Goal: Task Accomplishment & Management: Manage account settings

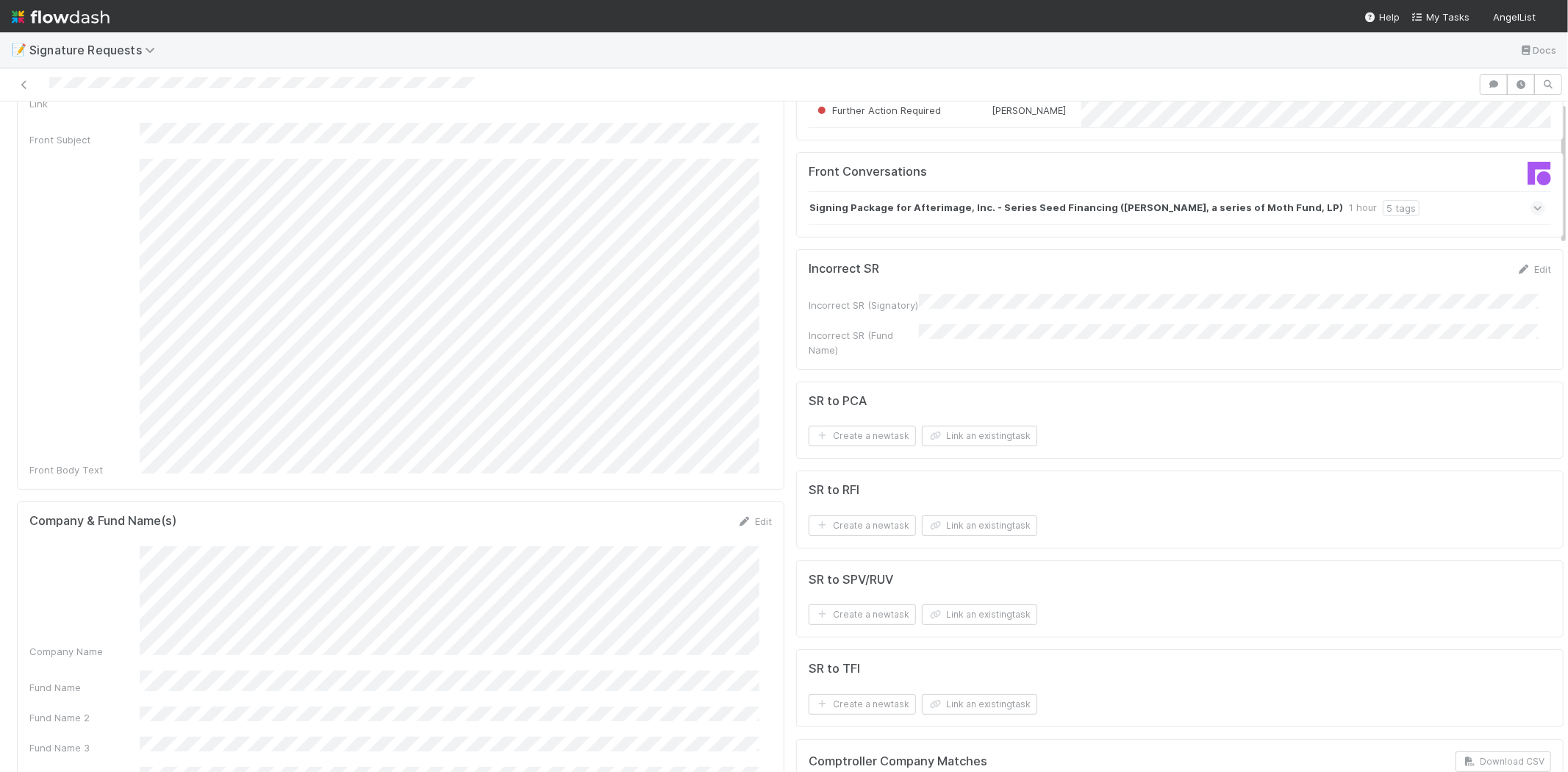
scroll to position [408, 0]
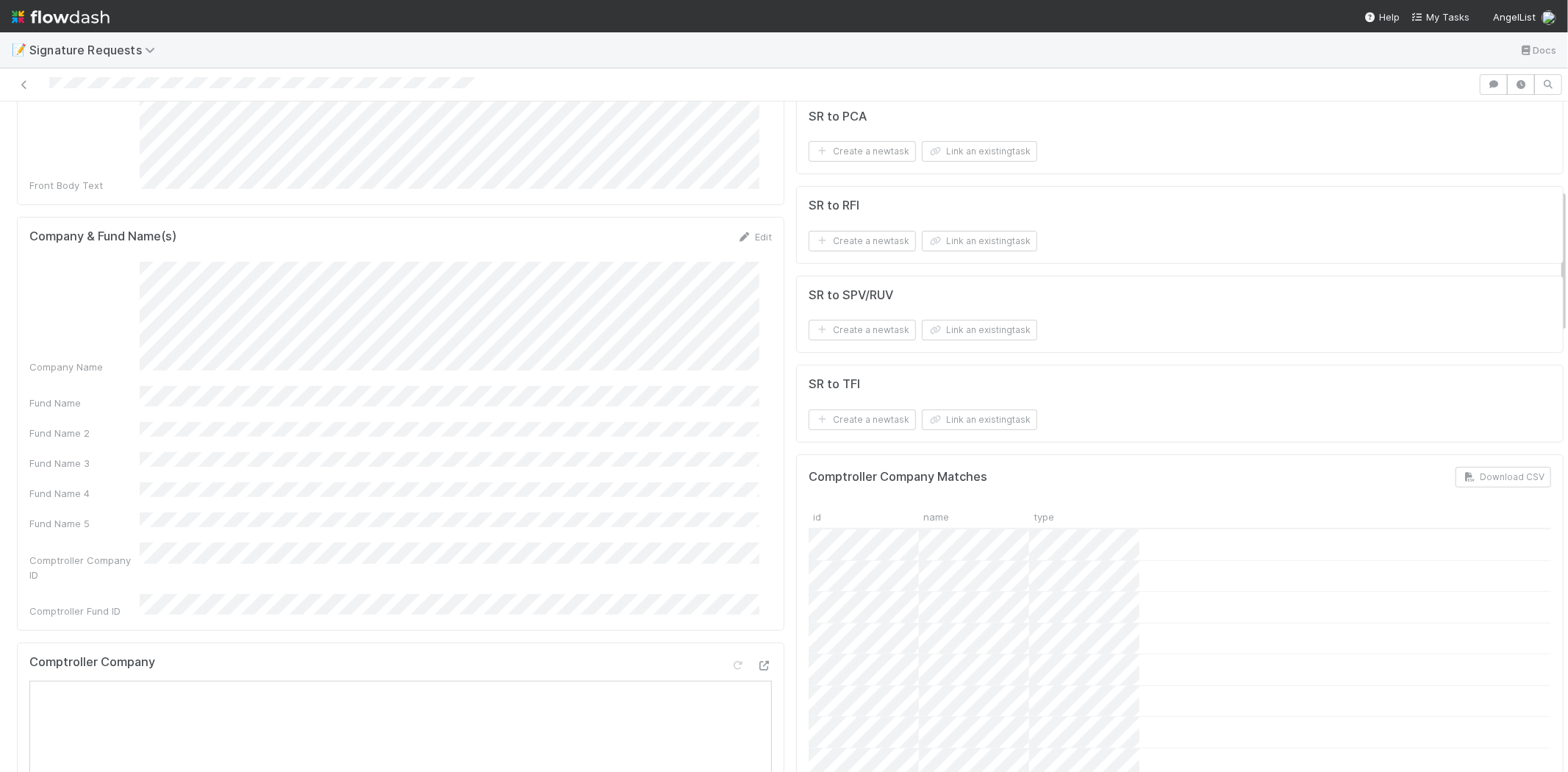
click at [750, 229] on div "Edit" at bounding box center [754, 237] width 34 height 15
click at [746, 231] on link "Edit" at bounding box center [754, 237] width 34 height 12
click at [23, 303] on div "Company & Fund Name(s) Save Cancel Company Name Fund Name Fund Name 2 Fund Name…" at bounding box center [400, 414] width 768 height 394
drag, startPoint x: 739, startPoint y: 216, endPoint x: 819, endPoint y: 62, distance: 173.5
click at [740, 229] on button "Cancel" at bounding box center [746, 242] width 51 height 25
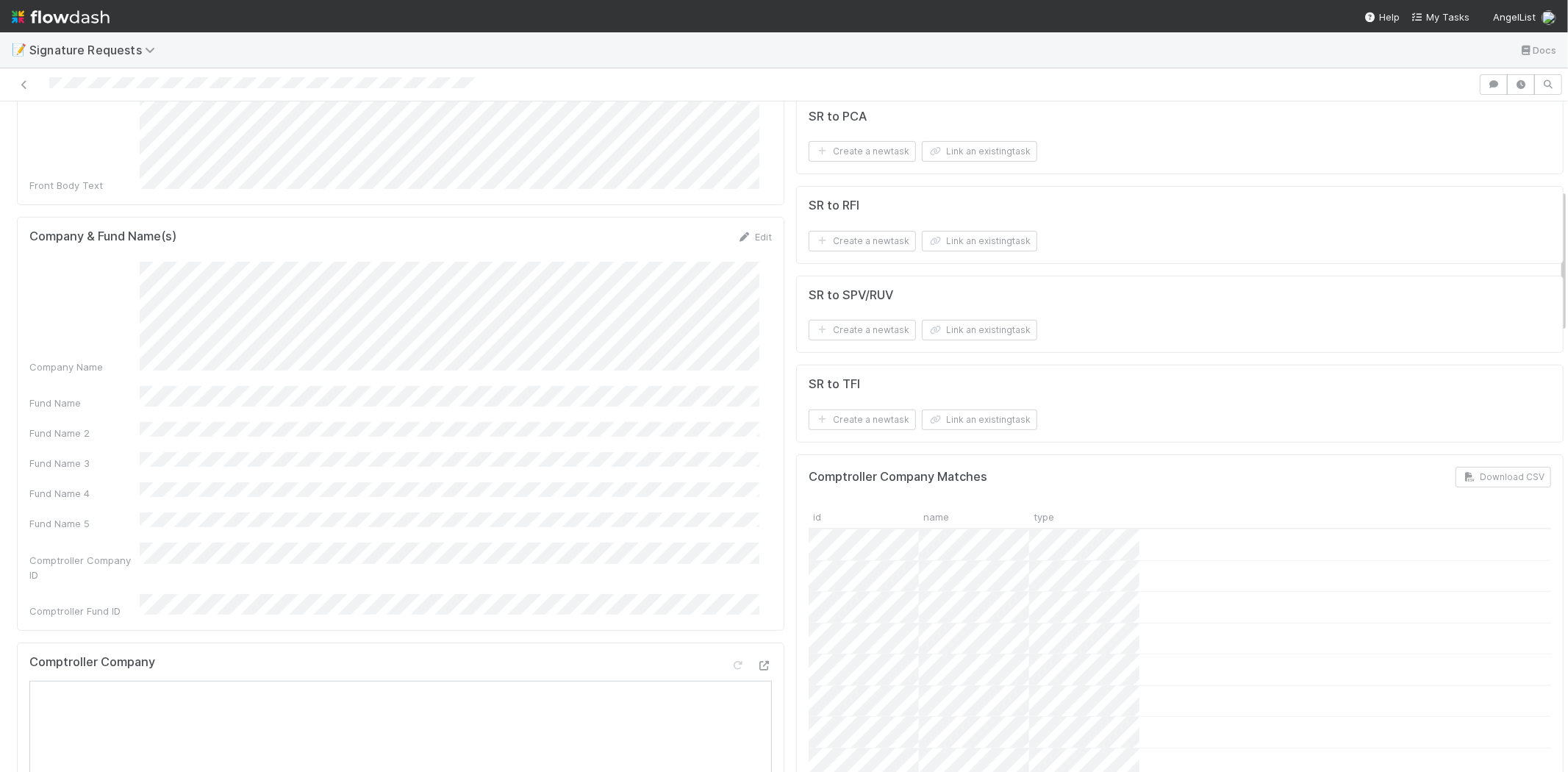
scroll to position [326, 0]
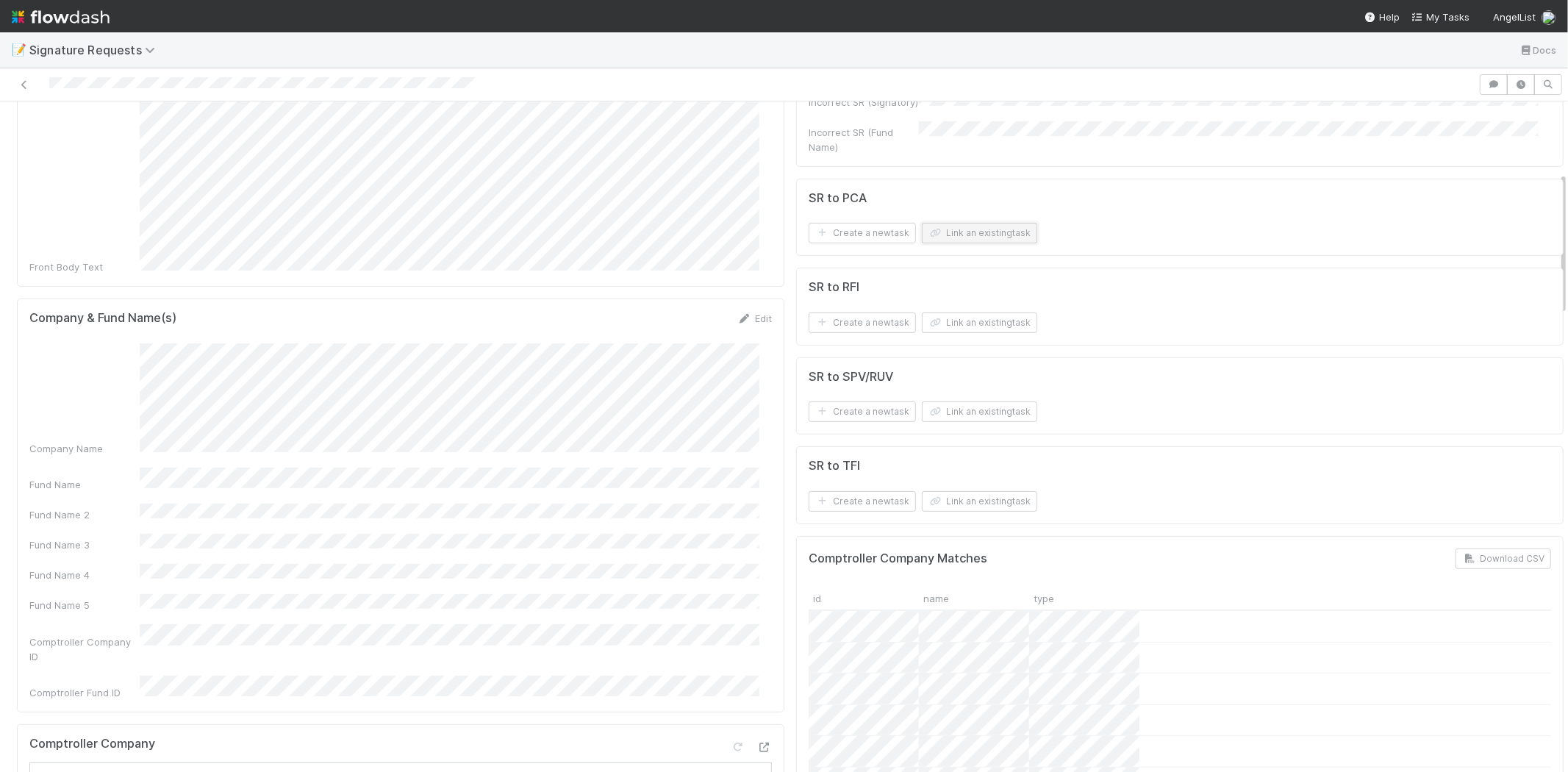
click at [953, 239] on button "Link an existing task" at bounding box center [980, 232] width 116 height 21
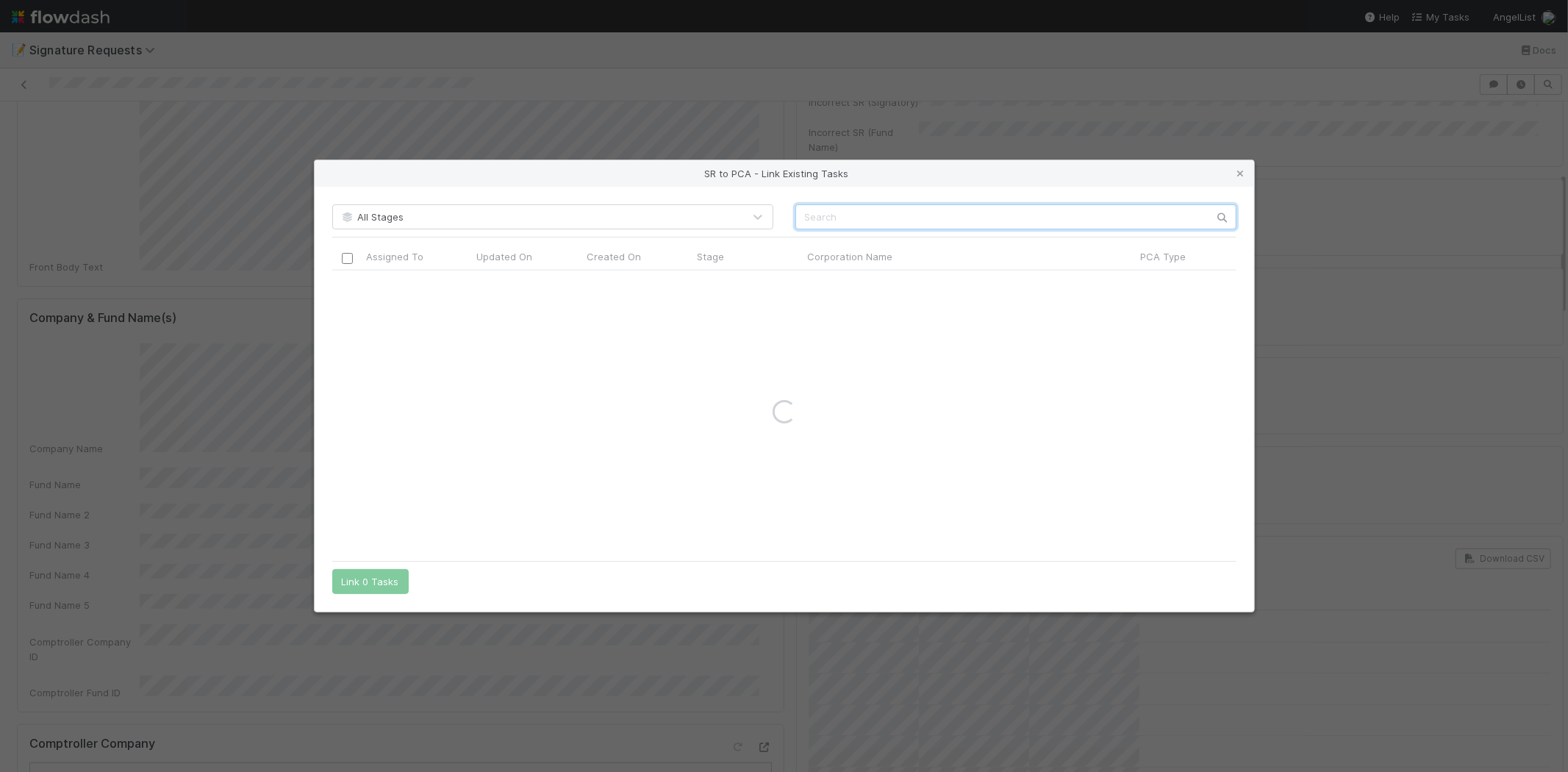
click at [948, 222] on input "text" at bounding box center [1016, 217] width 441 height 25
paste input "Afterimage"
type input "Afterimage"
click at [1242, 175] on icon at bounding box center [1241, 173] width 15 height 9
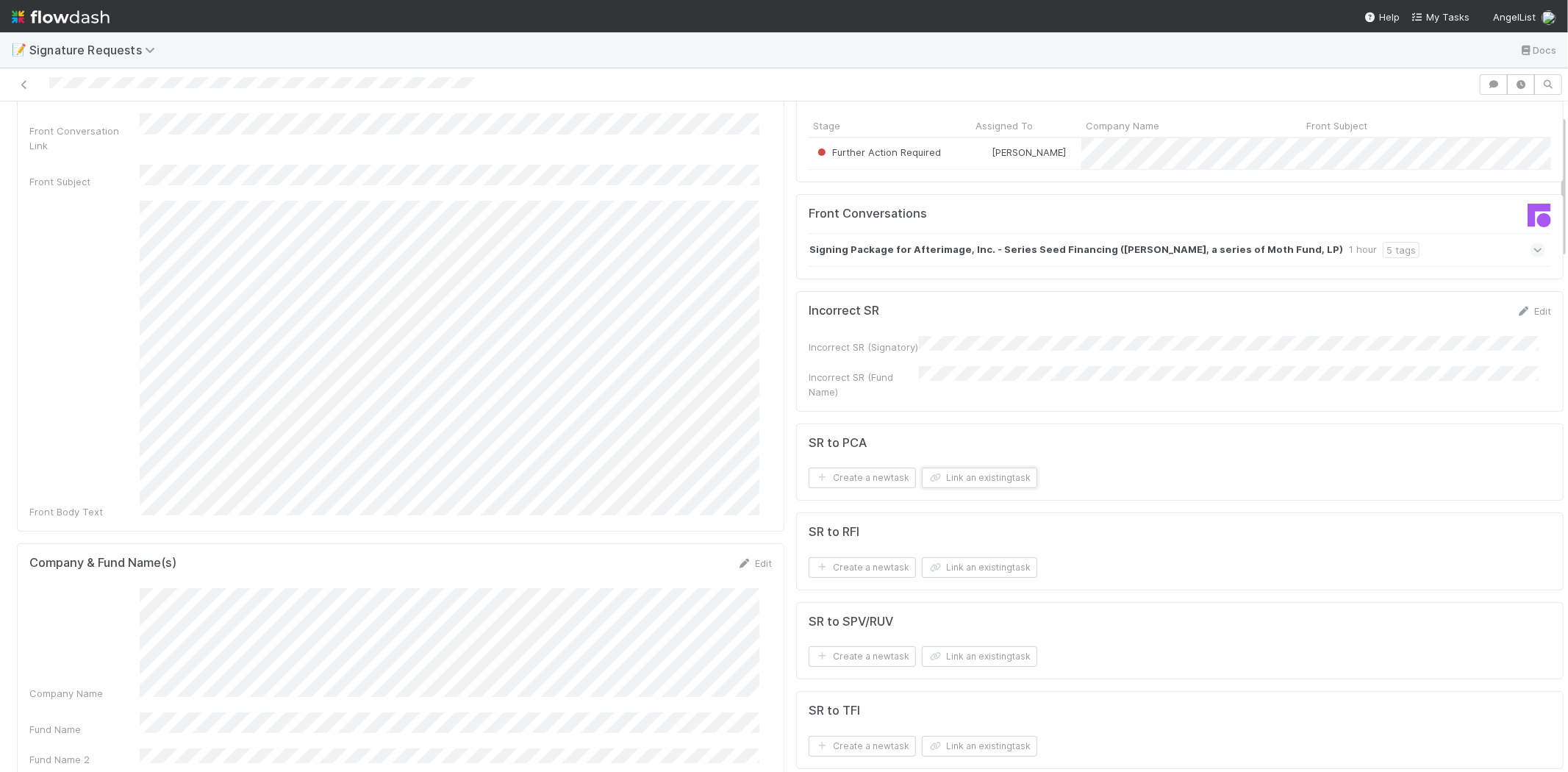
scroll to position [0, 0]
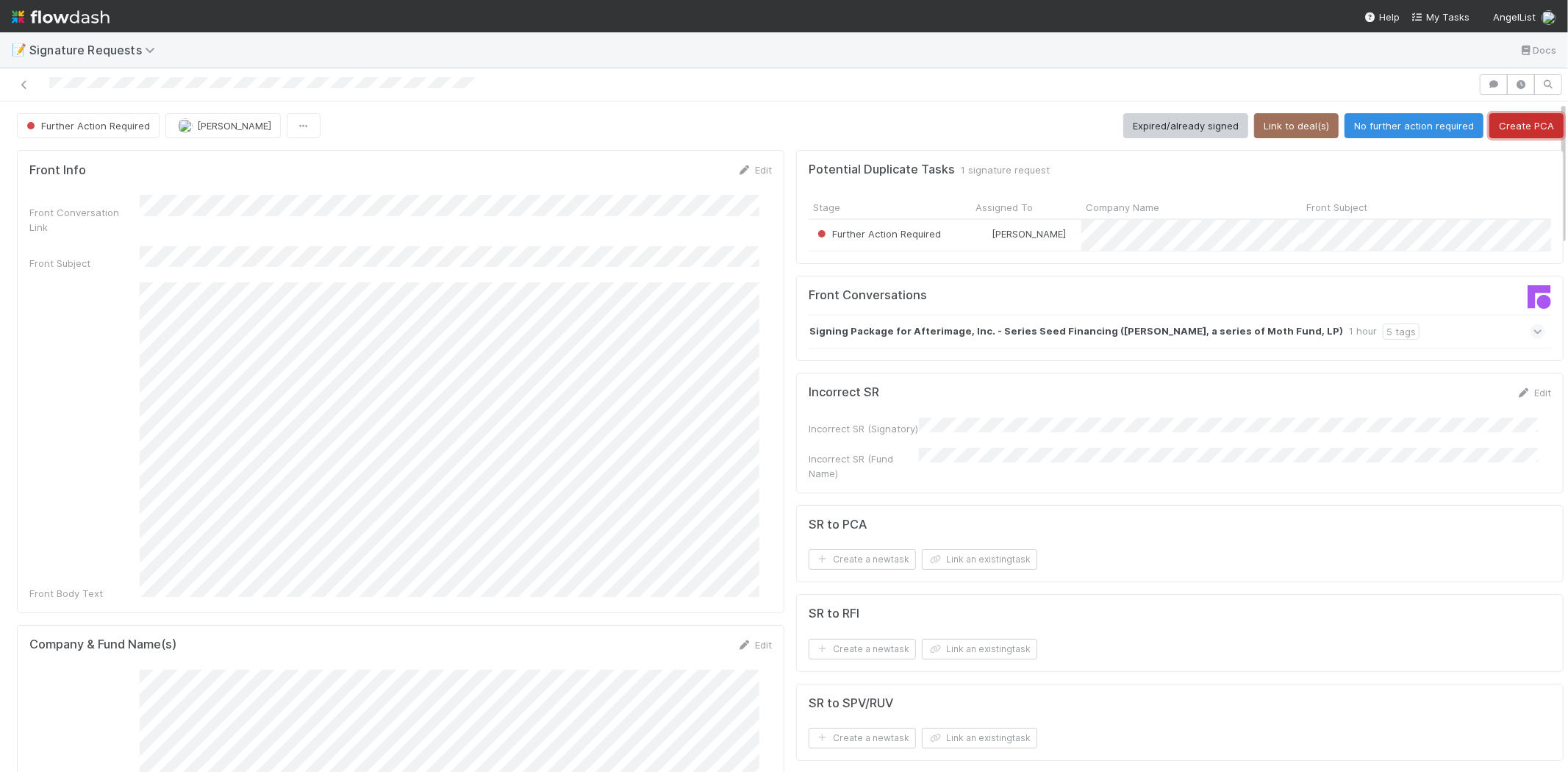
click at [1510, 130] on button "Create PCA" at bounding box center [1526, 126] width 74 height 25
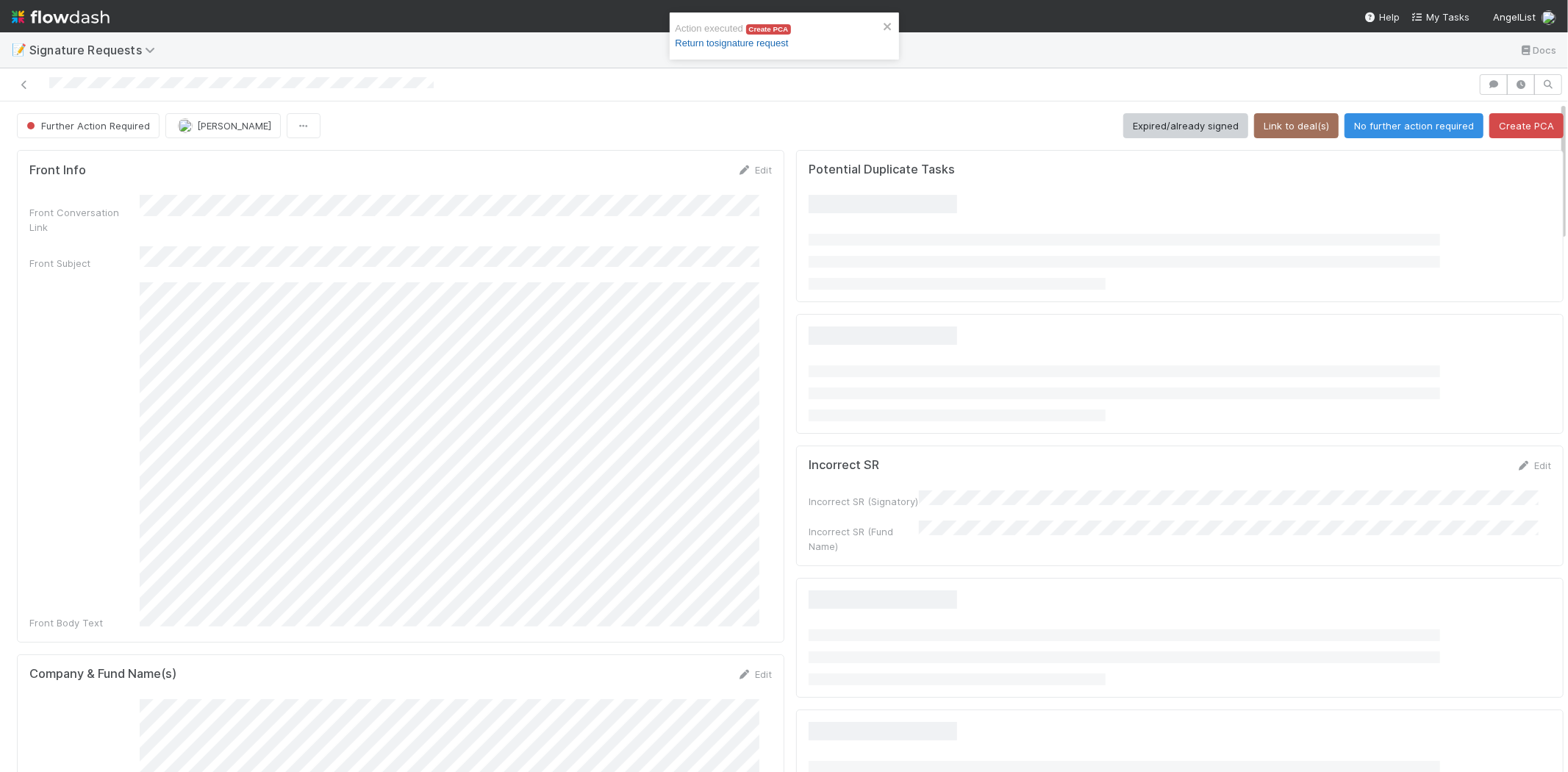
click at [751, 47] on link "Return to signature request" at bounding box center [732, 43] width 113 height 11
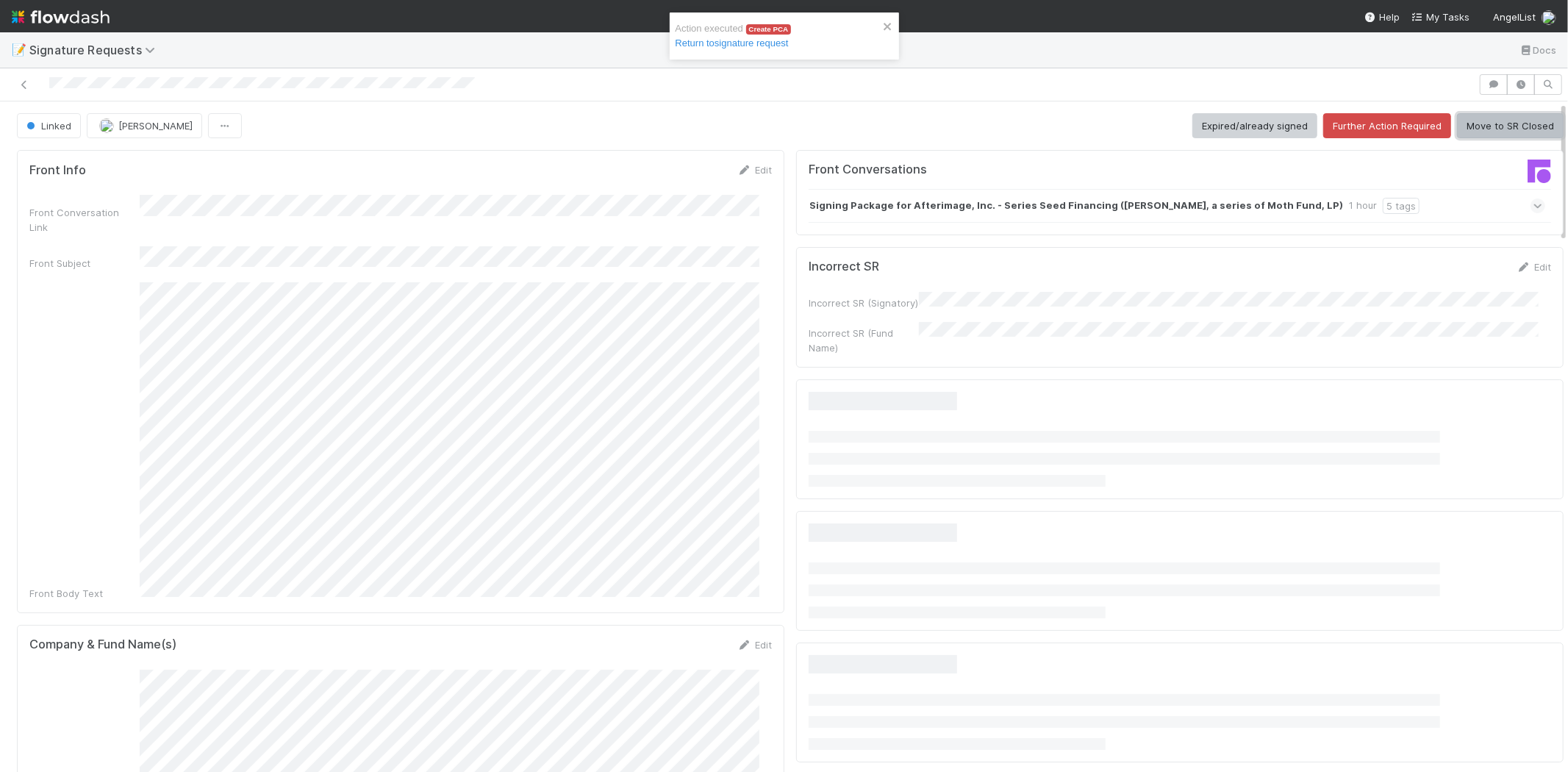
click at [1486, 122] on button "Move to SR Closed" at bounding box center [1509, 126] width 107 height 25
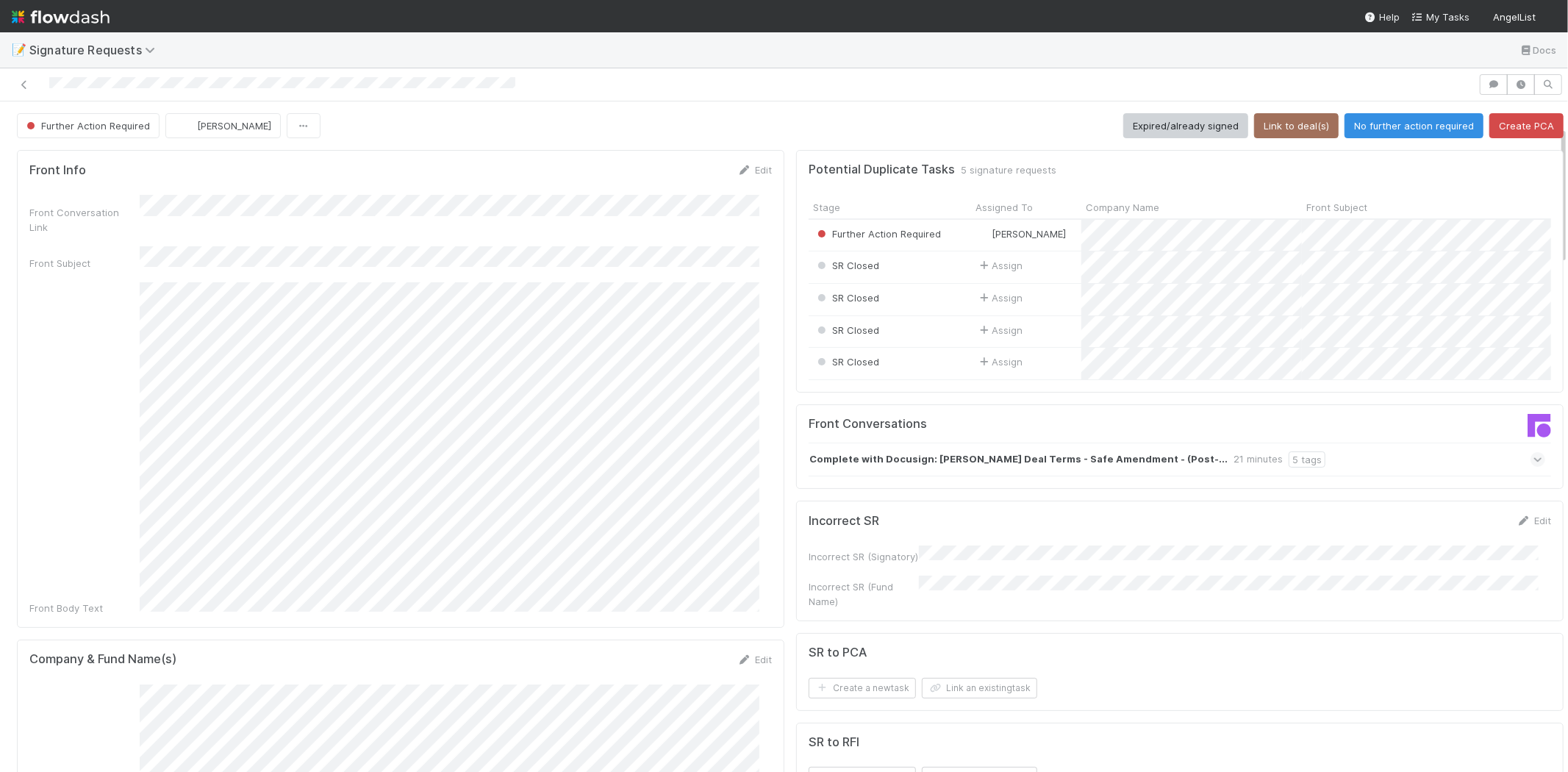
scroll to position [326, 0]
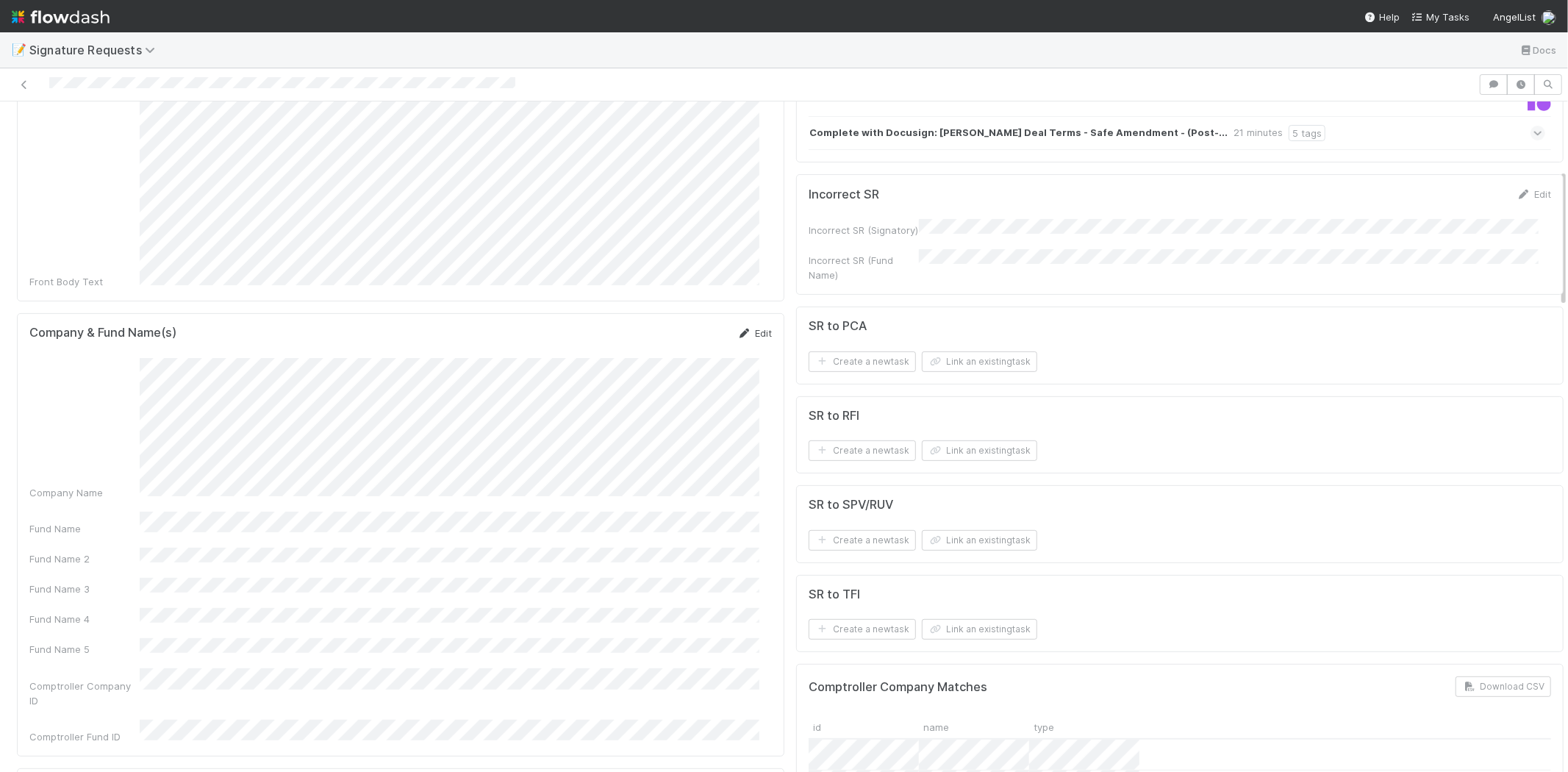
click at [743, 327] on link "Edit" at bounding box center [754, 333] width 34 height 12
click at [44, 409] on div "Fund Name" at bounding box center [400, 423] width 742 height 29
click at [680, 326] on button "Save" at bounding box center [694, 338] width 42 height 25
click at [988, 371] on button "Link an existing task" at bounding box center [980, 362] width 116 height 21
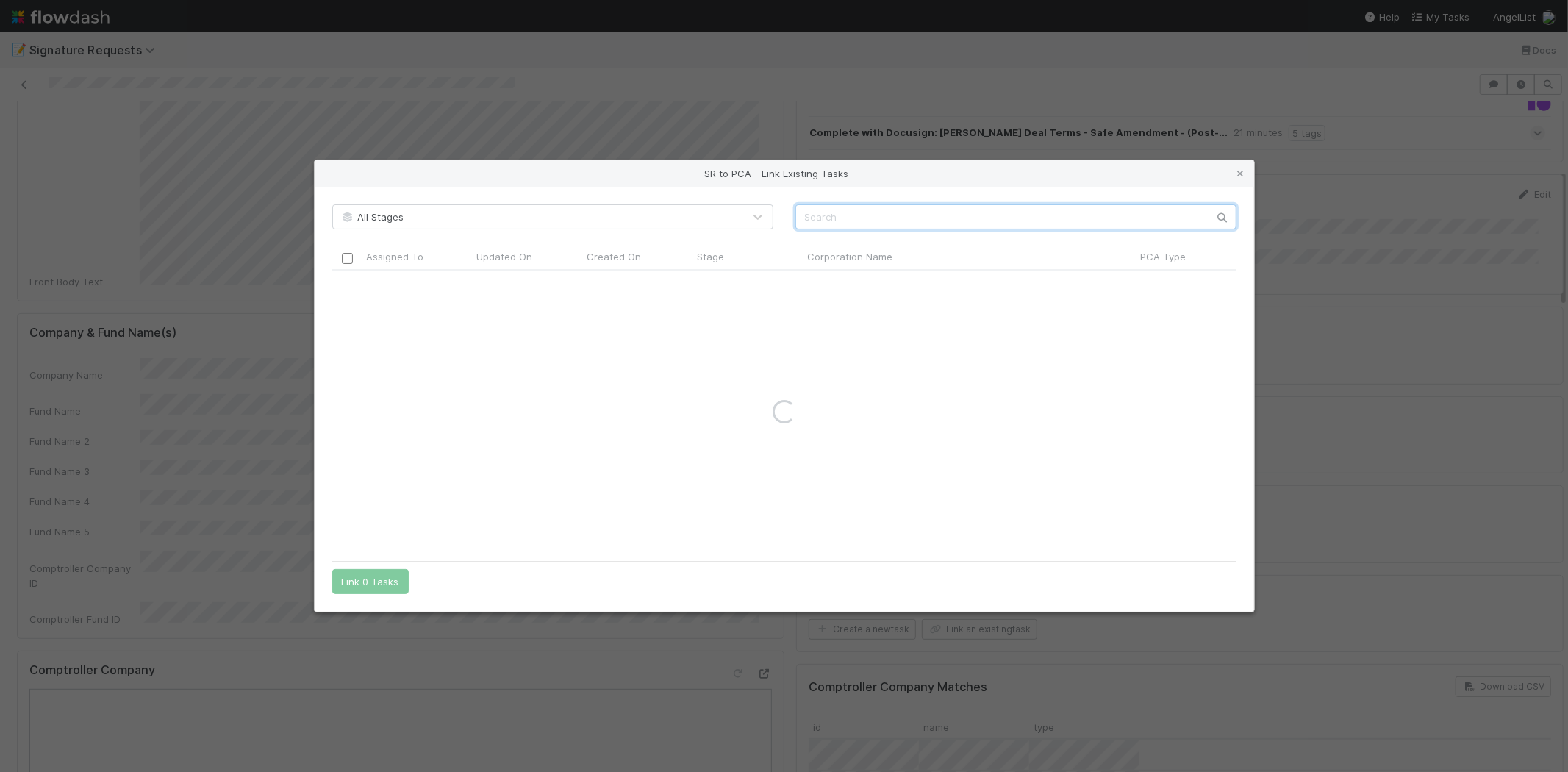
click at [888, 213] on input "text" at bounding box center [1016, 217] width 441 height 25
paste input "SYGALDRY TECHNOLOGIES, INC."
type input "SYGALDRY TECHNOLOGIES, INC."
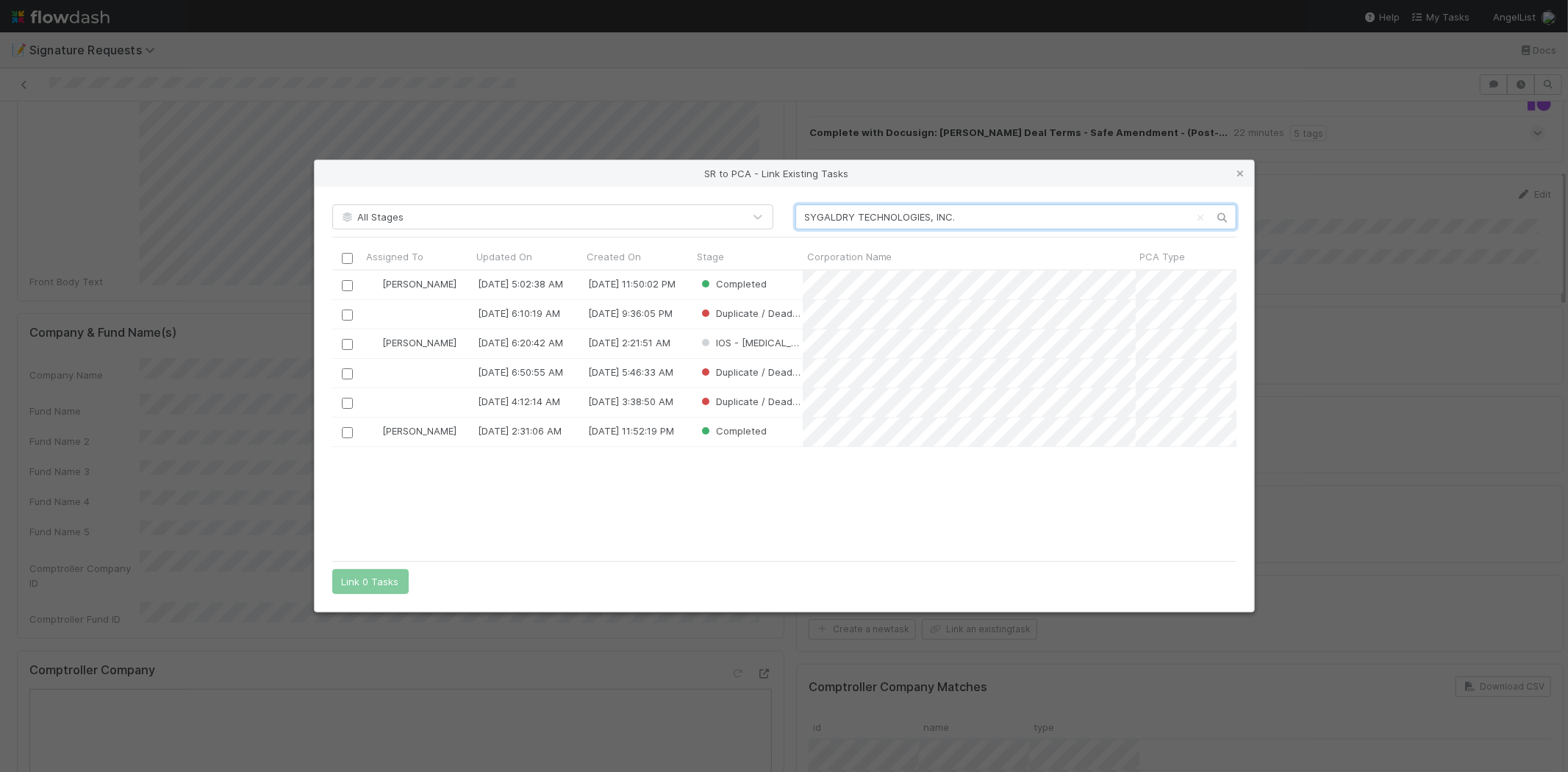
scroll to position [12, 13]
click at [643, 503] on div "Jacob Luna 8/9/25, 5:02:38 AM 7/30/25, 11:50:02 PM Completed 7/30/25, 6:10:19 A…" at bounding box center [784, 411] width 904 height 282
click at [1237, 172] on icon at bounding box center [1241, 173] width 15 height 9
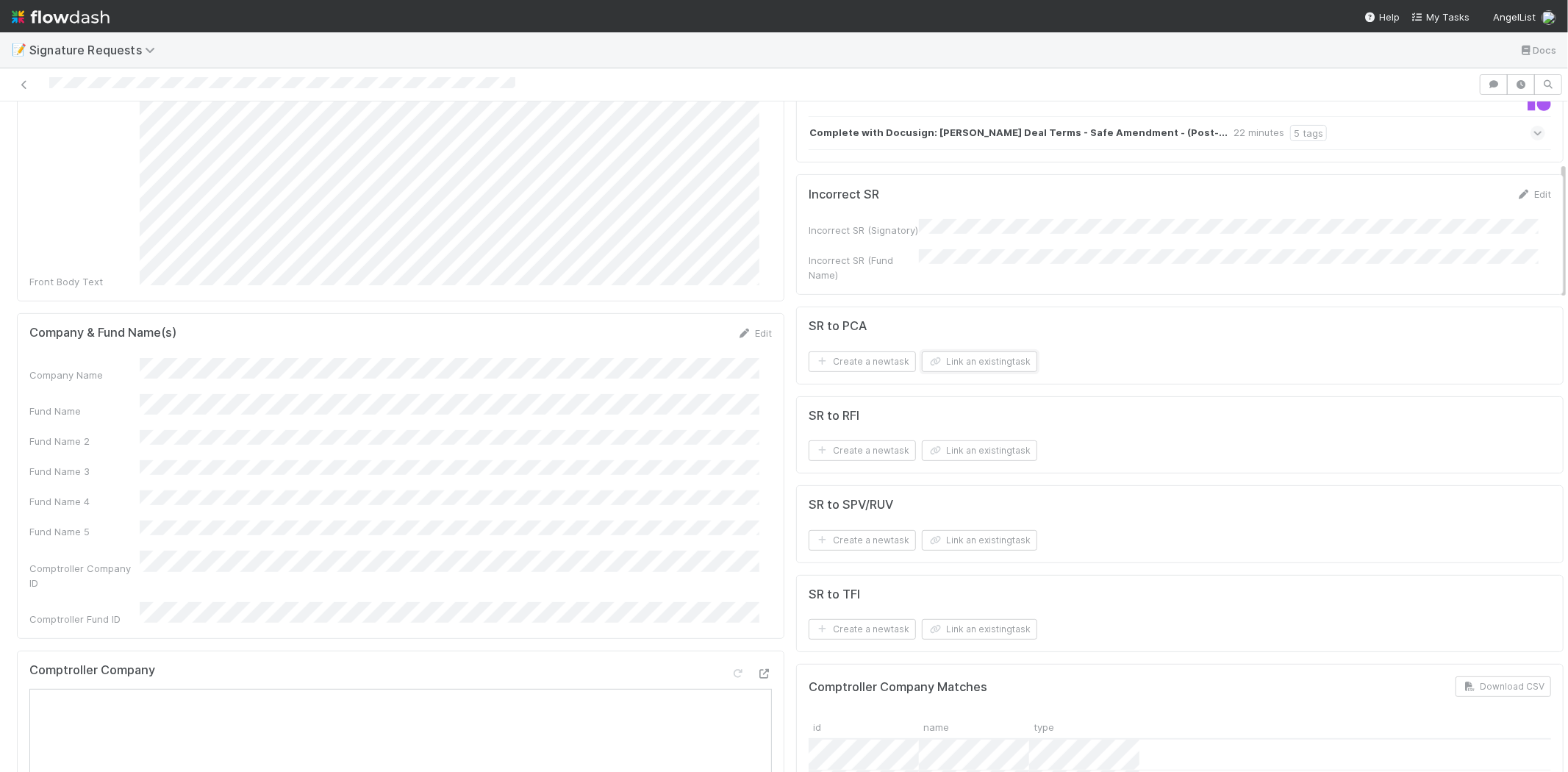
scroll to position [0, 0]
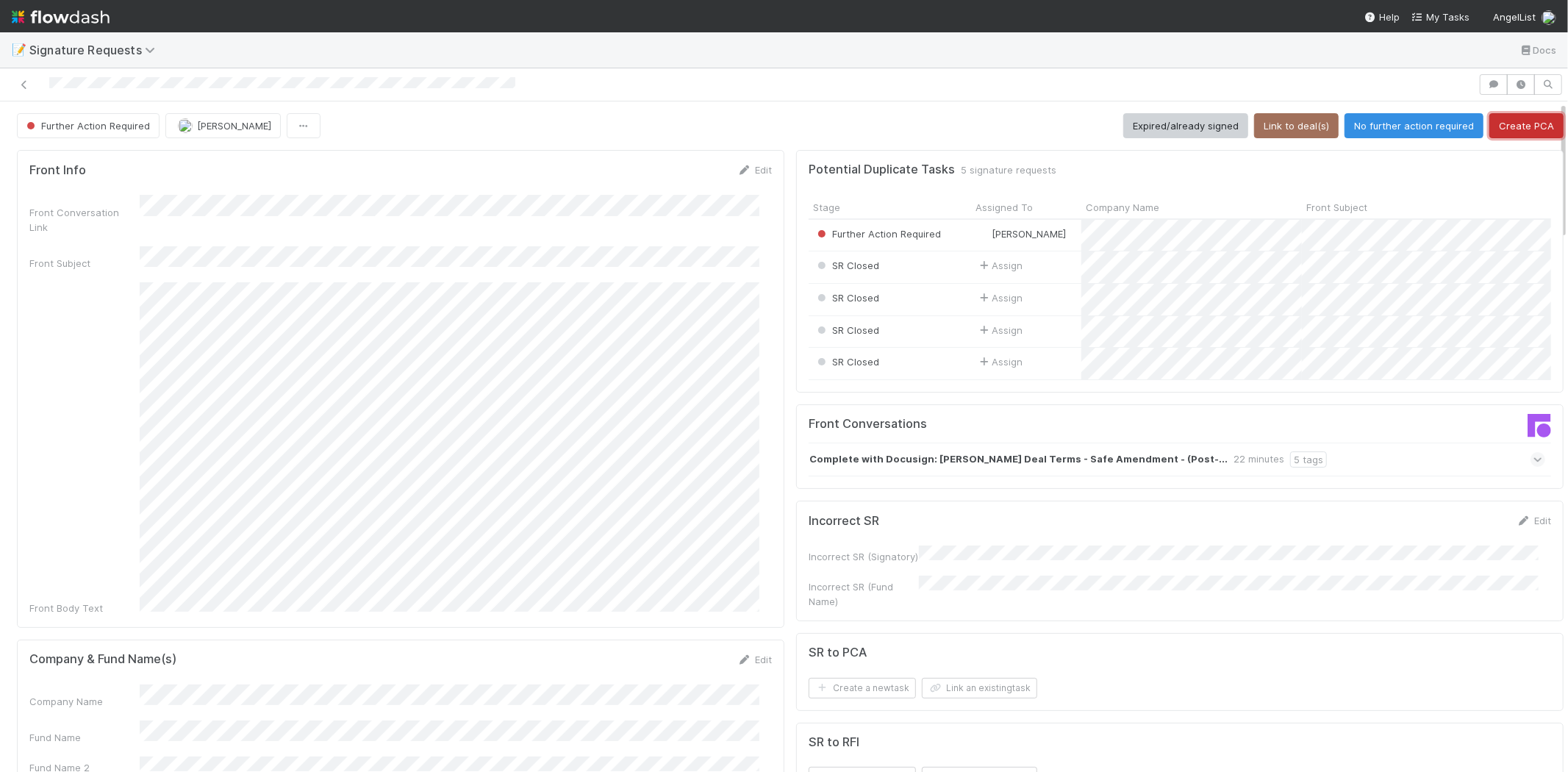
drag, startPoint x: 1527, startPoint y: 122, endPoint x: 1508, endPoint y: 136, distance: 23.6
click at [1525, 122] on button "Create PCA" at bounding box center [1526, 126] width 74 height 25
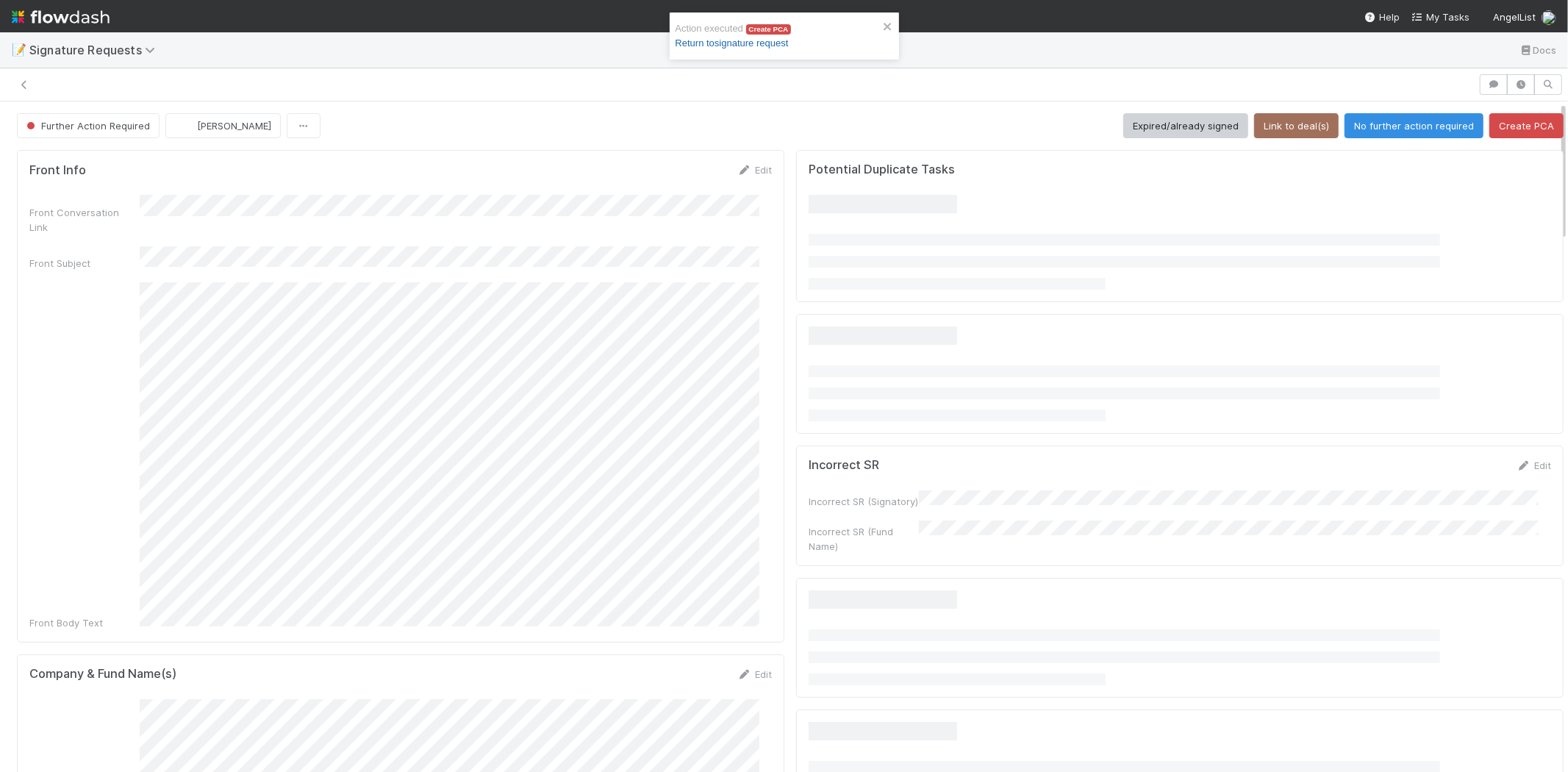
click at [731, 44] on link "Return to signature request" at bounding box center [732, 43] width 113 height 11
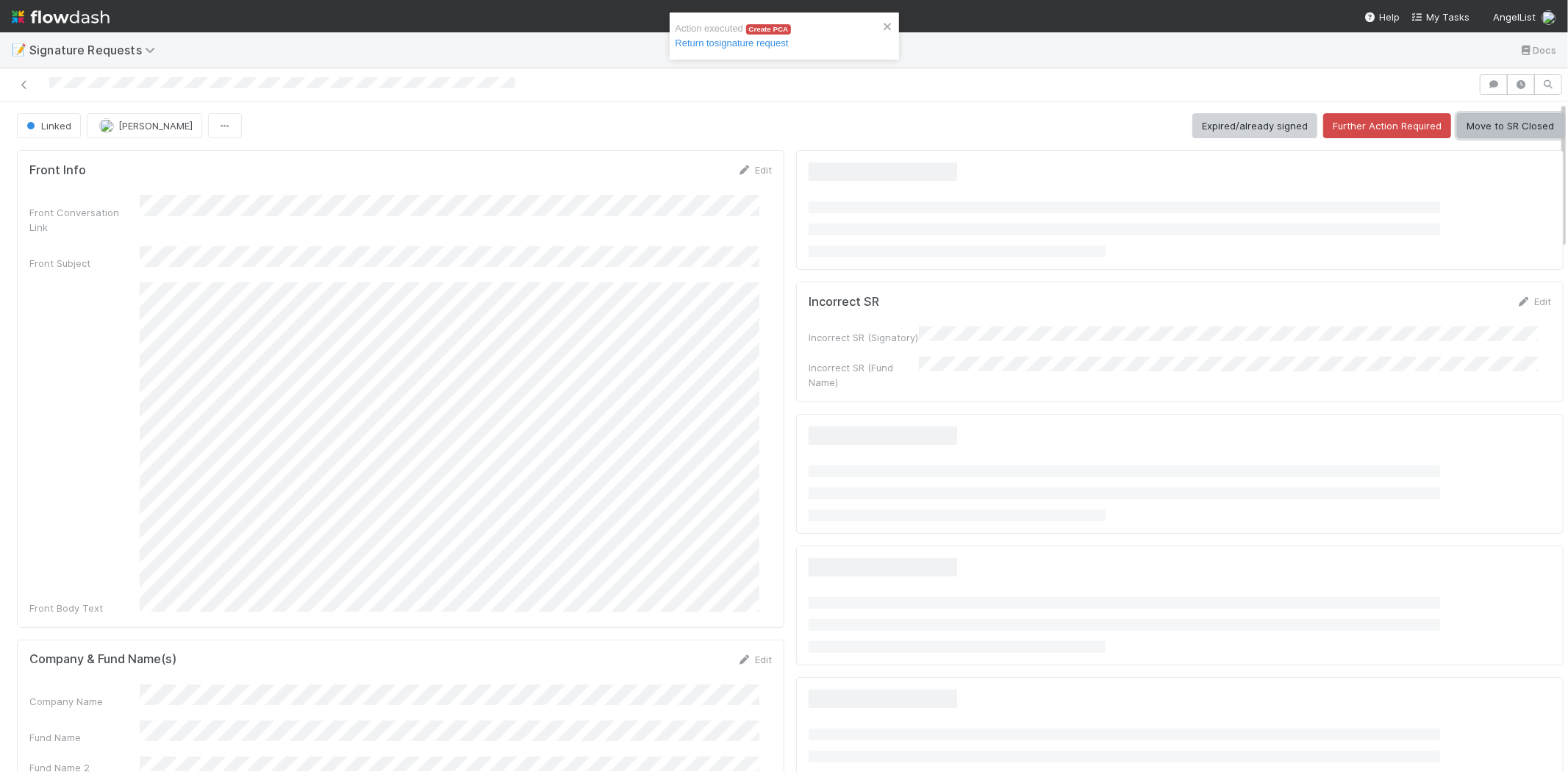
click at [1478, 125] on button "Move to SR Closed" at bounding box center [1509, 126] width 107 height 25
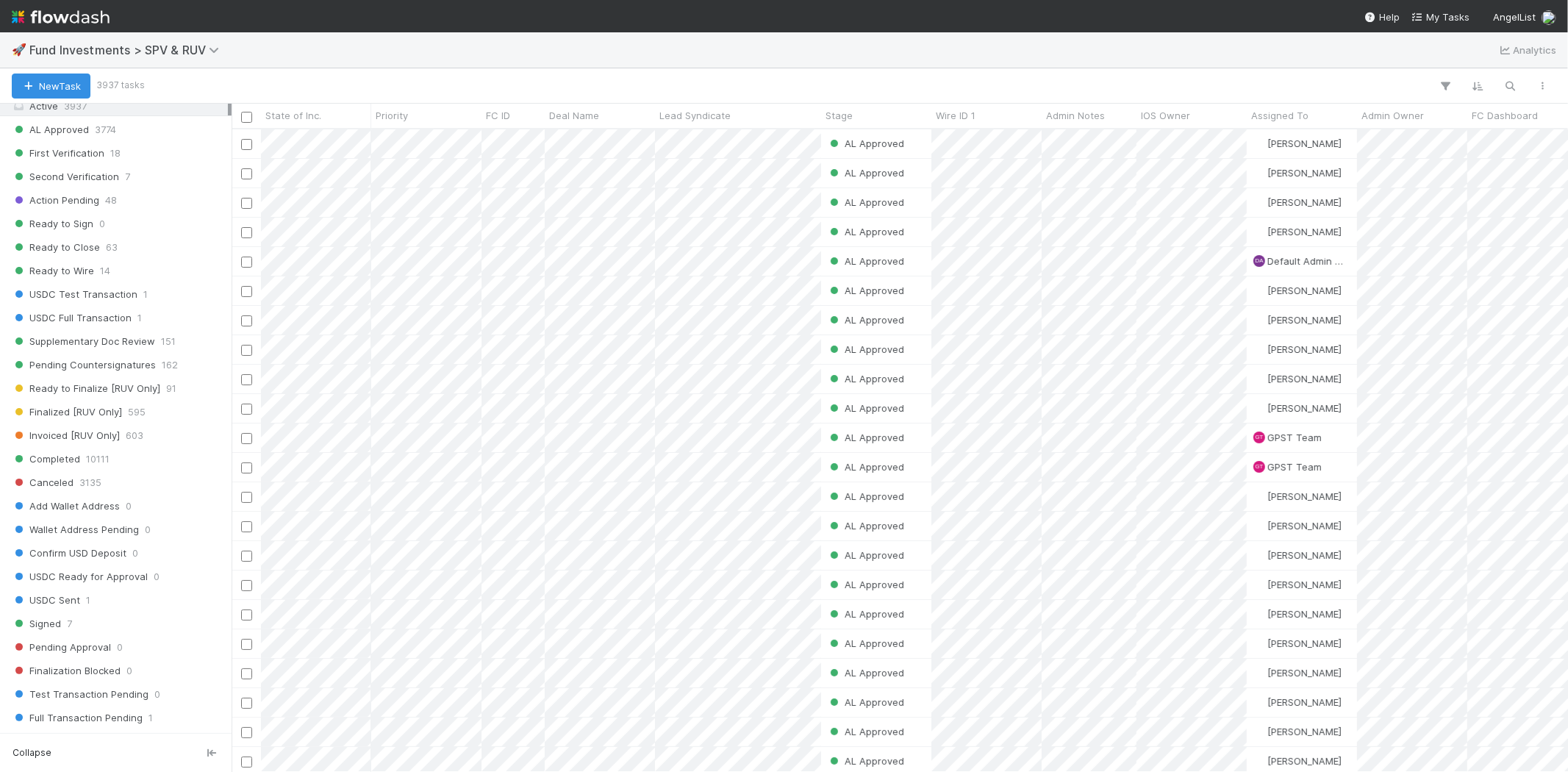
scroll to position [816, 0]
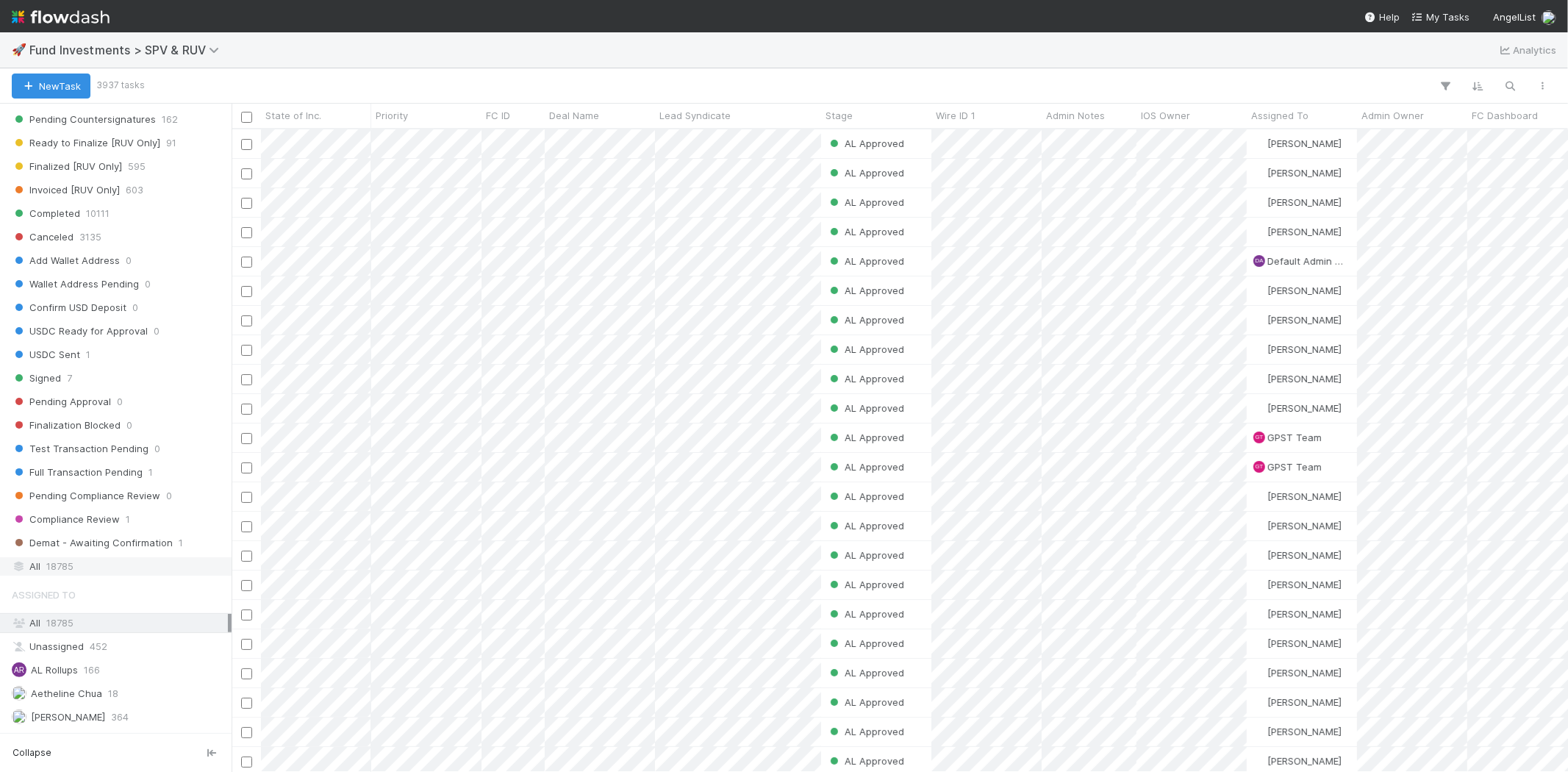
click at [59, 569] on span "18785" at bounding box center [60, 566] width 27 height 18
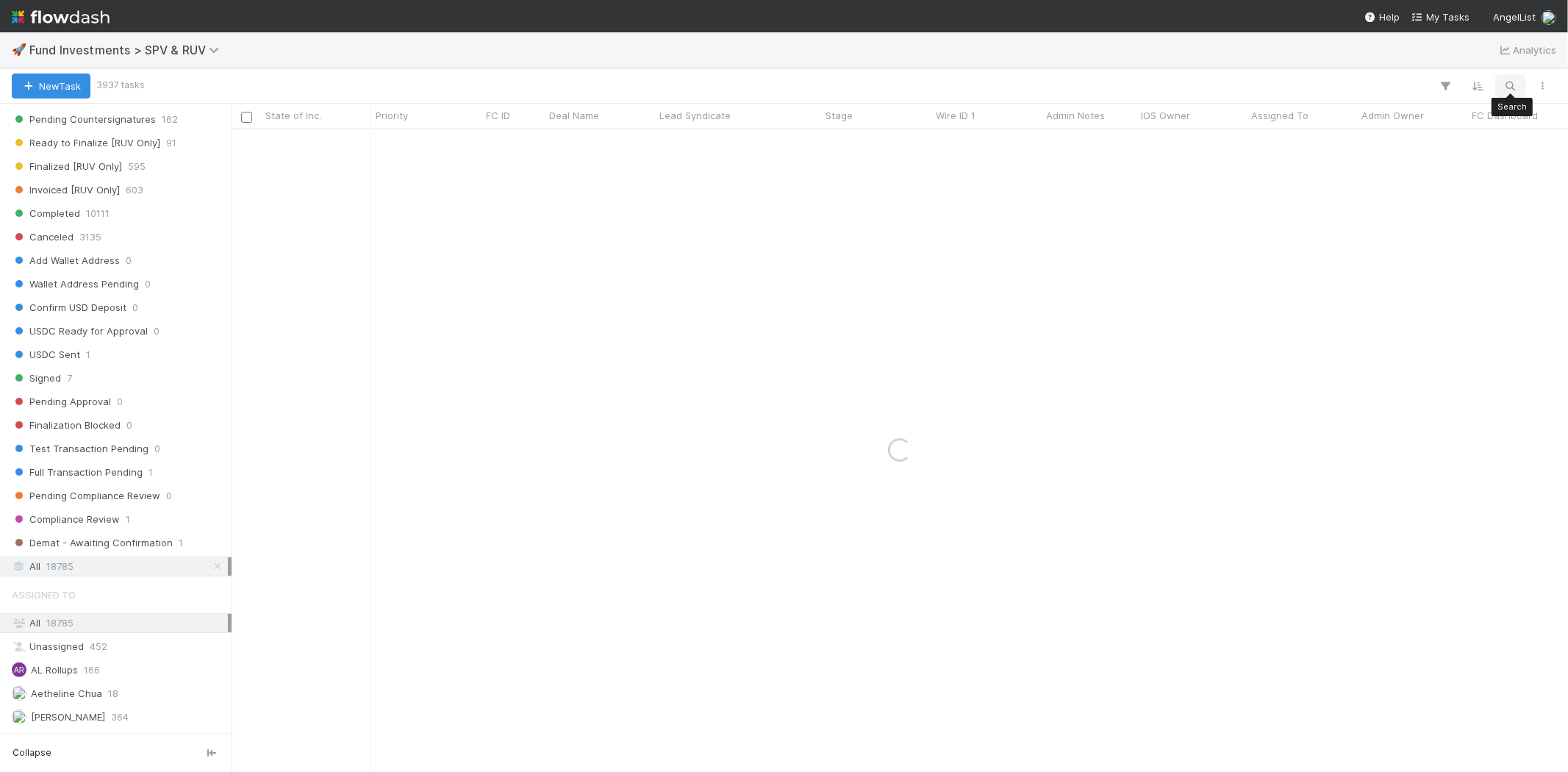
click at [1509, 82] on icon "button" at bounding box center [1511, 86] width 15 height 13
type input "sy-0523"
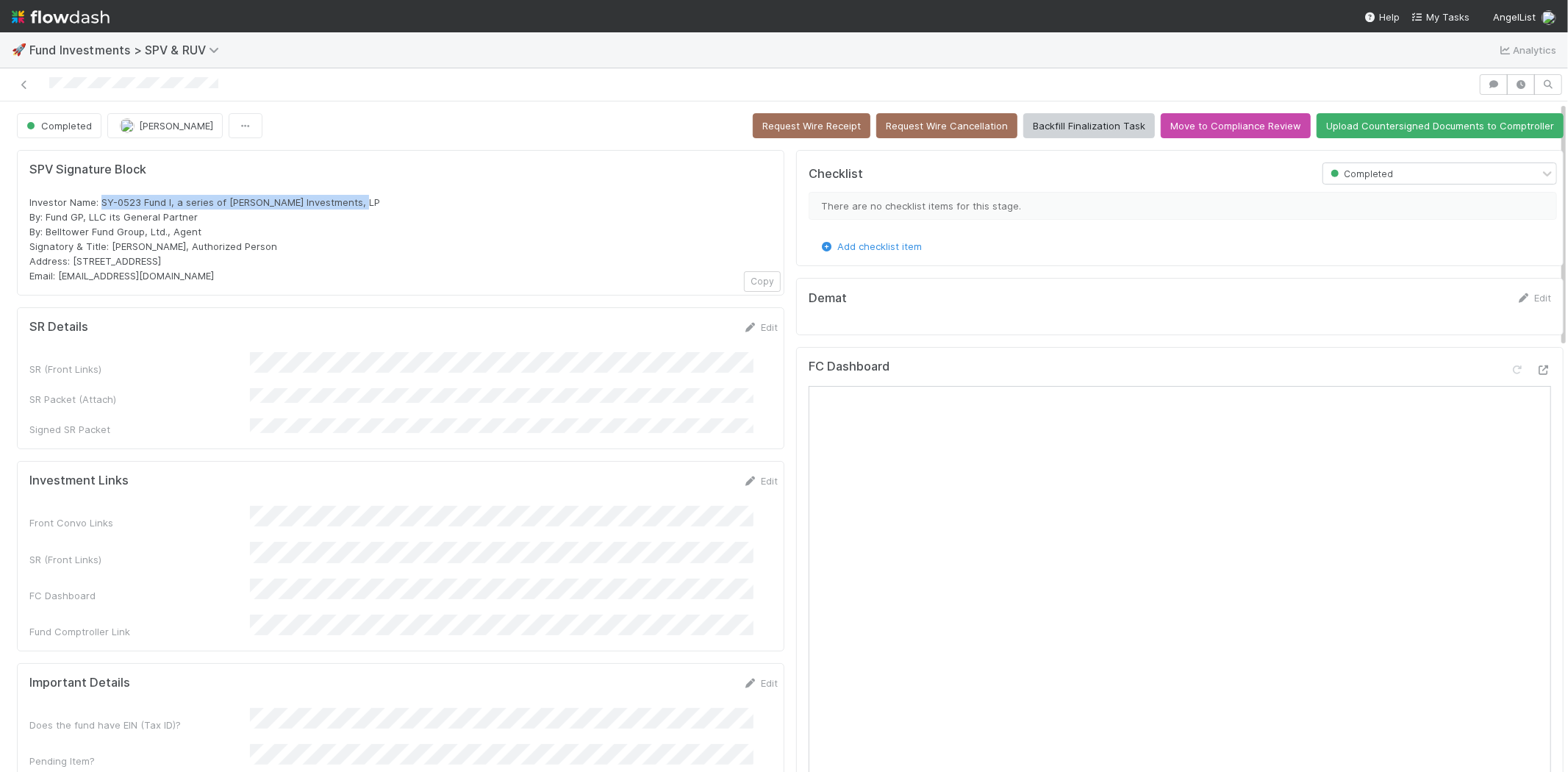
drag, startPoint x: 101, startPoint y: 201, endPoint x: 381, endPoint y: 188, distance: 280.3
click at [381, 188] on div "SPV Signature Block Investor Name: SY-0523 Fund I, a series of [PERSON_NAME] In…" at bounding box center [400, 223] width 742 height 121
copy span "SY-0523 Fund I, a series of [PERSON_NAME] Investments, LP"
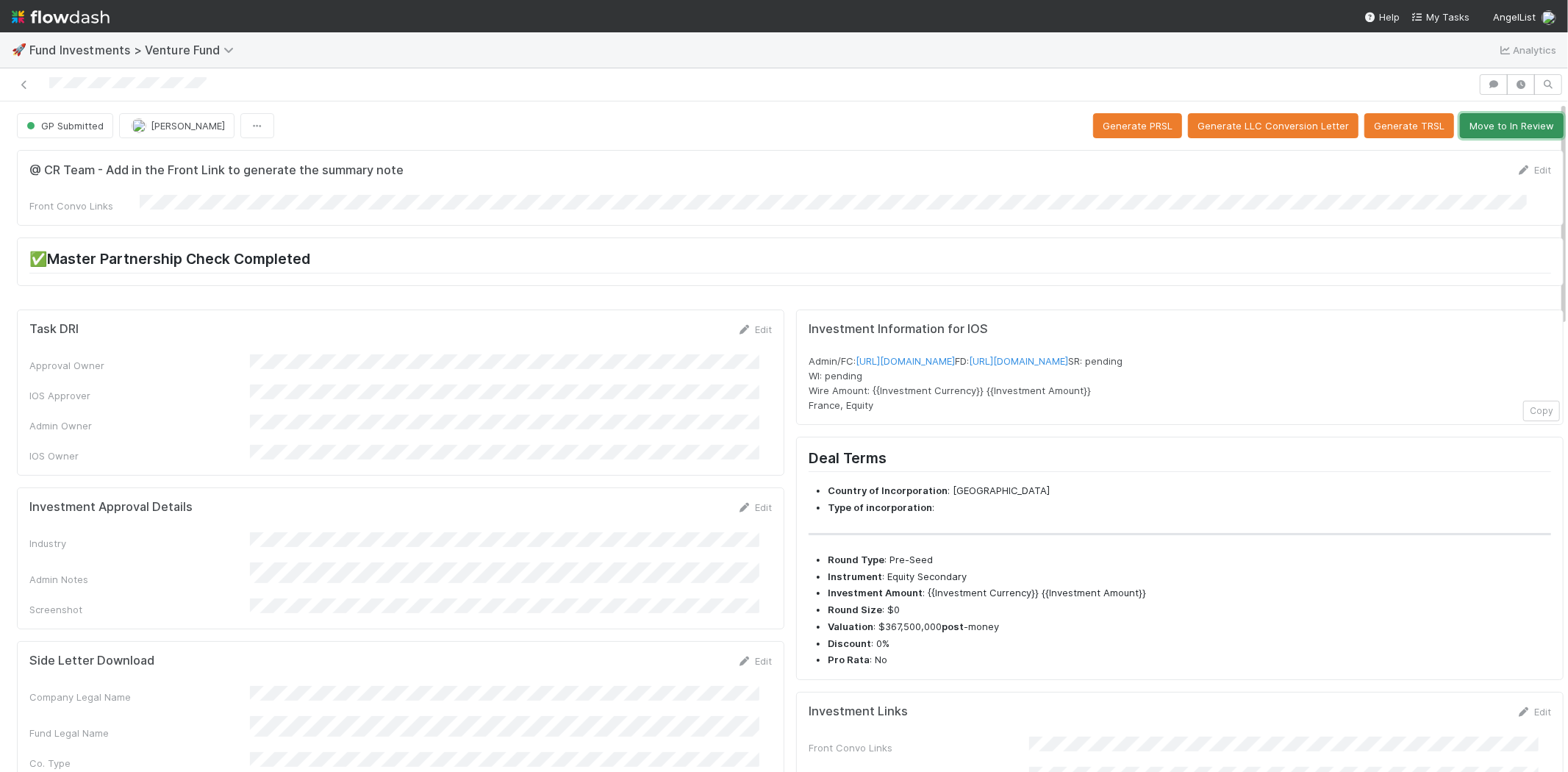
click at [1468, 125] on button "Move to In Review" at bounding box center [1512, 126] width 104 height 25
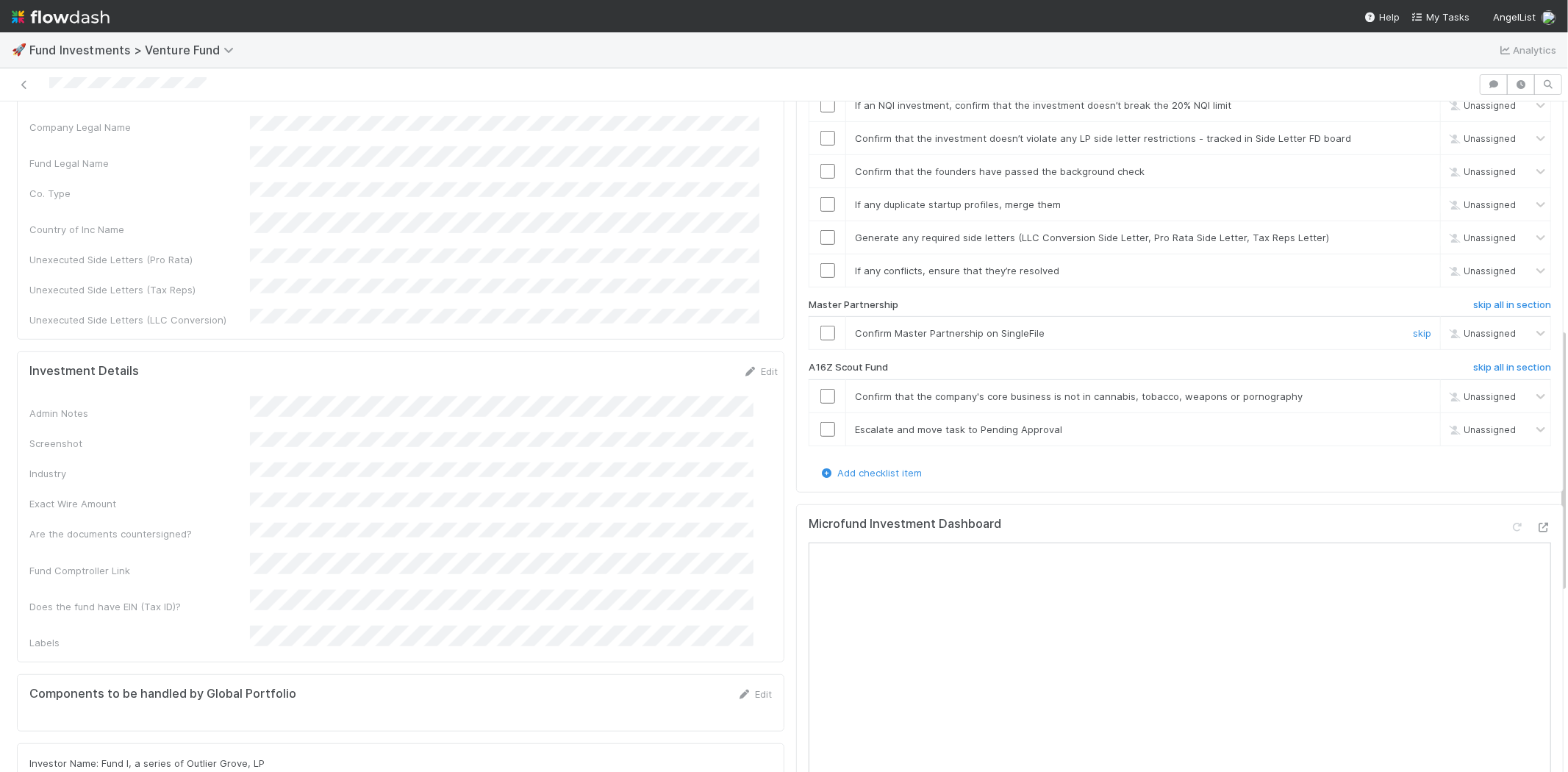
scroll to position [571, 0]
click at [1473, 360] on h6 "skip all in section" at bounding box center [1512, 366] width 78 height 12
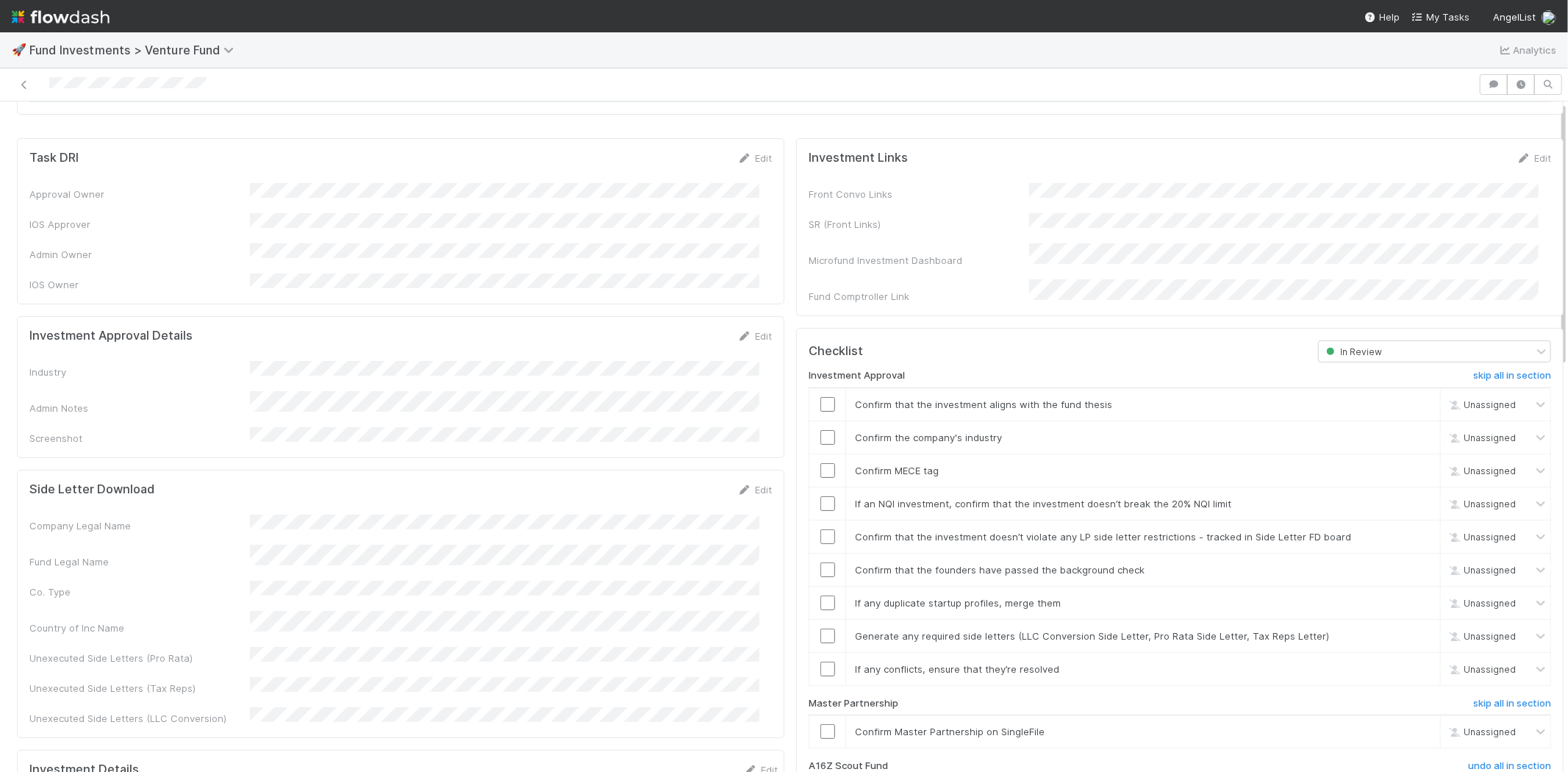
scroll to position [0, 0]
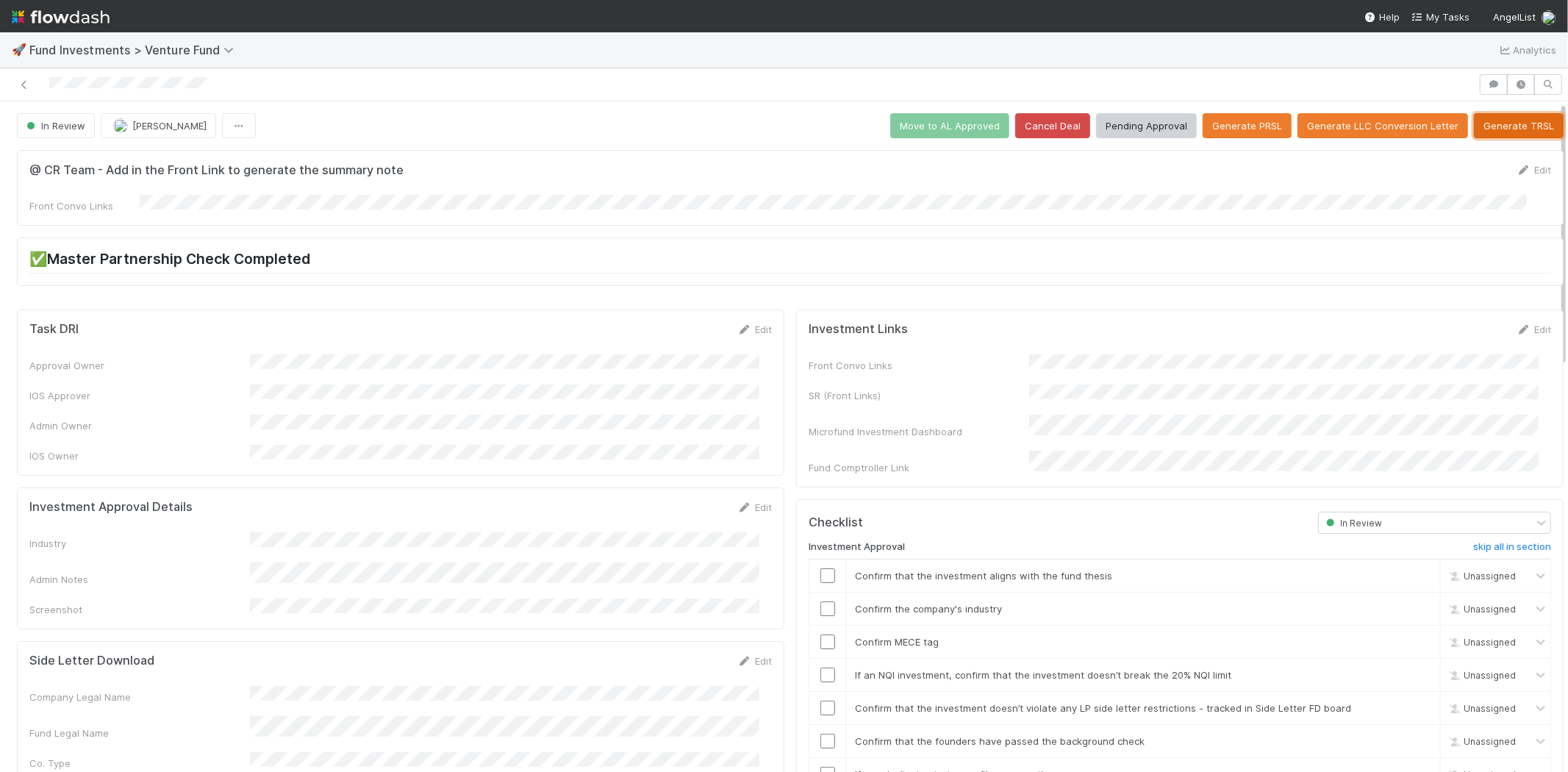
click at [1510, 128] on button "Generate TRSL" at bounding box center [1519, 126] width 90 height 25
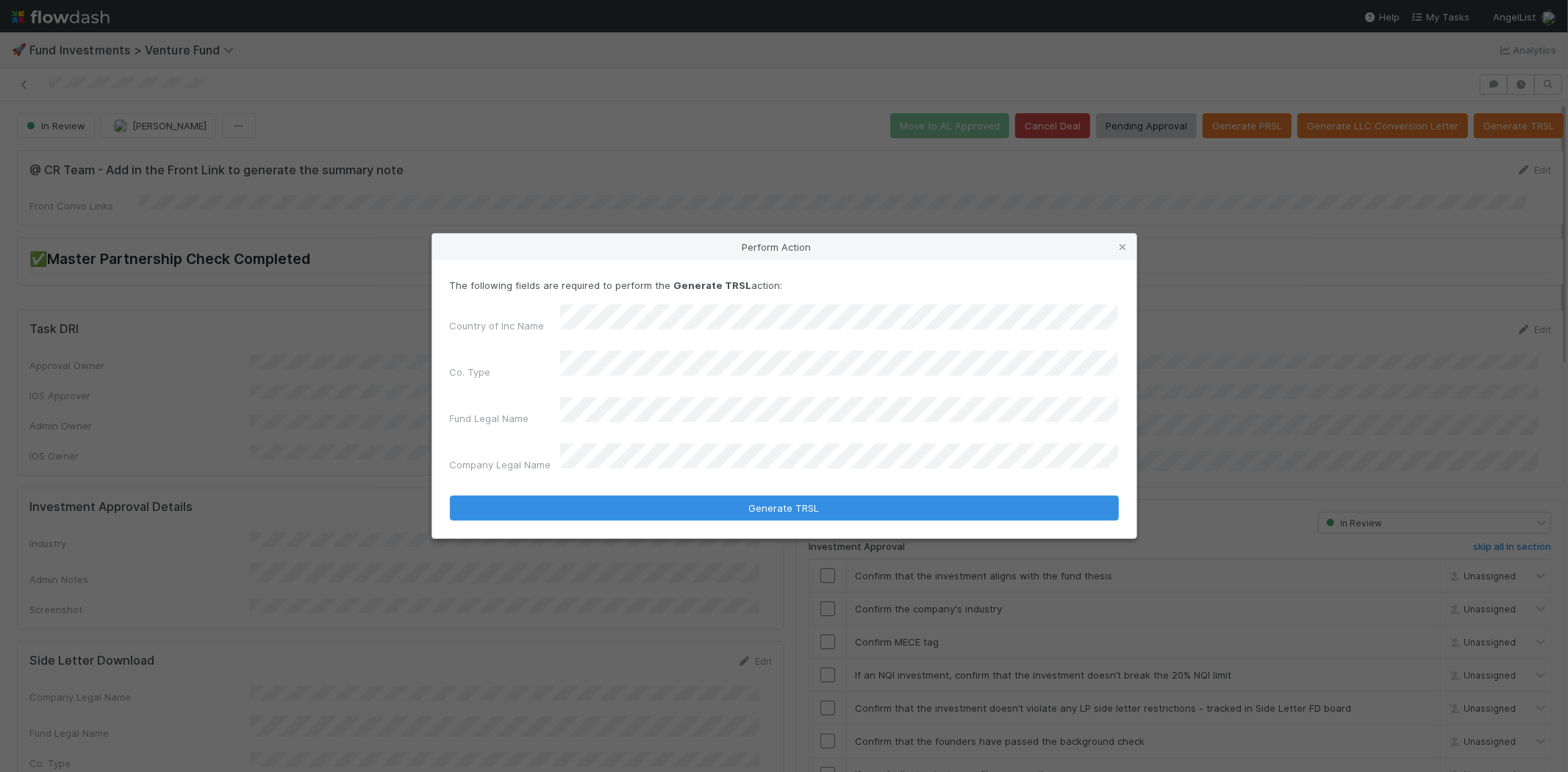
click at [450, 495] on button "Generate TRSL" at bounding box center [784, 508] width 669 height 25
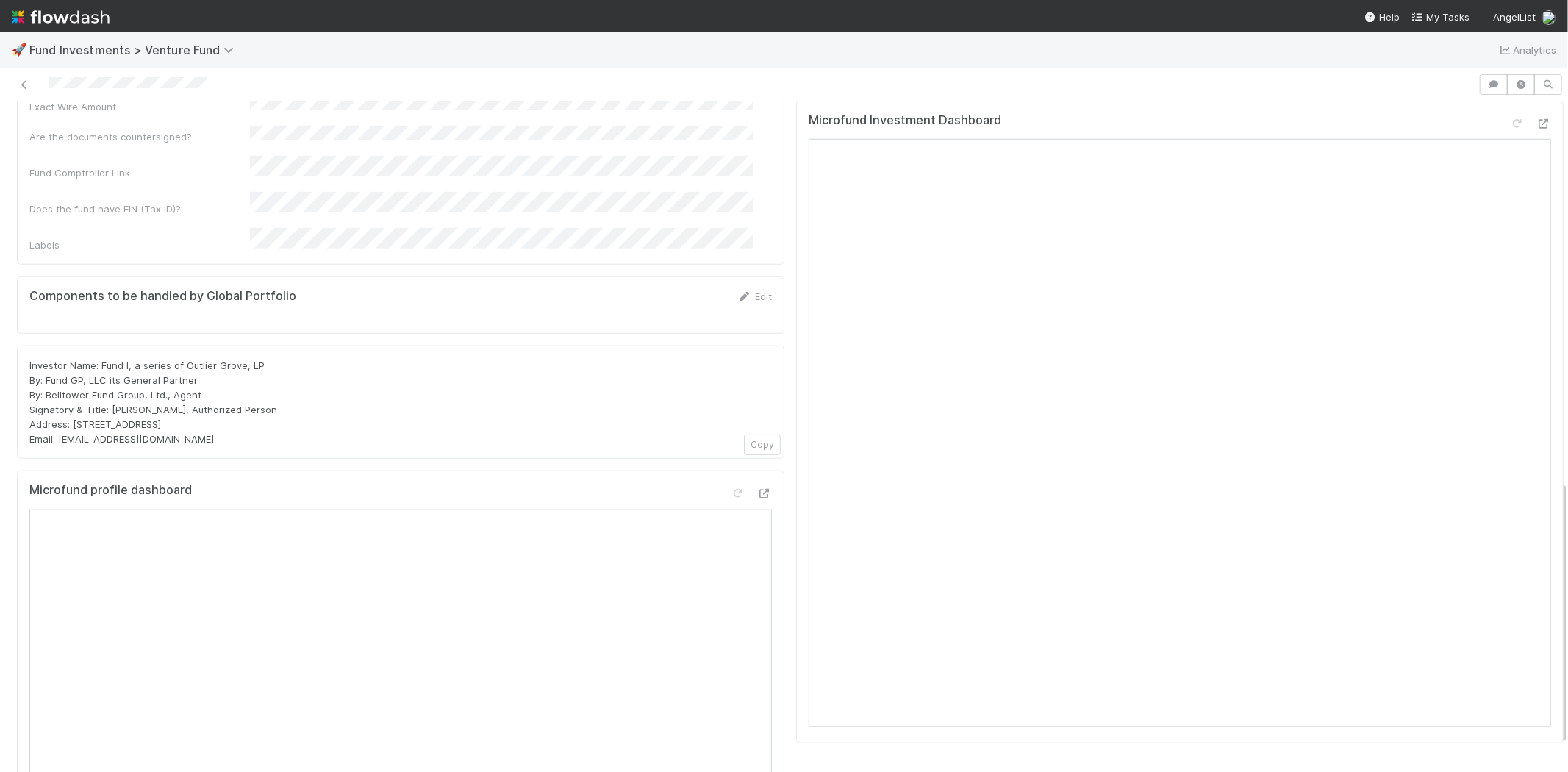
scroll to position [892, 0]
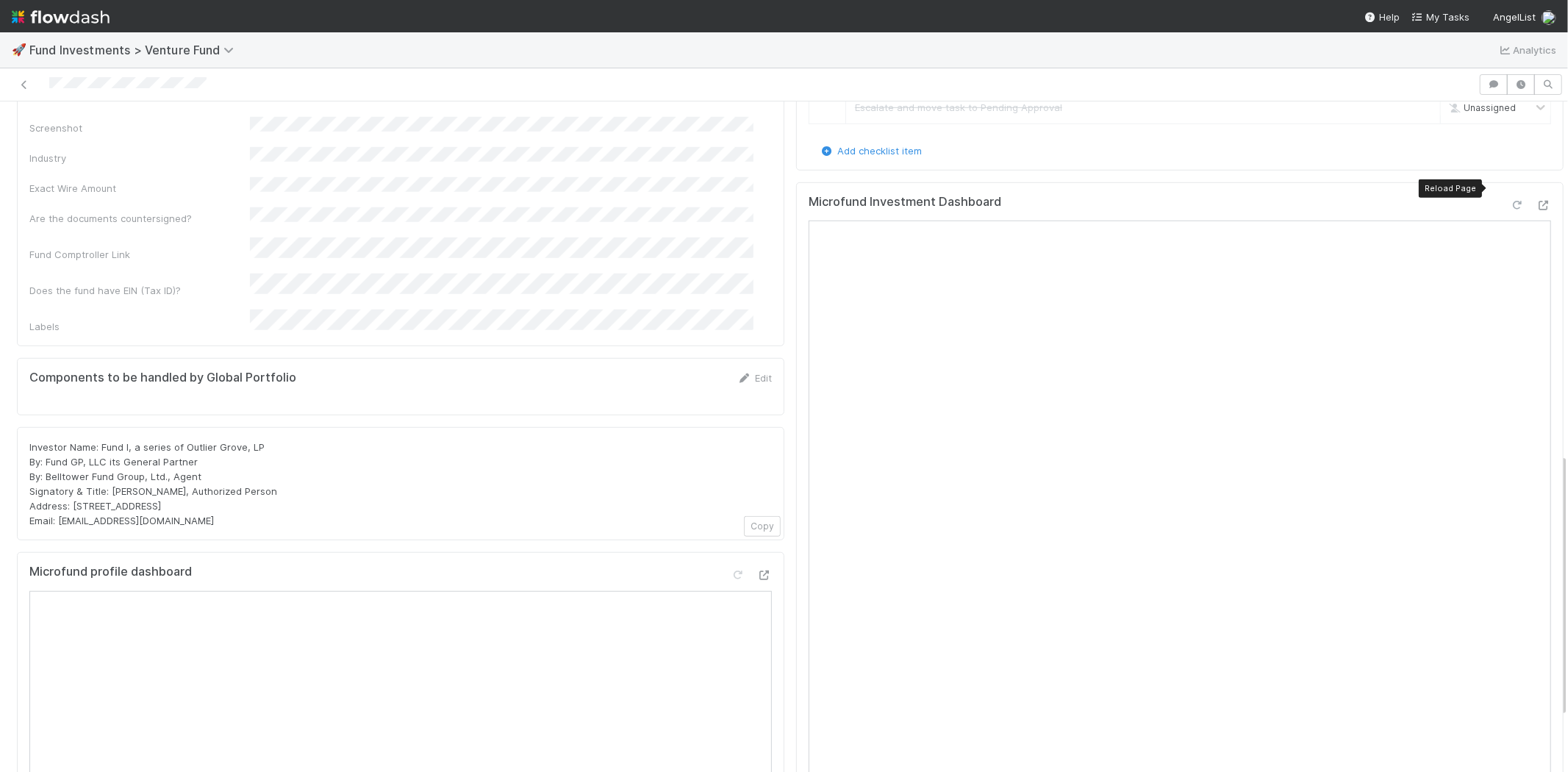
click at [1509, 201] on icon at bounding box center [1517, 205] width 15 height 9
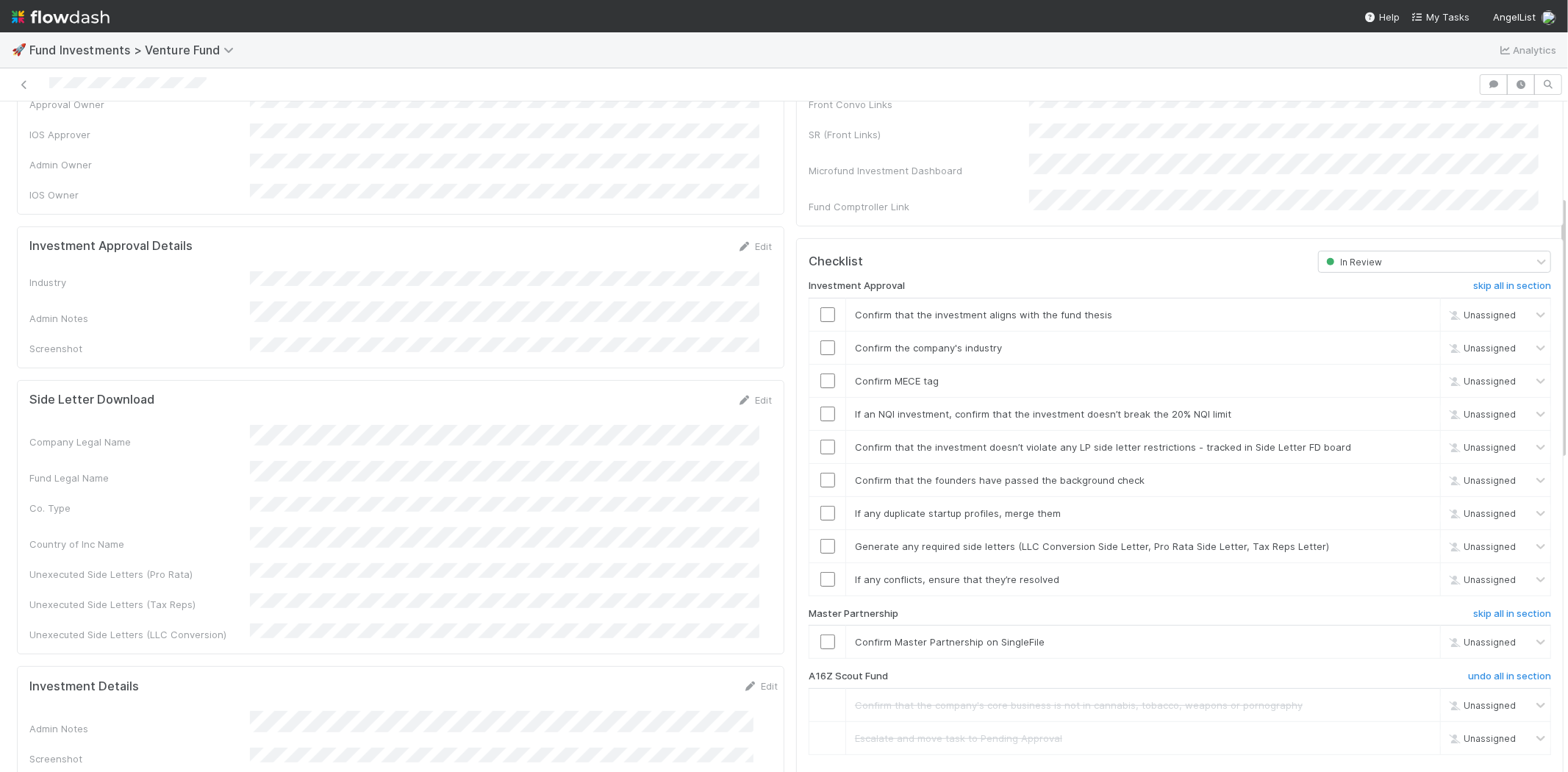
scroll to position [238, 0]
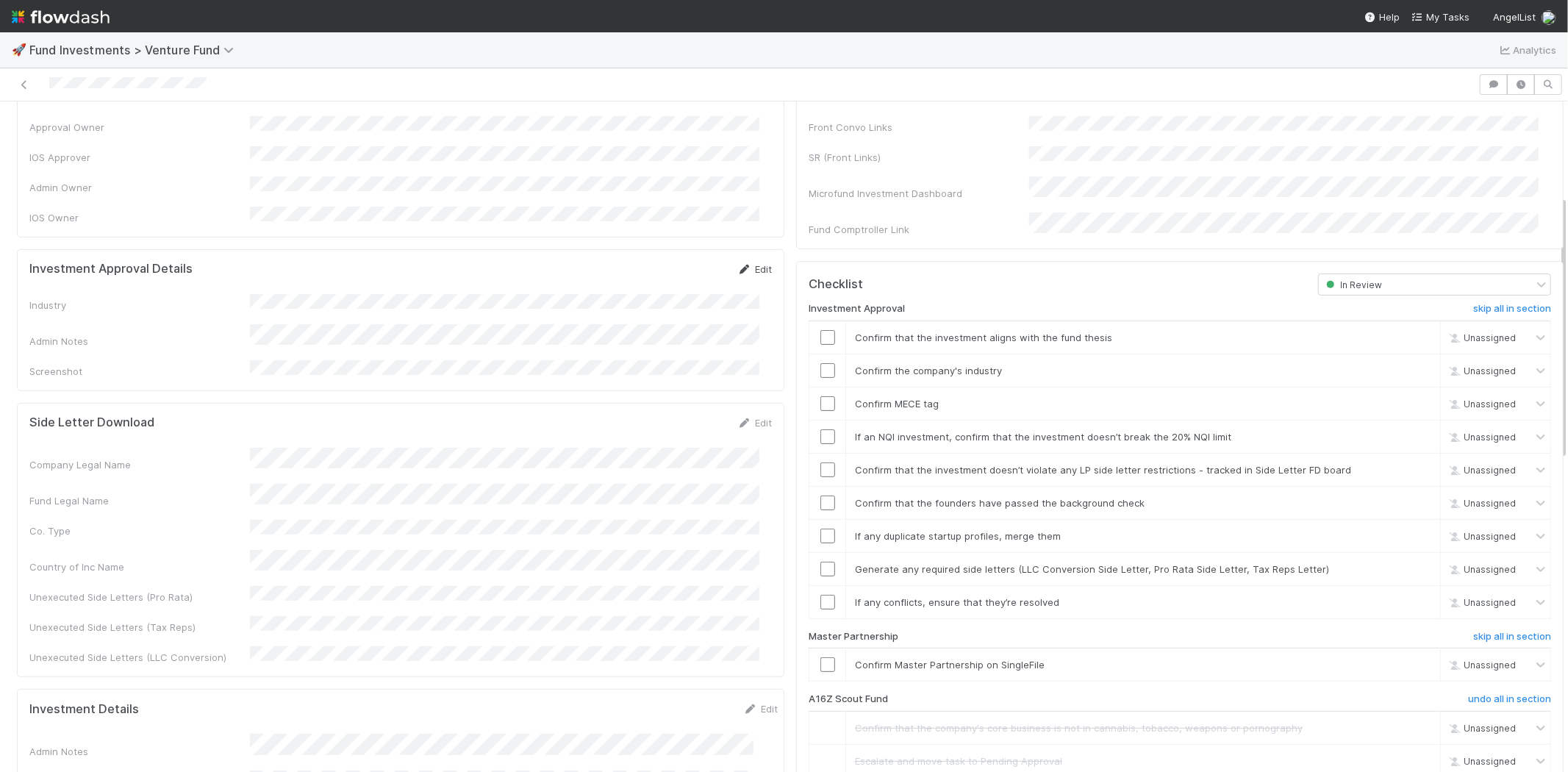
click at [754, 263] on link "Edit" at bounding box center [754, 269] width 34 height 12
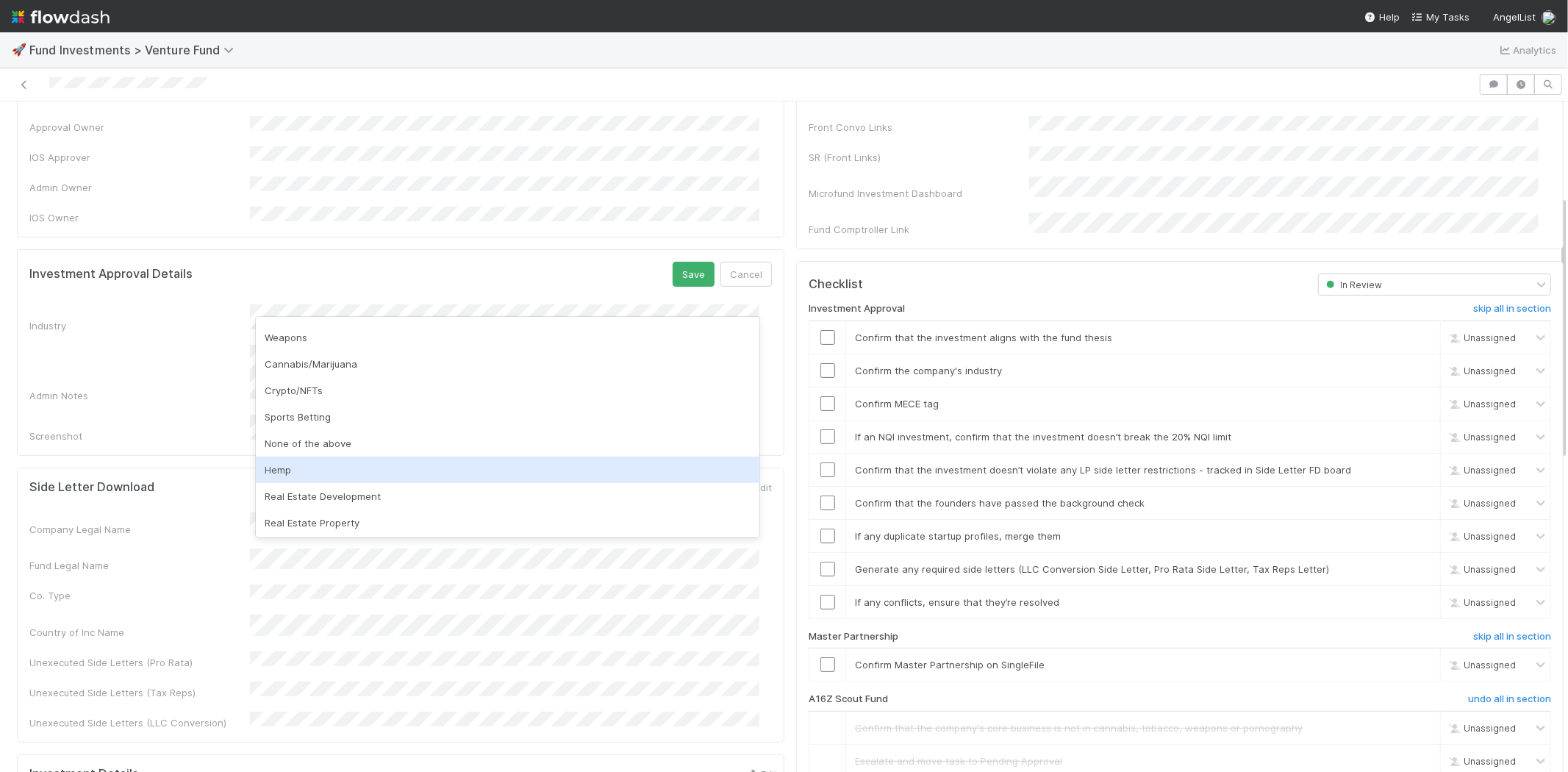
scroll to position [420, 0]
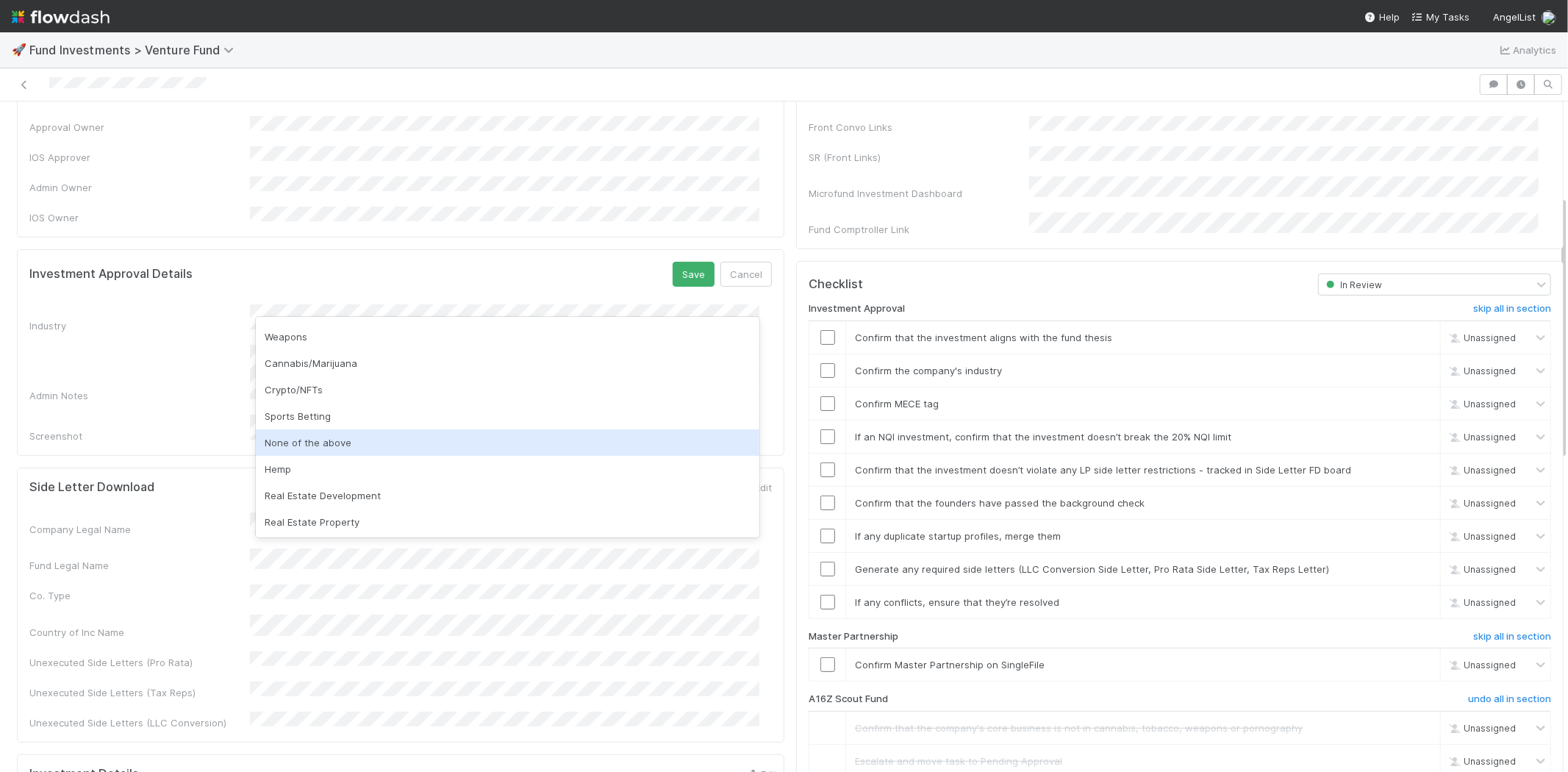
click at [309, 444] on div "None of the above" at bounding box center [508, 443] width 503 height 27
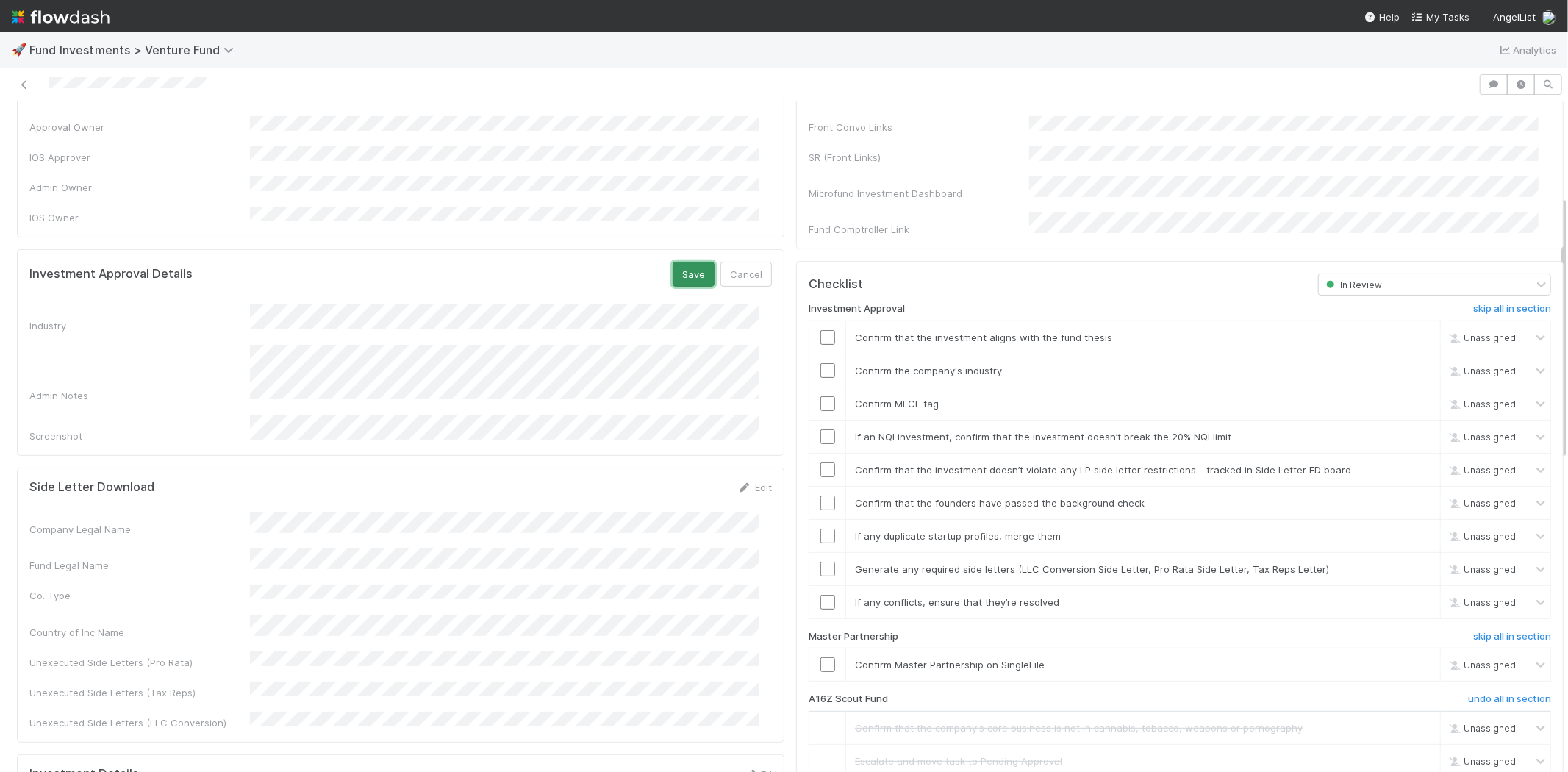
click at [681, 262] on button "Save" at bounding box center [694, 274] width 42 height 25
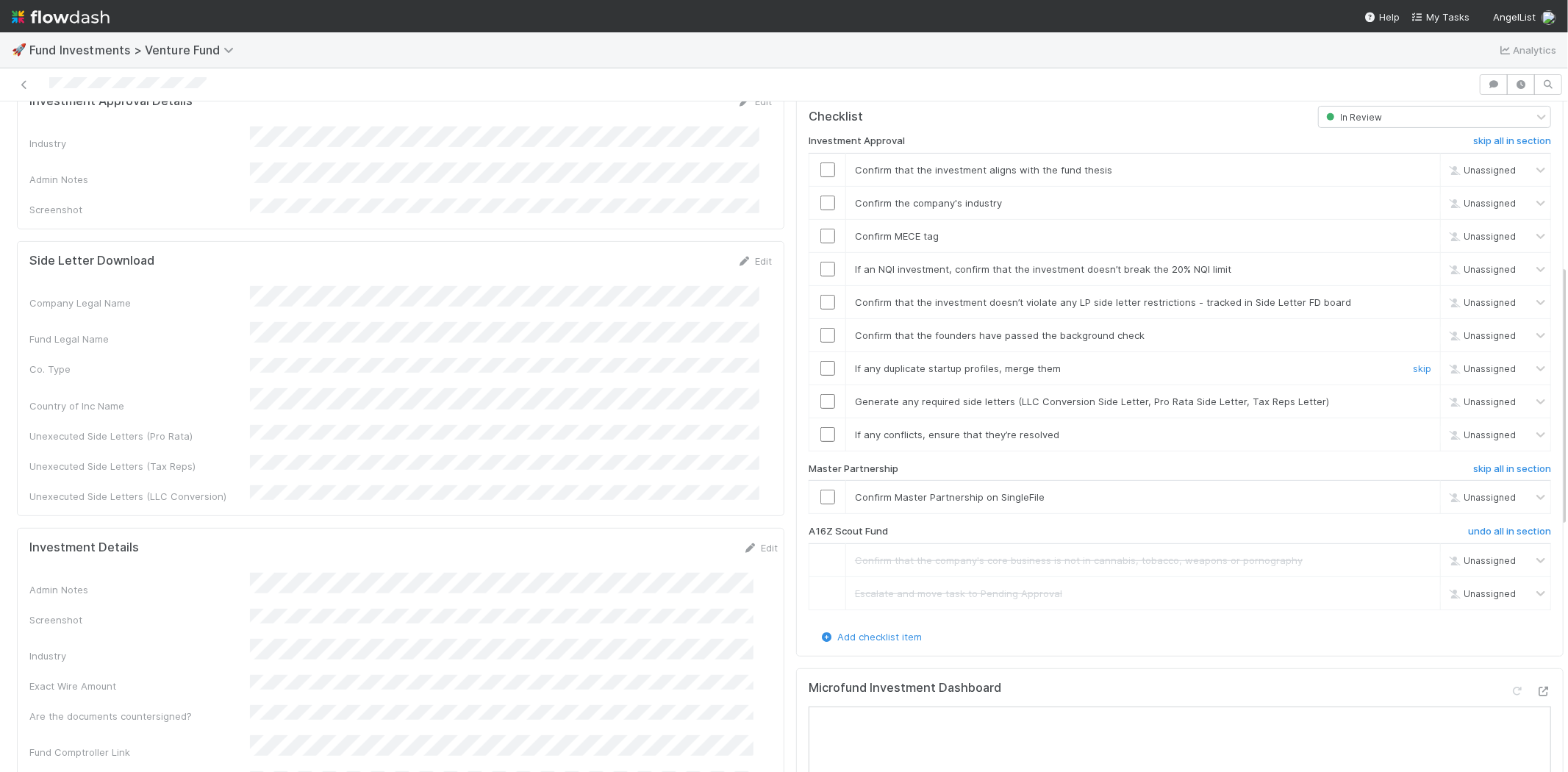
scroll to position [401, 0]
drag, startPoint x: 815, startPoint y: 156, endPoint x: 813, endPoint y: 175, distance: 19.1
click at [820, 167] on input "checkbox" at bounding box center [828, 175] width 15 height 15
click at [820, 200] on input "checkbox" at bounding box center [828, 207] width 15 height 15
click at [820, 233] on input "checkbox" at bounding box center [828, 241] width 15 height 15
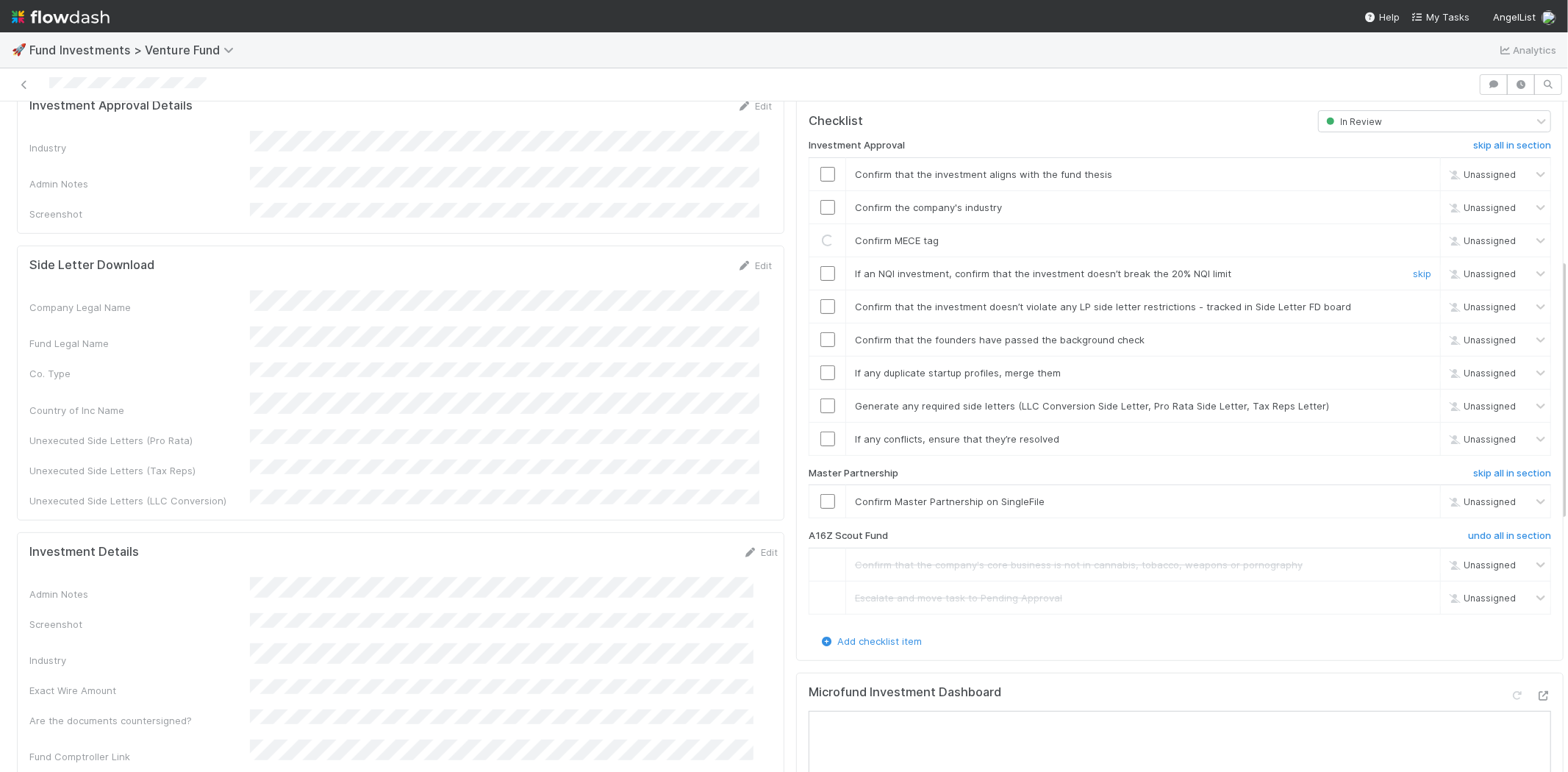
click at [820, 266] on input "checkbox" at bounding box center [828, 274] width 15 height 15
checkbox input "true"
click at [820, 300] on input "checkbox" at bounding box center [828, 307] width 15 height 15
click at [820, 332] on input "checkbox" at bounding box center [828, 340] width 15 height 15
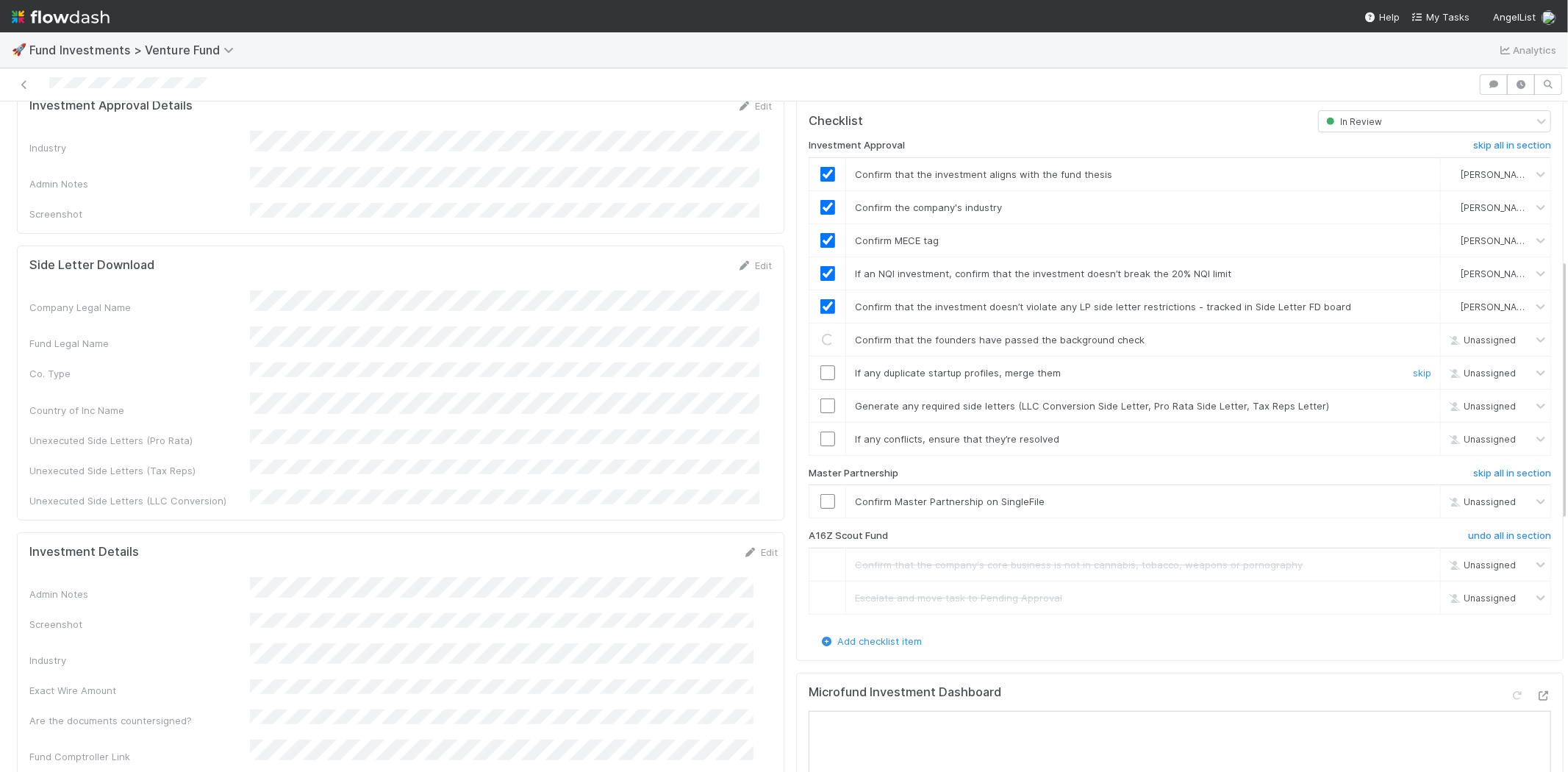
click at [820, 365] on input "checkbox" at bounding box center [828, 373] width 15 height 15
click at [815, 394] on td at bounding box center [828, 404] width 37 height 33
click at [820, 399] on input "checkbox" at bounding box center [828, 406] width 15 height 15
click at [820, 431] on input "checkbox" at bounding box center [828, 439] width 15 height 15
click at [820, 494] on input "checkbox" at bounding box center [828, 502] width 15 height 15
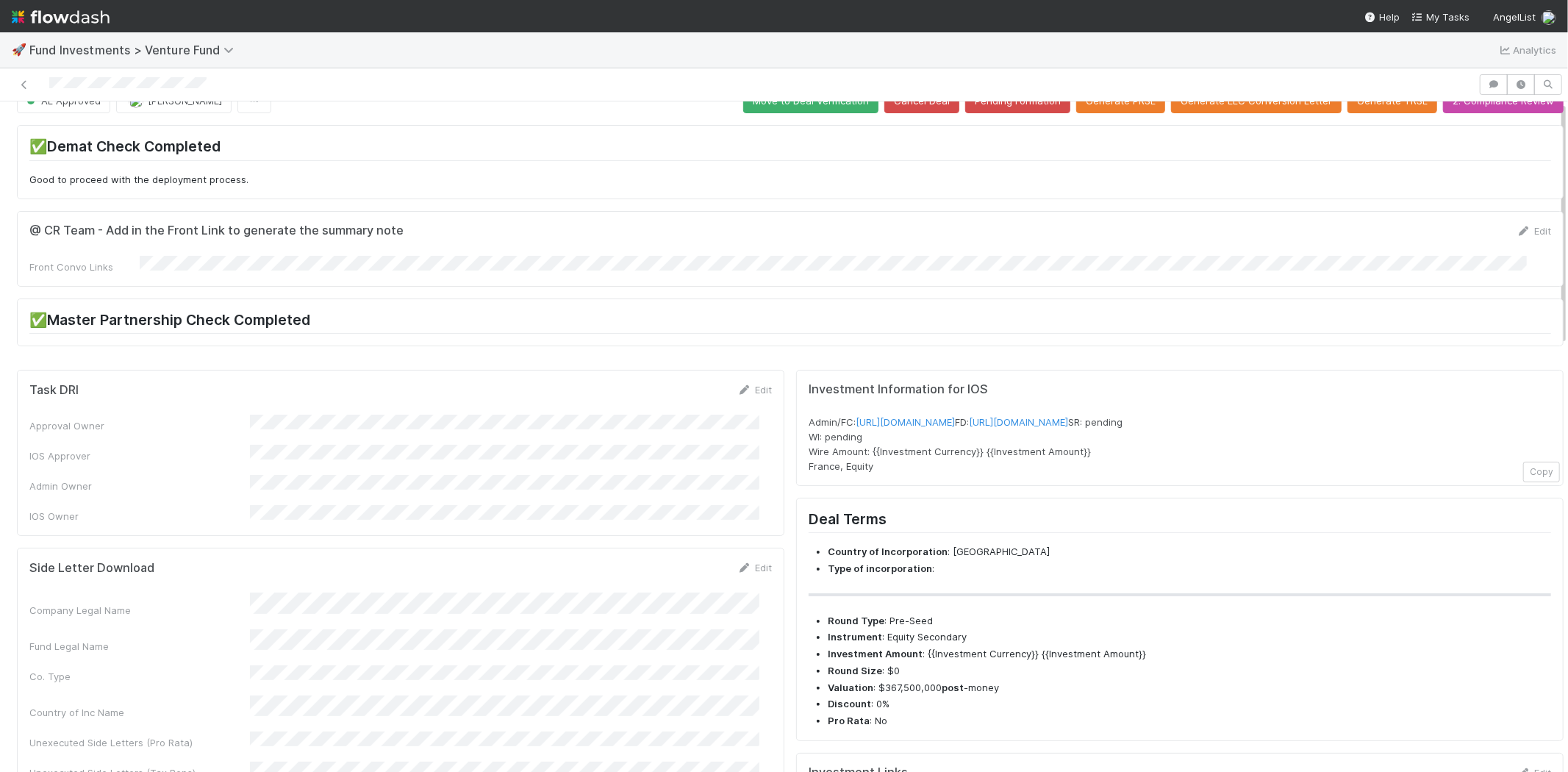
scroll to position [0, 0]
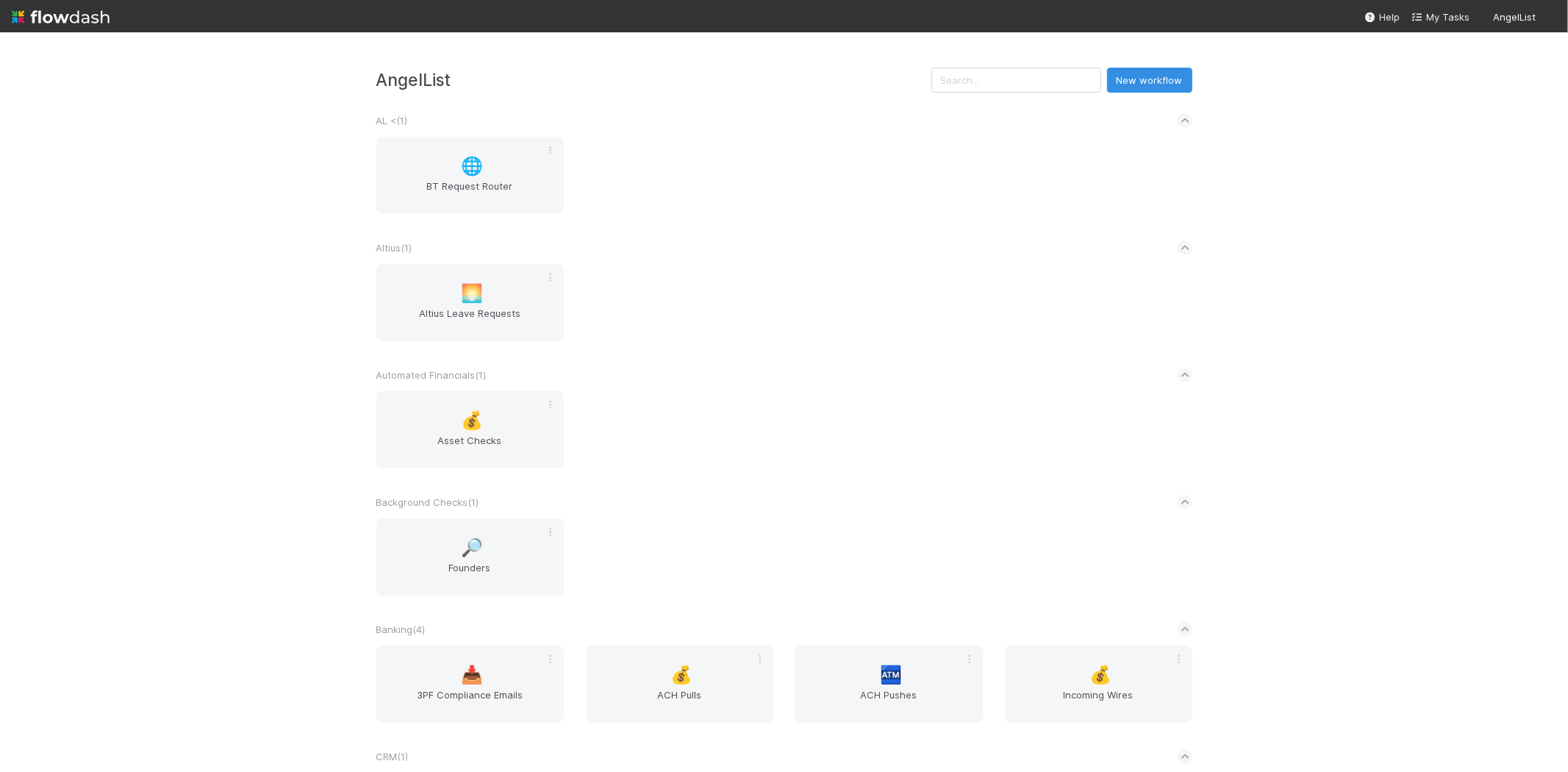
click at [217, 368] on div "AngelList New workflow AL < ( 1 ) 🌐 BT Request Router Altius ( 1 ) 🌅 Altius Lea…" at bounding box center [784, 402] width 1568 height 739
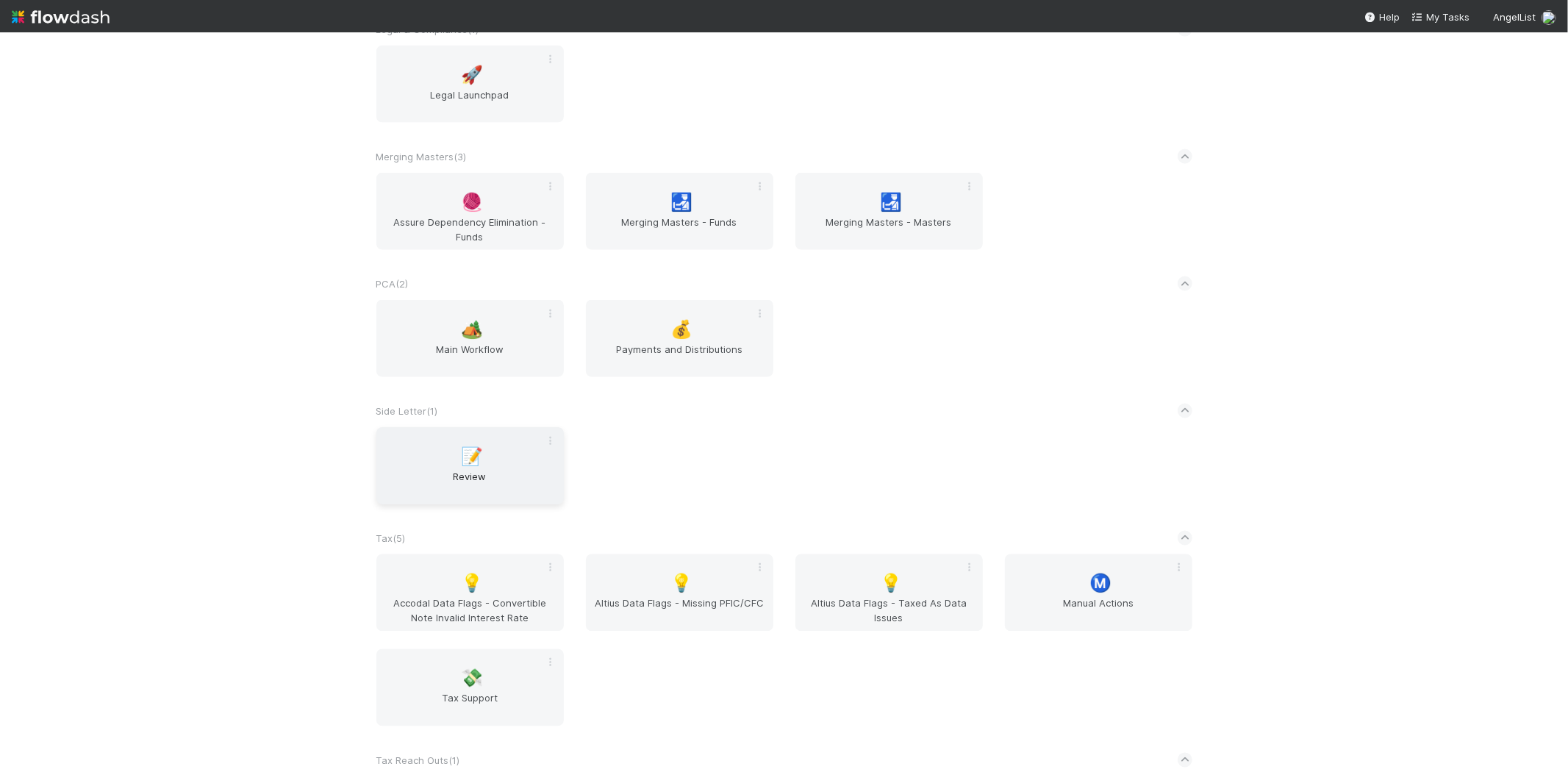
click at [432, 454] on div "📝 Review" at bounding box center [470, 466] width 187 height 77
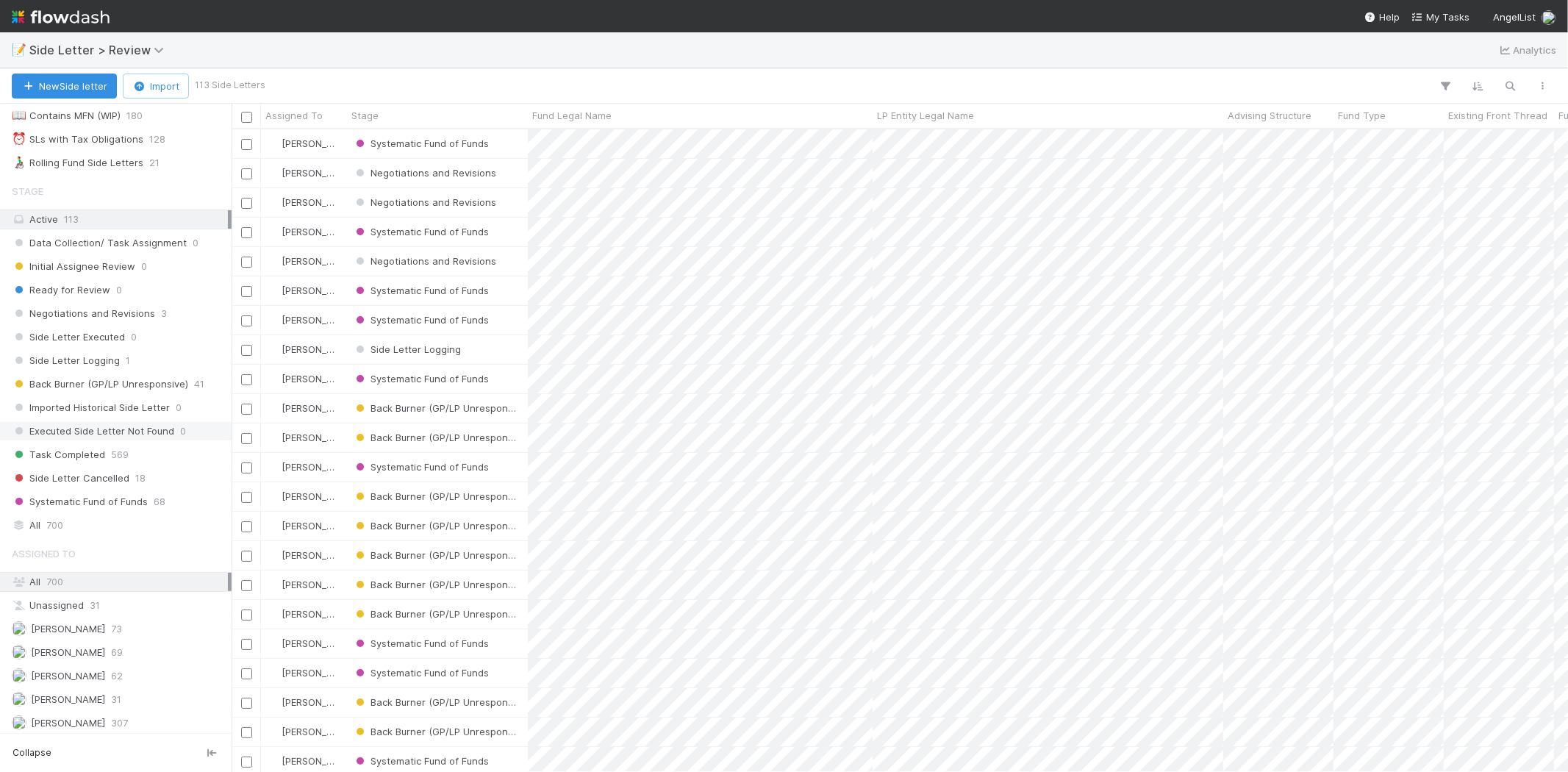
scroll to position [113, 0]
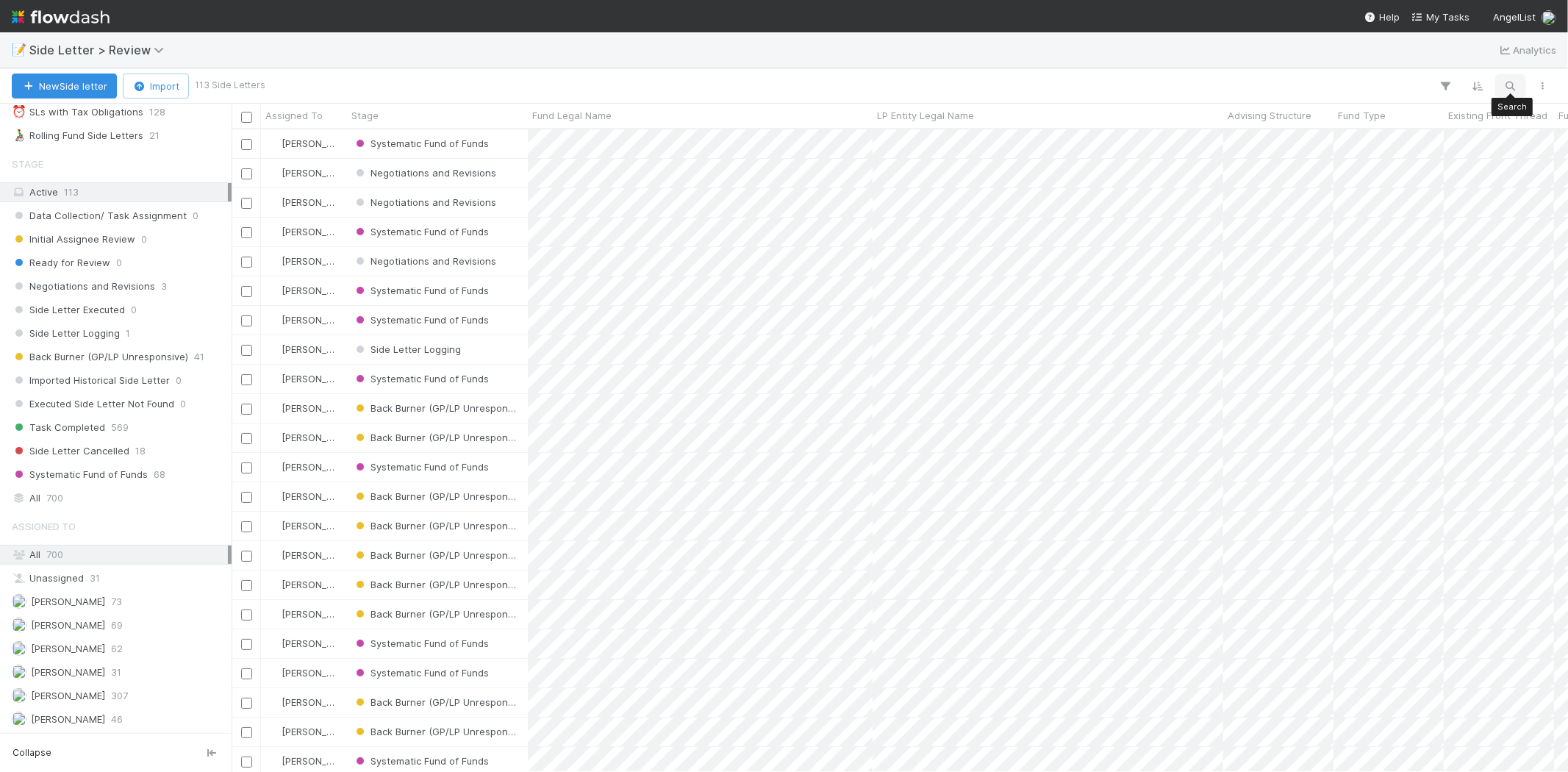
click at [1510, 86] on icon "button" at bounding box center [1511, 86] width 15 height 13
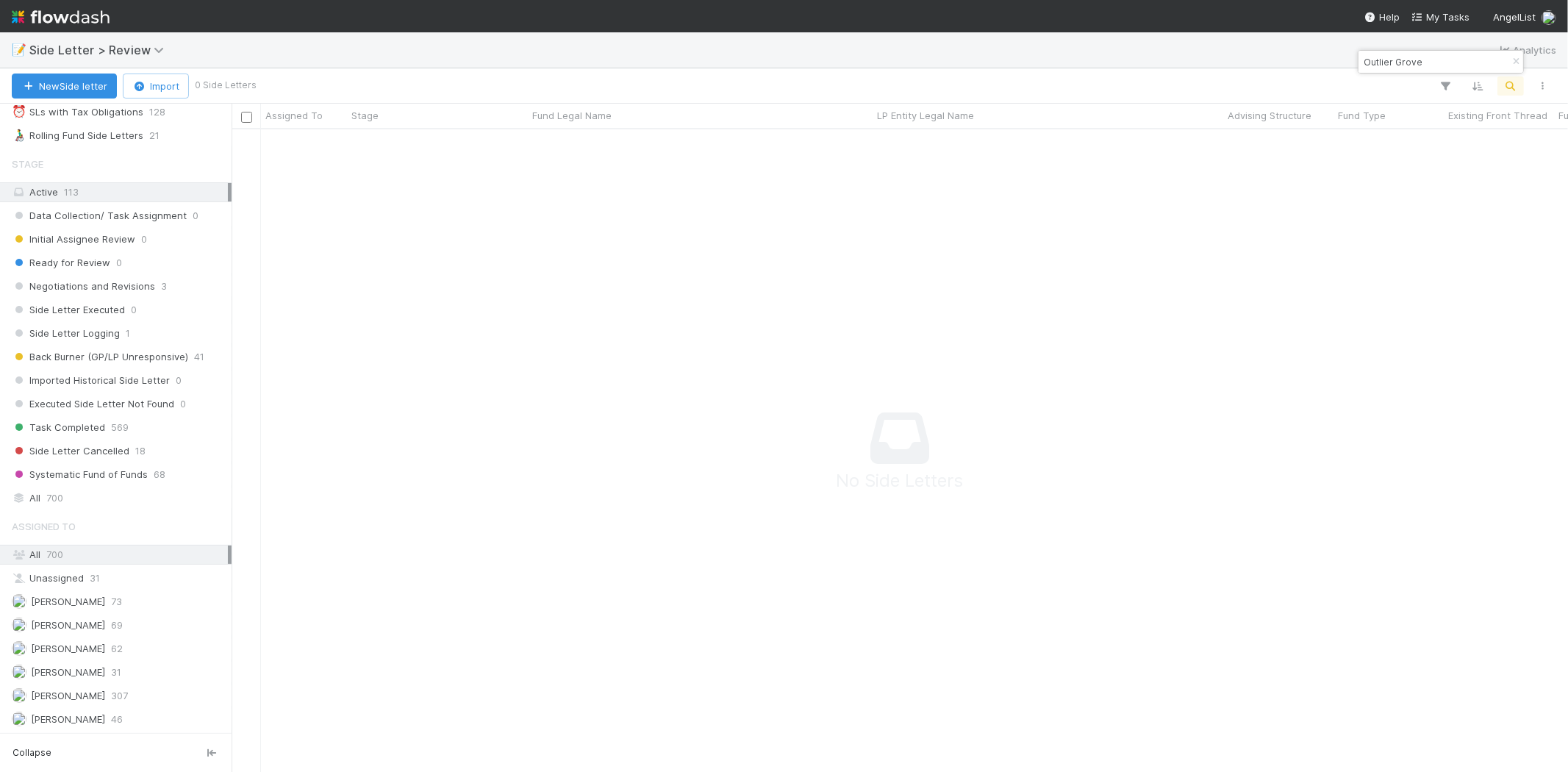
scroll to position [618, 1311]
click at [1406, 49] on div "📝 Side Letter > Review Analytics" at bounding box center [784, 50] width 1568 height 35
click at [1398, 61] on input "Outlier Grove" at bounding box center [1434, 61] width 147 height 18
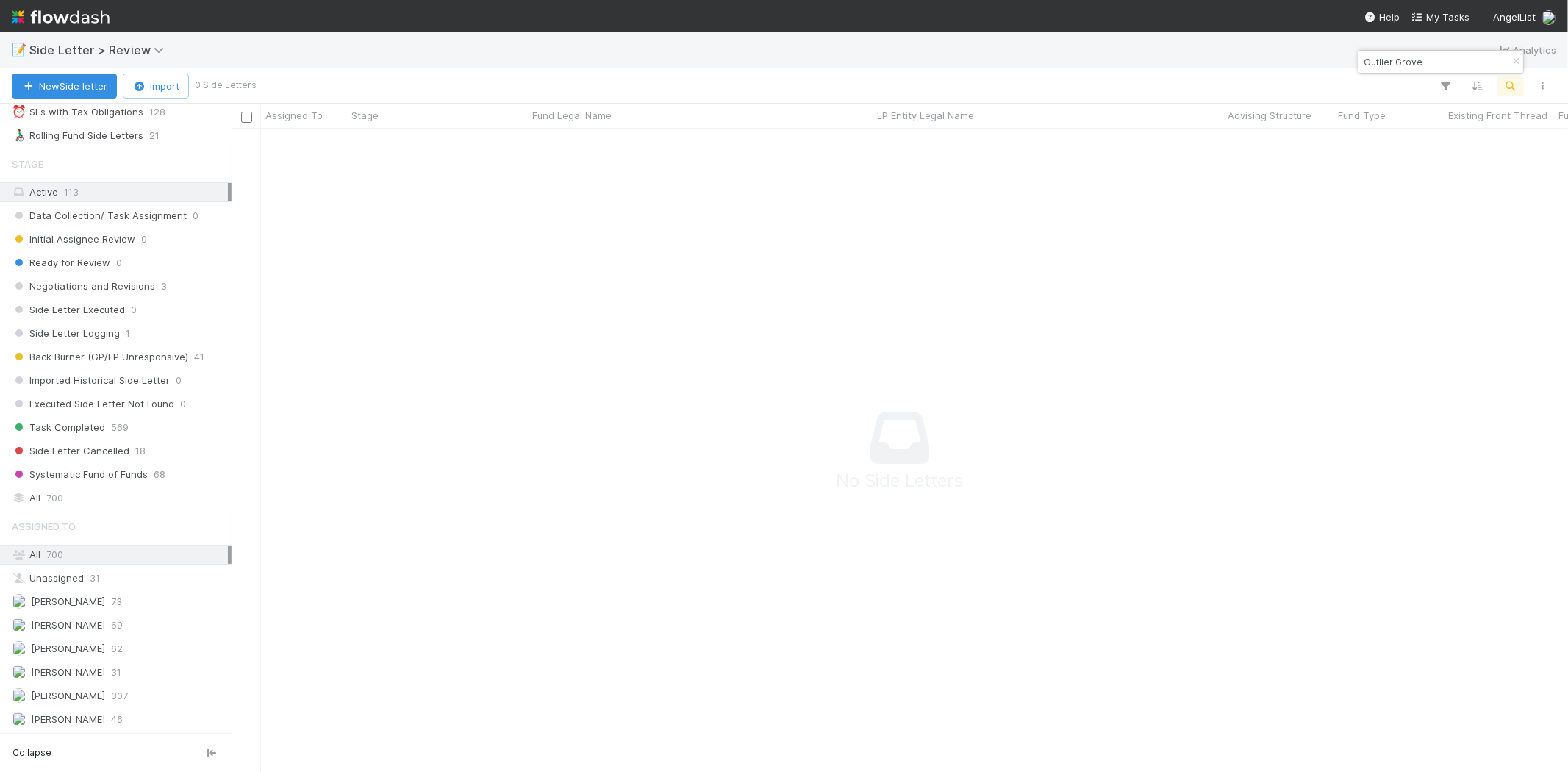
click at [1398, 61] on input "Outlier Grove" at bounding box center [1434, 61] width 147 height 18
paste input "TGVG"
click at [1379, 62] on input "TGVG" at bounding box center [1434, 61] width 147 height 18
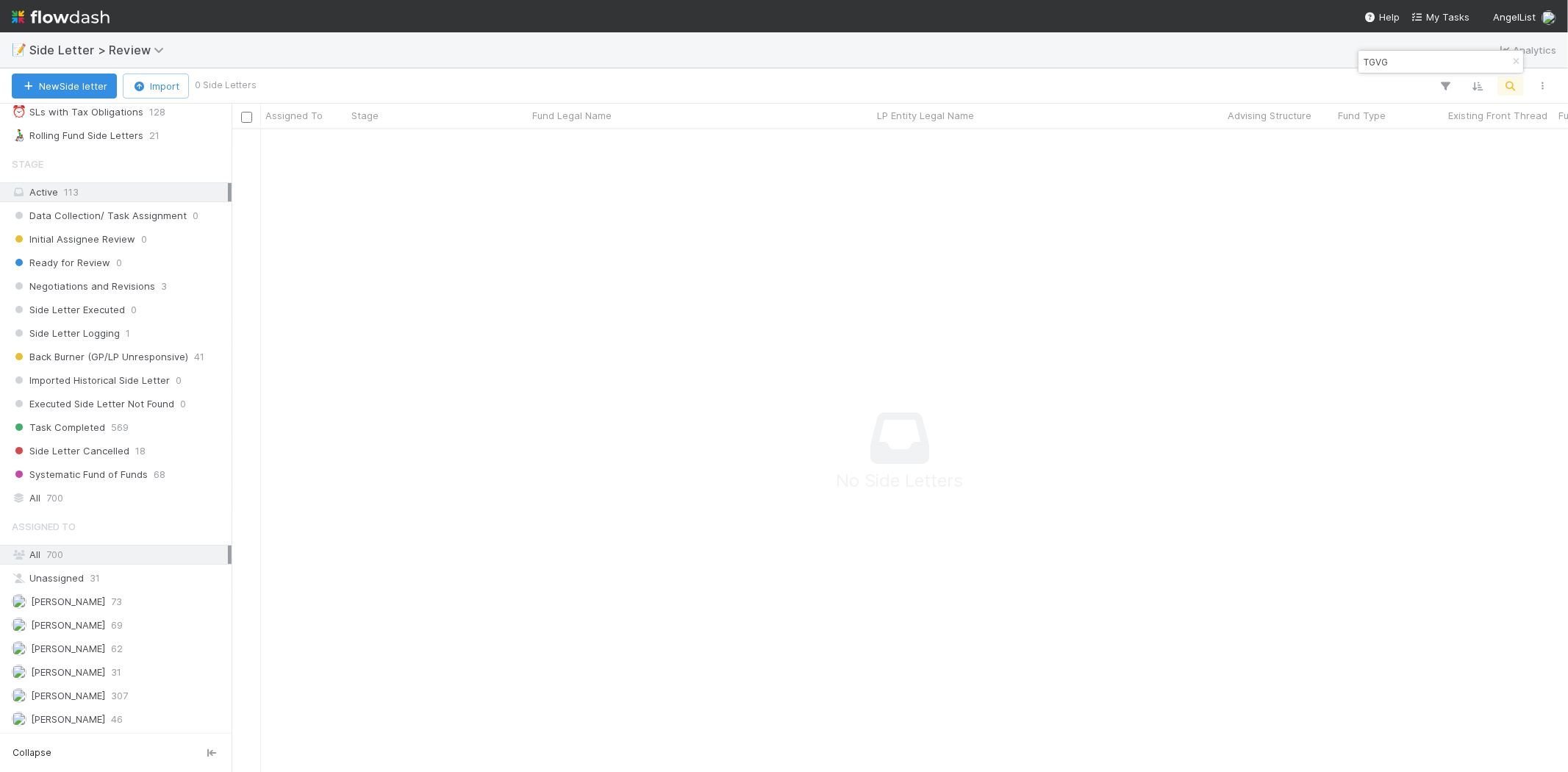
paste input "Ride Home AI"
click at [1413, 61] on input "Ride Home AI" at bounding box center [1434, 61] width 147 height 18
paste input "Composed"
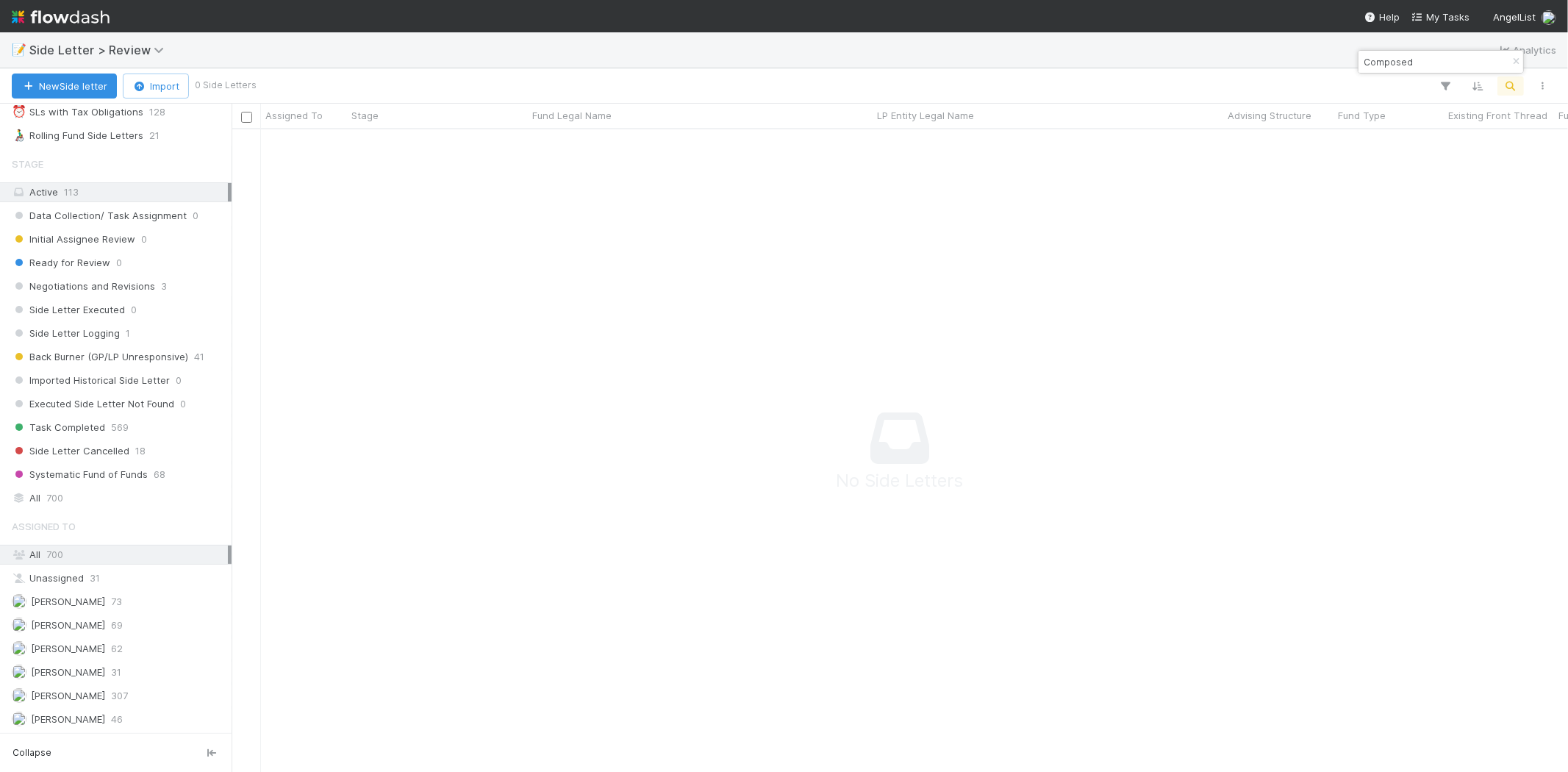
click at [1394, 66] on input "Composed" at bounding box center [1434, 61] width 147 height 18
paste input "Balaji"
click at [53, 489] on span "700" at bounding box center [55, 498] width 17 height 18
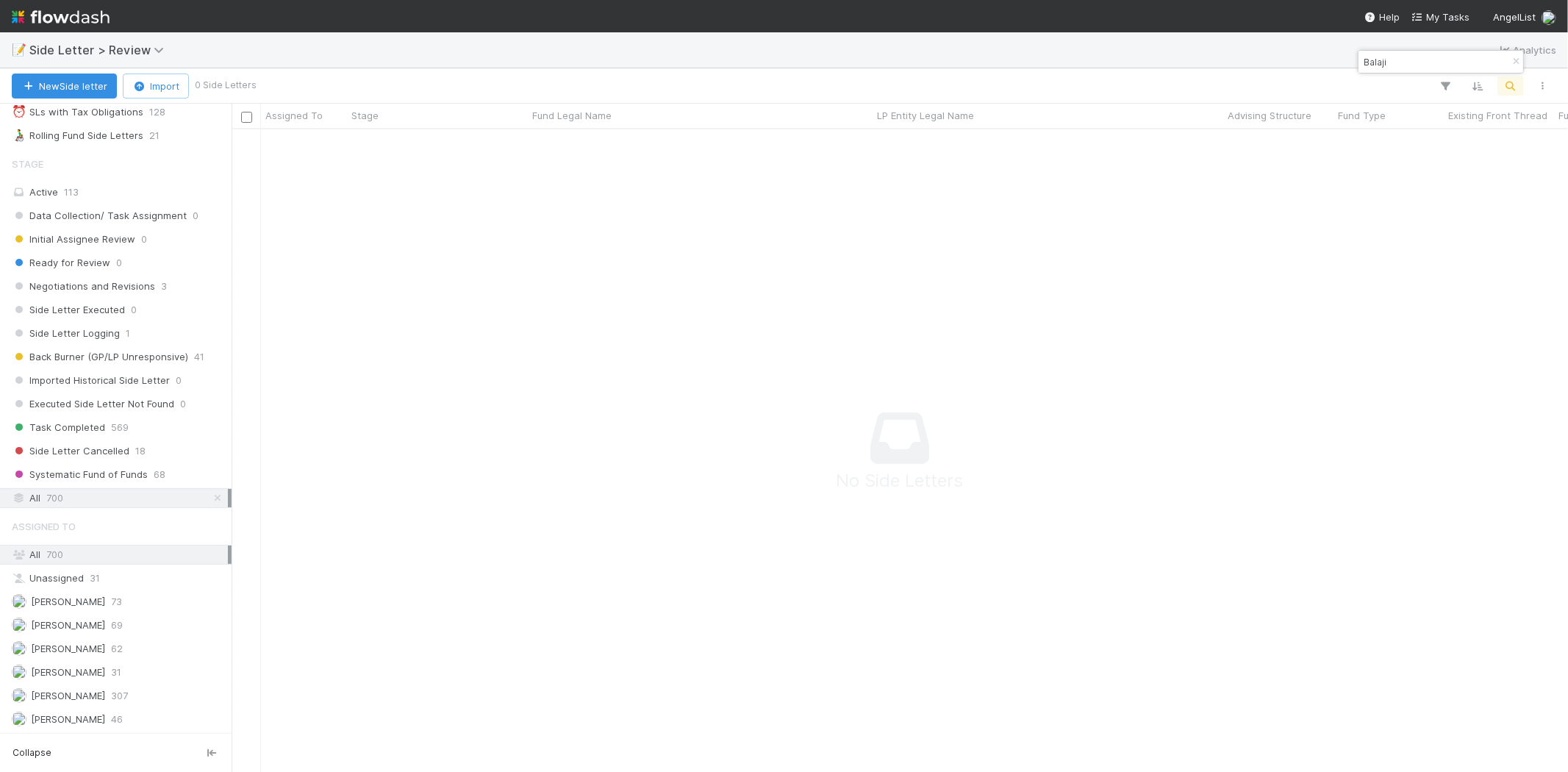
click at [1431, 65] on input "Balaji" at bounding box center [1434, 61] width 147 height 18
click at [1412, 60] on input "Balaji" at bounding box center [1434, 61] width 147 height 18
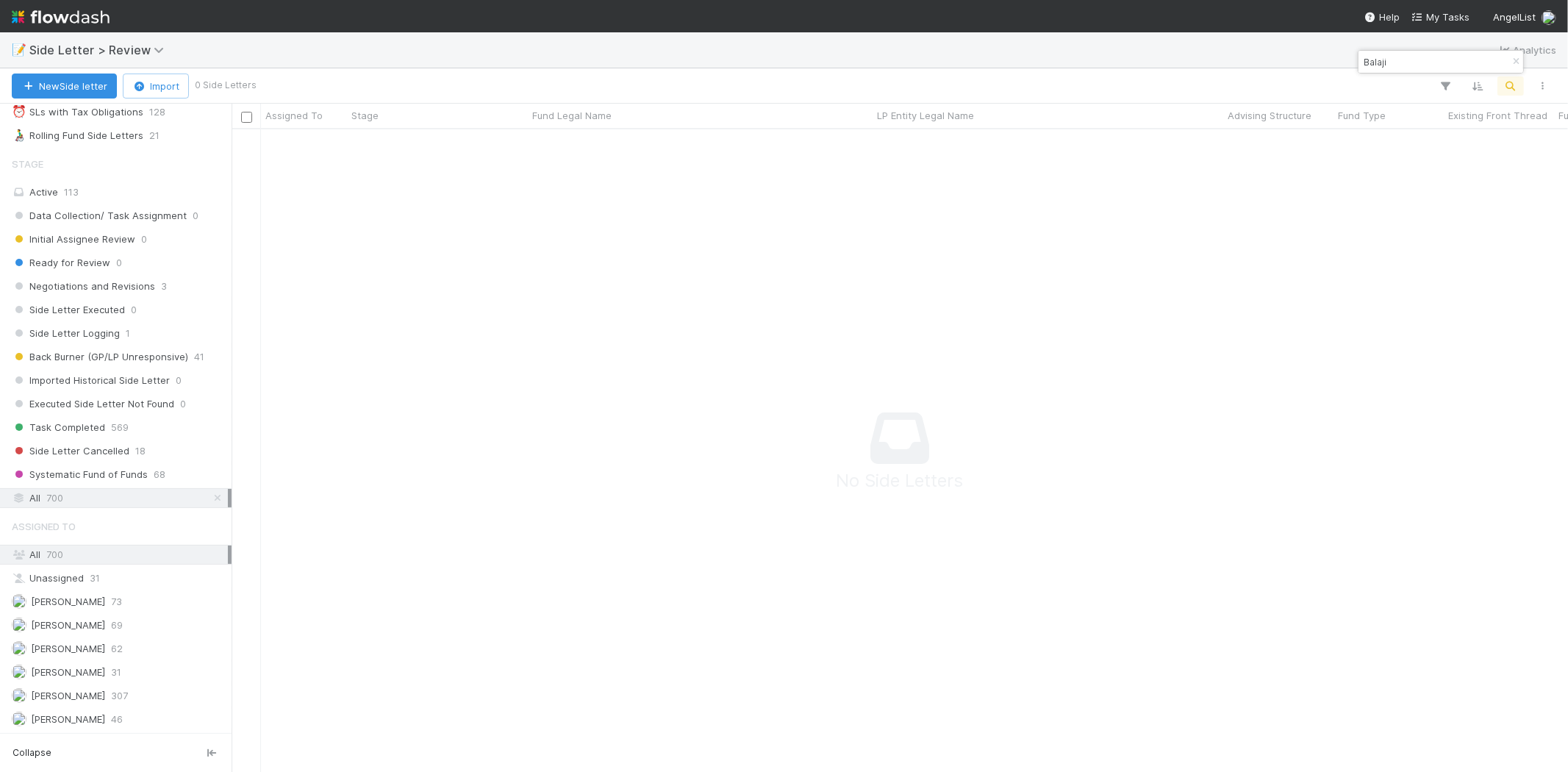
click at [1393, 59] on input "Balaji" at bounding box center [1434, 61] width 147 height 18
click at [1393, 57] on input "Balaji" at bounding box center [1434, 61] width 147 height 18
paste input "Mother Ventures"
click at [1379, 66] on input "Mother Ventures" at bounding box center [1434, 61] width 147 height 18
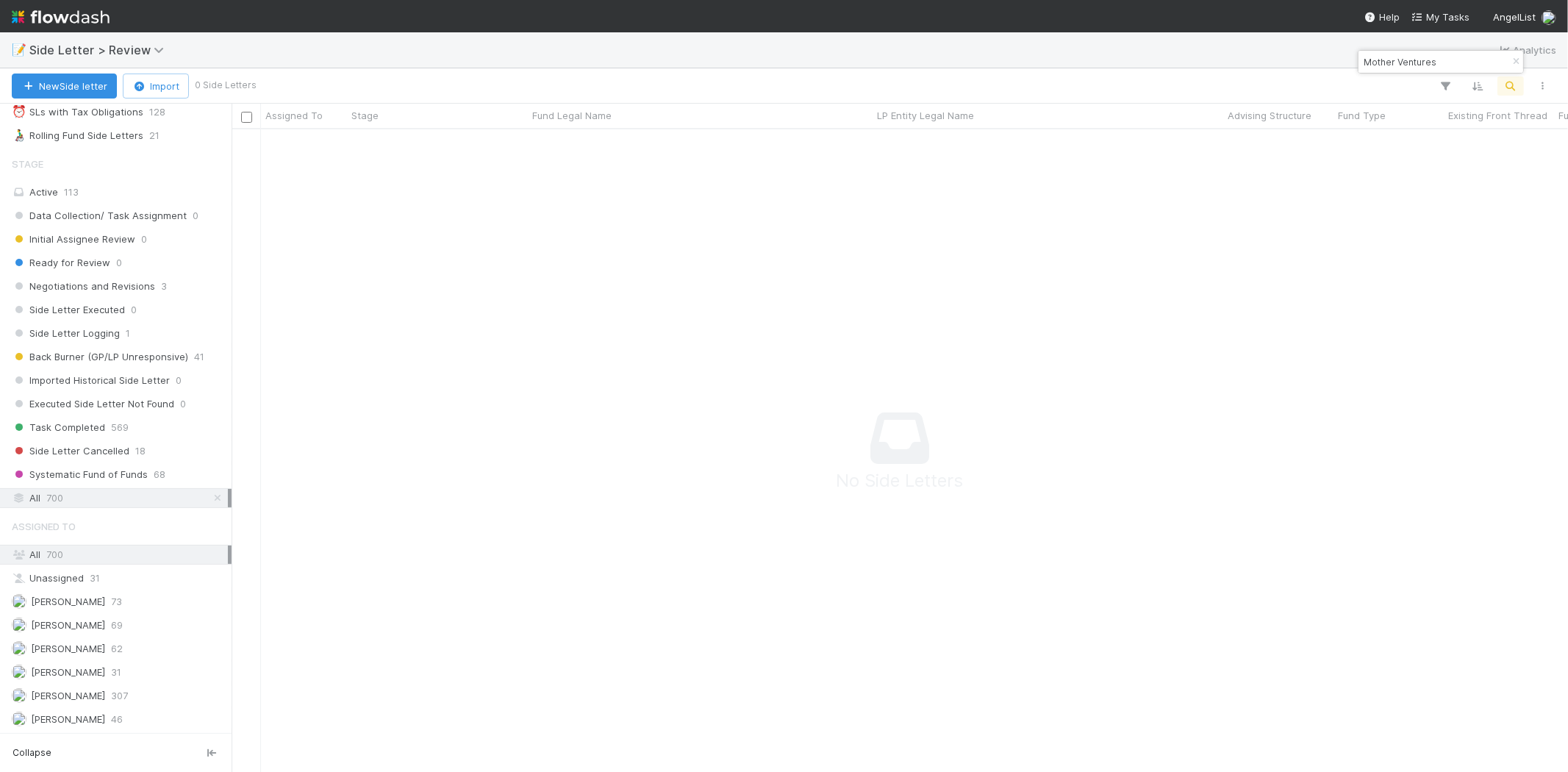
click at [1379, 66] on input "Mother Ventures" at bounding box center [1434, 61] width 147 height 18
paste input "ProCap Velocity"
click at [1407, 68] on input "ProCap Velocity" at bounding box center [1434, 61] width 147 height 18
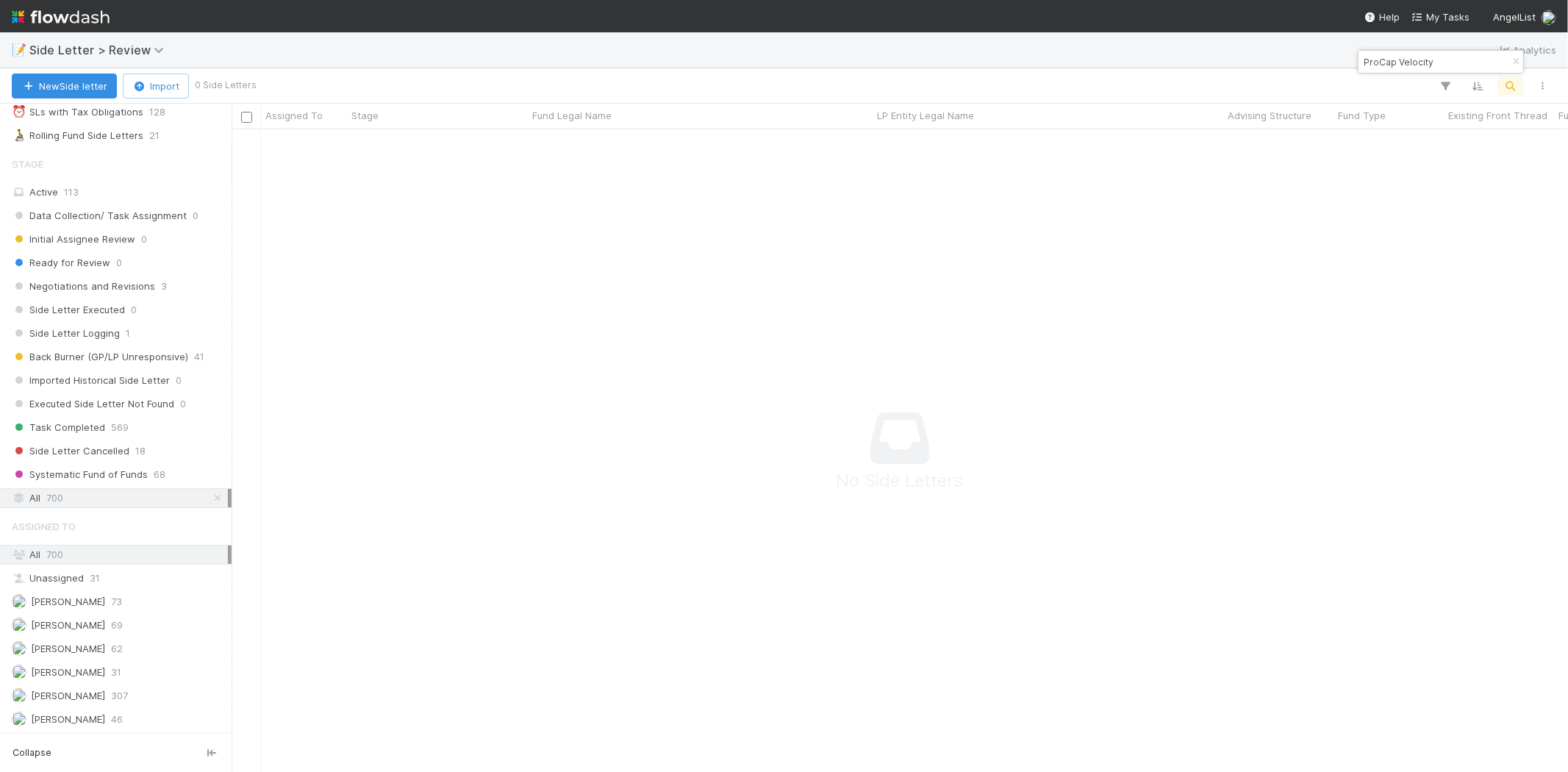
click at [1407, 68] on input "ProCap Velocity" at bounding box center [1434, 61] width 147 height 18
paste input "Rail Ventures"
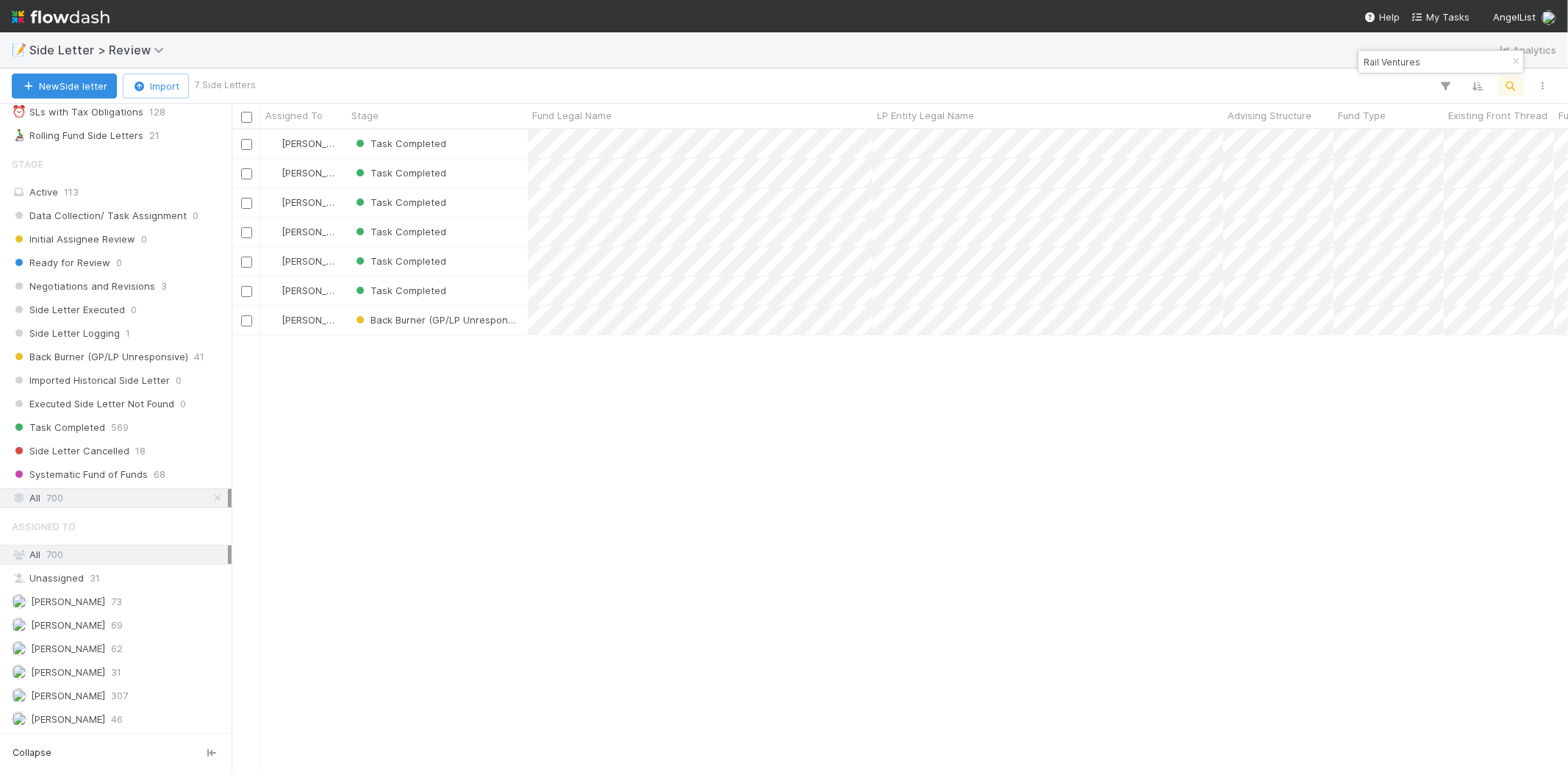
scroll to position [630, 1324]
click at [578, 494] on div "Nick Stuart Task Completed 1/17/25, 4:33:46 AM 2/18/25, 7:48:42 AM Nick Stuart …" at bounding box center [899, 450] width 1336 height 642
click at [1406, 62] on input "Rail Ventures" at bounding box center [1434, 61] width 147 height 18
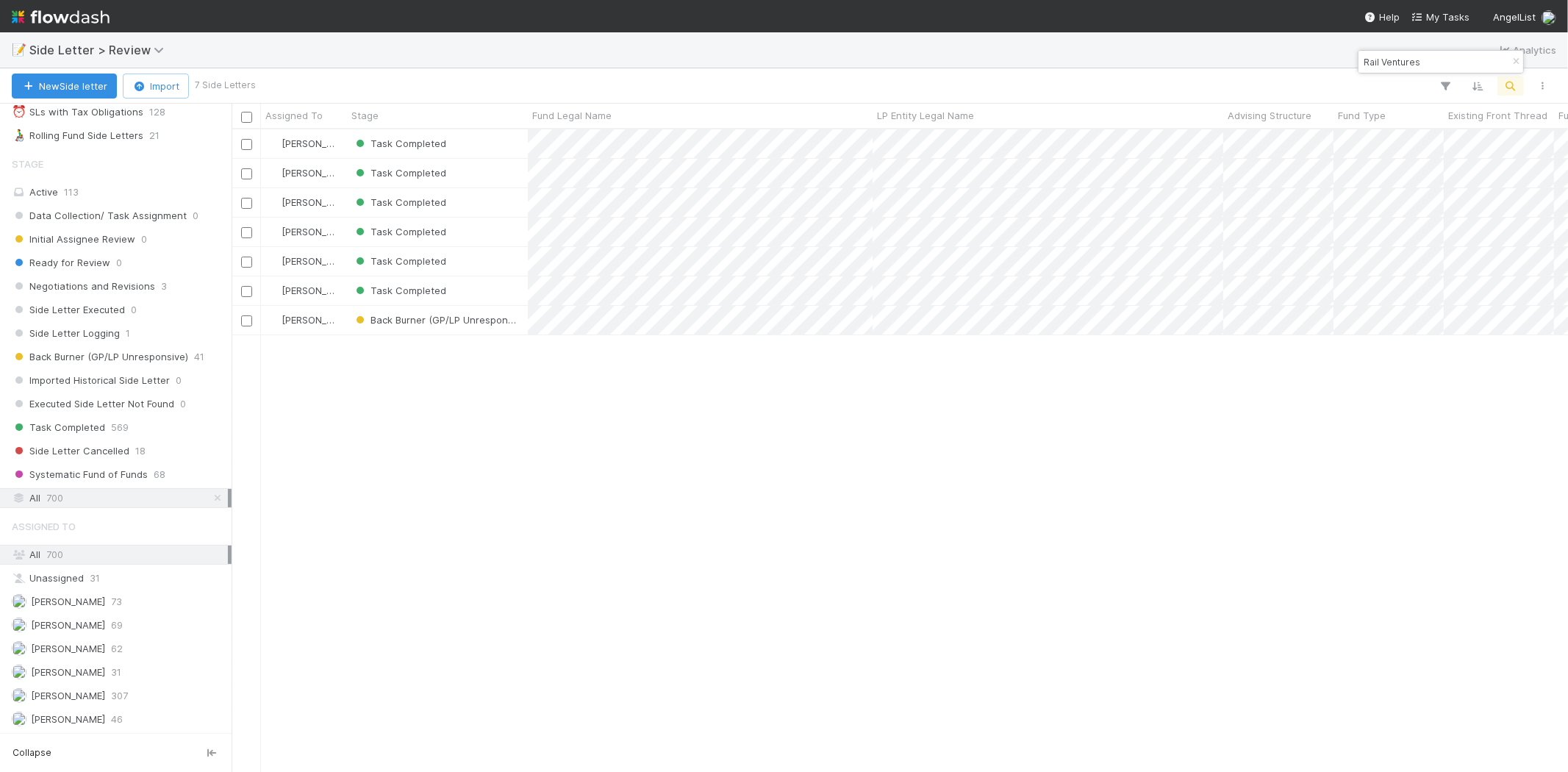
paste input "Netz Capital"
click at [1394, 62] on input "Netz Capital" at bounding box center [1434, 61] width 147 height 18
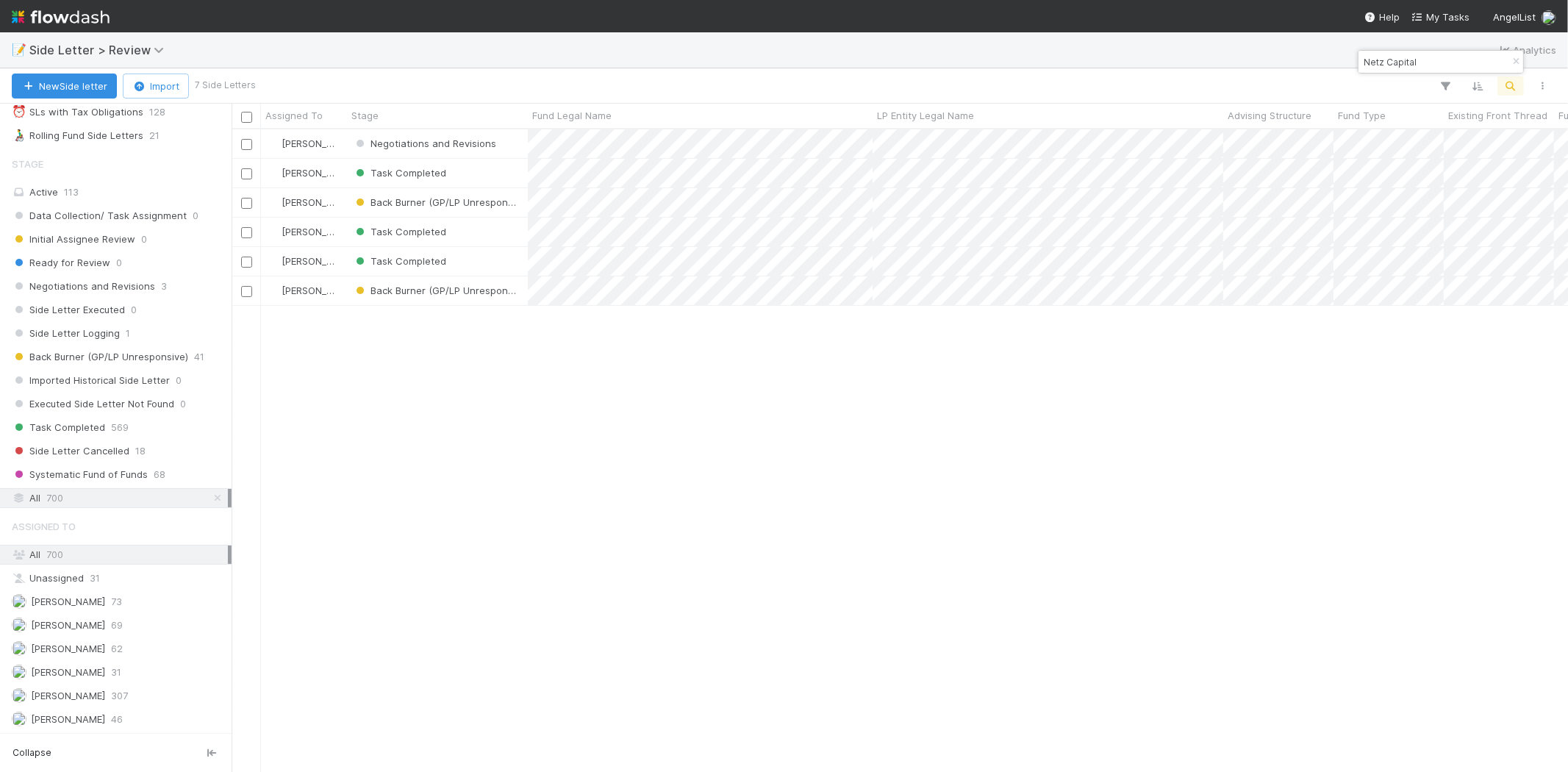
paste input "Pointer."
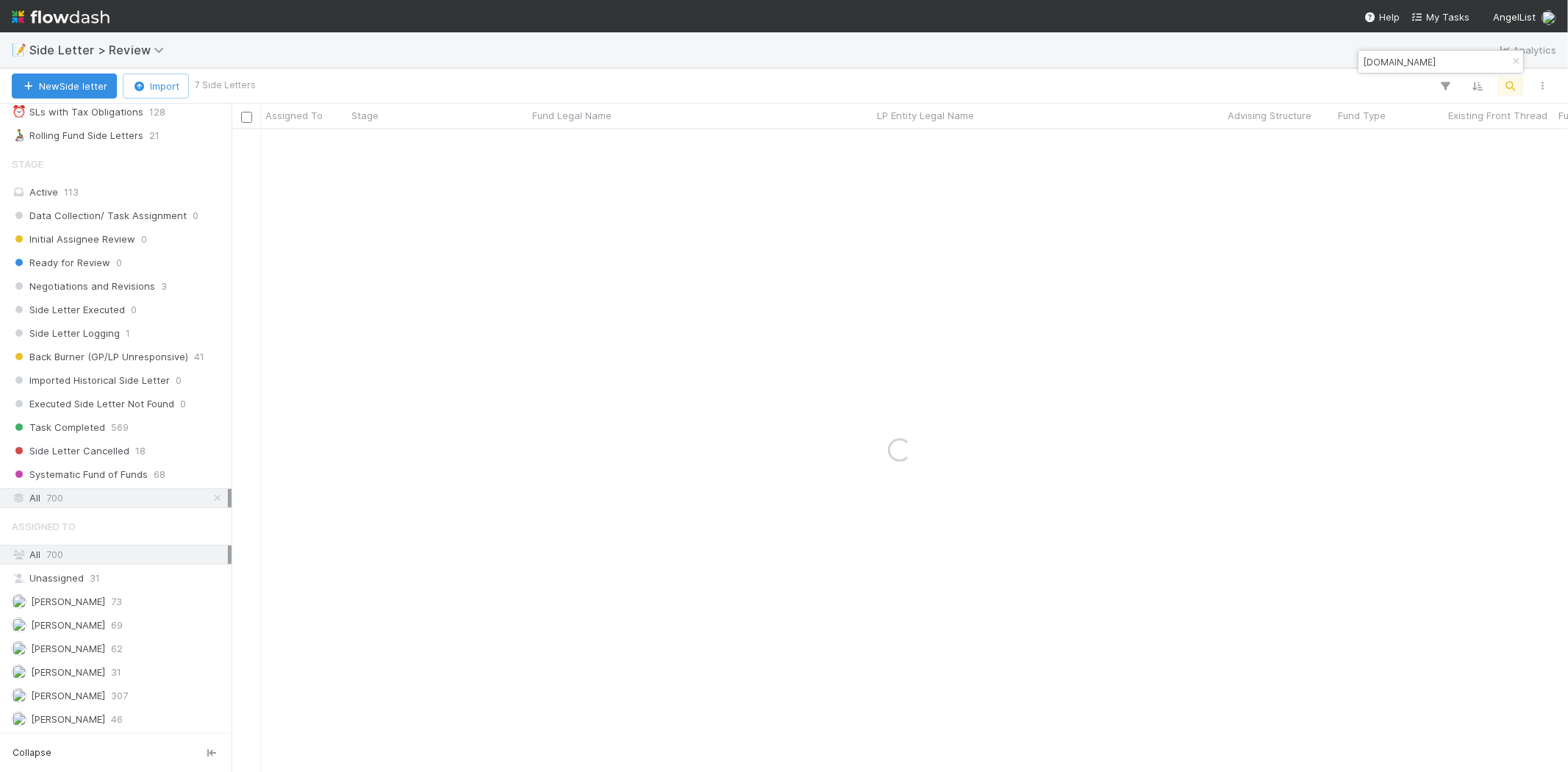
type input "Pointer.Capital"
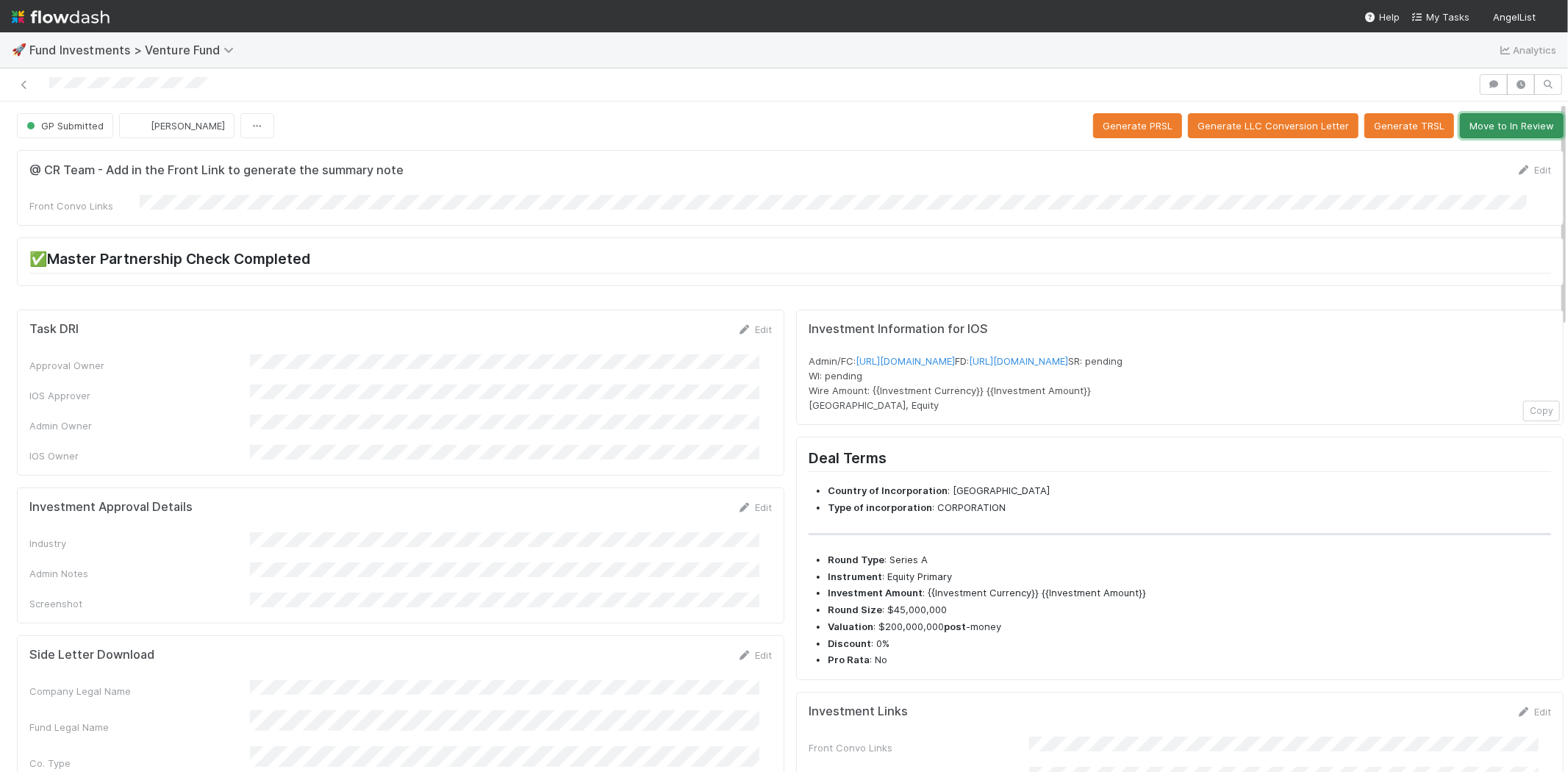
click at [1478, 119] on button "Move to In Review" at bounding box center [1512, 126] width 104 height 25
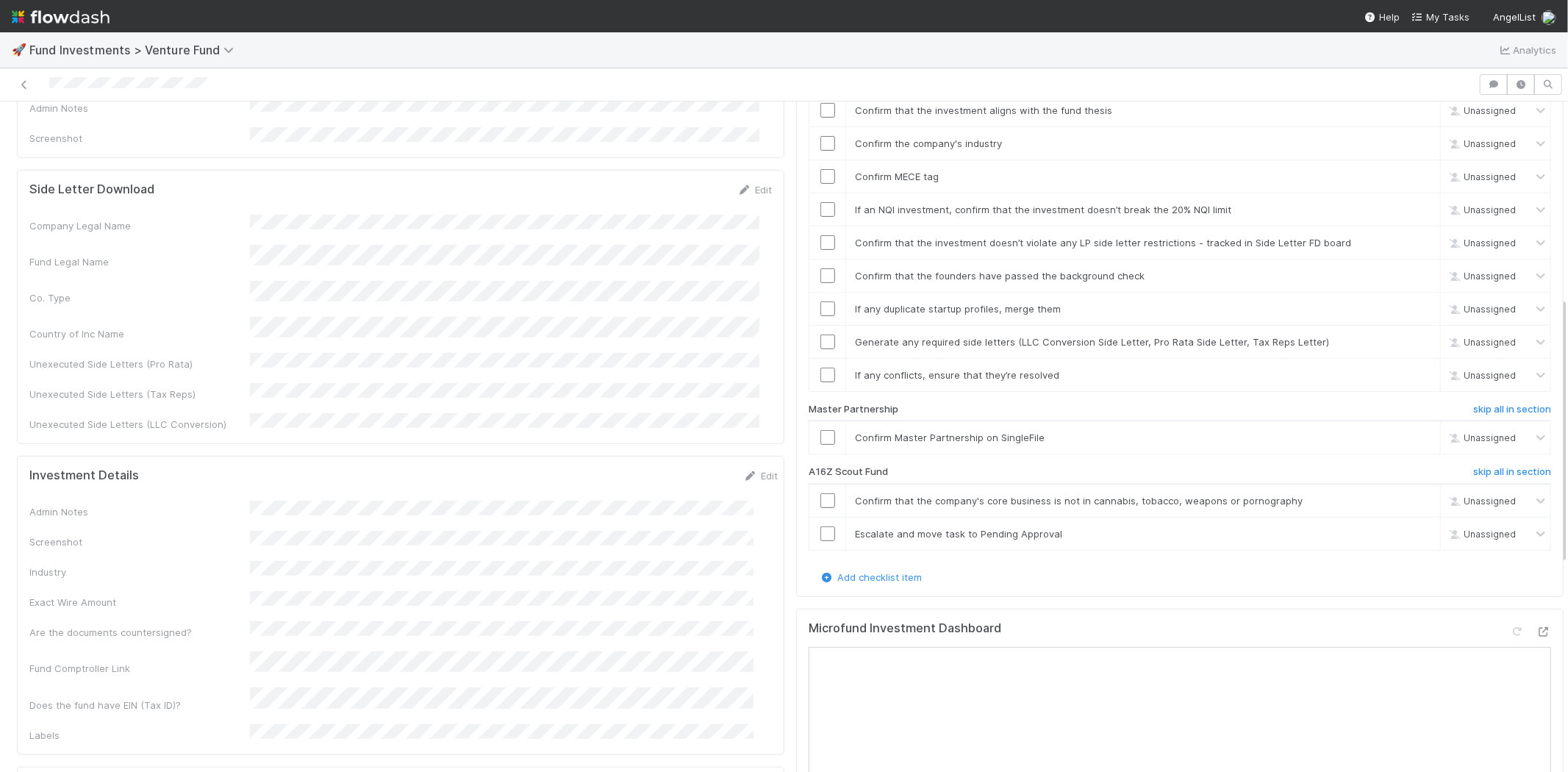
scroll to position [489, 0]
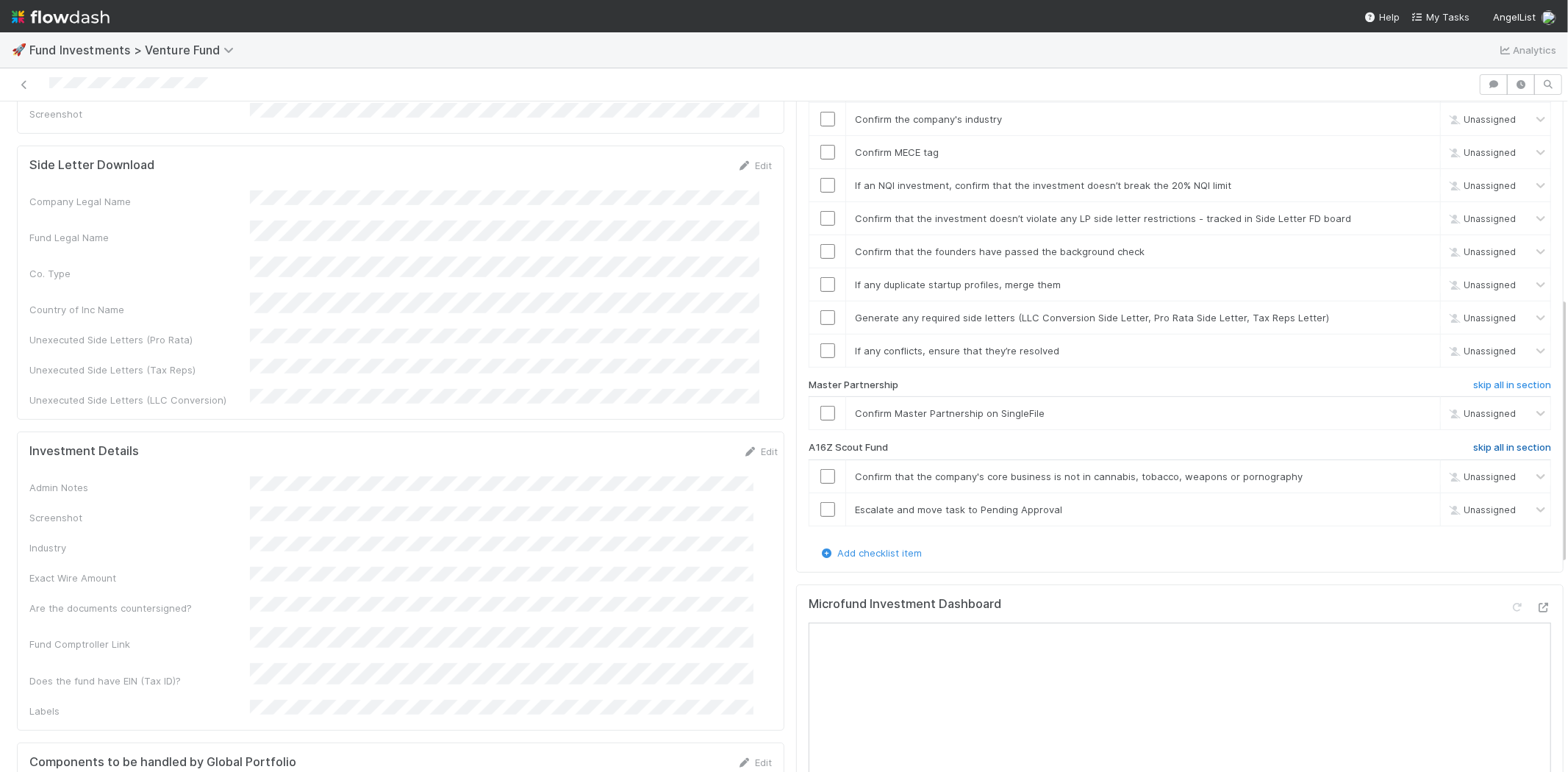
click at [1475, 442] on h6 "skip all in section" at bounding box center [1512, 448] width 78 height 12
click at [1473, 442] on h6 "skip all in section" at bounding box center [1512, 448] width 78 height 12
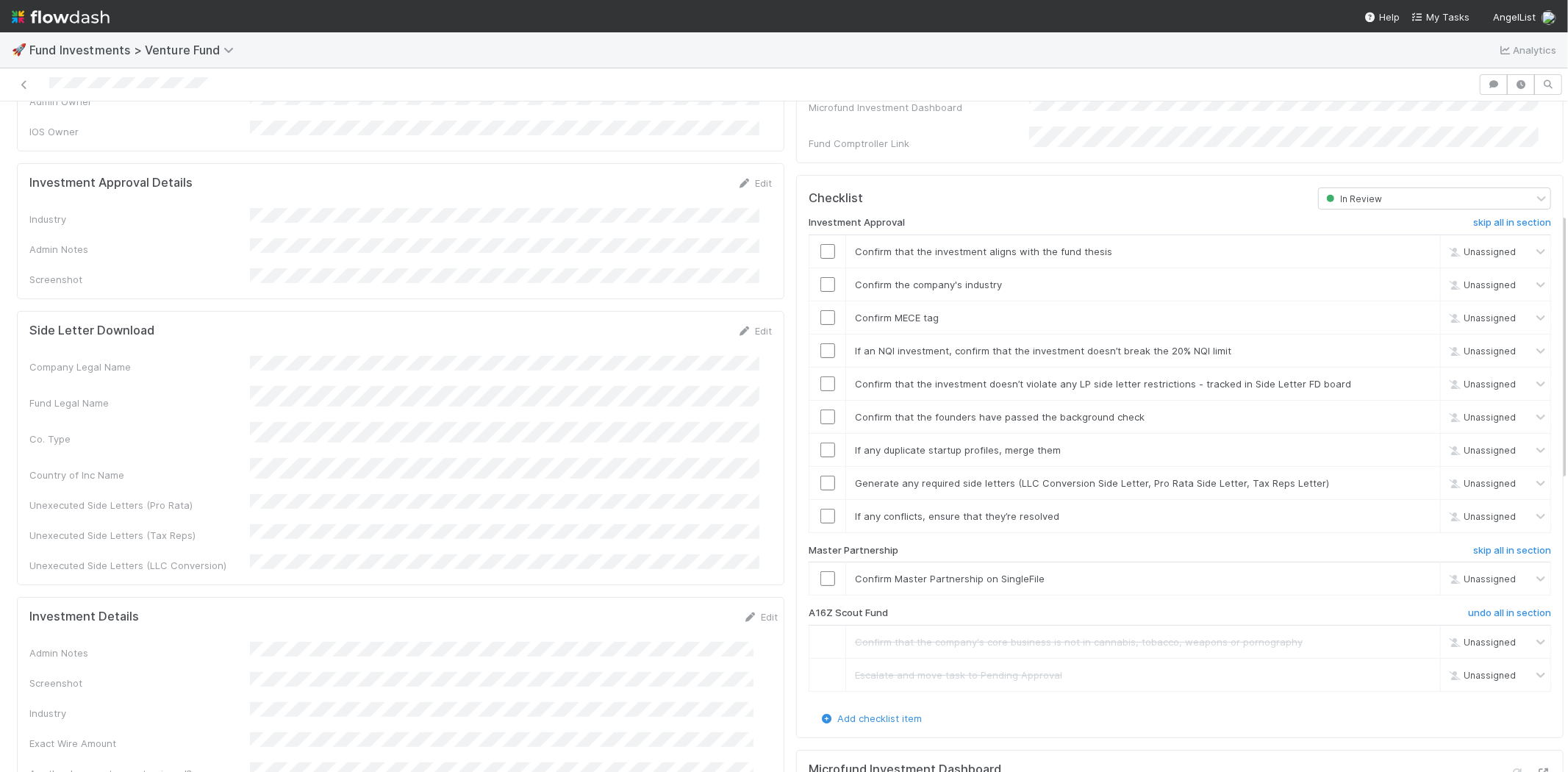
scroll to position [245, 0]
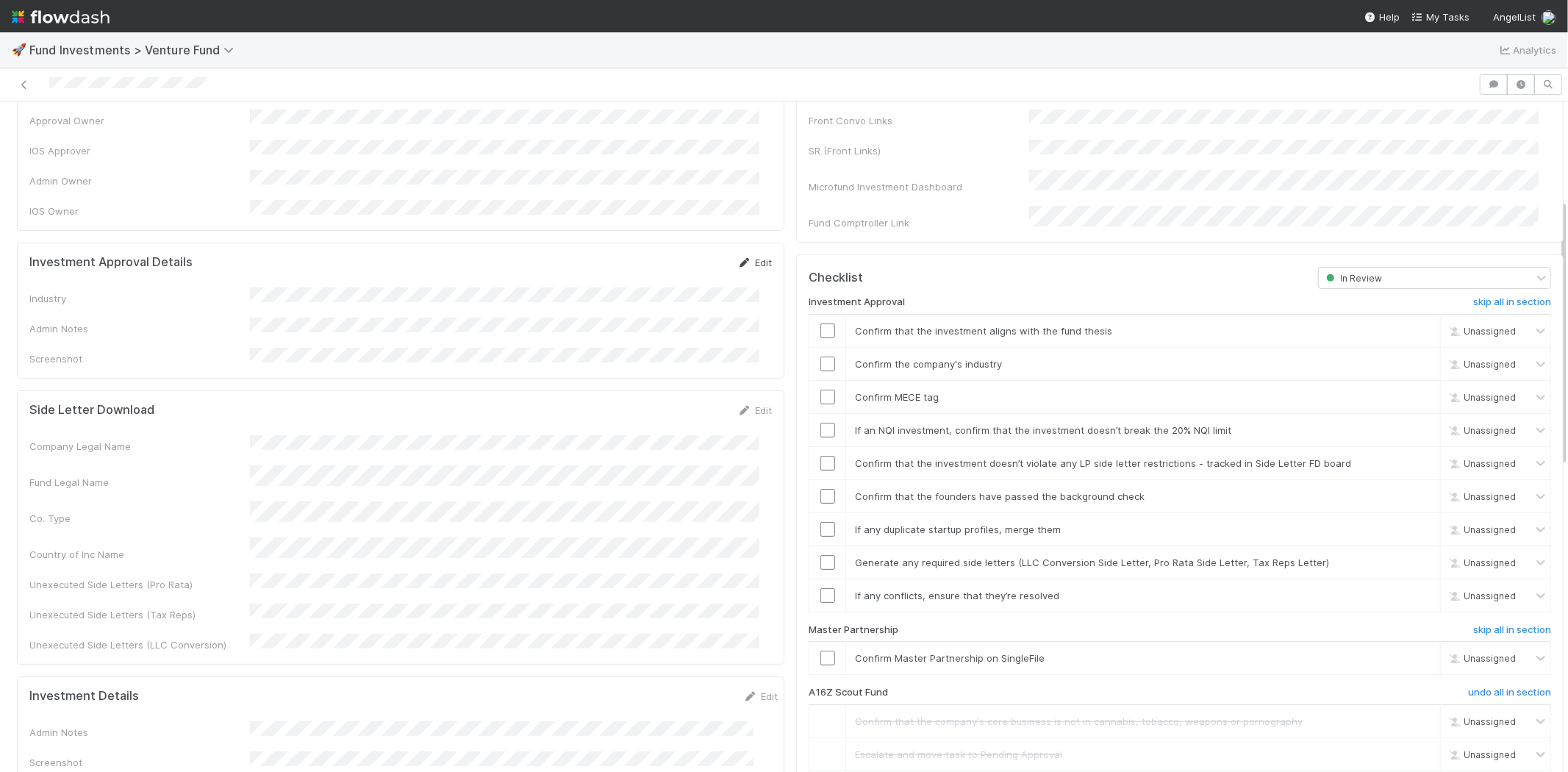
click at [741, 257] on link "Edit" at bounding box center [754, 263] width 34 height 12
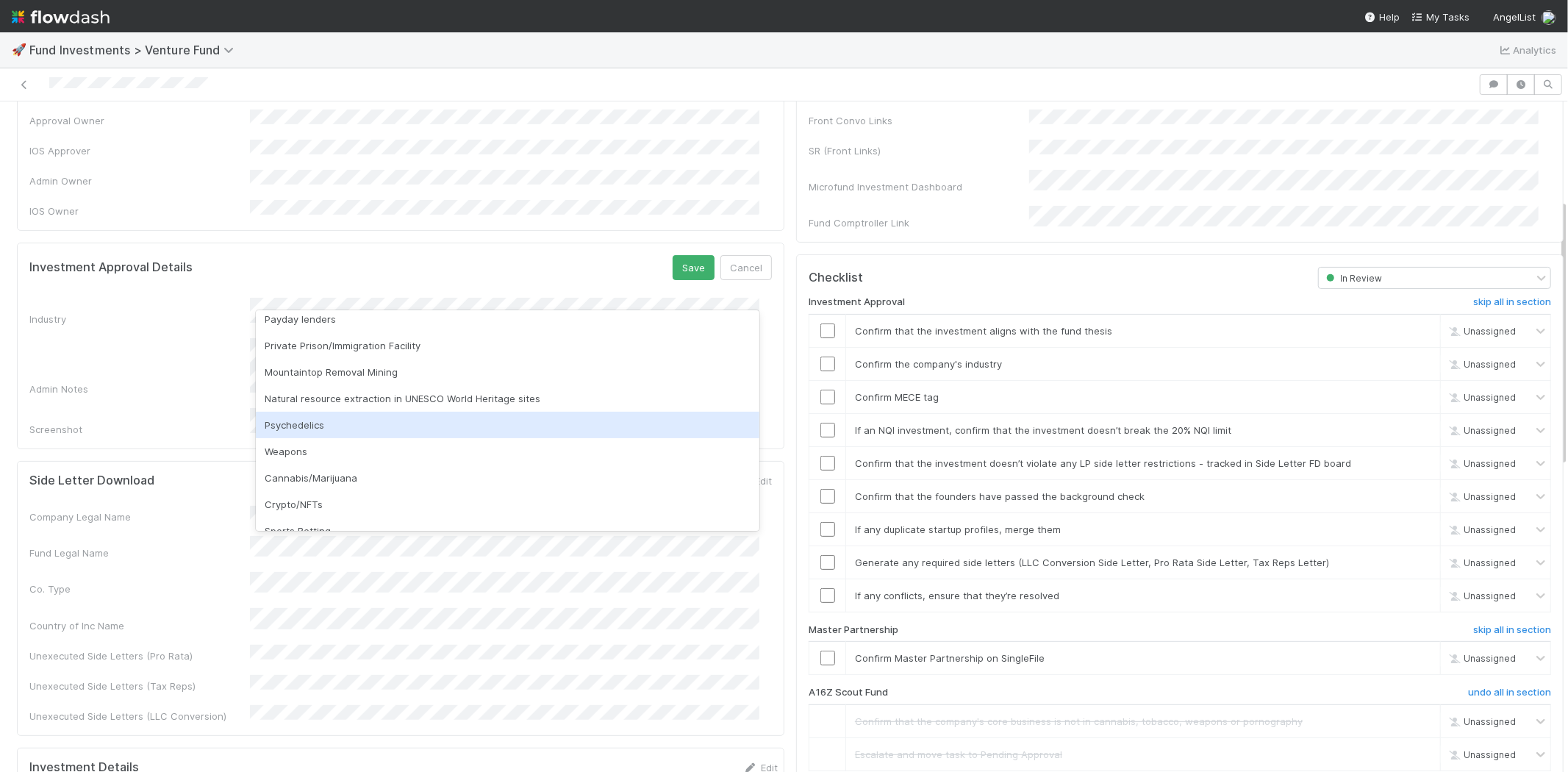
scroll to position [420, 0]
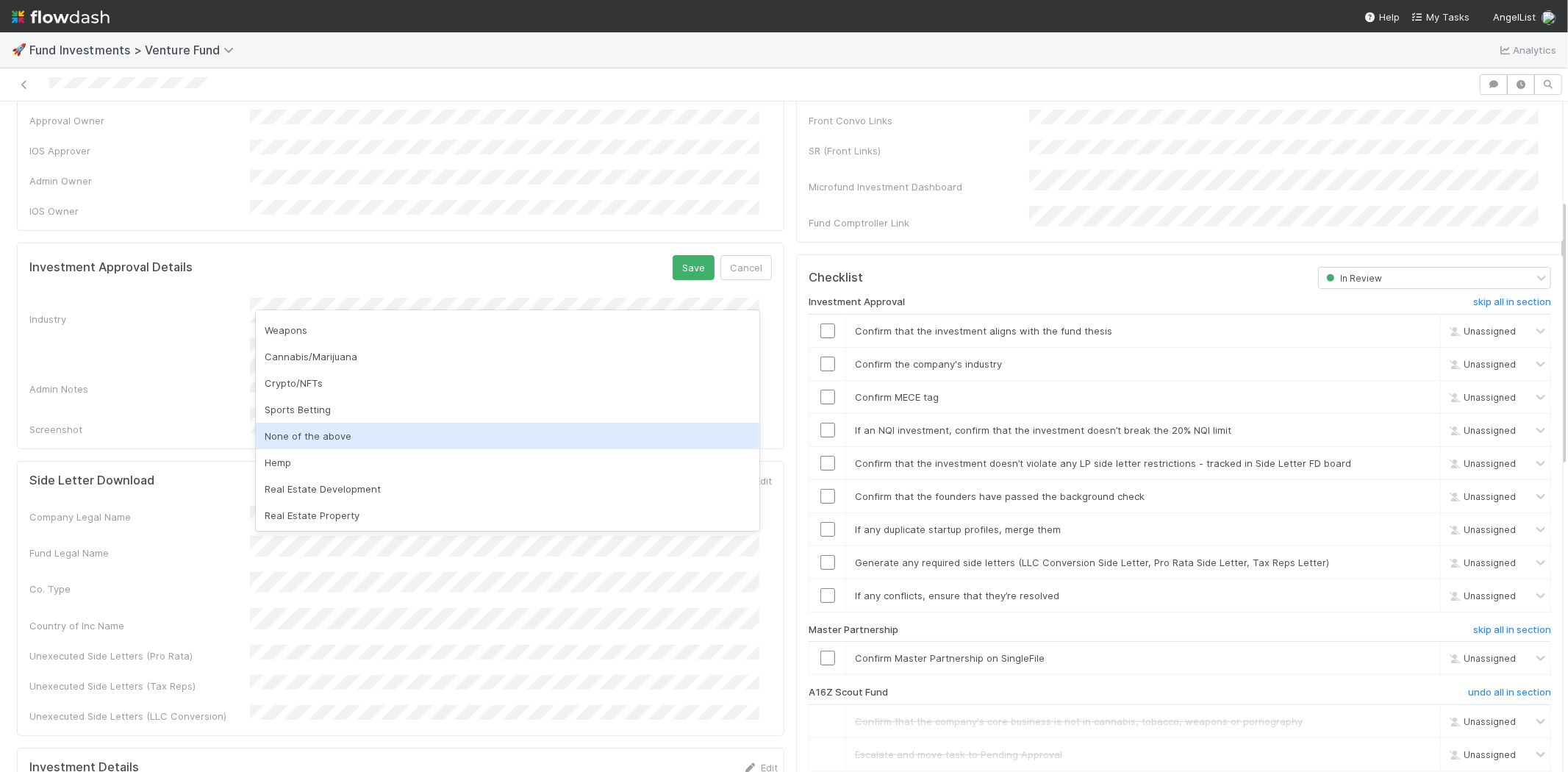
click at [322, 437] on div "None of the above" at bounding box center [508, 436] width 503 height 27
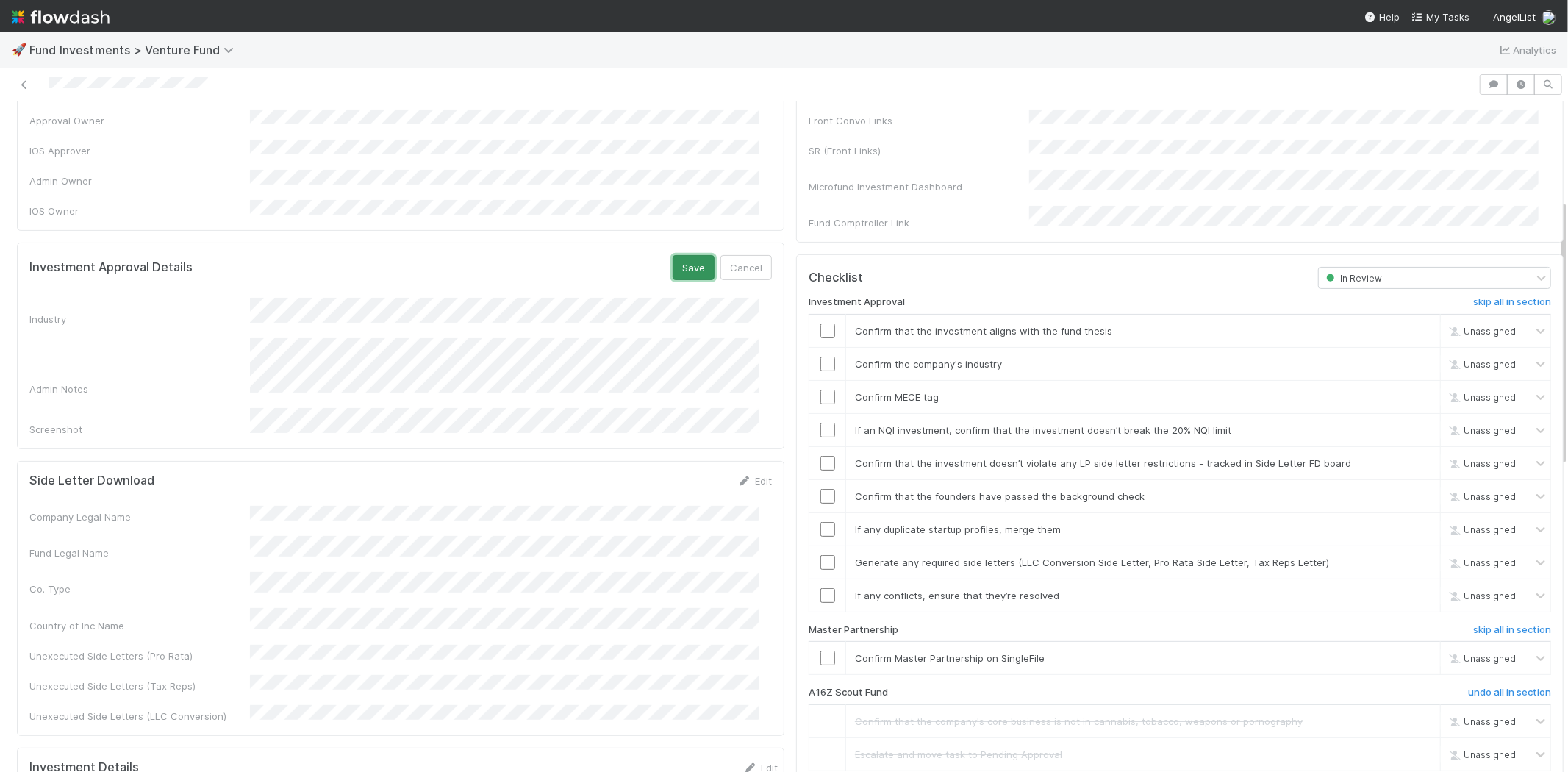
click at [673, 255] on button "Save" at bounding box center [694, 268] width 42 height 25
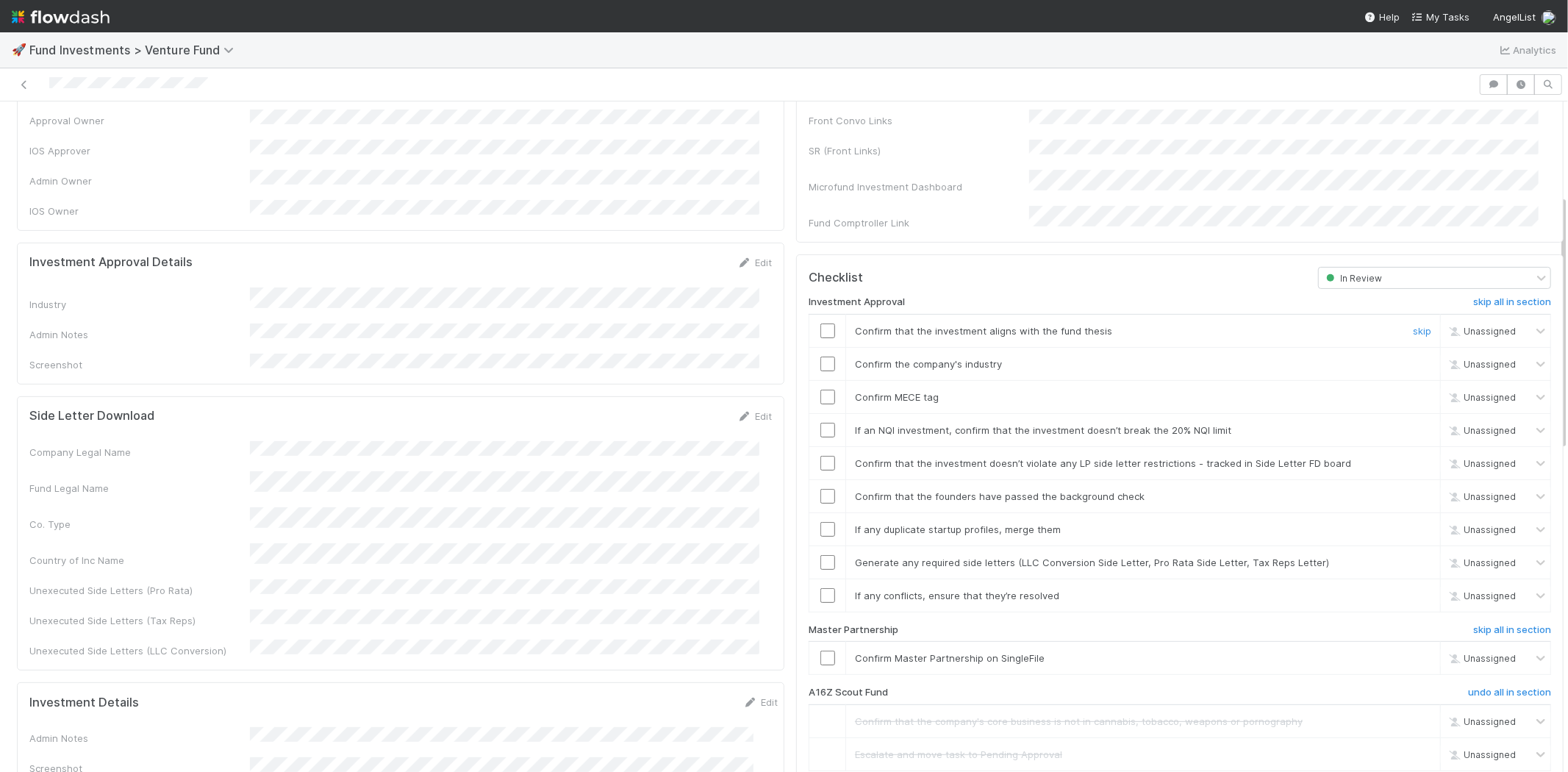
click at [820, 323] on input "checkbox" at bounding box center [828, 331] width 15 height 15
click at [820, 357] on input "checkbox" at bounding box center [828, 364] width 15 height 15
click at [820, 389] on input "checkbox" at bounding box center [828, 397] width 15 height 15
click at [820, 423] on input "checkbox" at bounding box center [828, 430] width 15 height 15
drag, startPoint x: 815, startPoint y: 443, endPoint x: 814, endPoint y: 467, distance: 24.0
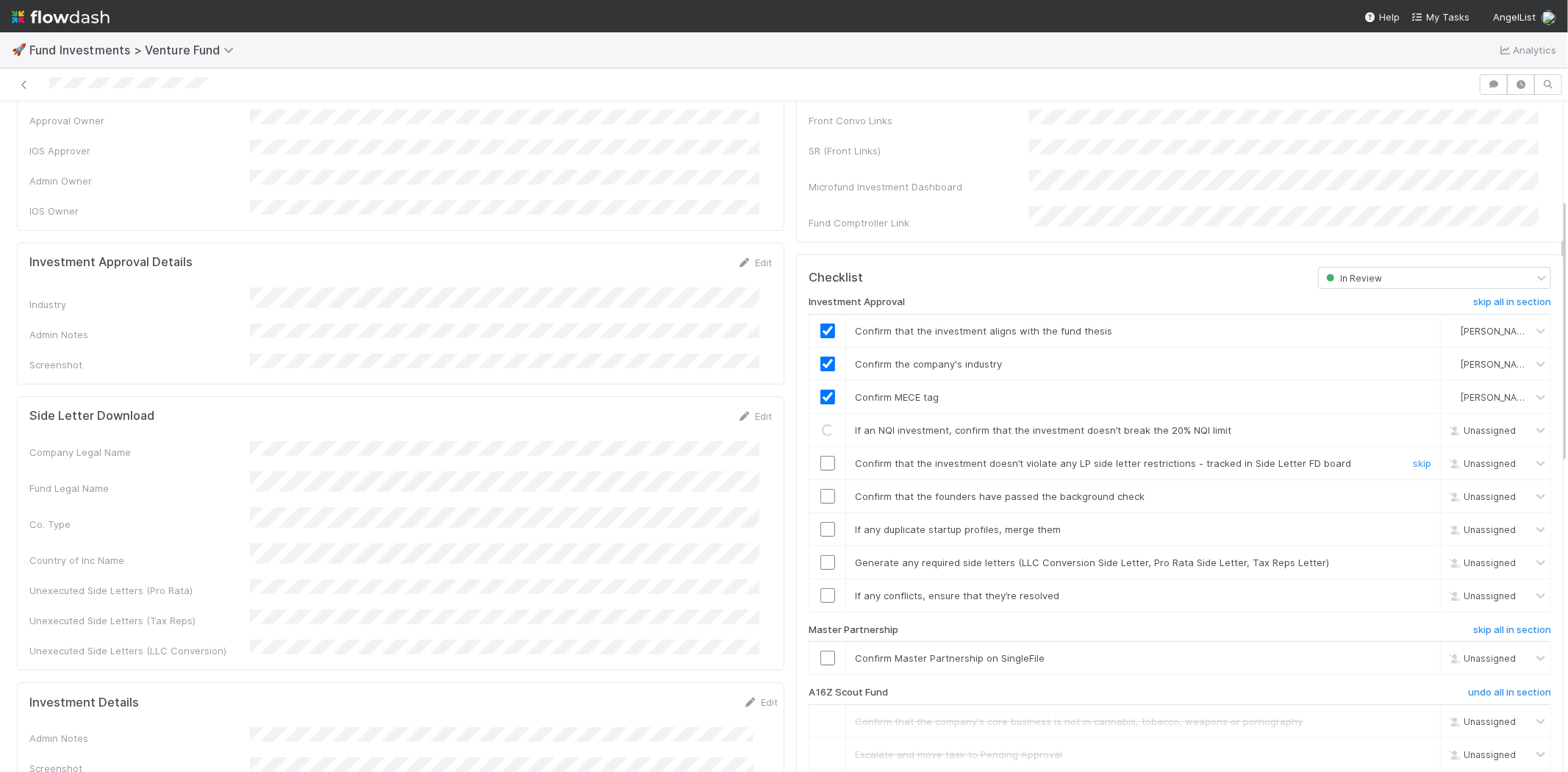
click at [820, 456] on input "checkbox" at bounding box center [828, 463] width 15 height 15
click at [820, 489] on input "checkbox" at bounding box center [828, 497] width 15 height 15
click at [820, 522] on input "checkbox" at bounding box center [828, 529] width 15 height 15
click at [820, 555] on input "checkbox" at bounding box center [828, 562] width 15 height 15
click at [820, 588] on input "checkbox" at bounding box center [828, 596] width 15 height 15
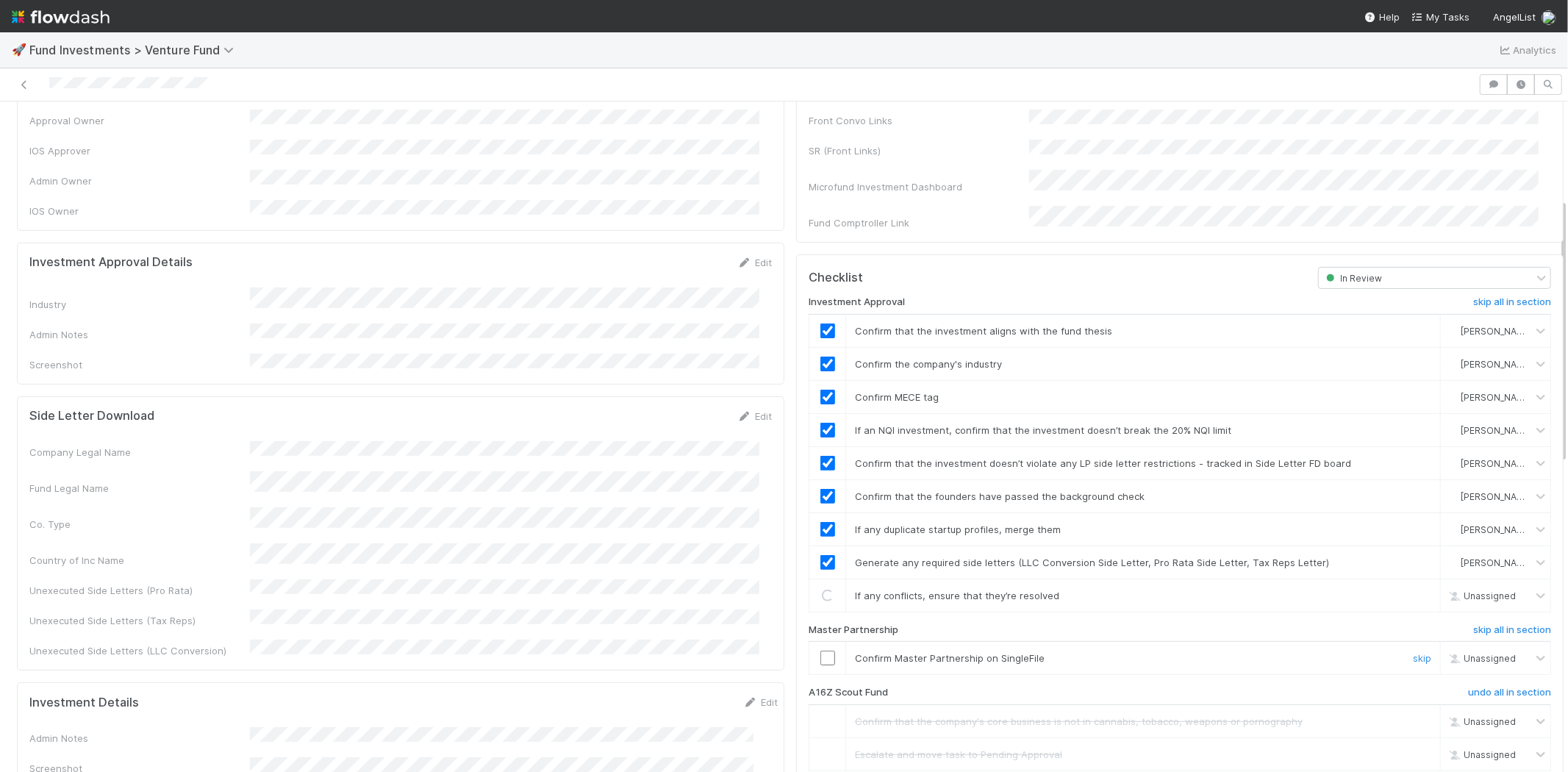
click at [820, 650] on input "checkbox" at bounding box center [828, 658] width 15 height 15
checkbox input "true"
click at [821, 650] on input "checkbox" at bounding box center [828, 658] width 15 height 15
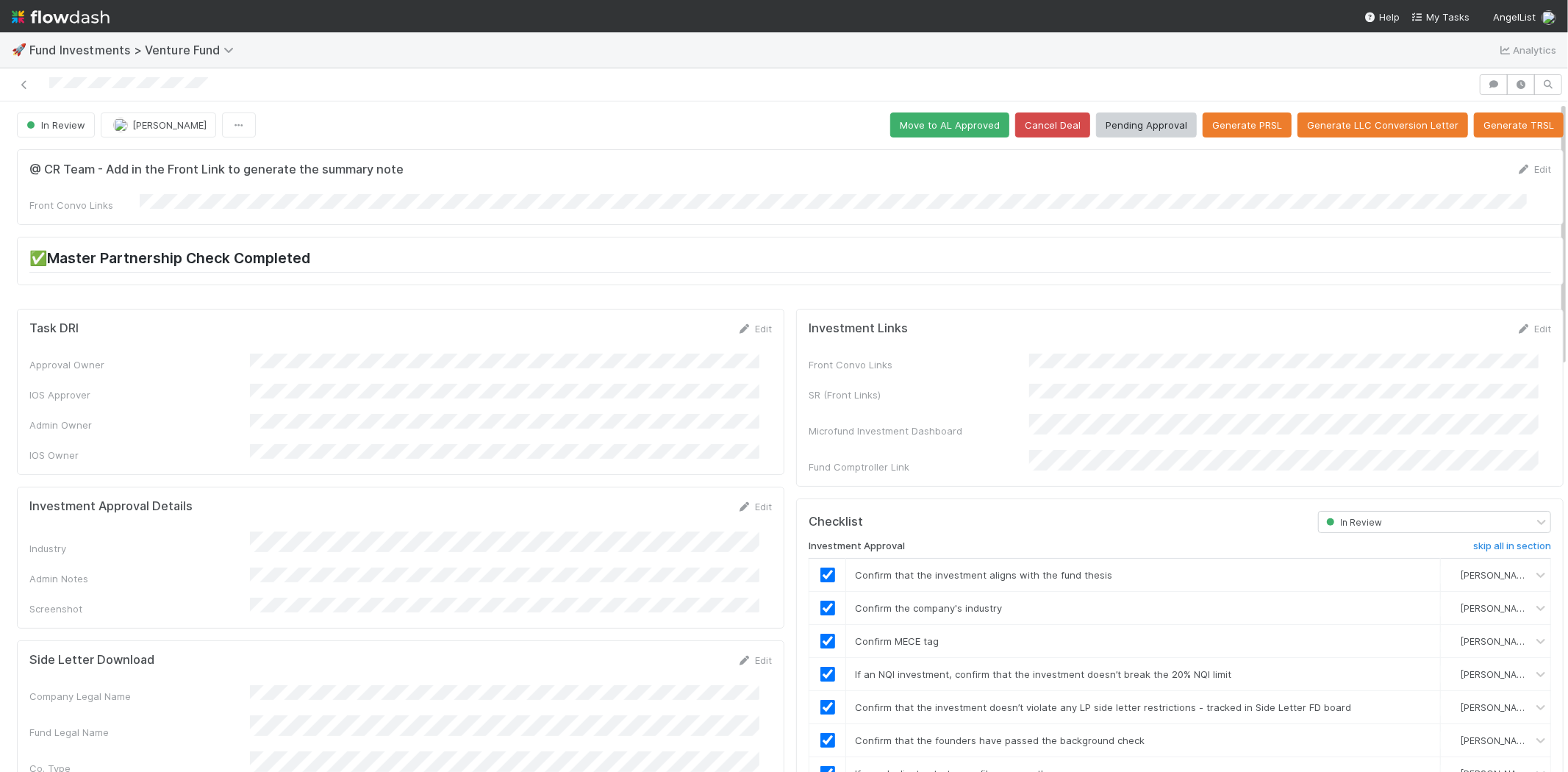
scroll to position [0, 0]
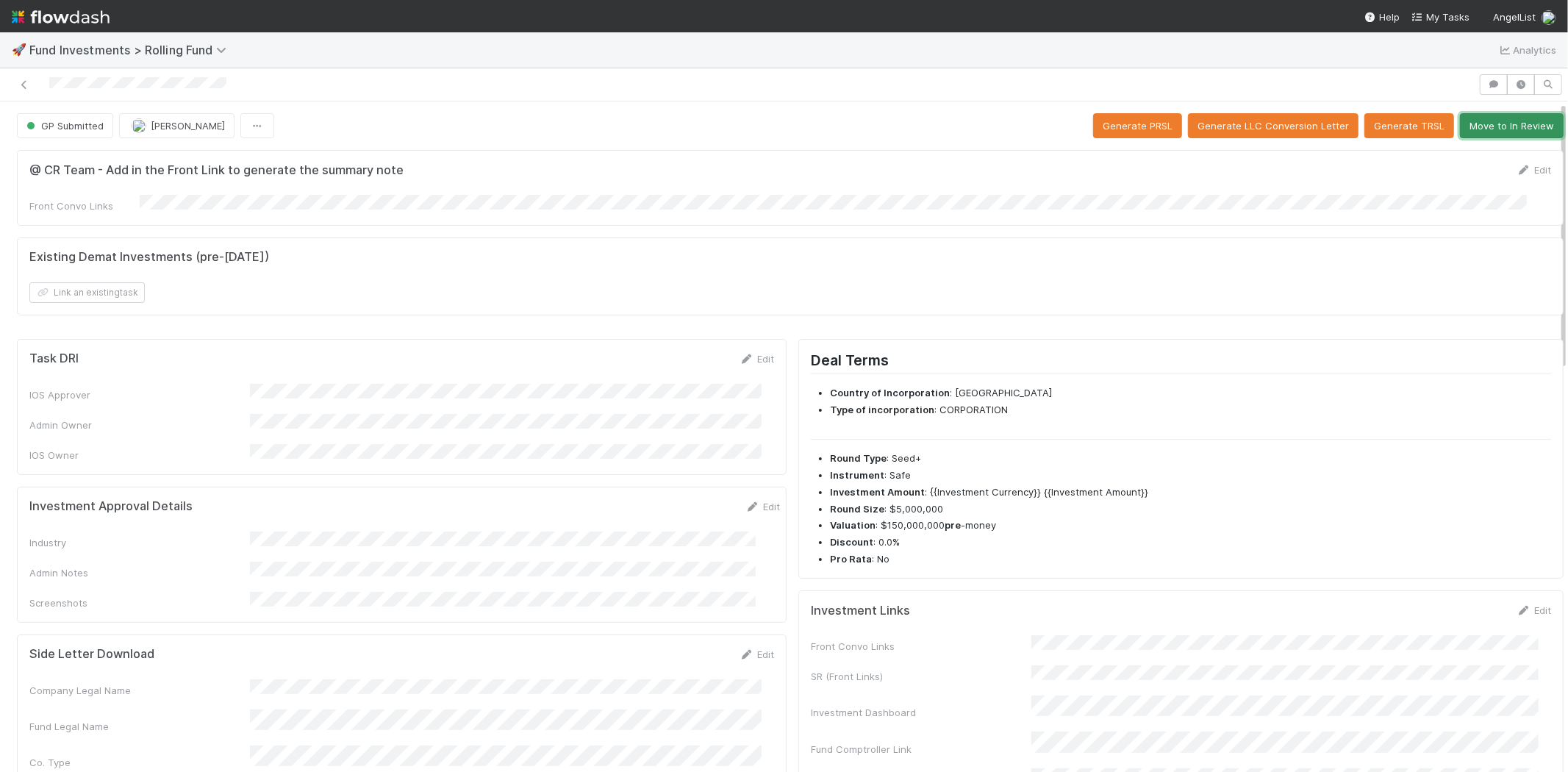
click at [1465, 123] on button "Move to In Review" at bounding box center [1512, 126] width 104 height 25
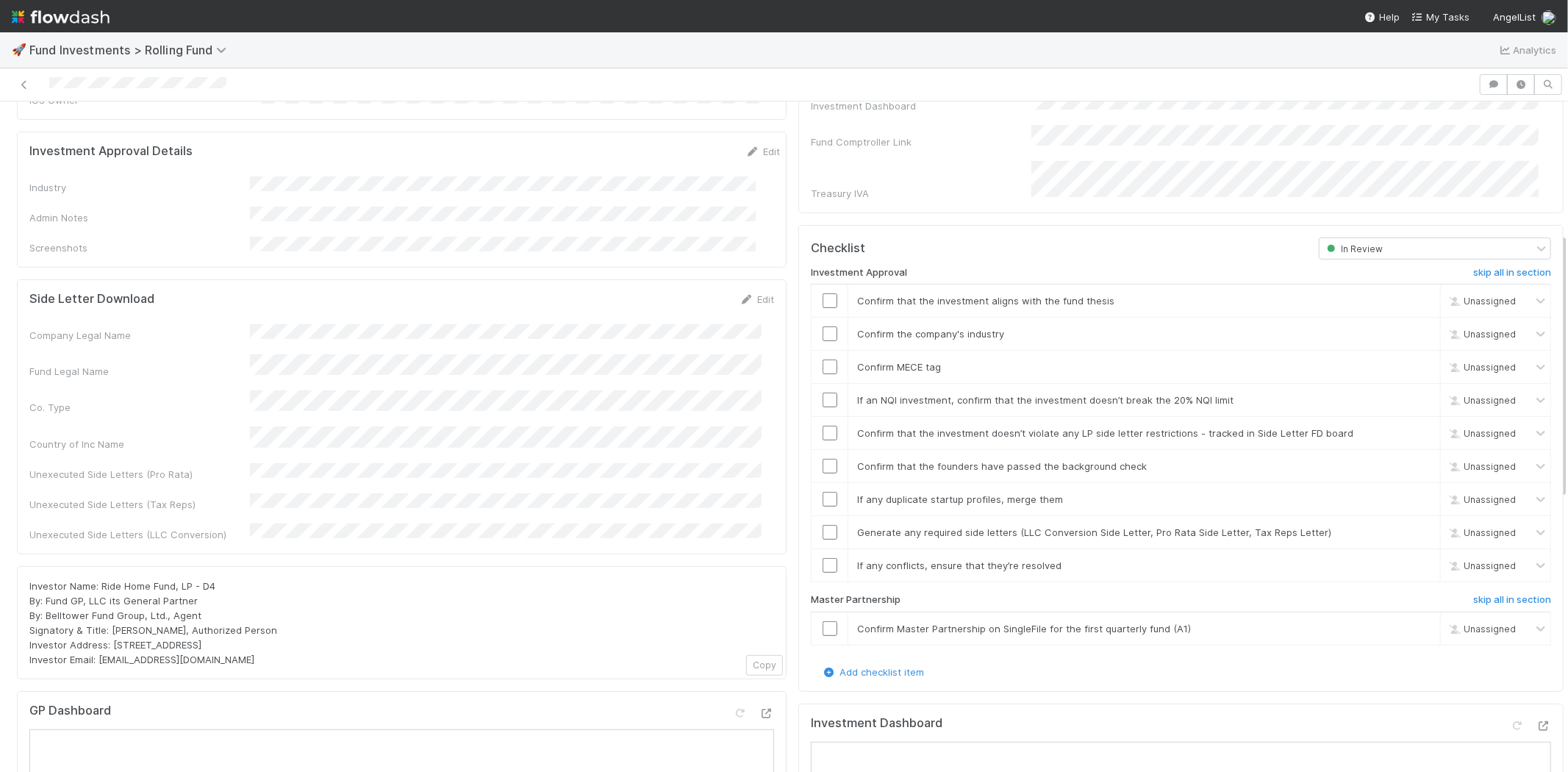
scroll to position [326, 0]
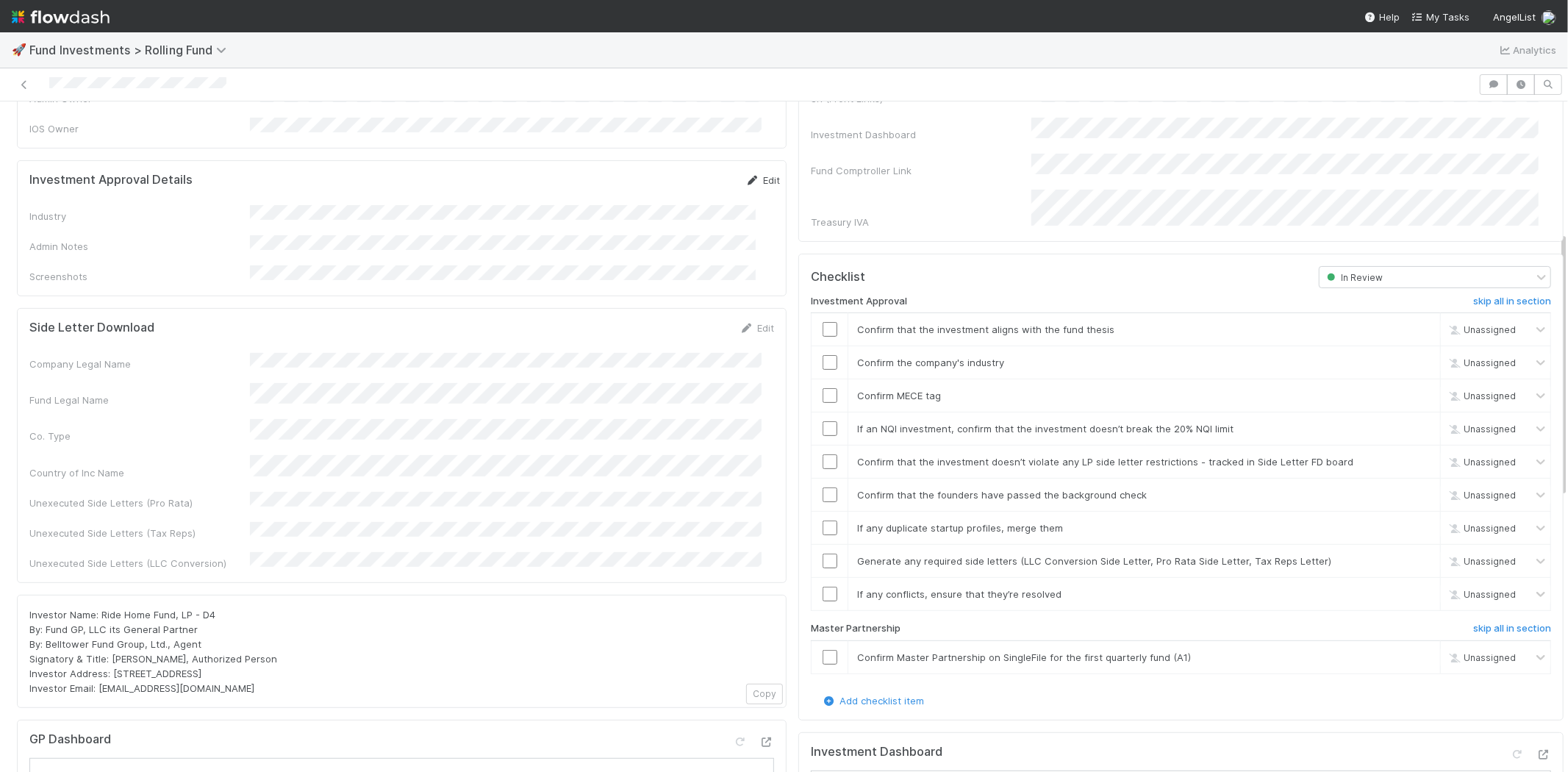
click at [745, 175] on link "Edit" at bounding box center [762, 180] width 34 height 12
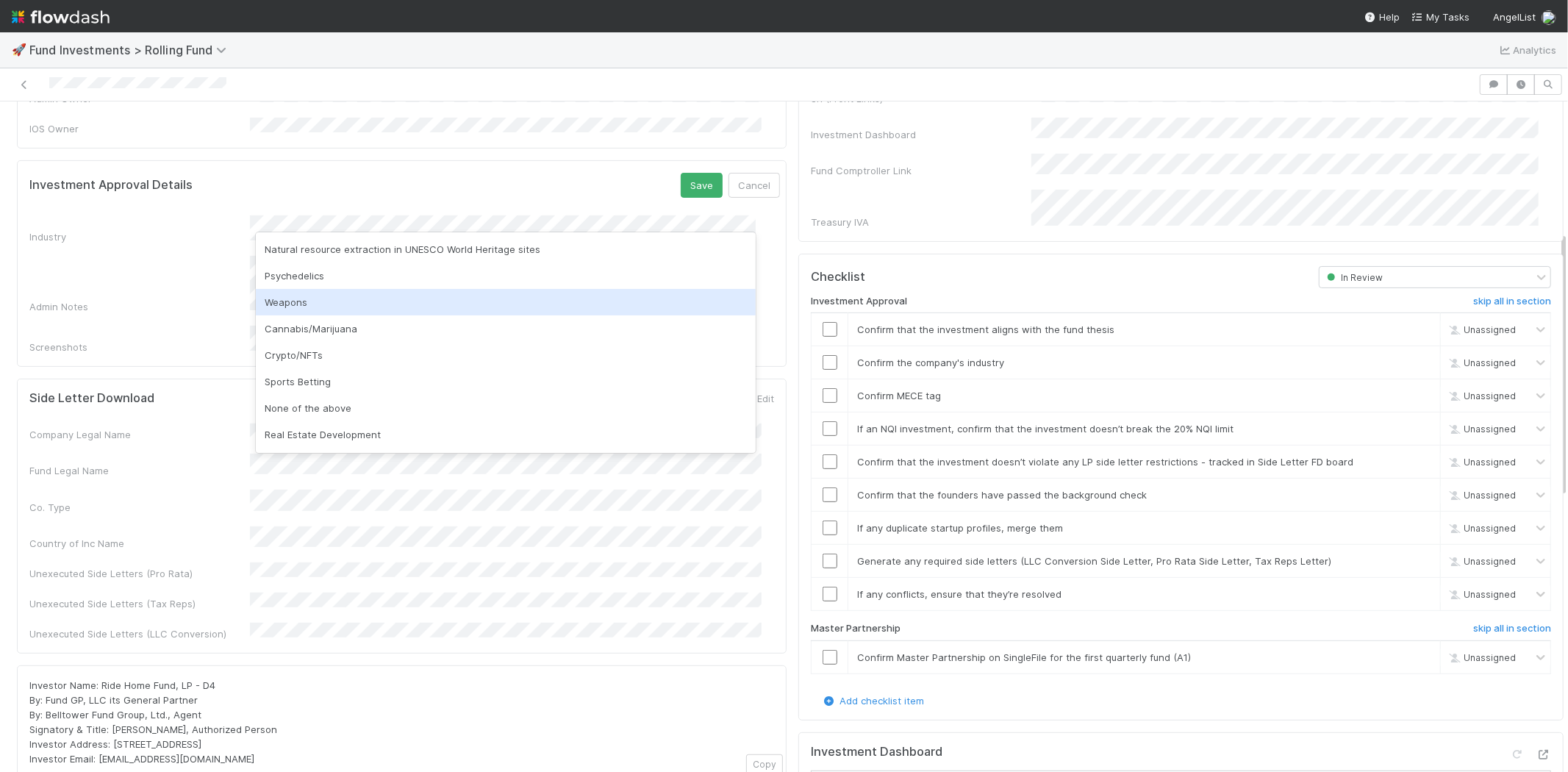
scroll to position [408, 0]
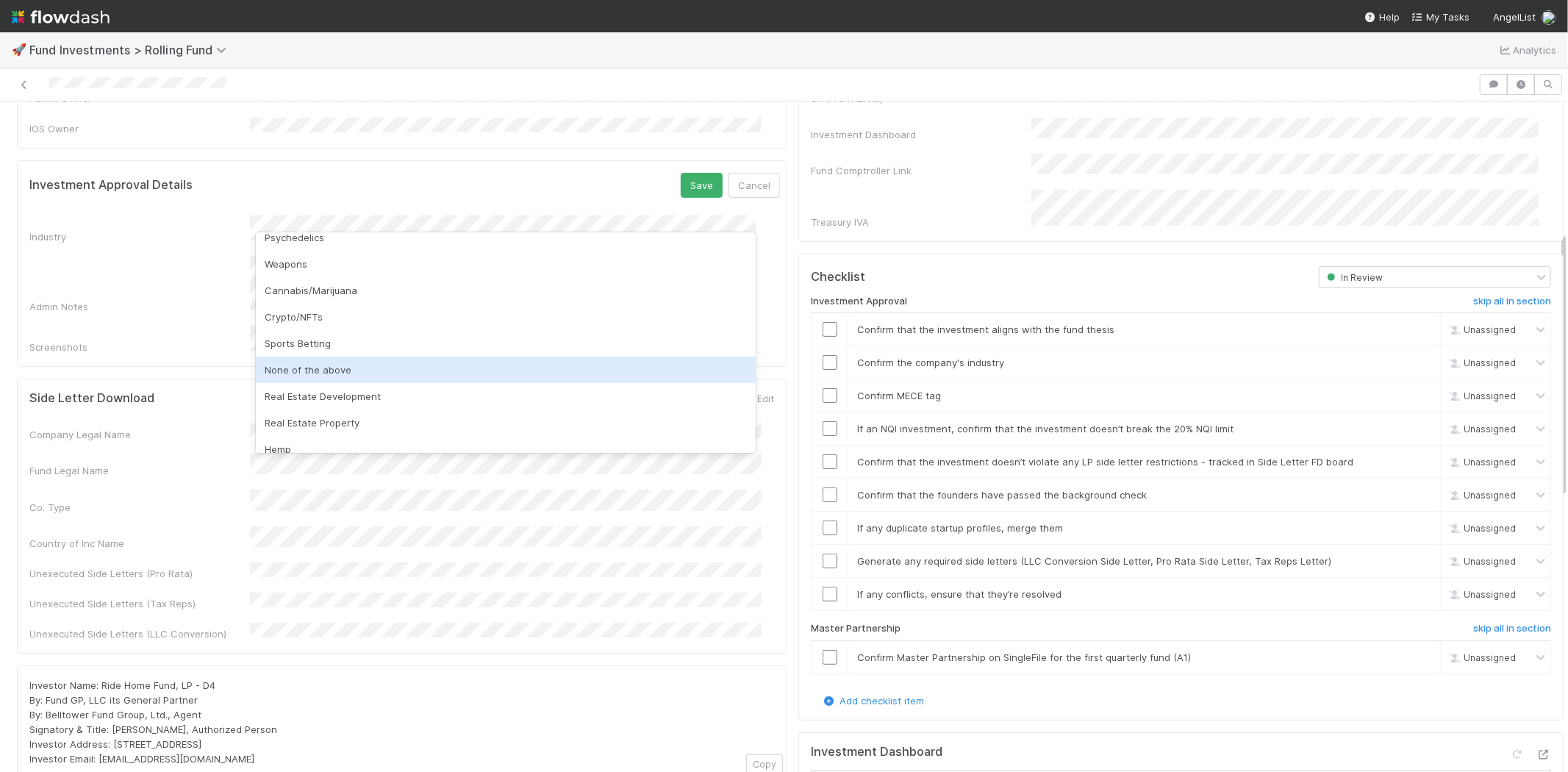
click at [388, 366] on div "None of the above" at bounding box center [506, 370] width 500 height 27
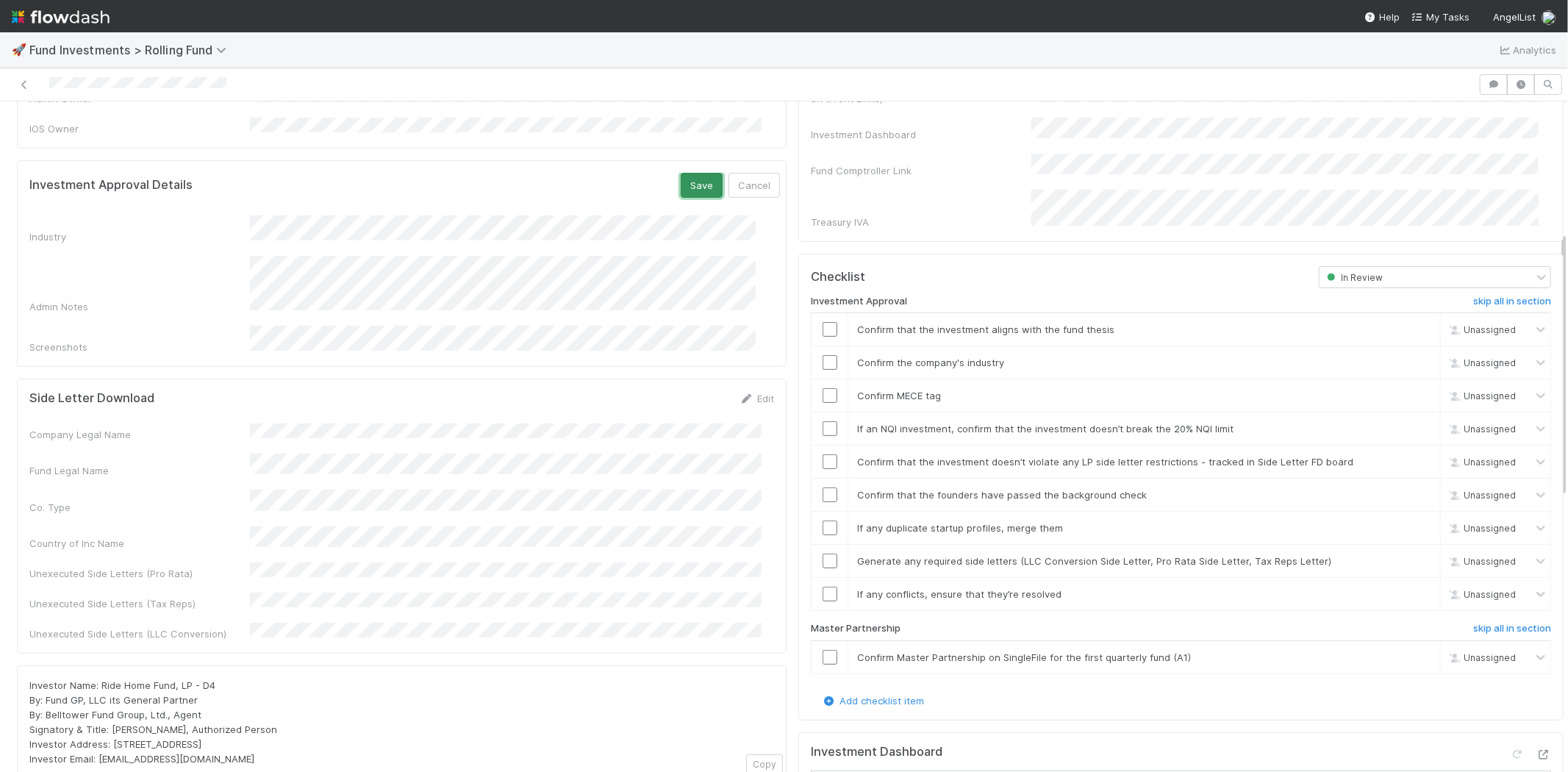
click at [680, 173] on button "Save" at bounding box center [701, 185] width 42 height 25
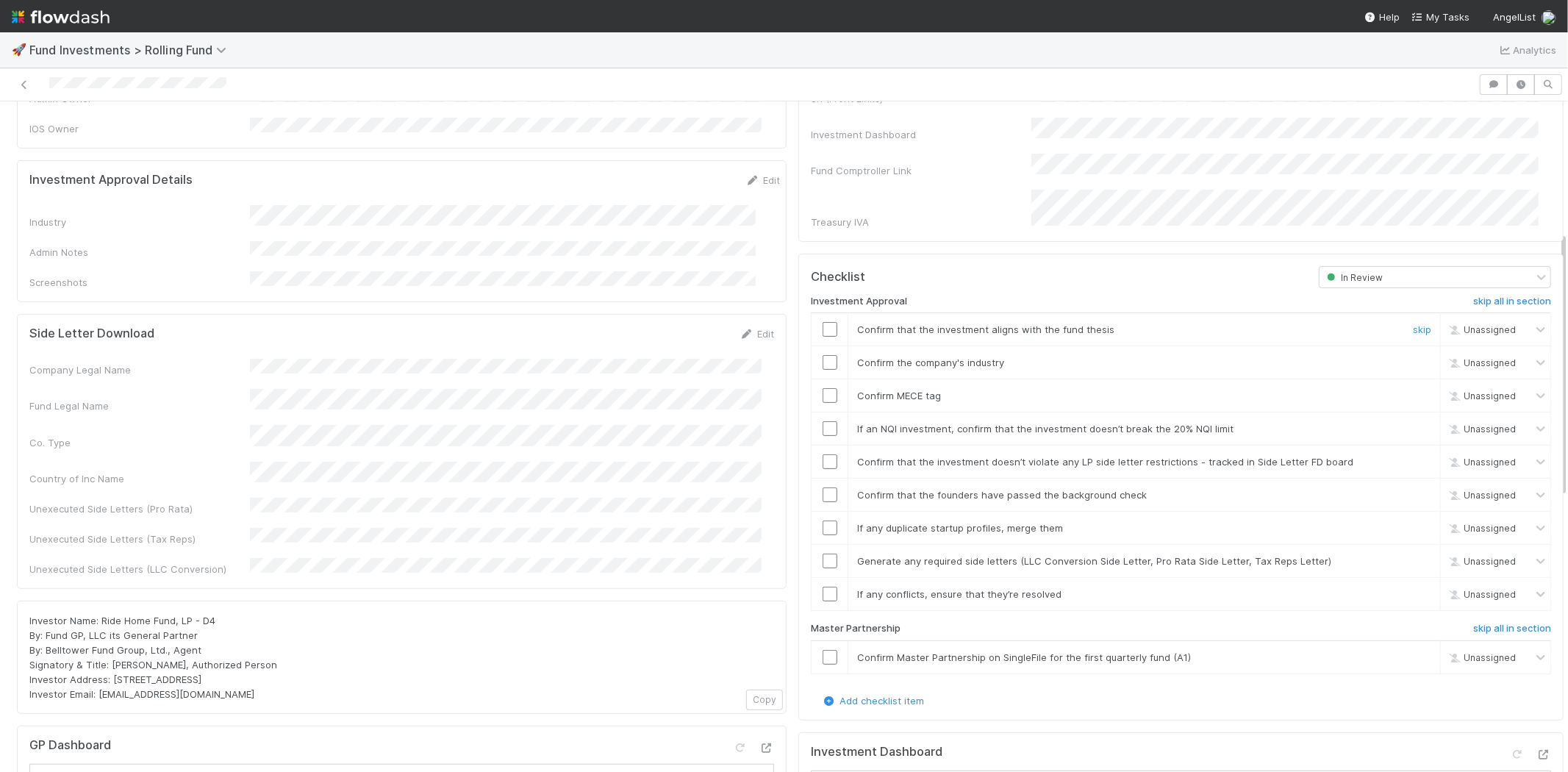
click at [811, 322] on div at bounding box center [829, 330] width 36 height 15
click at [822, 322] on input "checkbox" at bounding box center [830, 330] width 15 height 15
click at [822, 355] on input "checkbox" at bounding box center [830, 363] width 15 height 15
click at [822, 389] on input "checkbox" at bounding box center [830, 396] width 15 height 15
click at [822, 421] on input "checkbox" at bounding box center [830, 429] width 15 height 15
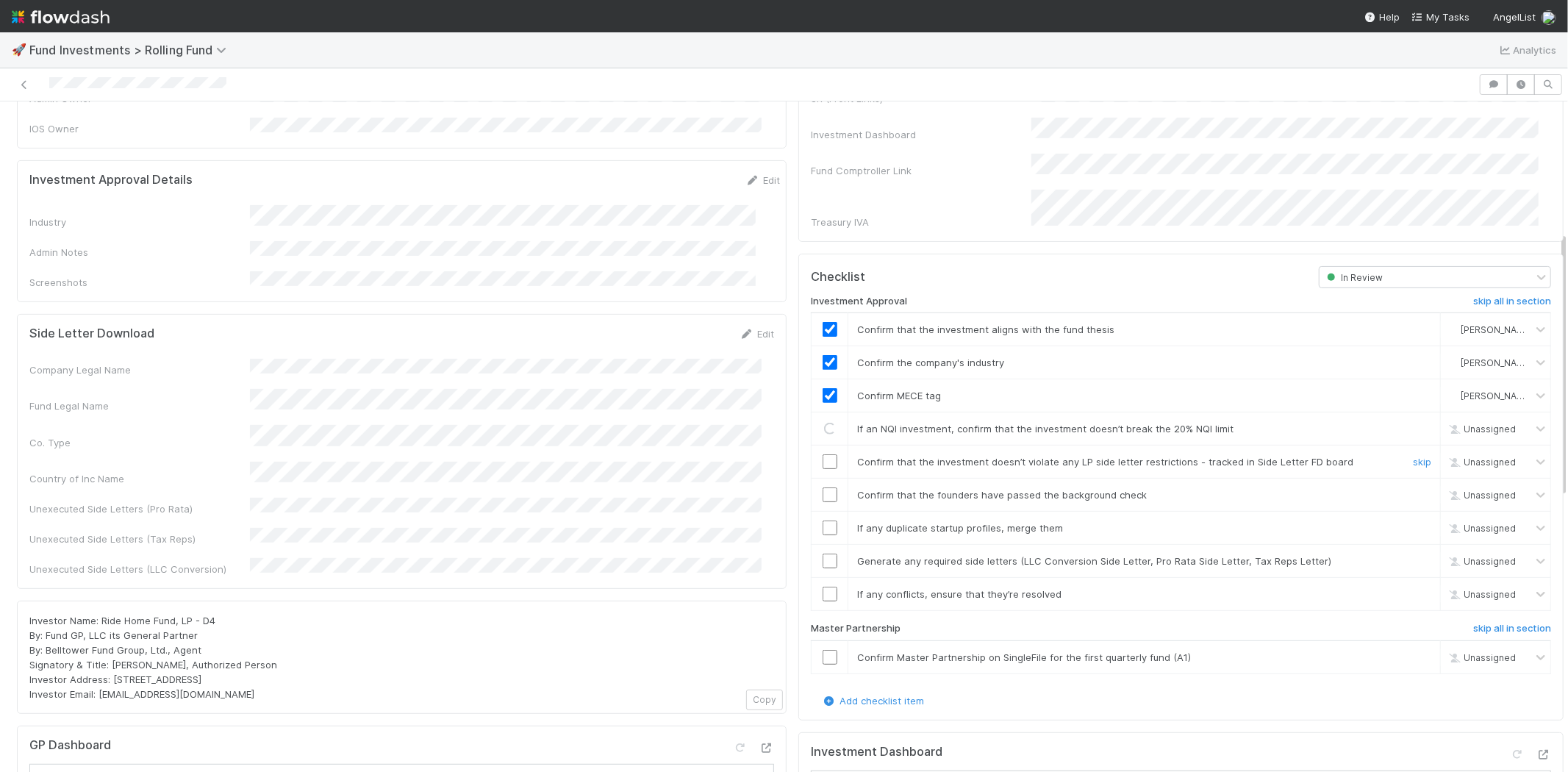
click at [822, 454] on input "checkbox" at bounding box center [830, 462] width 15 height 15
click at [822, 488] on input "checkbox" at bounding box center [830, 495] width 15 height 15
click at [822, 520] on input "checkbox" at bounding box center [830, 528] width 15 height 15
click at [822, 554] on input "checkbox" at bounding box center [830, 561] width 15 height 15
click at [822, 587] on input "checkbox" at bounding box center [830, 594] width 15 height 15
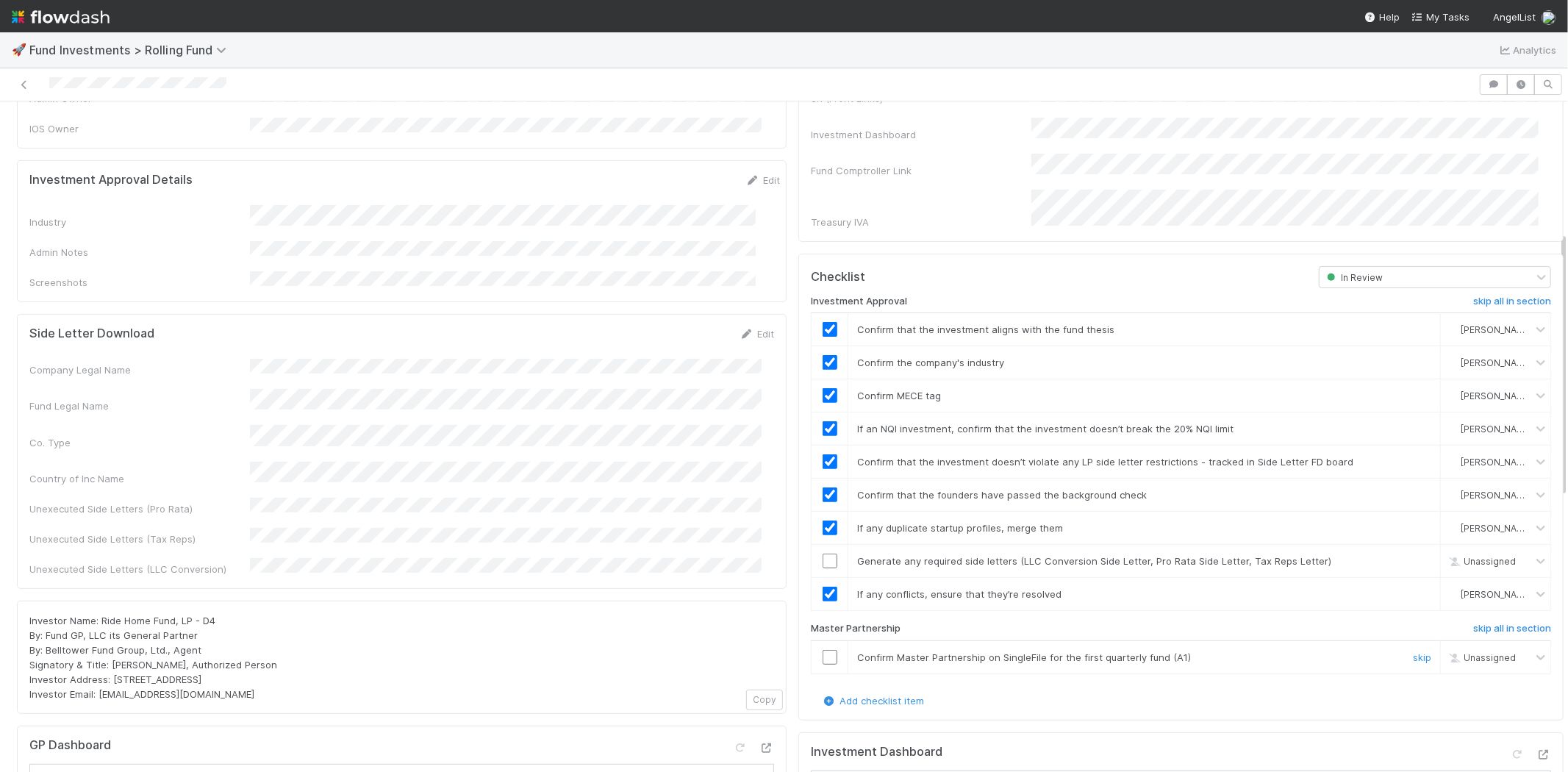
click at [822, 649] on input "checkbox" at bounding box center [830, 657] width 15 height 15
checkbox input "true"
click at [822, 554] on input "checkbox" at bounding box center [830, 561] width 15 height 15
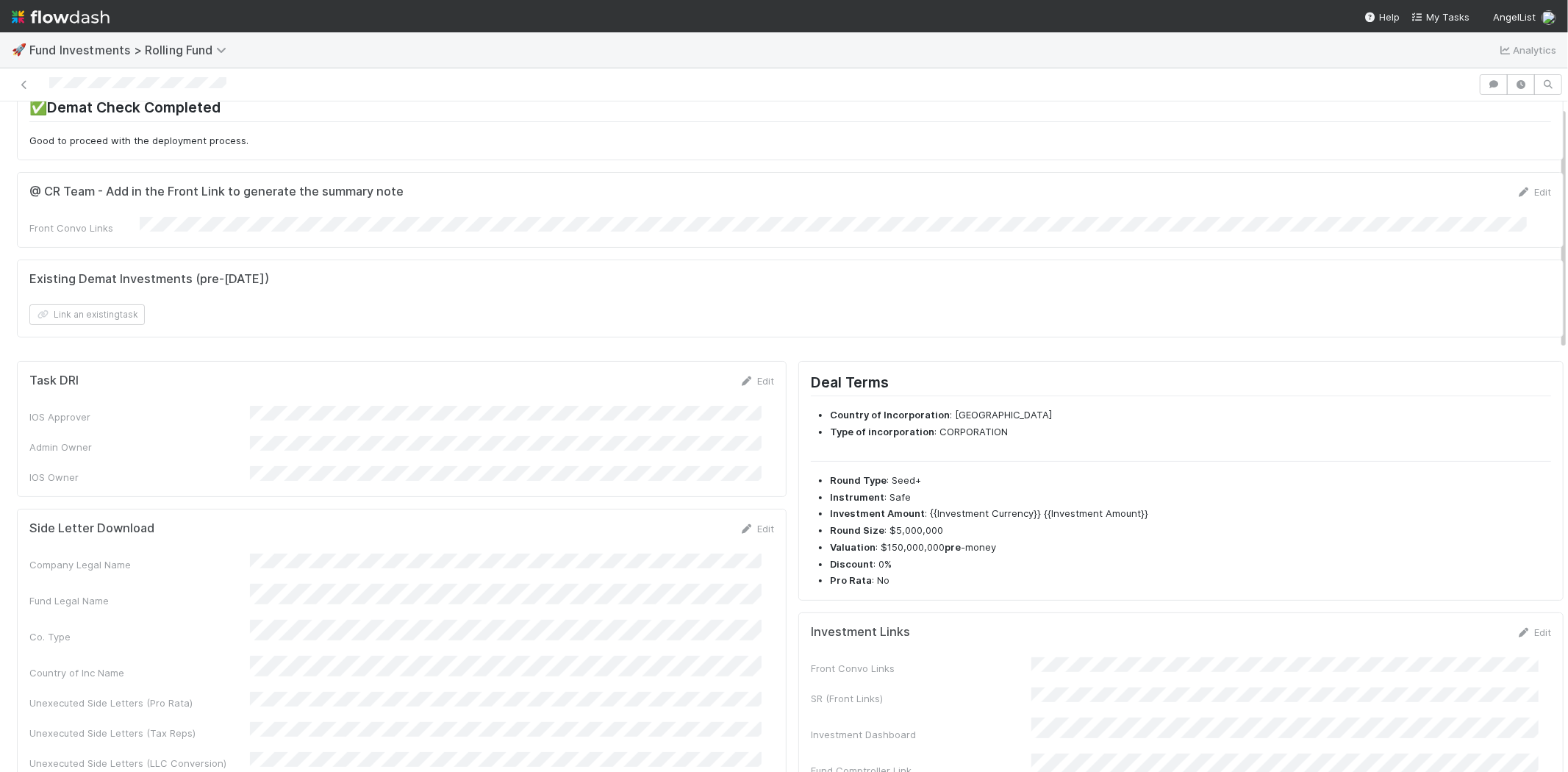
scroll to position [0, 0]
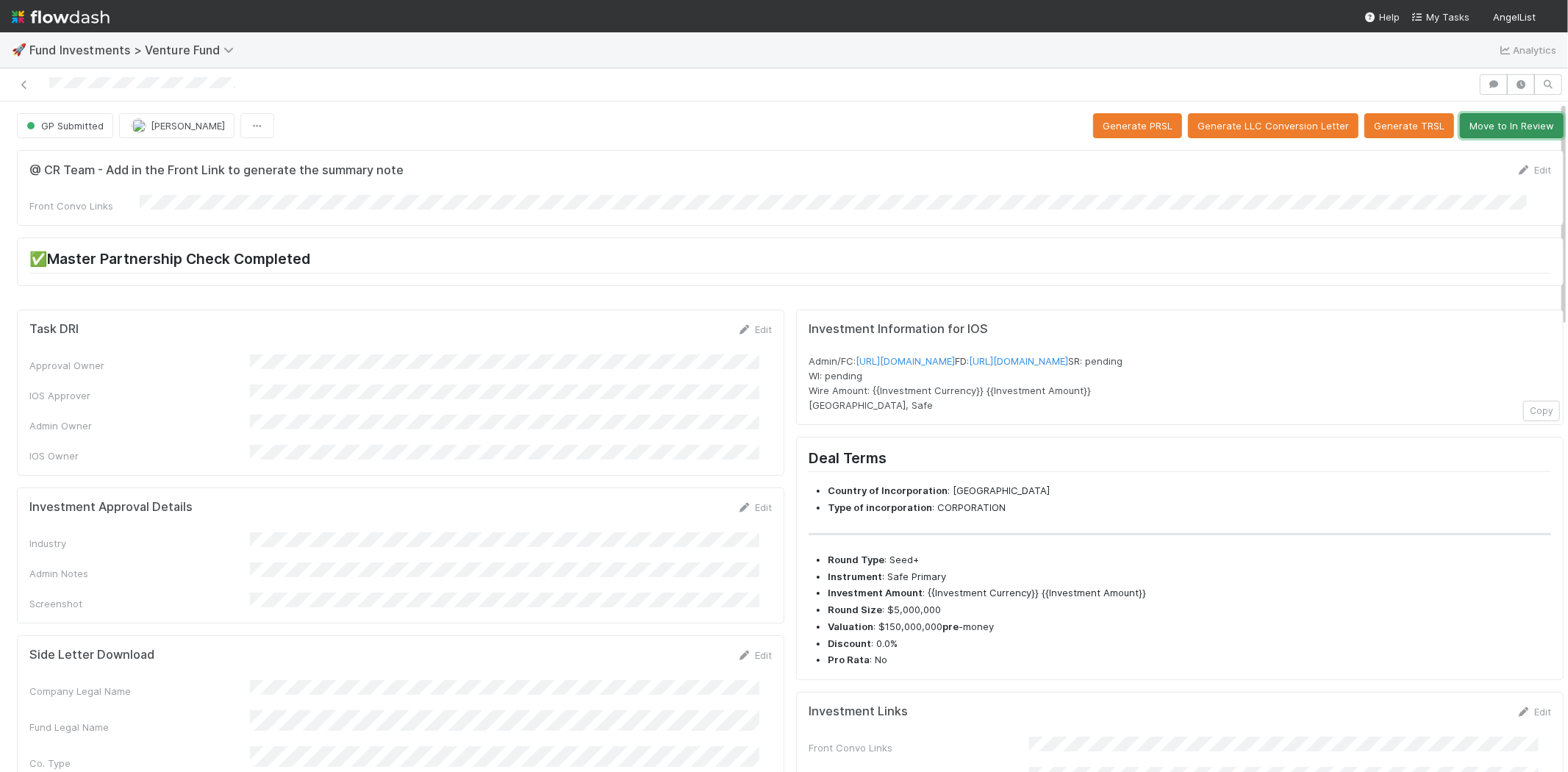
click at [1482, 125] on button "Move to In Review" at bounding box center [1512, 126] width 104 height 25
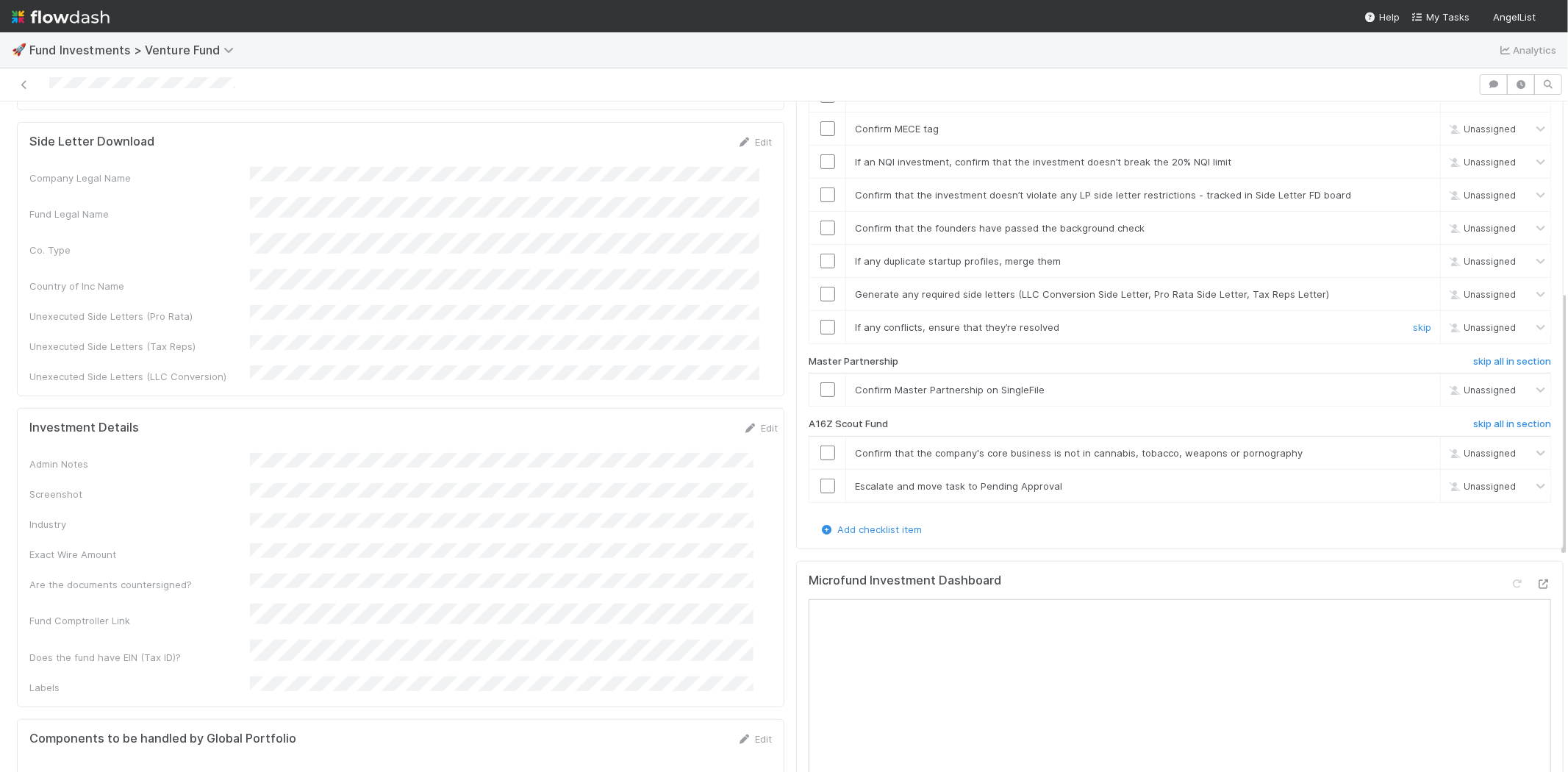
scroll to position [571, 0]
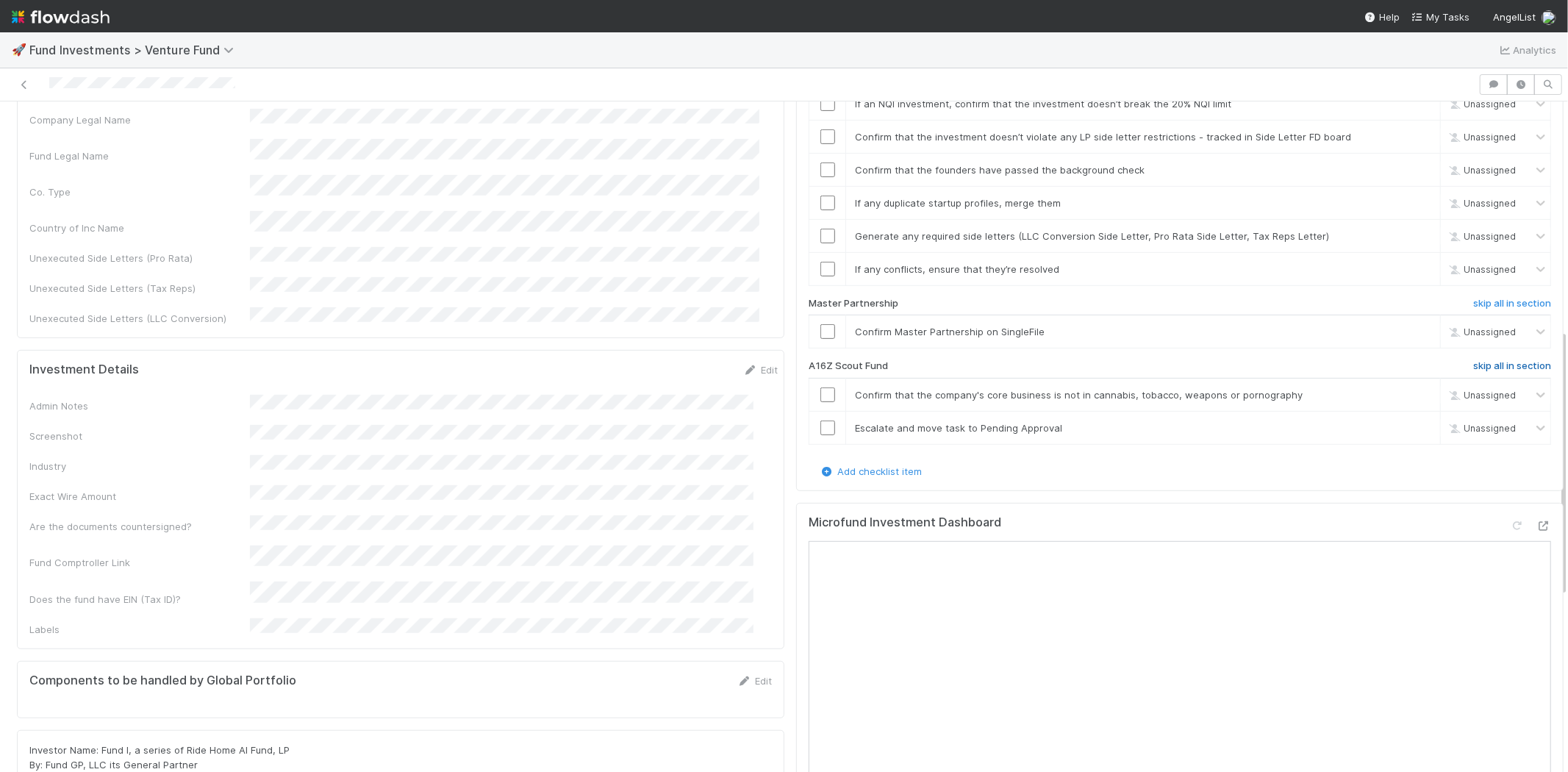
click at [1486, 360] on h6 "skip all in section" at bounding box center [1512, 366] width 78 height 12
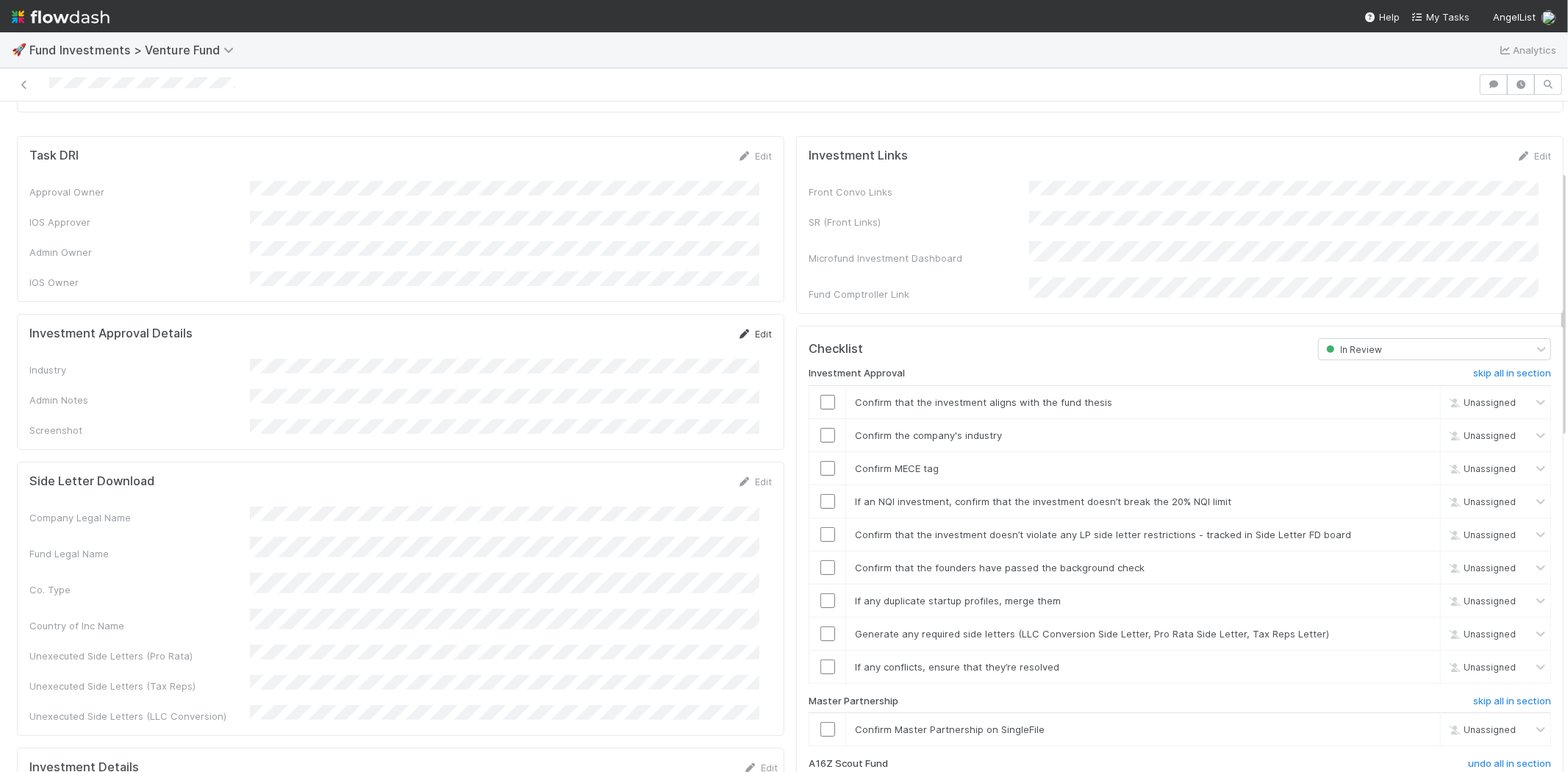
scroll to position [163, 0]
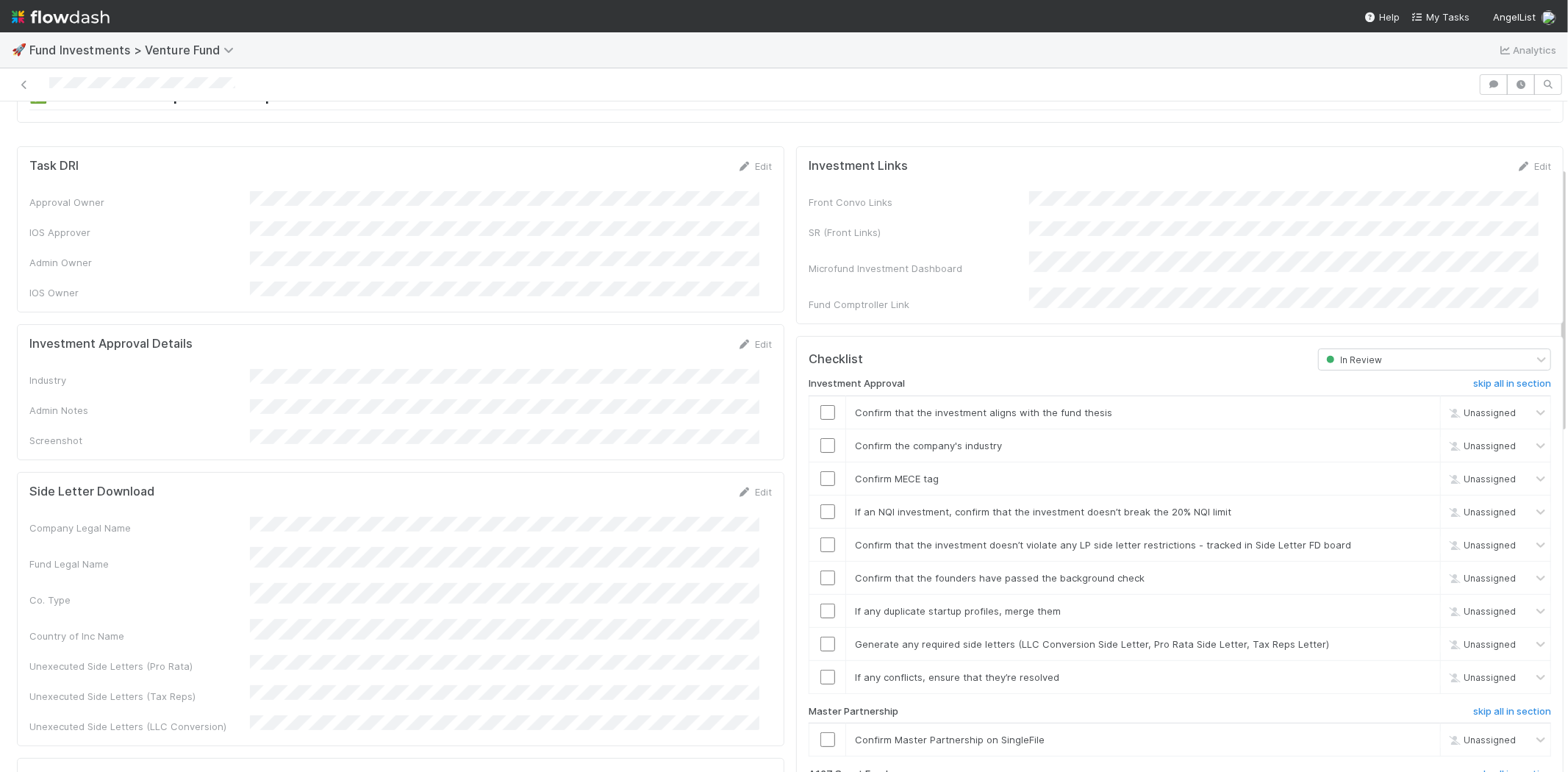
click at [756, 324] on div "Investment Approval Details Edit Industry Admin Notes Screenshot" at bounding box center [400, 392] width 768 height 136
click at [745, 338] on link "Edit" at bounding box center [754, 344] width 34 height 12
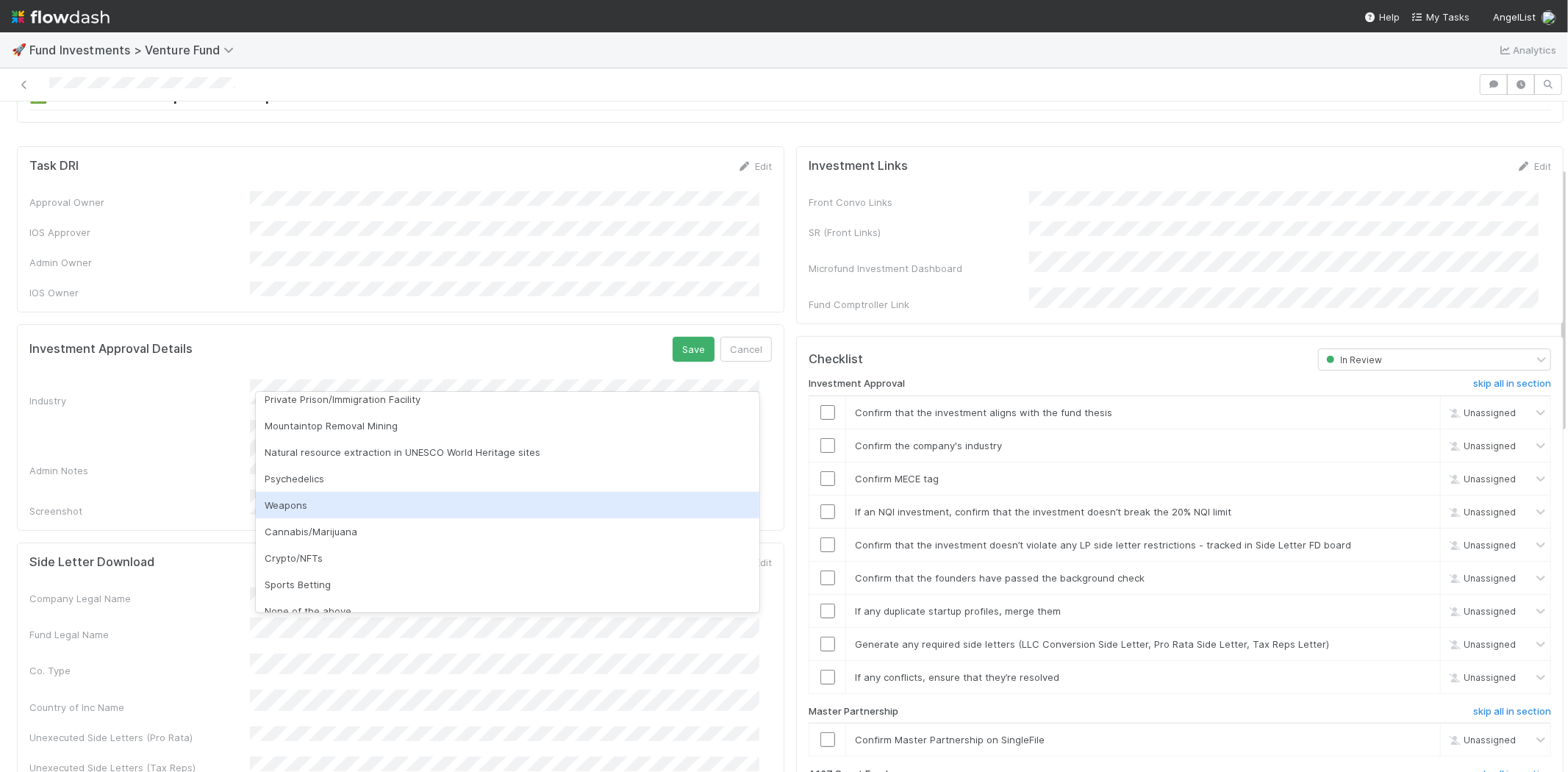
scroll to position [420, 0]
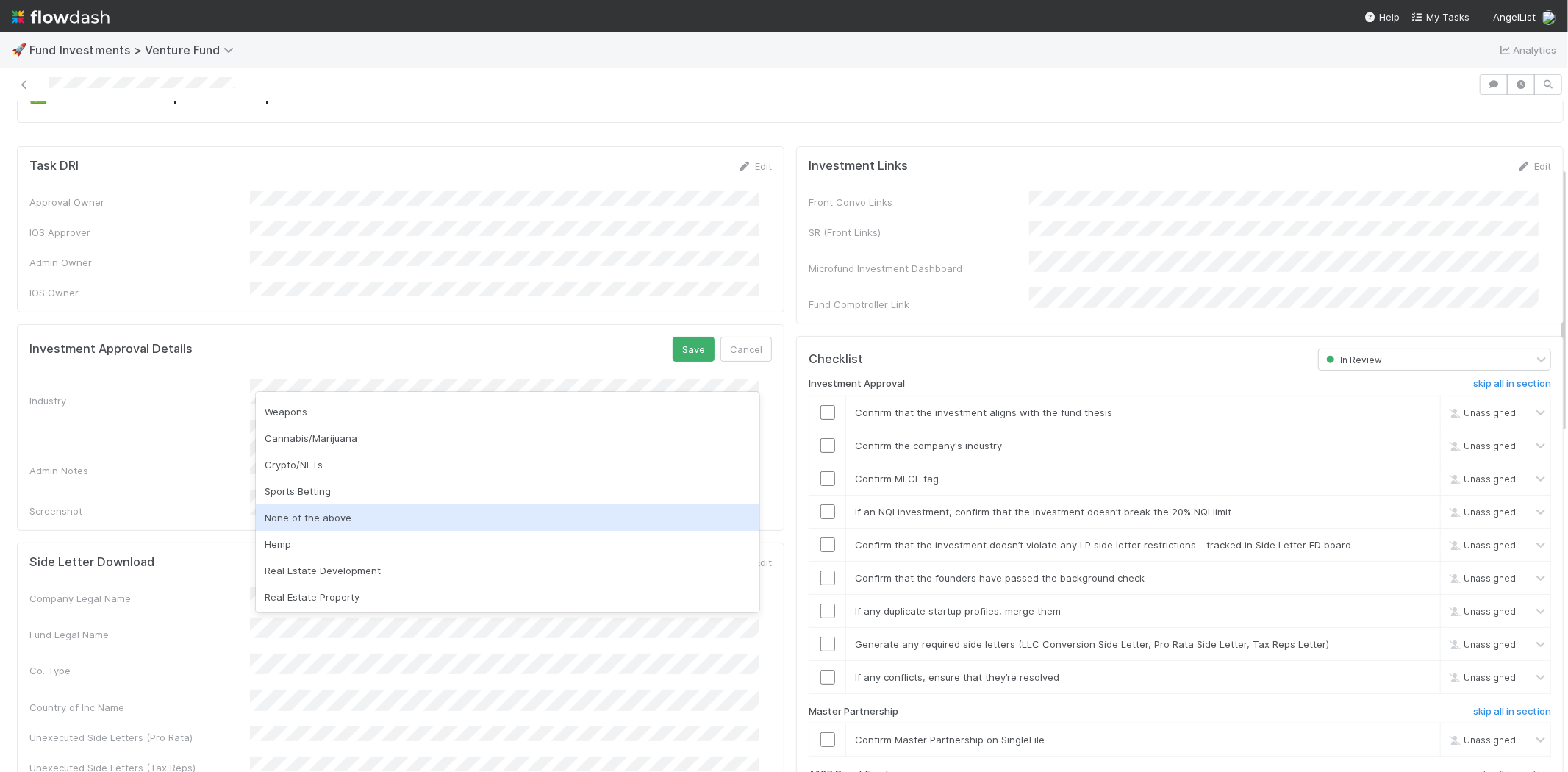
click at [348, 513] on div "None of the above" at bounding box center [508, 518] width 503 height 27
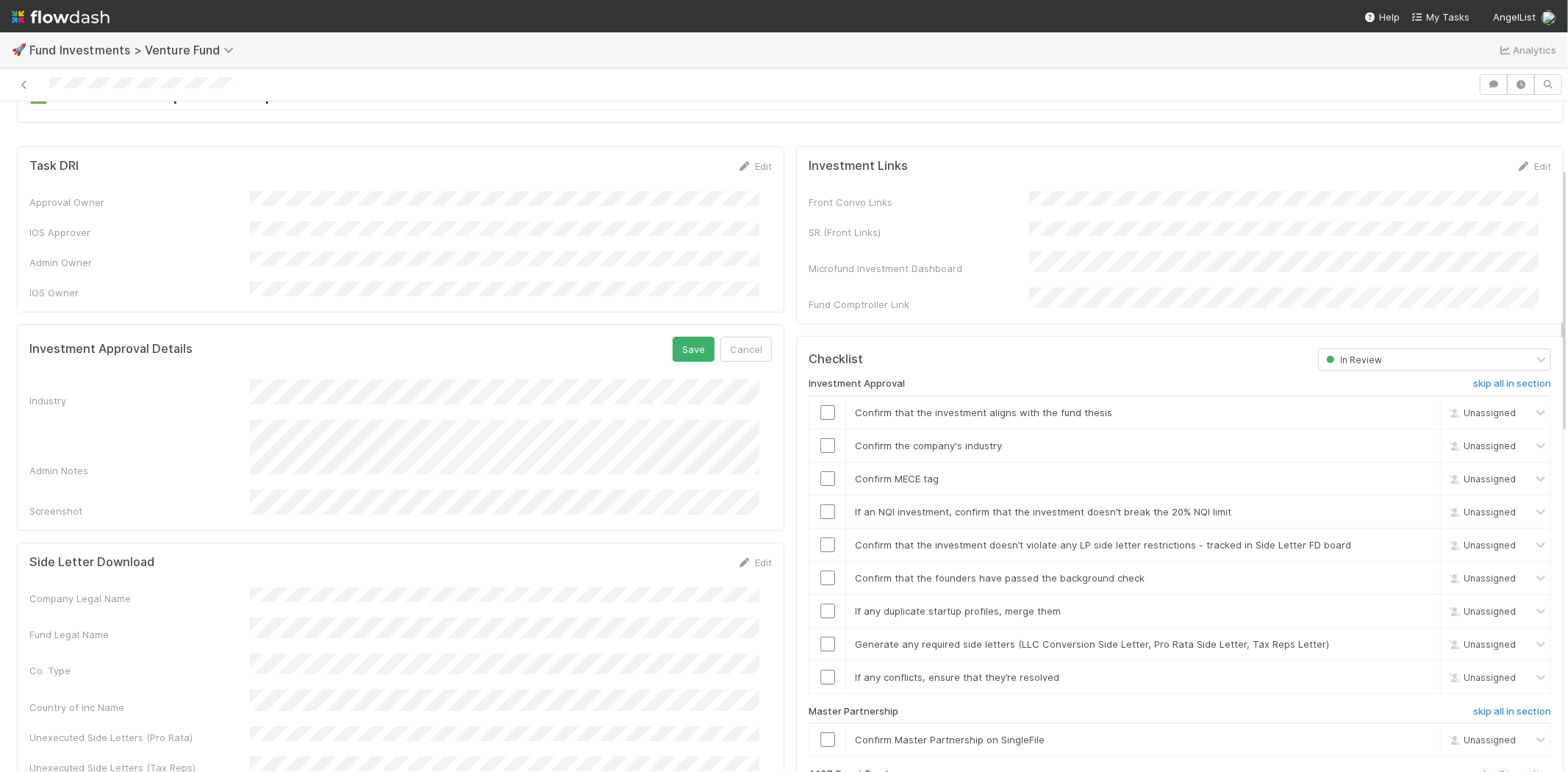
click at [681, 324] on div "Investment Approval Details Save Cancel Industry Admin Notes Screenshot" at bounding box center [400, 427] width 768 height 206
click at [676, 336] on button "Save" at bounding box center [694, 349] width 42 height 25
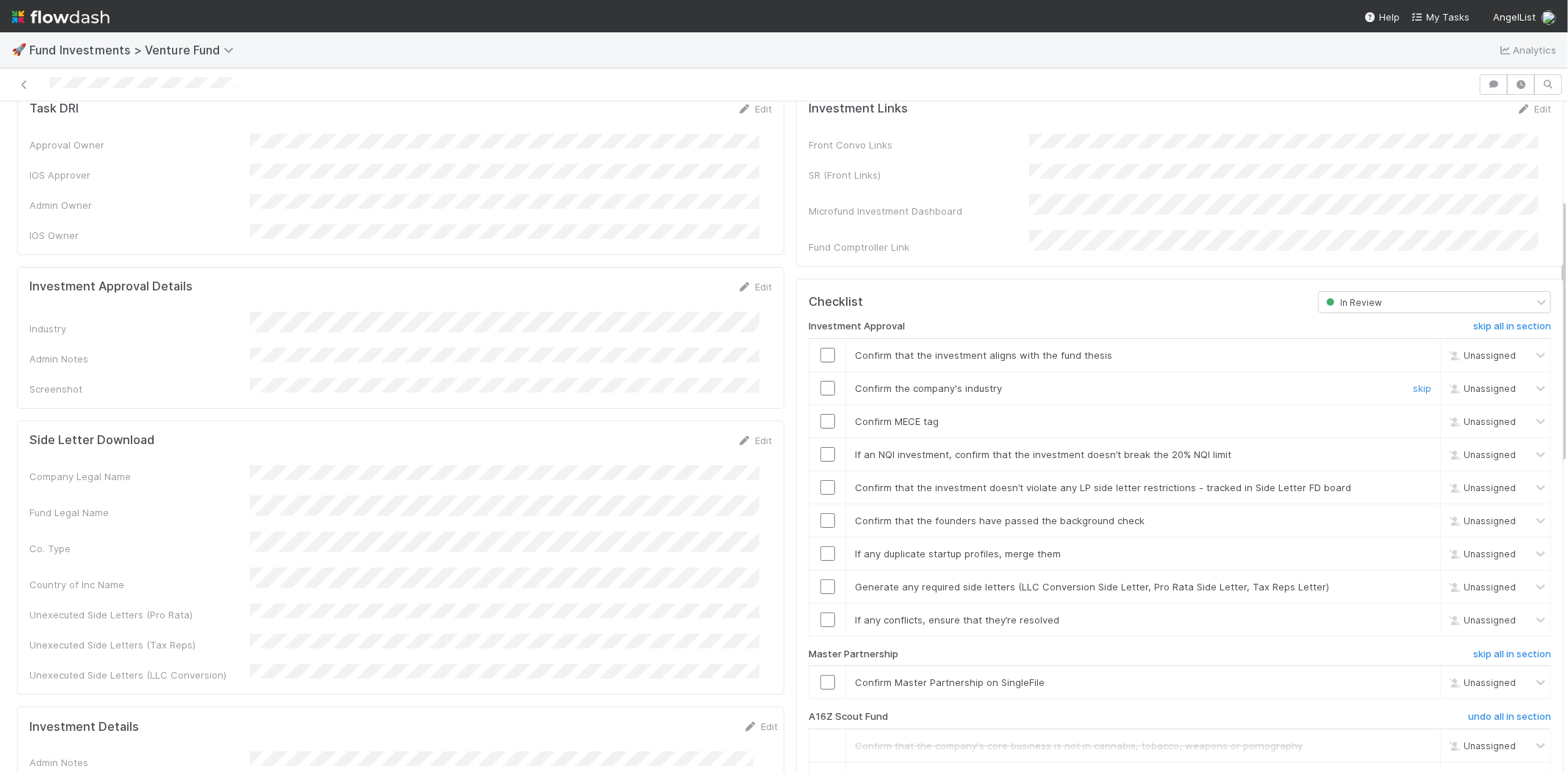
scroll to position [245, 0]
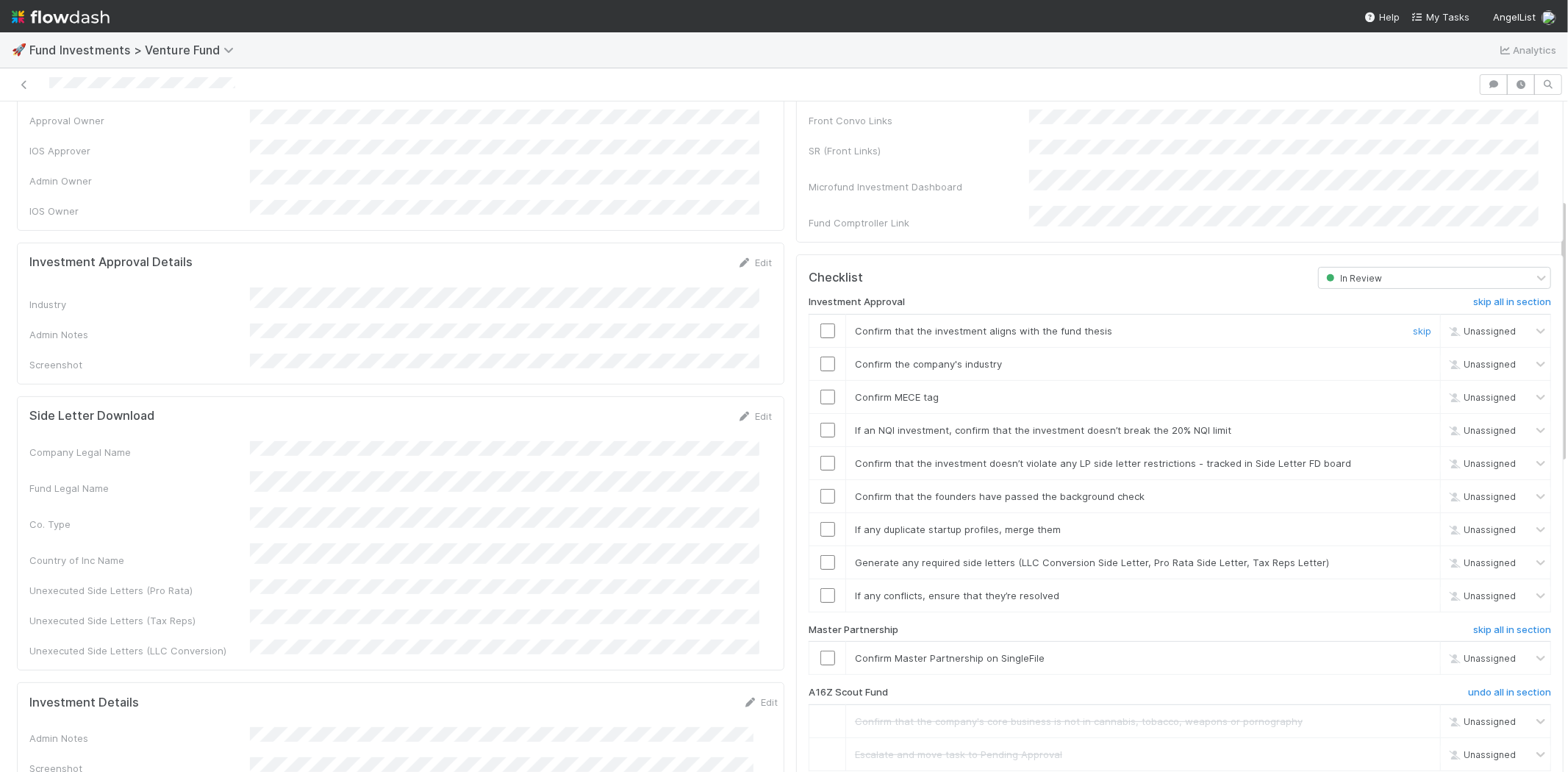
click at [820, 323] on input "checkbox" at bounding box center [828, 331] width 15 height 15
click at [820, 357] on input "checkbox" at bounding box center [828, 364] width 15 height 15
click at [820, 389] on input "checkbox" at bounding box center [828, 397] width 15 height 15
drag, startPoint x: 815, startPoint y: 412, endPoint x: 813, endPoint y: 436, distance: 24.1
click at [820, 423] on input "checkbox" at bounding box center [828, 430] width 15 height 15
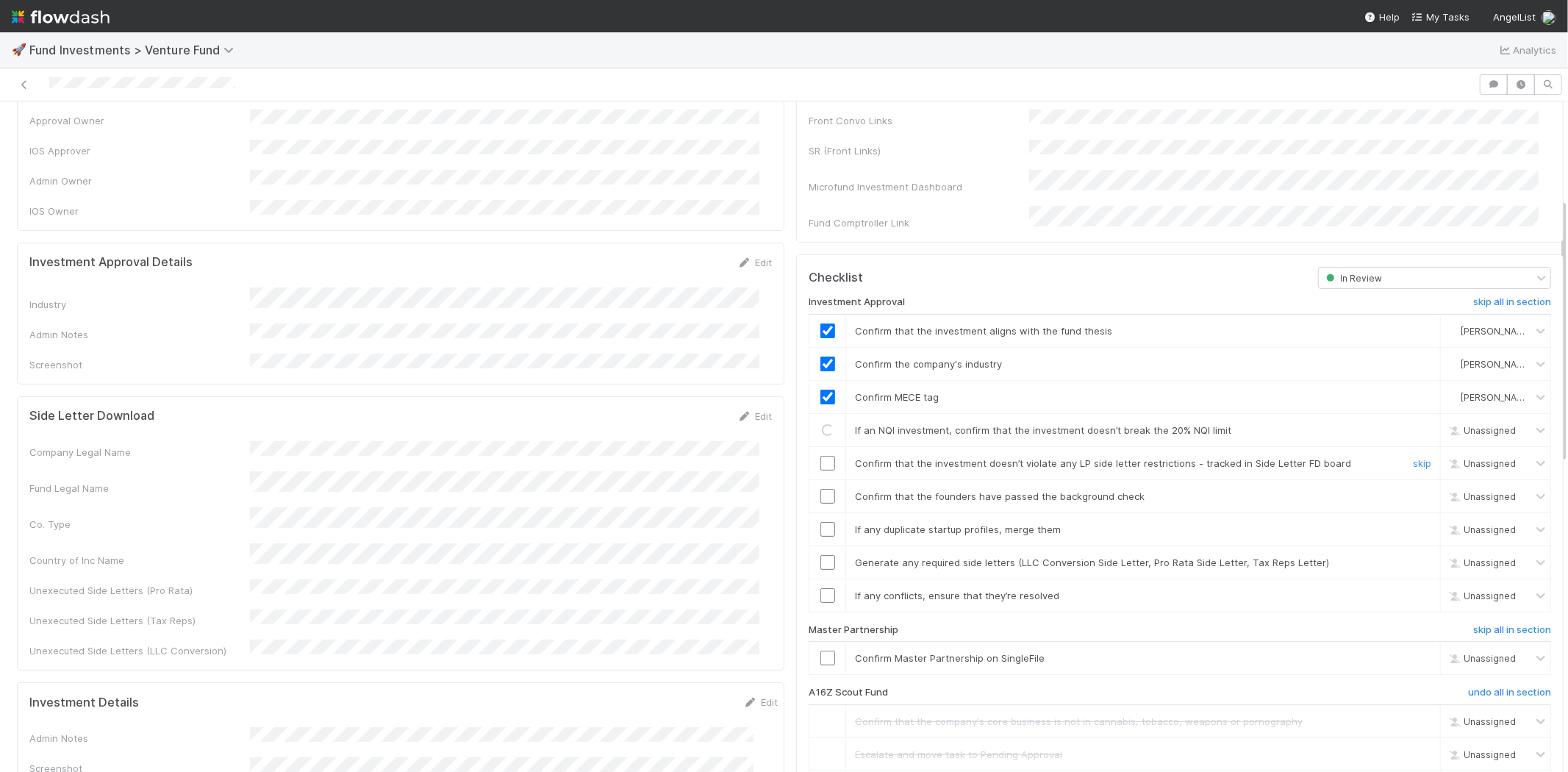
click at [820, 456] on input "checkbox" at bounding box center [828, 463] width 15 height 15
click at [820, 489] on input "checkbox" at bounding box center [828, 497] width 15 height 15
checkbox input "true"
click at [820, 456] on input "checkbox" at bounding box center [828, 463] width 15 height 15
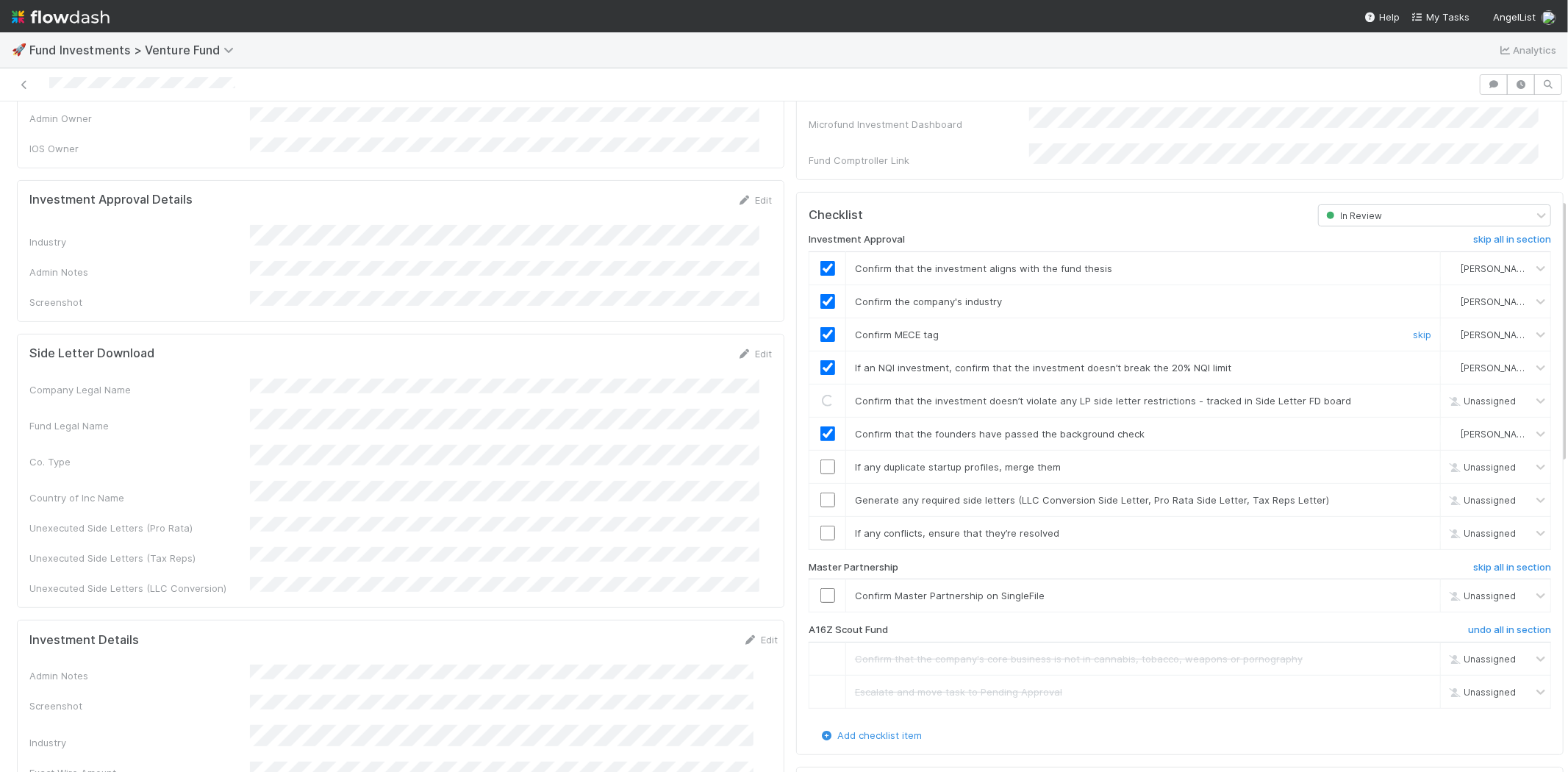
scroll to position [408, 0]
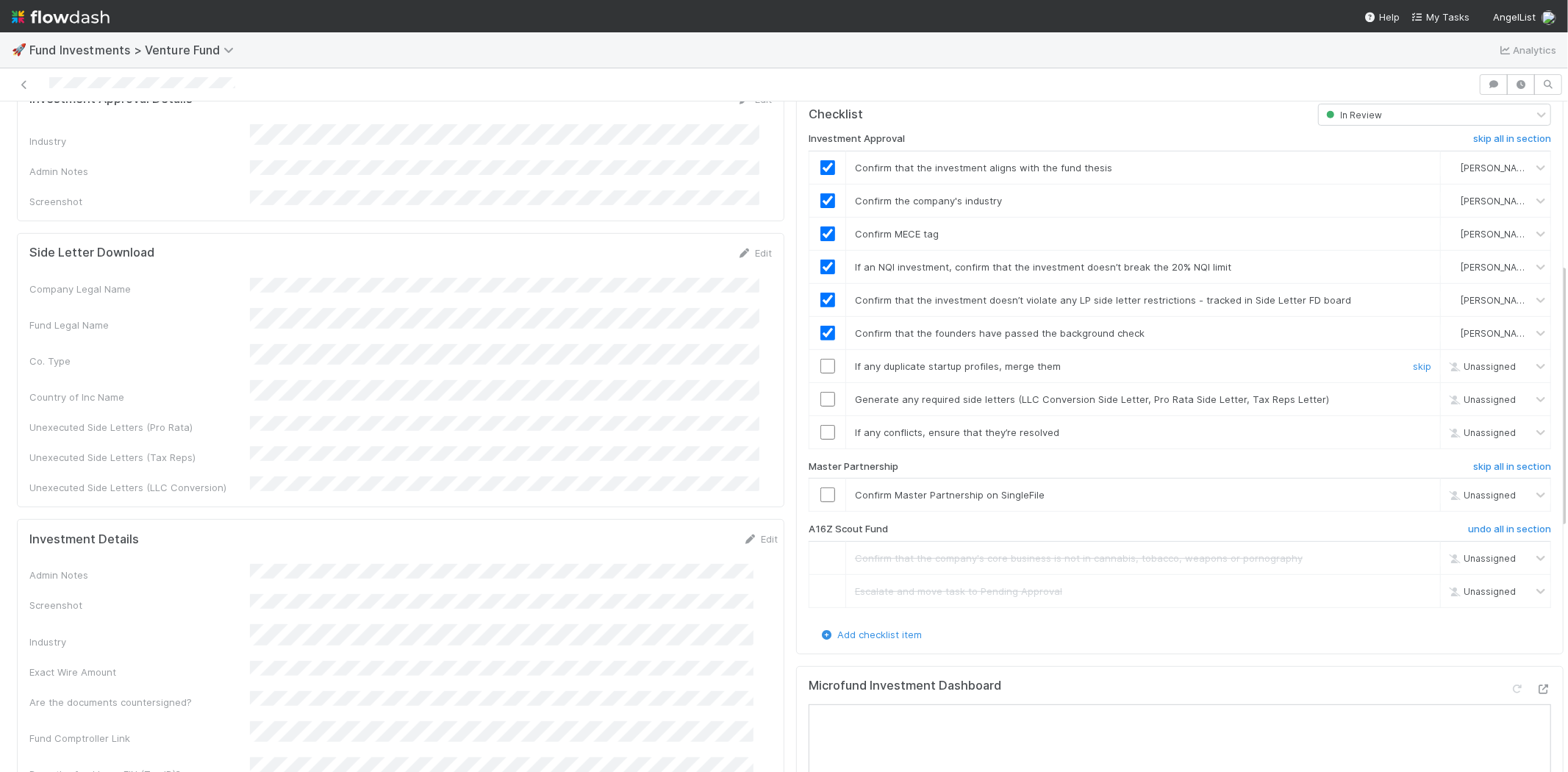
click at [820, 359] on input "checkbox" at bounding box center [828, 367] width 15 height 15
click at [820, 392] on input "checkbox" at bounding box center [828, 399] width 15 height 15
click at [820, 425] on input "checkbox" at bounding box center [828, 432] width 15 height 15
click at [820, 488] on input "checkbox" at bounding box center [828, 495] width 15 height 15
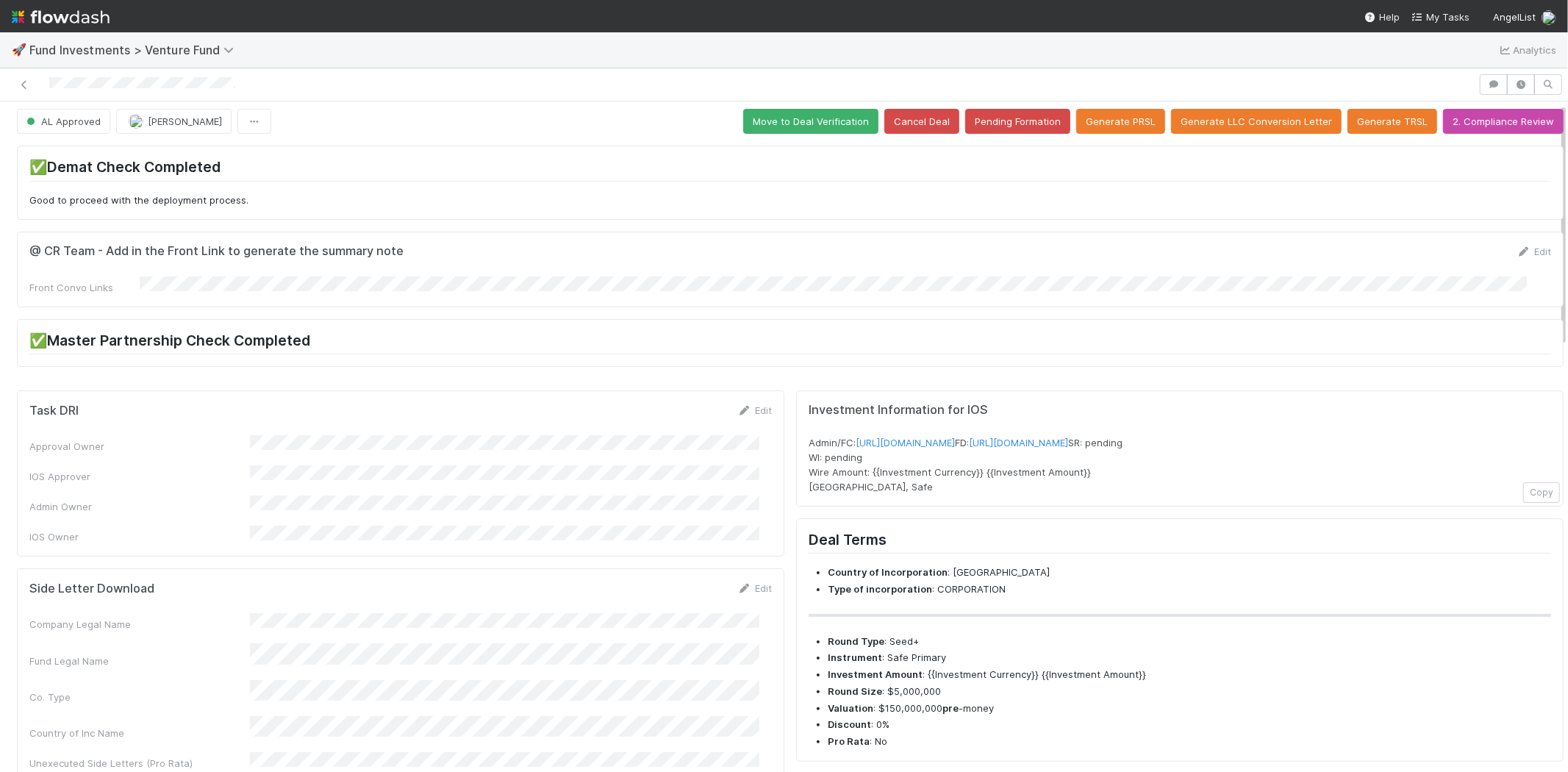
scroll to position [0, 0]
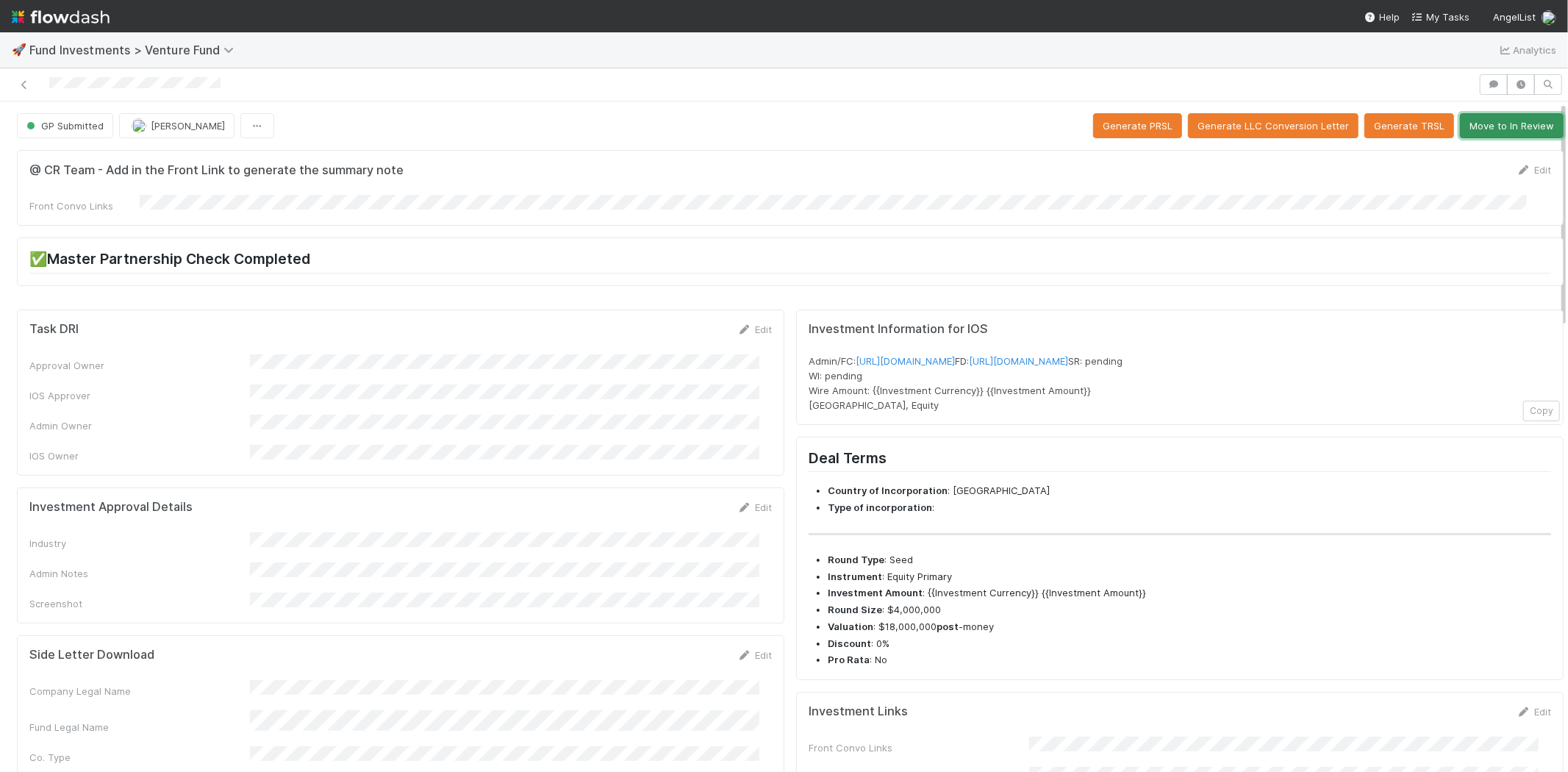
click at [1498, 125] on button "Move to In Review" at bounding box center [1512, 126] width 104 height 25
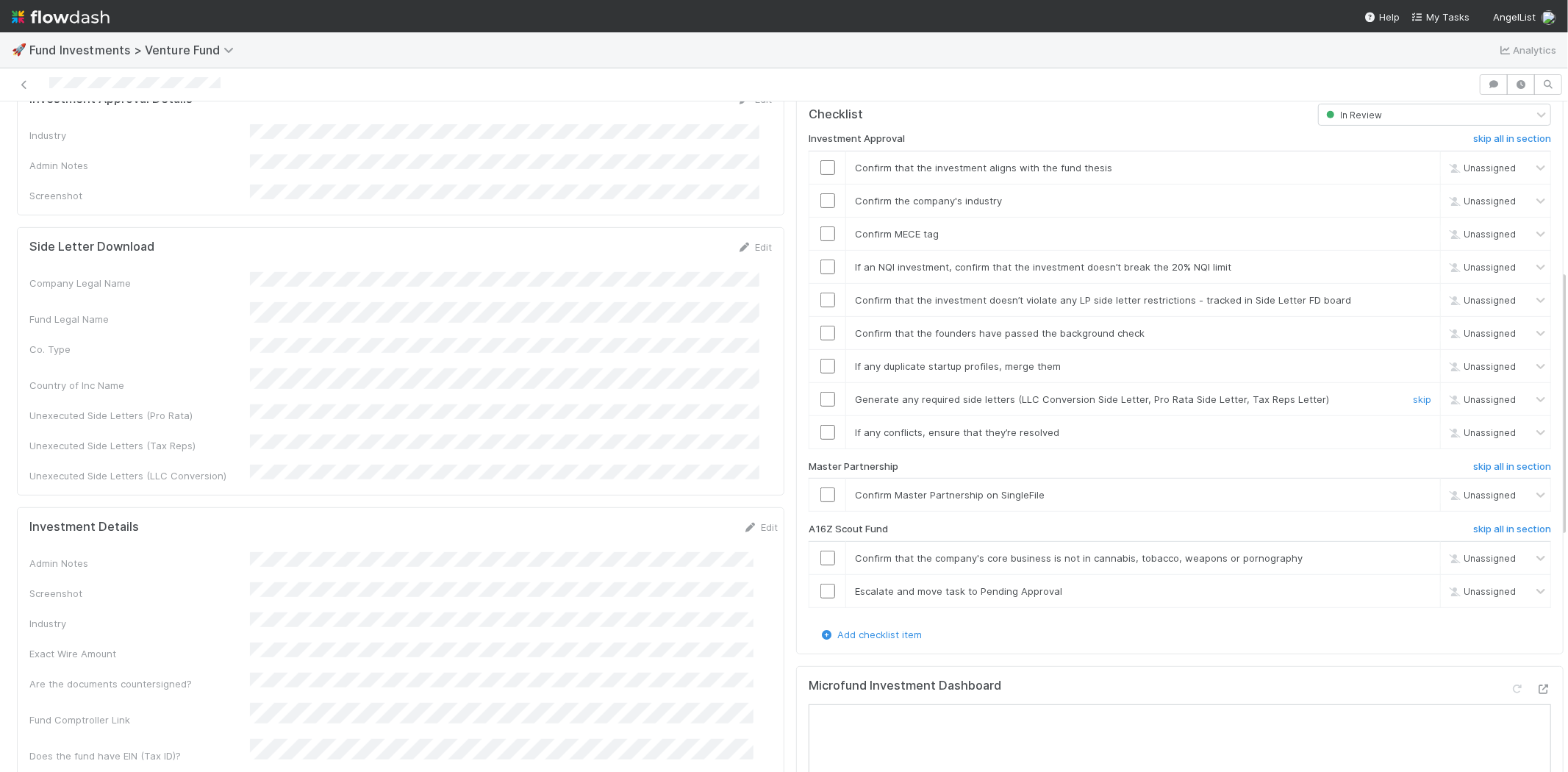
scroll to position [489, 0]
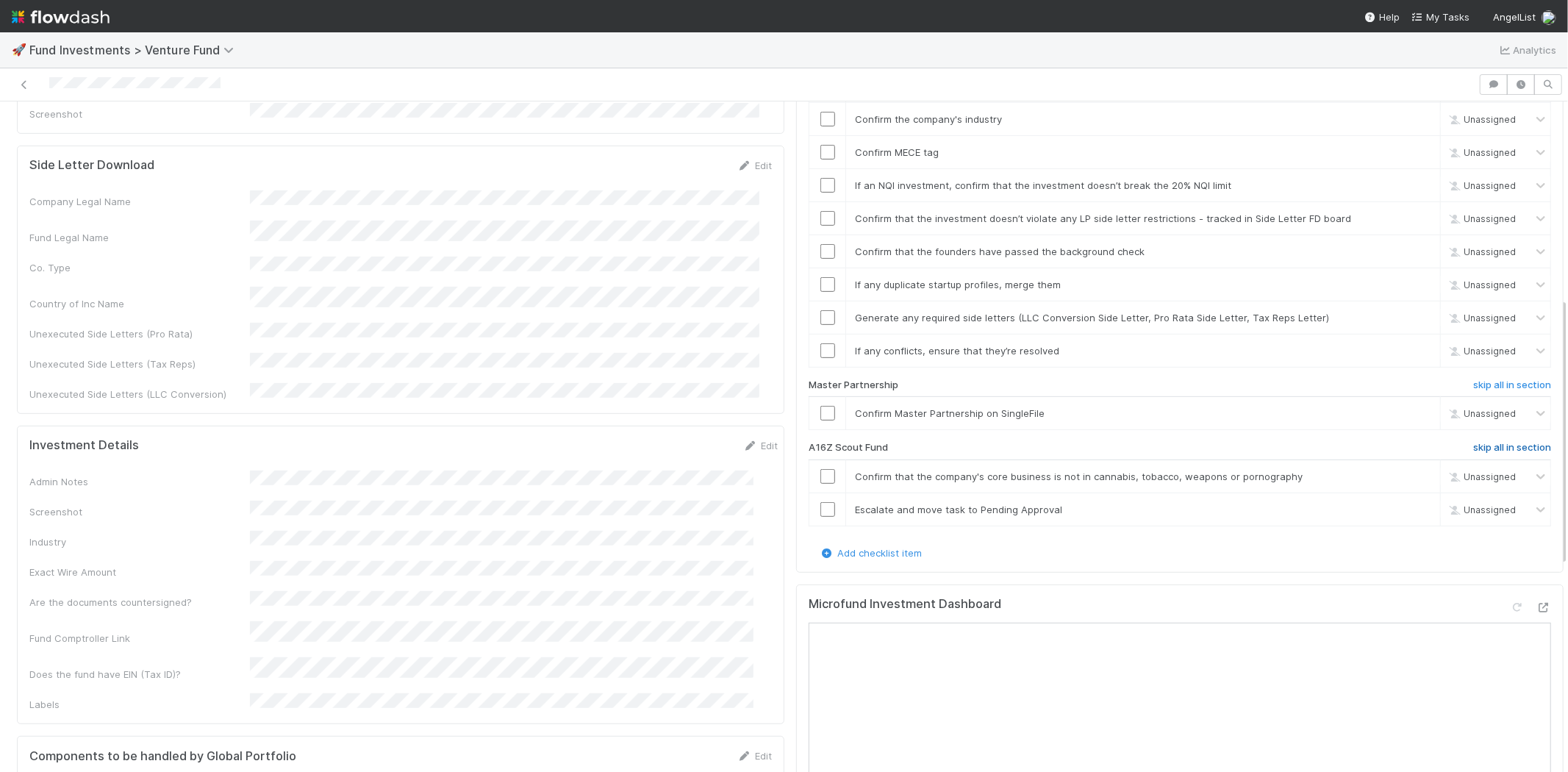
click at [1473, 442] on h6 "skip all in section" at bounding box center [1512, 448] width 78 height 12
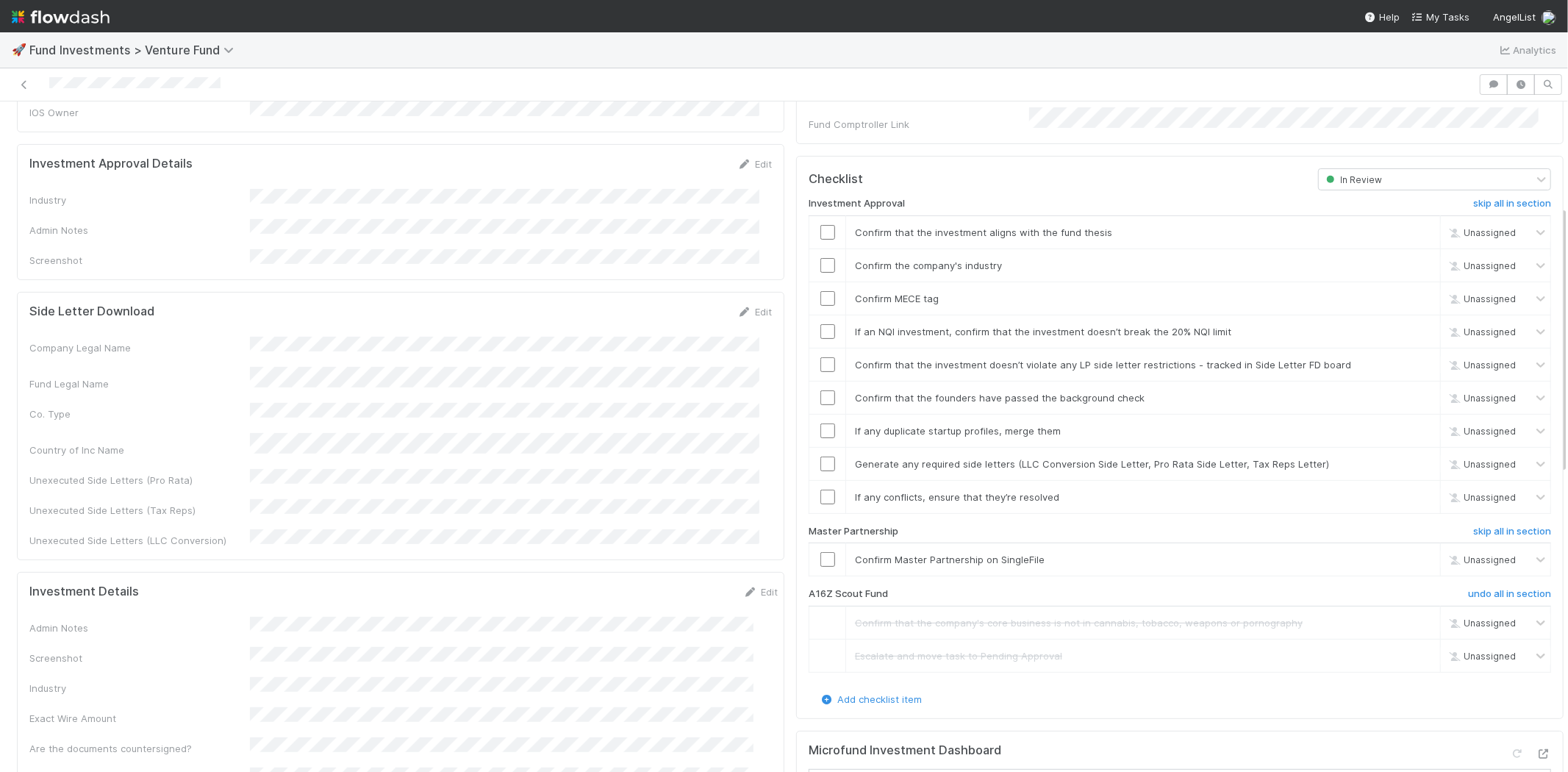
scroll to position [245, 0]
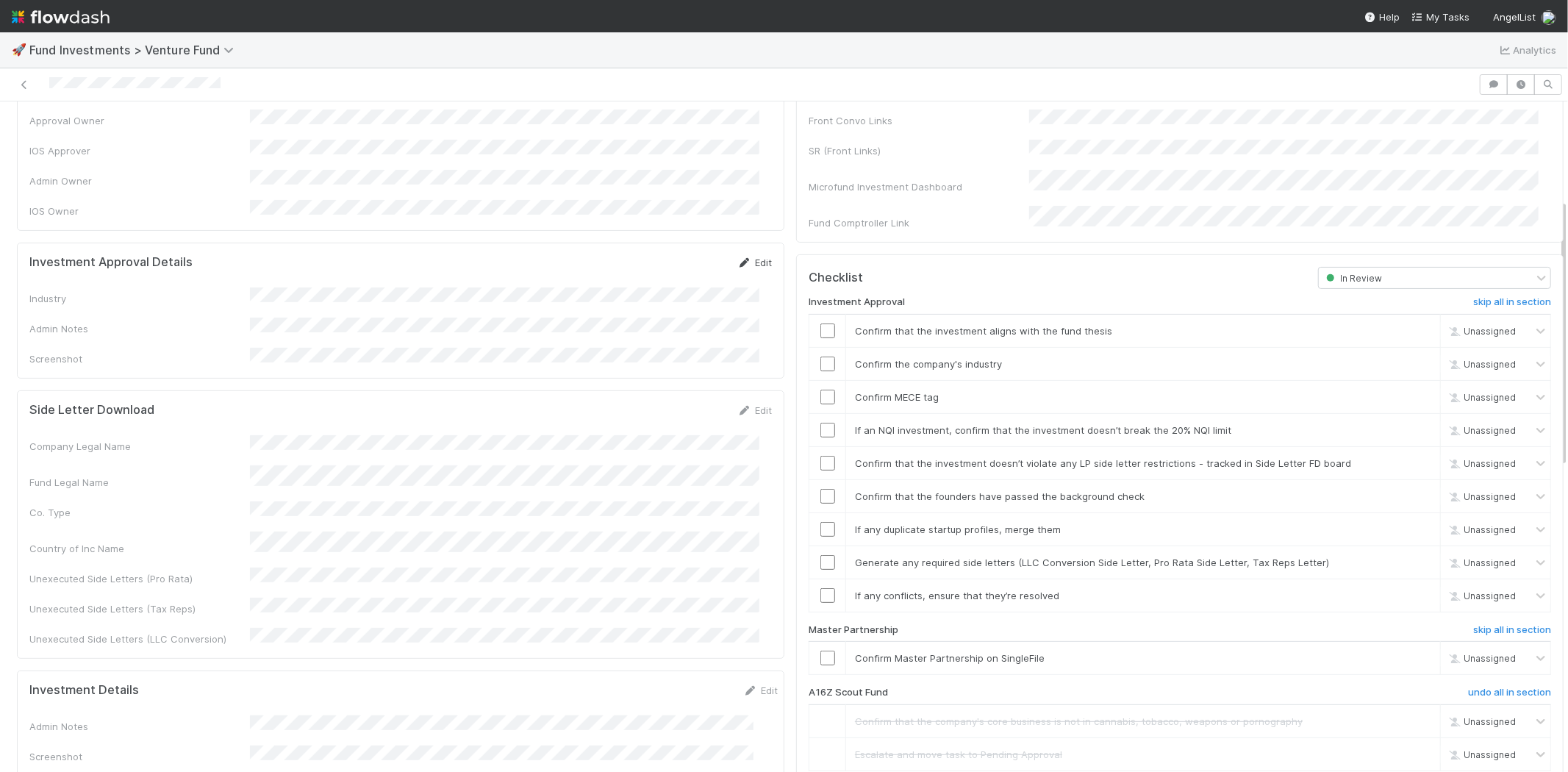
click at [737, 258] on icon at bounding box center [745, 263] width 15 height 9
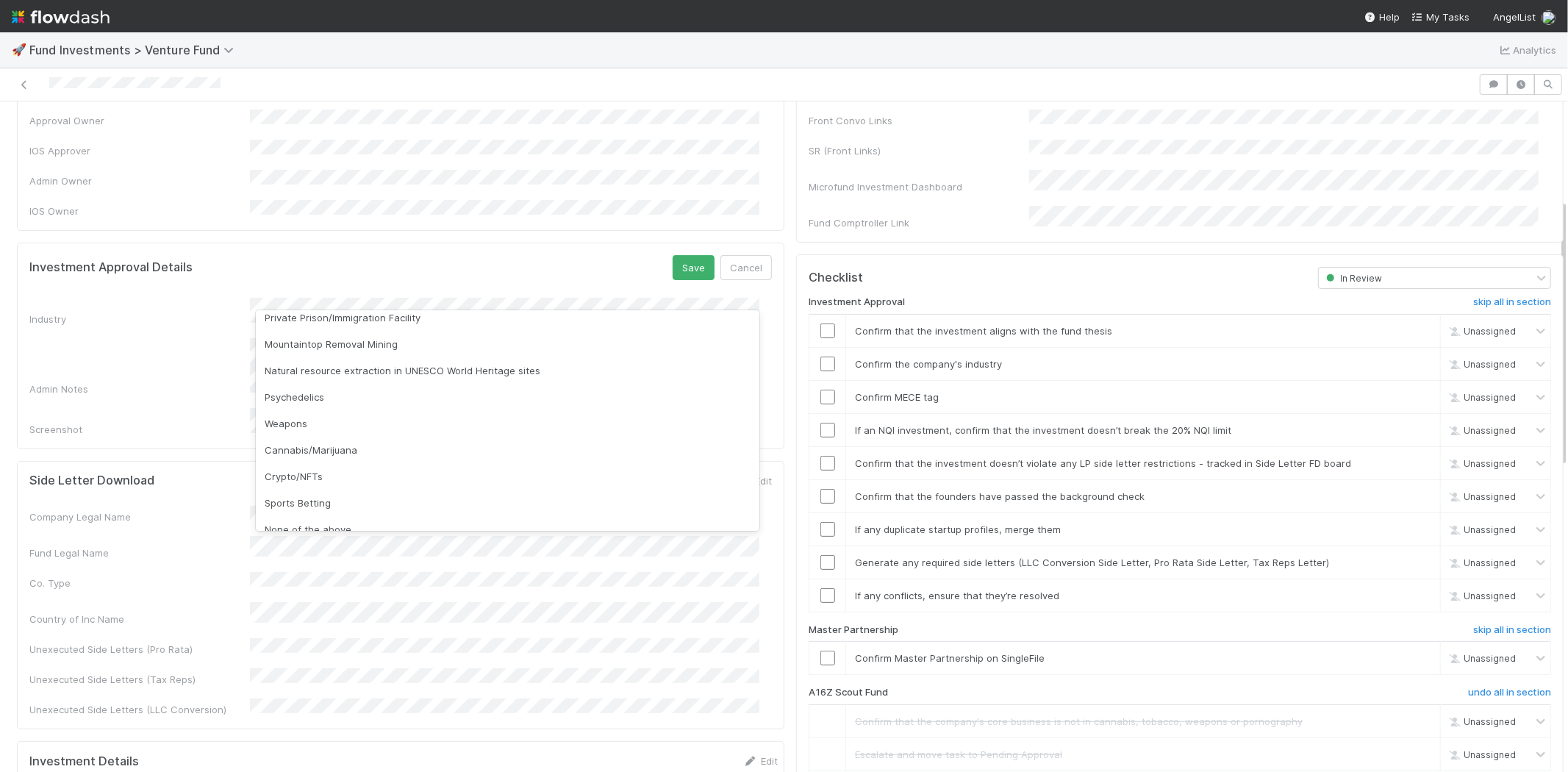
scroll to position [420, 0]
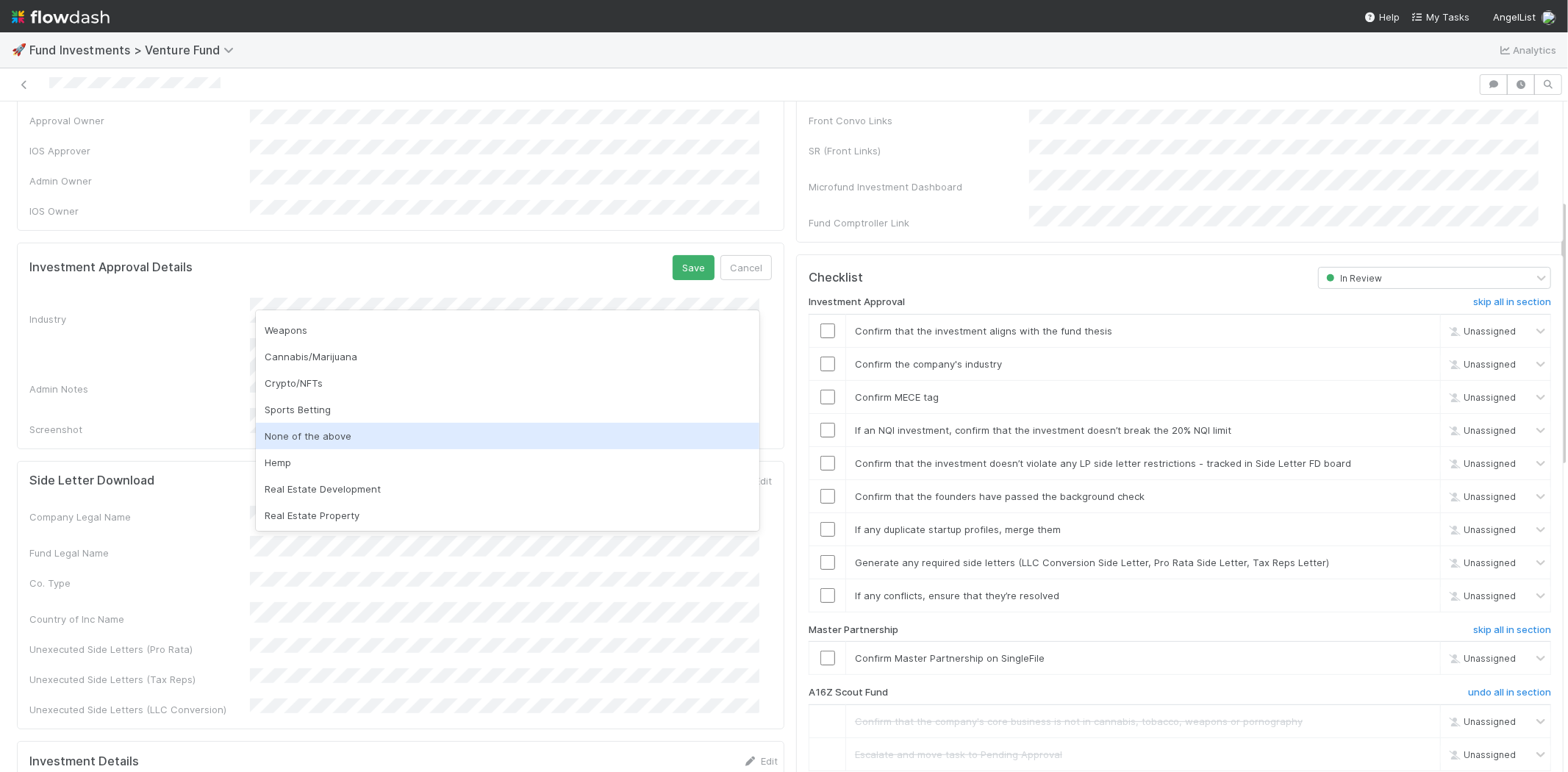
click at [343, 445] on div "None of the above" at bounding box center [508, 436] width 503 height 27
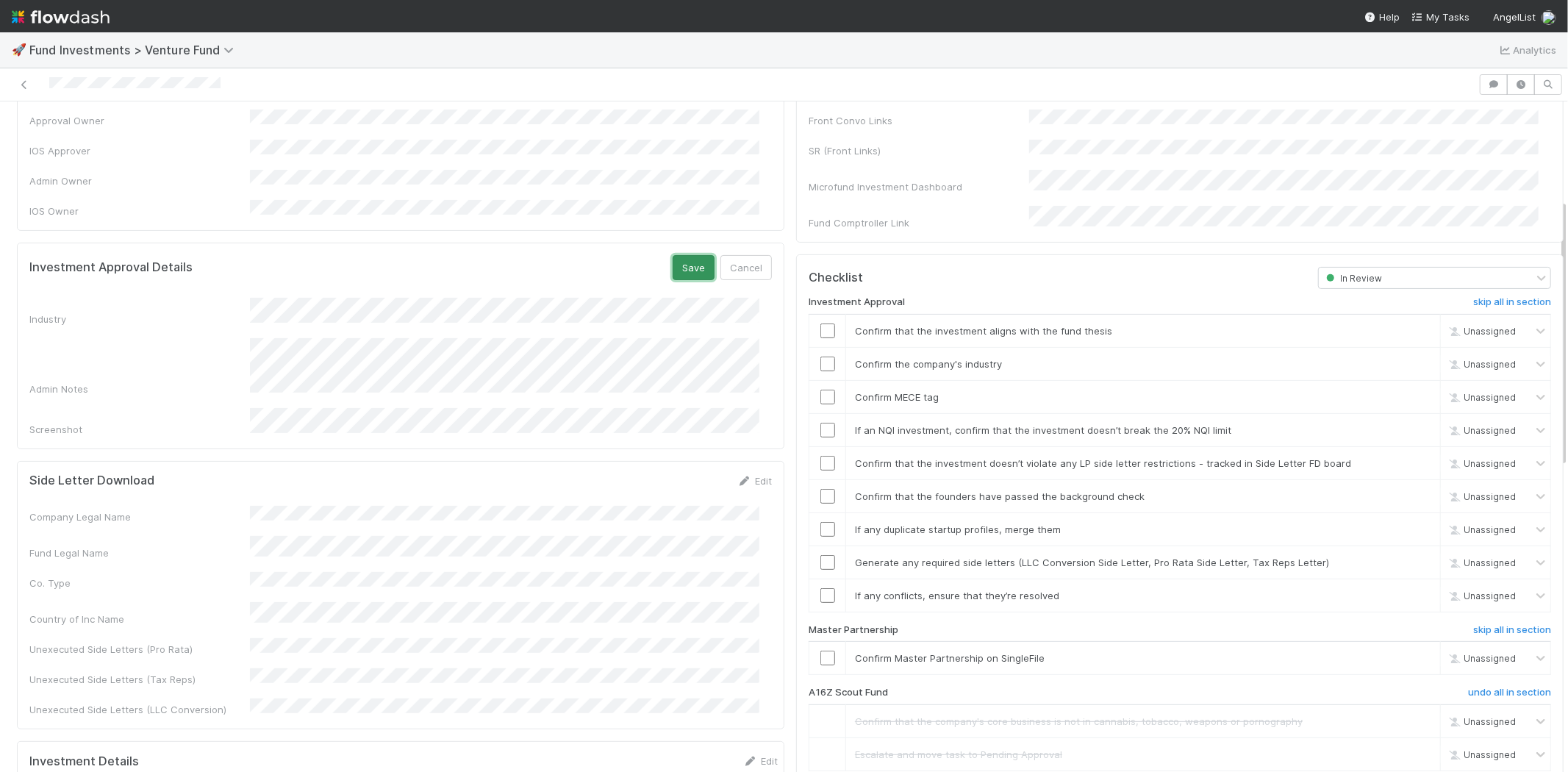
click at [673, 255] on button "Save" at bounding box center [694, 268] width 42 height 25
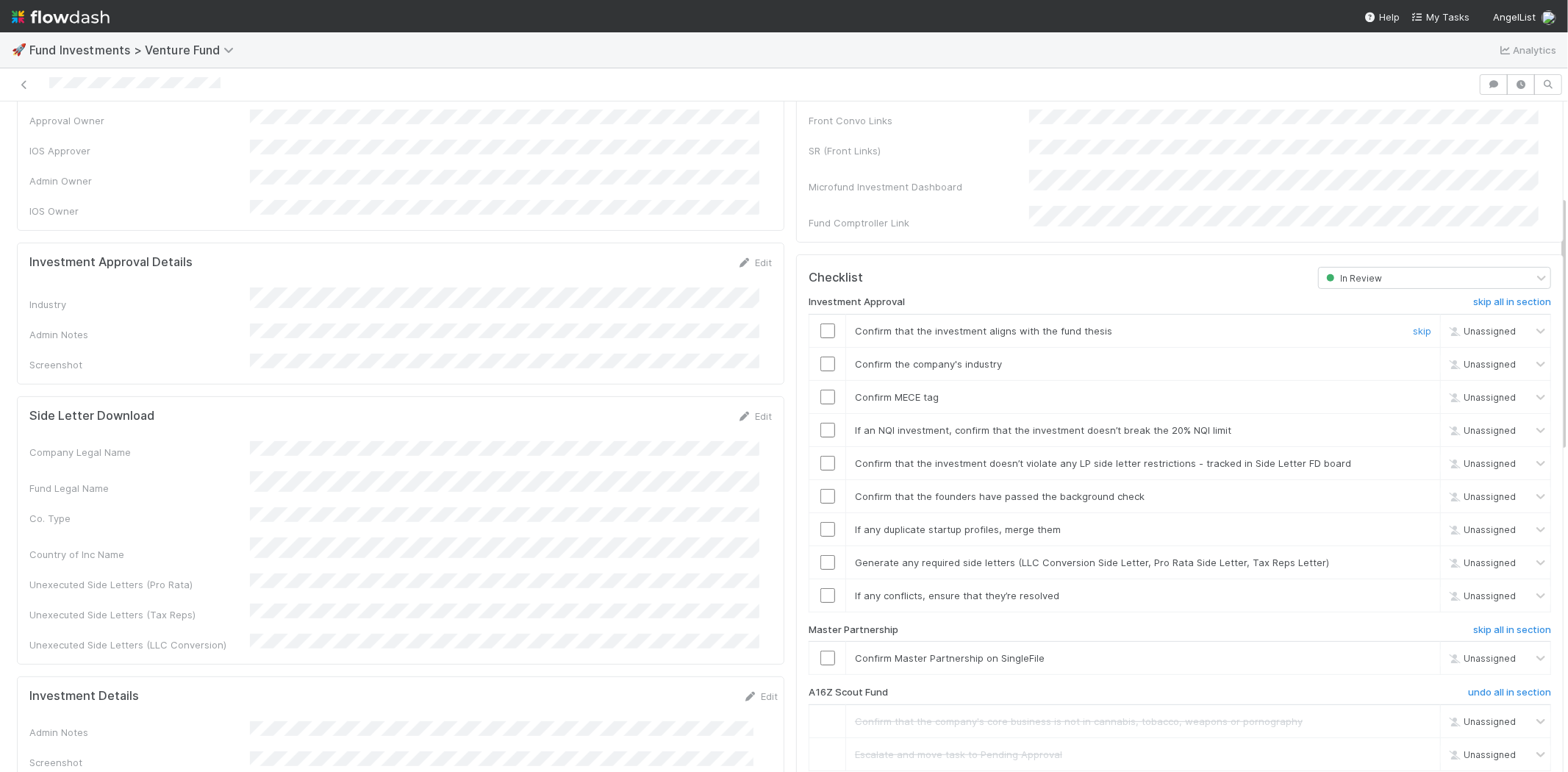
click at [820, 323] on input "checkbox" at bounding box center [828, 331] width 15 height 15
click at [813, 347] on td at bounding box center [828, 363] width 37 height 33
click at [812, 355] on td at bounding box center [828, 363] width 37 height 33
click at [820, 357] on input "checkbox" at bounding box center [828, 364] width 15 height 15
click at [820, 389] on input "checkbox" at bounding box center [828, 397] width 15 height 15
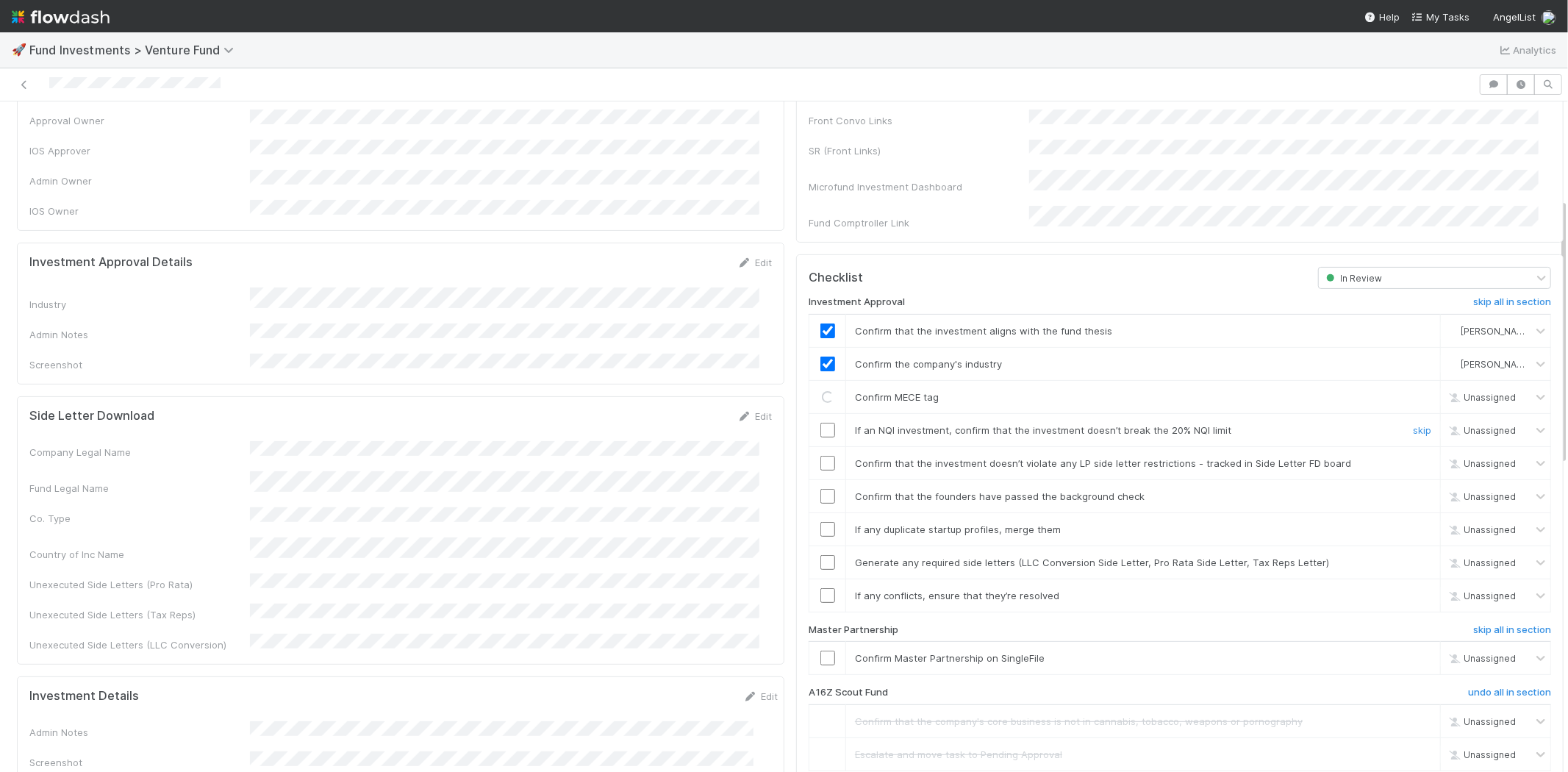
click at [820, 423] on input "checkbox" at bounding box center [828, 430] width 15 height 15
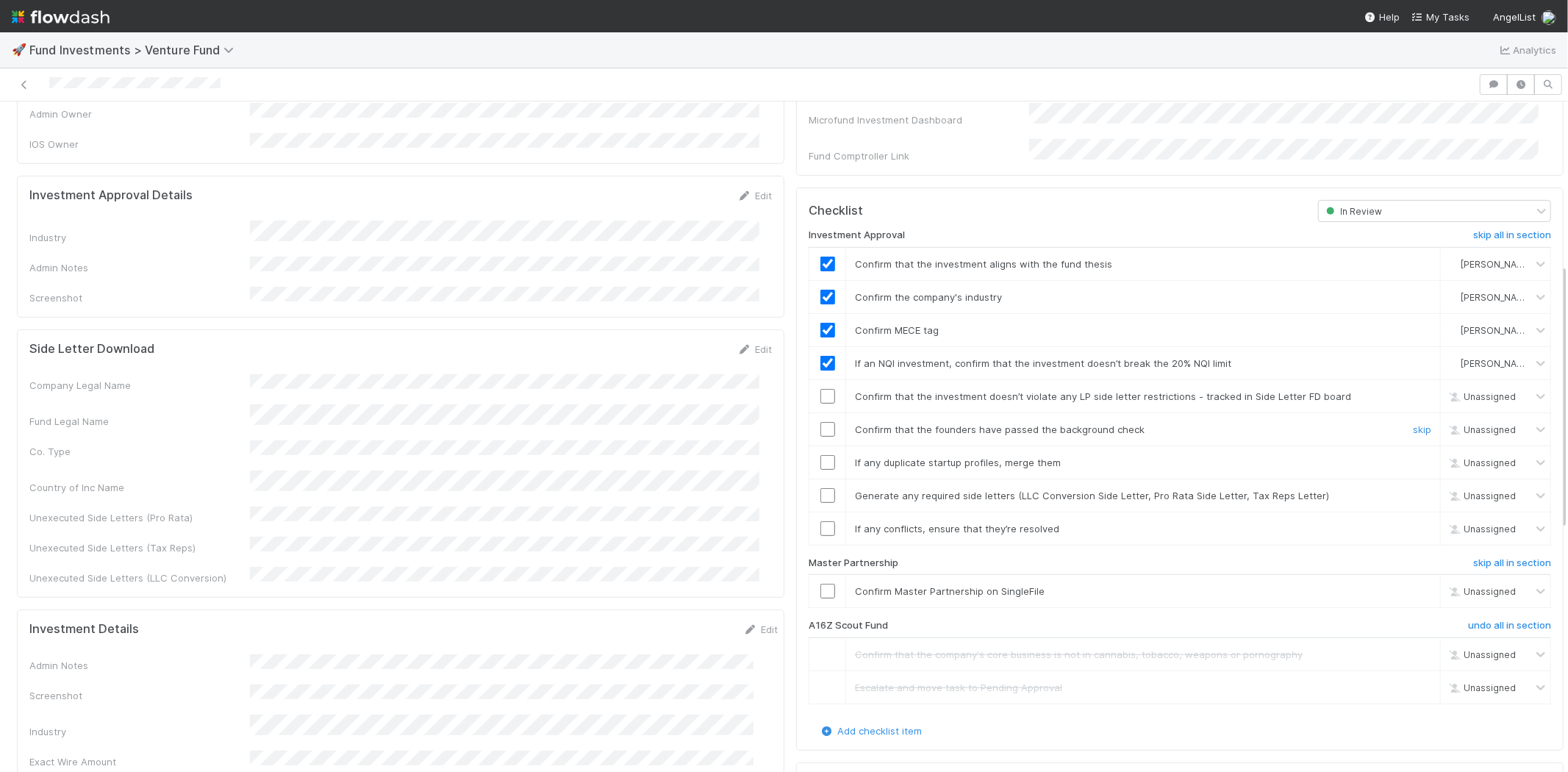
scroll to position [408, 0]
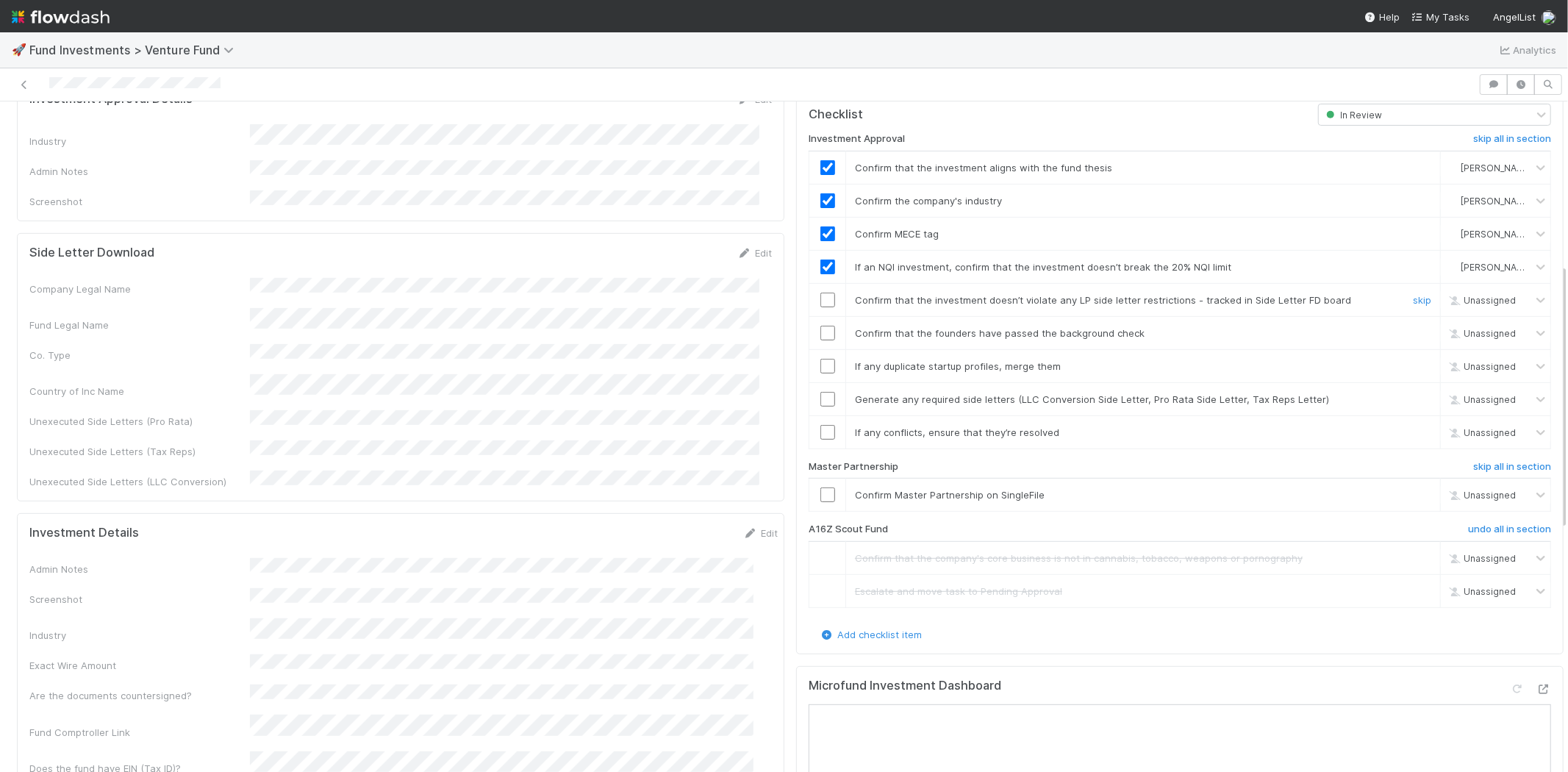
click at [820, 293] on input "checkbox" at bounding box center [828, 300] width 15 height 15
click at [820, 326] on input "checkbox" at bounding box center [828, 333] width 15 height 15
click at [820, 359] on input "checkbox" at bounding box center [828, 367] width 15 height 15
click at [820, 392] on input "checkbox" at bounding box center [828, 399] width 15 height 15
click at [820, 293] on input "checkbox" at bounding box center [828, 300] width 15 height 15
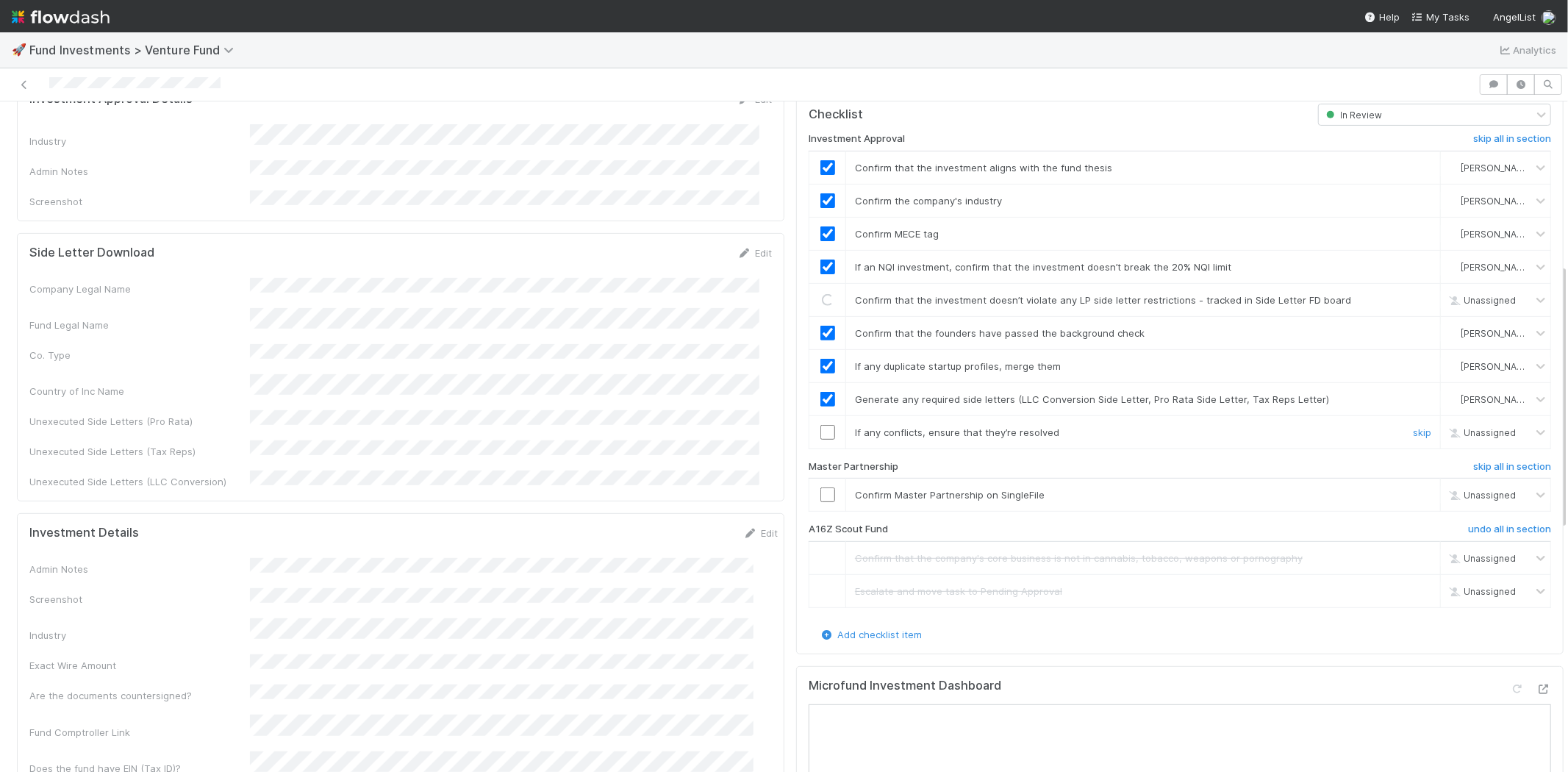
click at [820, 425] on input "checkbox" at bounding box center [828, 432] width 15 height 15
click at [820, 488] on input "checkbox" at bounding box center [828, 495] width 15 height 15
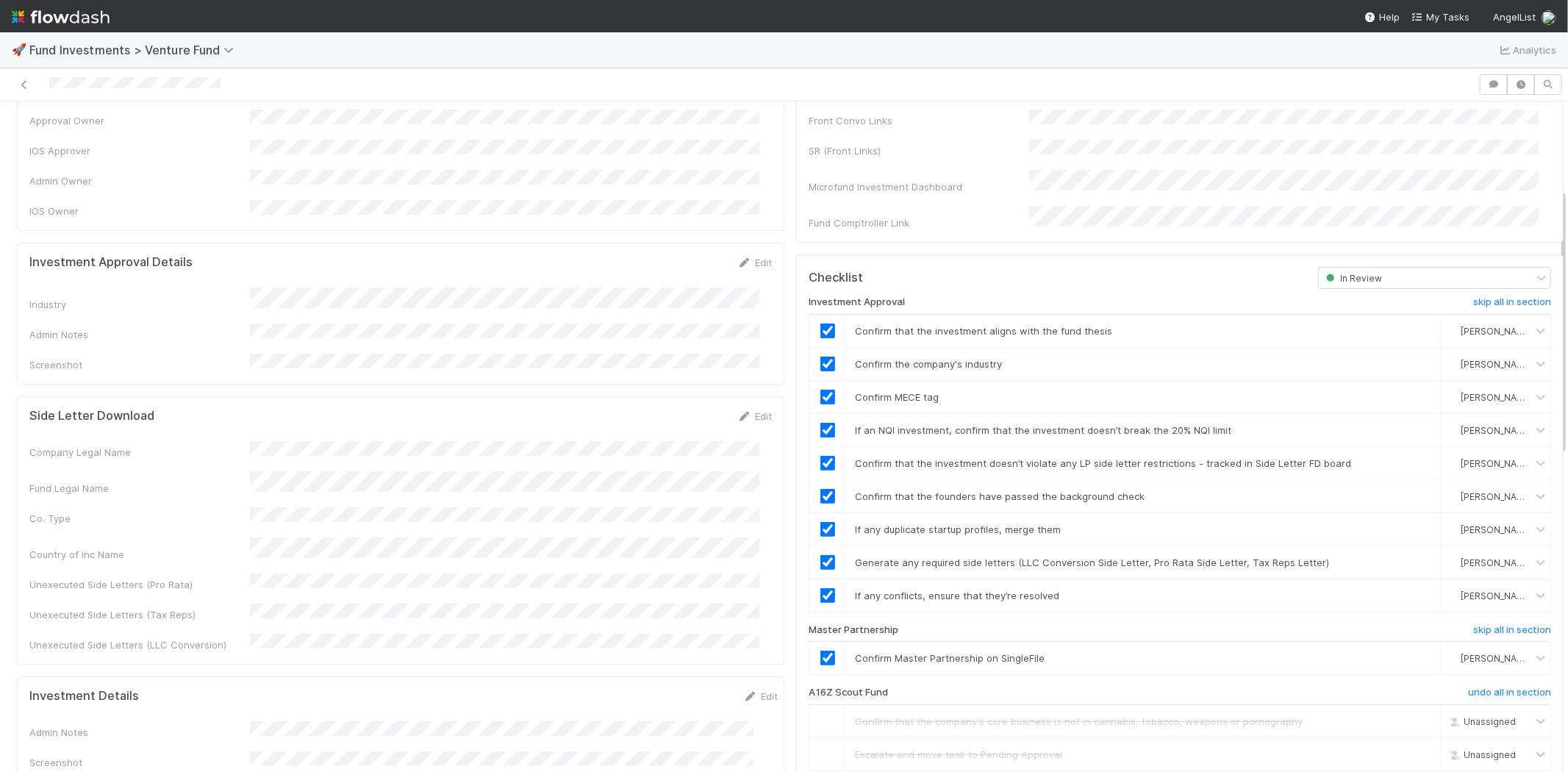
scroll to position [0, 0]
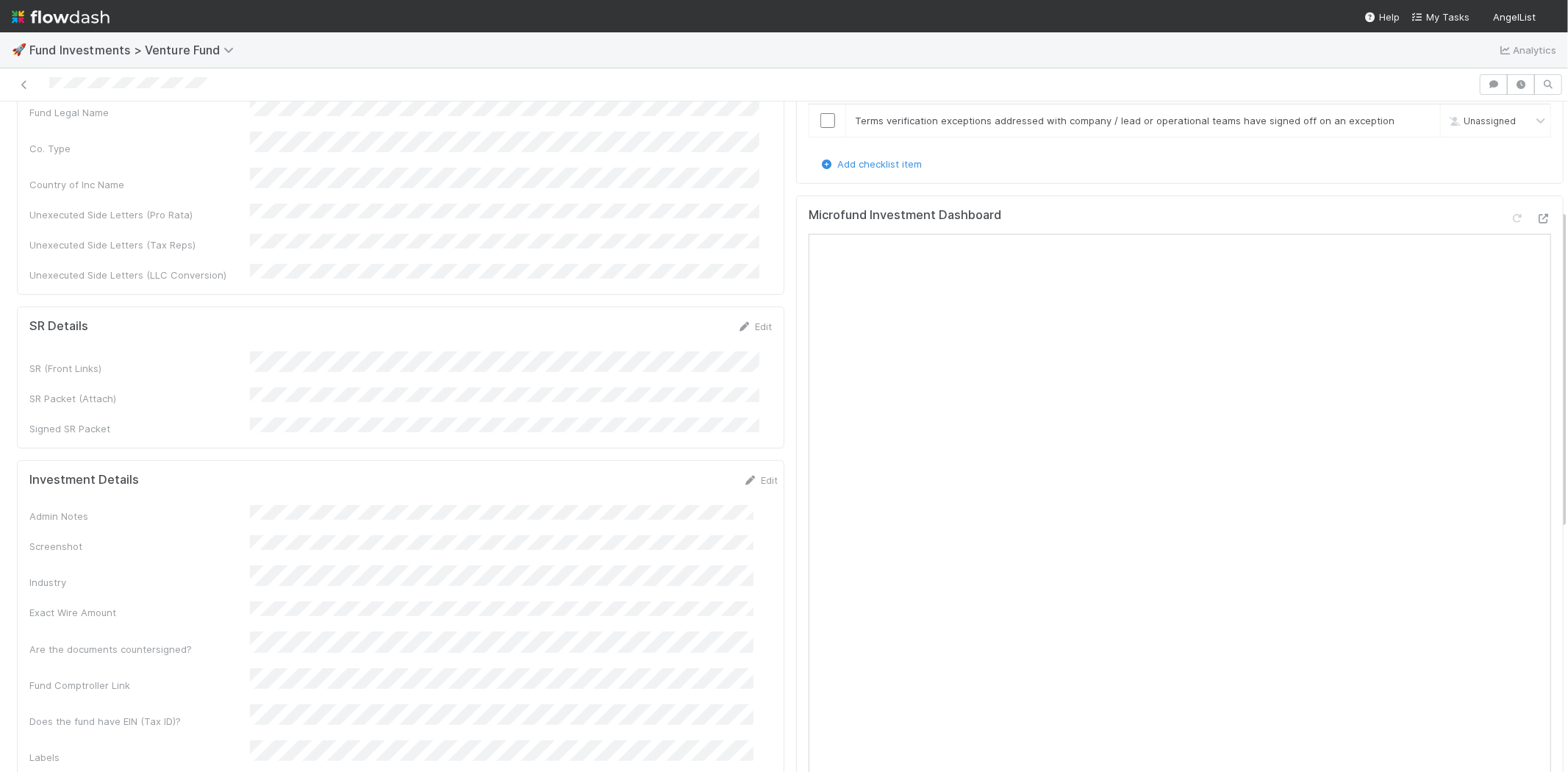
scroll to position [326, 0]
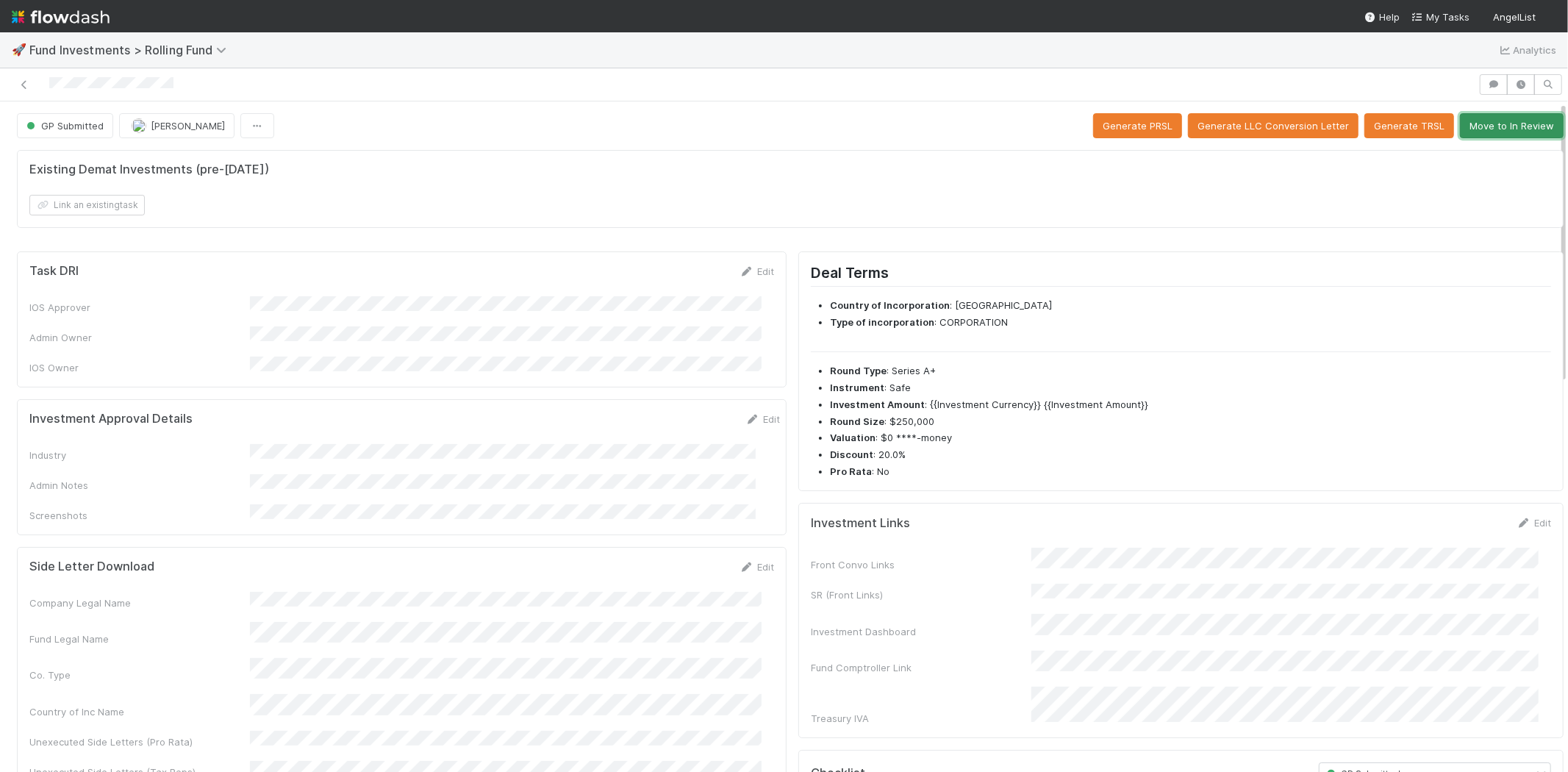
click at [1486, 123] on button "Move to In Review" at bounding box center [1512, 126] width 104 height 25
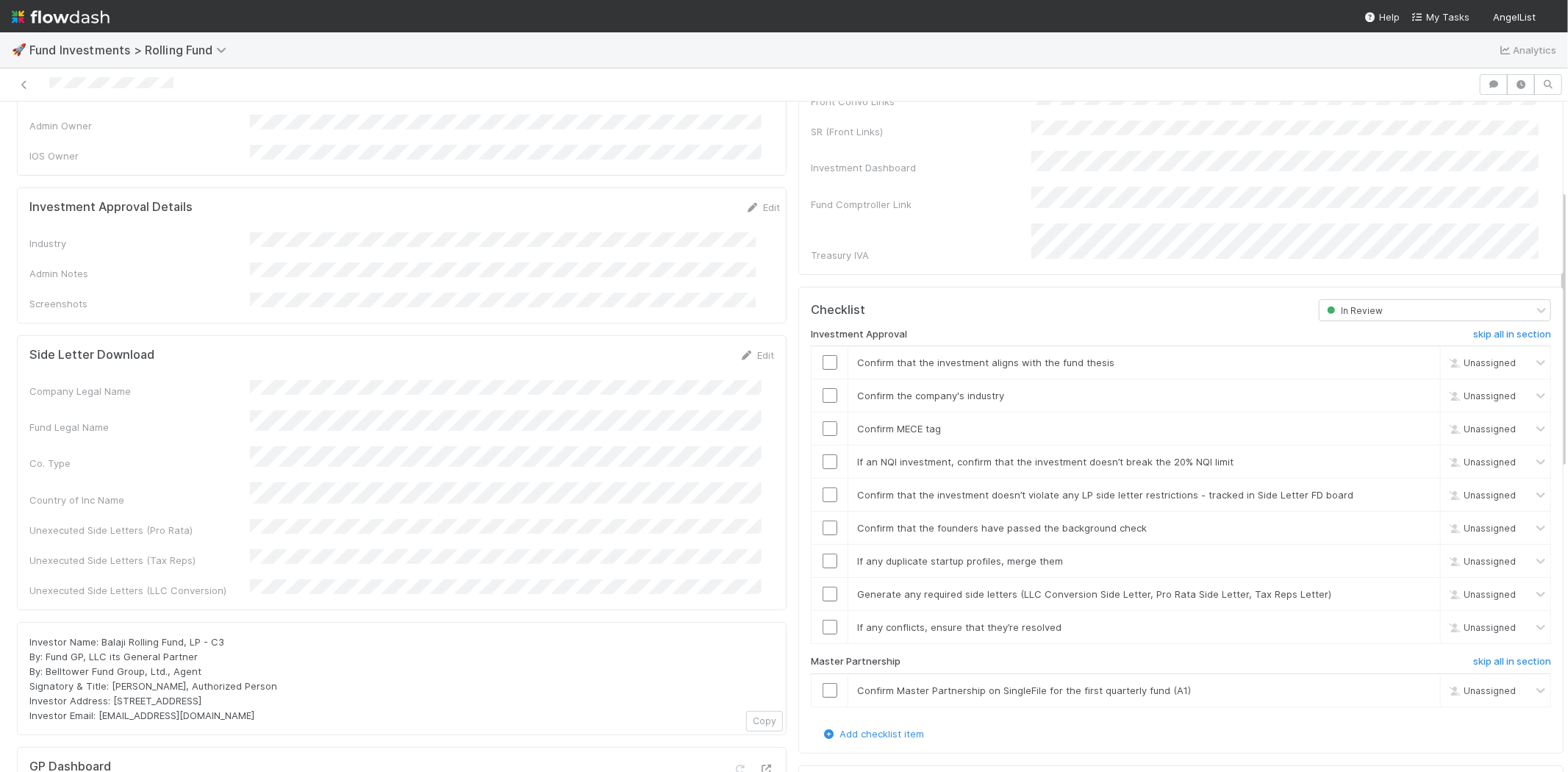
scroll to position [163, 0]
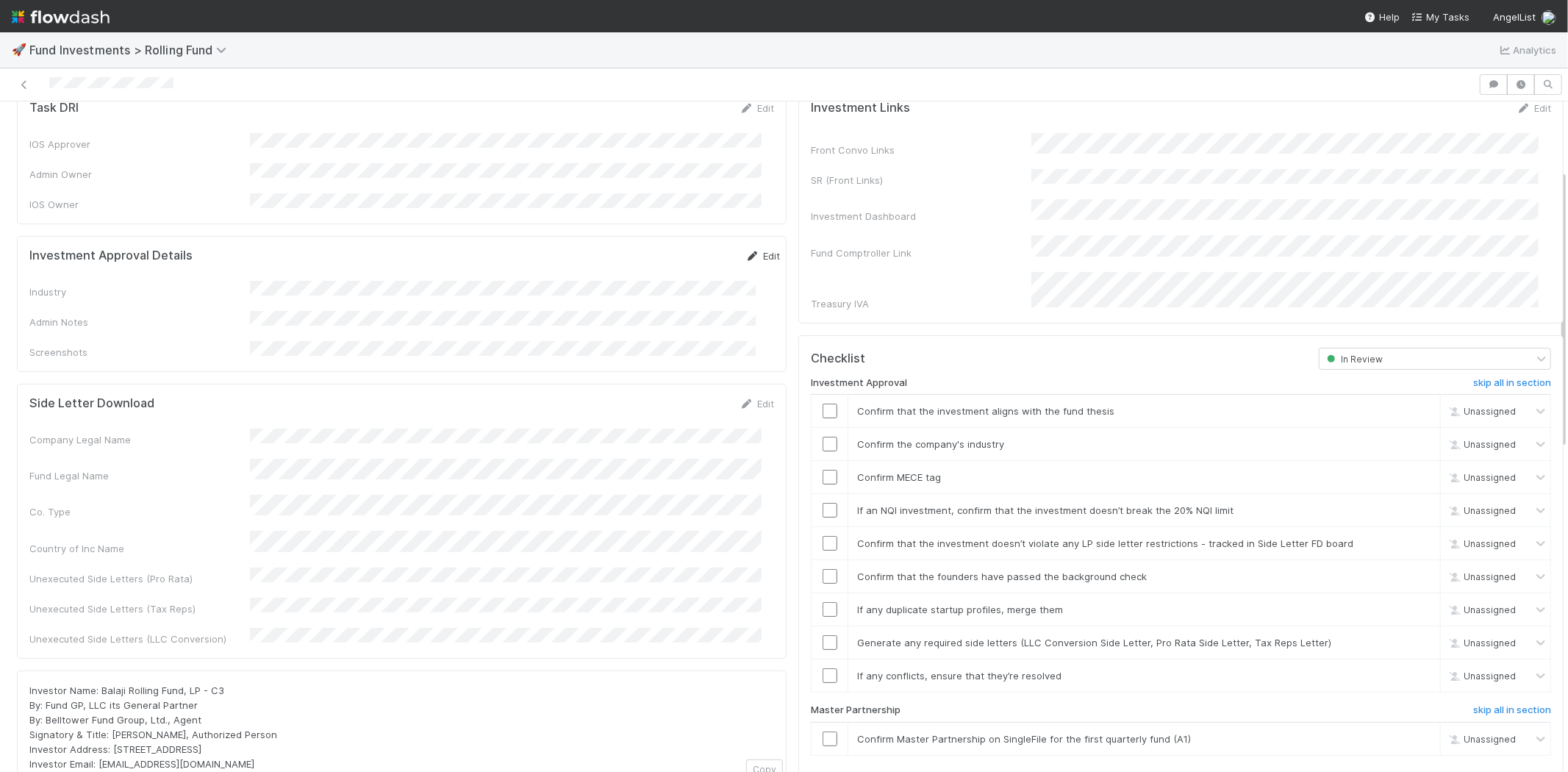
click at [745, 250] on link "Edit" at bounding box center [762, 256] width 34 height 12
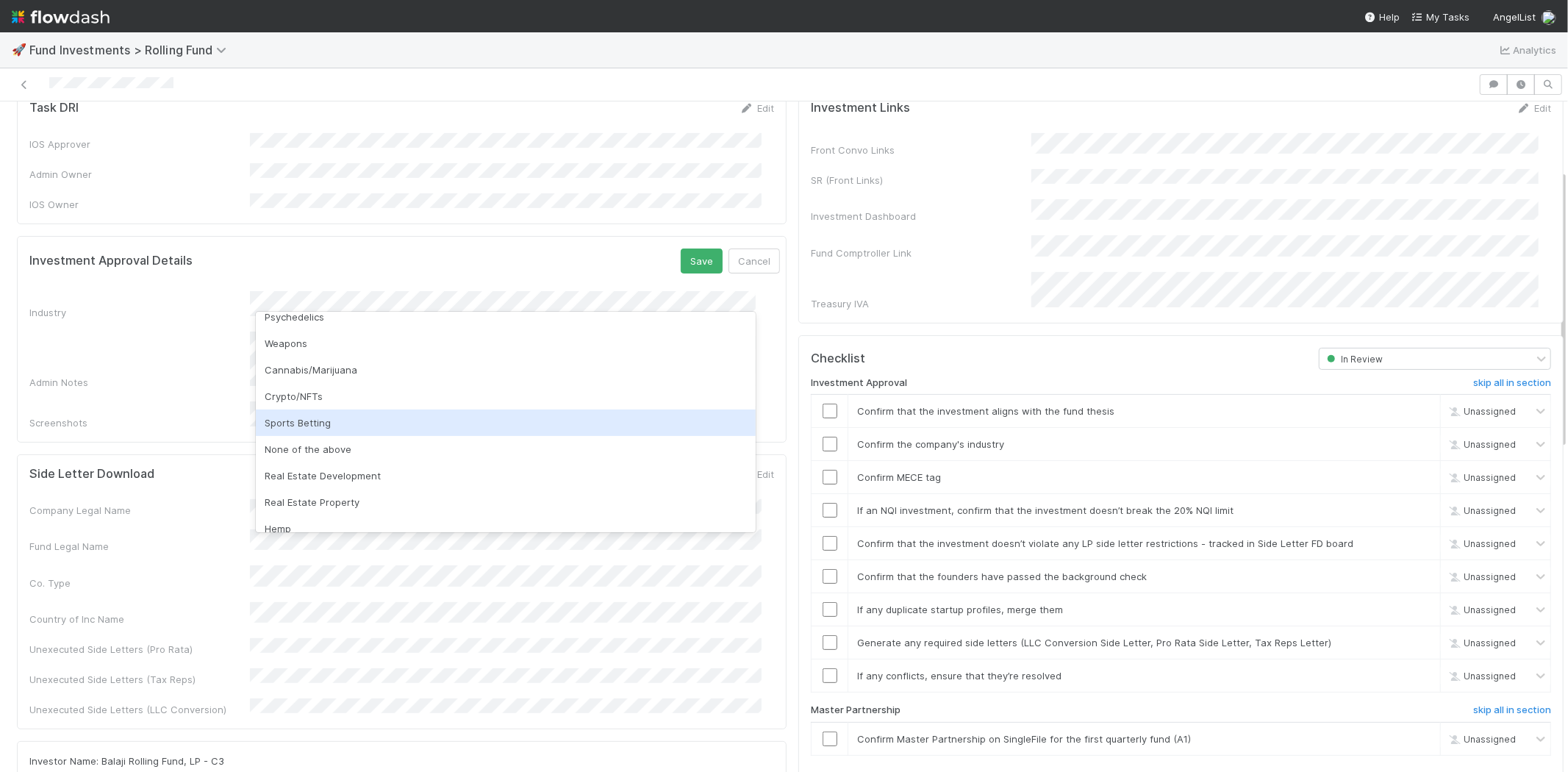
scroll to position [420, 0]
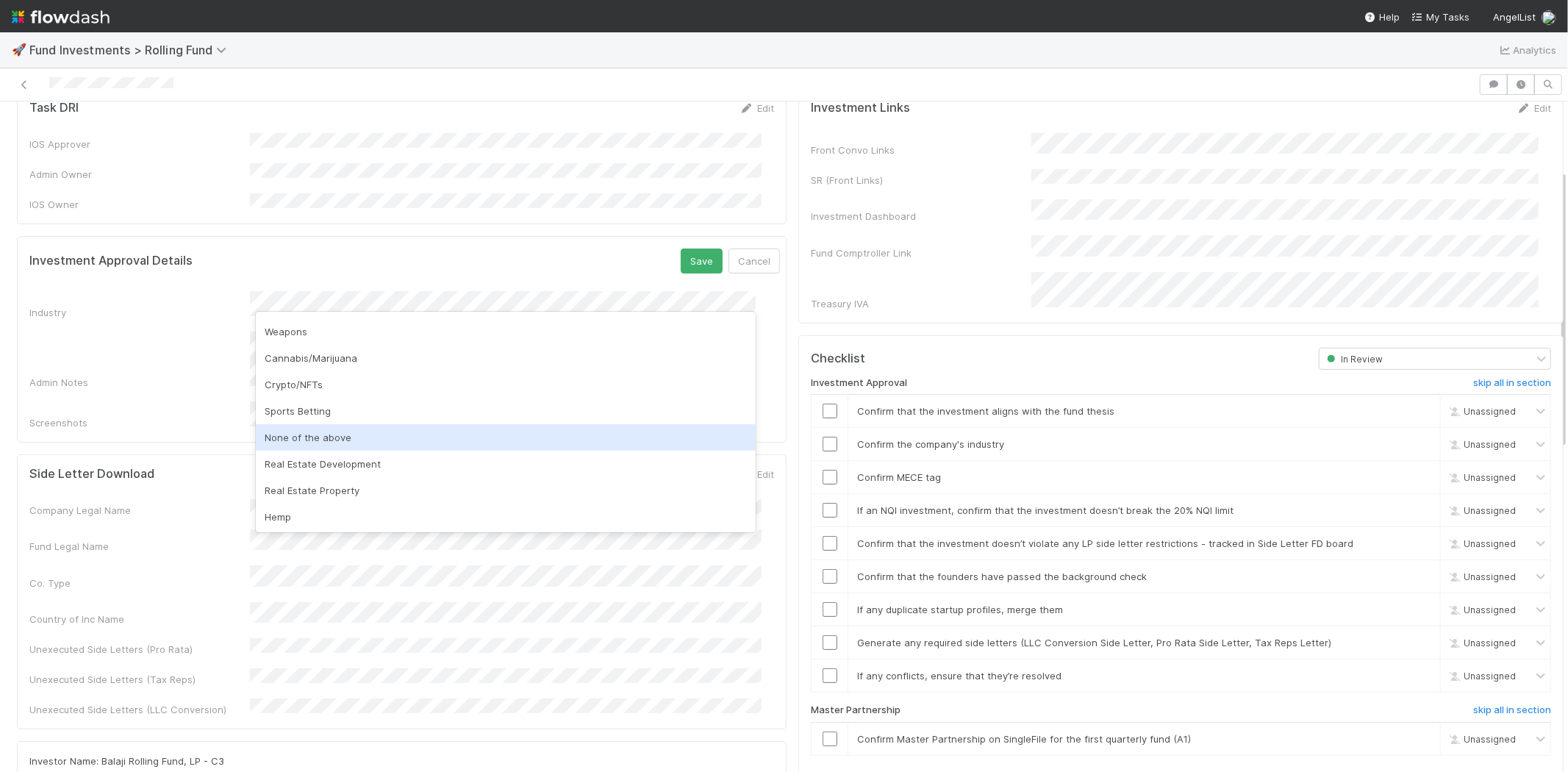
click at [370, 440] on div "None of the above" at bounding box center [506, 437] width 500 height 27
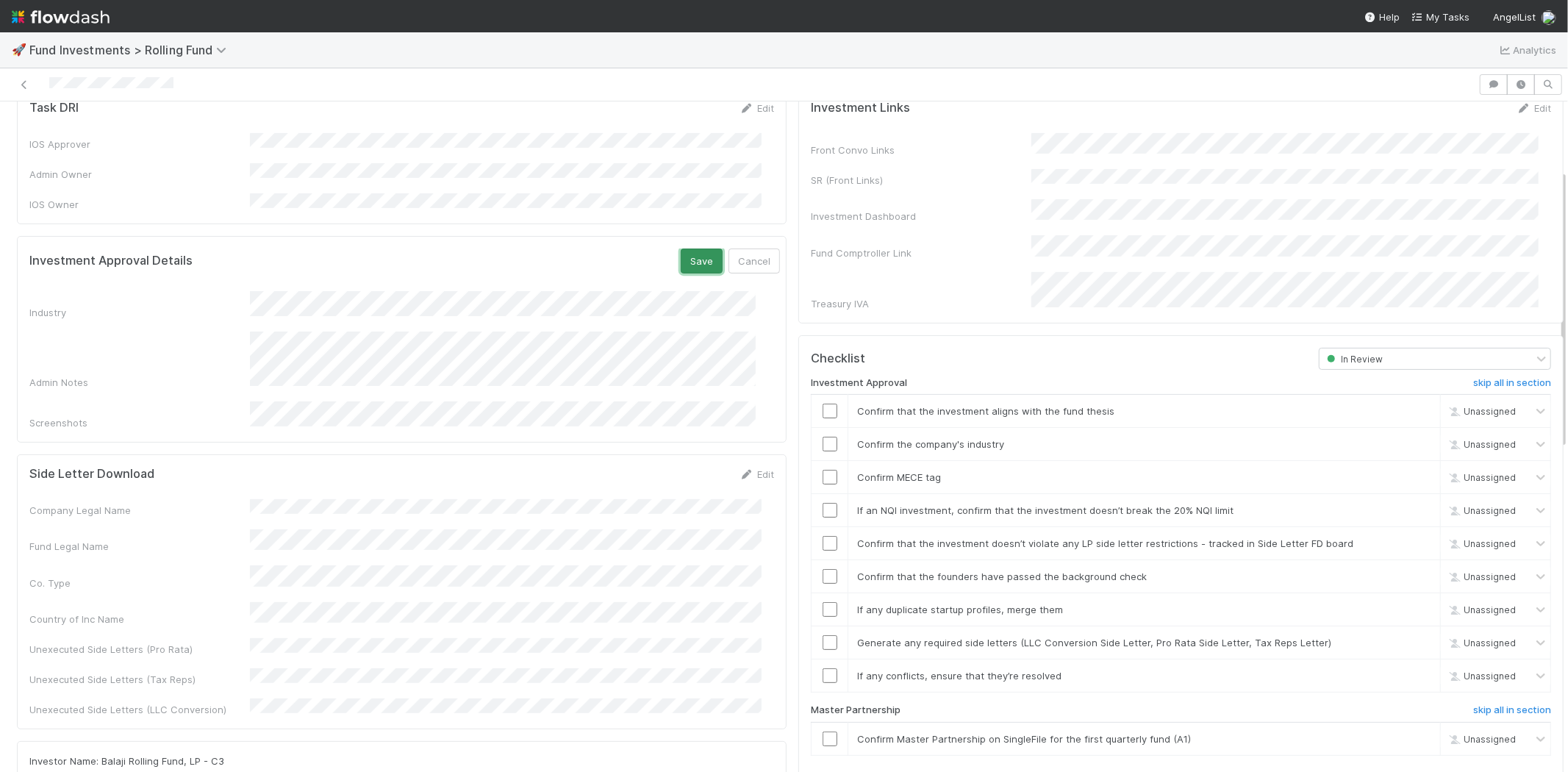
click at [680, 248] on button "Save" at bounding box center [701, 261] width 42 height 25
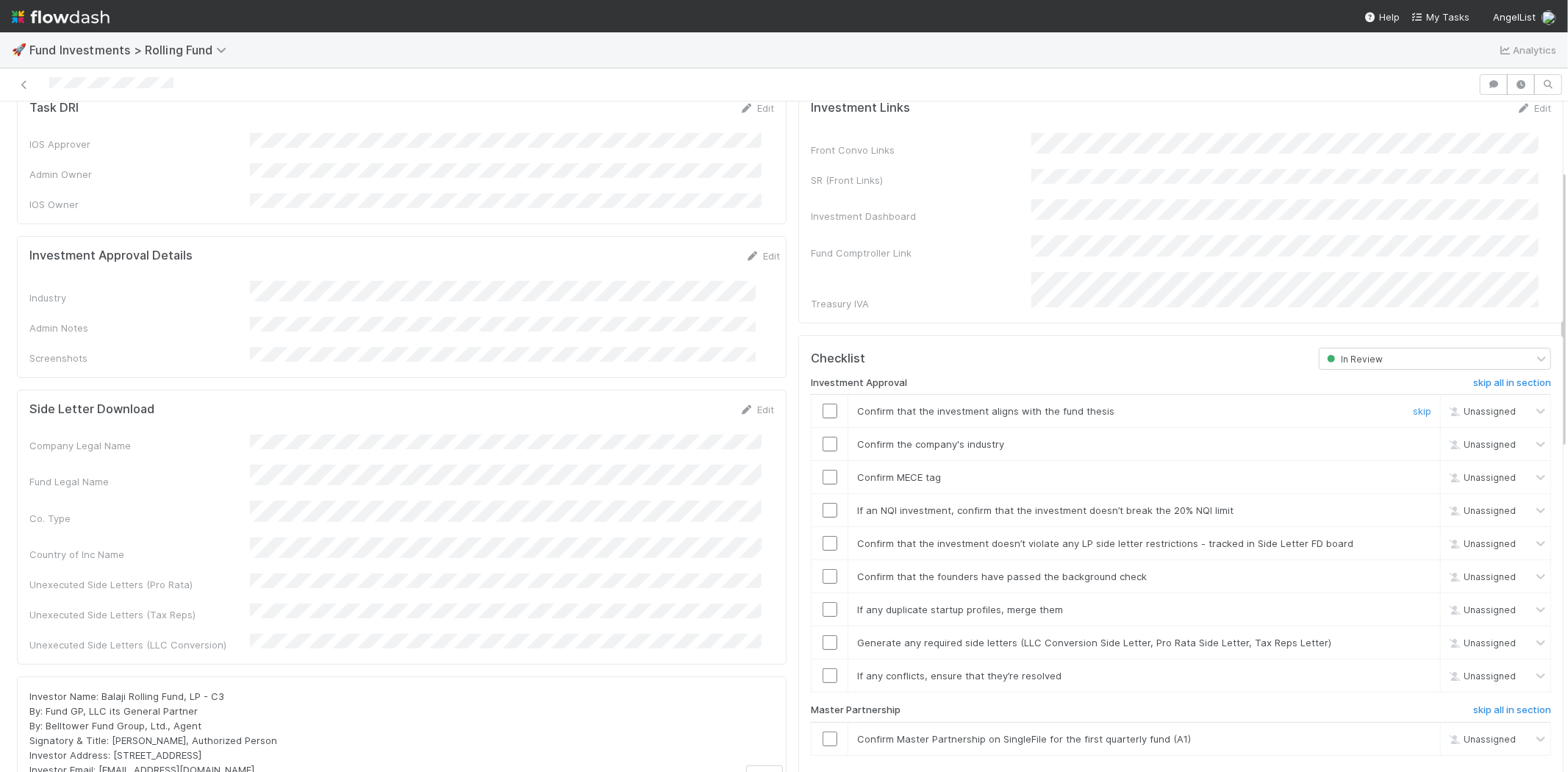
click at [815, 400] on td at bounding box center [830, 410] width 37 height 33
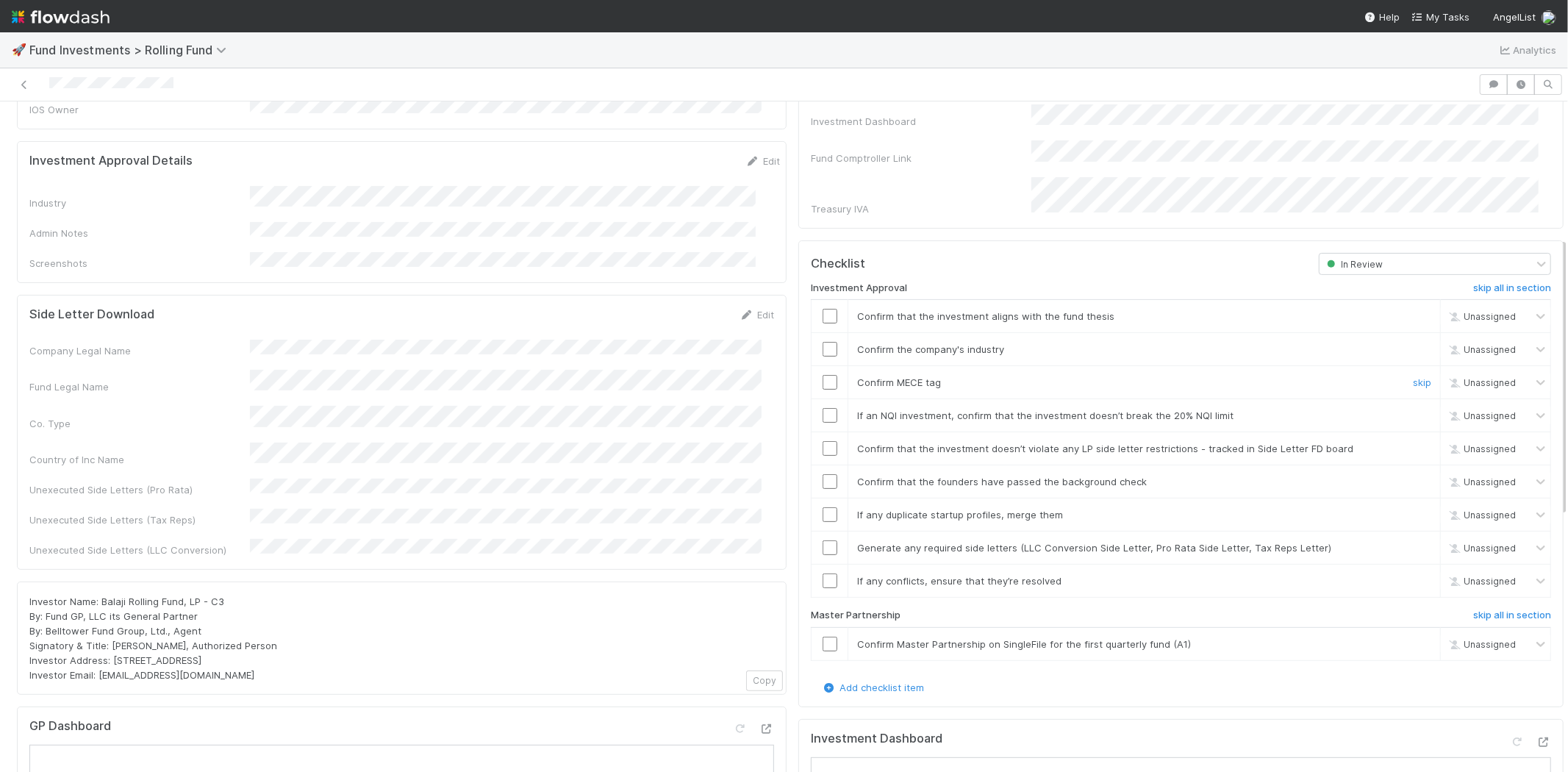
scroll to position [326, 0]
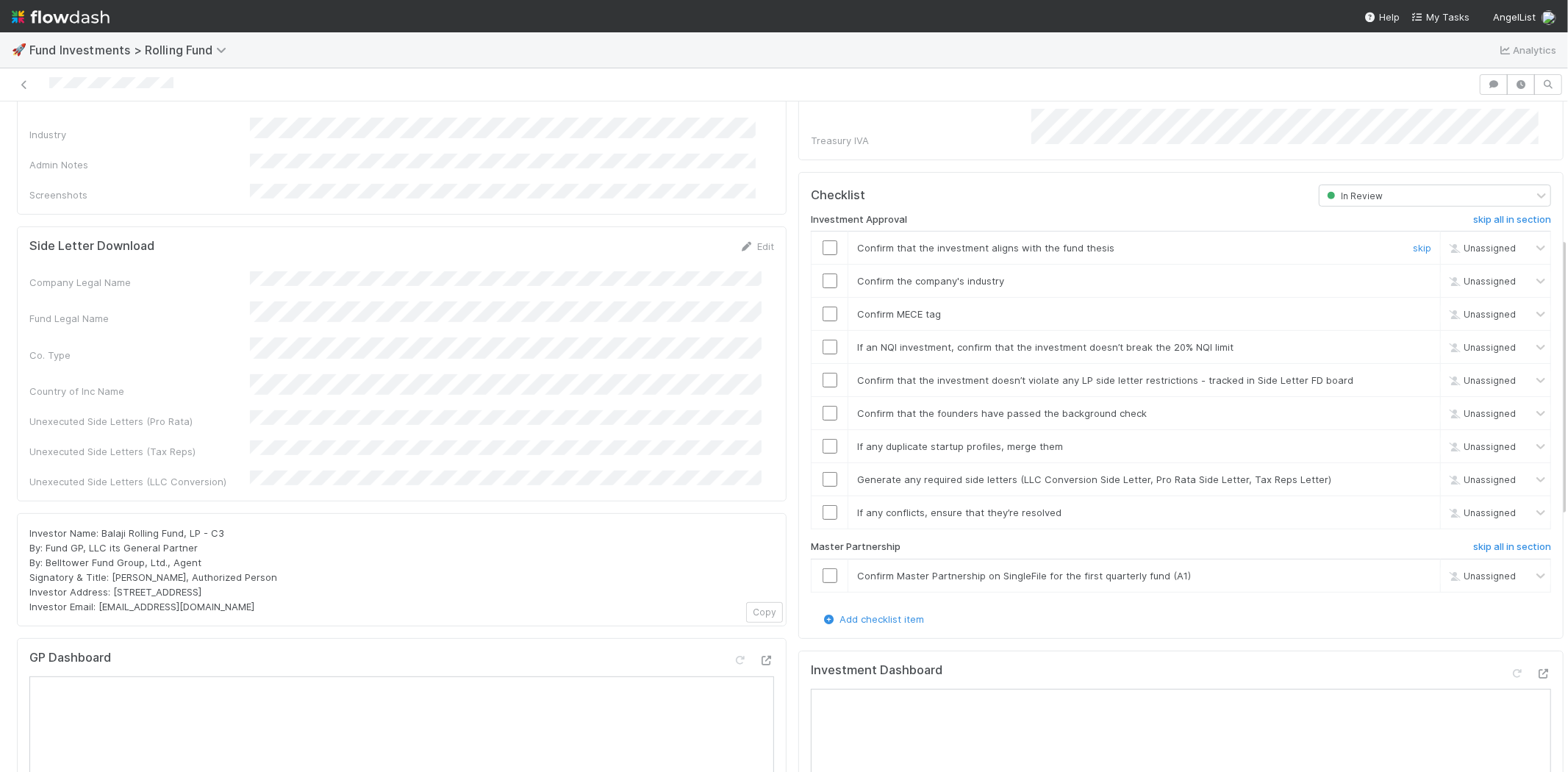
drag, startPoint x: 811, startPoint y: 232, endPoint x: 816, endPoint y: 252, distance: 20.6
click at [822, 240] on input "checkbox" at bounding box center [830, 248] width 15 height 15
click at [822, 274] on input "checkbox" at bounding box center [830, 281] width 15 height 15
click at [822, 306] on input "checkbox" at bounding box center [830, 314] width 15 height 15
click at [822, 340] on input "checkbox" at bounding box center [830, 347] width 15 height 15
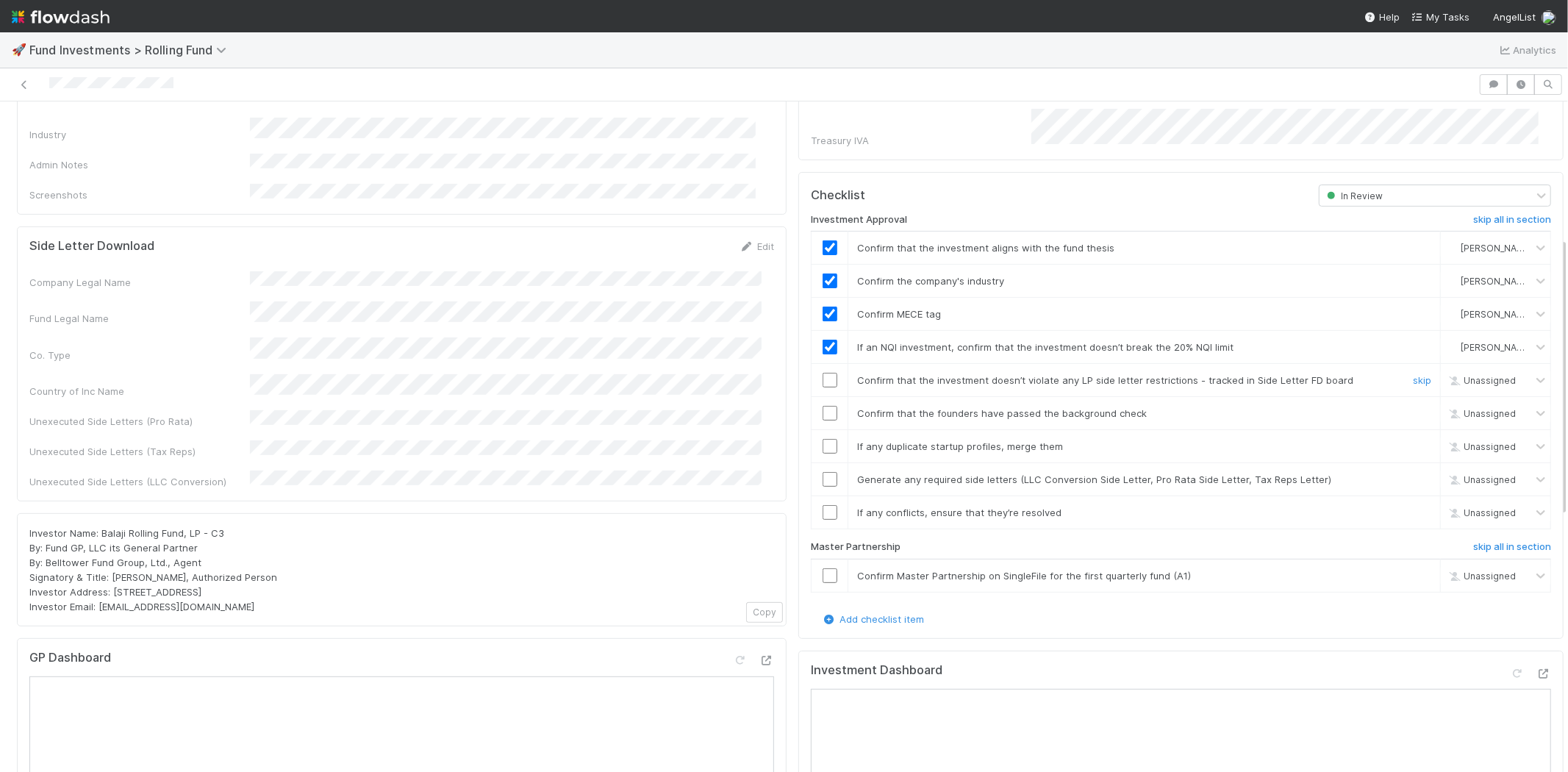
click at [822, 373] on input "checkbox" at bounding box center [830, 380] width 15 height 15
click at [822, 406] on input "checkbox" at bounding box center [830, 414] width 15 height 15
click at [822, 439] on input "checkbox" at bounding box center [830, 446] width 15 height 15
click at [822, 472] on input "checkbox" at bounding box center [830, 479] width 15 height 15
click at [822, 505] on input "checkbox" at bounding box center [830, 513] width 15 height 15
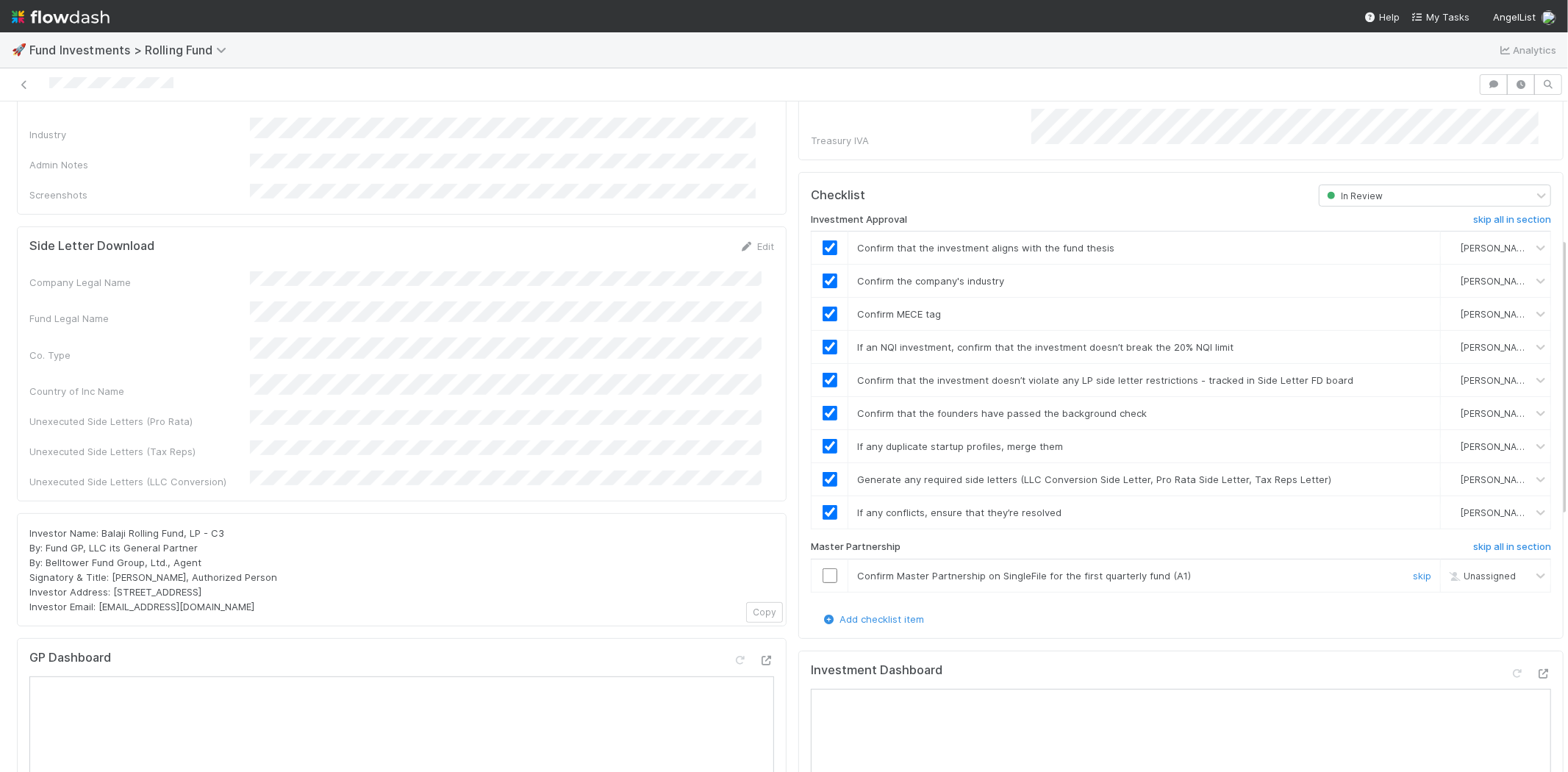
click at [822, 568] on input "checkbox" at bounding box center [830, 576] width 15 height 15
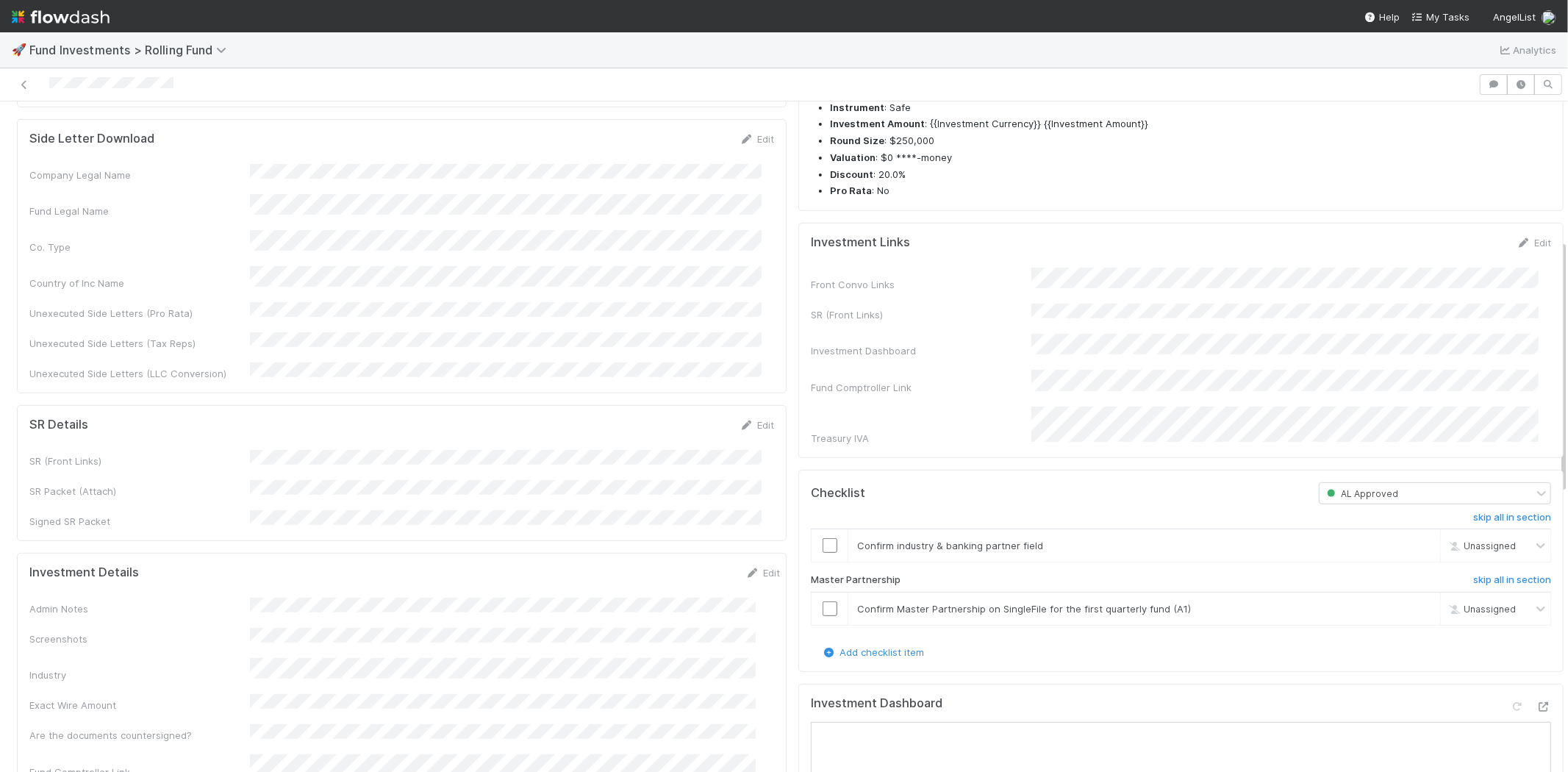
scroll to position [0, 0]
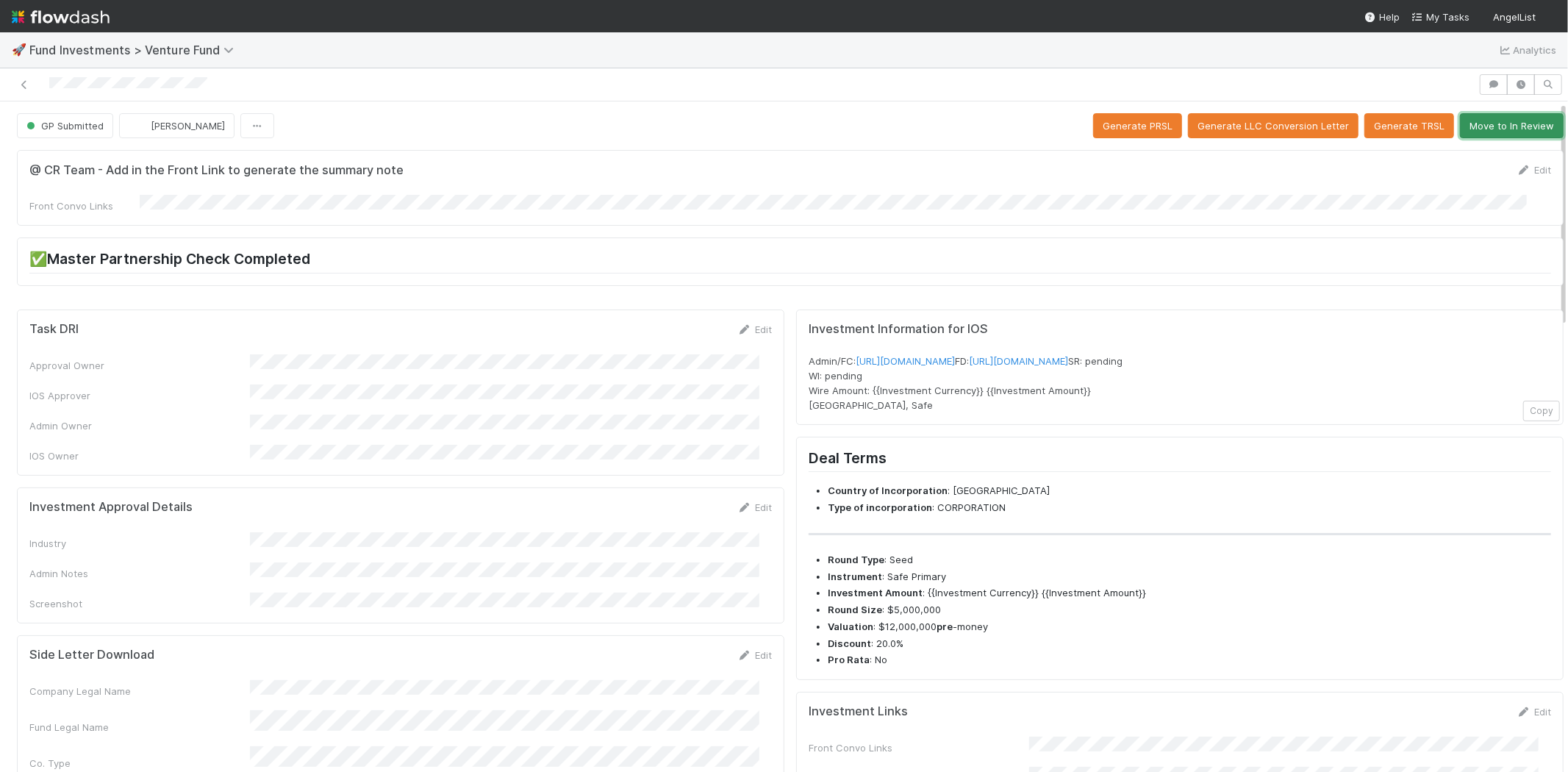
click at [1494, 128] on button "Move to In Review" at bounding box center [1512, 126] width 104 height 25
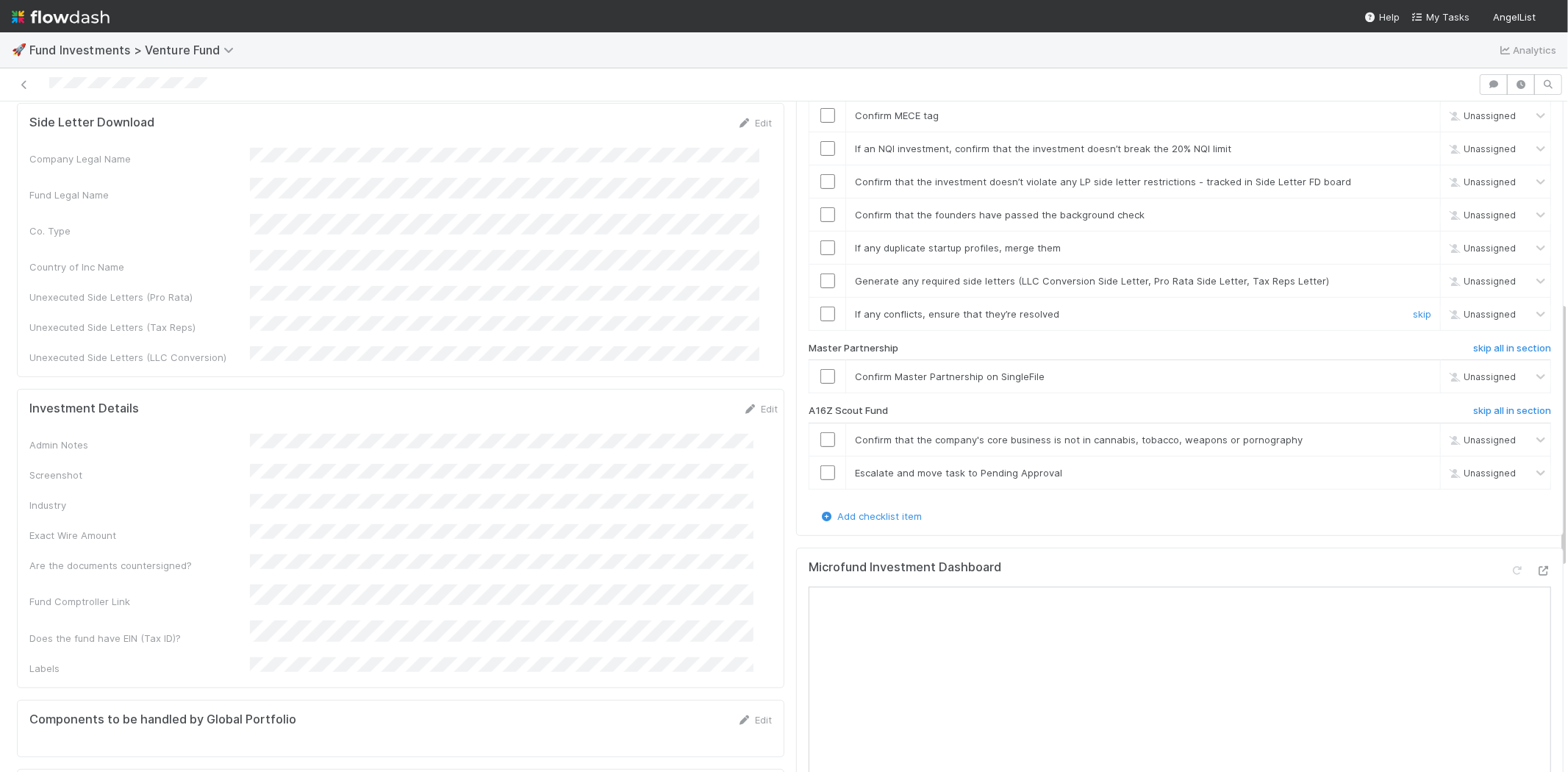
scroll to position [571, 0]
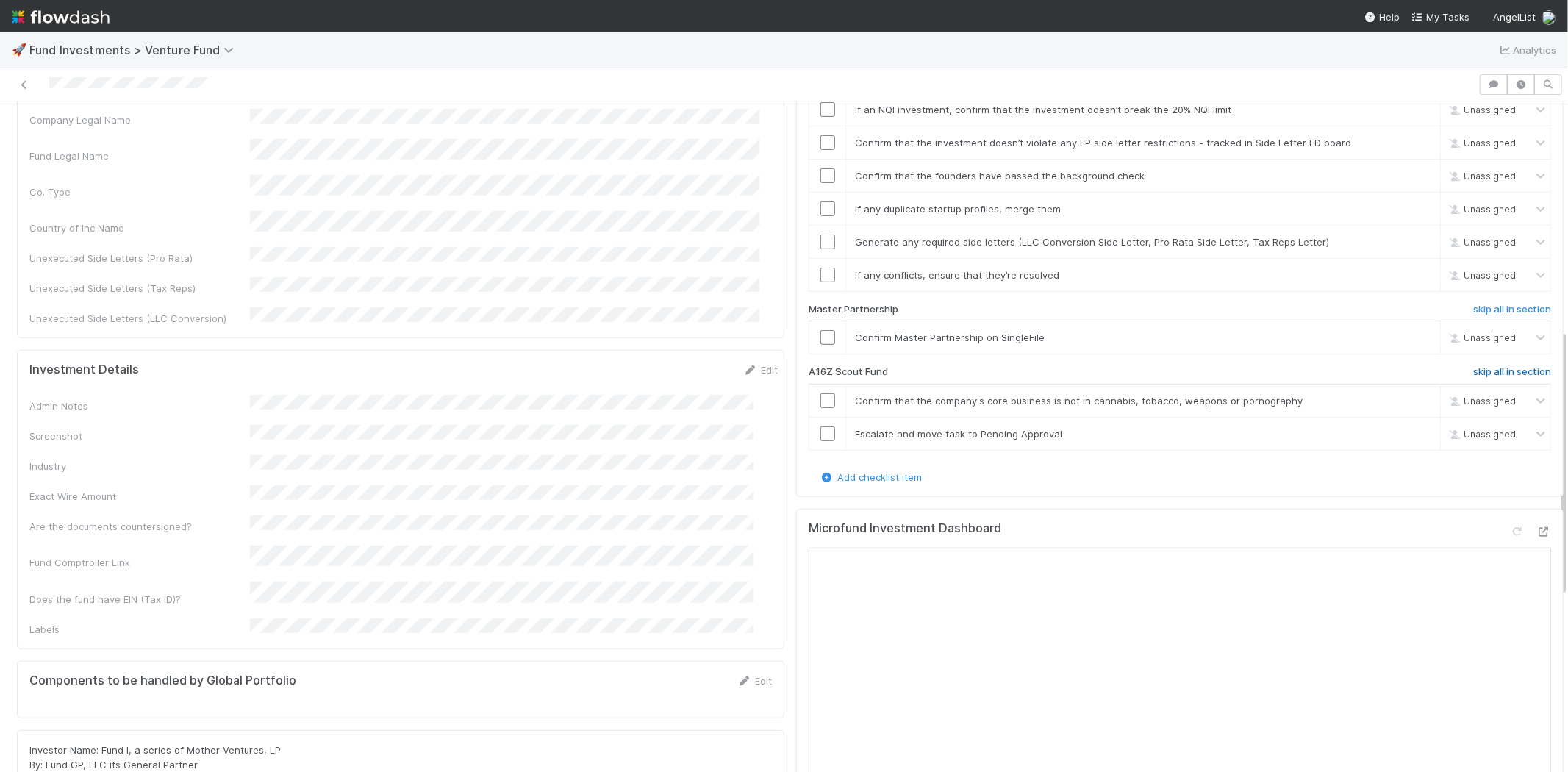
click at [1473, 366] on h6 "skip all in section" at bounding box center [1512, 372] width 78 height 12
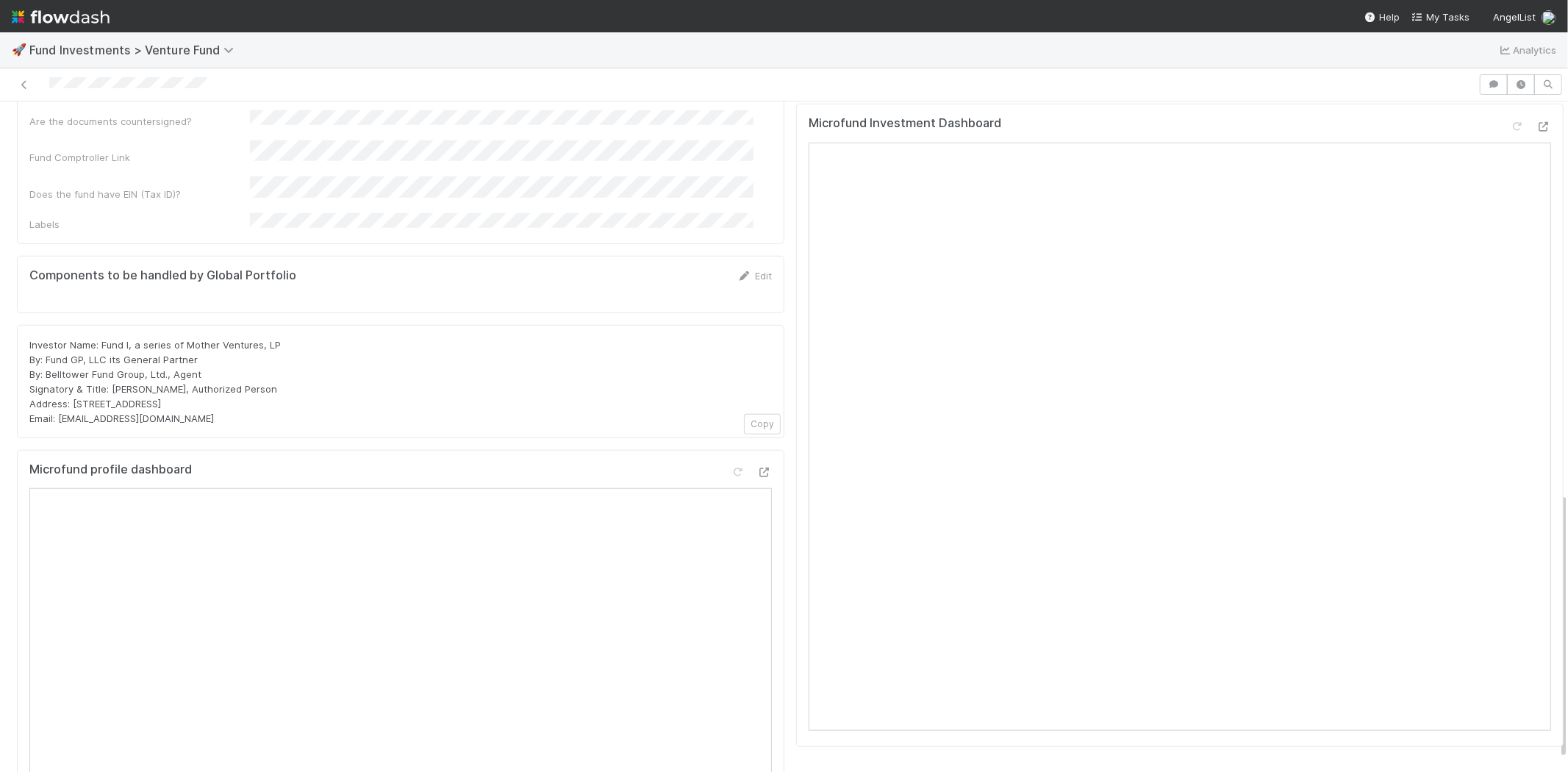
scroll to position [980, 0]
click at [1509, 118] on icon at bounding box center [1517, 123] width 15 height 9
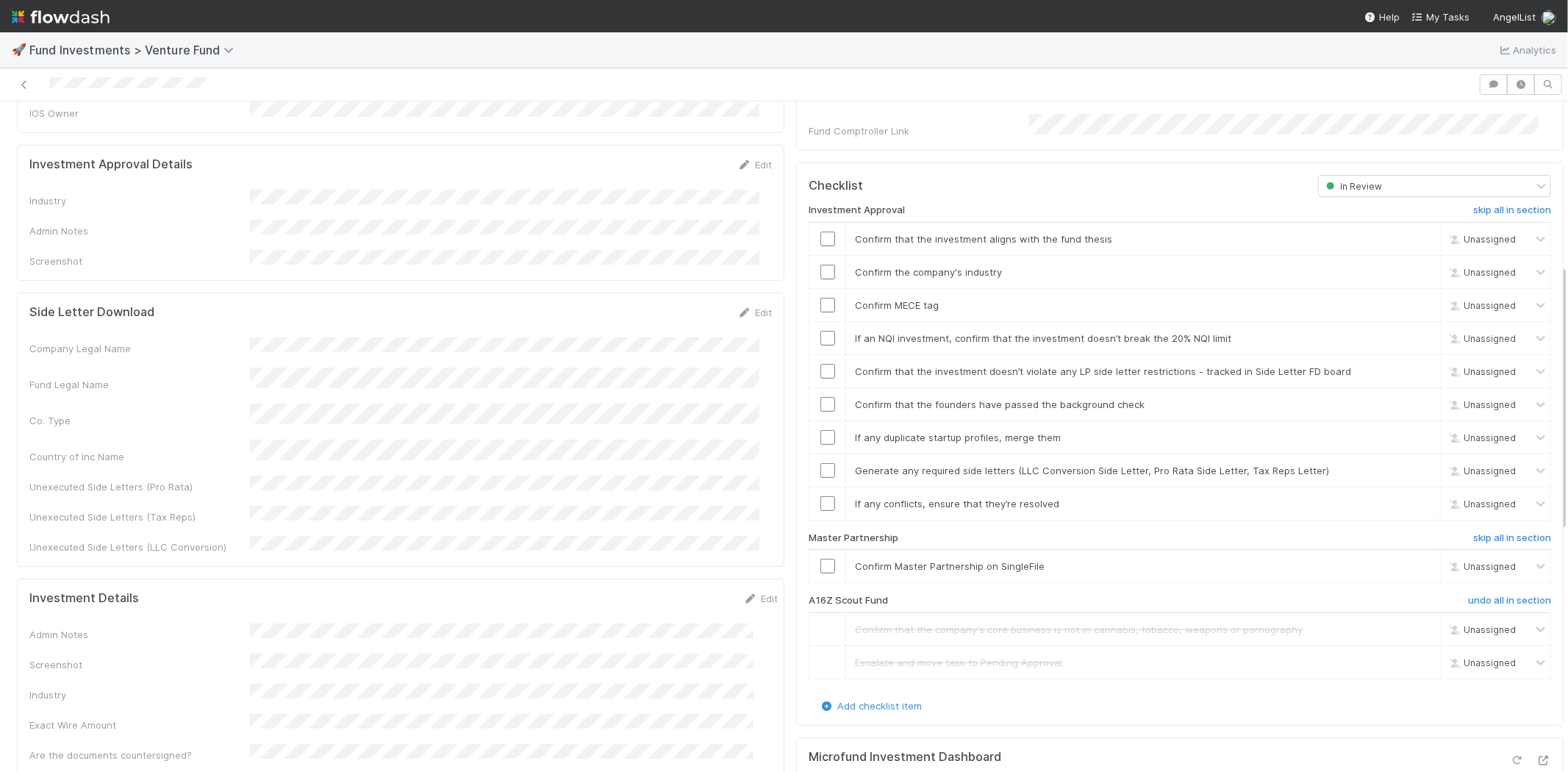
scroll to position [245, 0]
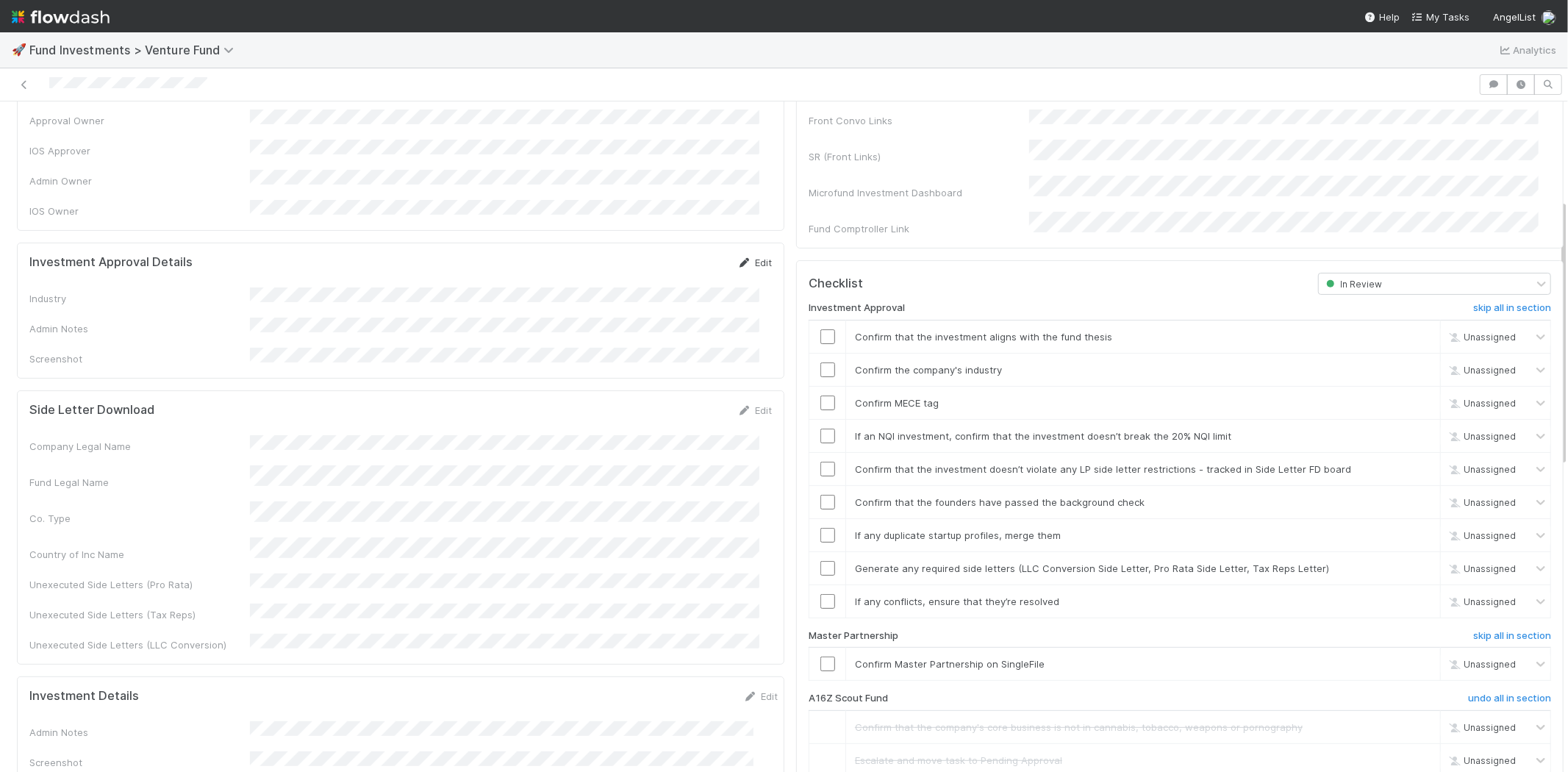
click at [743, 255] on div "Edit" at bounding box center [754, 263] width 34 height 15
click at [737, 258] on icon at bounding box center [745, 263] width 15 height 9
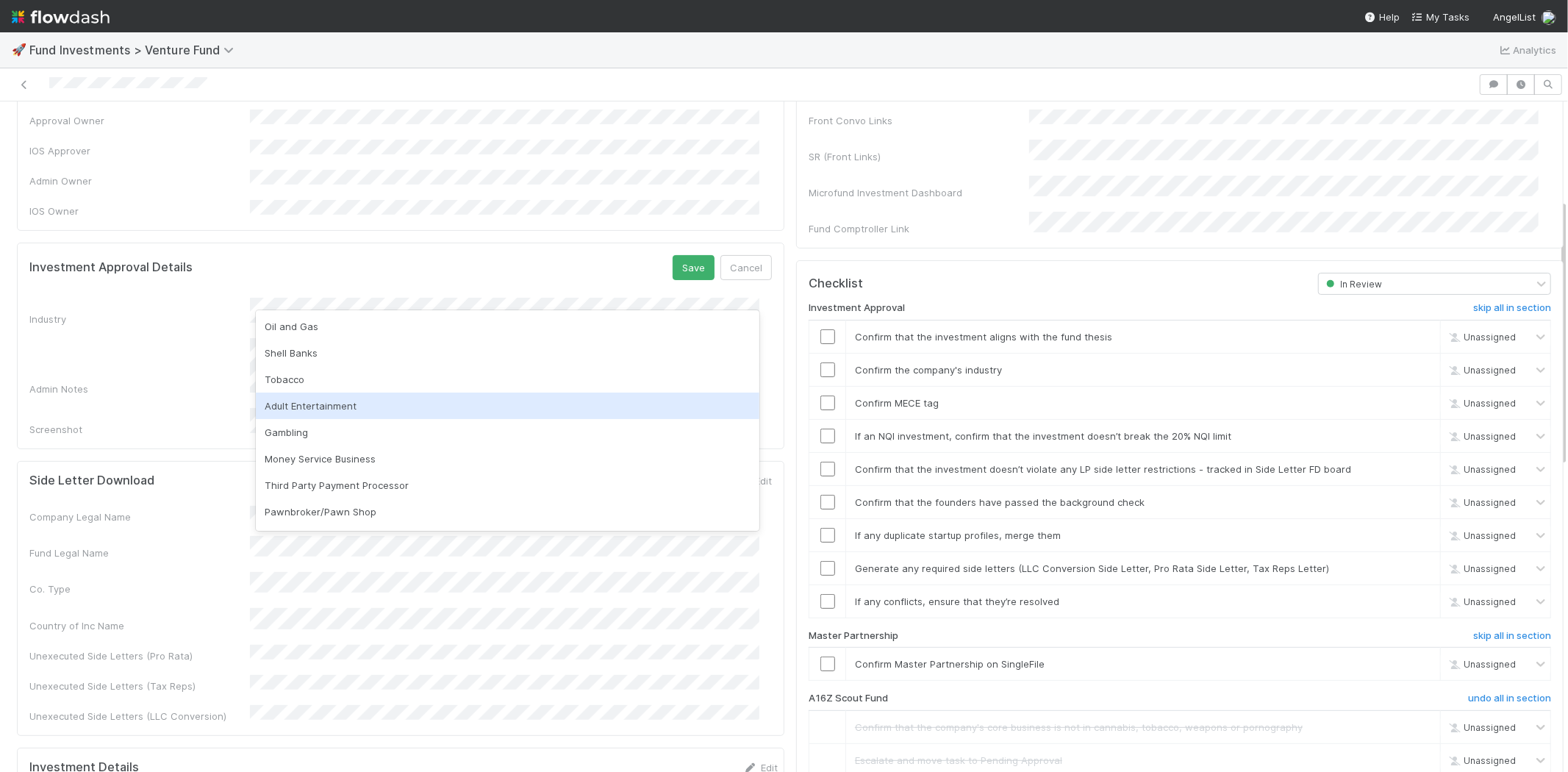
scroll to position [420, 0]
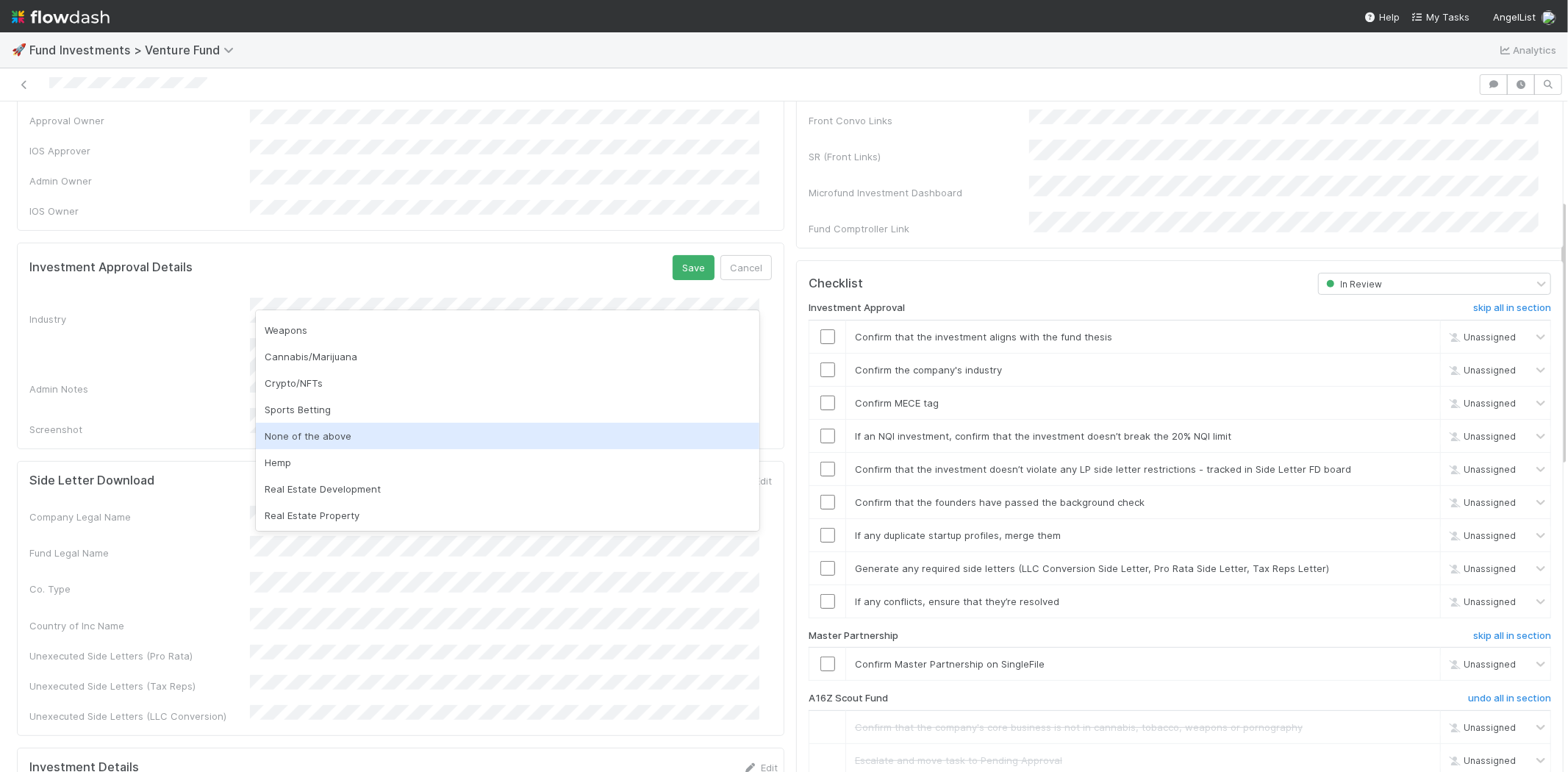
click at [332, 434] on div "None of the above" at bounding box center [508, 436] width 503 height 27
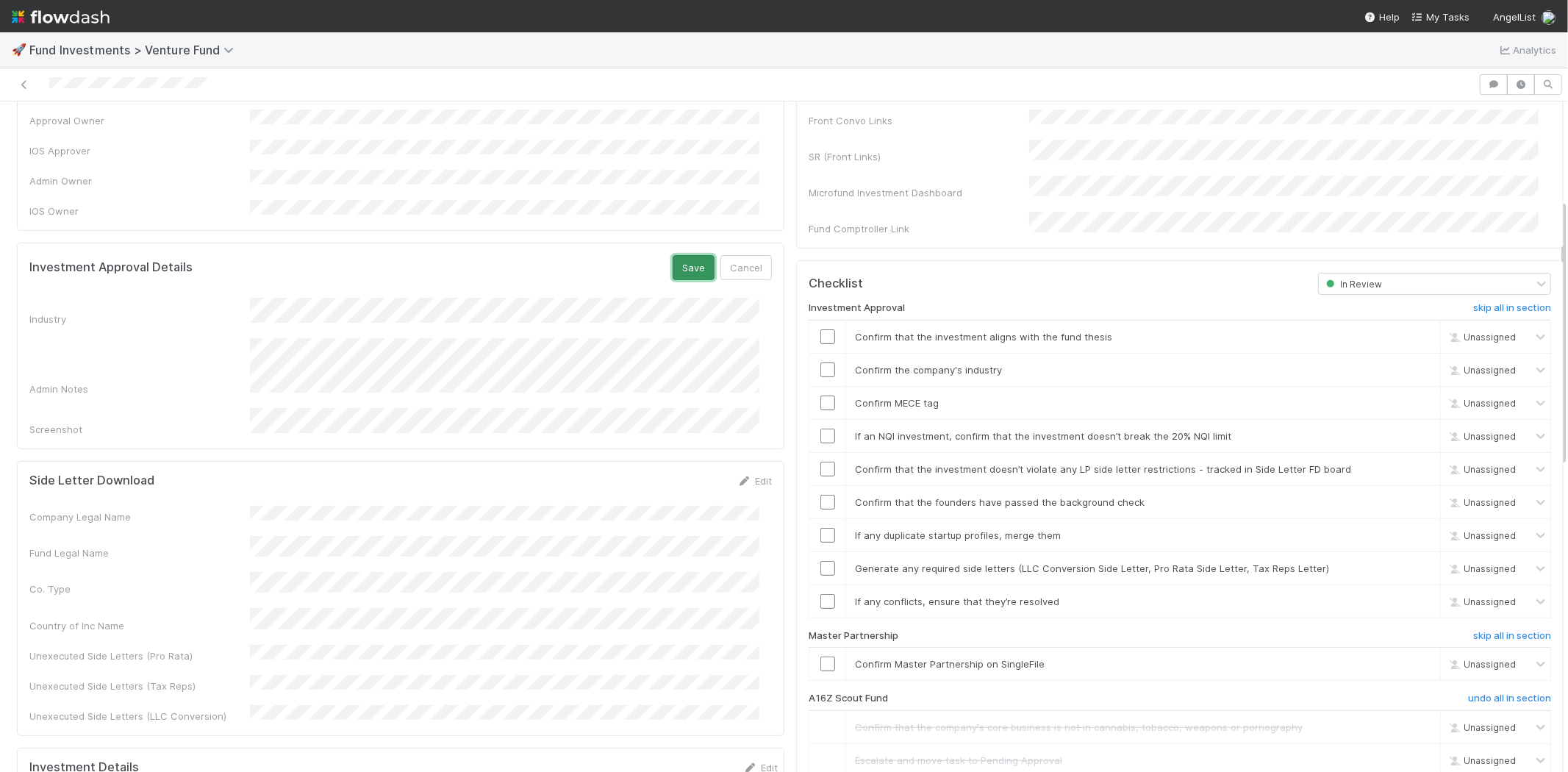
click at [678, 255] on button "Save" at bounding box center [694, 268] width 42 height 25
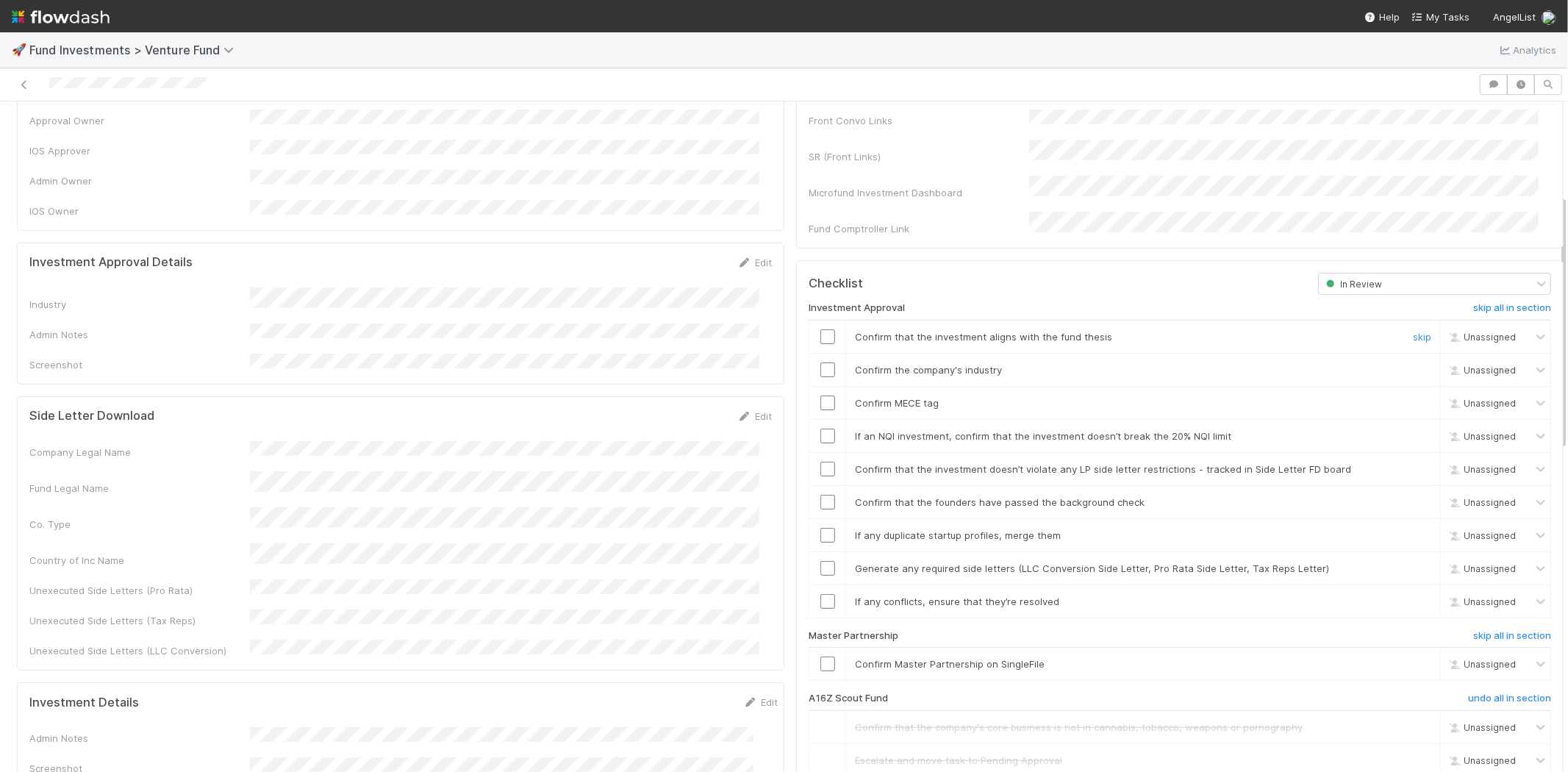
click at [820, 329] on input "checkbox" at bounding box center [828, 336] width 15 height 15
click at [820, 363] on input "checkbox" at bounding box center [828, 370] width 15 height 15
click at [820, 395] on input "checkbox" at bounding box center [828, 403] width 15 height 15
click at [820, 429] on input "checkbox" at bounding box center [828, 436] width 15 height 15
click at [820, 462] on input "checkbox" at bounding box center [828, 469] width 15 height 15
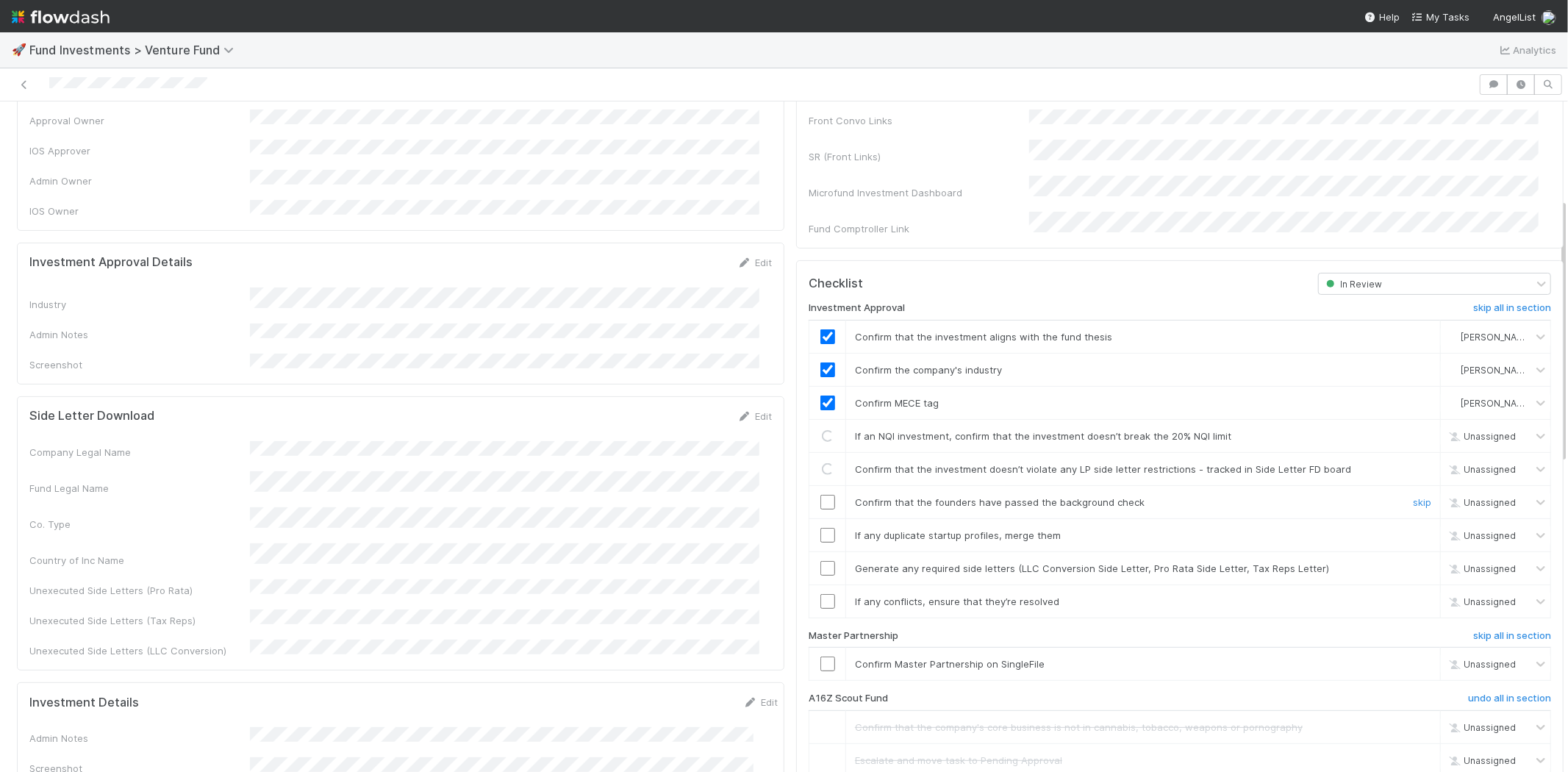
click at [820, 495] on input "checkbox" at bounding box center [828, 503] width 15 height 15
click at [820, 528] on input "checkbox" at bounding box center [828, 535] width 15 height 15
click at [821, 561] on input "checkbox" at bounding box center [828, 568] width 15 height 15
click at [820, 594] on input "checkbox" at bounding box center [828, 602] width 15 height 15
click at [820, 656] on input "checkbox" at bounding box center [828, 664] width 15 height 15
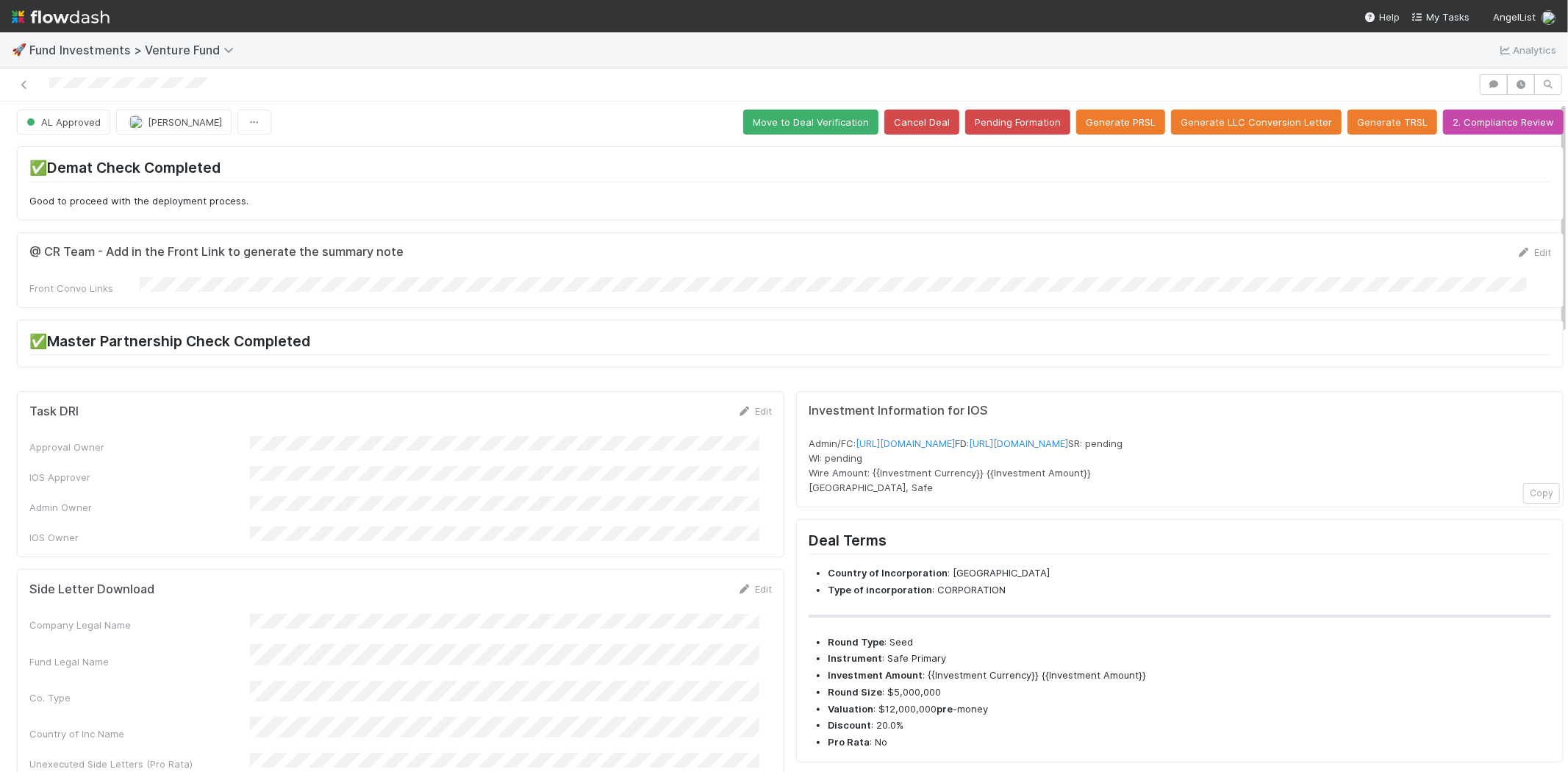
scroll to position [0, 0]
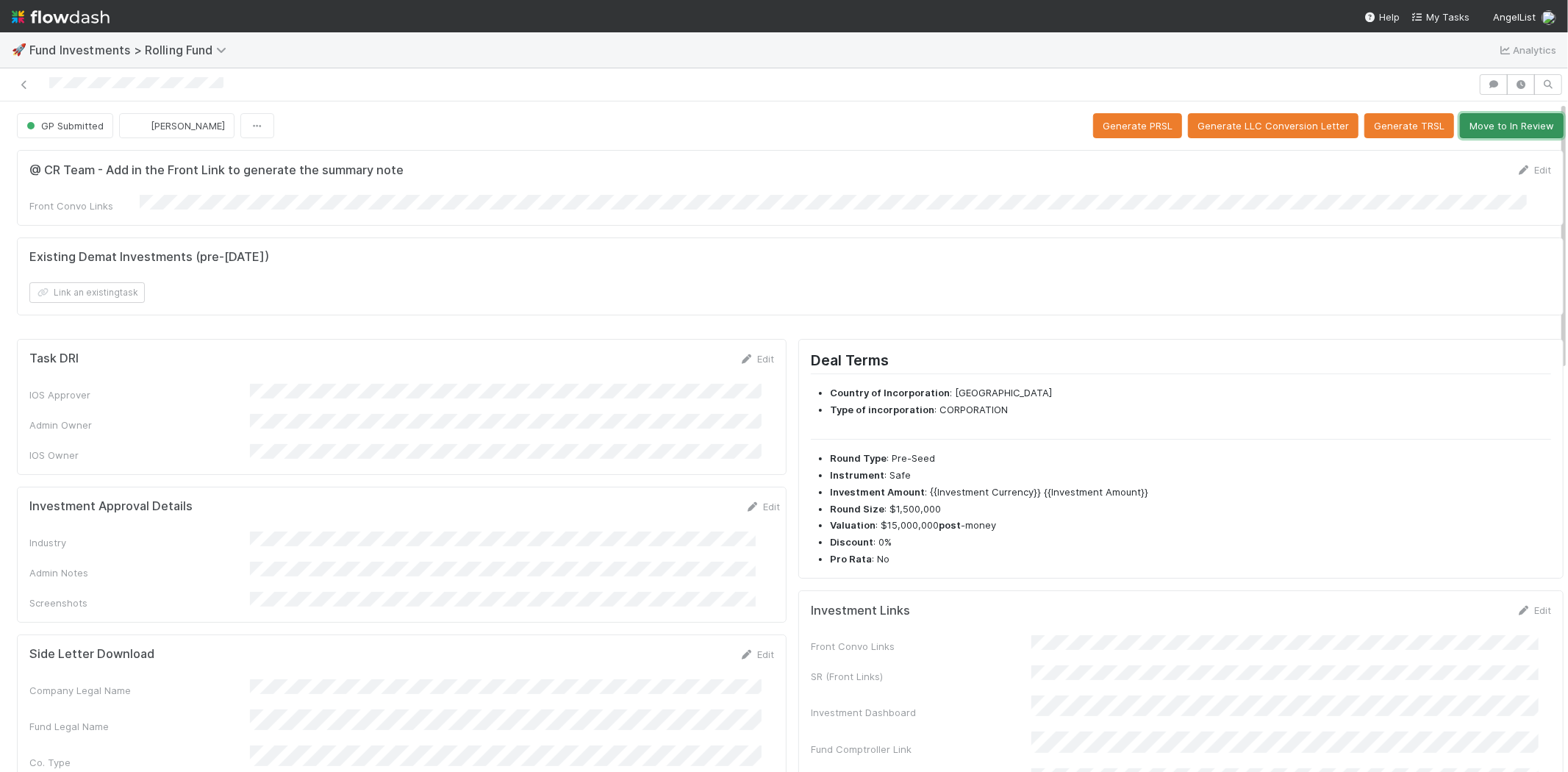
click at [1512, 125] on button "Move to In Review" at bounding box center [1512, 126] width 104 height 25
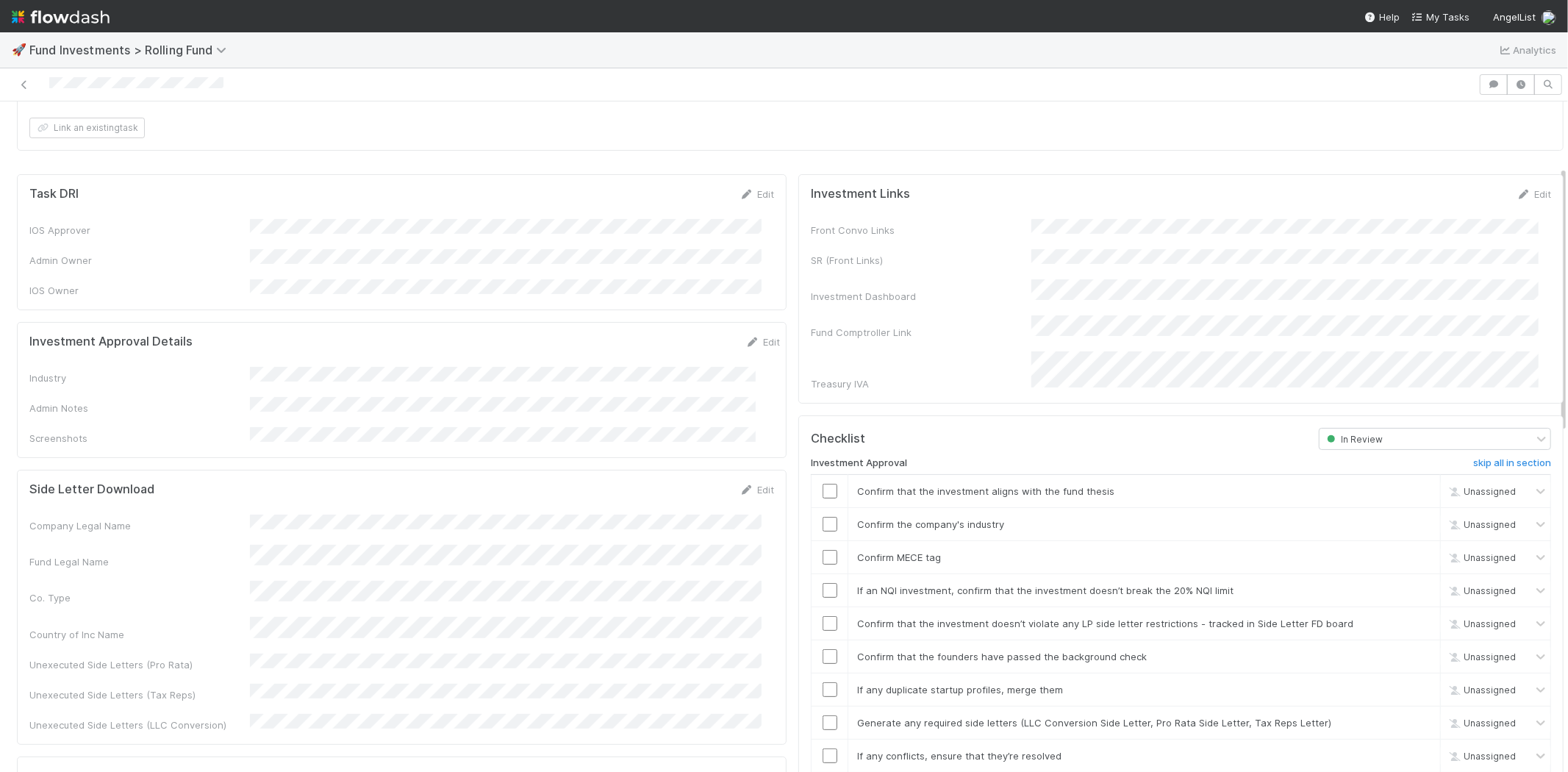
scroll to position [163, 0]
click at [745, 337] on link "Edit" at bounding box center [762, 343] width 34 height 12
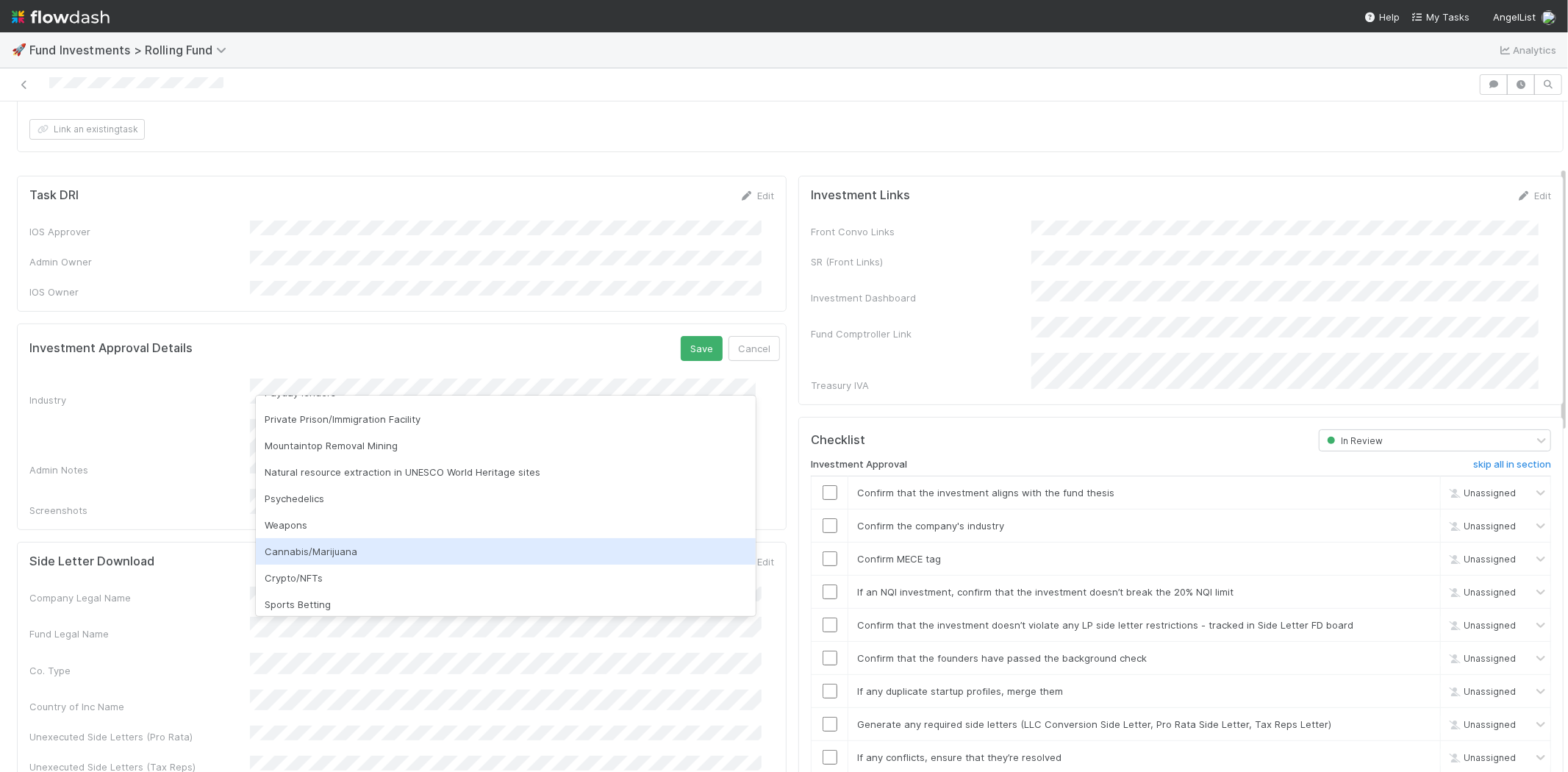
scroll to position [420, 0]
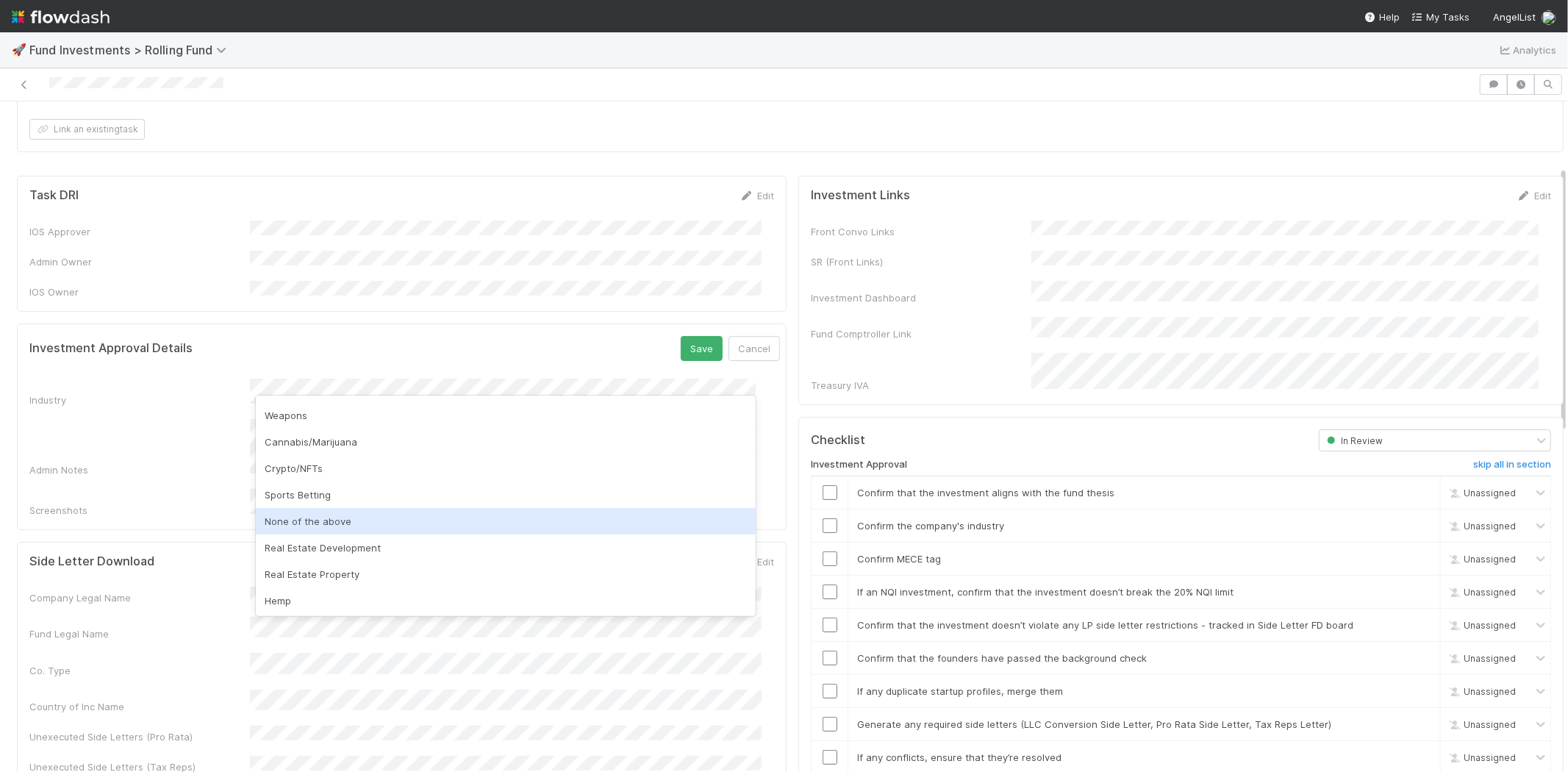
click at [341, 516] on div "None of the above" at bounding box center [506, 521] width 500 height 27
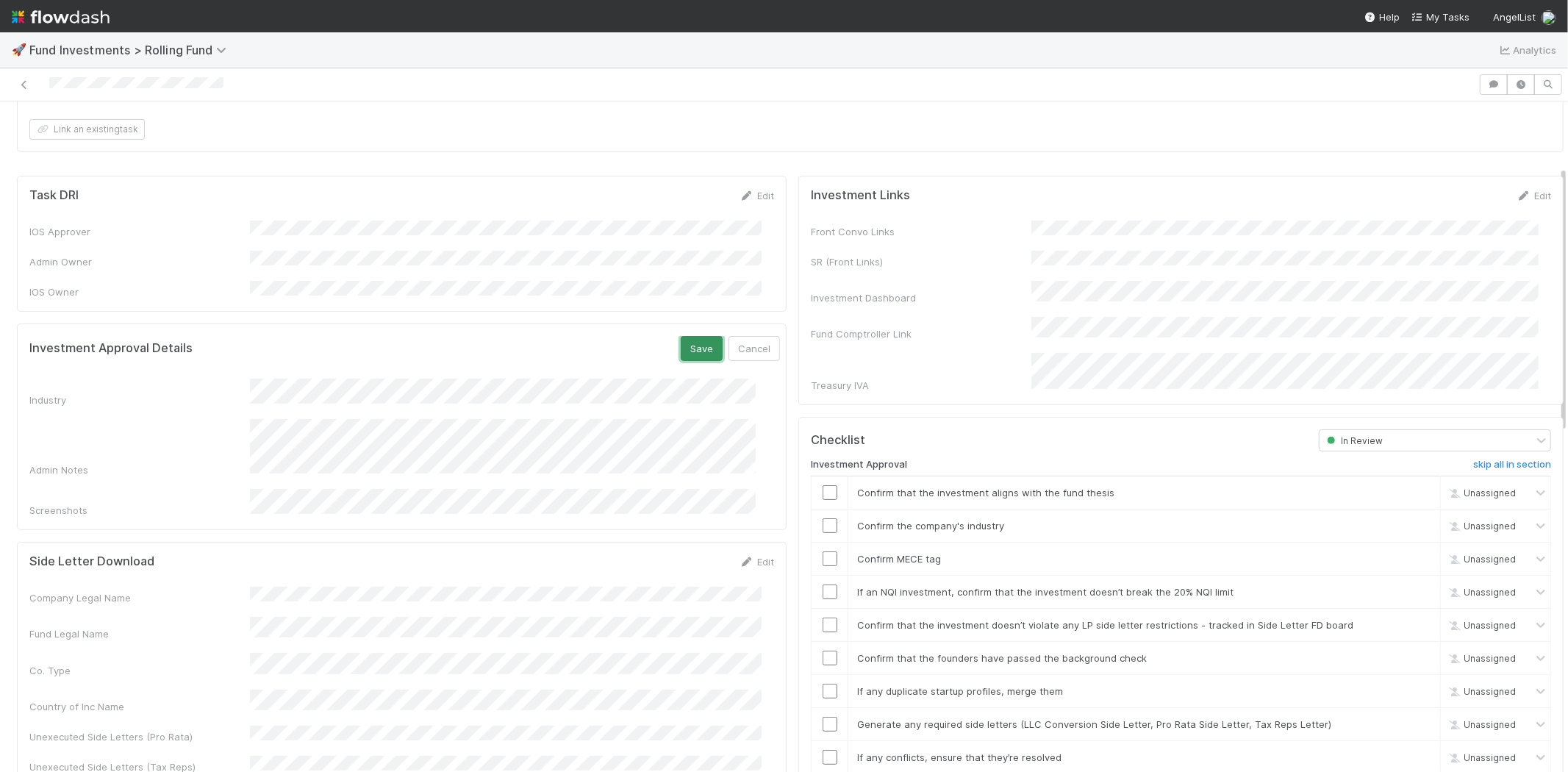
click at [680, 336] on button "Save" at bounding box center [701, 348] width 42 height 25
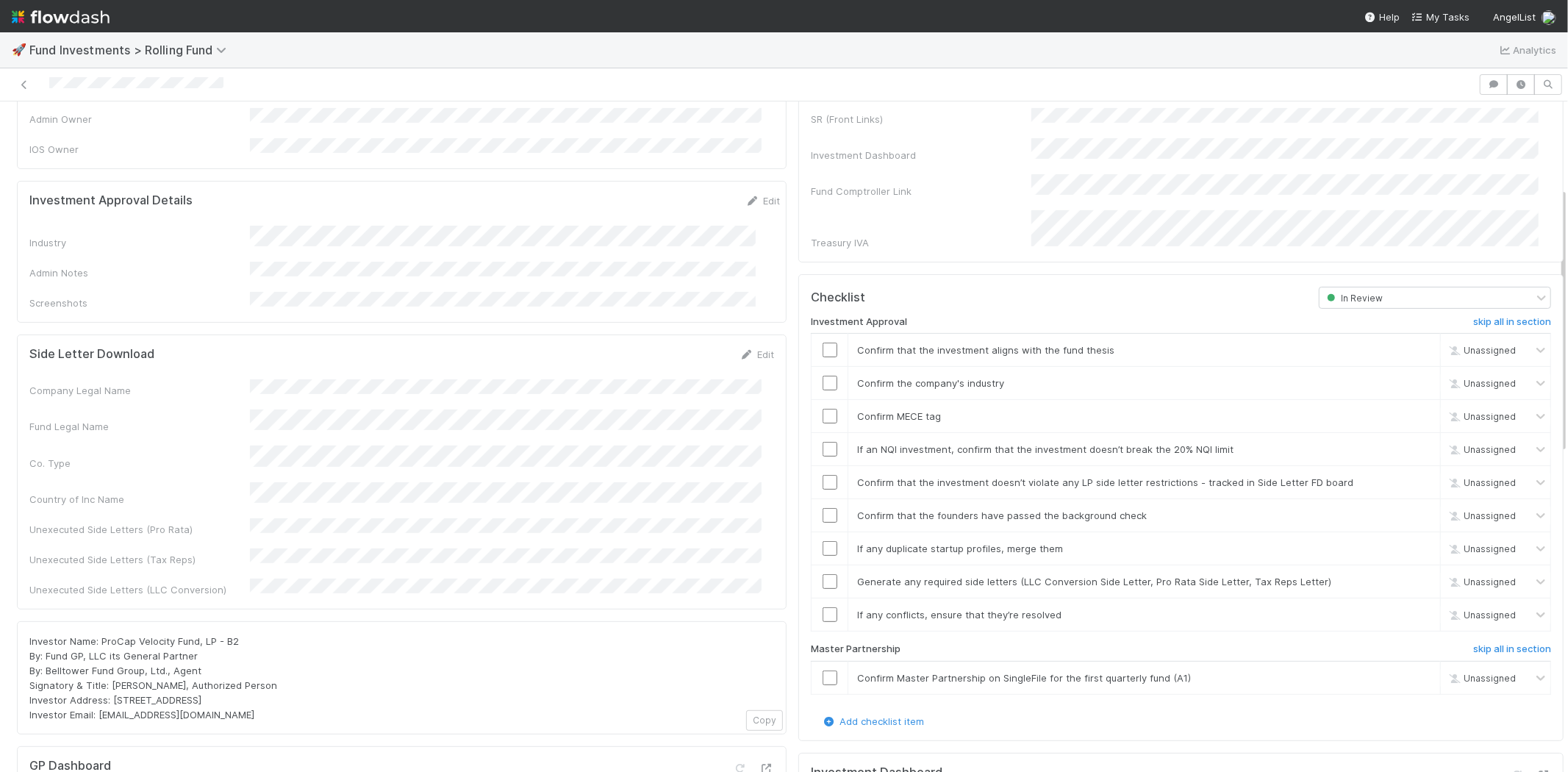
scroll to position [326, 0]
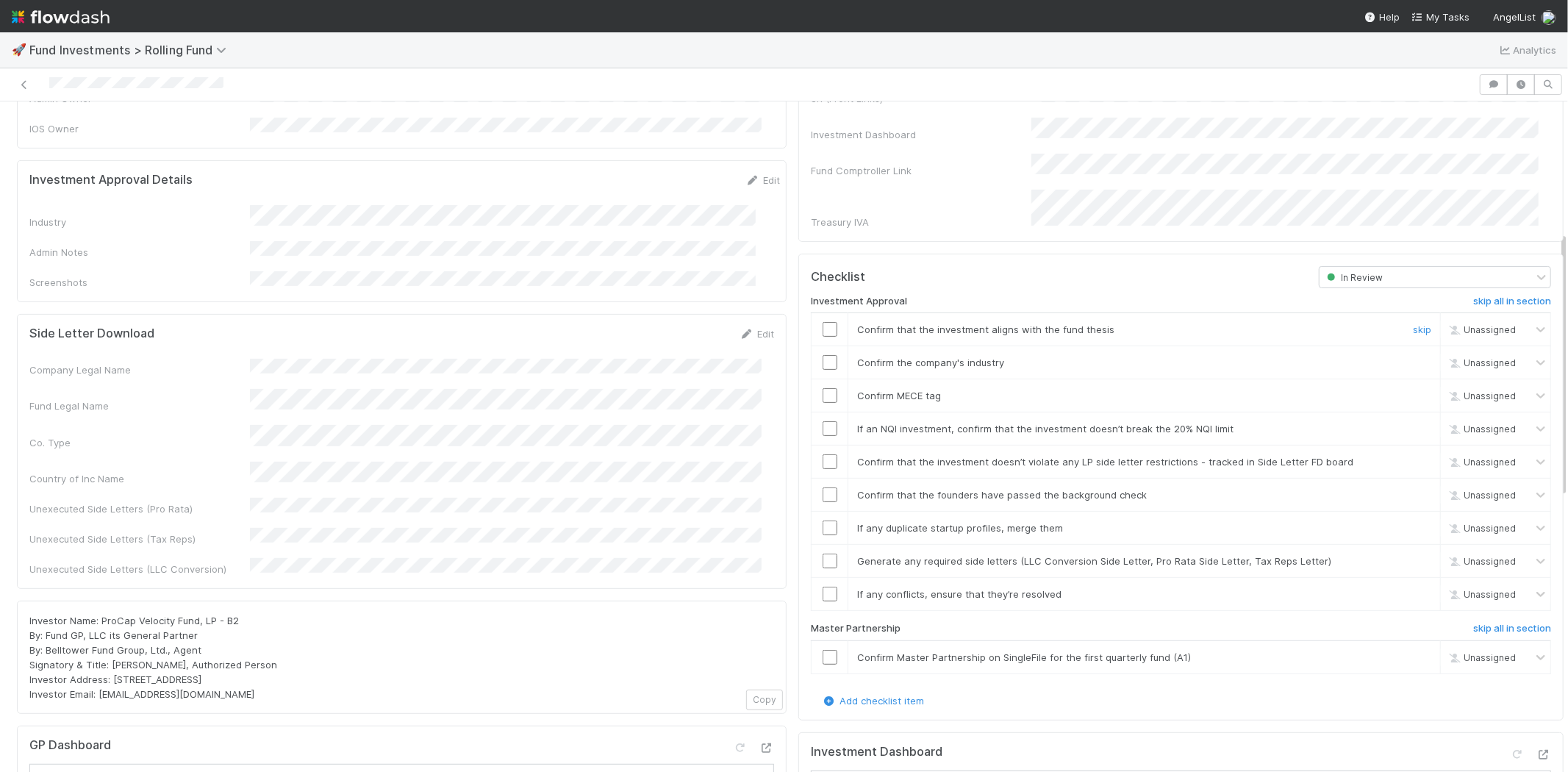
click at [822, 322] on input "checkbox" at bounding box center [830, 330] width 15 height 15
click at [822, 355] on input "checkbox" at bounding box center [830, 363] width 15 height 15
click at [822, 389] on input "checkbox" at bounding box center [830, 396] width 15 height 15
click at [822, 421] on input "checkbox" at bounding box center [830, 429] width 15 height 15
click at [822, 454] on input "checkbox" at bounding box center [830, 462] width 15 height 15
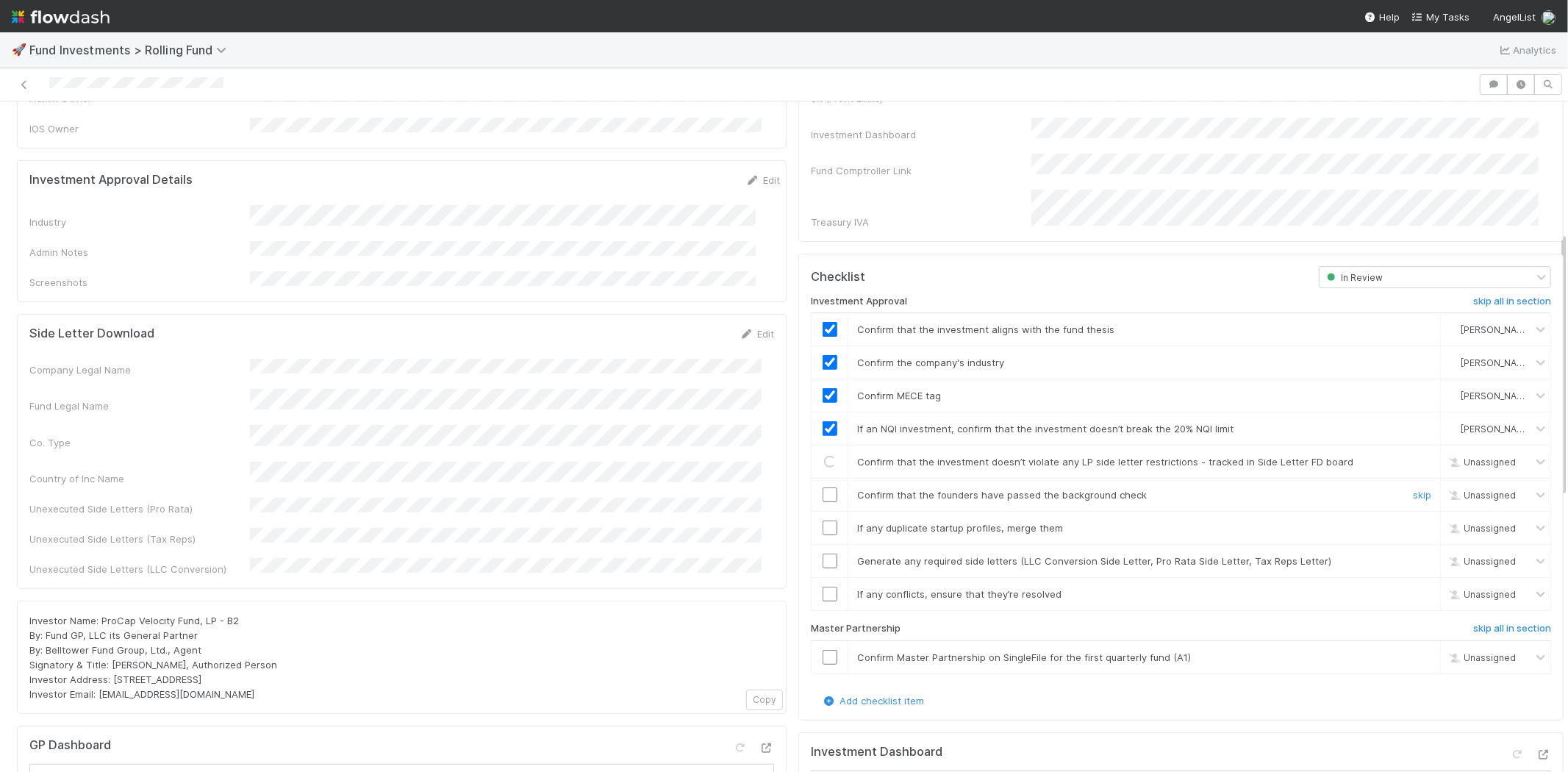
click at [822, 488] on input "checkbox" at bounding box center [830, 495] width 15 height 15
click at [822, 520] on input "checkbox" at bounding box center [830, 528] width 15 height 15
click at [822, 554] on input "checkbox" at bounding box center [830, 561] width 15 height 15
click at [822, 587] on input "checkbox" at bounding box center [830, 594] width 15 height 15
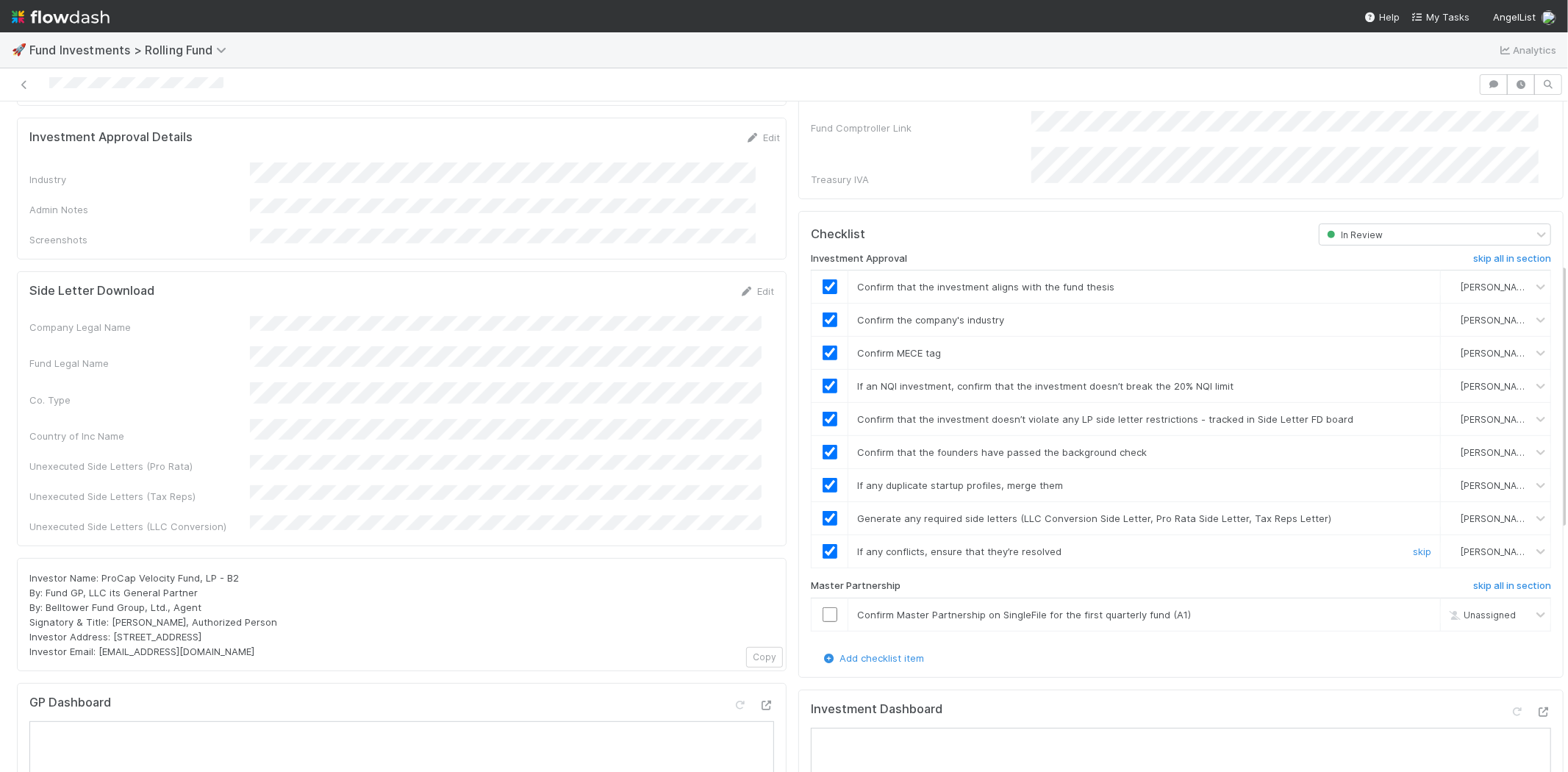
scroll to position [408, 0]
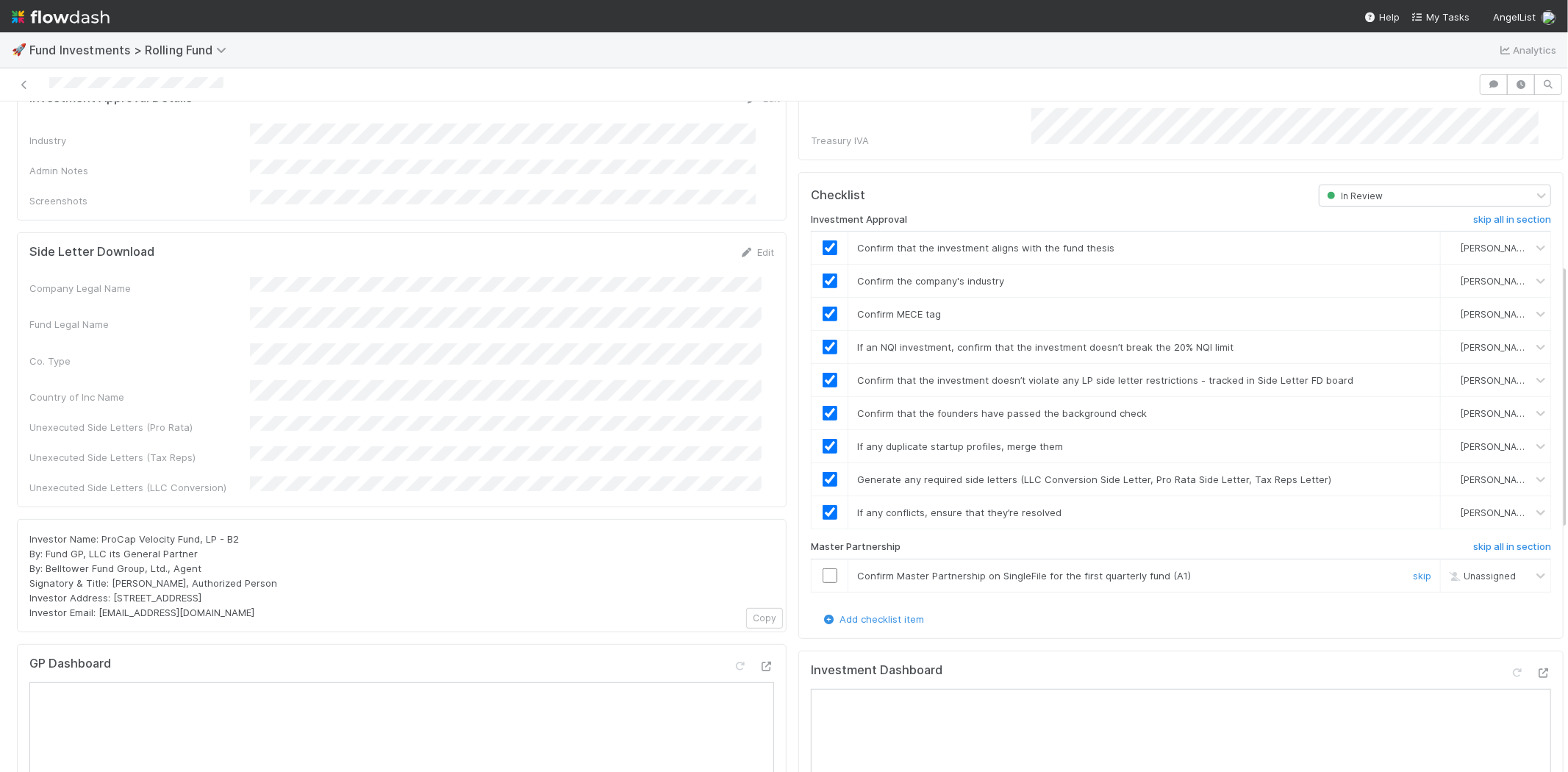
click at [822, 568] on input "checkbox" at bounding box center [830, 576] width 15 height 15
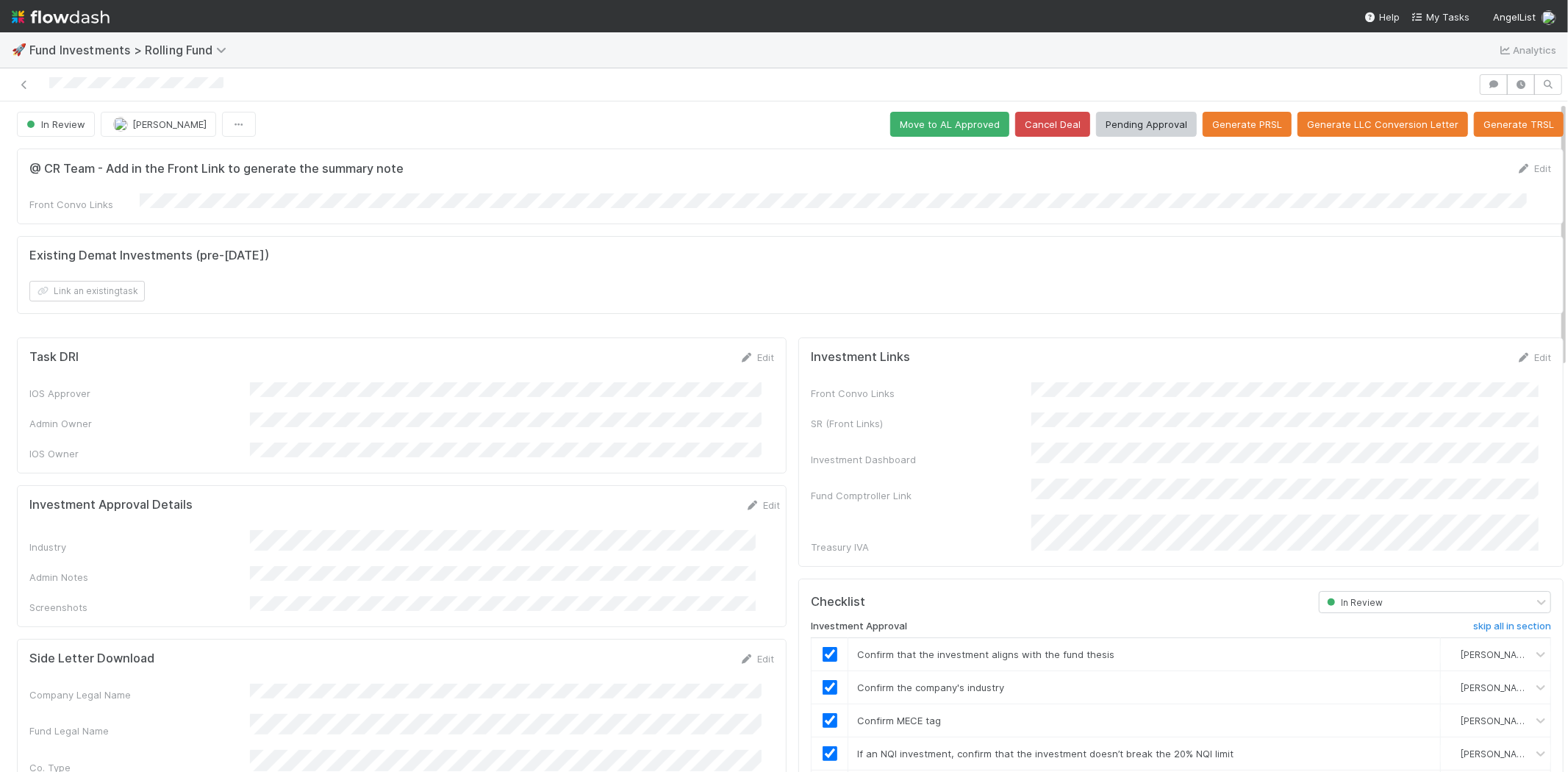
scroll to position [0, 0]
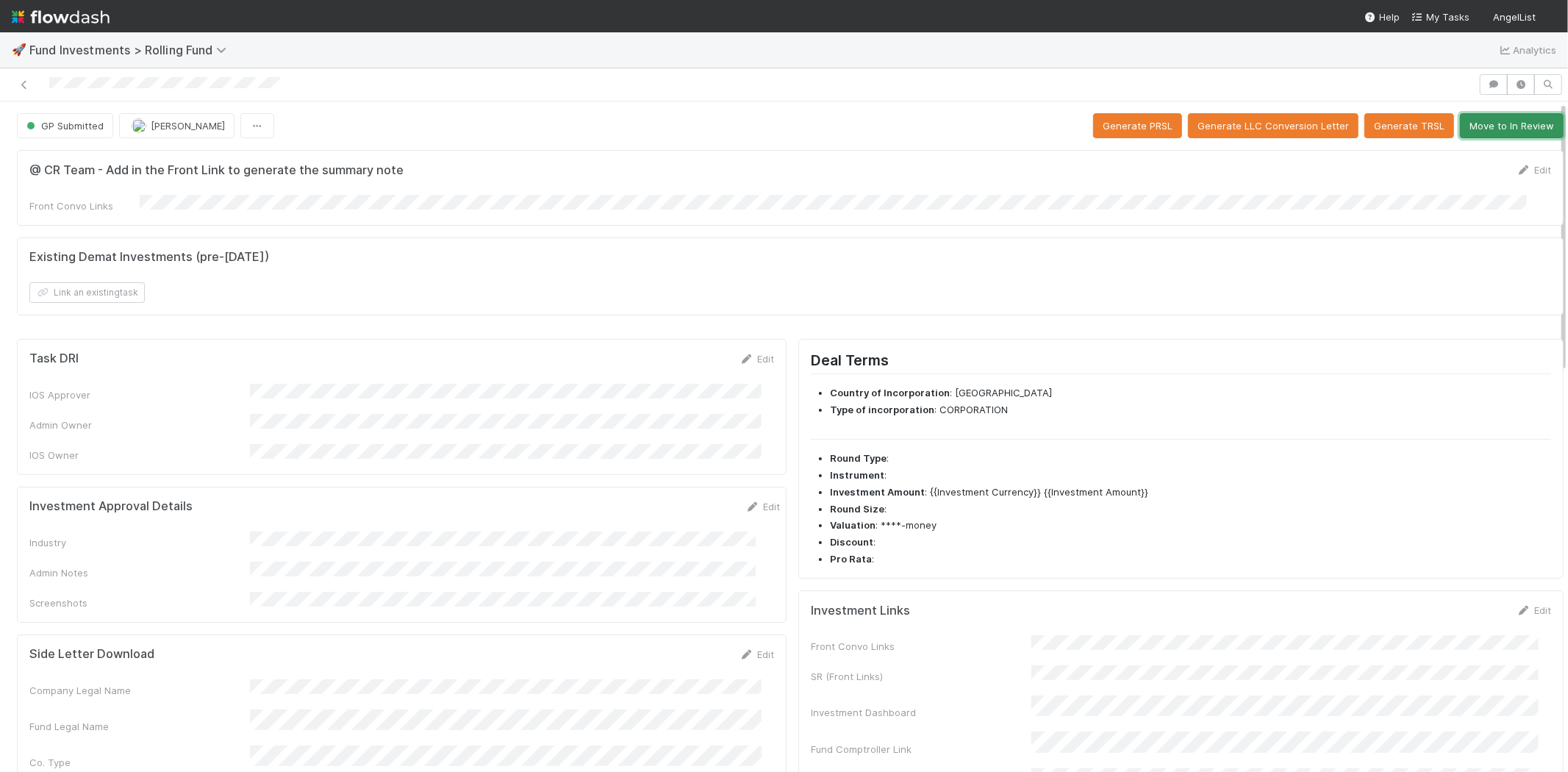
click at [1523, 128] on button "Move to In Review" at bounding box center [1512, 126] width 104 height 25
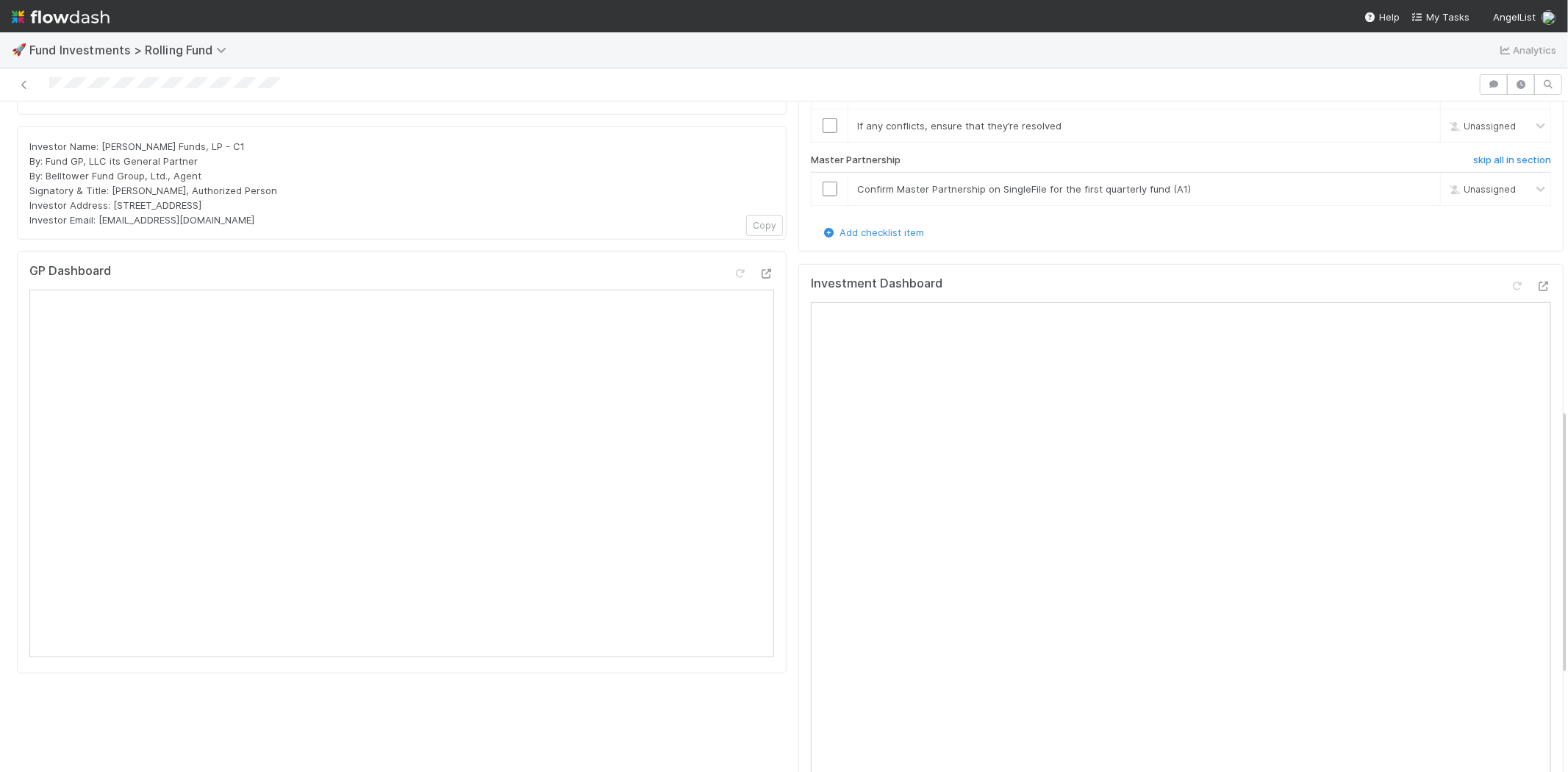
scroll to position [772, 0]
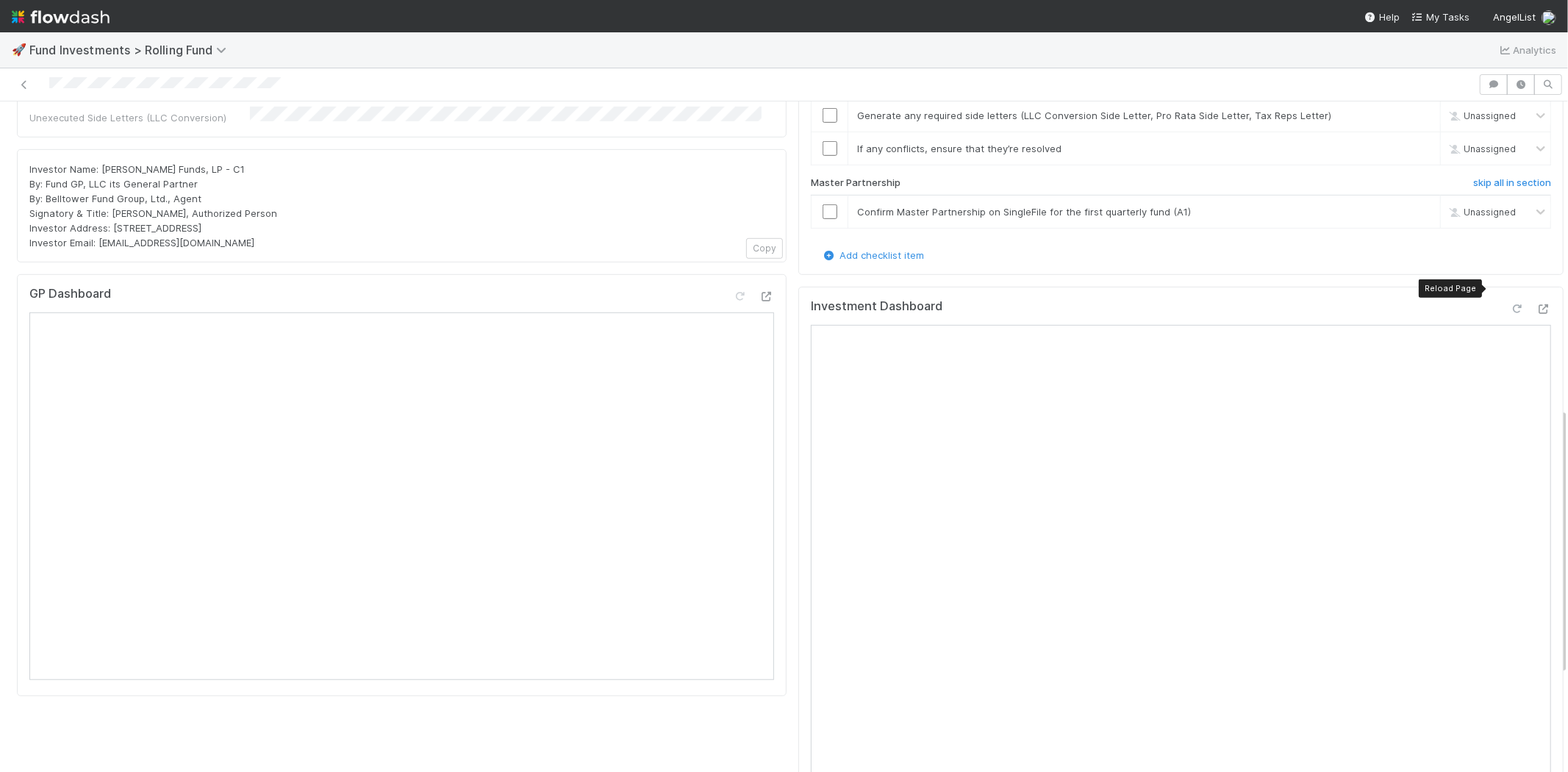
drag, startPoint x: 1494, startPoint y: 285, endPoint x: 1487, endPoint y: 288, distance: 7.6
click at [1509, 305] on icon at bounding box center [1517, 309] width 15 height 9
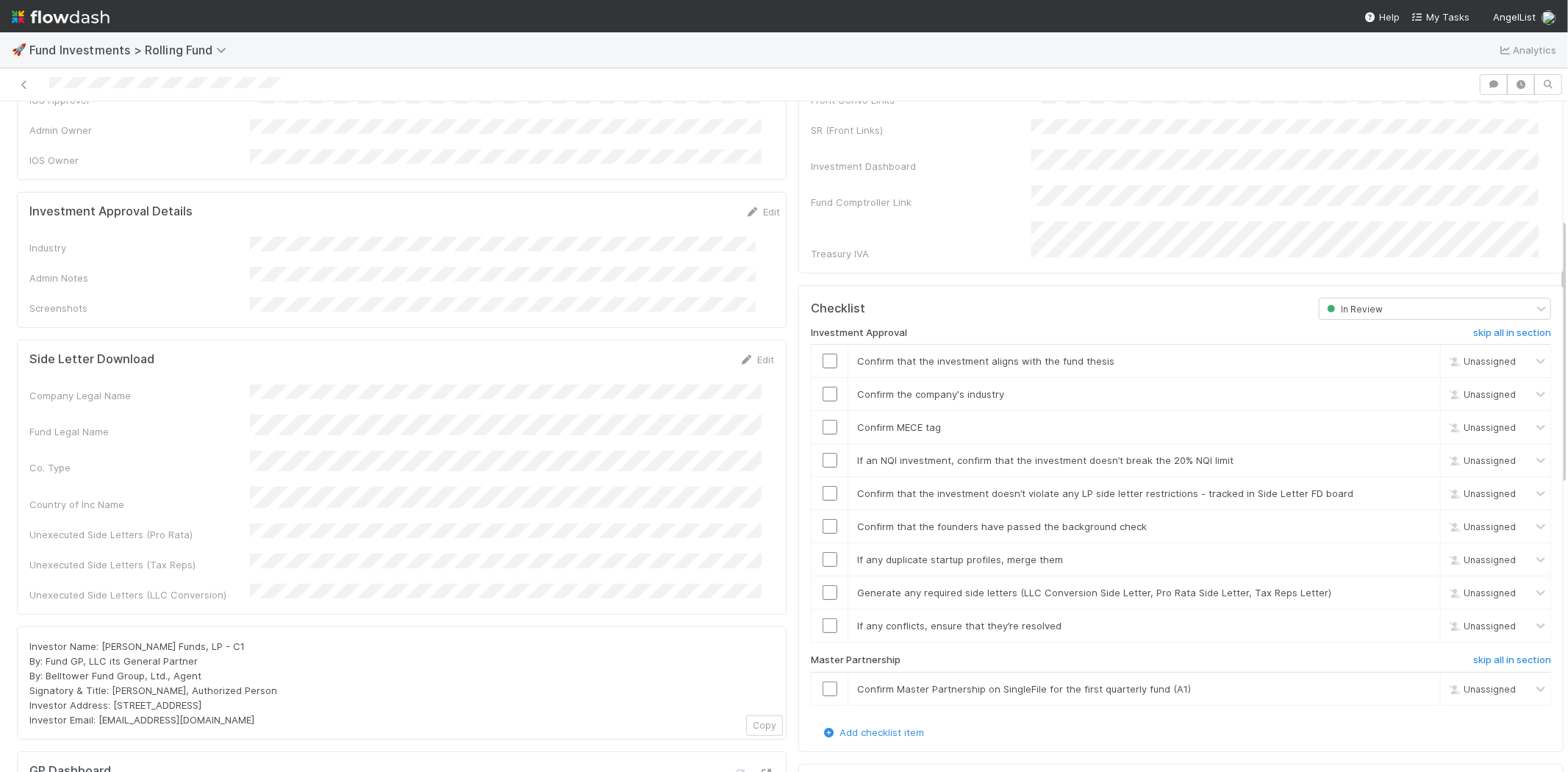
scroll to position [282, 0]
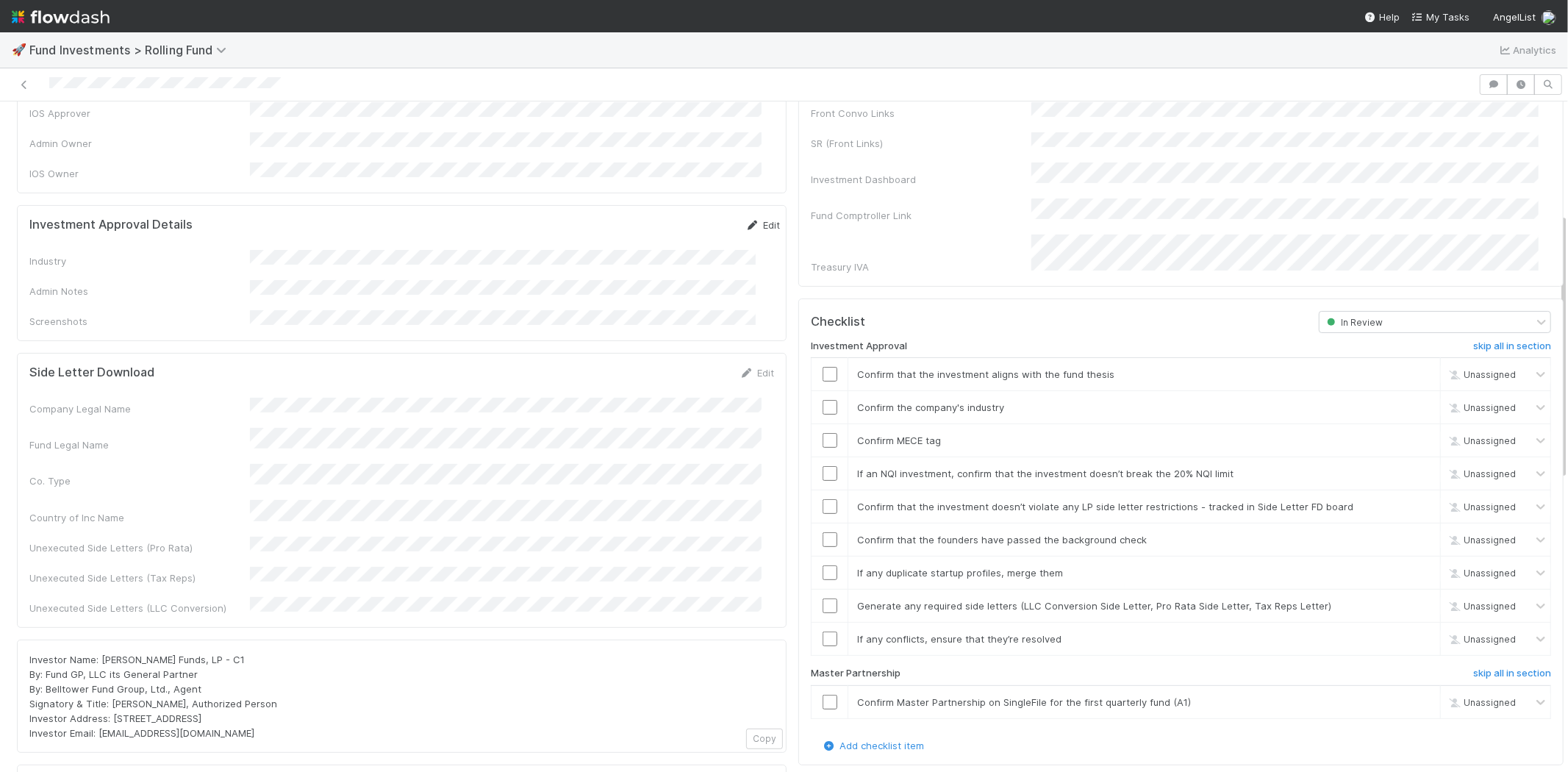
click at [745, 219] on link "Edit" at bounding box center [762, 225] width 34 height 12
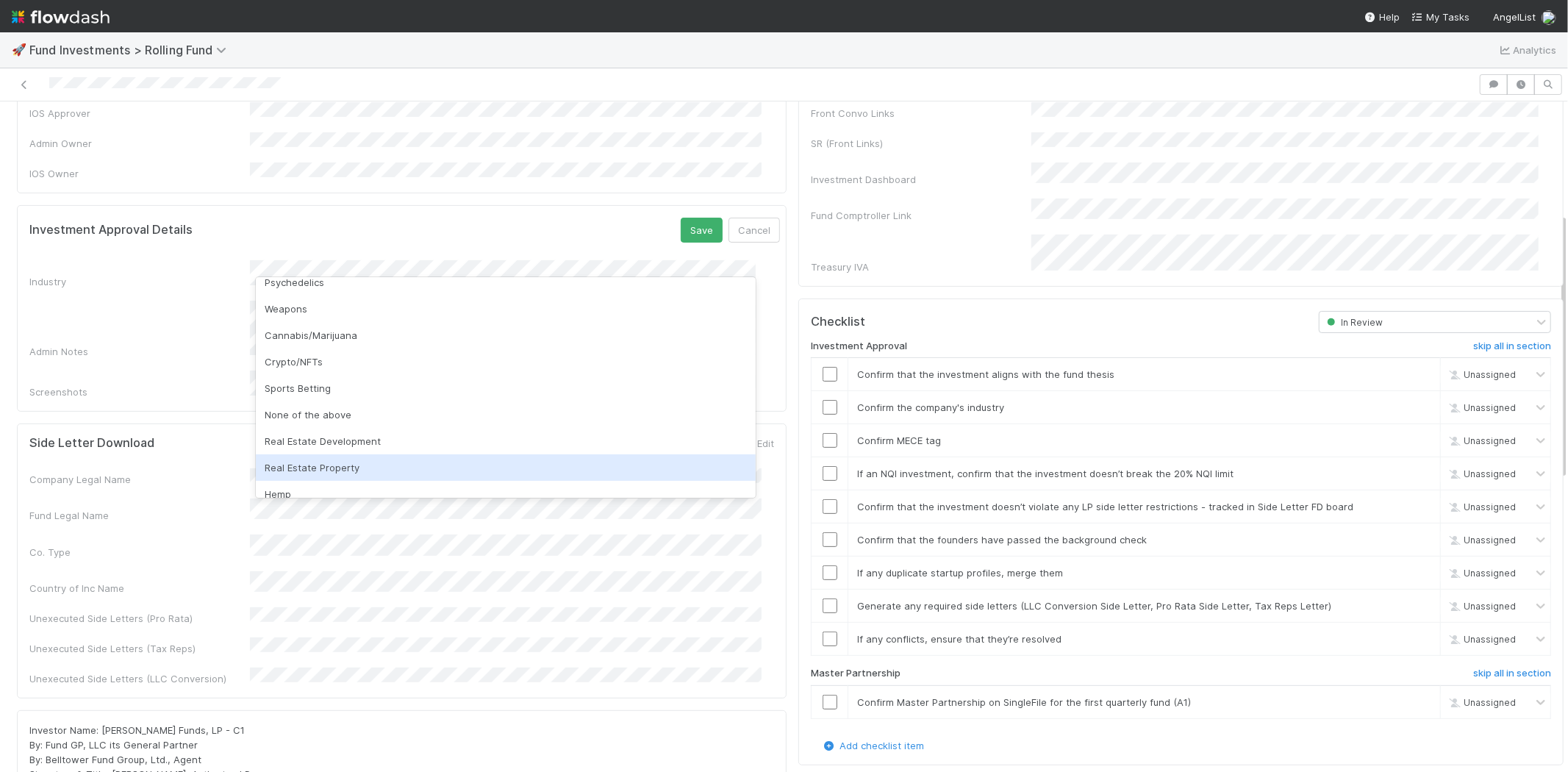
scroll to position [420, 0]
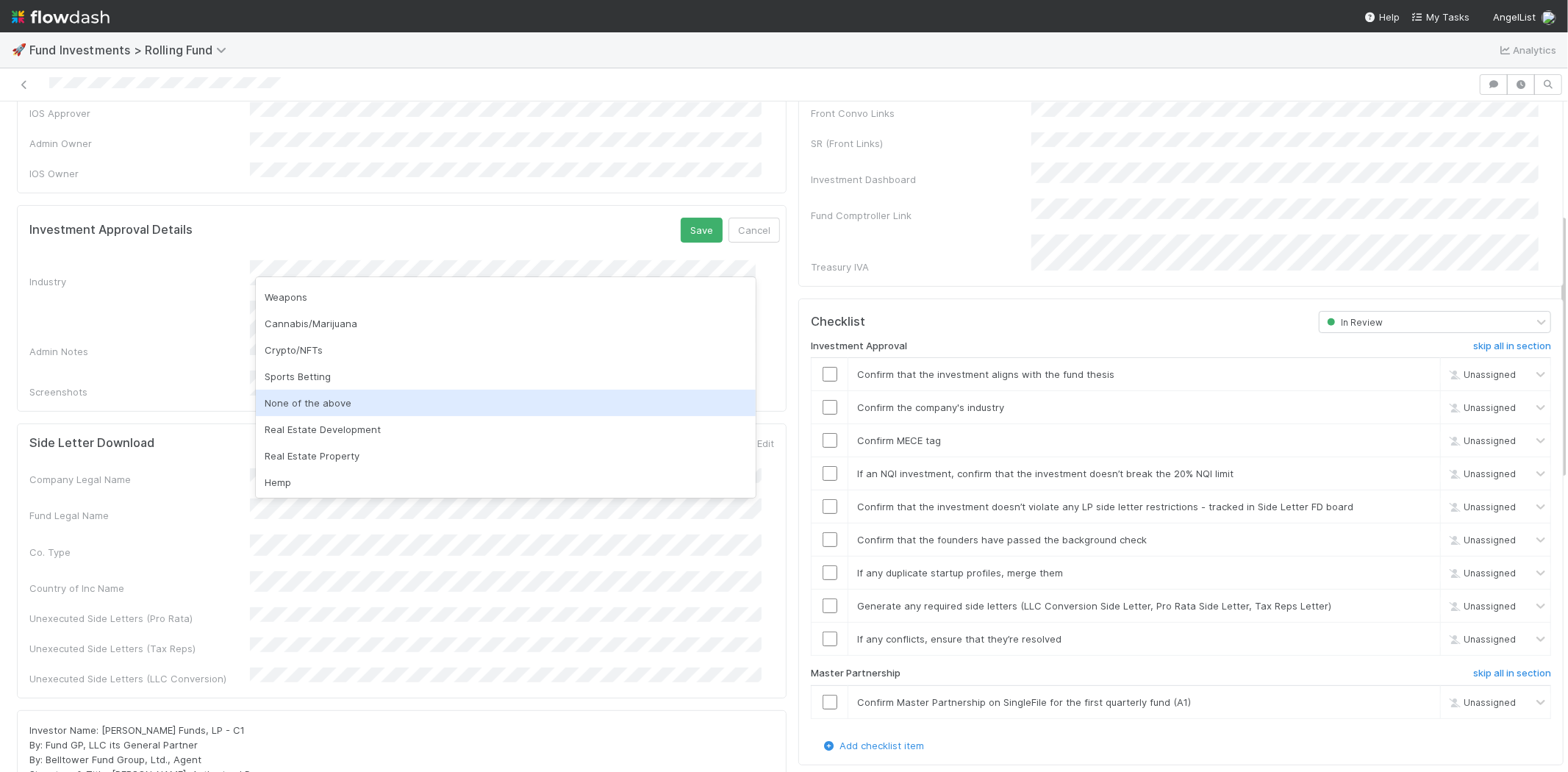
click at [336, 401] on div "None of the above" at bounding box center [506, 403] width 500 height 27
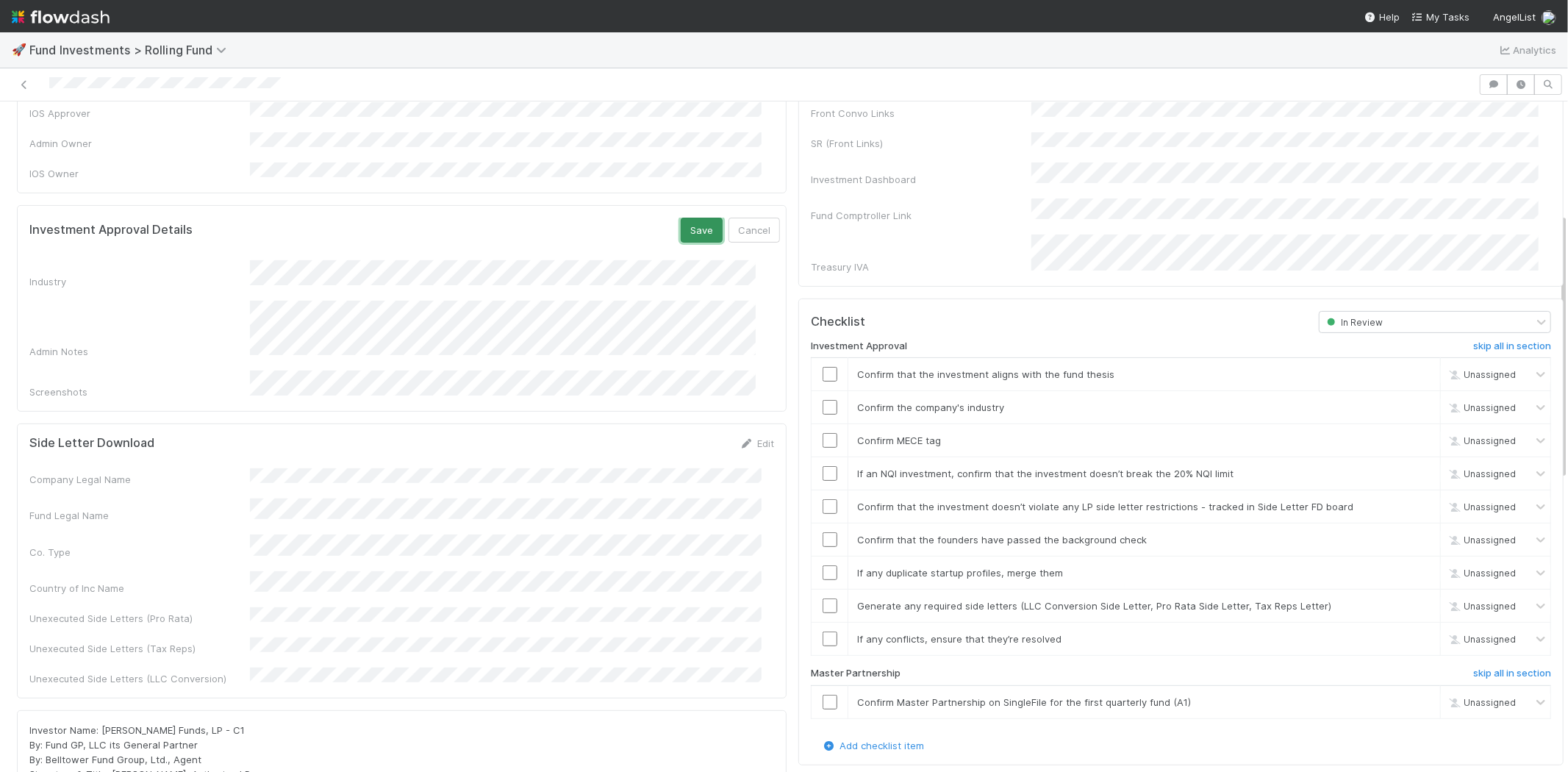
click at [680, 218] on button "Save" at bounding box center [701, 230] width 42 height 25
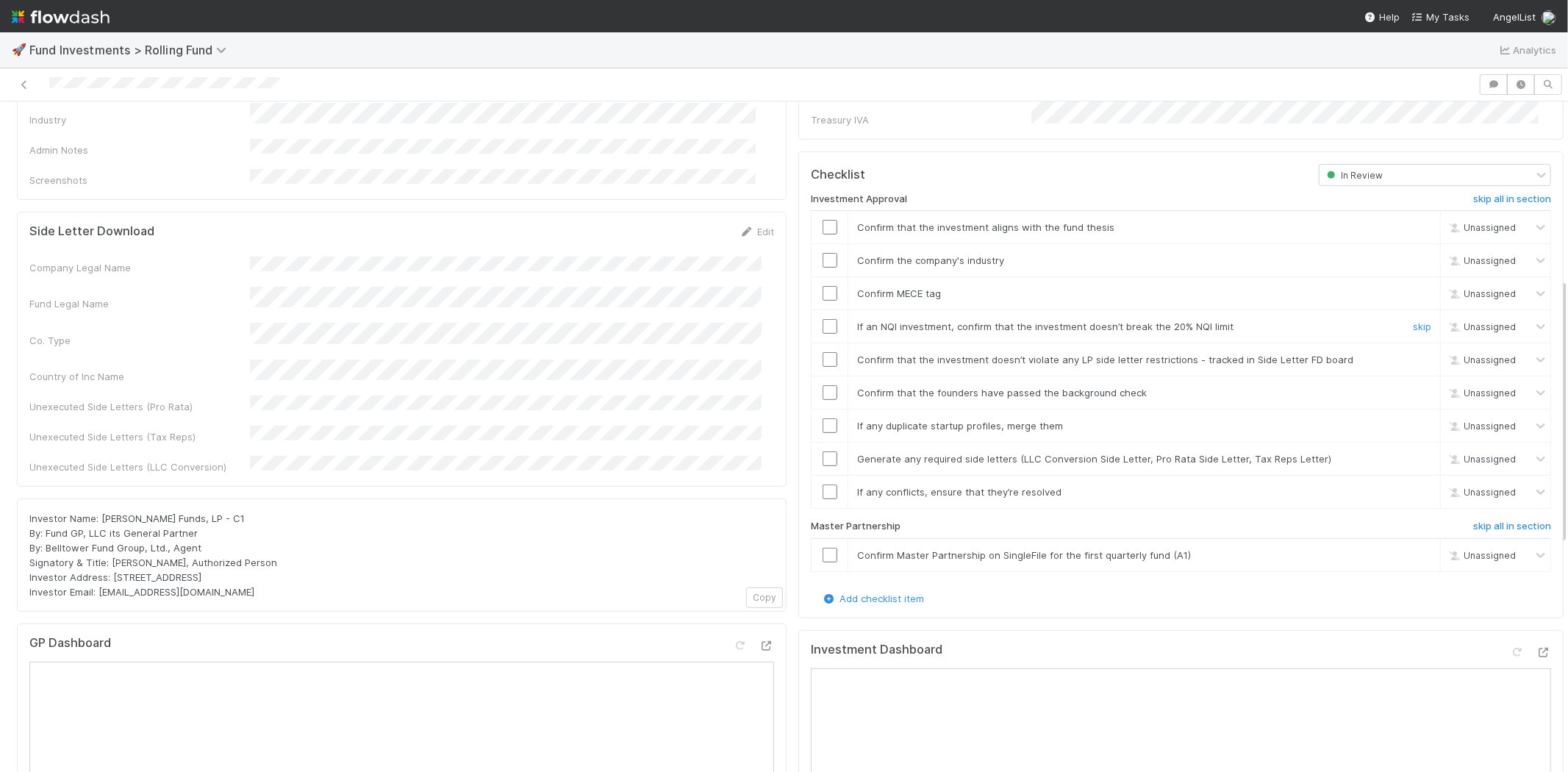
scroll to position [445, 0]
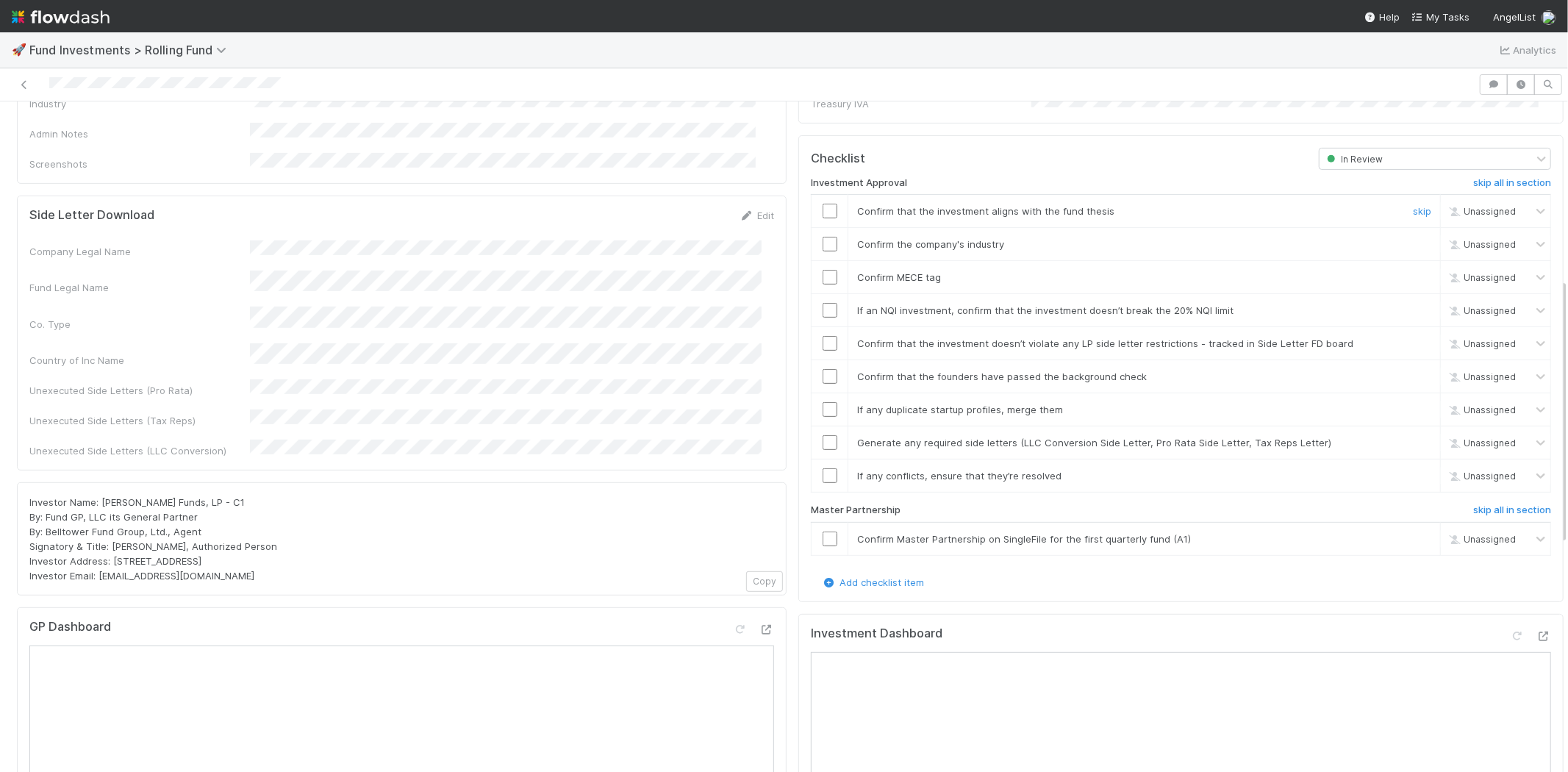
click at [822, 204] on input "checkbox" at bounding box center [830, 211] width 15 height 15
click at [822, 237] on input "checkbox" at bounding box center [830, 244] width 15 height 15
click at [822, 270] on input "checkbox" at bounding box center [830, 278] width 15 height 15
click at [822, 303] on input "checkbox" at bounding box center [830, 310] width 15 height 15
checkbox input "true"
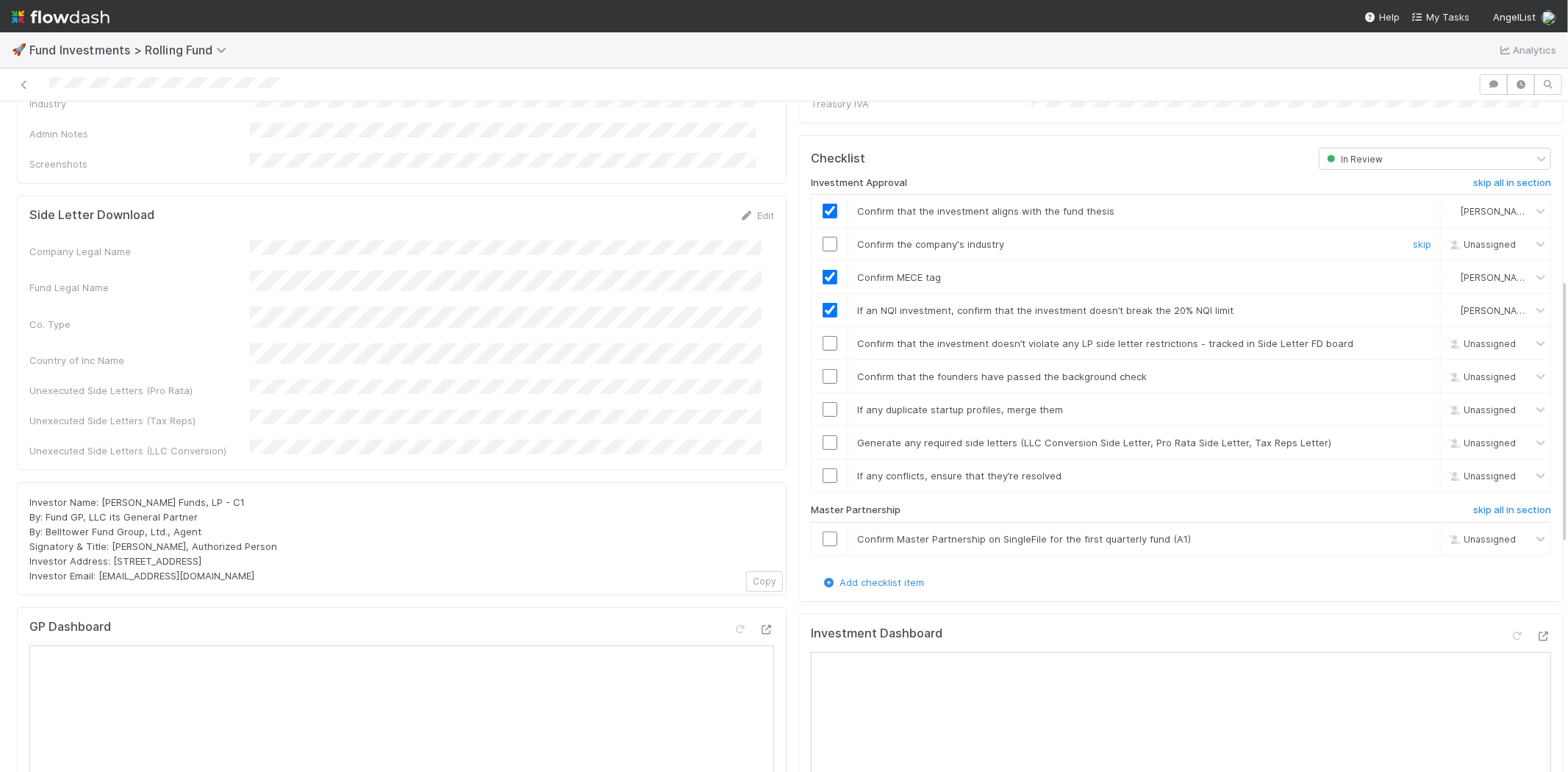
click at [822, 237] on input "checkbox" at bounding box center [830, 244] width 15 height 15
click at [822, 336] on input "checkbox" at bounding box center [830, 343] width 15 height 15
click at [822, 369] on input "checkbox" at bounding box center [830, 377] width 15 height 15
click at [822, 402] on input "checkbox" at bounding box center [830, 409] width 15 height 15
click at [822, 436] on input "checkbox" at bounding box center [830, 443] width 15 height 15
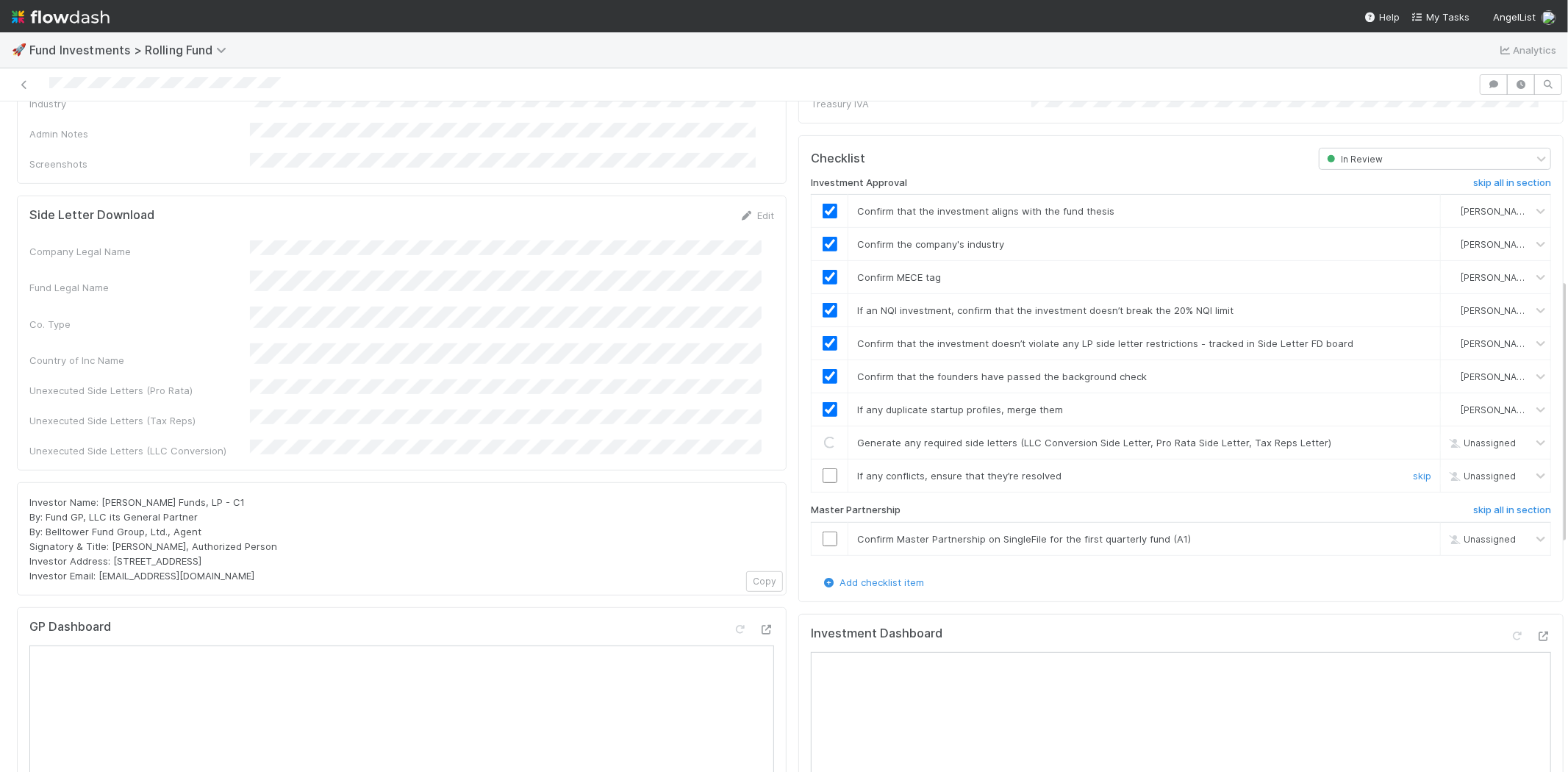
click at [822, 468] on input "checkbox" at bounding box center [830, 476] width 15 height 15
click at [822, 531] on input "checkbox" at bounding box center [830, 539] width 15 height 15
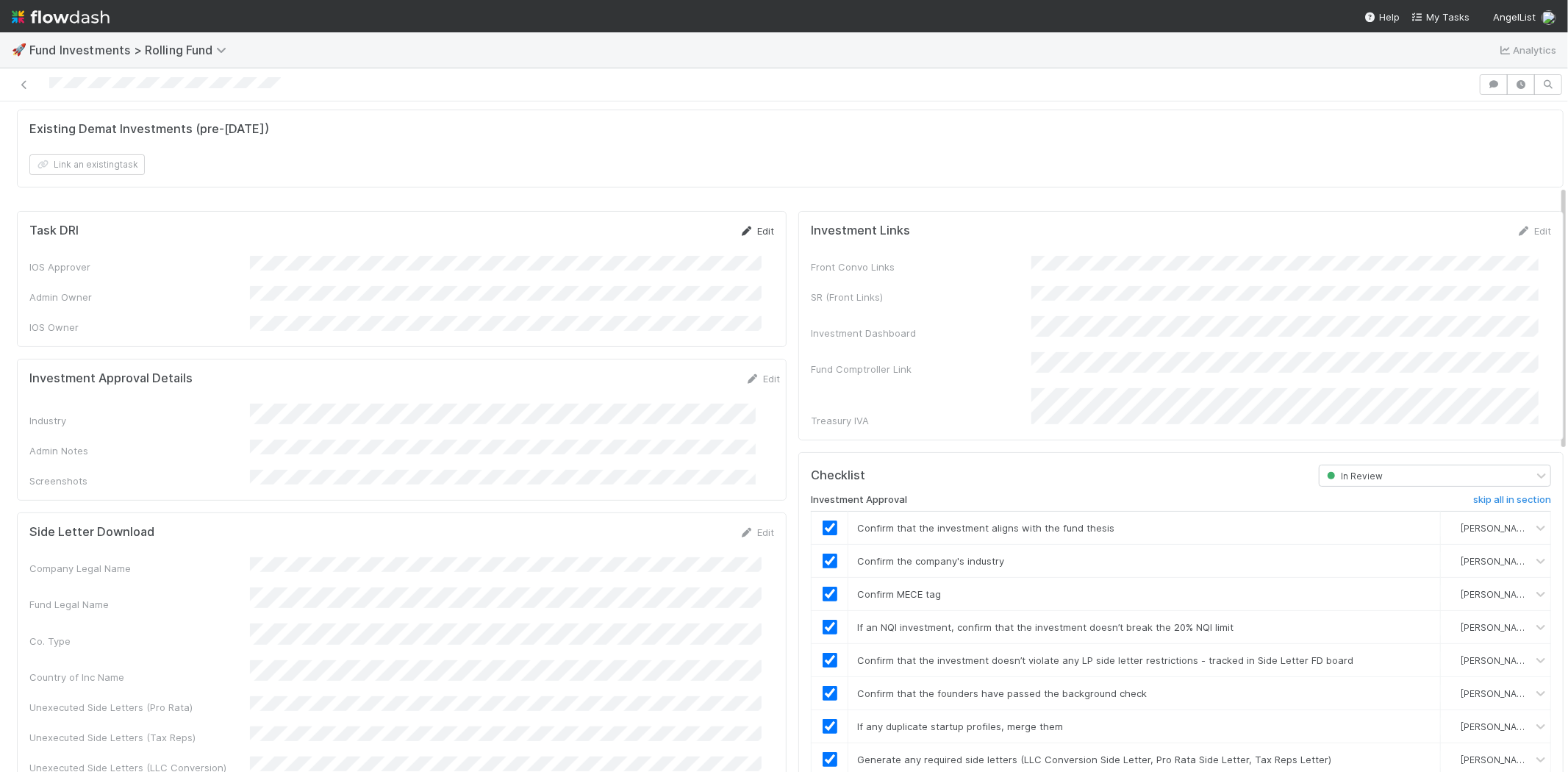
scroll to position [0, 0]
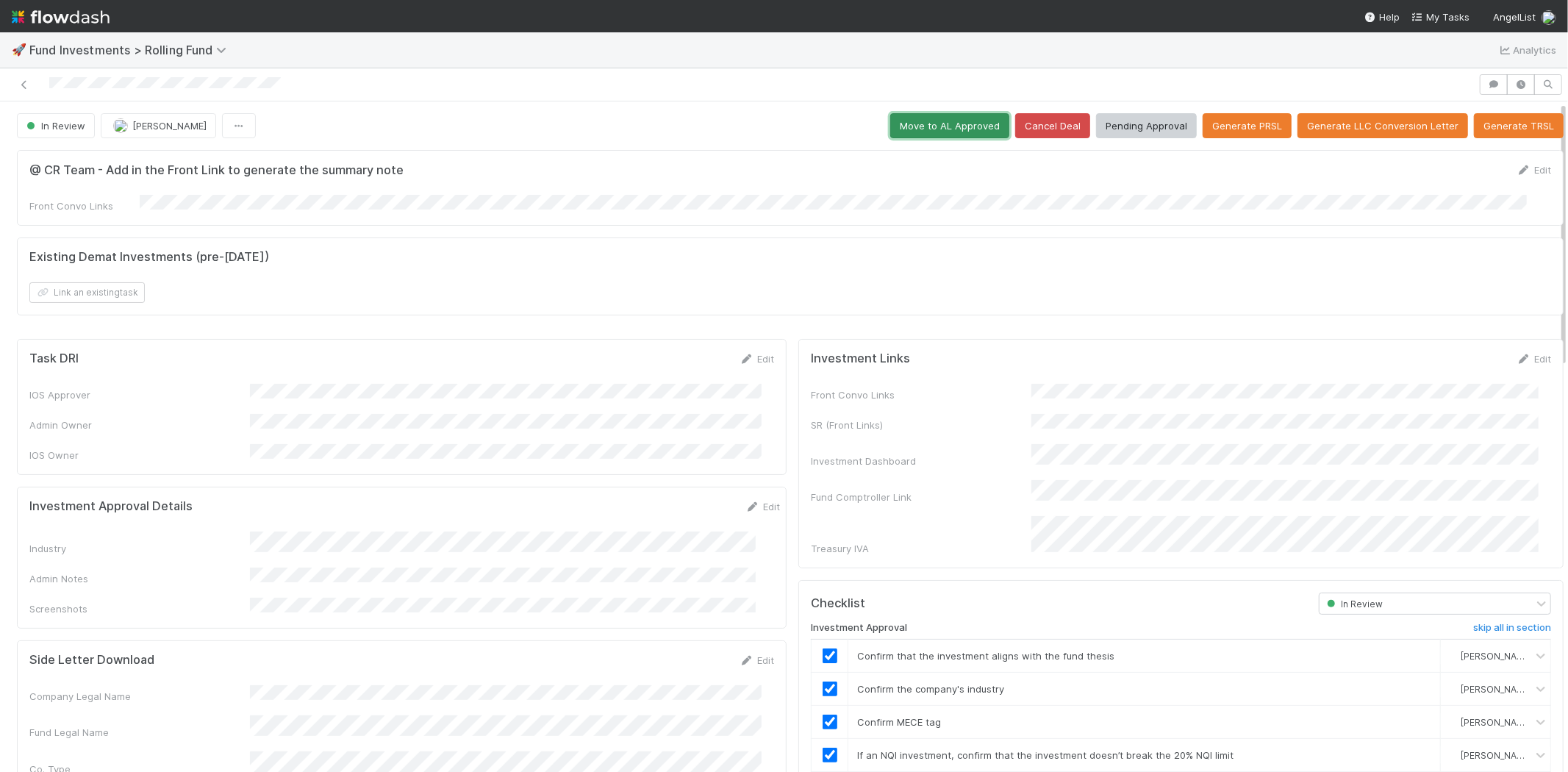
click at [905, 131] on button "Move to AL Approved" at bounding box center [950, 126] width 119 height 25
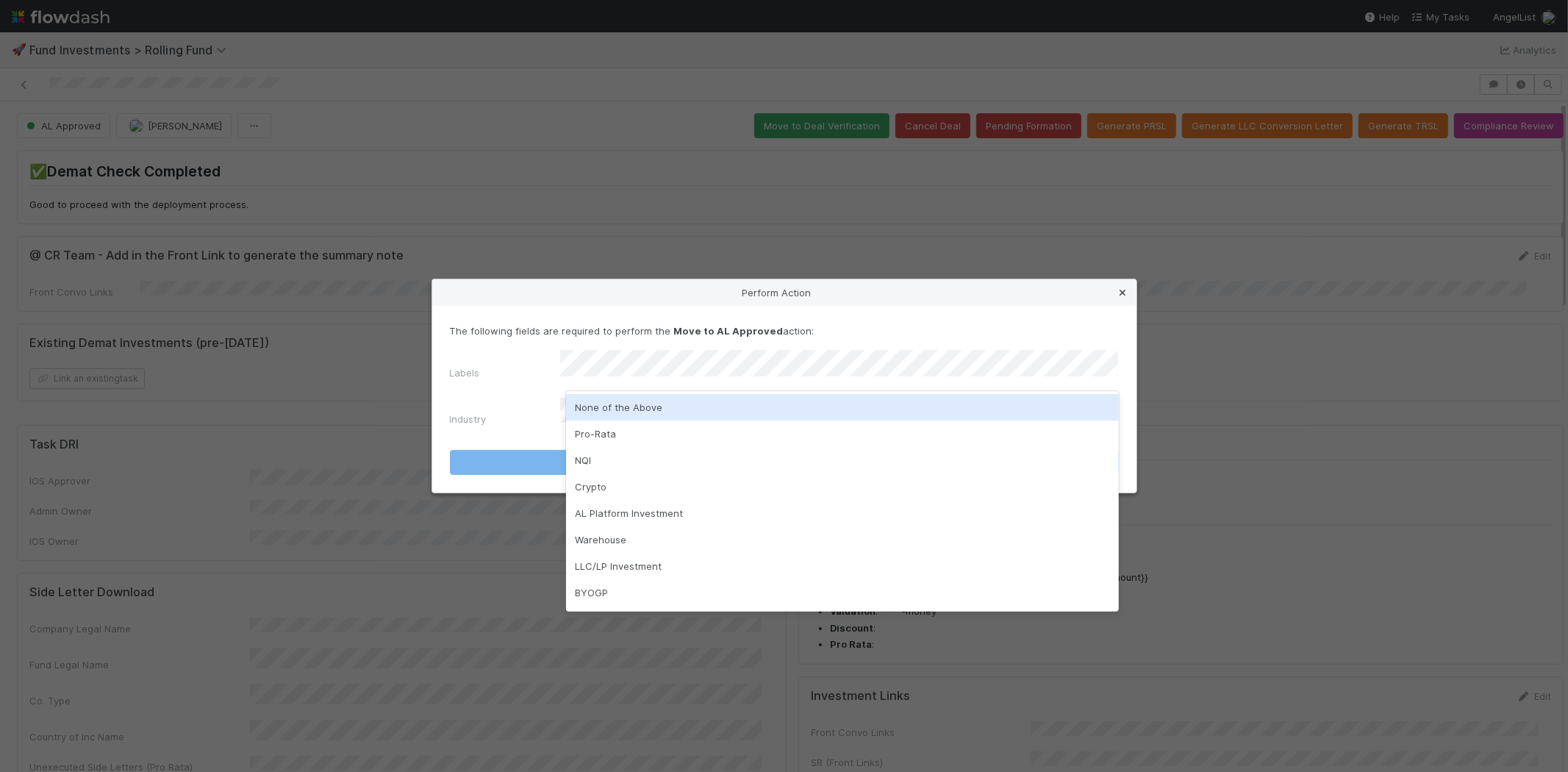
click at [1125, 297] on icon at bounding box center [1123, 292] width 15 height 9
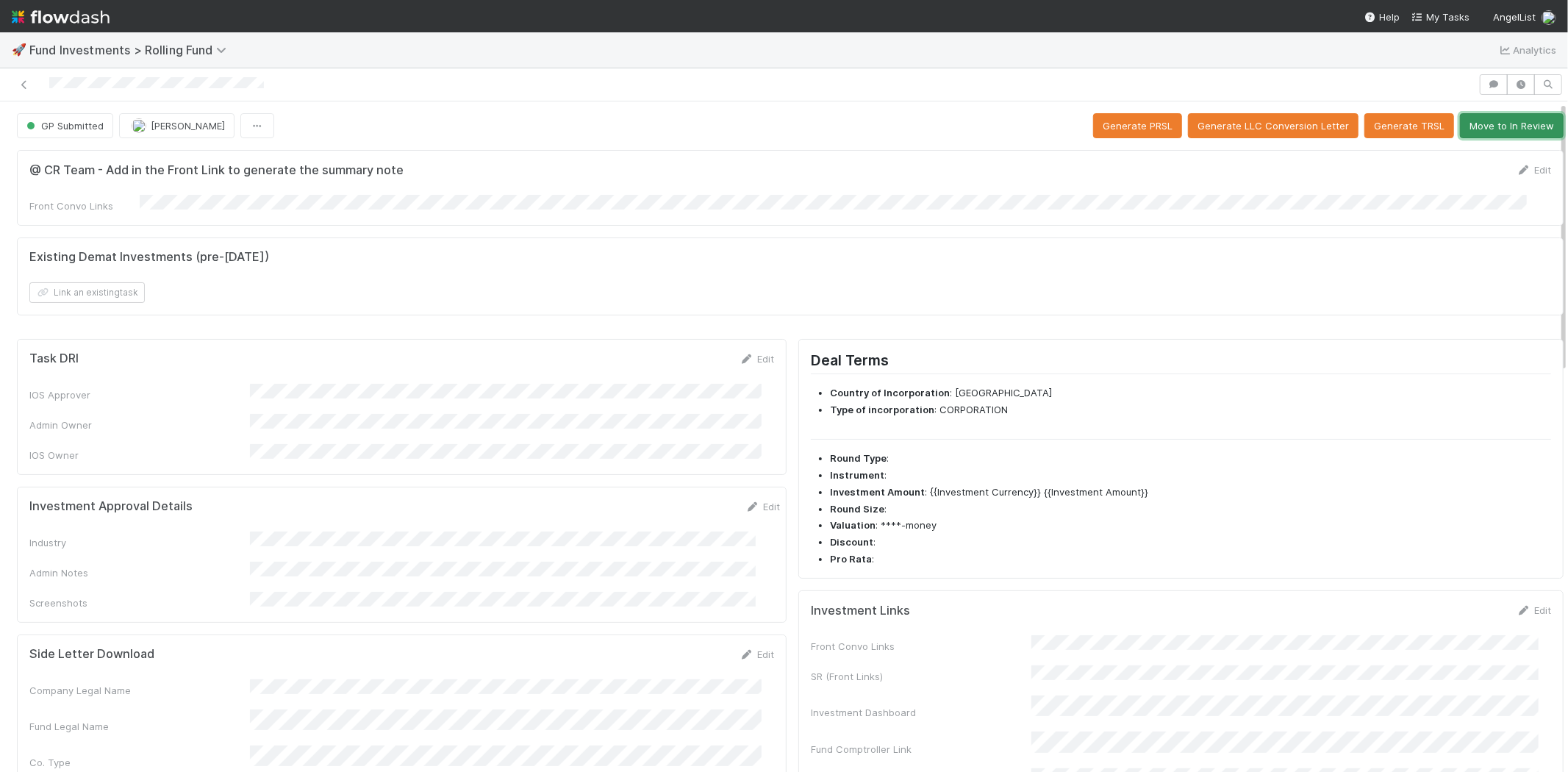
click at [1503, 128] on button "Move to In Review" at bounding box center [1512, 126] width 104 height 25
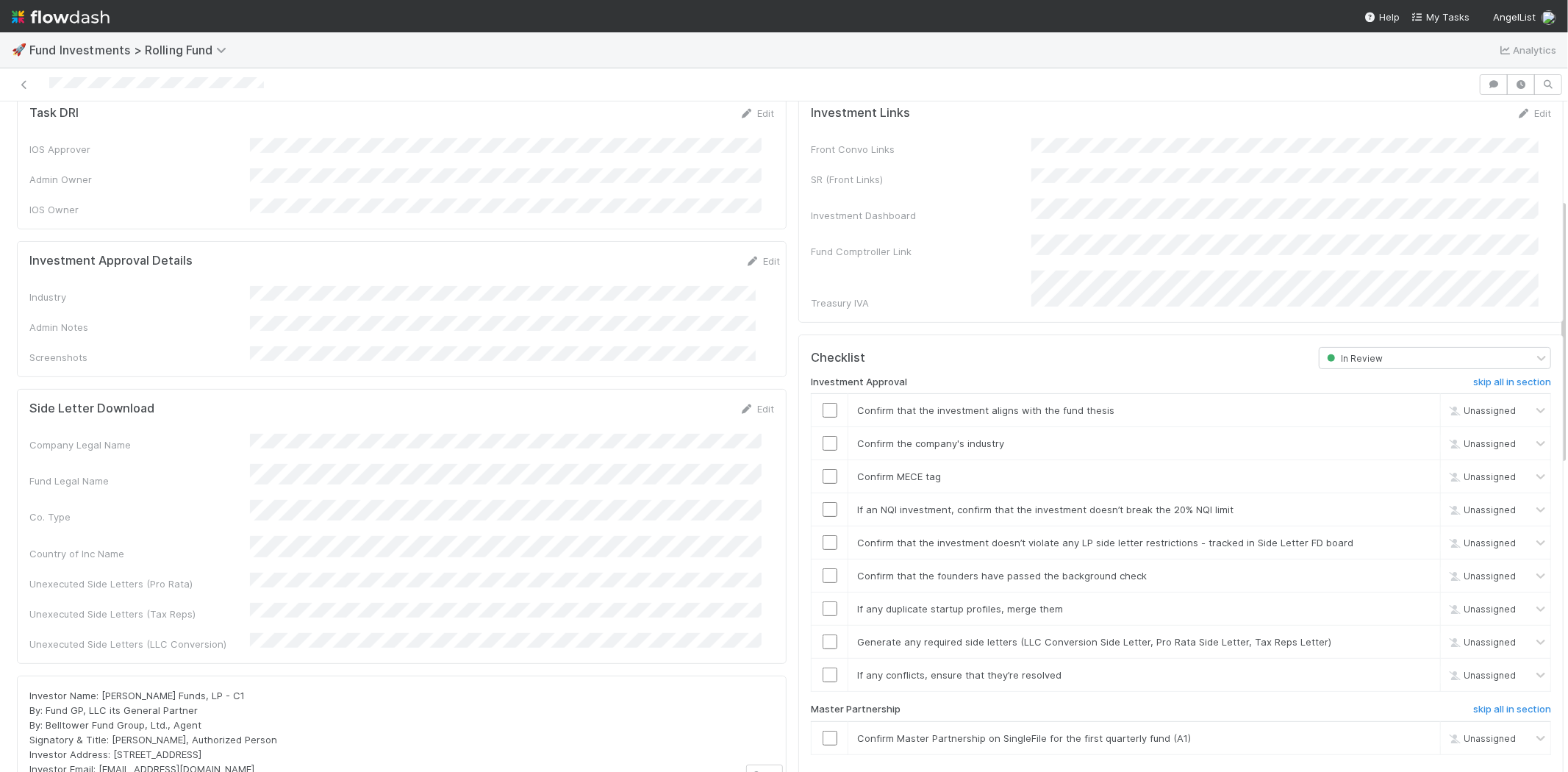
scroll to position [245, 0]
click at [745, 254] on div "Edit" at bounding box center [762, 262] width 34 height 15
click at [748, 256] on link "Edit" at bounding box center [762, 262] width 34 height 12
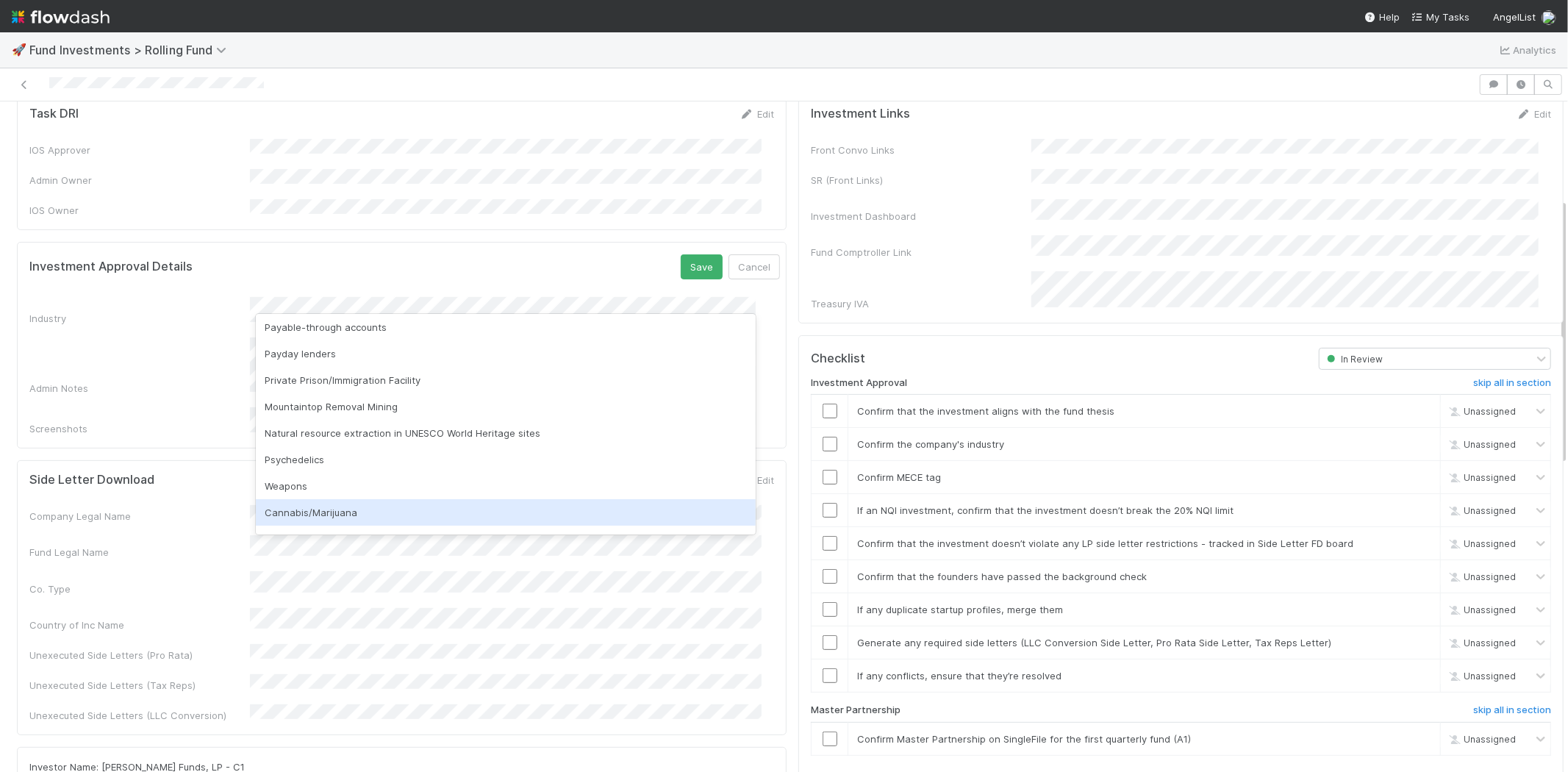
scroll to position [420, 0]
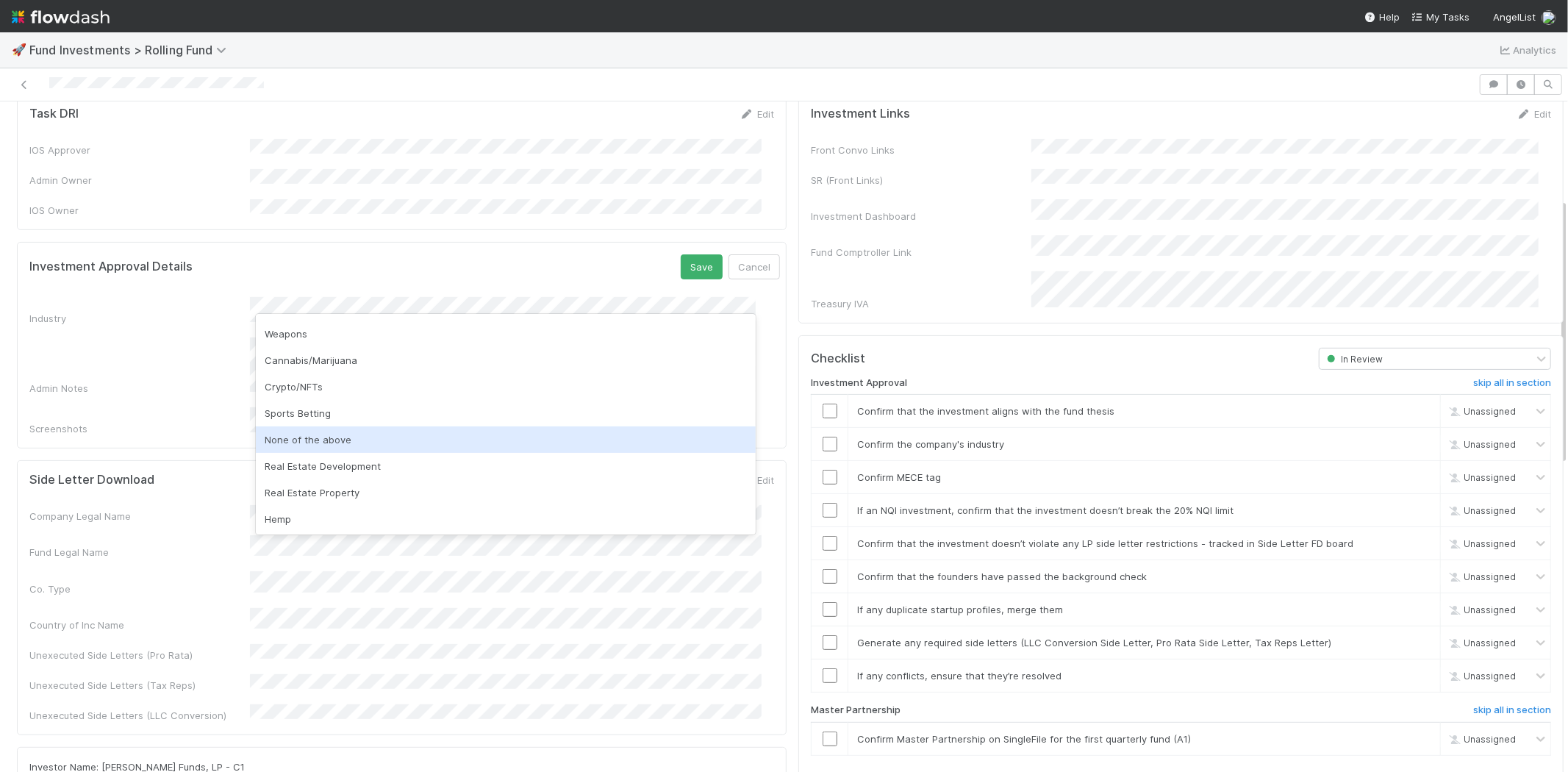
click at [362, 435] on div "None of the above" at bounding box center [506, 440] width 500 height 27
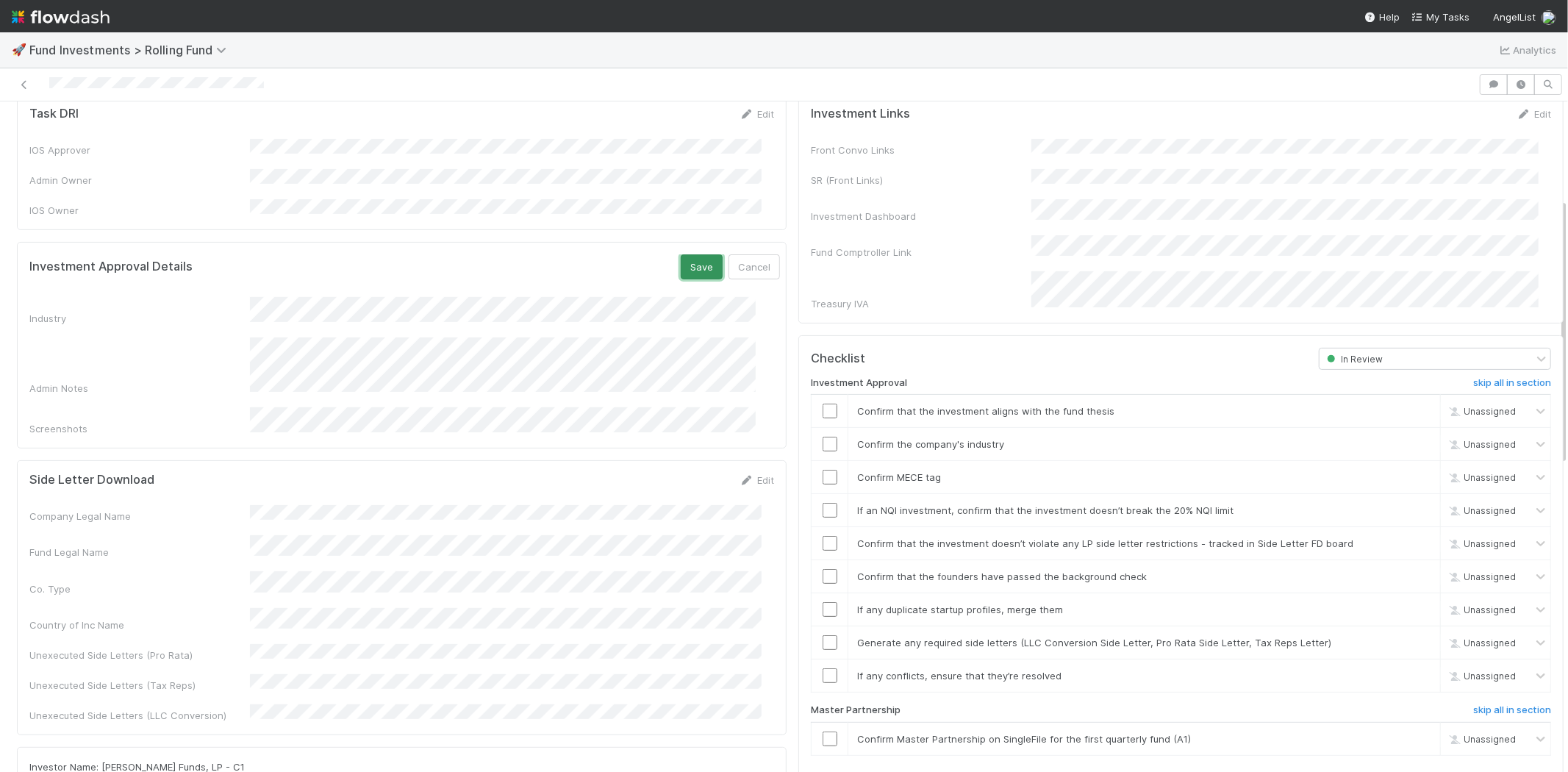
click at [685, 254] on button "Save" at bounding box center [701, 267] width 42 height 25
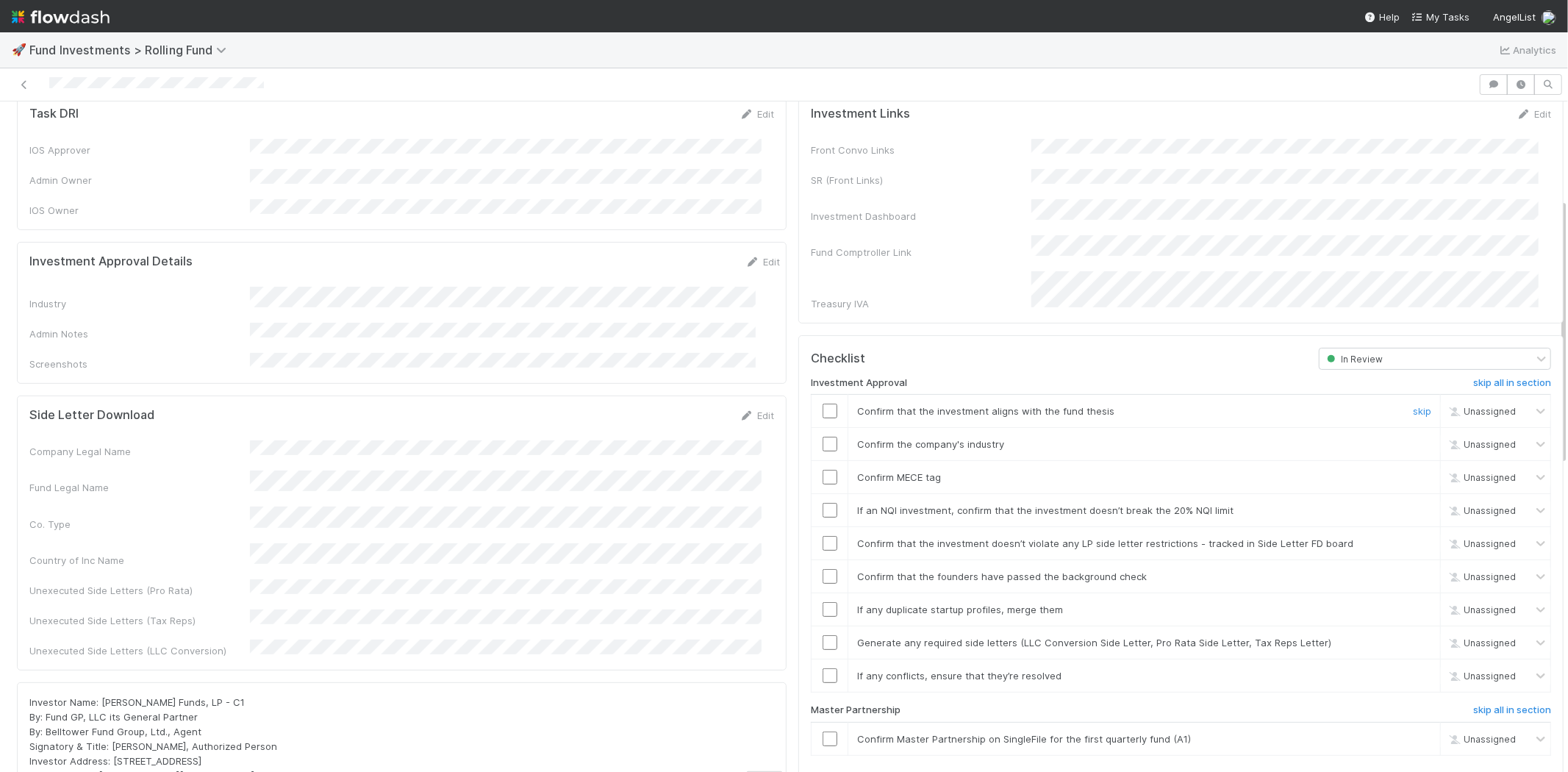
click at [822, 404] on input "checkbox" at bounding box center [830, 411] width 15 height 15
click at [822, 436] on input "checkbox" at bounding box center [830, 444] width 15 height 15
click at [822, 470] on input "checkbox" at bounding box center [830, 477] width 15 height 15
click at [822, 404] on input "checkbox" at bounding box center [830, 411] width 15 height 15
click at [822, 436] on input "checkbox" at bounding box center [830, 444] width 15 height 15
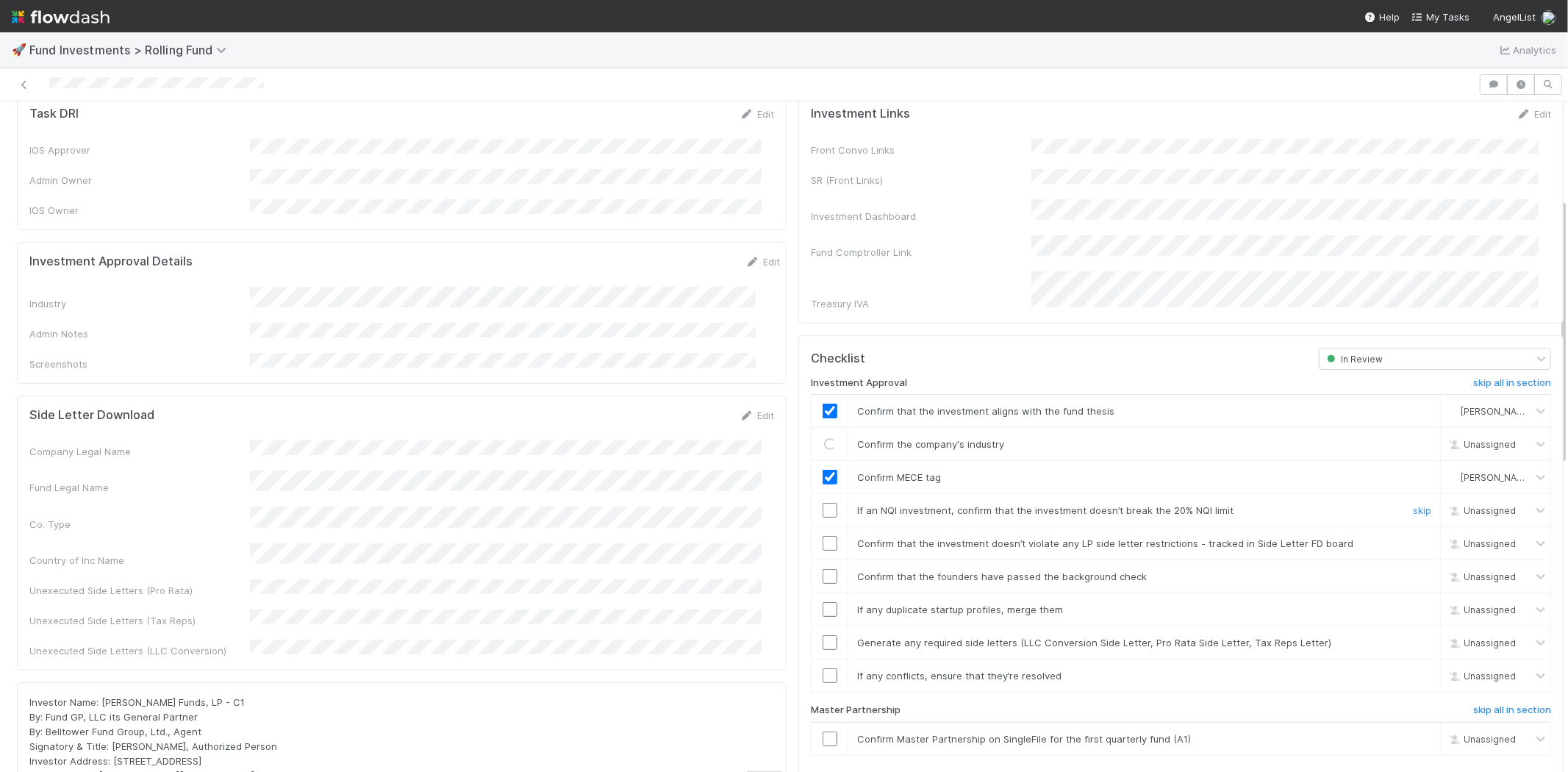
click at [822, 503] on input "checkbox" at bounding box center [830, 510] width 15 height 15
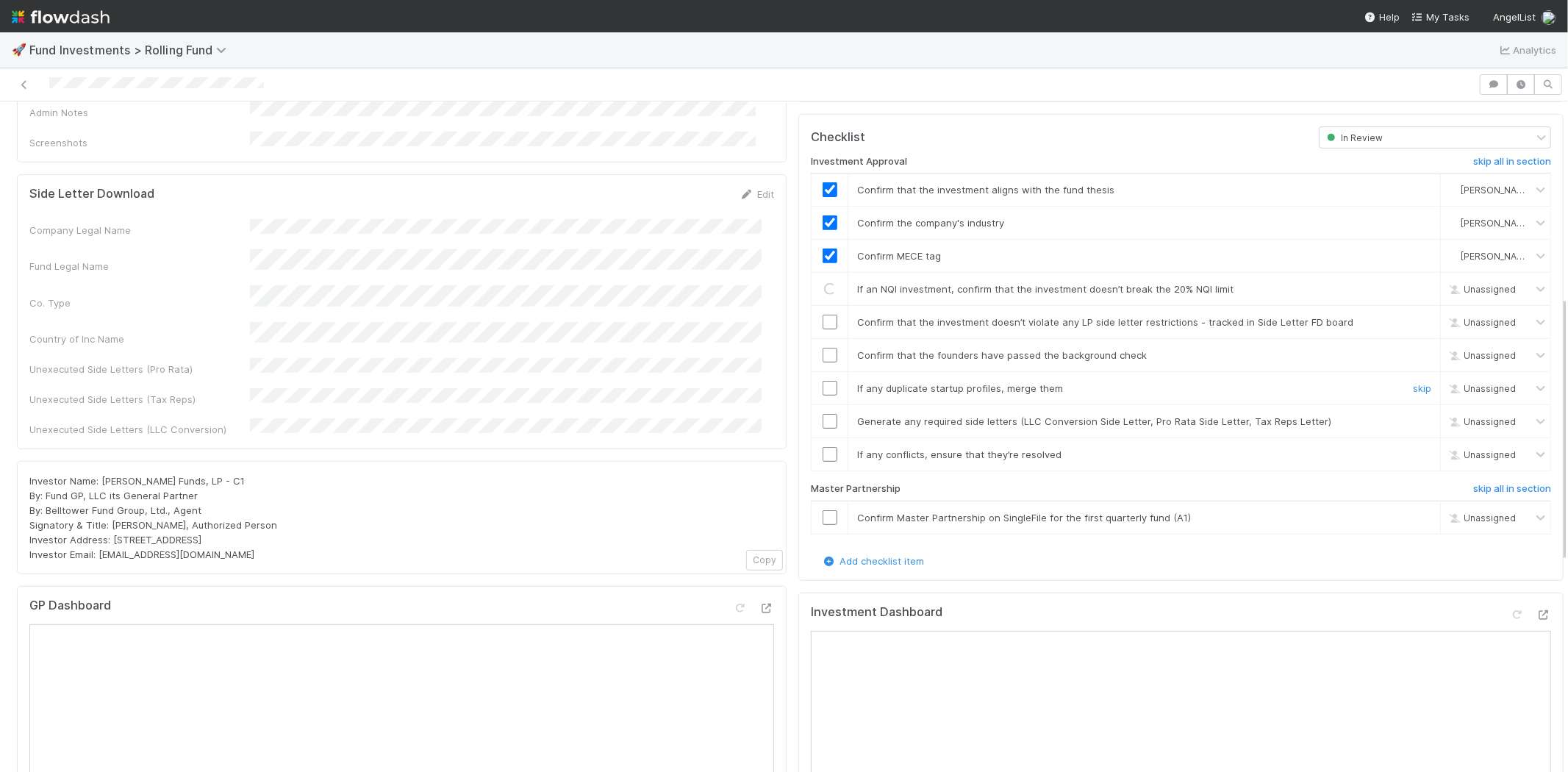
scroll to position [489, 0]
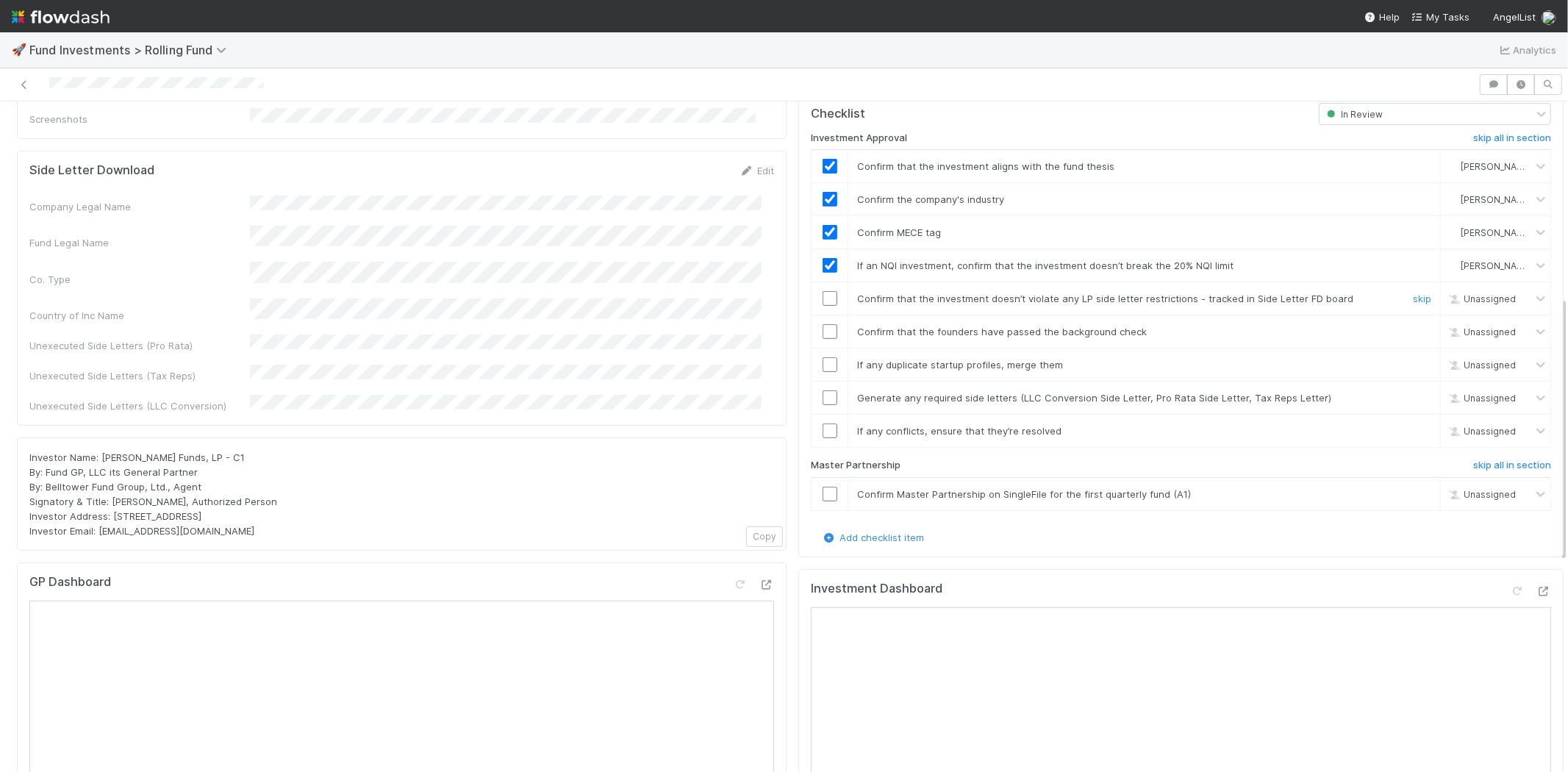
drag, startPoint x: 809, startPoint y: 276, endPoint x: 820, endPoint y: 278, distance: 11.2
click at [811, 291] on div at bounding box center [829, 299] width 36 height 15
click at [822, 291] on input "checkbox" at bounding box center [830, 299] width 15 height 15
click at [822, 324] on input "checkbox" at bounding box center [830, 331] width 15 height 15
click at [822, 357] on input "checkbox" at bounding box center [830, 365] width 15 height 15
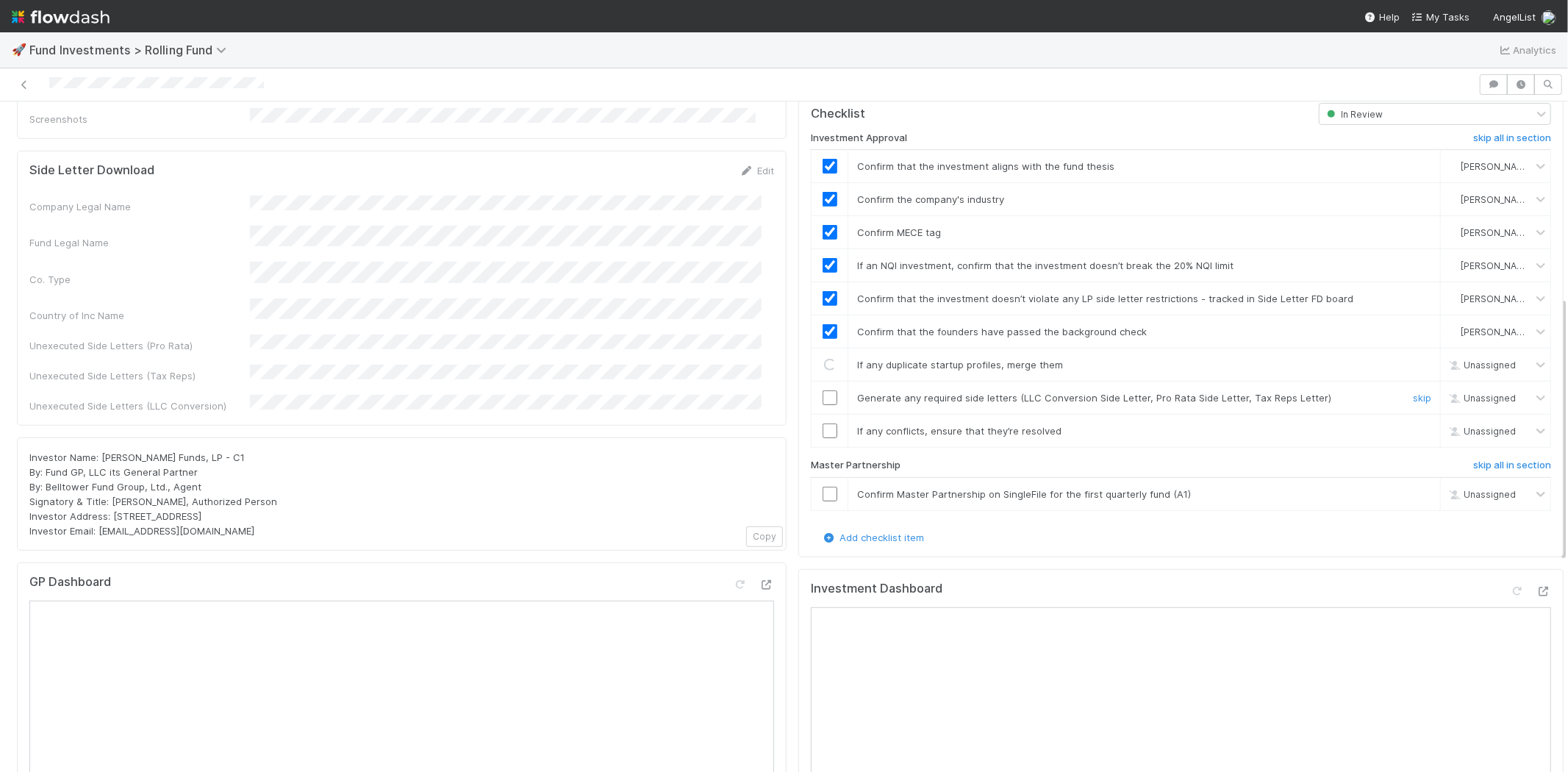
click at [822, 390] on input "checkbox" at bounding box center [830, 398] width 15 height 15
click at [822, 424] on input "checkbox" at bounding box center [830, 431] width 15 height 15
click at [822, 487] on input "checkbox" at bounding box center [830, 494] width 15 height 15
checkbox input "true"
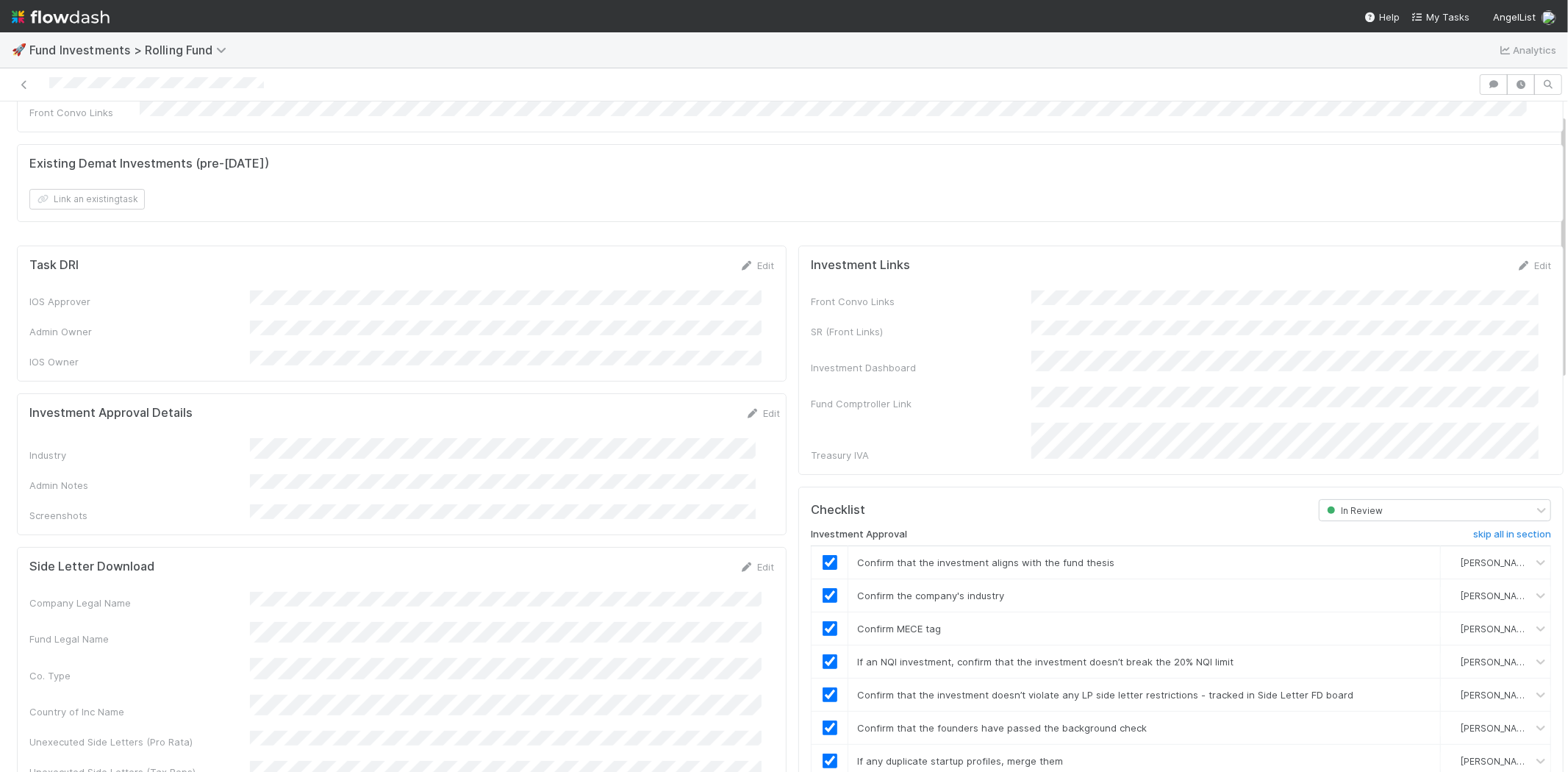
scroll to position [0, 0]
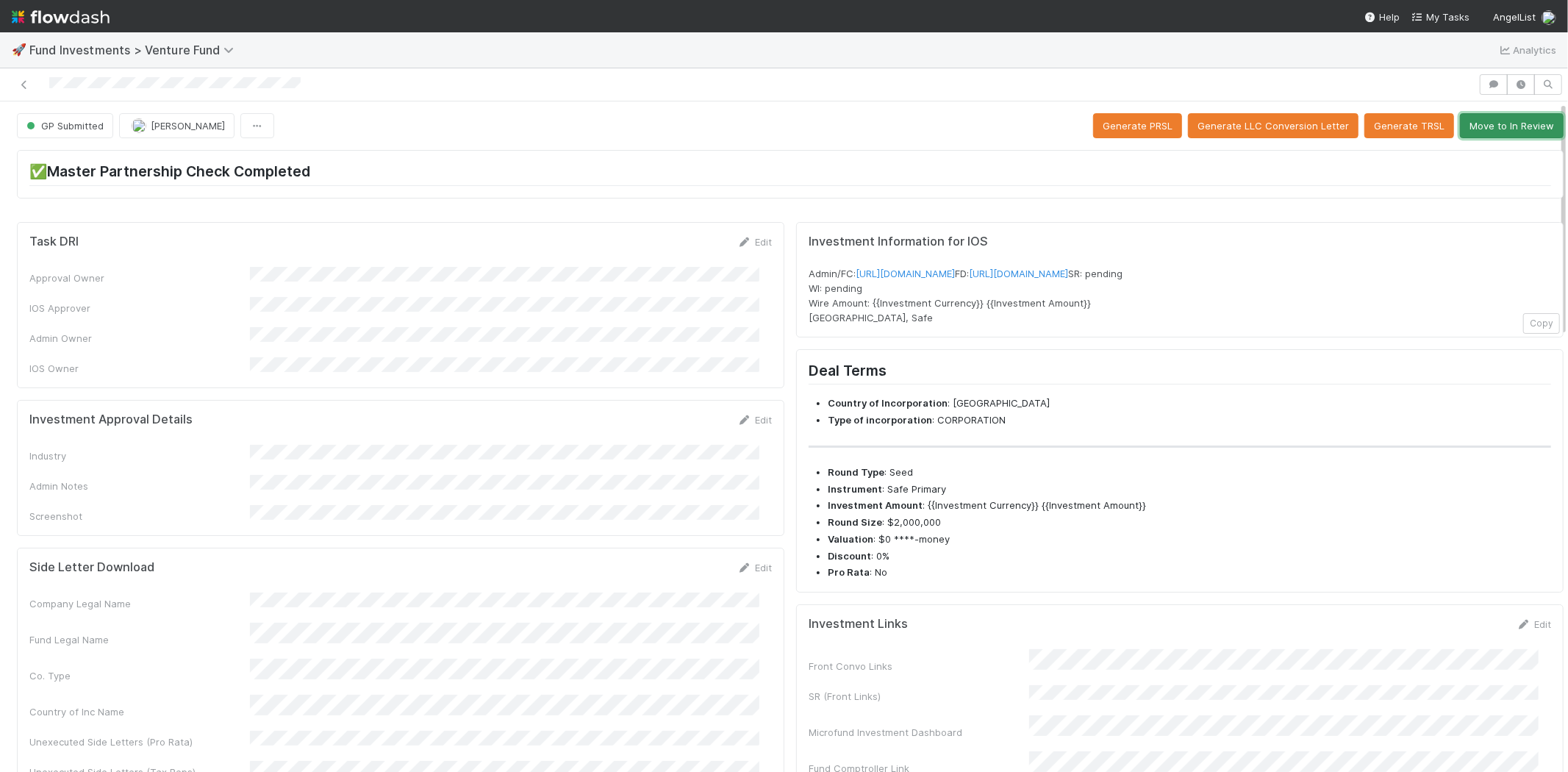
click at [1488, 122] on button "Move to In Review" at bounding box center [1512, 126] width 104 height 25
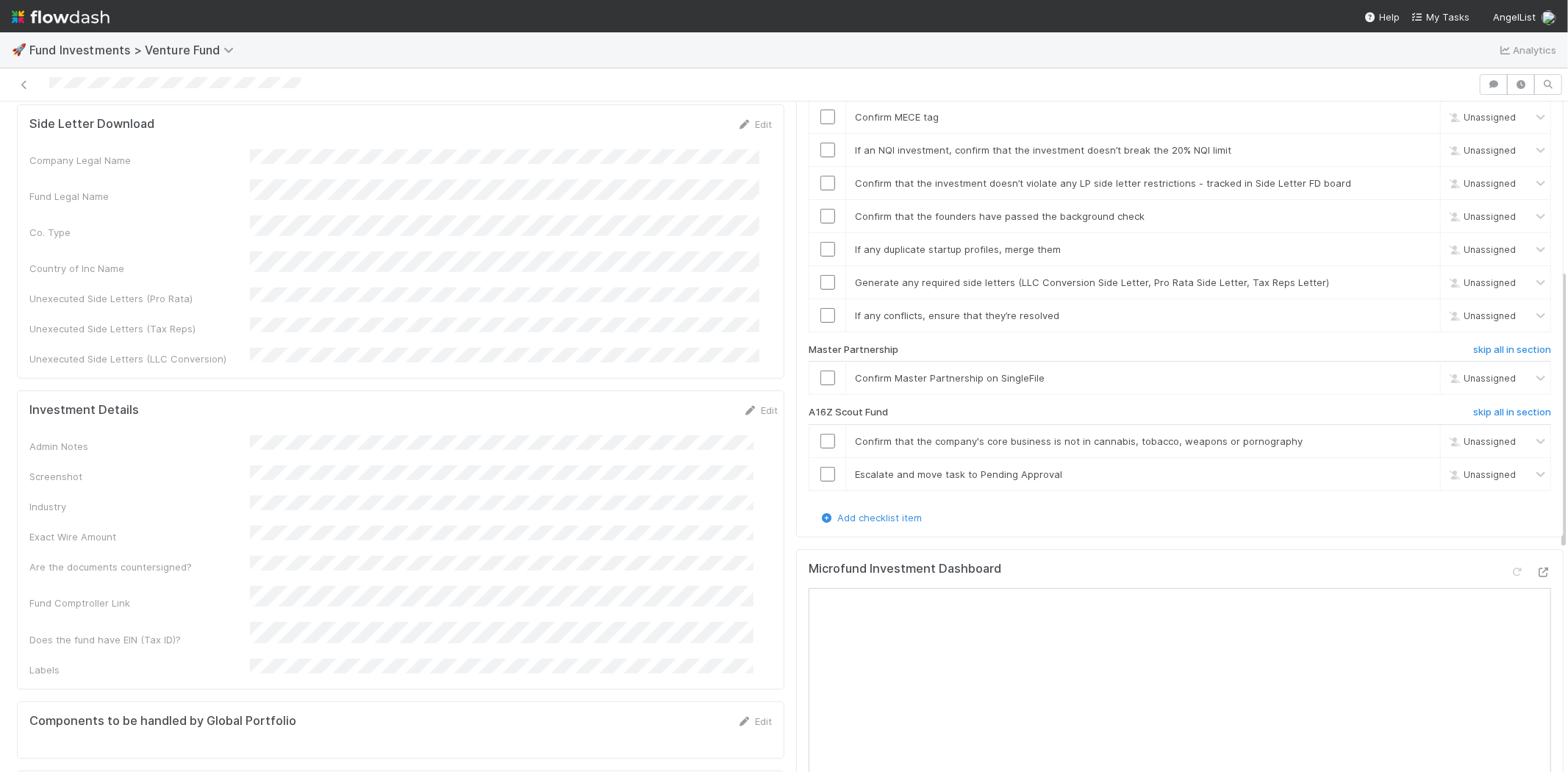
scroll to position [489, 0]
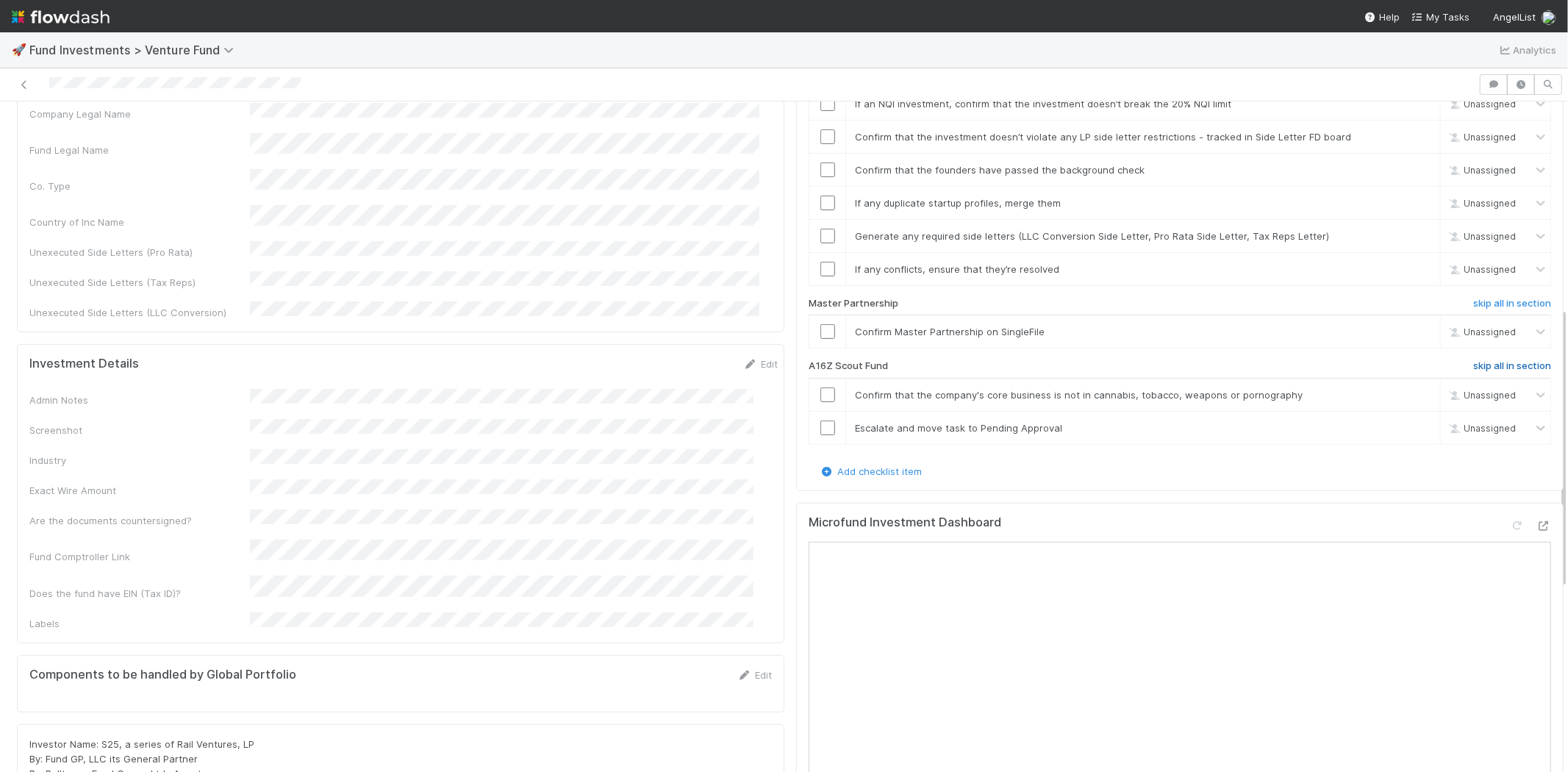
click at [1487, 360] on h6 "skip all in section" at bounding box center [1512, 366] width 78 height 12
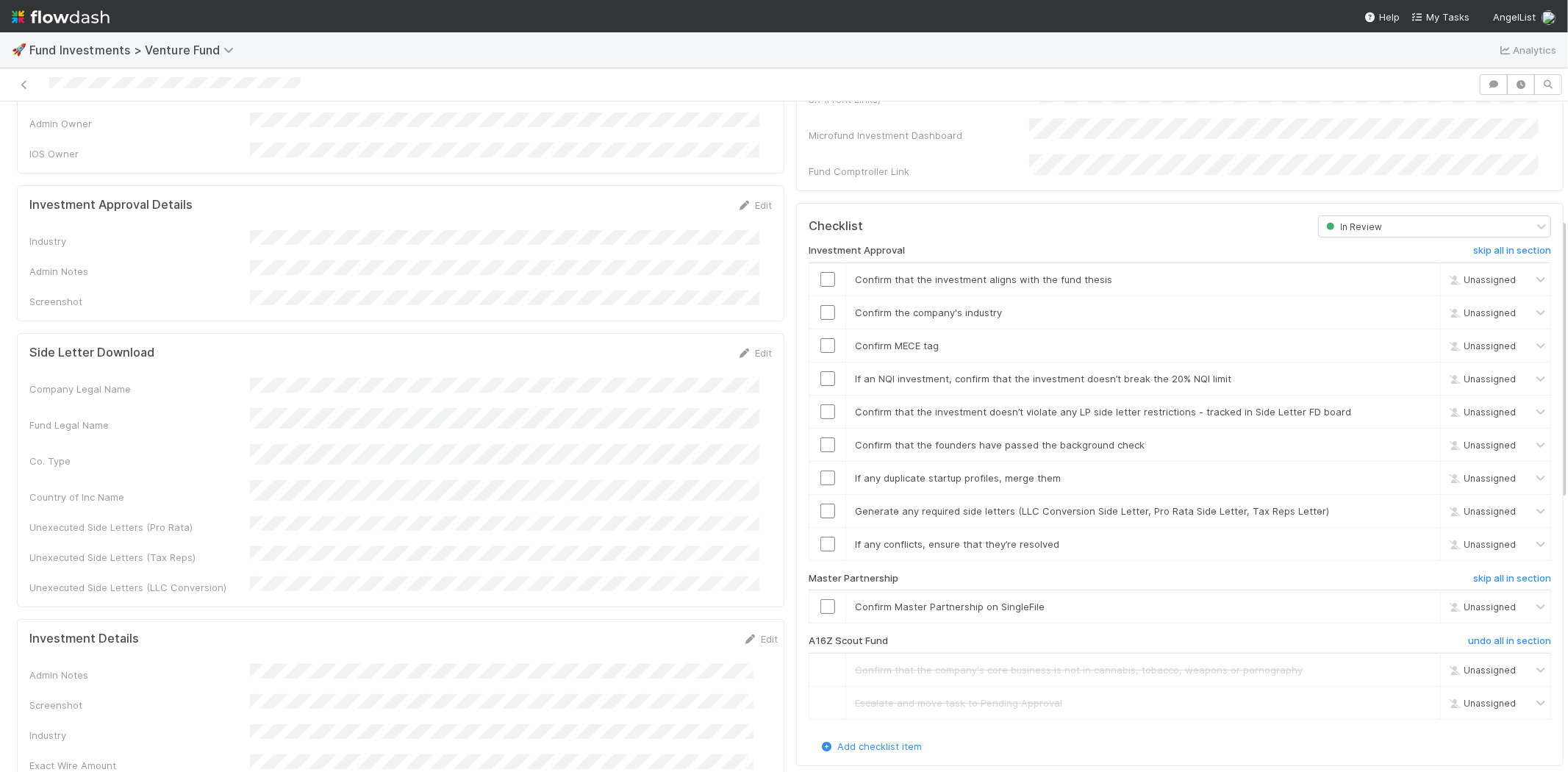
scroll to position [192, 0]
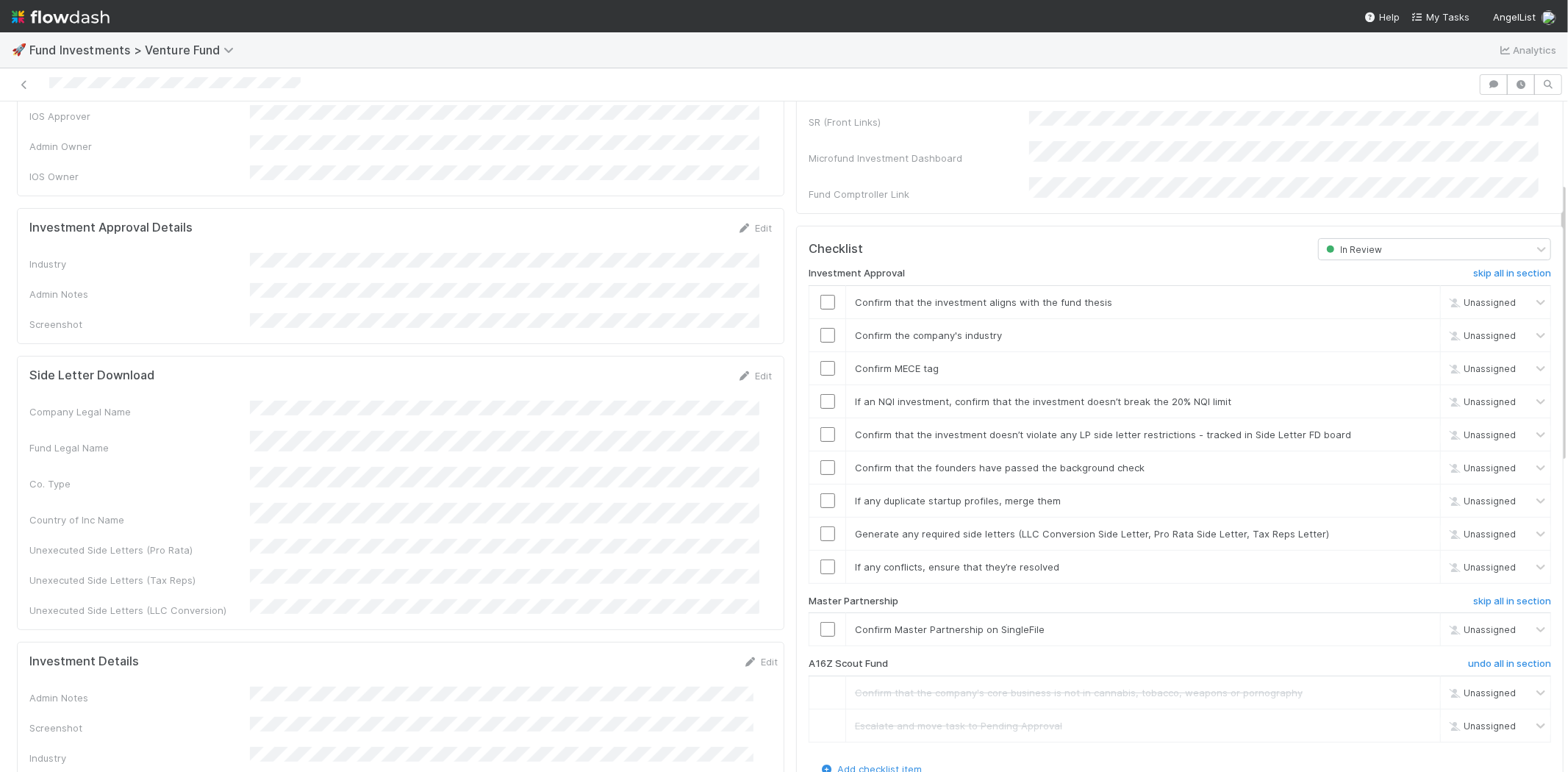
click at [746, 221] on div "Edit" at bounding box center [754, 228] width 34 height 15
click at [748, 222] on link "Edit" at bounding box center [754, 228] width 34 height 12
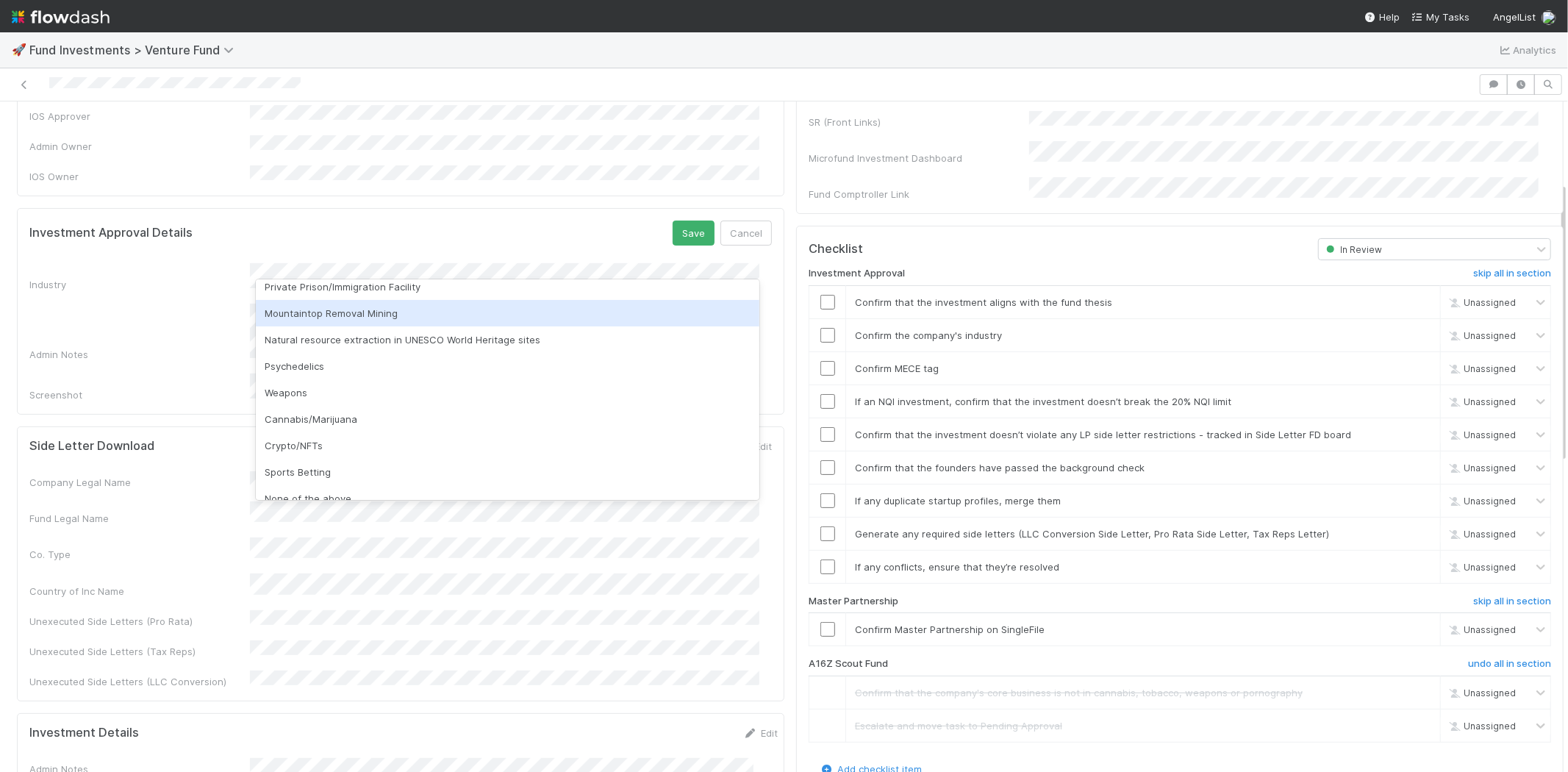
scroll to position [420, 0]
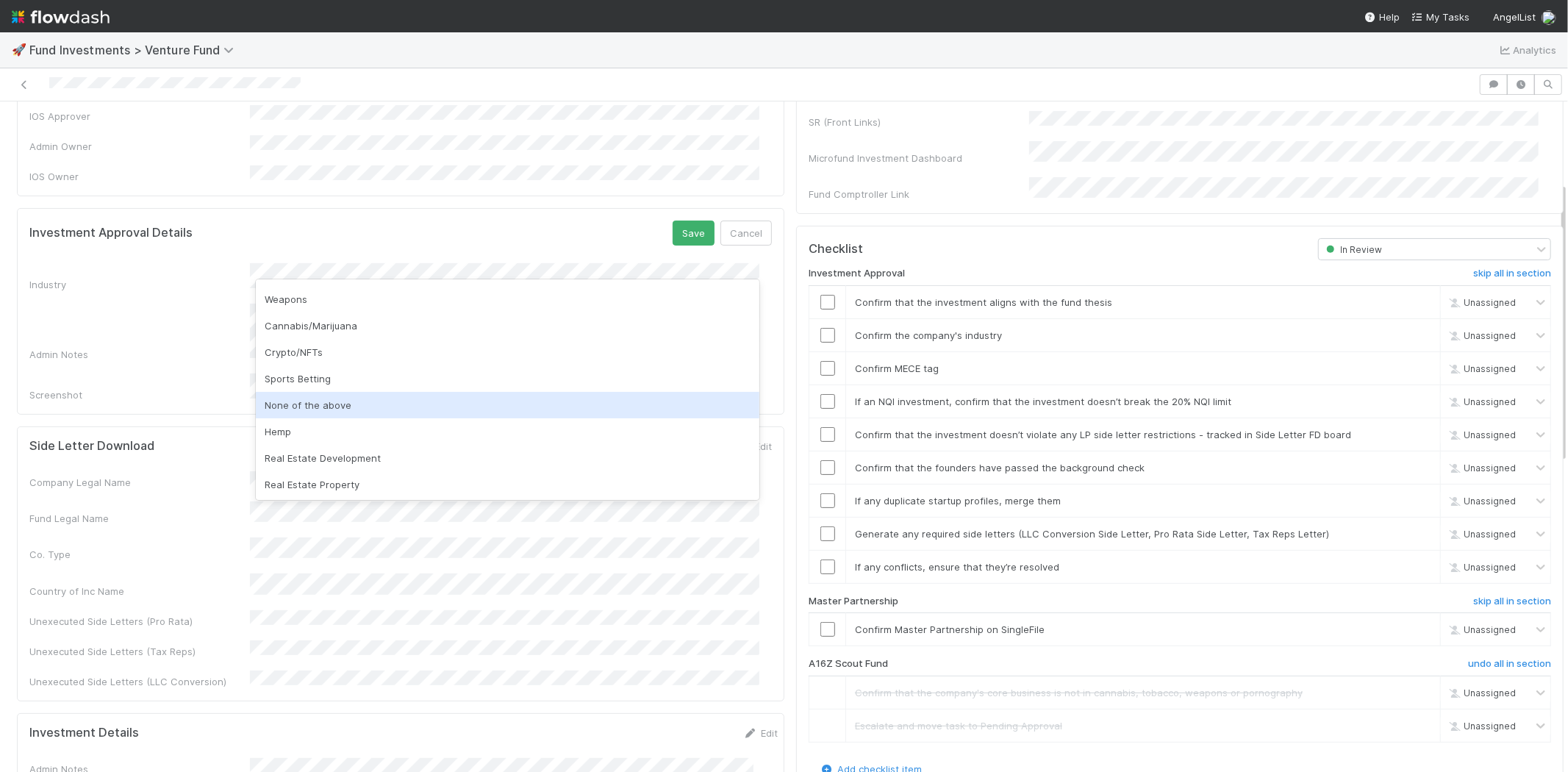
click at [342, 409] on div "None of the above" at bounding box center [508, 405] width 503 height 27
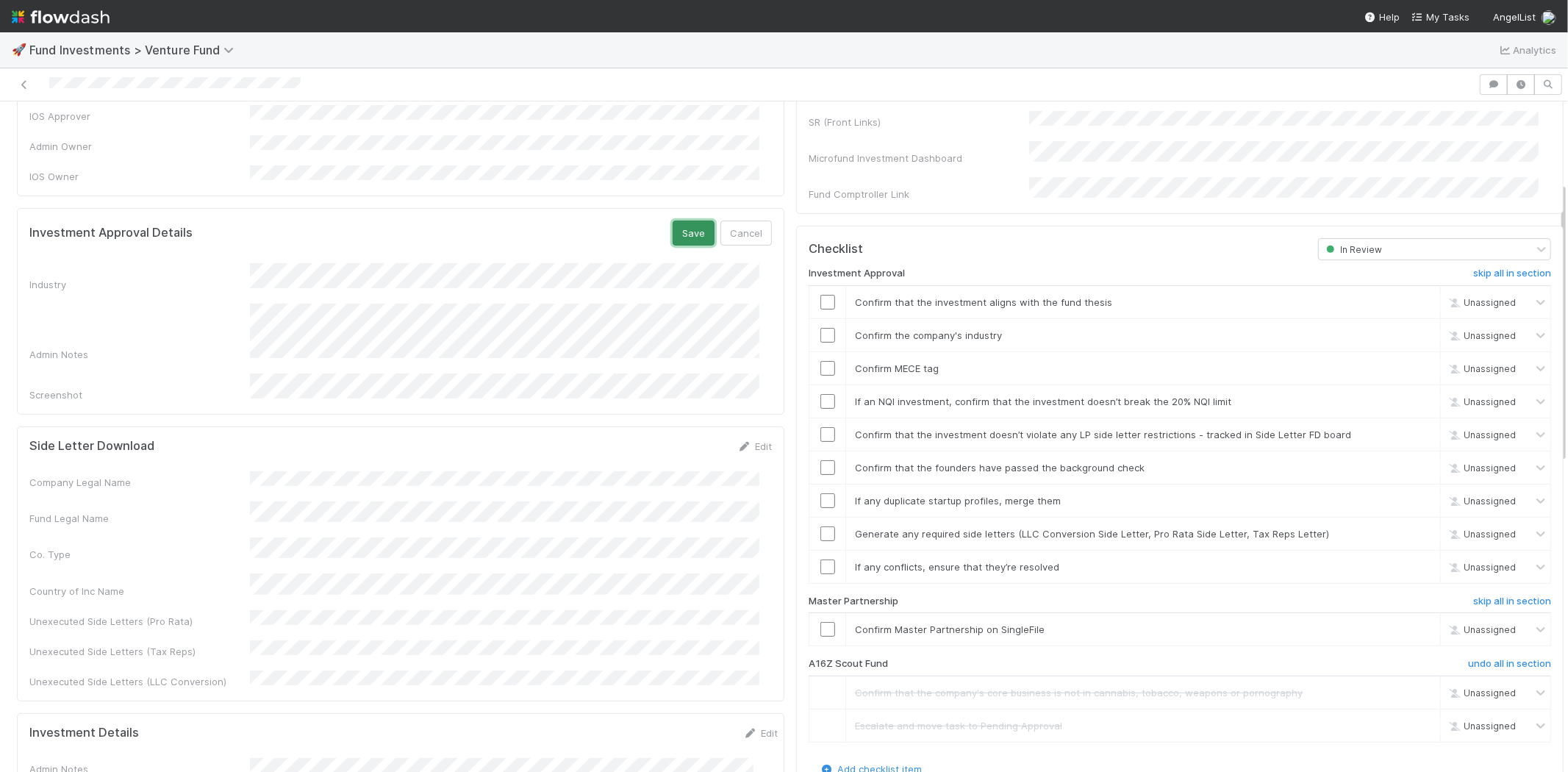
click at [673, 228] on button "Save" at bounding box center [694, 233] width 42 height 25
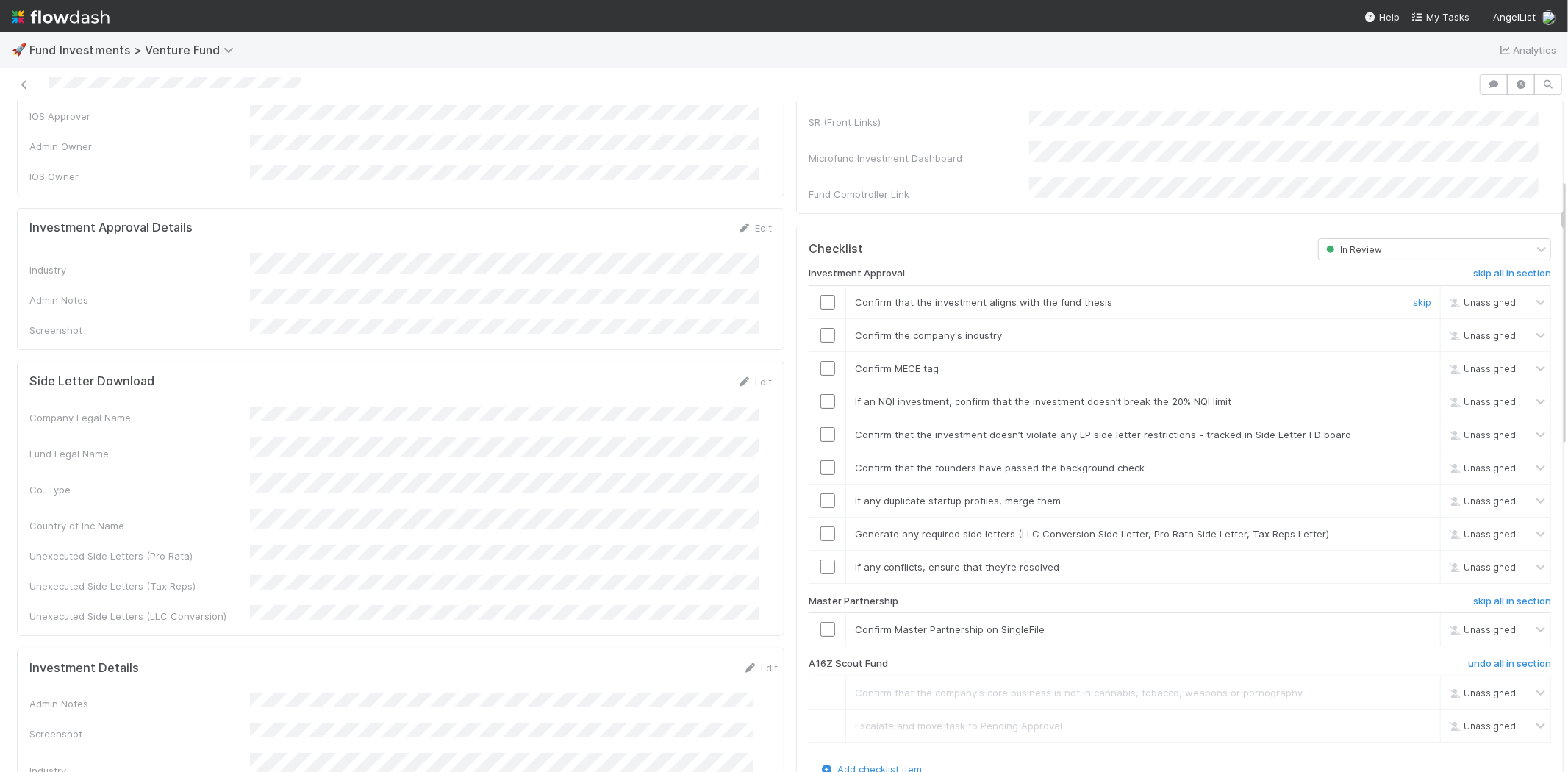
click at [820, 295] on input "checkbox" at bounding box center [828, 302] width 15 height 15
click at [820, 328] on input "checkbox" at bounding box center [828, 336] width 15 height 15
click at [820, 361] on input "checkbox" at bounding box center [828, 368] width 15 height 15
click at [820, 394] on input "checkbox" at bounding box center [828, 402] width 15 height 15
click at [820, 427] on input "checkbox" at bounding box center [828, 435] width 15 height 15
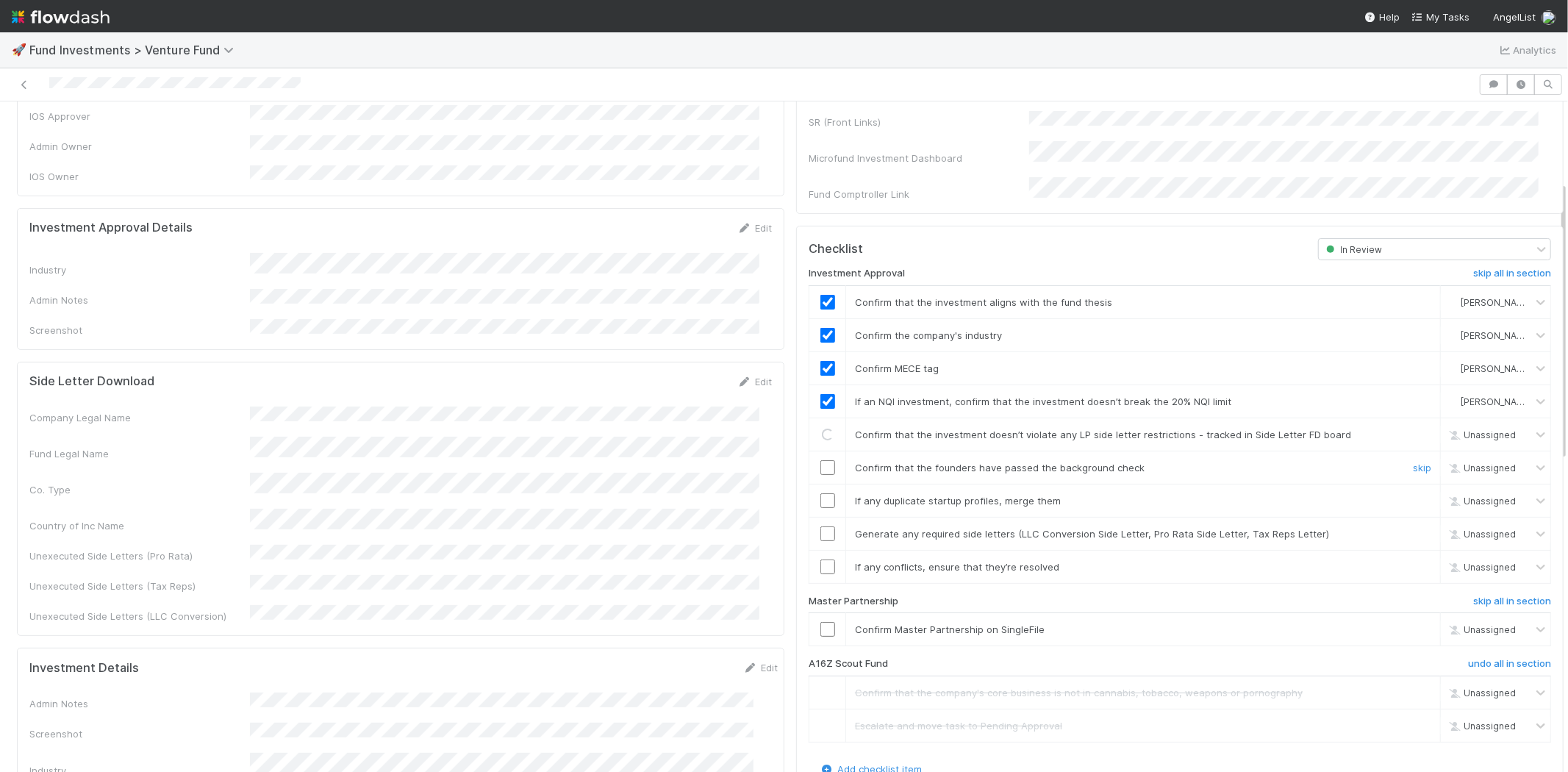
click at [820, 460] on input "checkbox" at bounding box center [828, 467] width 15 height 15
click at [820, 493] on input "checkbox" at bounding box center [828, 501] width 15 height 15
click at [820, 526] on input "checkbox" at bounding box center [828, 534] width 15 height 15
click at [820, 560] on input "checkbox" at bounding box center [828, 567] width 15 height 15
checkbox input "true"
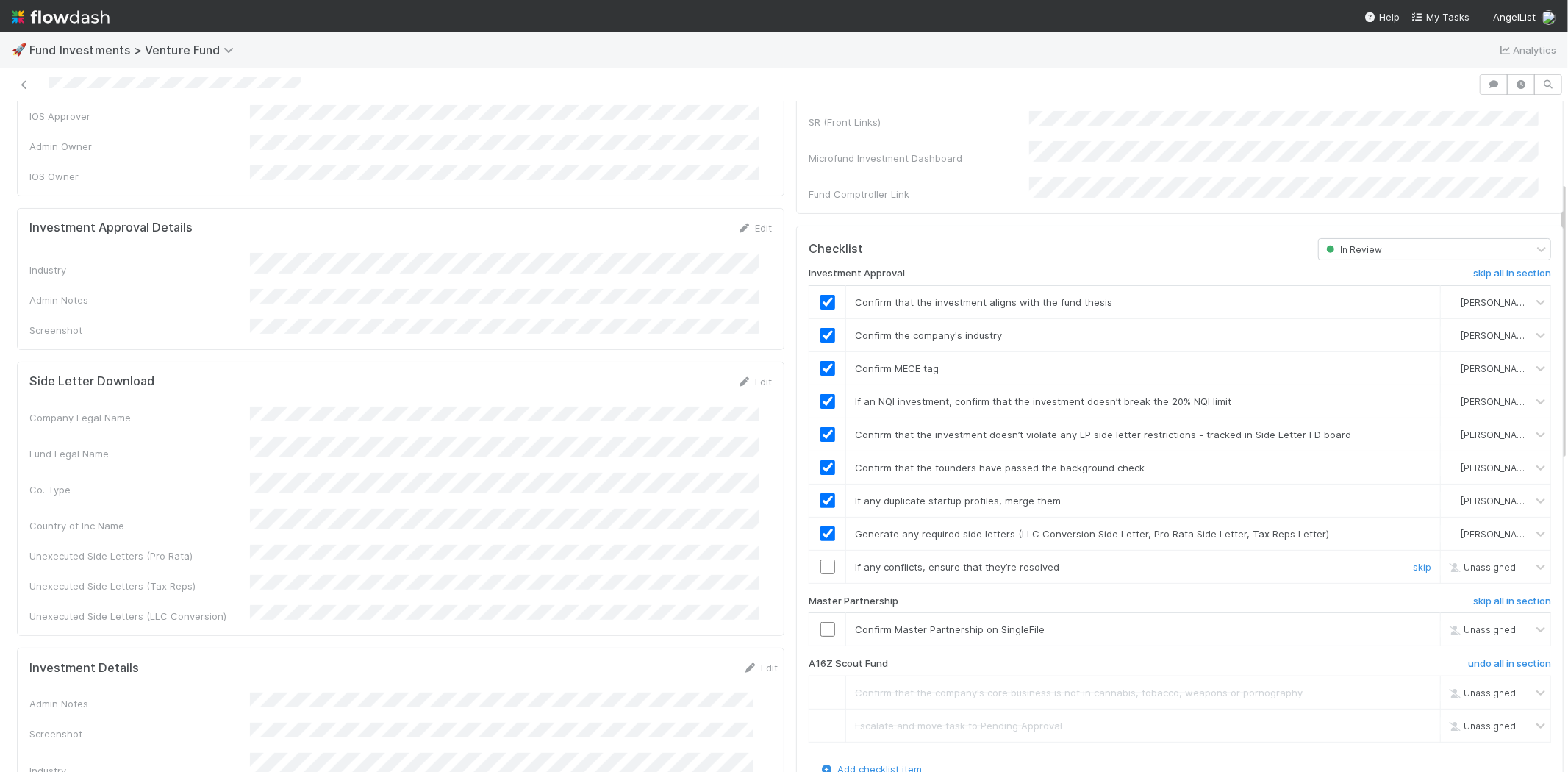
click at [820, 560] on input "checkbox" at bounding box center [828, 567] width 15 height 15
click at [820, 622] on input "checkbox" at bounding box center [828, 629] width 15 height 15
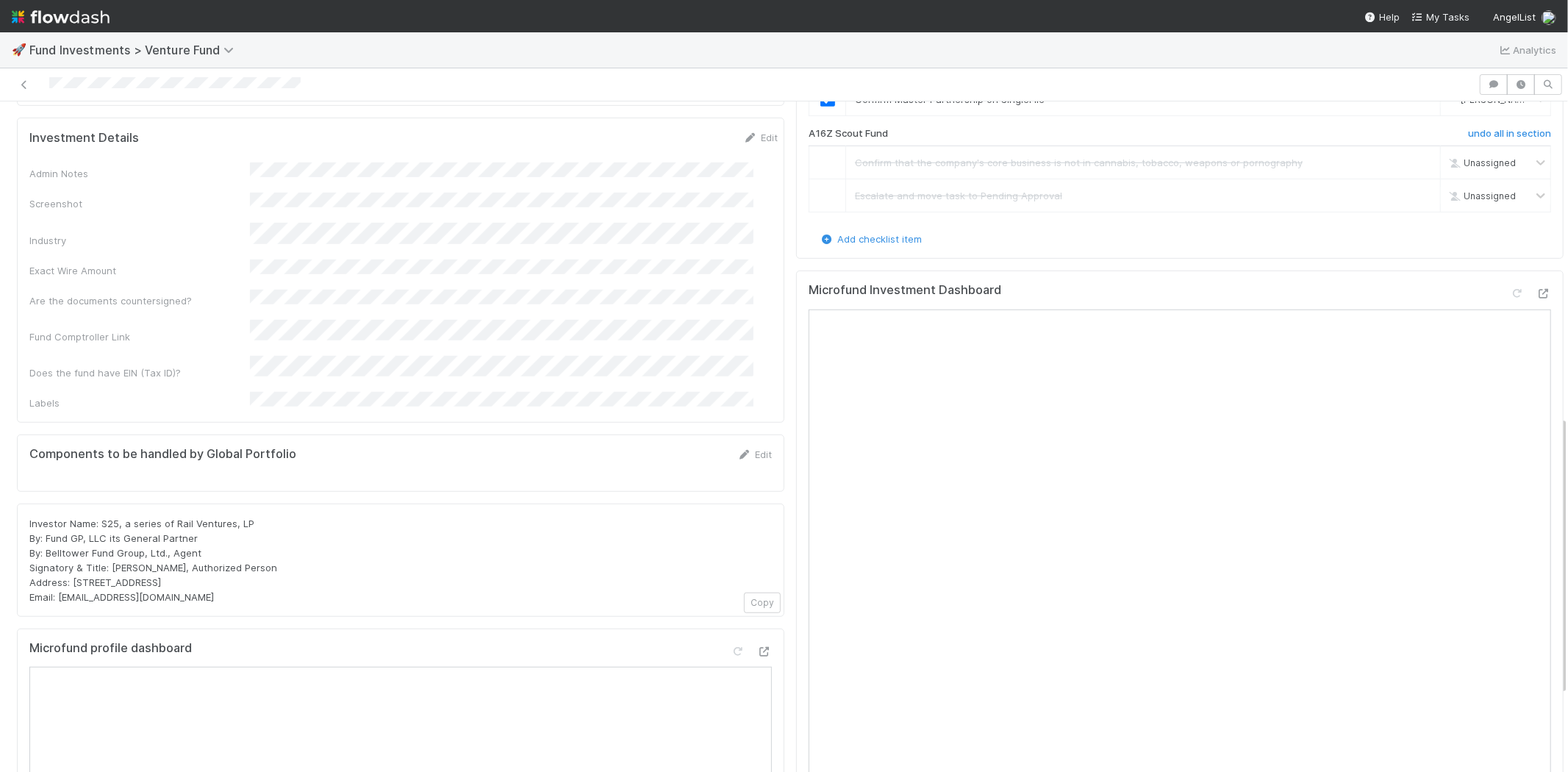
scroll to position [845, 0]
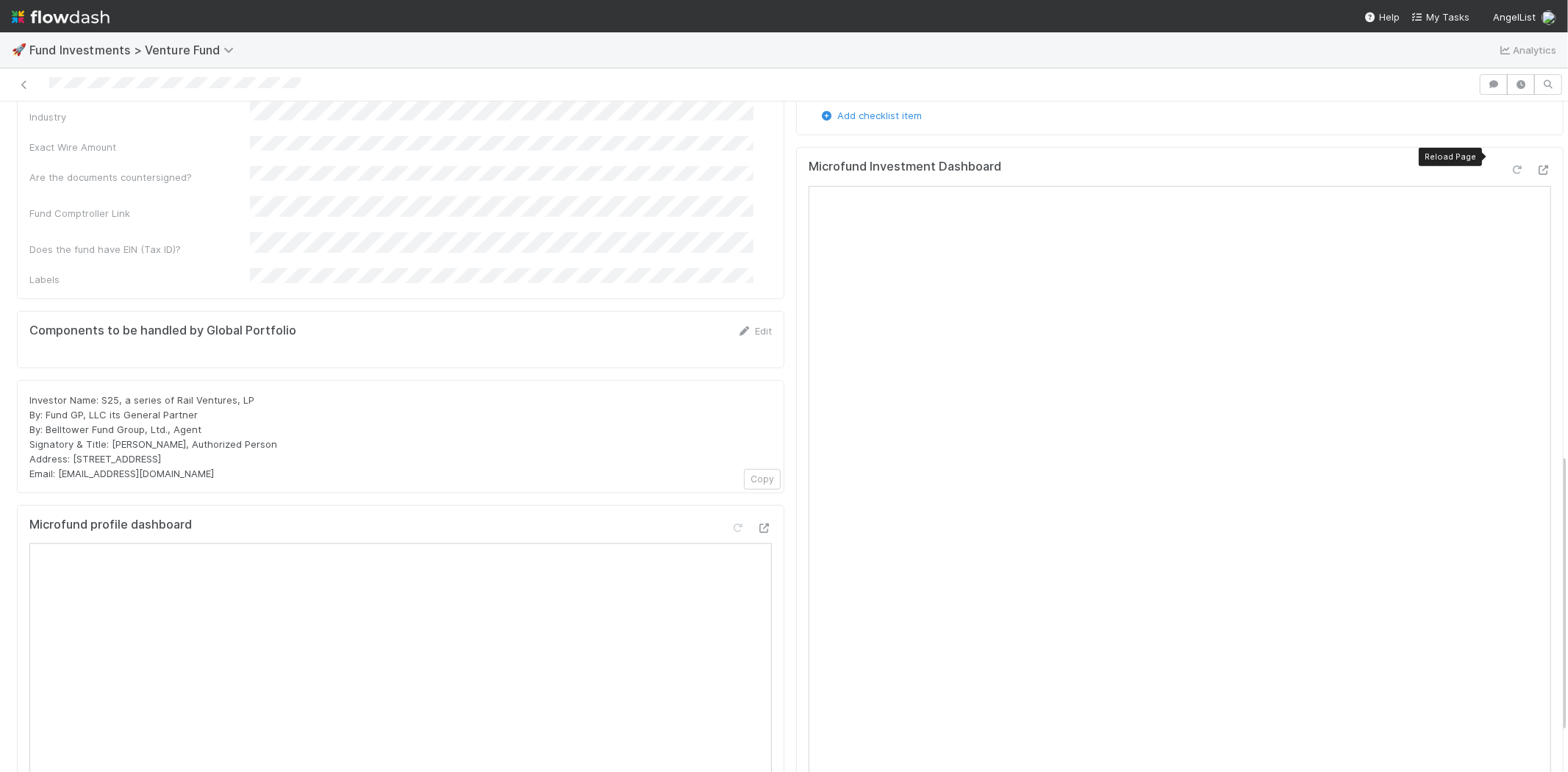
click at [1509, 165] on icon at bounding box center [1517, 170] width 15 height 9
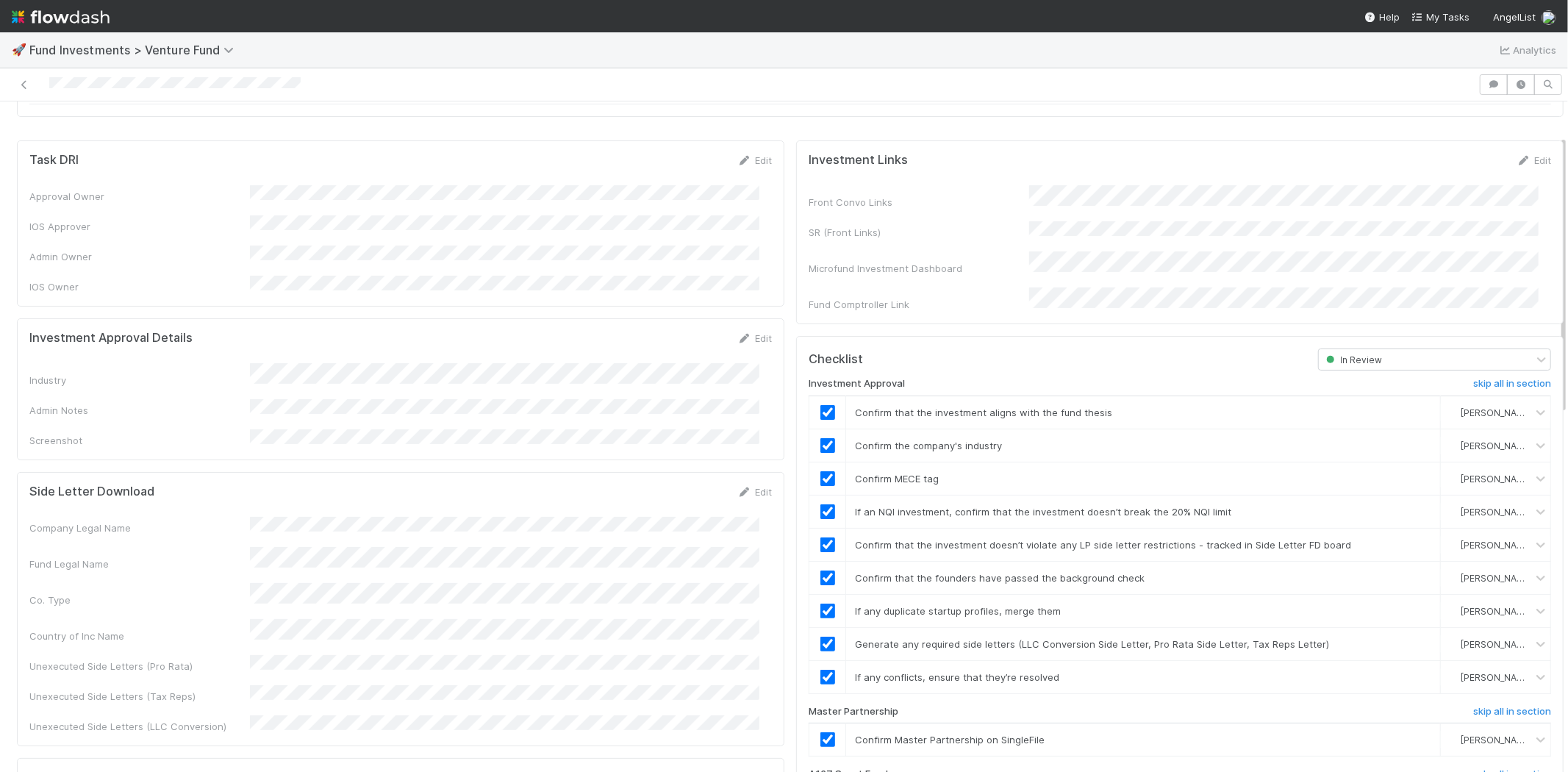
scroll to position [0, 0]
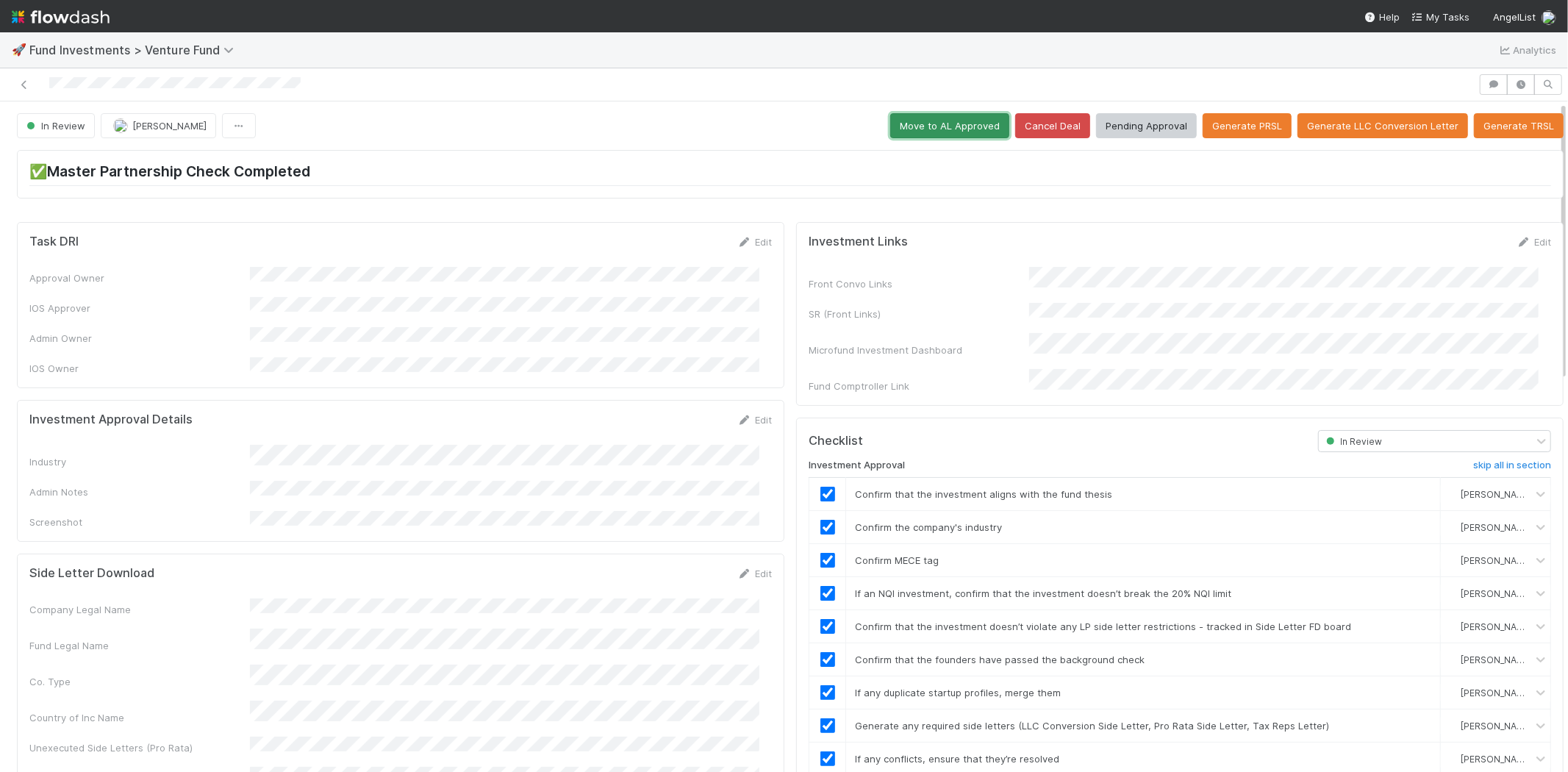
click at [901, 125] on button "Move to AL Approved" at bounding box center [950, 126] width 119 height 25
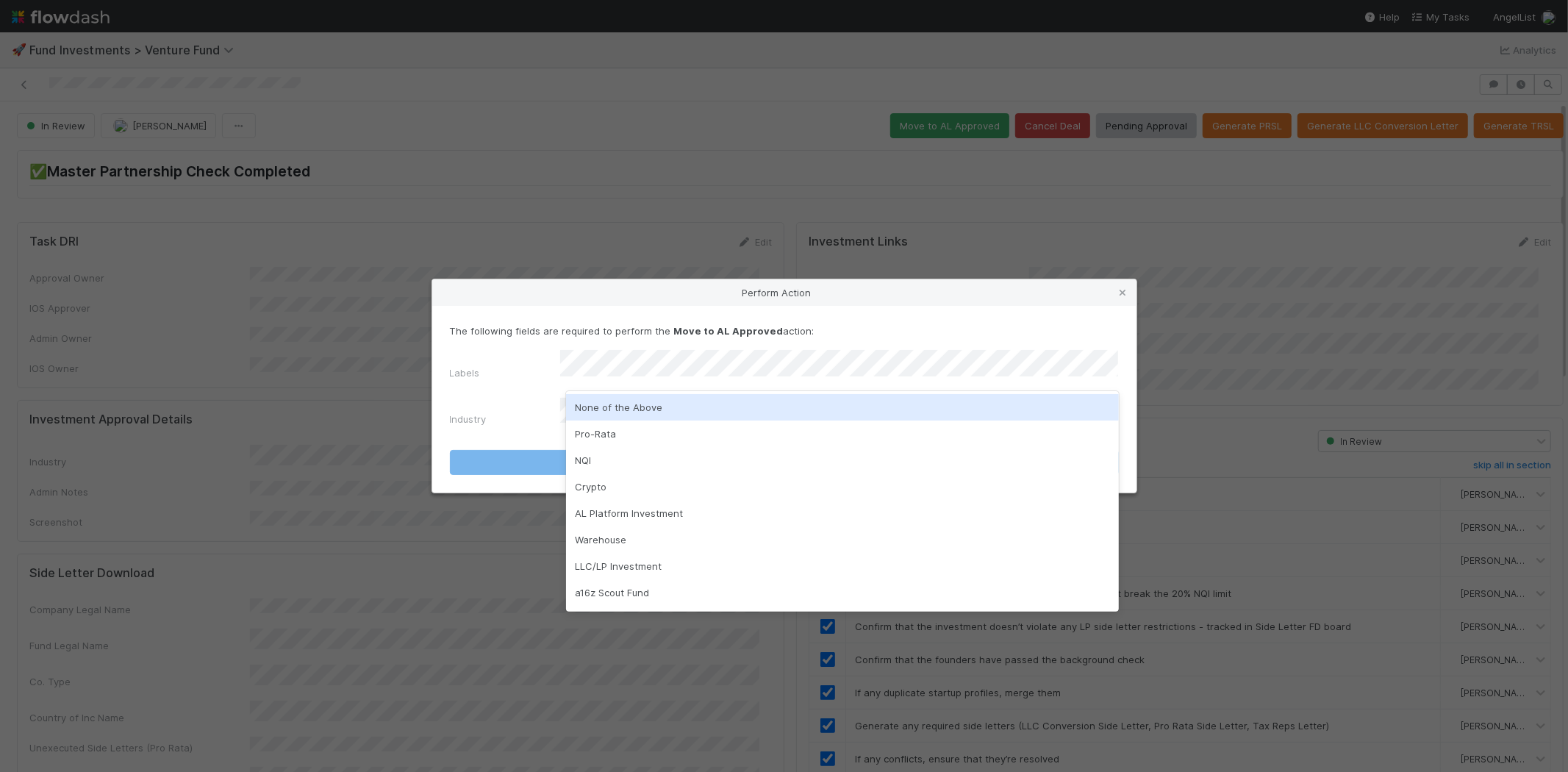
click at [622, 410] on div "None of the Above" at bounding box center [842, 408] width 553 height 27
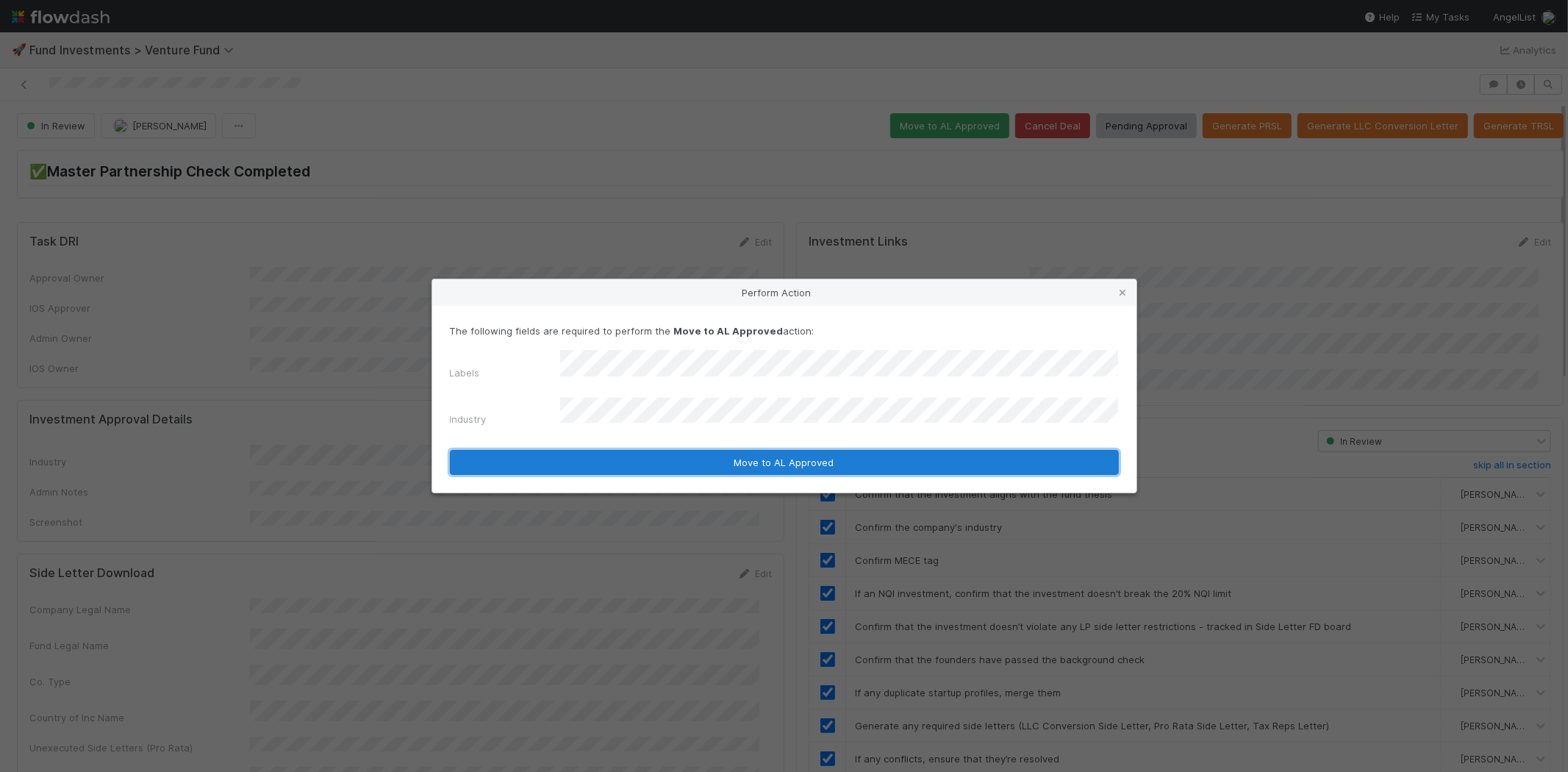
click at [583, 450] on button "Move to AL Approved" at bounding box center [784, 462] width 669 height 25
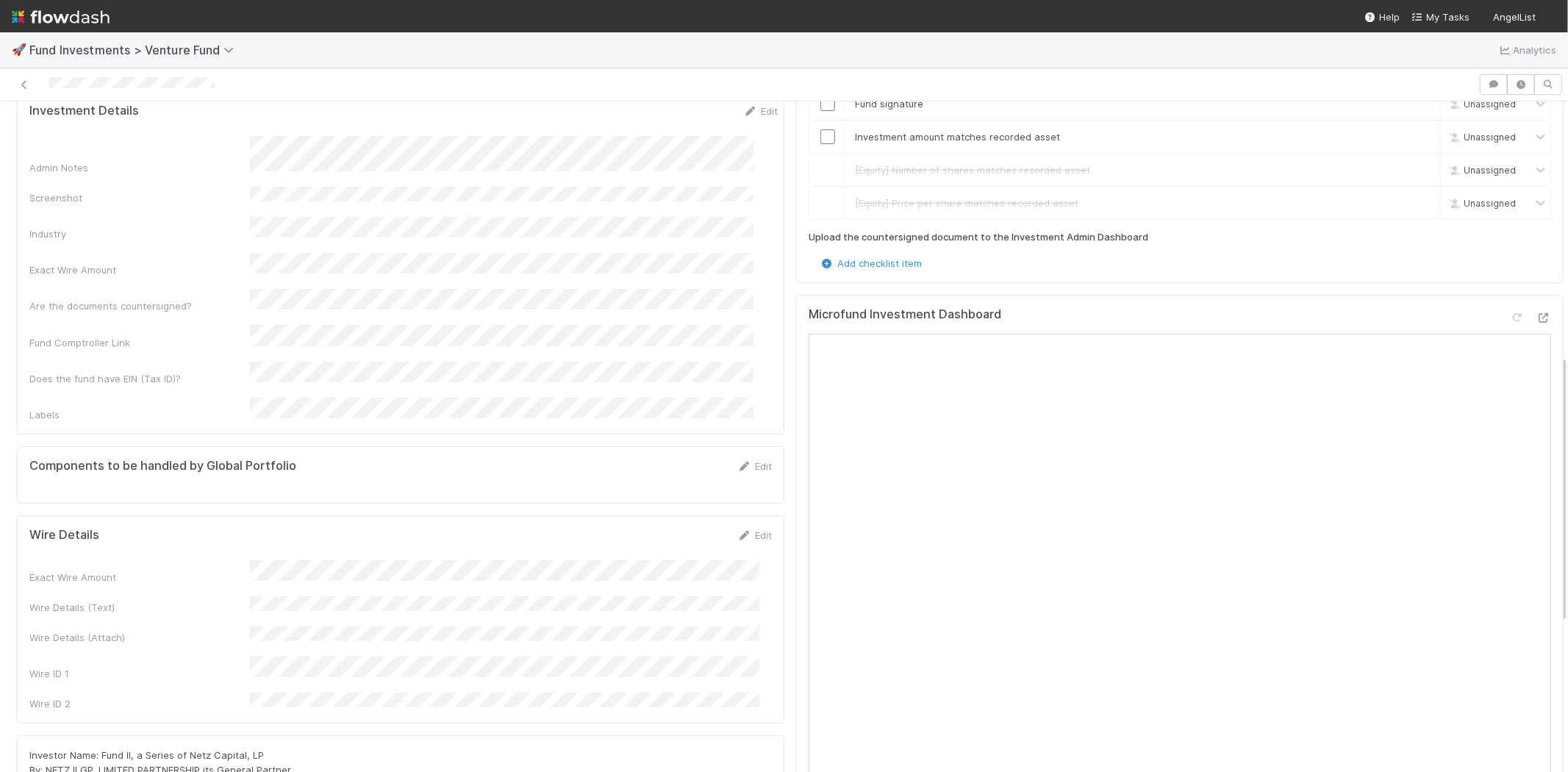
scroll to position [653, 0]
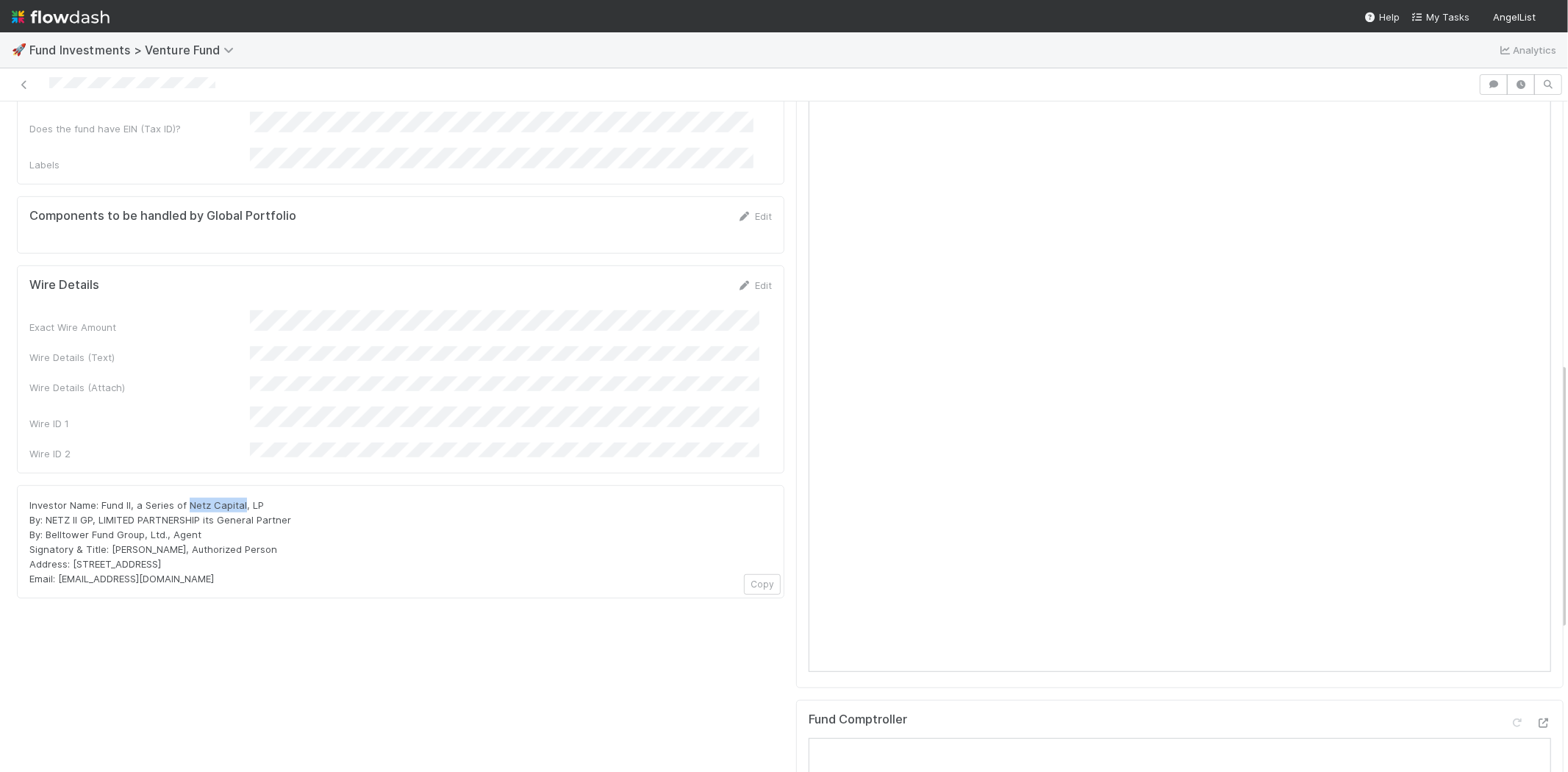
drag, startPoint x: 186, startPoint y: 432, endPoint x: 242, endPoint y: 432, distance: 56.0
click at [242, 499] on span "Investor Name: Fund II, a Series of Netz Capital, LP By: NETZ II GP, LIMITED PA…" at bounding box center [160, 542] width 262 height 86
copy span "Netz Capital"
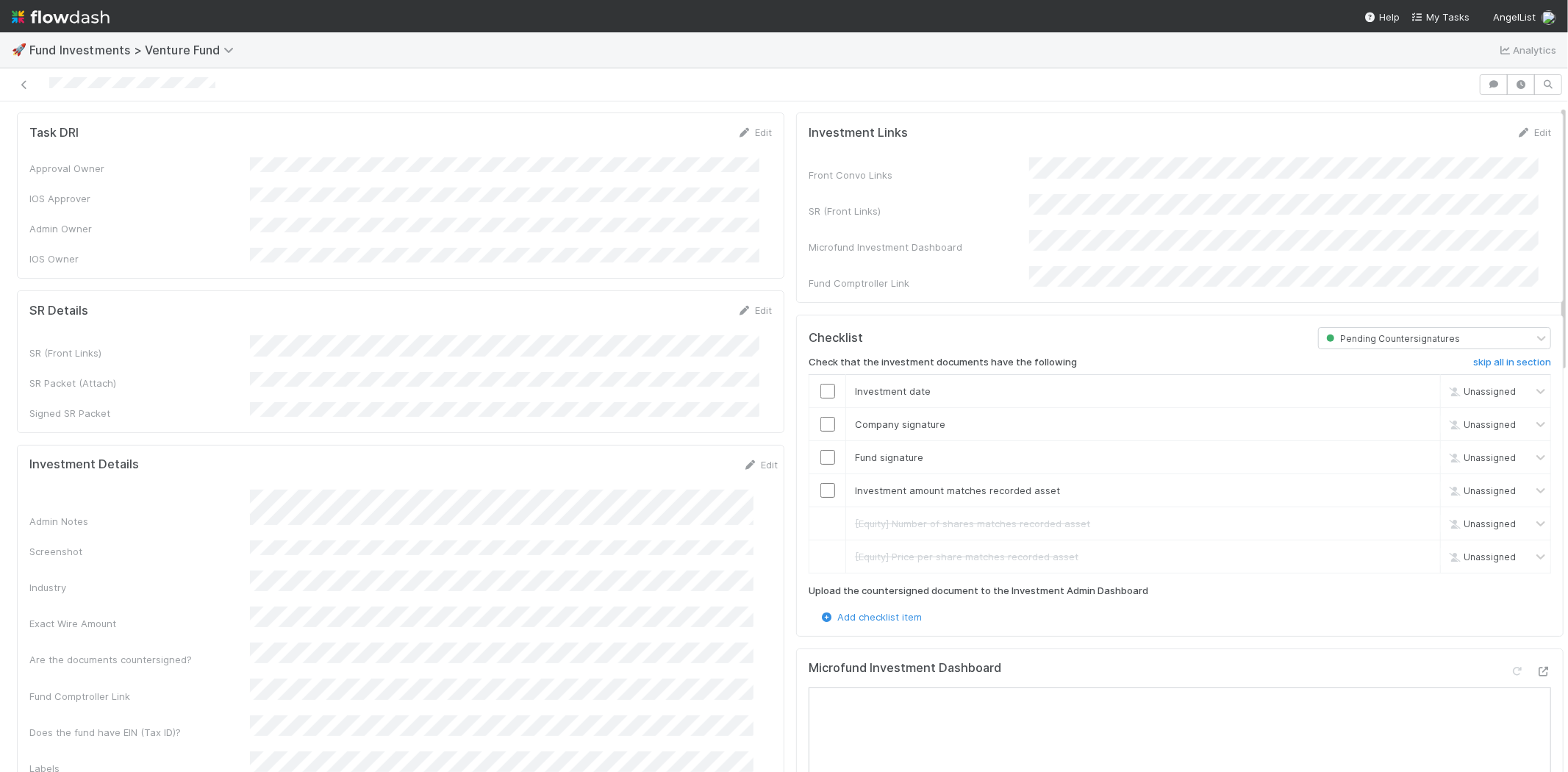
scroll to position [0, 0]
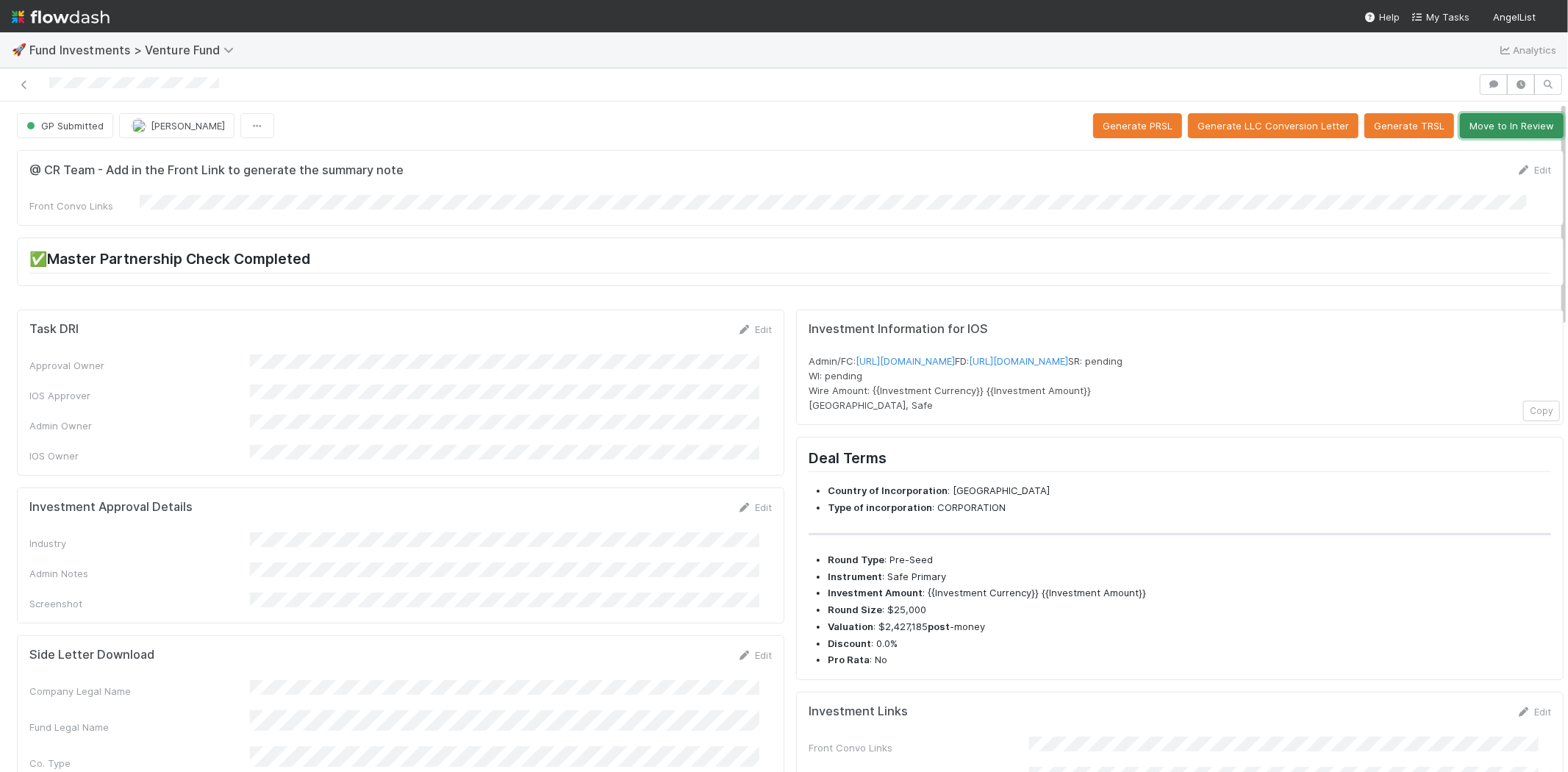
click at [1482, 125] on button "Move to In Review" at bounding box center [1512, 126] width 104 height 25
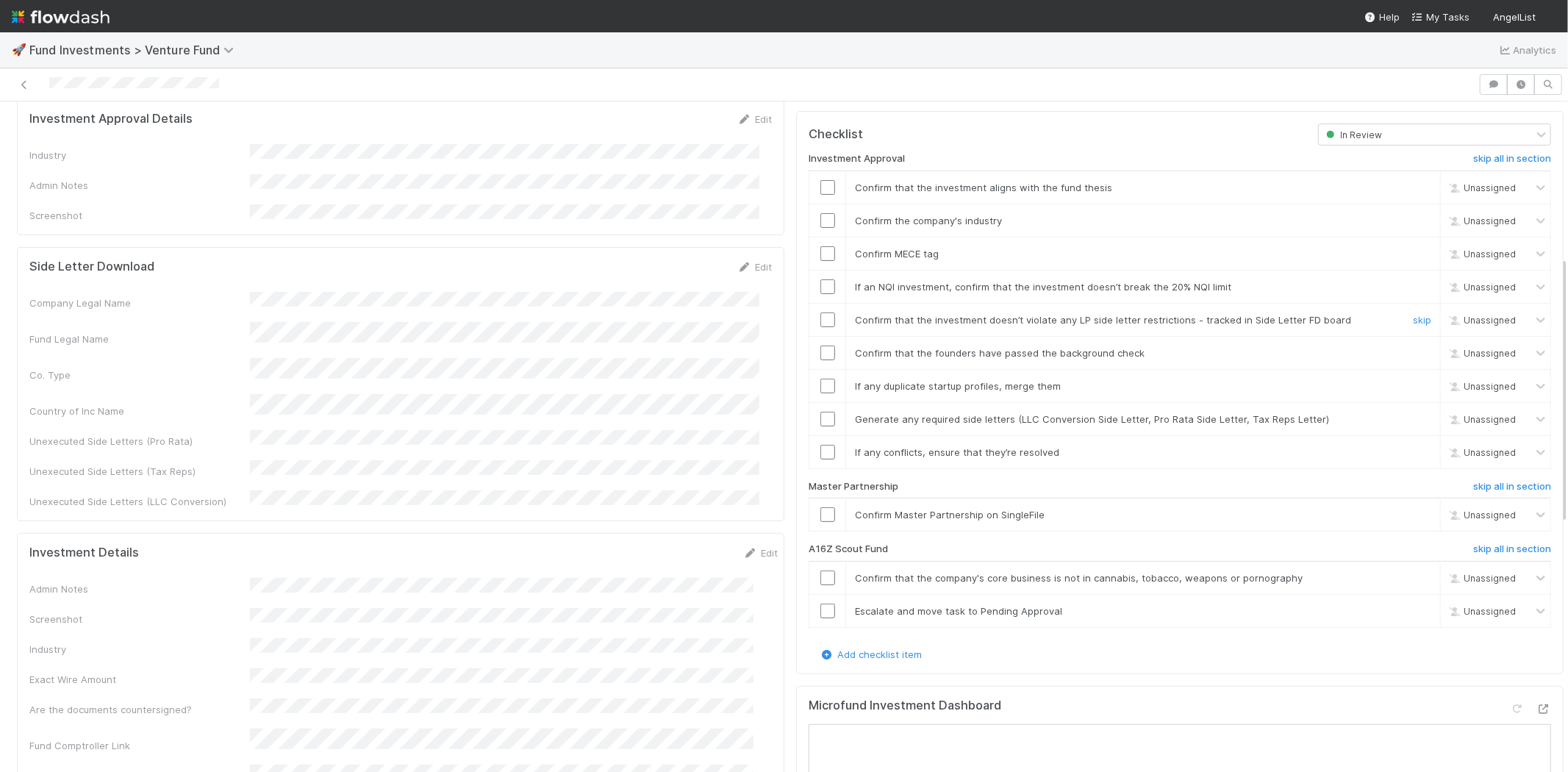
scroll to position [489, 0]
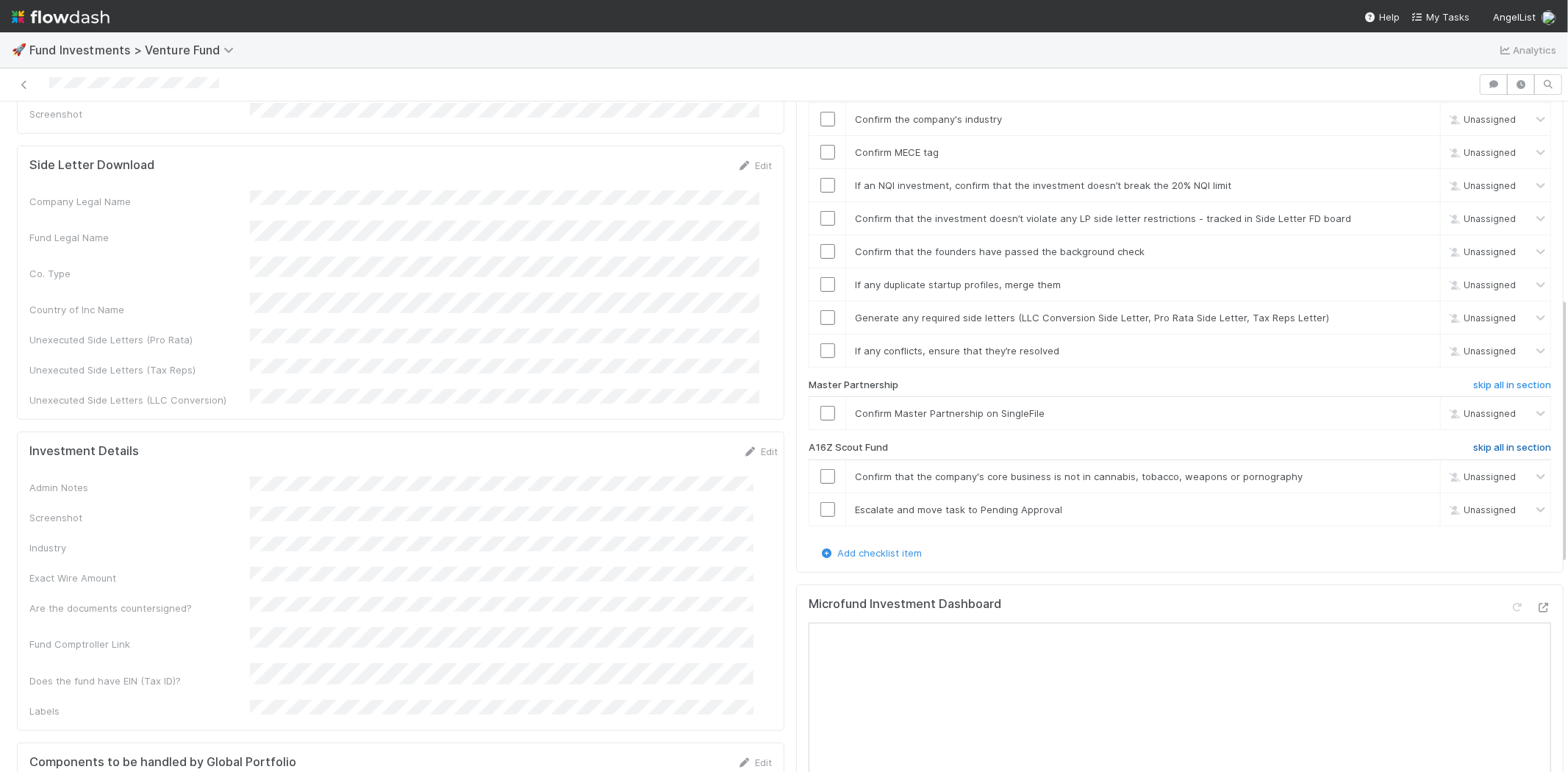
click at [1492, 442] on h6 "skip all in section" at bounding box center [1512, 448] width 78 height 12
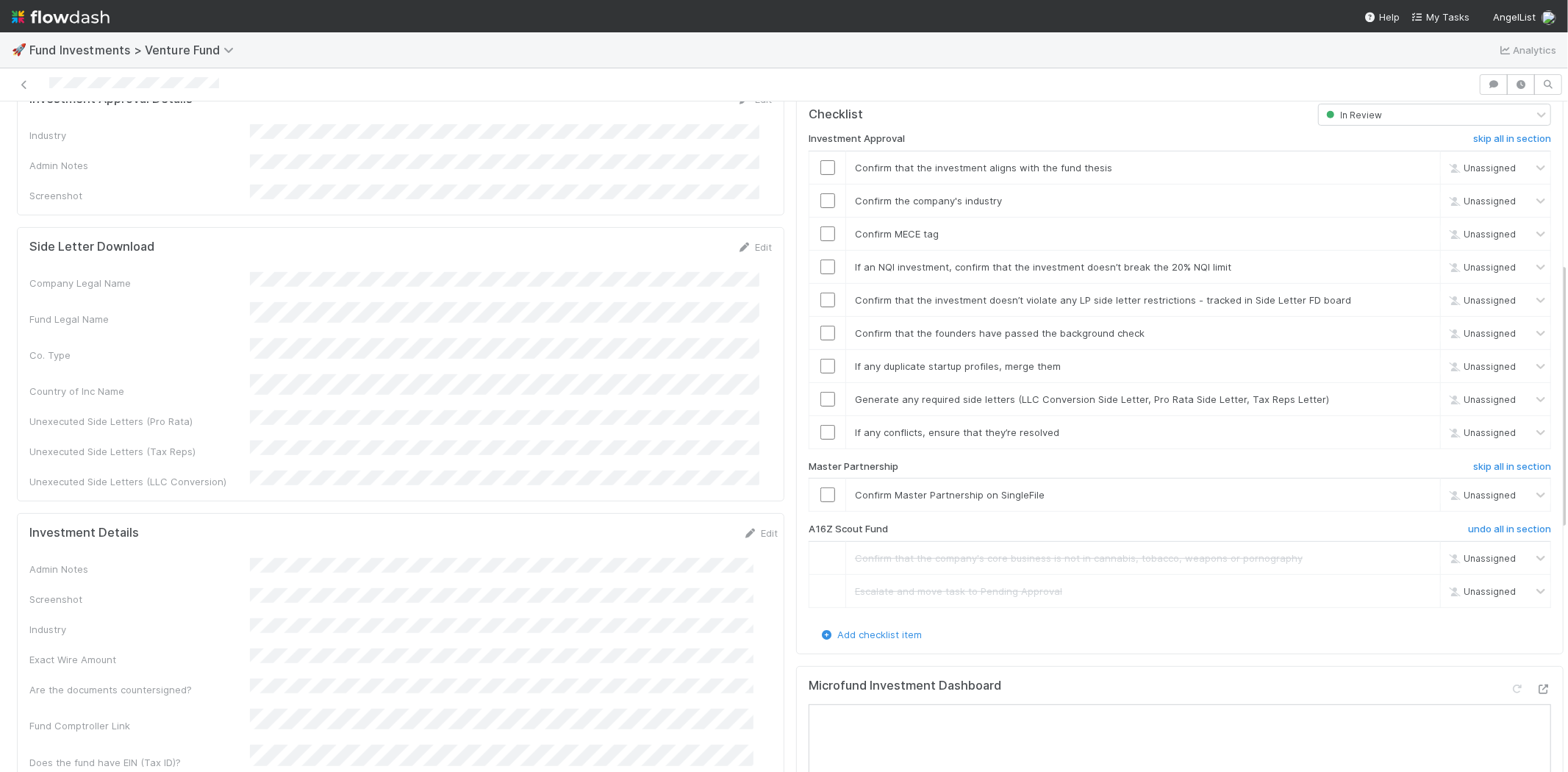
scroll to position [326, 0]
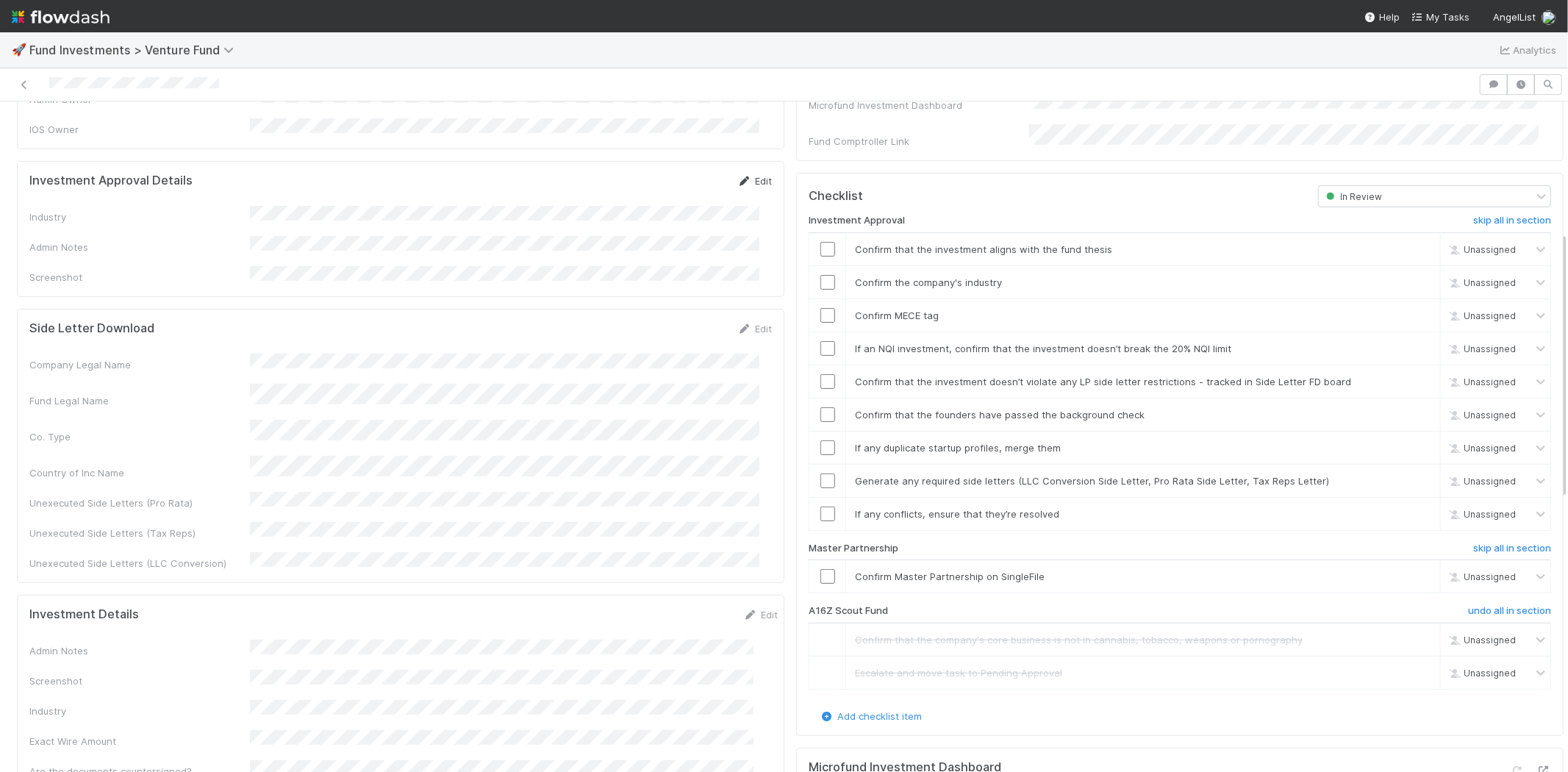
click at [743, 175] on link "Edit" at bounding box center [754, 181] width 34 height 12
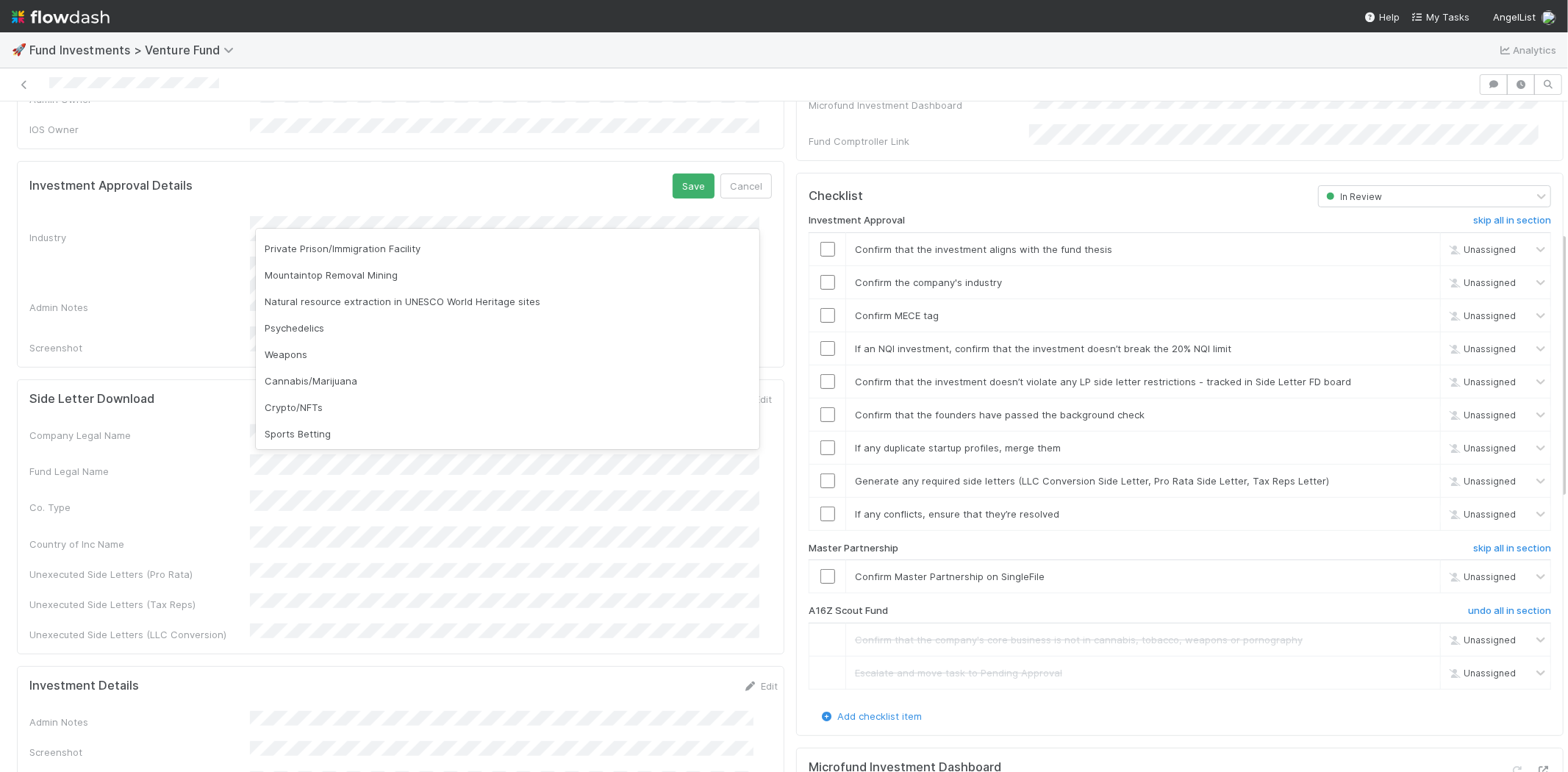
scroll to position [420, 0]
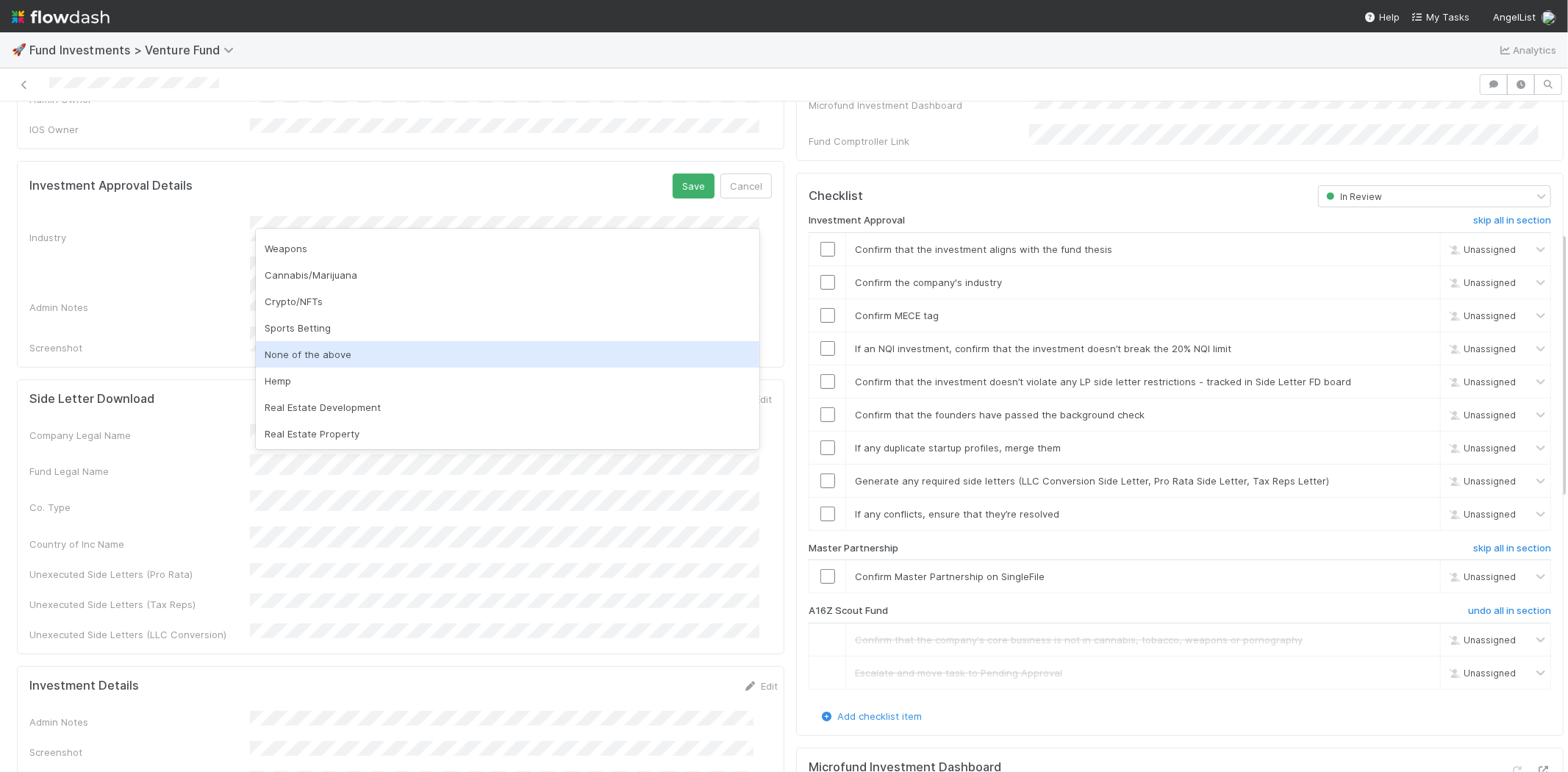
click at [318, 351] on div "None of the above" at bounding box center [508, 355] width 503 height 27
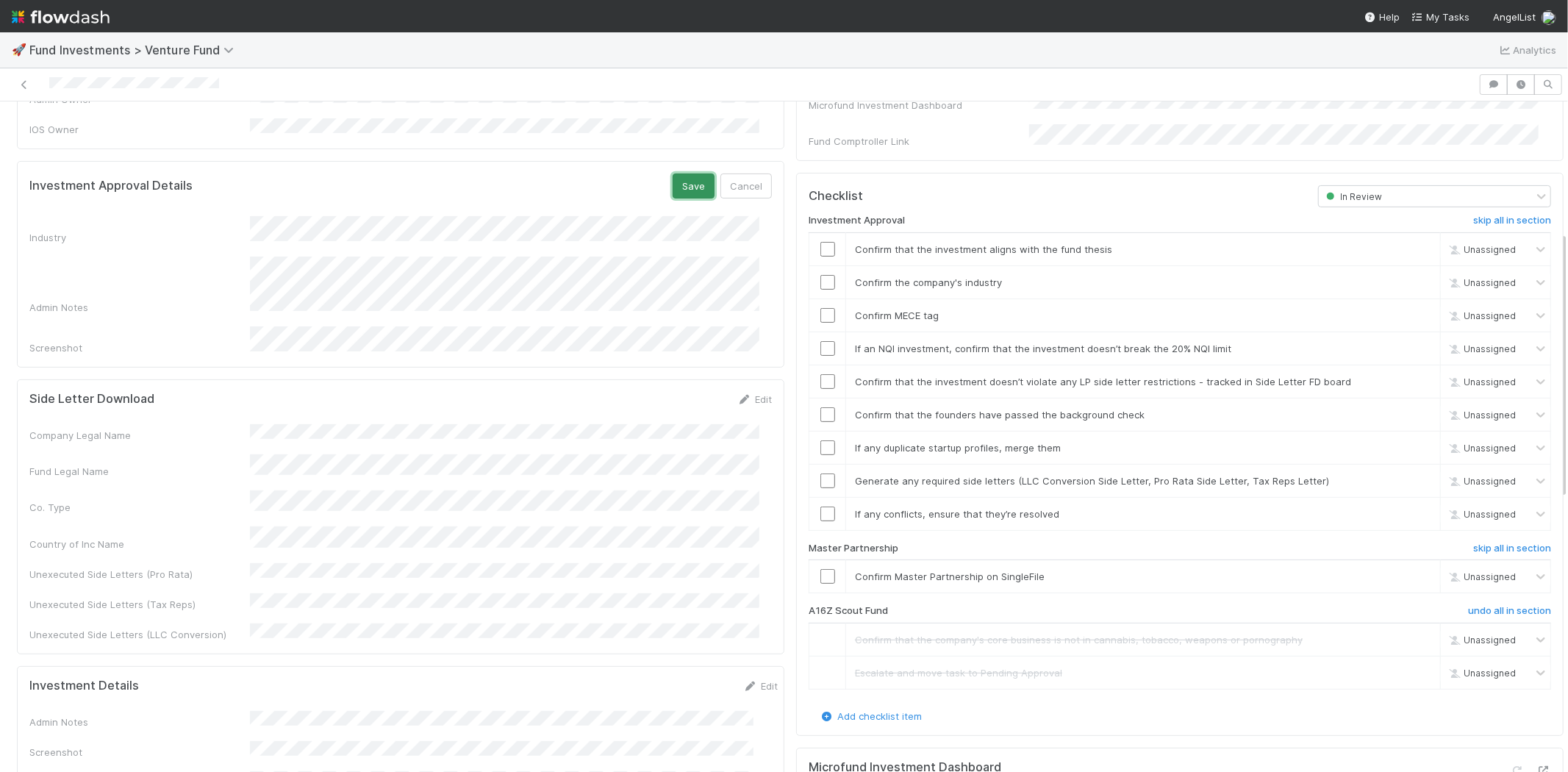
click at [685, 174] on button "Save" at bounding box center [694, 186] width 42 height 25
click at [820, 242] on input "checkbox" at bounding box center [828, 249] width 15 height 15
click at [820, 275] on input "checkbox" at bounding box center [828, 283] width 15 height 15
click at [820, 308] on input "checkbox" at bounding box center [828, 316] width 15 height 15
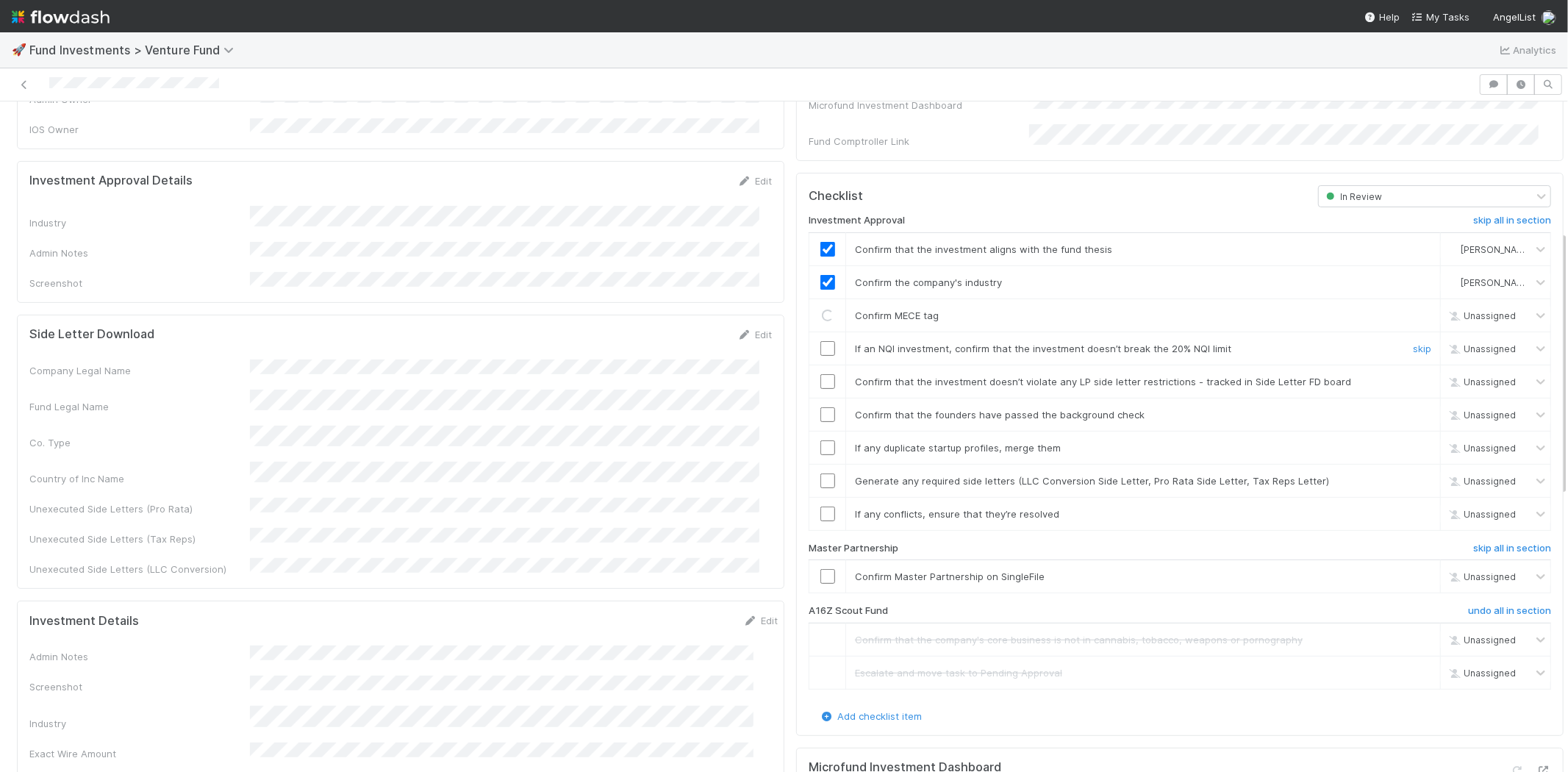
click at [820, 342] on input "checkbox" at bounding box center [828, 349] width 15 height 15
click at [820, 374] on input "checkbox" at bounding box center [828, 382] width 15 height 15
click at [810, 407] on div at bounding box center [827, 415] width 36 height 15
click at [820, 407] on input "checkbox" at bounding box center [828, 415] width 15 height 15
click at [820, 441] on input "checkbox" at bounding box center [828, 448] width 15 height 15
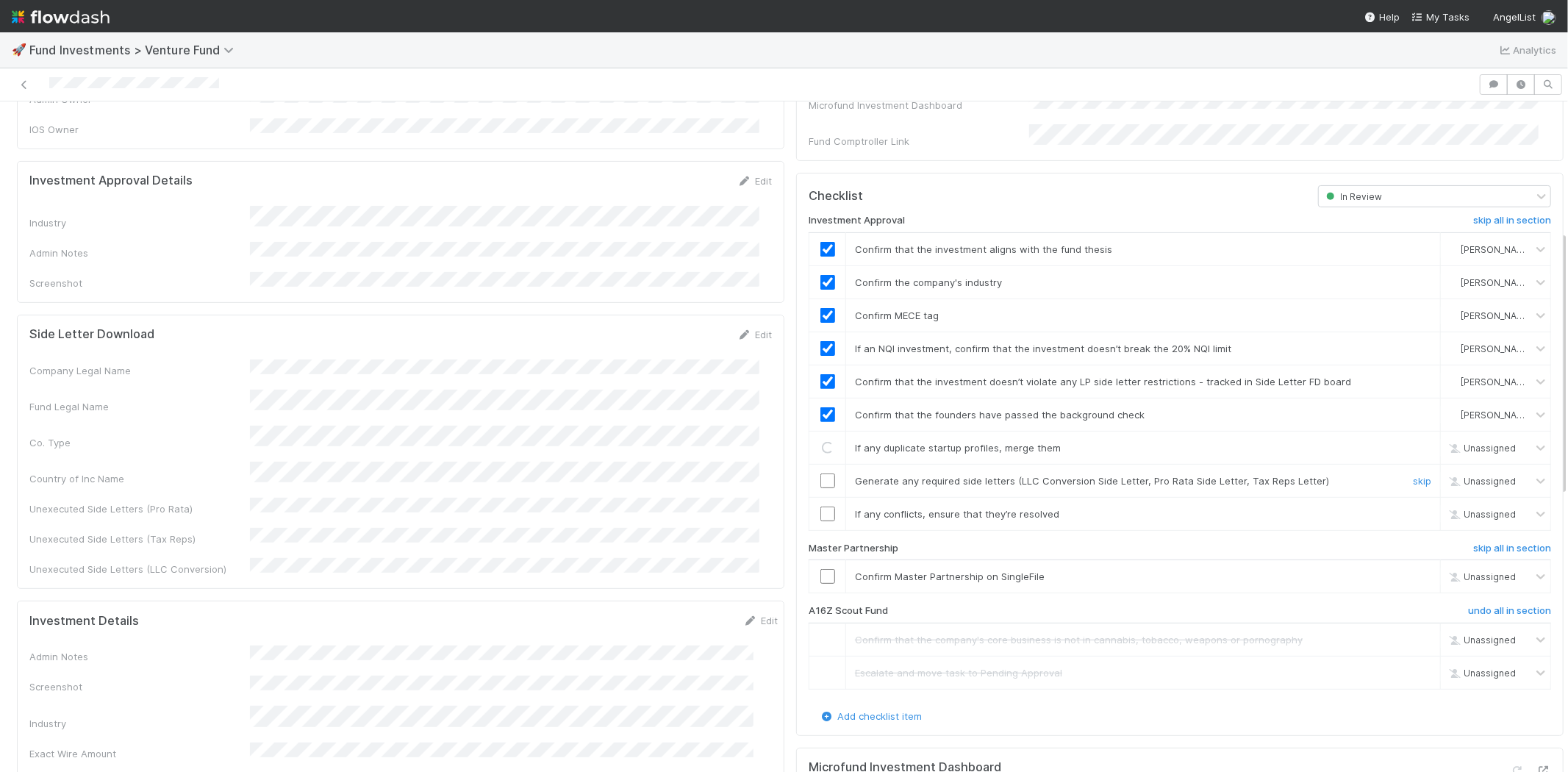
click at [820, 473] on input "checkbox" at bounding box center [828, 481] width 15 height 15
click at [820, 507] on input "checkbox" at bounding box center [828, 514] width 15 height 15
click at [814, 561] on td at bounding box center [828, 576] width 37 height 33
click at [820, 569] on input "checkbox" at bounding box center [828, 576] width 15 height 15
checkbox input "true"
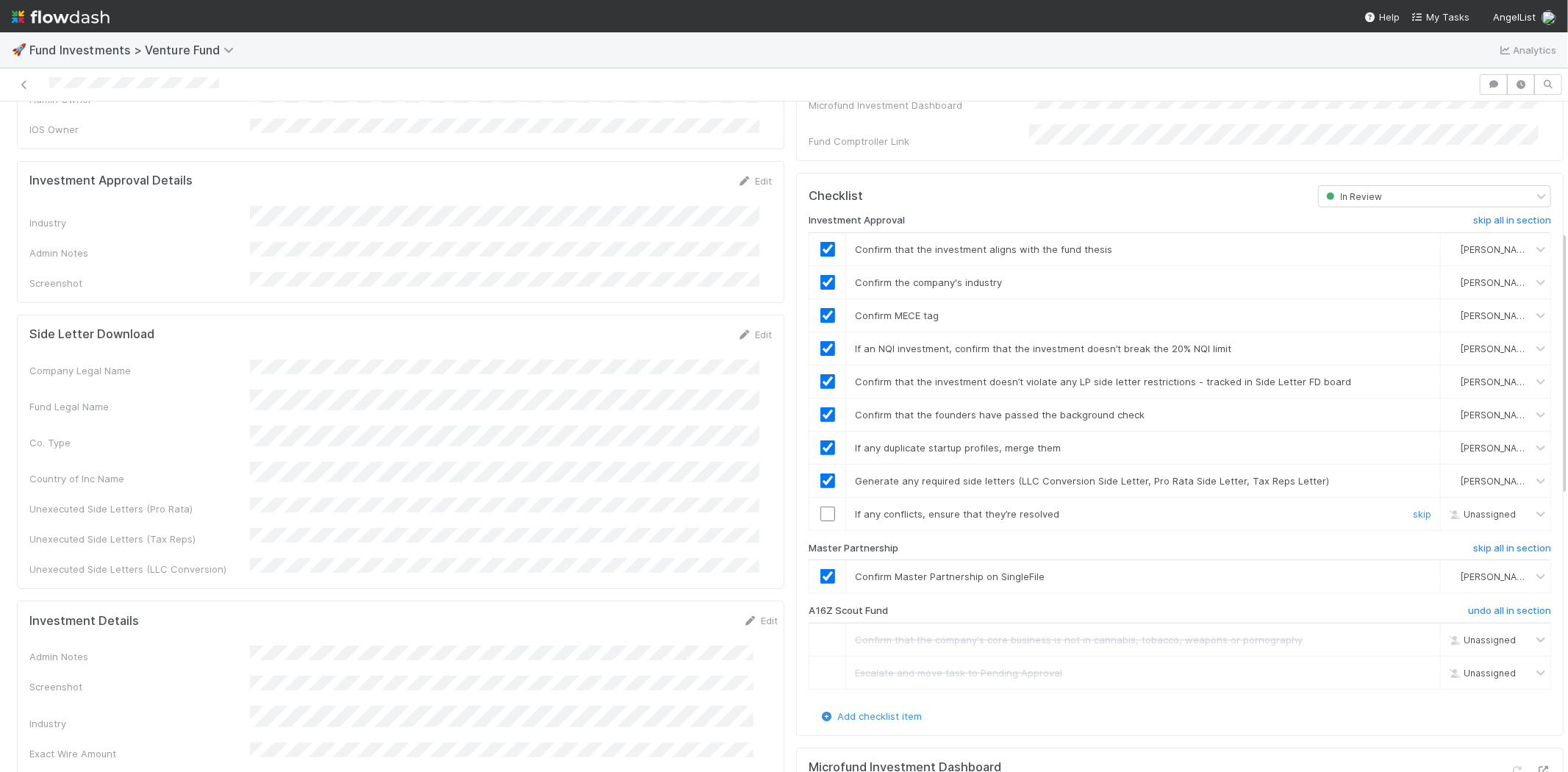
click at [820, 507] on input "checkbox" at bounding box center [828, 514] width 15 height 15
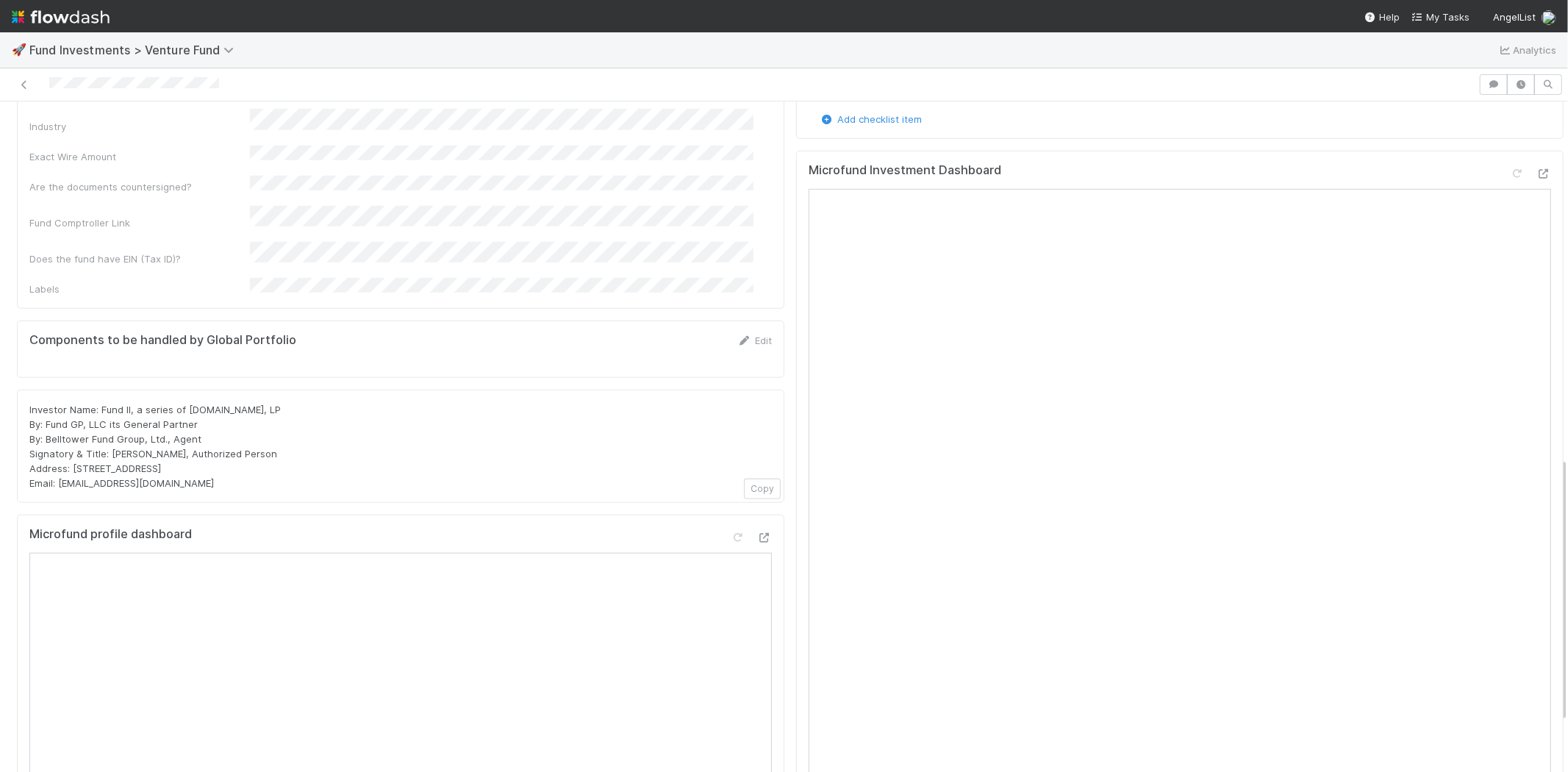
scroll to position [899, 0]
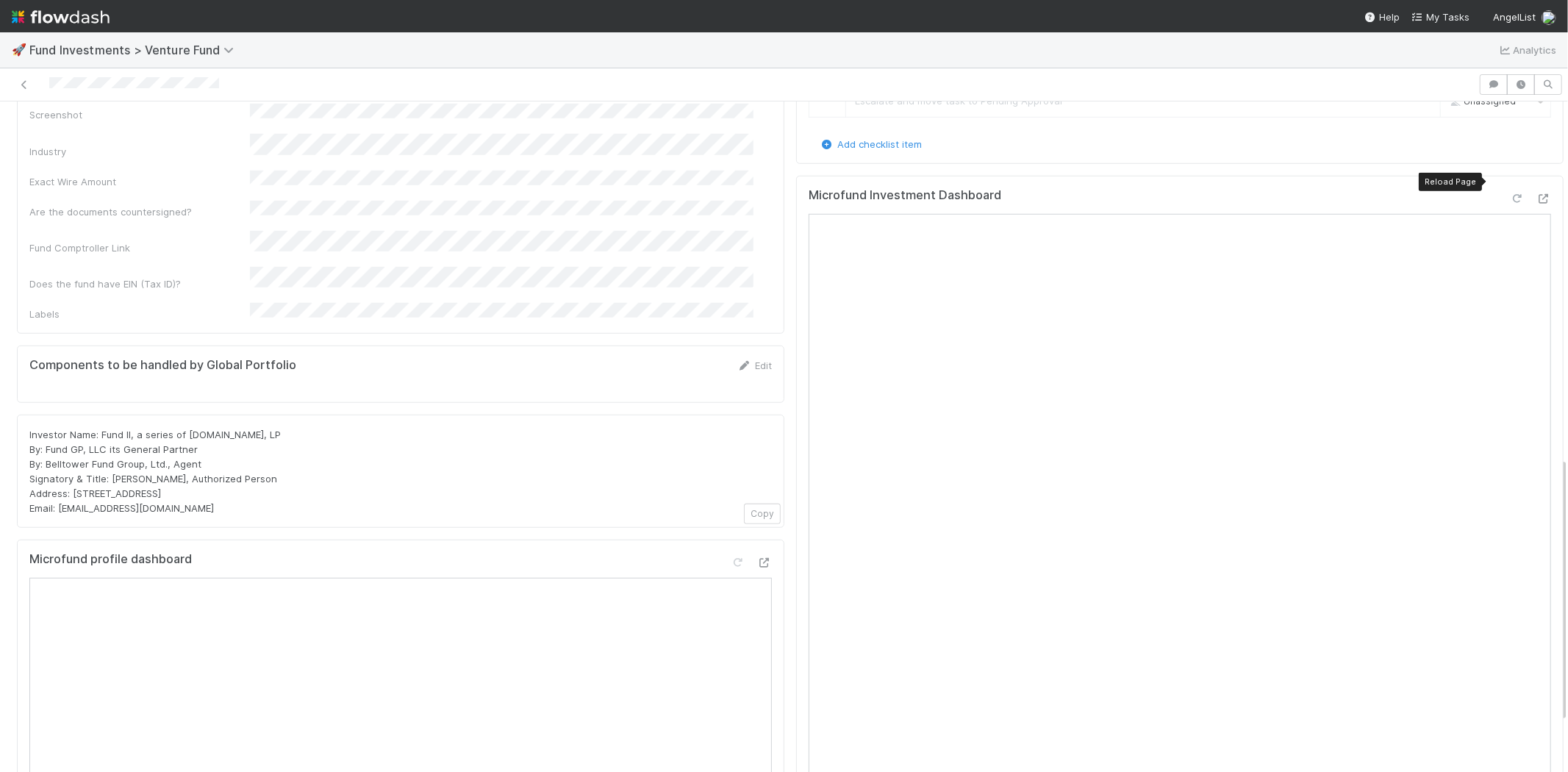
click at [1509, 194] on icon at bounding box center [1517, 198] width 15 height 9
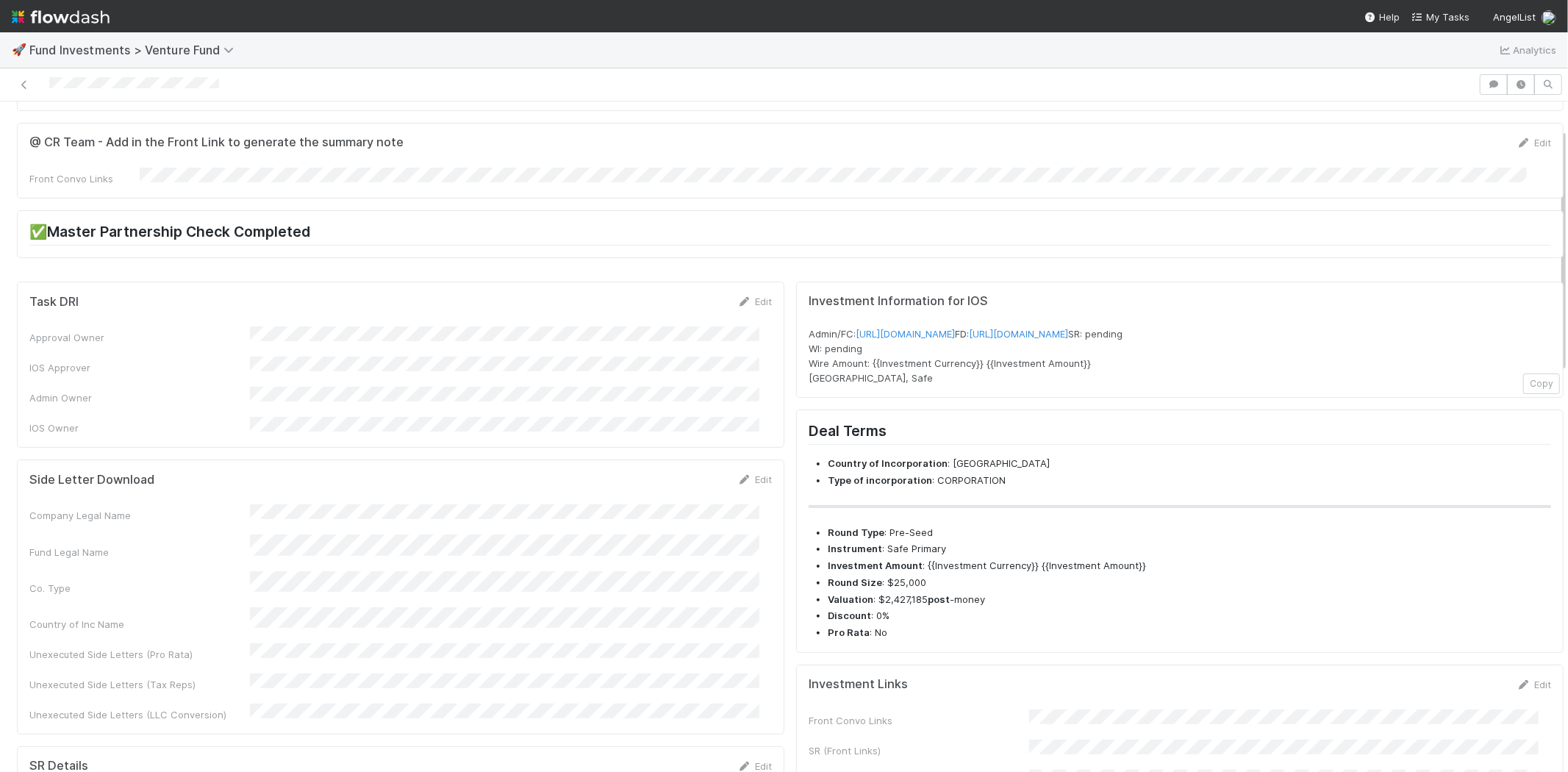
scroll to position [0, 0]
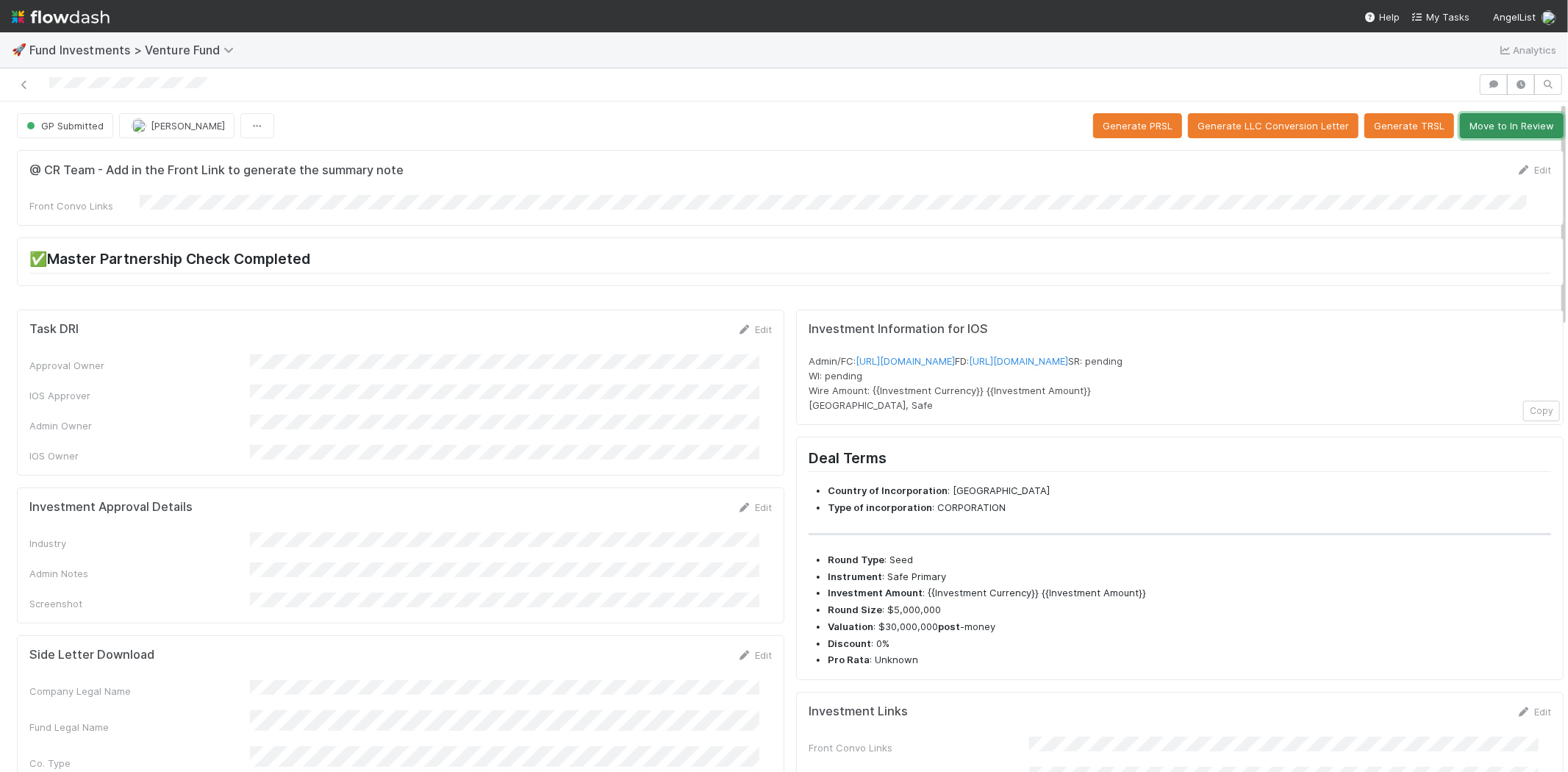
click at [1492, 121] on button "Move to In Review" at bounding box center [1512, 126] width 104 height 25
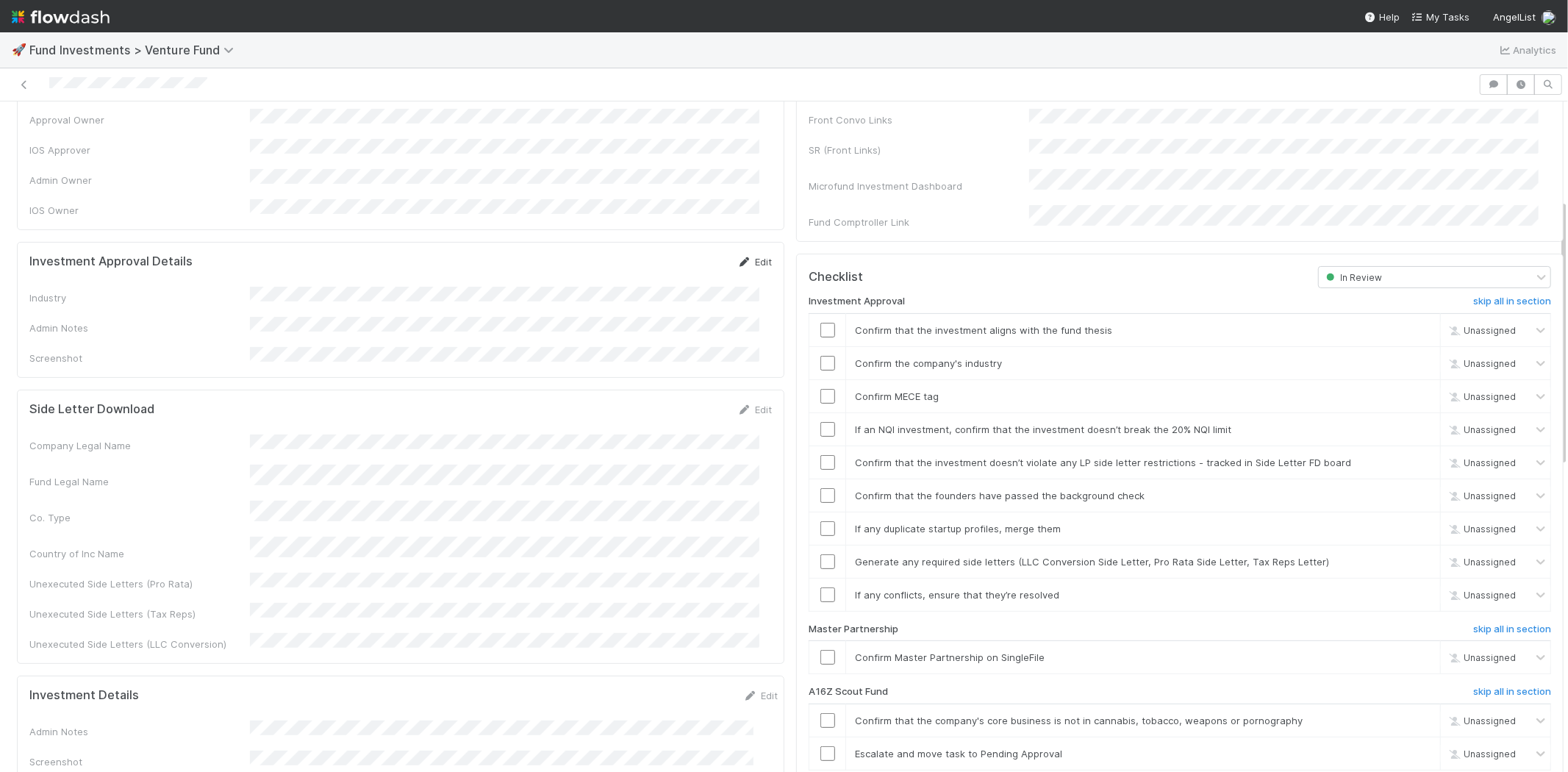
scroll to position [245, 0]
click at [746, 257] on link "Edit" at bounding box center [754, 263] width 34 height 12
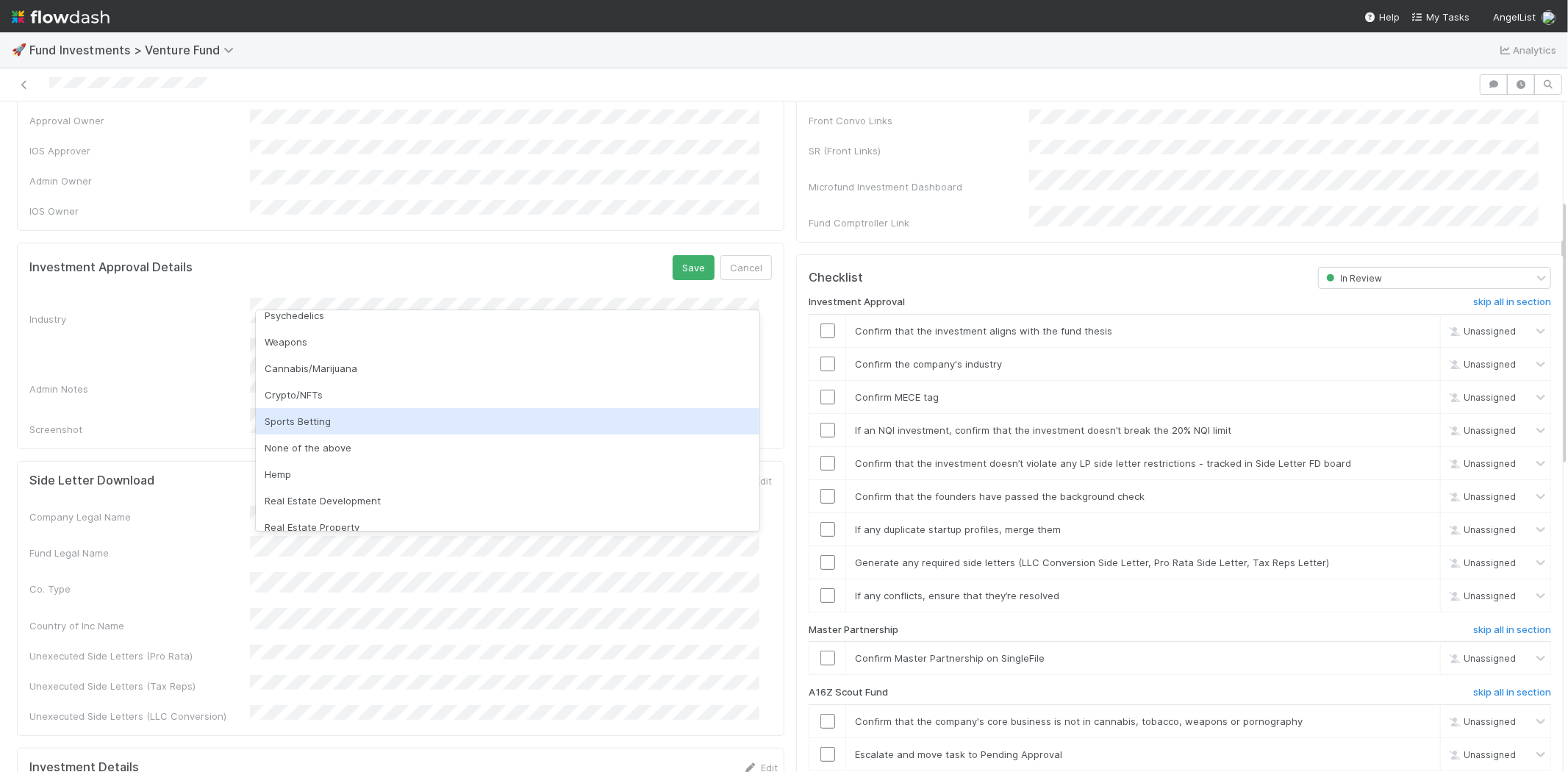
scroll to position [420, 0]
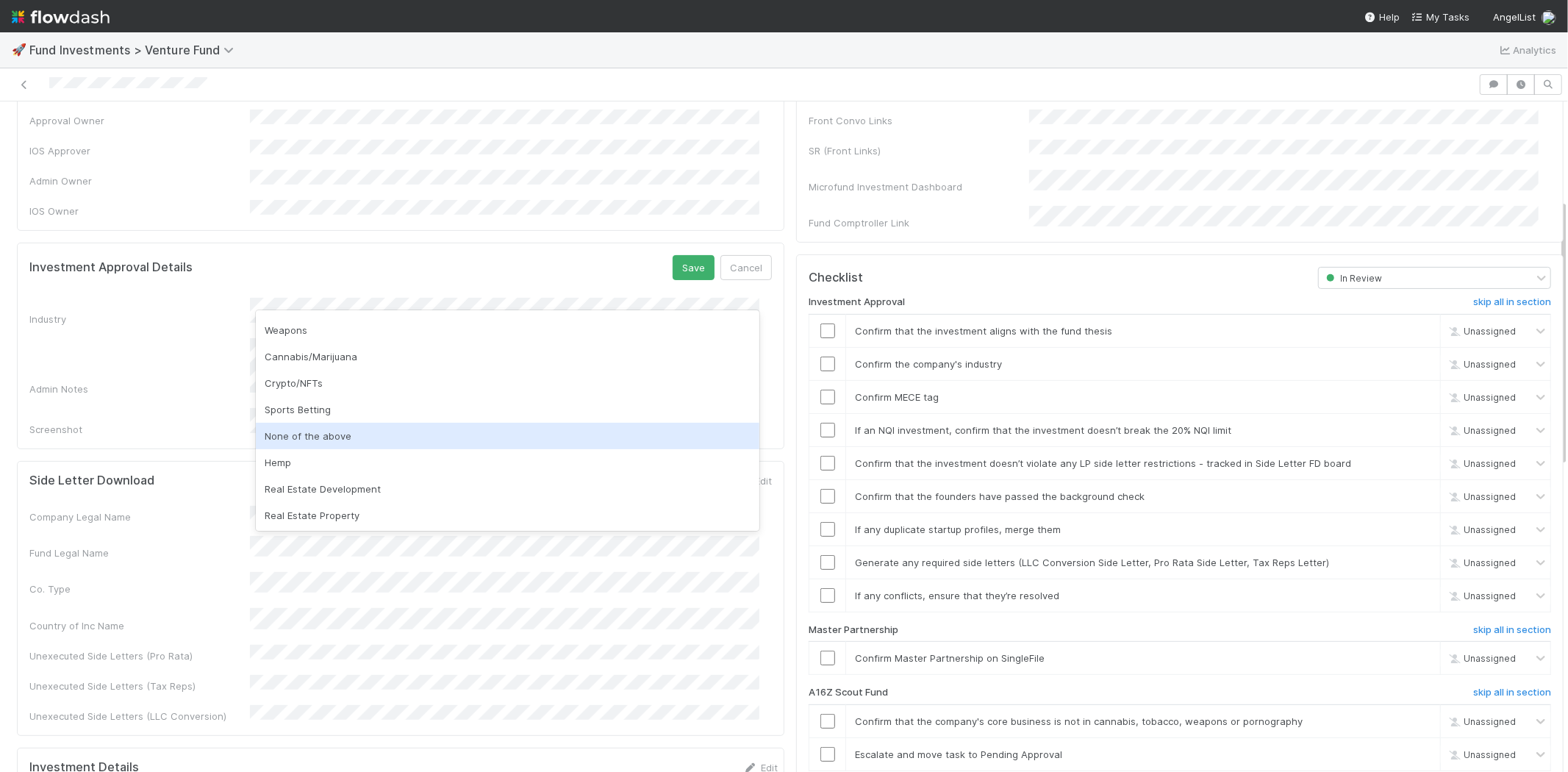
click at [342, 434] on div "None of the above" at bounding box center [508, 436] width 503 height 27
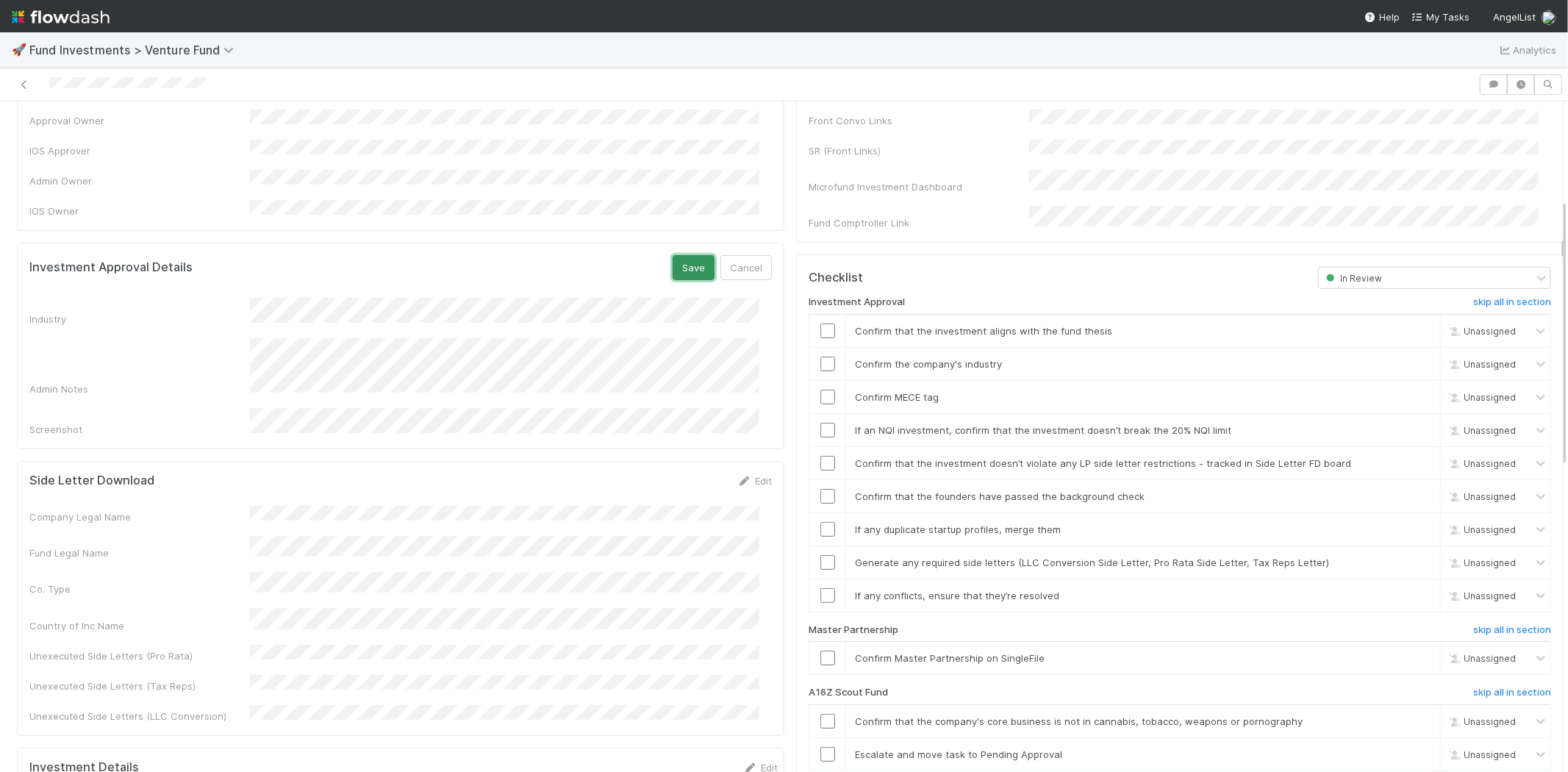
click at [675, 255] on button "Save" at bounding box center [694, 268] width 42 height 25
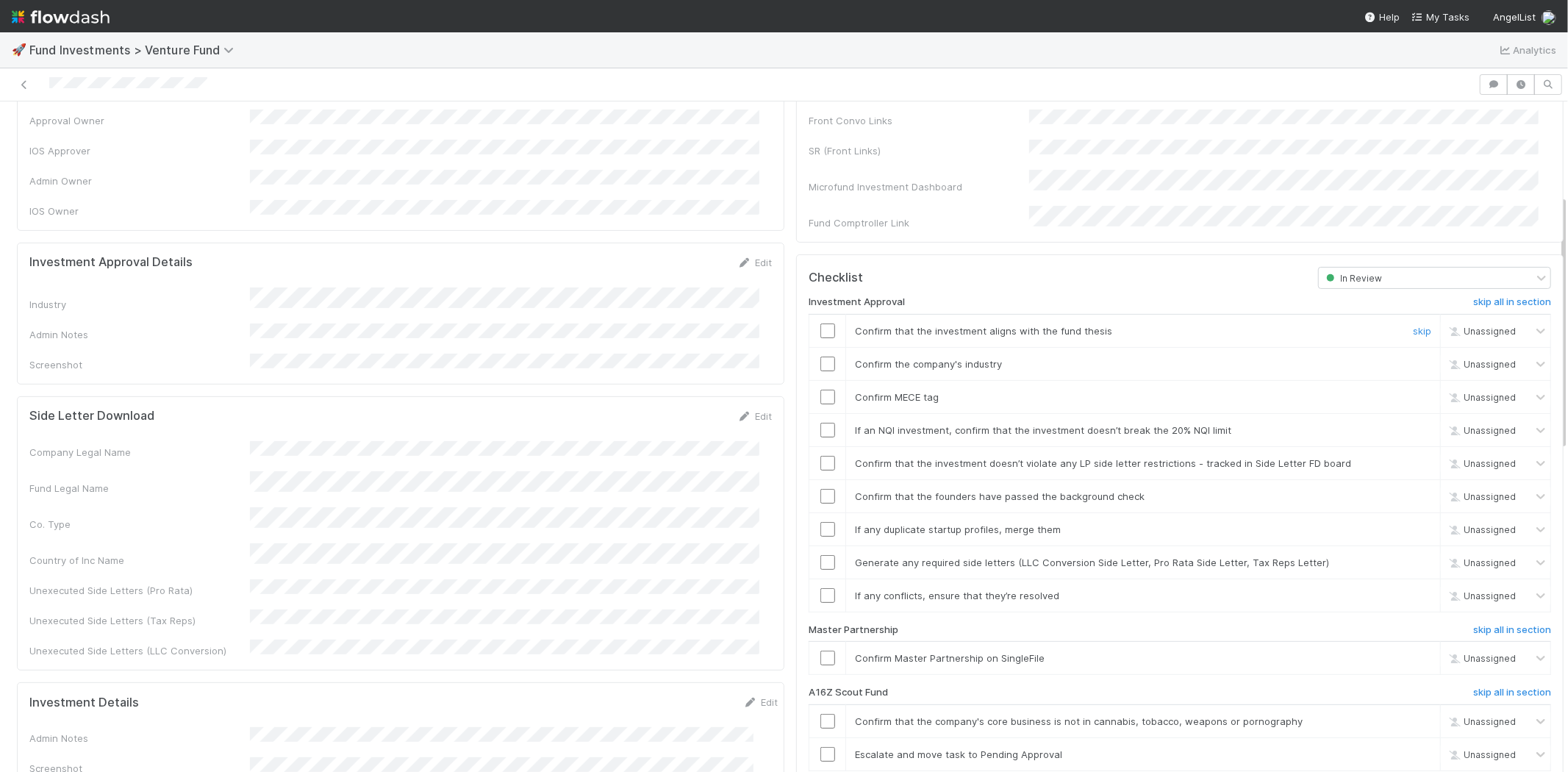
click at [820, 323] on input "checkbox" at bounding box center [828, 331] width 15 height 15
click at [820, 357] on input "checkbox" at bounding box center [828, 364] width 15 height 15
click at [820, 389] on input "checkbox" at bounding box center [828, 397] width 15 height 15
click at [820, 423] on input "checkbox" at bounding box center [828, 430] width 15 height 15
click at [820, 456] on input "checkbox" at bounding box center [828, 463] width 15 height 15
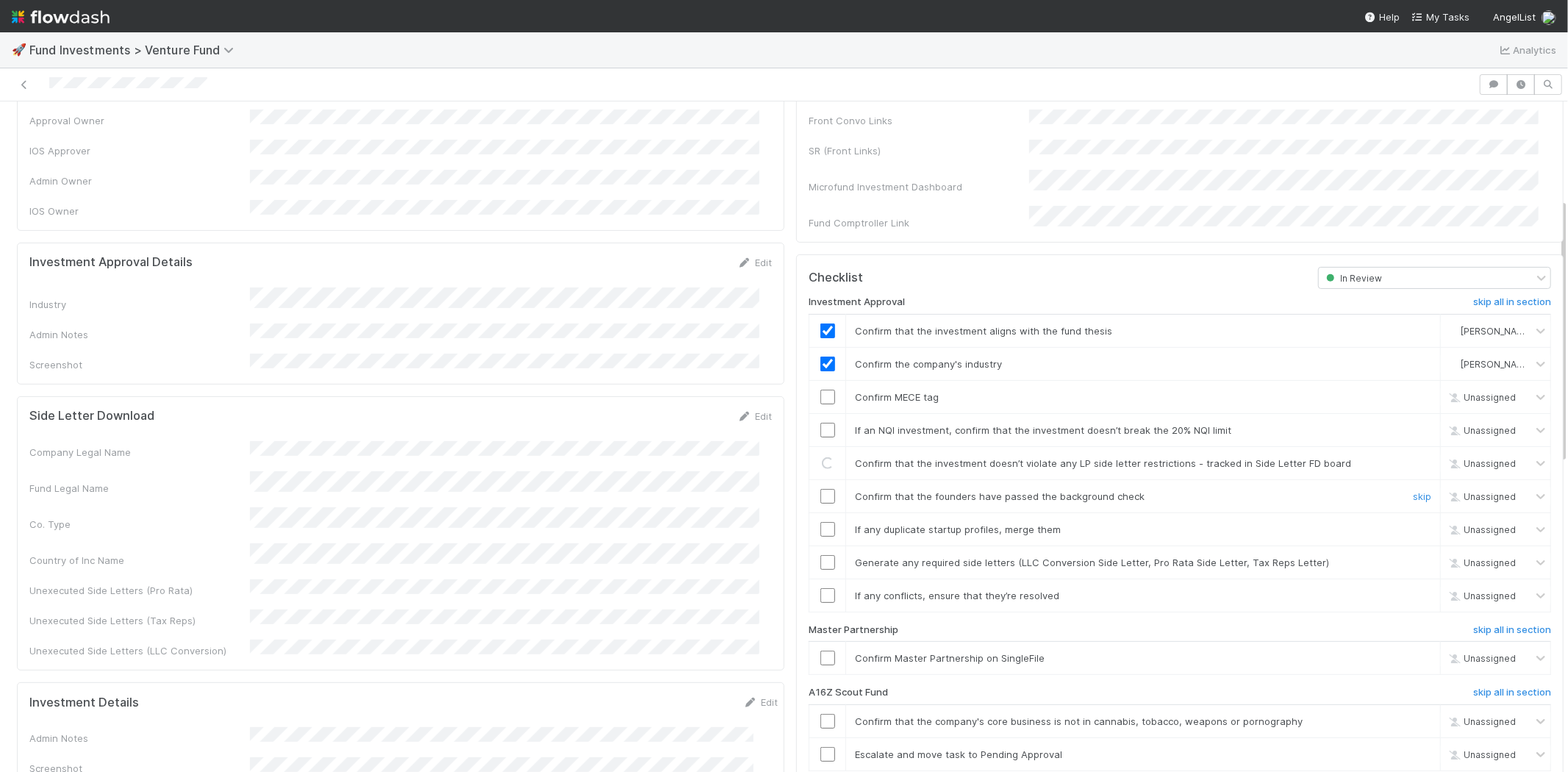
click at [820, 489] on input "checkbox" at bounding box center [828, 497] width 15 height 15
checkbox input "true"
click at [820, 423] on input "checkbox" at bounding box center [828, 430] width 15 height 15
click at [820, 456] on input "checkbox" at bounding box center [828, 463] width 15 height 15
click at [820, 522] on input "checkbox" at bounding box center [828, 529] width 15 height 15
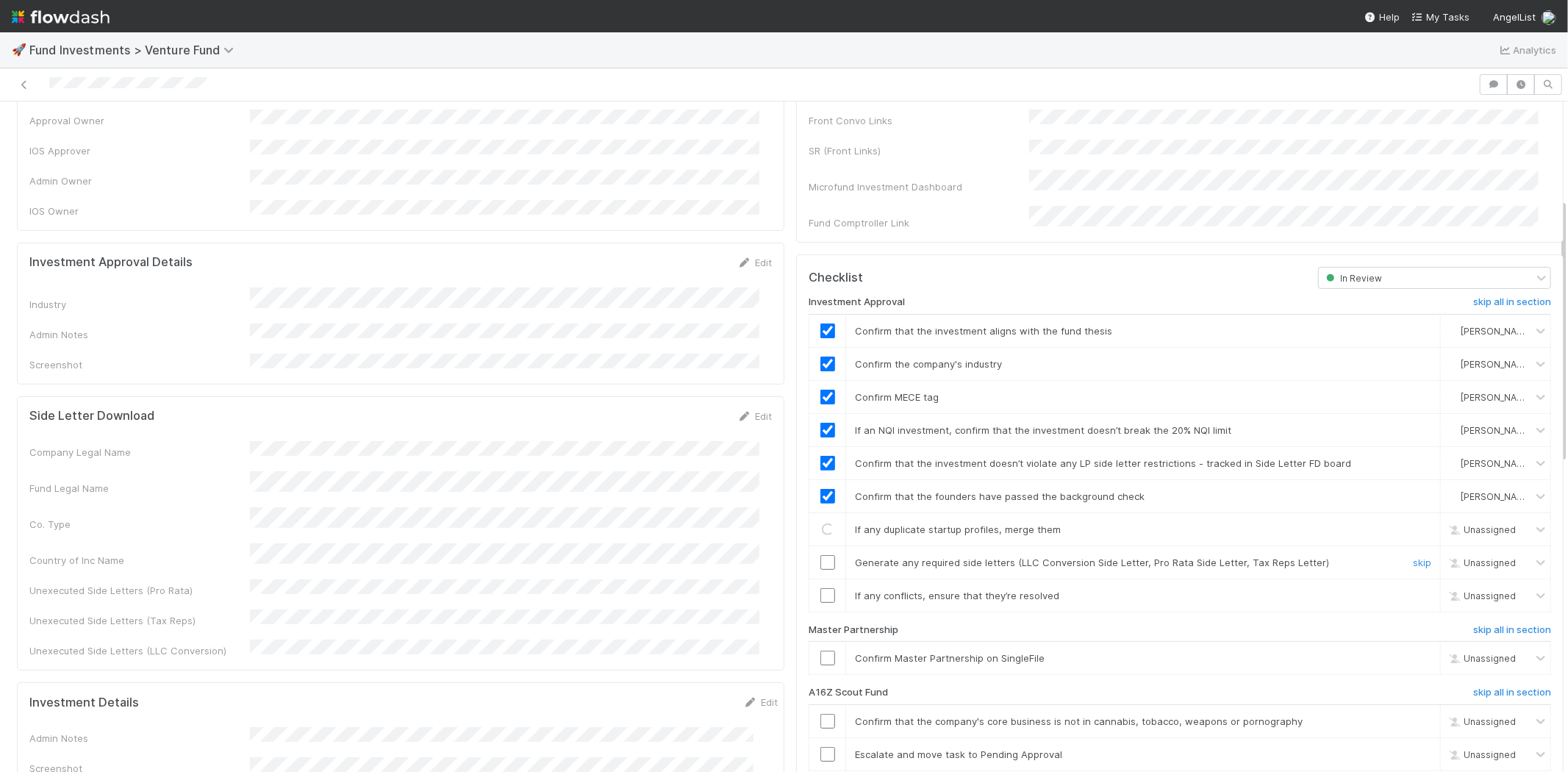
click at [811, 553] on td at bounding box center [828, 561] width 37 height 33
click at [820, 555] on input "checkbox" at bounding box center [828, 562] width 15 height 15
click at [821, 588] on input "checkbox" at bounding box center [828, 596] width 15 height 15
click at [820, 650] on input "checkbox" at bounding box center [828, 658] width 15 height 15
click at [247, 81] on div at bounding box center [739, 84] width 1466 height 21
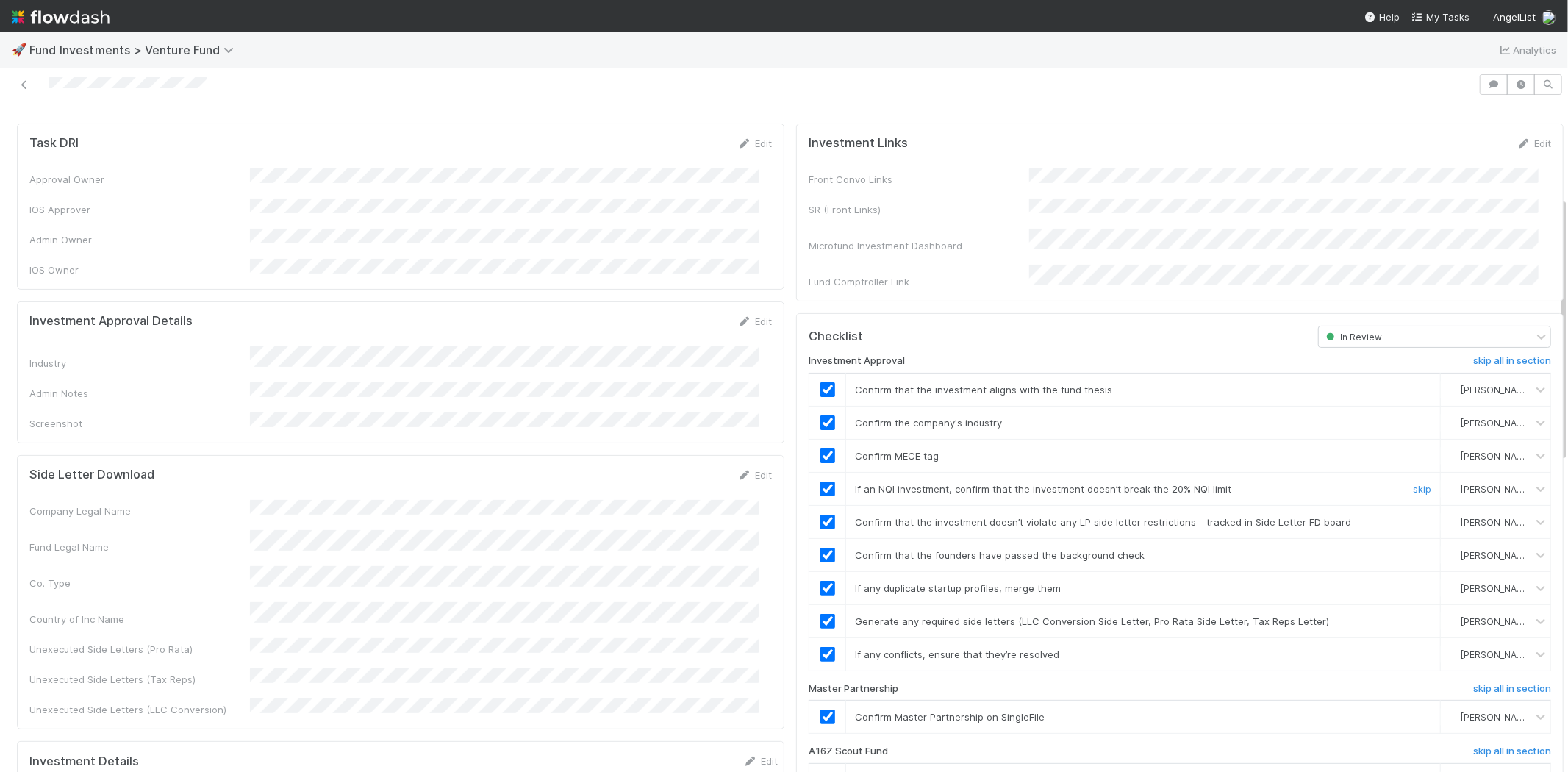
scroll to position [0, 0]
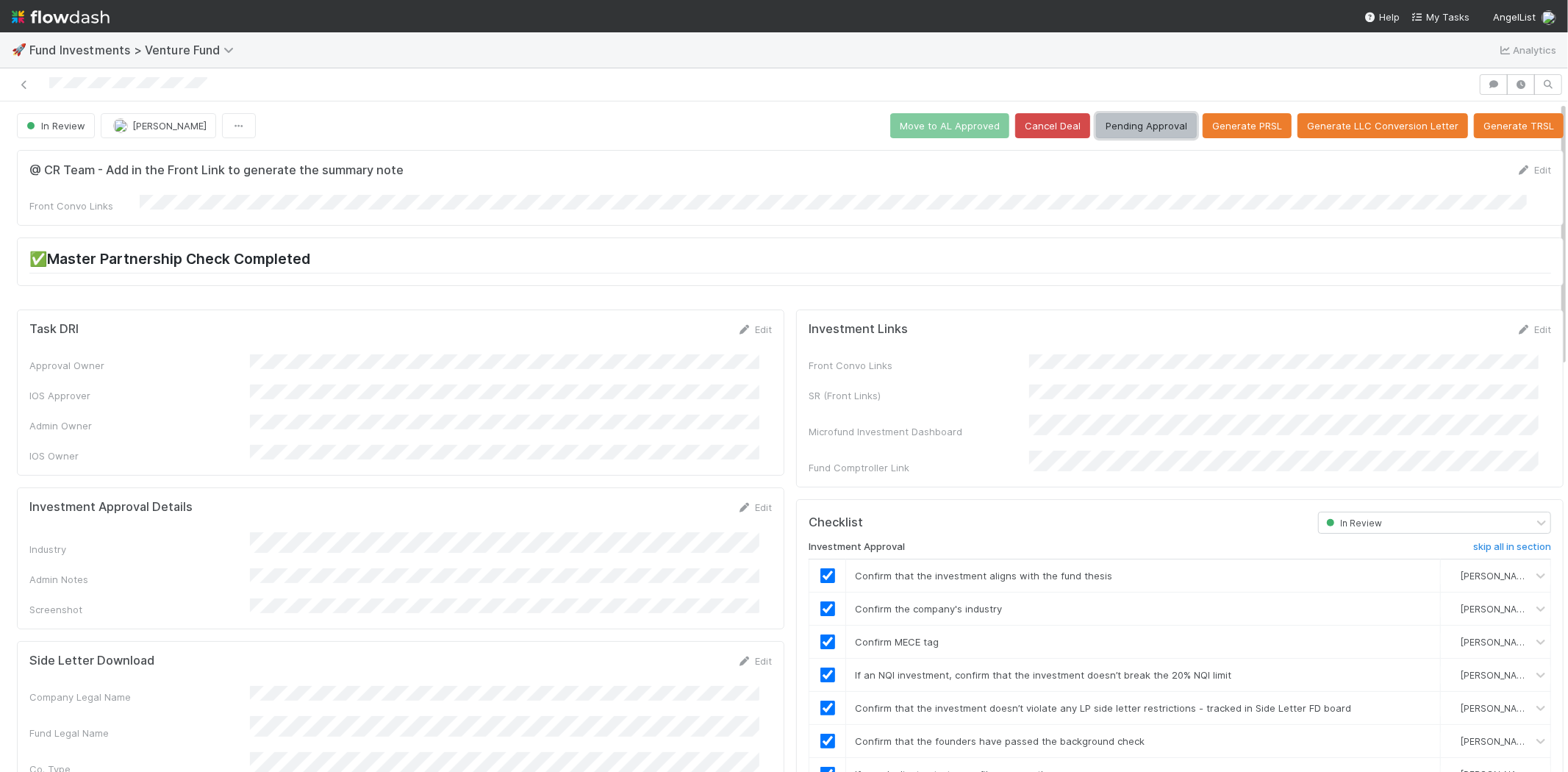
click at [1113, 128] on button "Pending Approval" at bounding box center [1146, 126] width 101 height 25
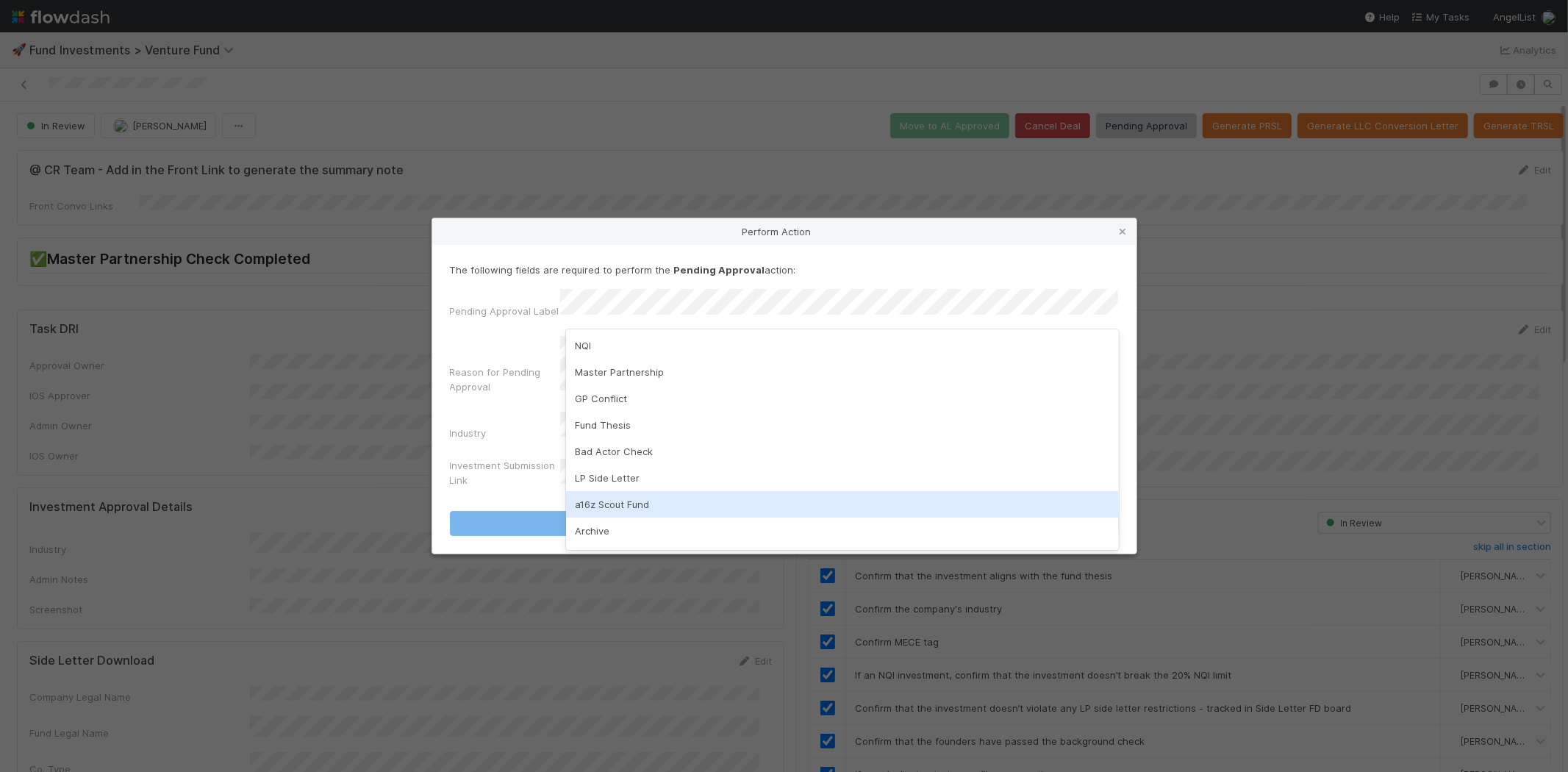
drag, startPoint x: 597, startPoint y: 505, endPoint x: 606, endPoint y: 409, distance: 96.4
click at [596, 505] on div "a16z Scout Fund" at bounding box center [842, 504] width 553 height 27
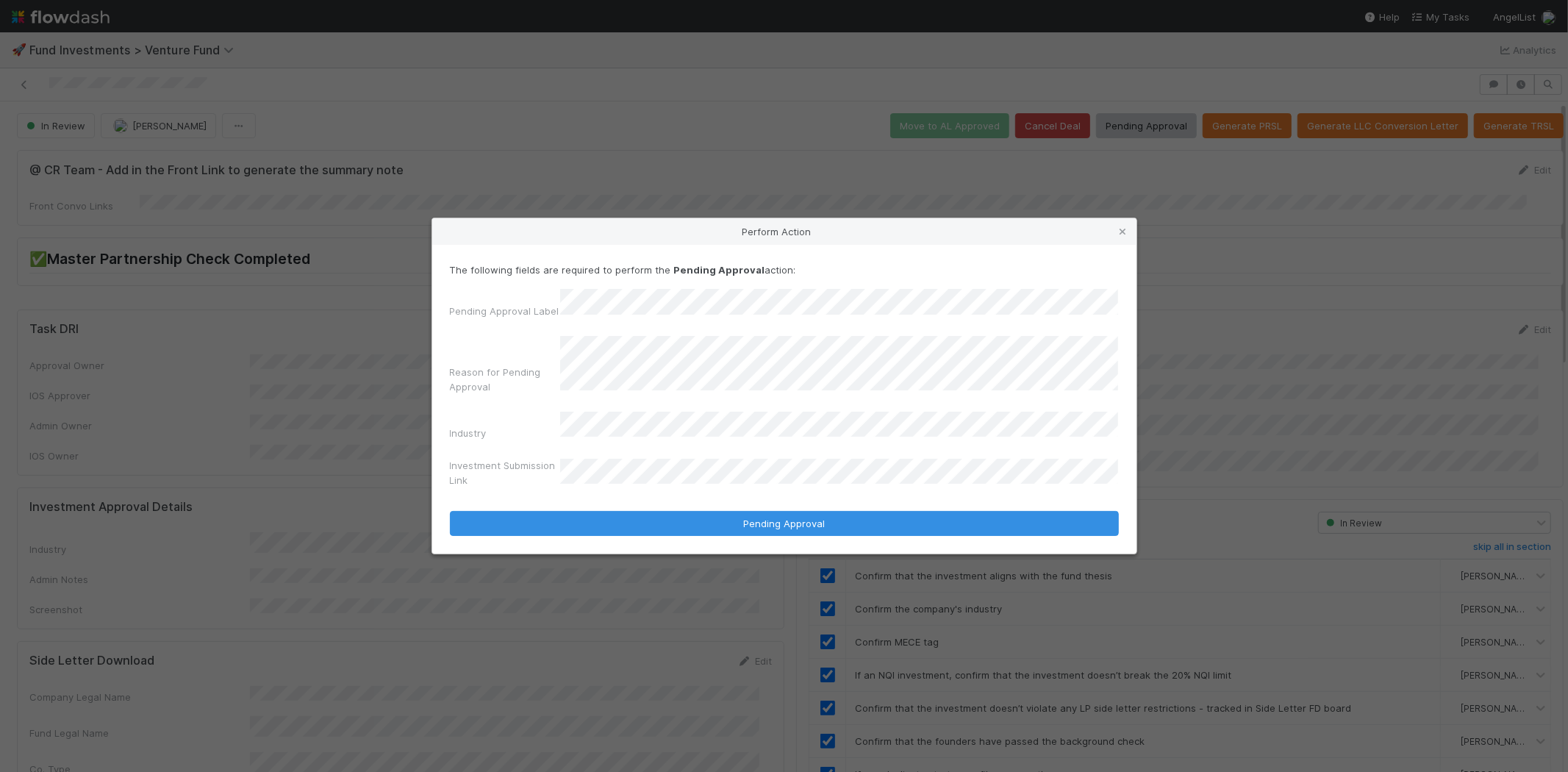
click at [450, 511] on button "Pending Approval" at bounding box center [784, 524] width 669 height 25
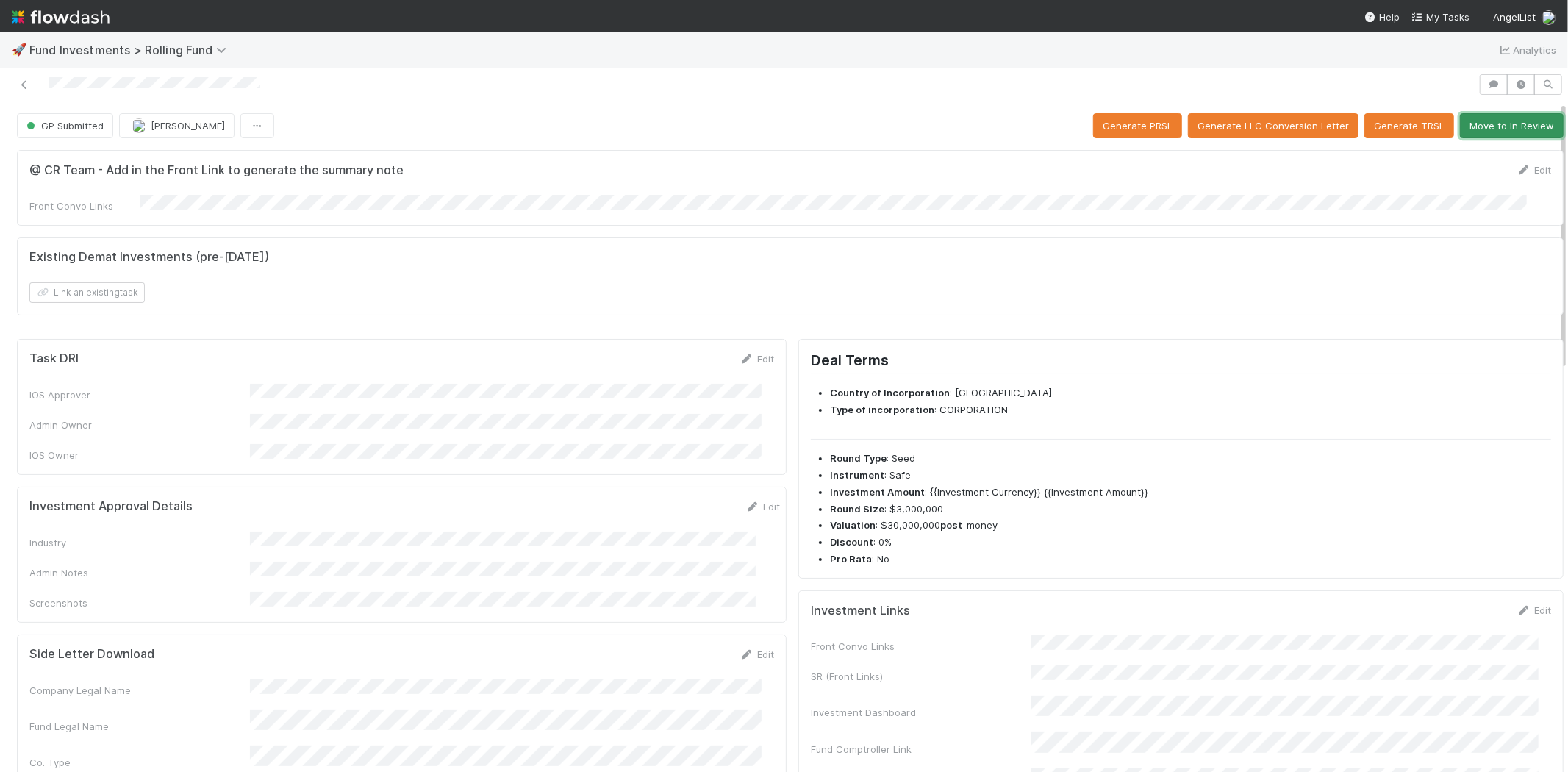
click at [1513, 123] on button "Move to In Review" at bounding box center [1512, 126] width 104 height 25
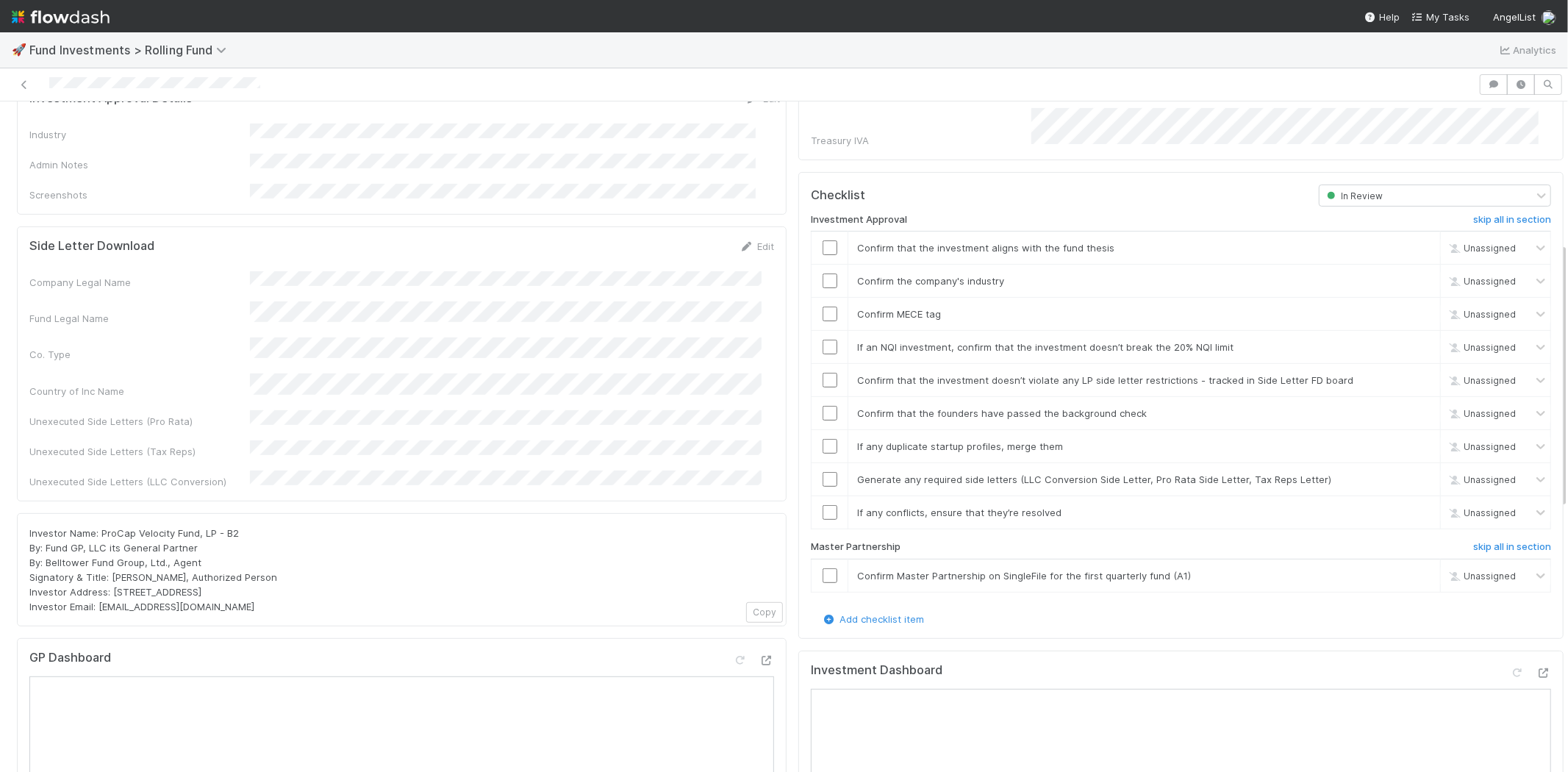
scroll to position [245, 0]
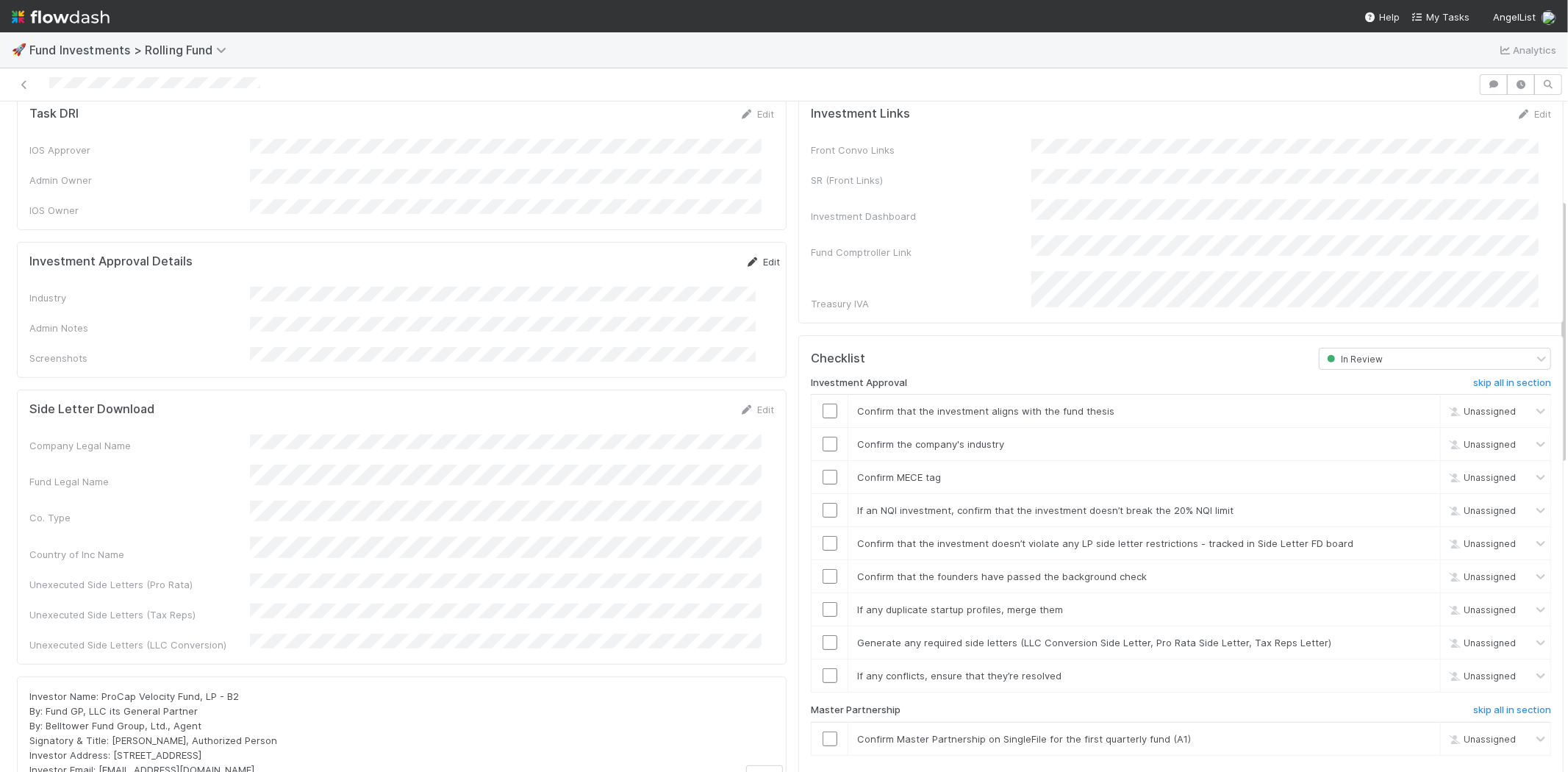
click at [745, 256] on link "Edit" at bounding box center [762, 262] width 34 height 12
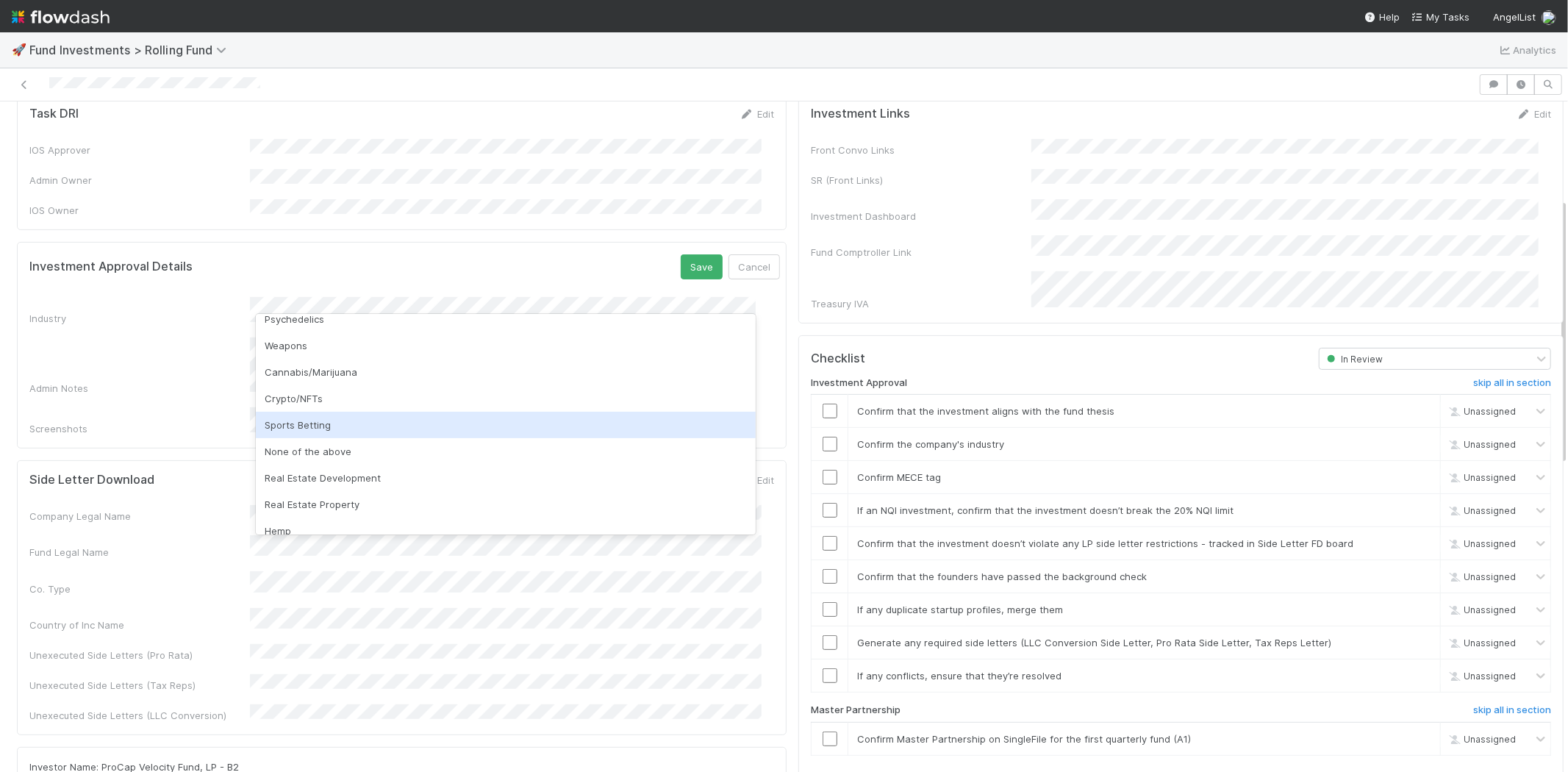
scroll to position [420, 0]
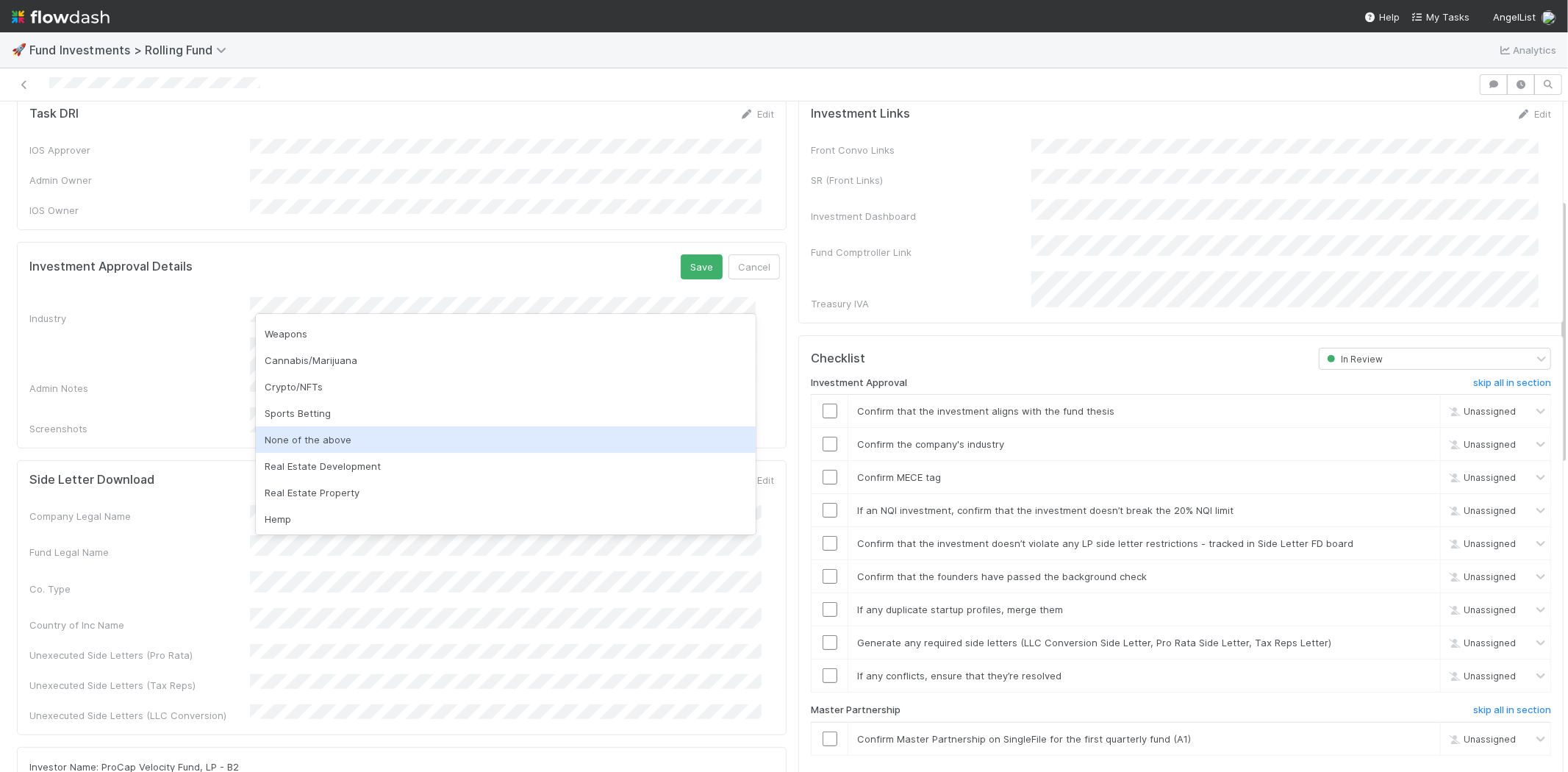
click at [338, 441] on div "None of the above" at bounding box center [506, 440] width 500 height 27
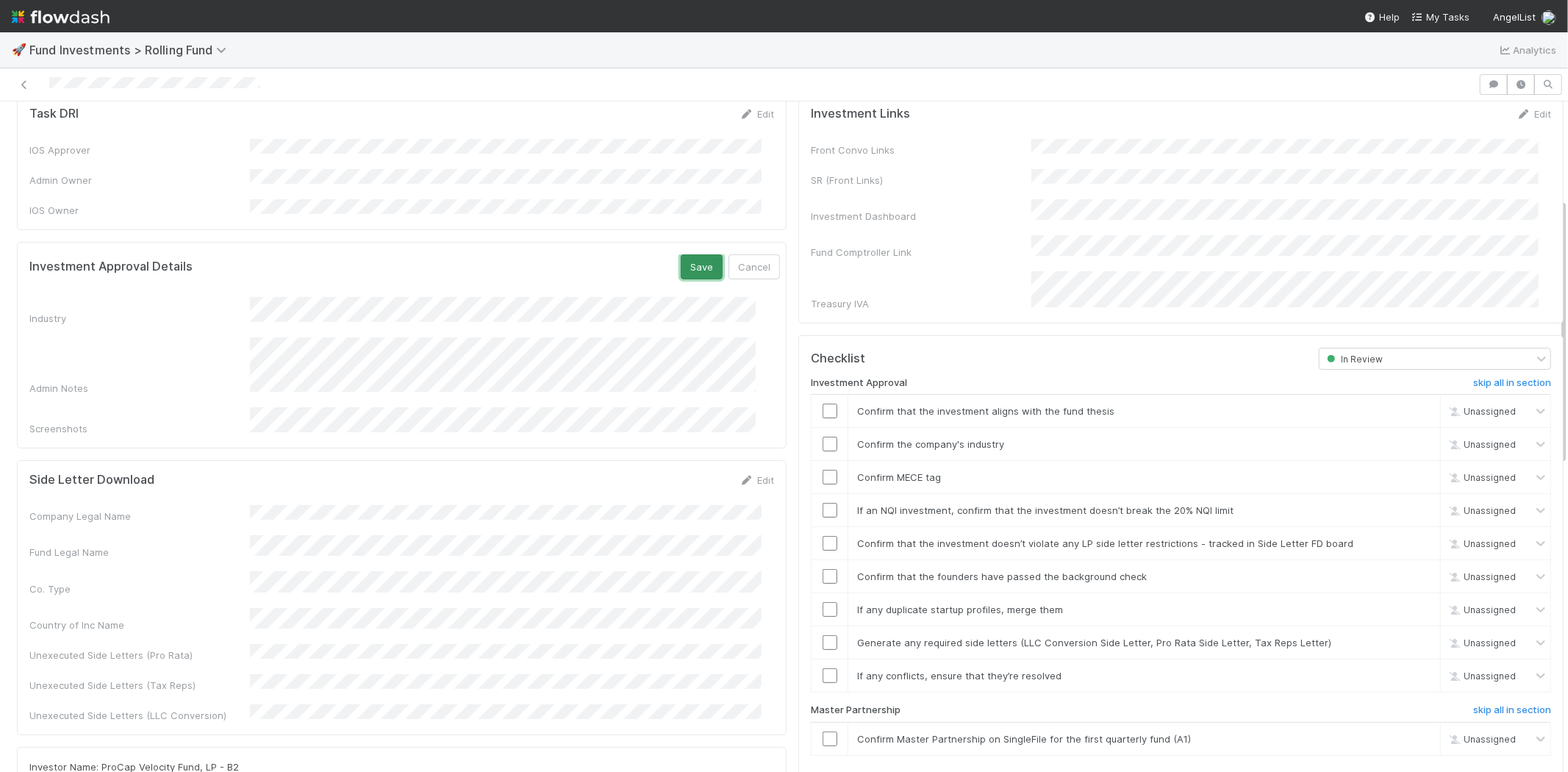
click at [680, 254] on button "Save" at bounding box center [701, 267] width 42 height 25
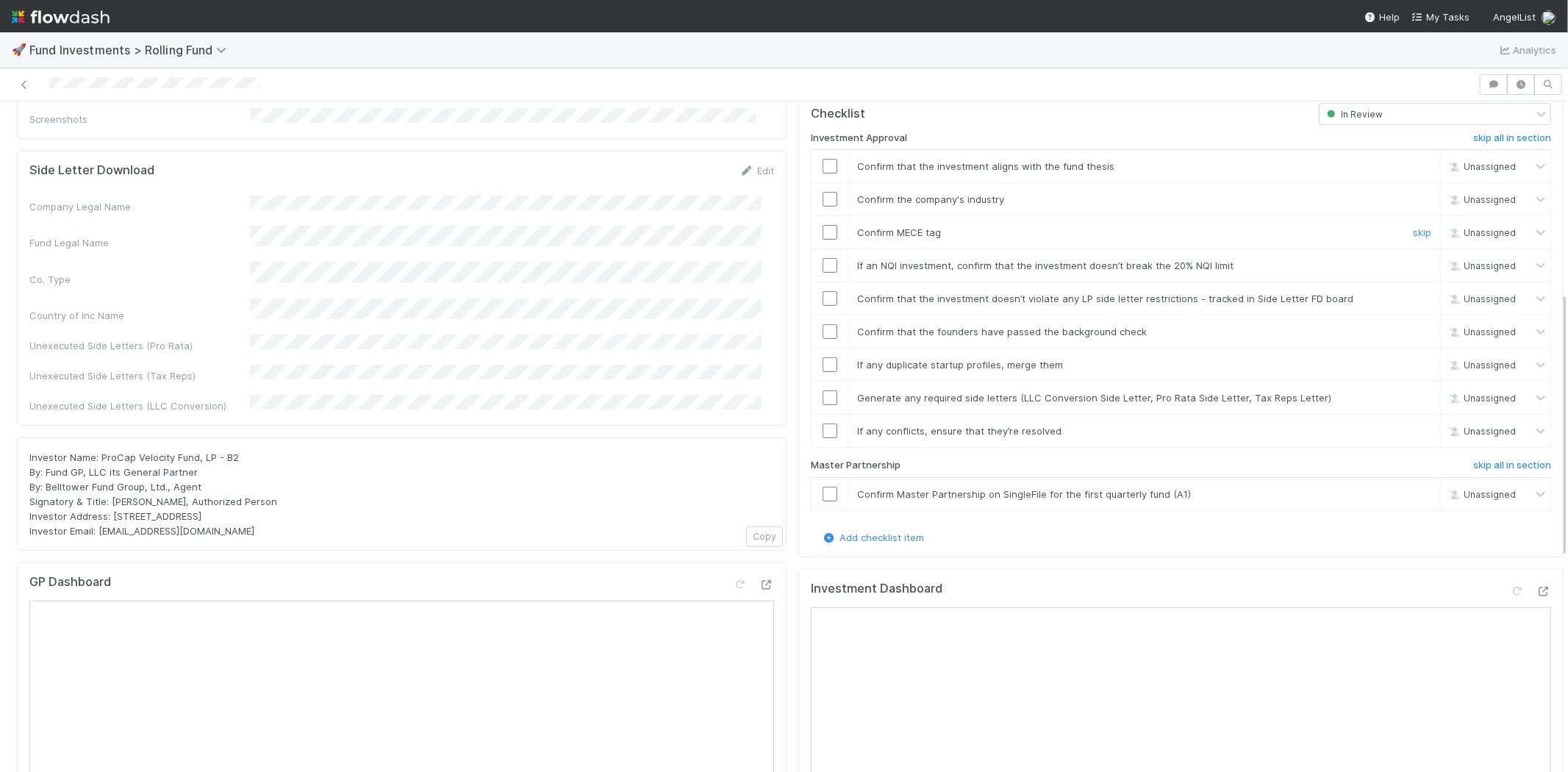
scroll to position [408, 0]
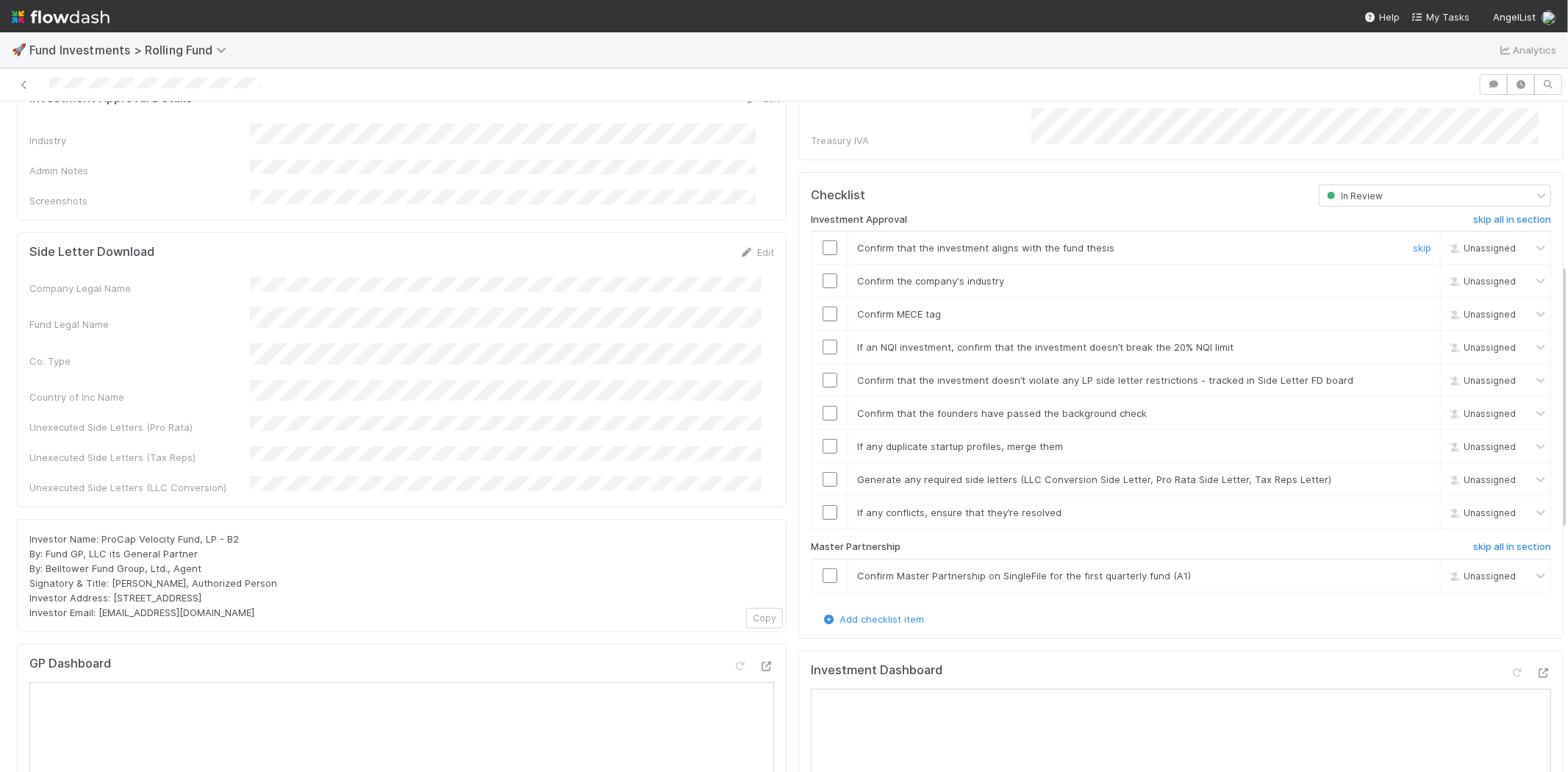
click at [822, 240] on input "checkbox" at bounding box center [830, 248] width 15 height 15
click at [822, 274] on input "checkbox" at bounding box center [830, 281] width 15 height 15
click at [822, 306] on input "checkbox" at bounding box center [830, 314] width 15 height 15
click at [814, 333] on td at bounding box center [830, 347] width 37 height 33
click at [822, 340] on input "checkbox" at bounding box center [830, 347] width 15 height 15
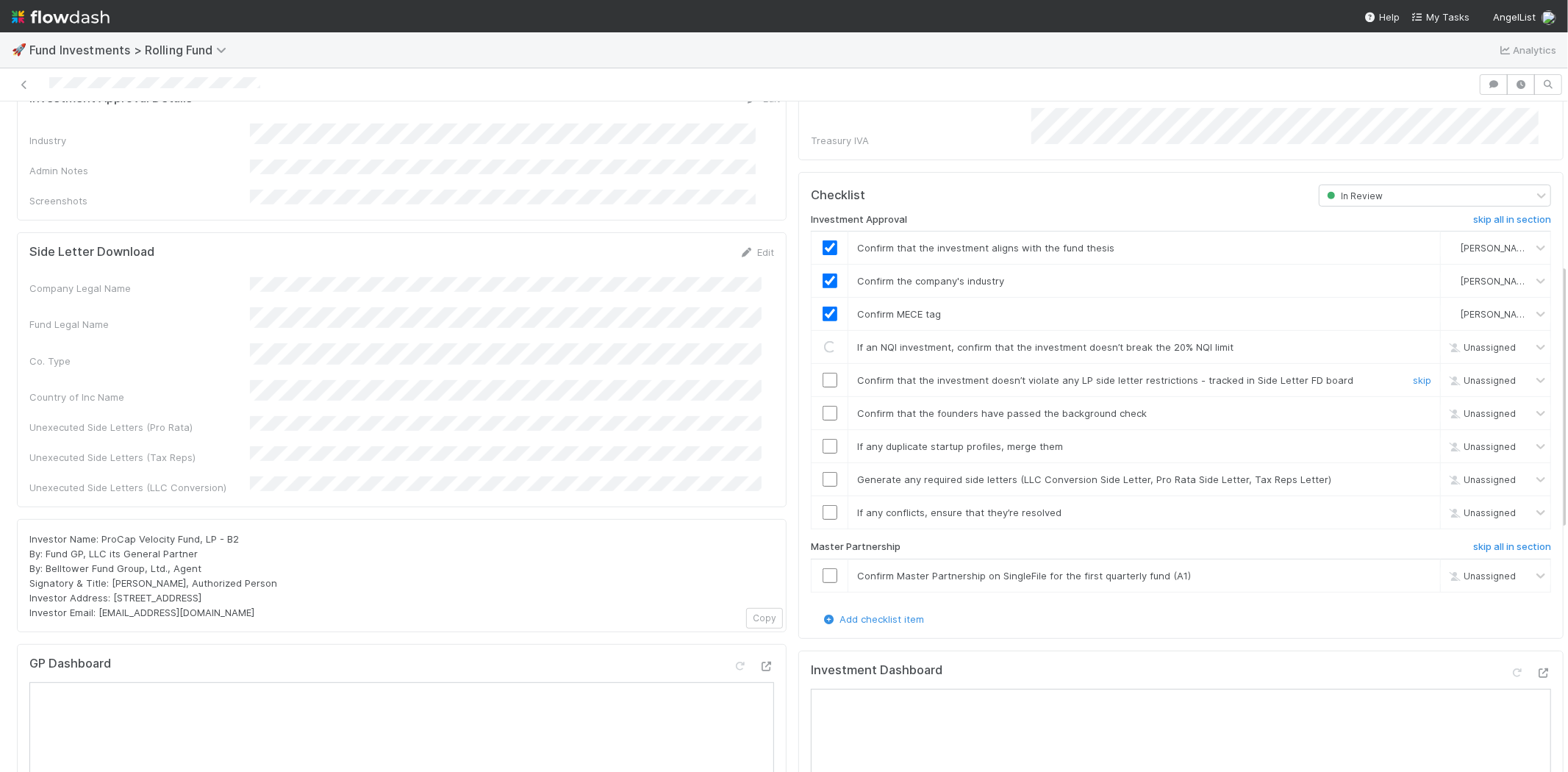
click at [822, 373] on input "checkbox" at bounding box center [830, 380] width 15 height 15
click at [822, 406] on input "checkbox" at bounding box center [830, 414] width 15 height 15
click at [822, 439] on input "checkbox" at bounding box center [830, 446] width 15 height 15
click at [822, 472] on input "checkbox" at bounding box center [830, 479] width 15 height 15
click at [822, 505] on input "checkbox" at bounding box center [830, 513] width 15 height 15
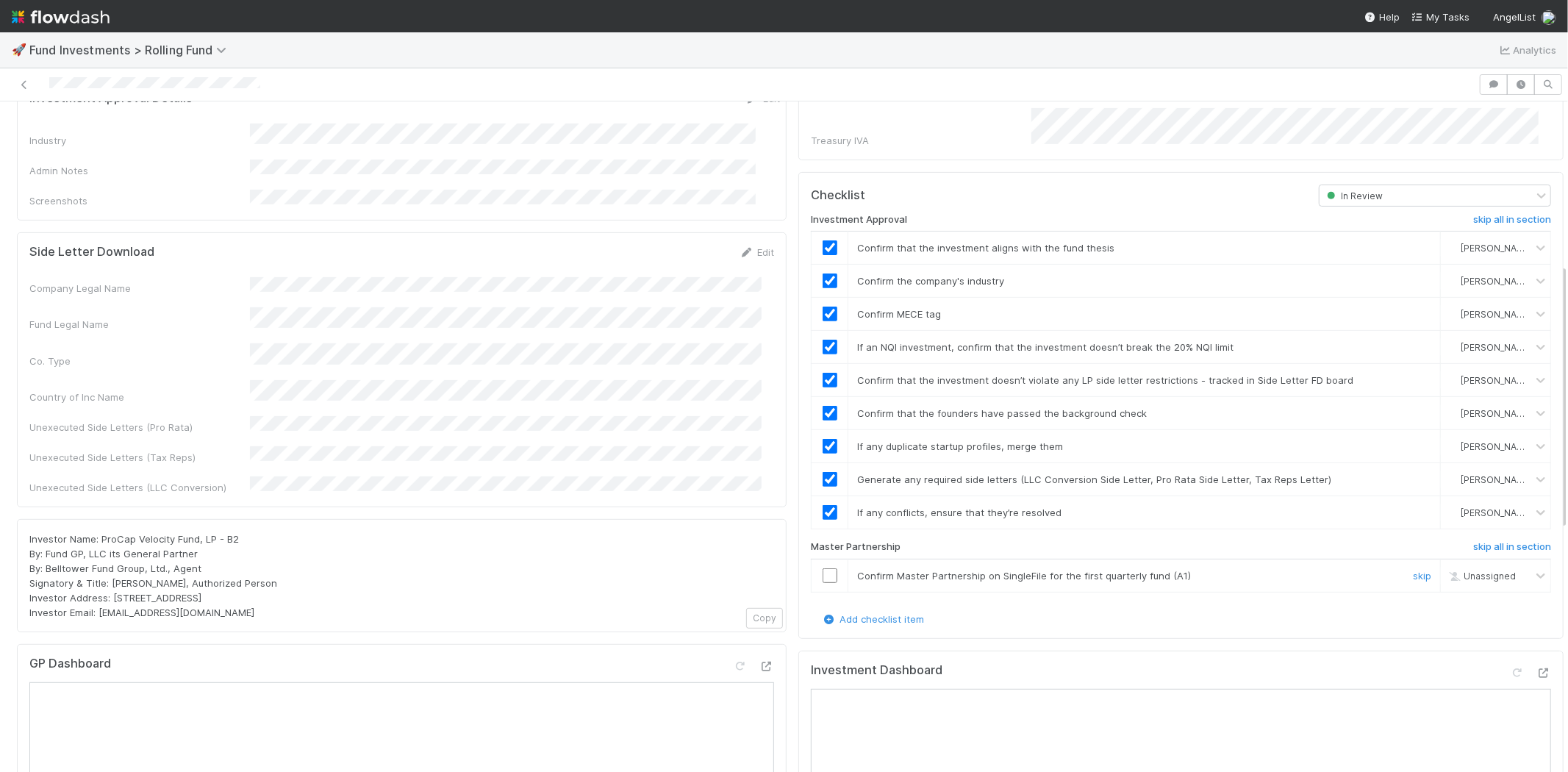
click at [822, 568] on input "checkbox" at bounding box center [830, 576] width 15 height 15
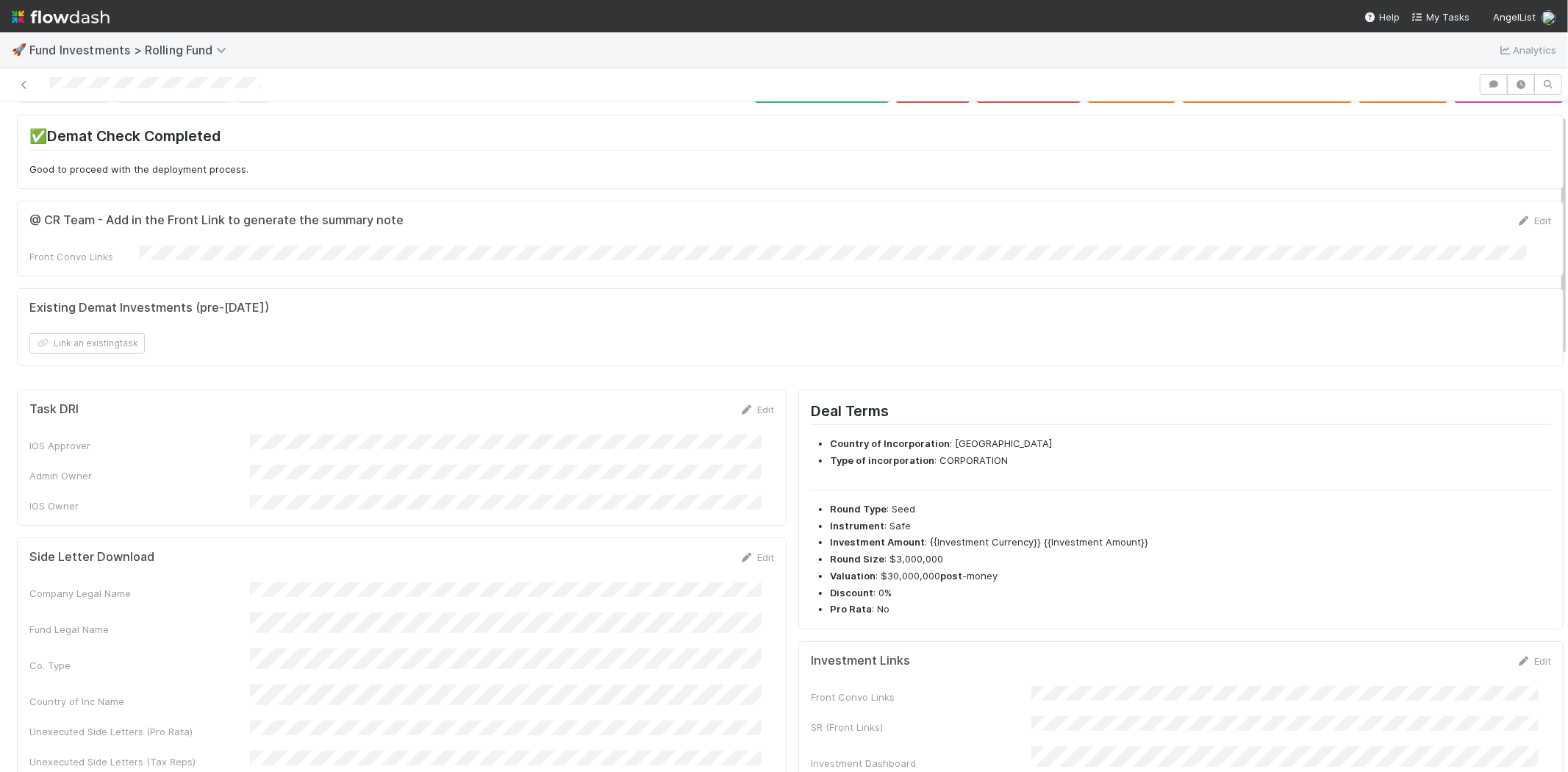
scroll to position [0, 0]
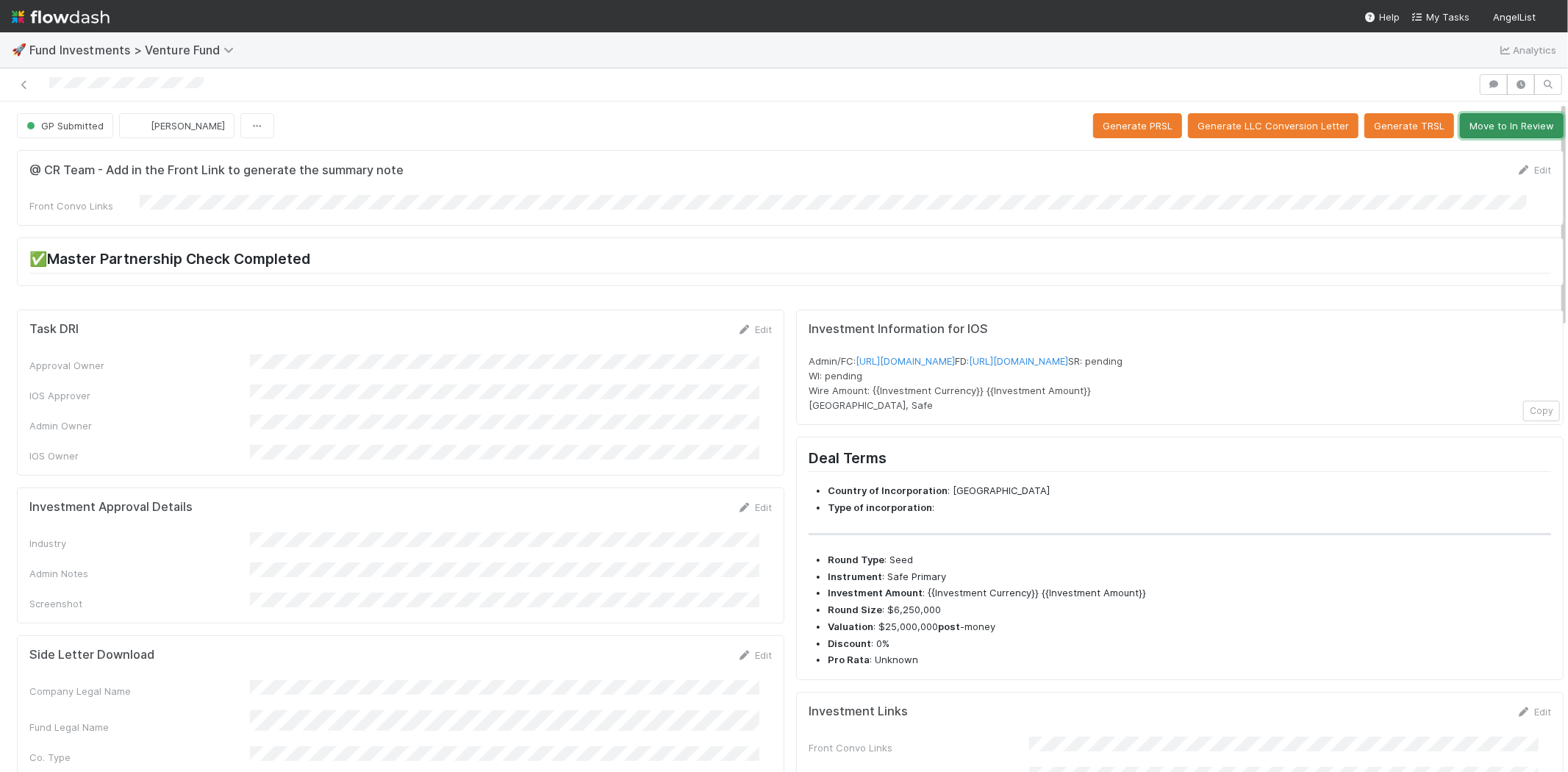
click at [1519, 113] on button "Move to In Review" at bounding box center [1512, 126] width 104 height 25
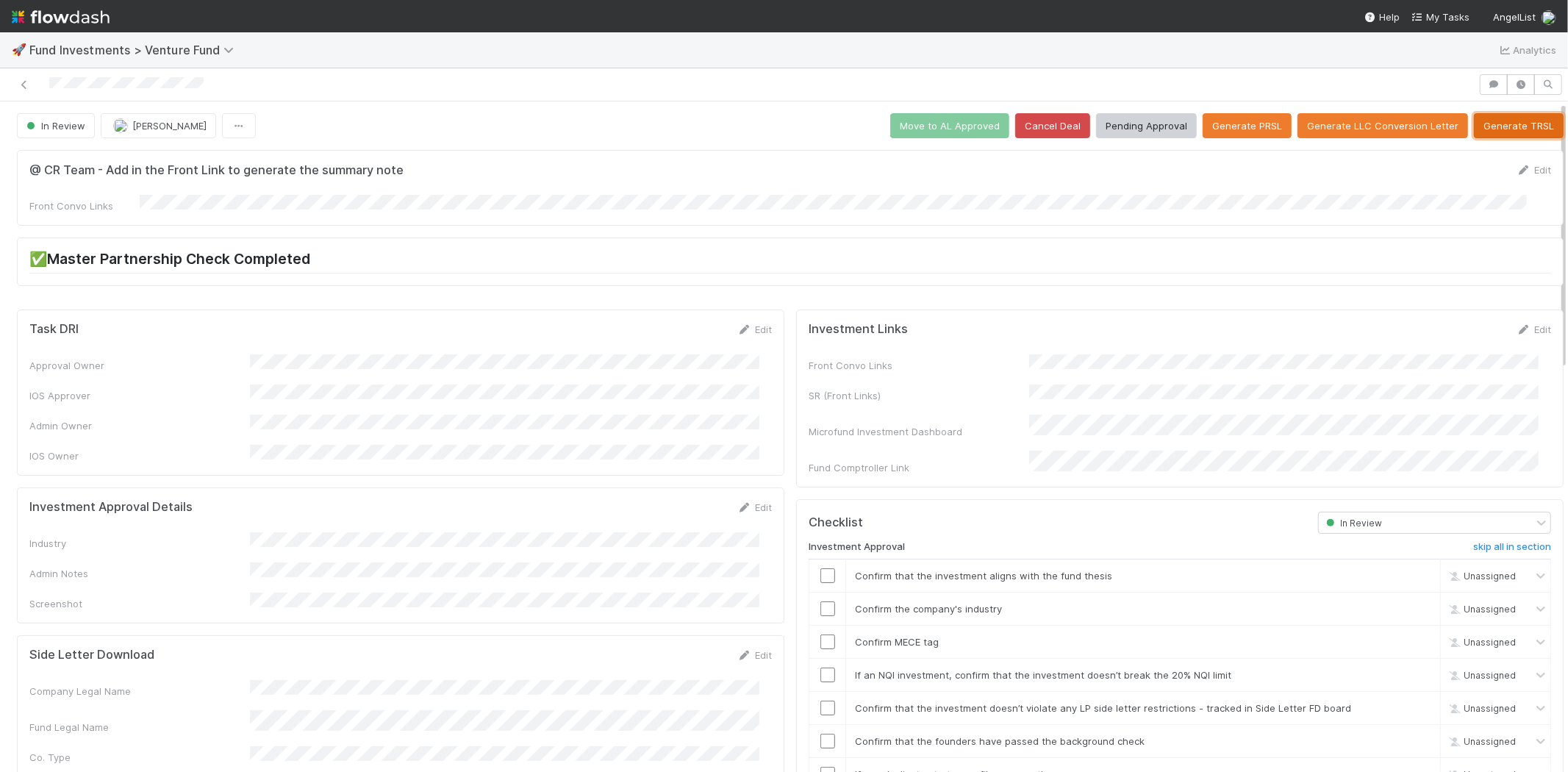
click at [1479, 133] on button "Generate TRSL" at bounding box center [1519, 126] width 90 height 25
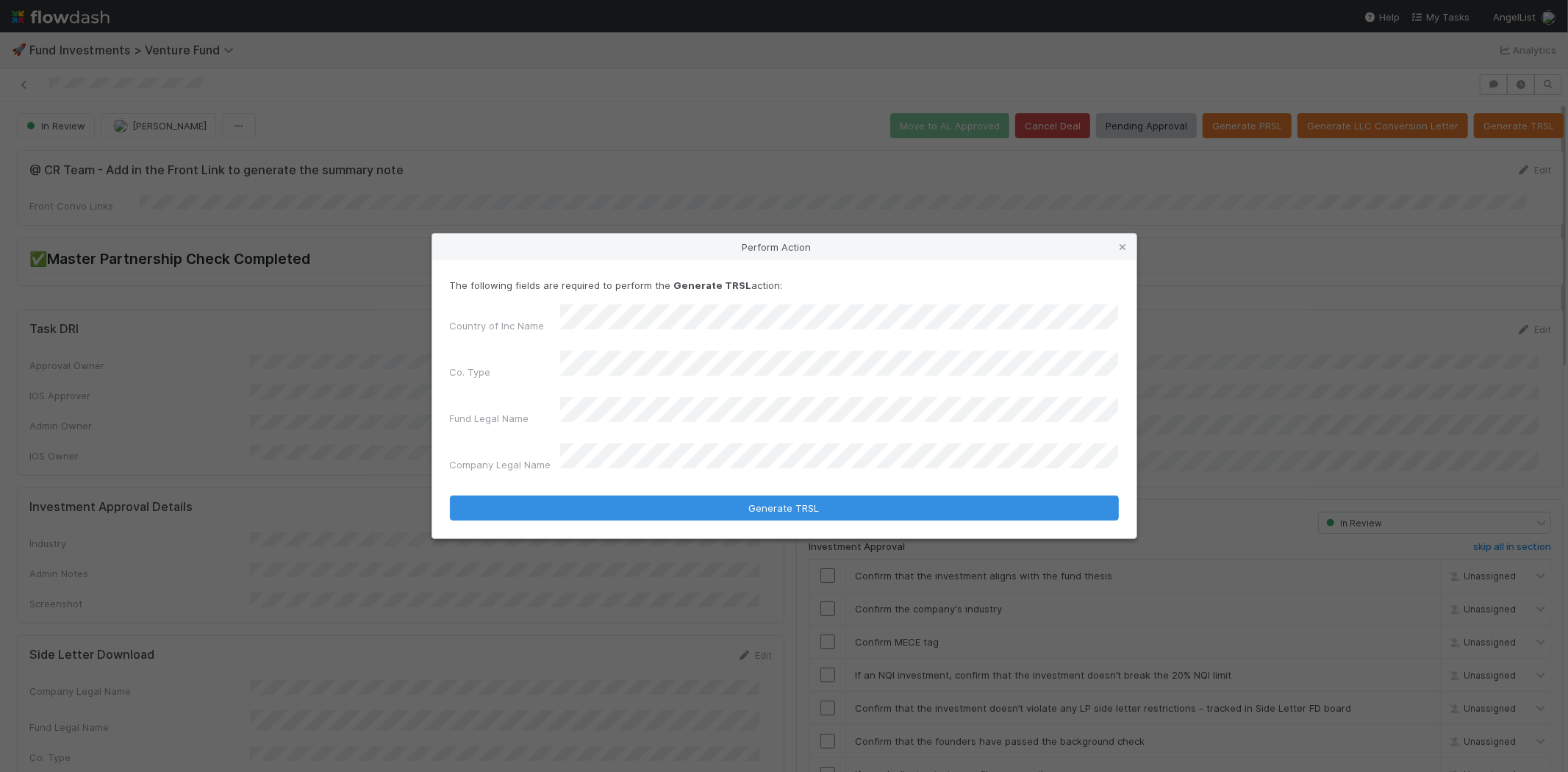
click at [450, 495] on button "Generate TRSL" at bounding box center [784, 508] width 669 height 25
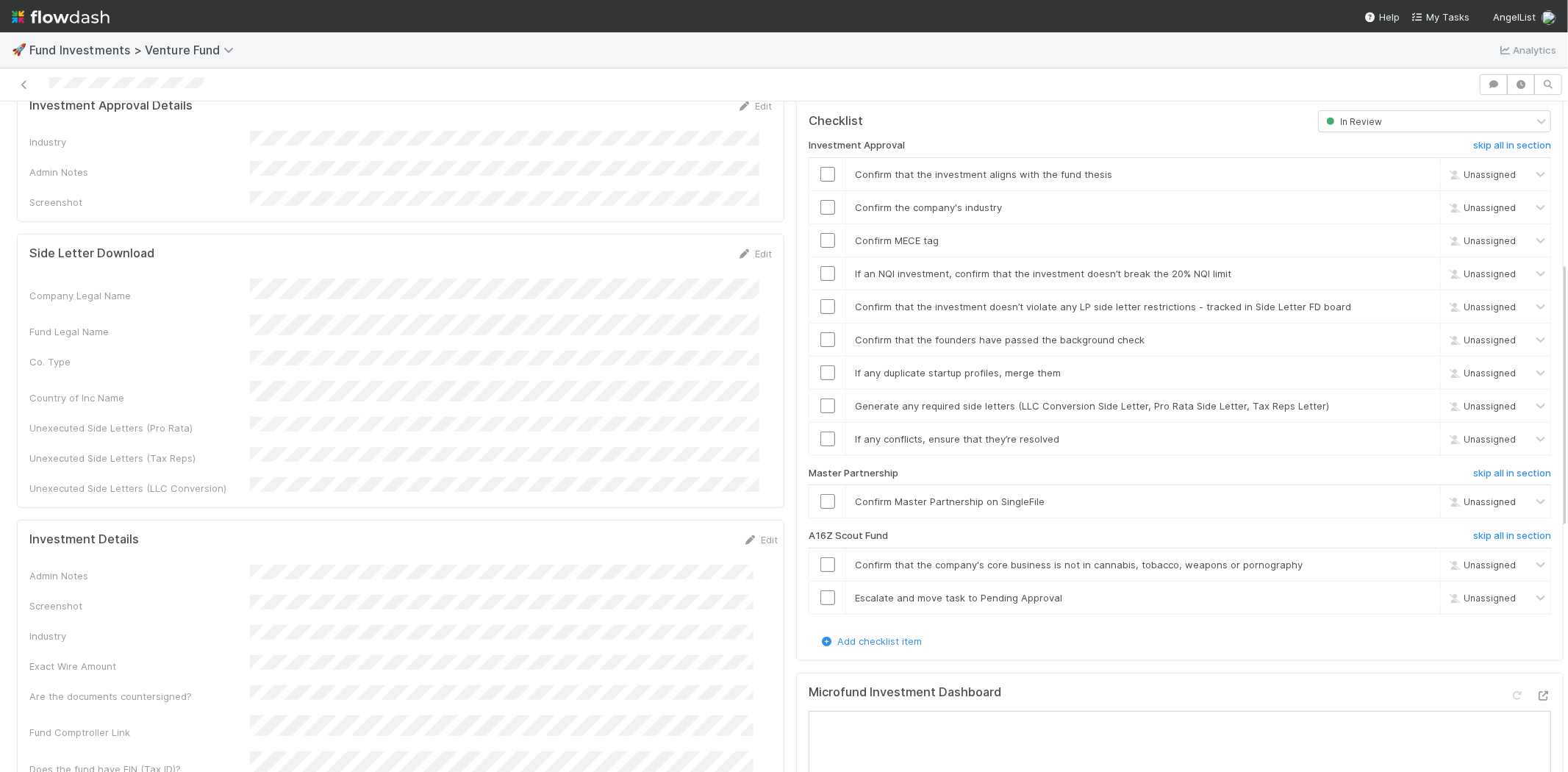
scroll to position [238, 0]
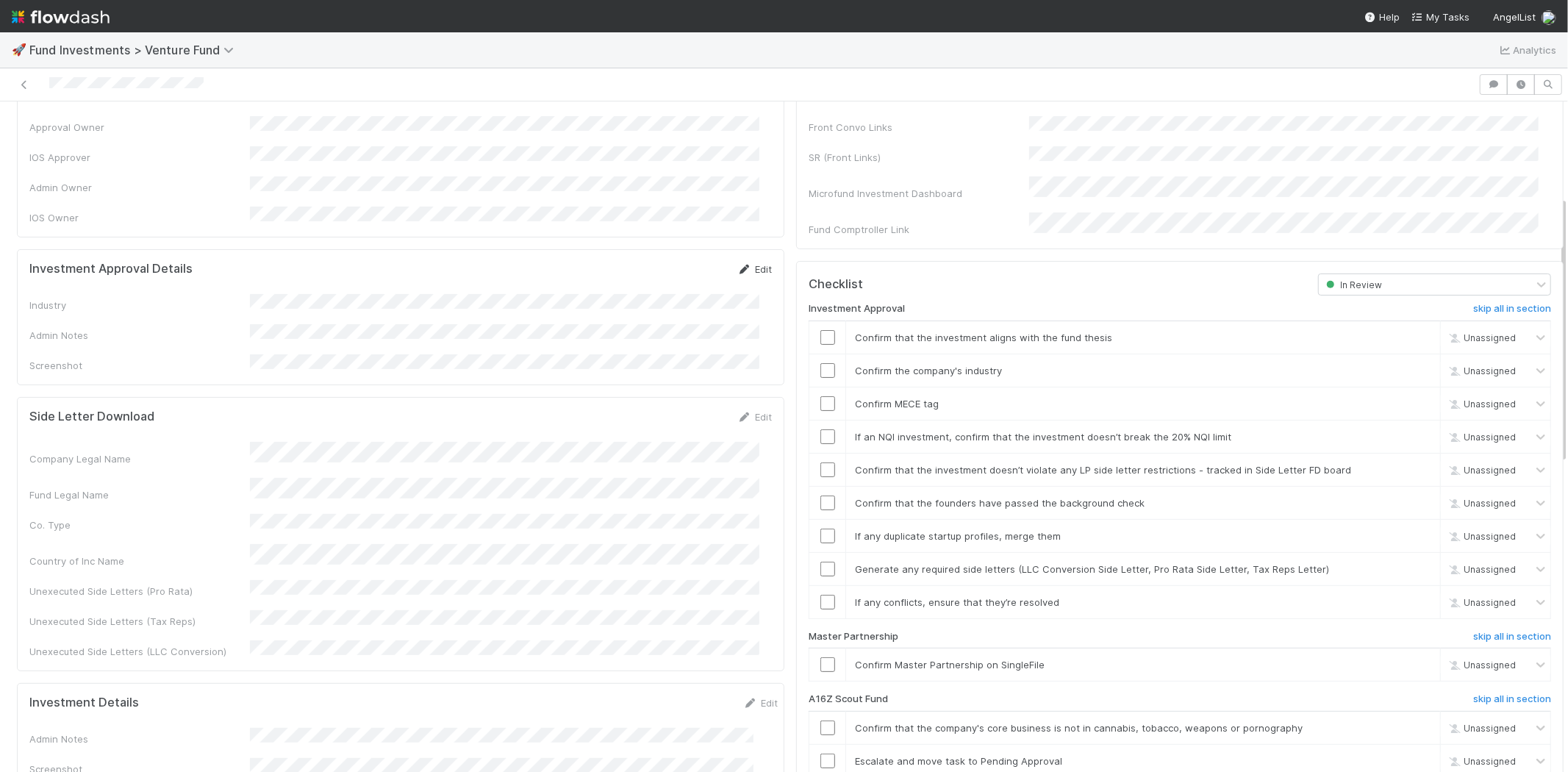
click at [743, 263] on link "Edit" at bounding box center [754, 269] width 34 height 12
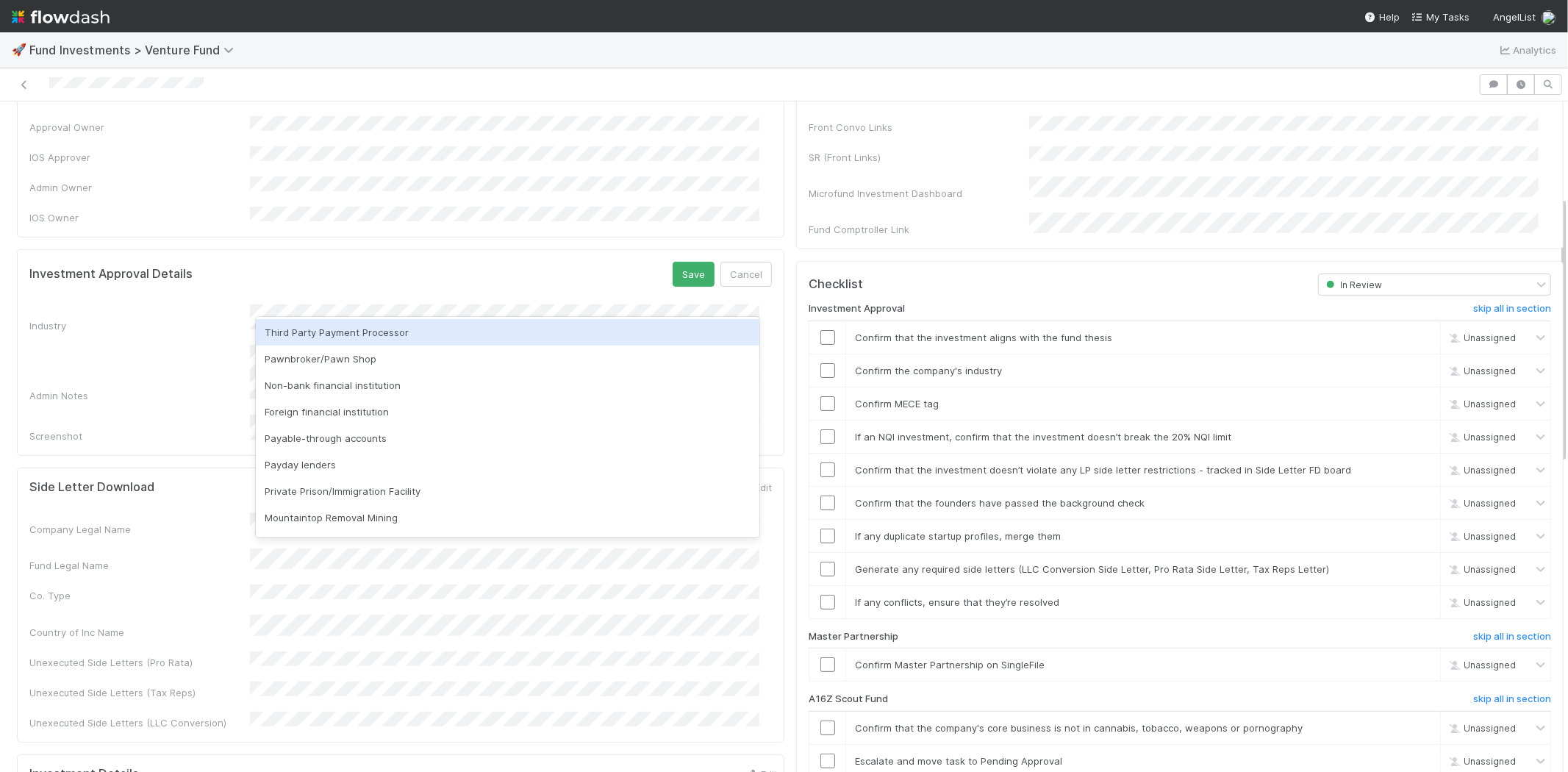
scroll to position [420, 0]
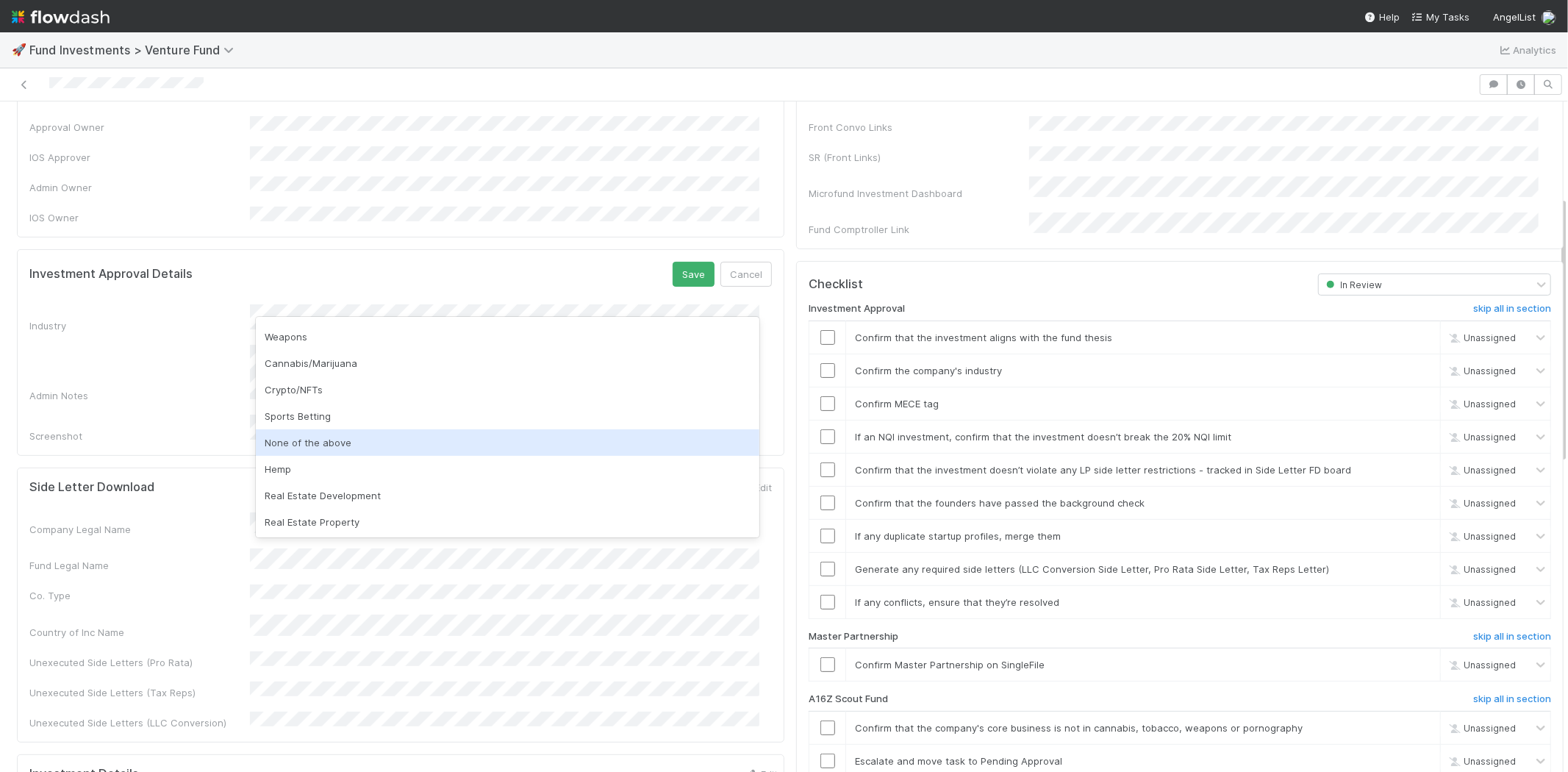
click at [326, 446] on div "None of the above" at bounding box center [508, 443] width 503 height 27
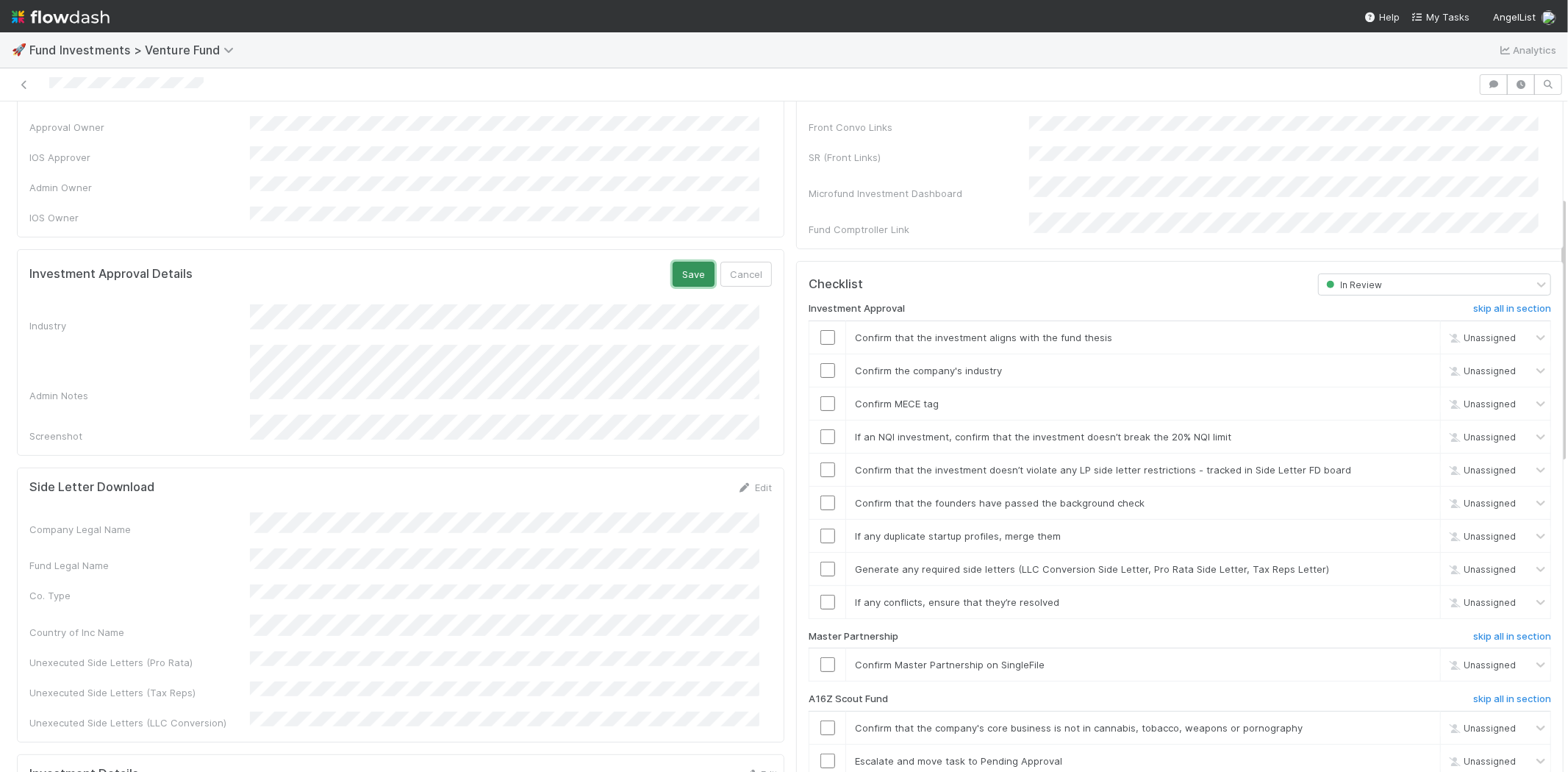
click at [680, 262] on button "Save" at bounding box center [694, 274] width 42 height 25
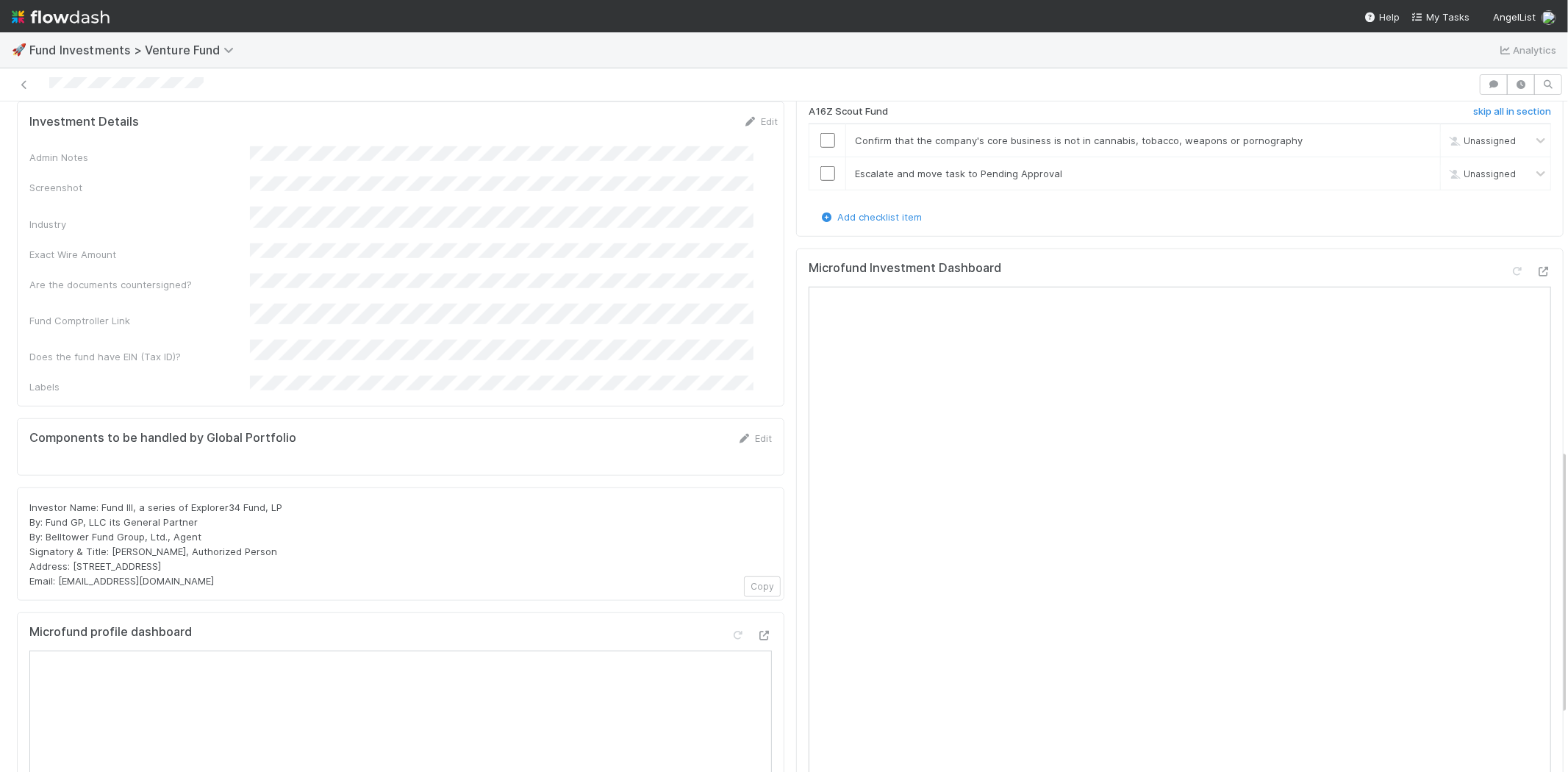
scroll to position [778, 0]
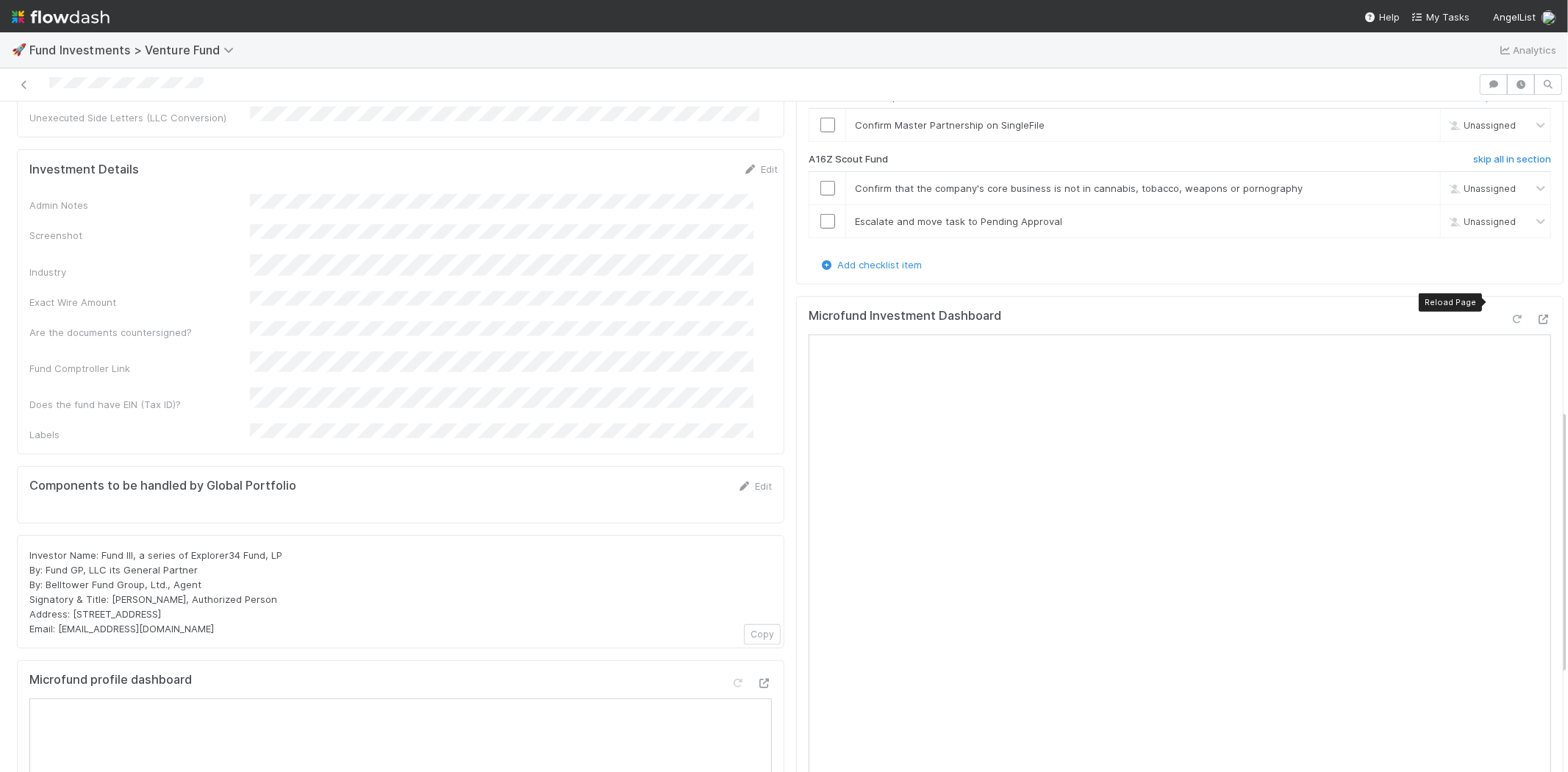
drag, startPoint x: 1496, startPoint y: 298, endPoint x: 1487, endPoint y: 296, distance: 9.2
click at [1509, 315] on icon at bounding box center [1517, 319] width 15 height 9
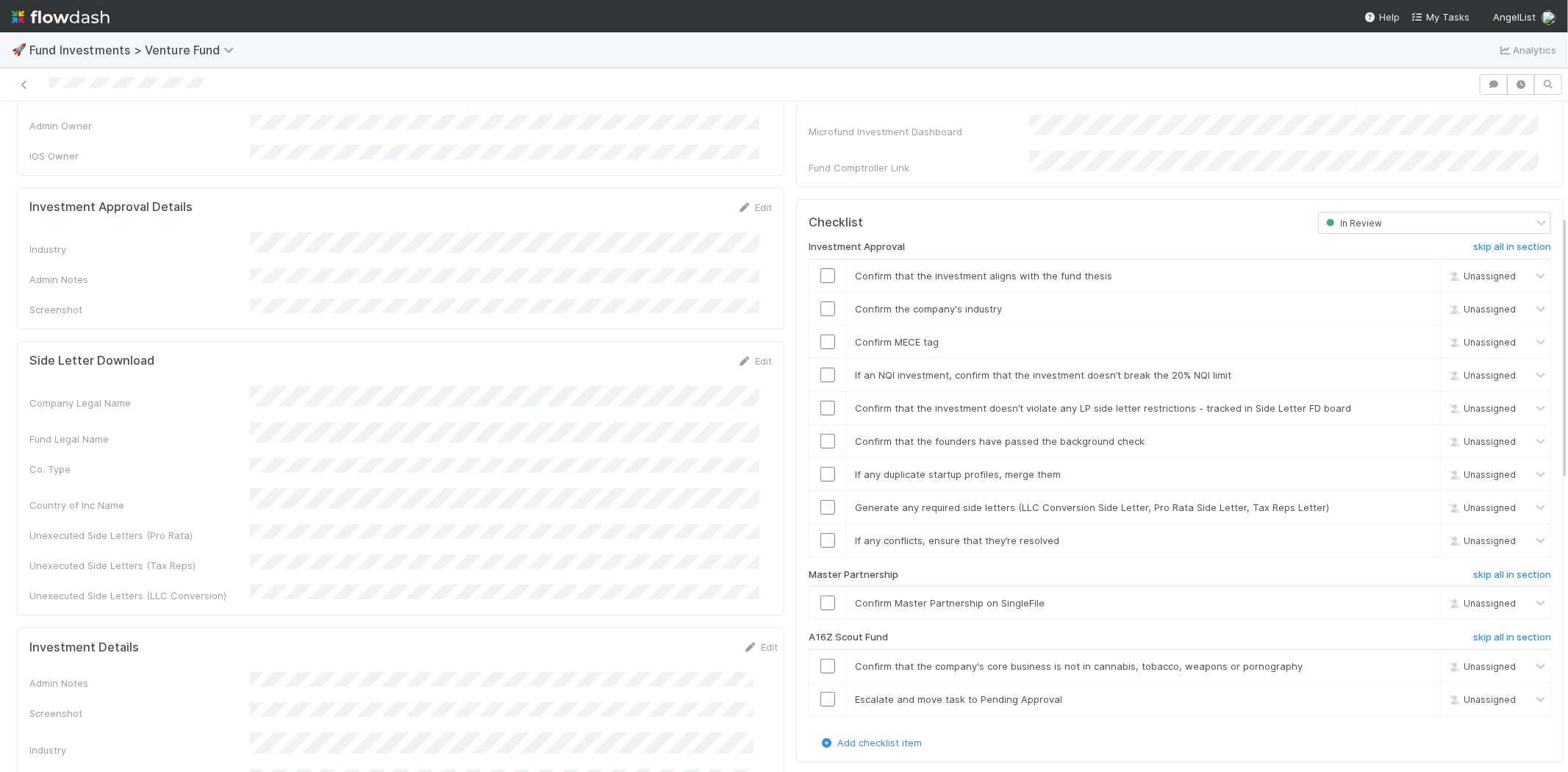
scroll to position [288, 0]
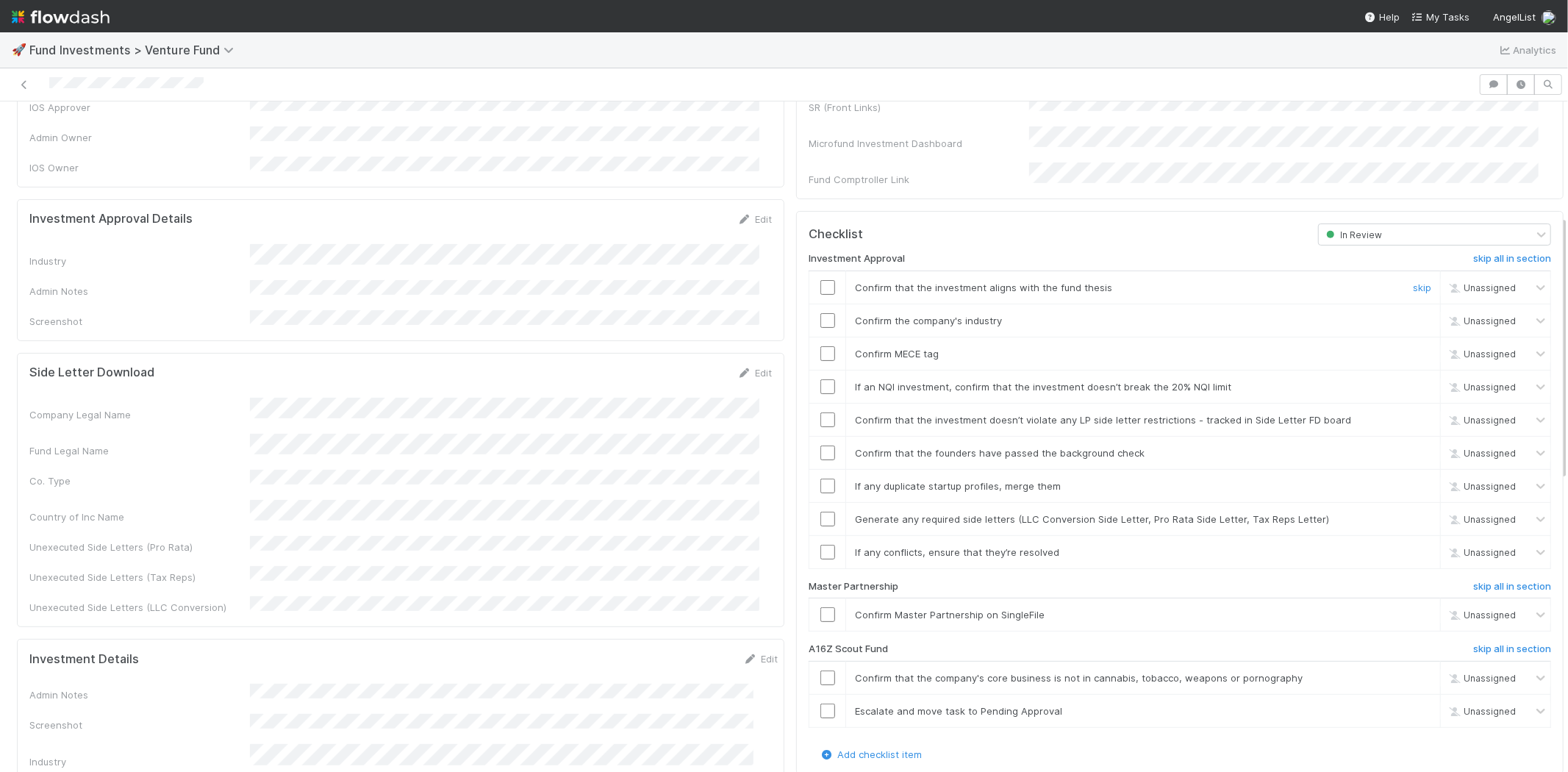
click at [820, 280] on input "checkbox" at bounding box center [828, 288] width 15 height 15
click at [823, 313] on div at bounding box center [827, 321] width 36 height 15
click at [820, 313] on input "checkbox" at bounding box center [828, 321] width 15 height 15
click at [820, 347] on input "checkbox" at bounding box center [828, 354] width 15 height 15
click at [820, 379] on input "checkbox" at bounding box center [828, 387] width 15 height 15
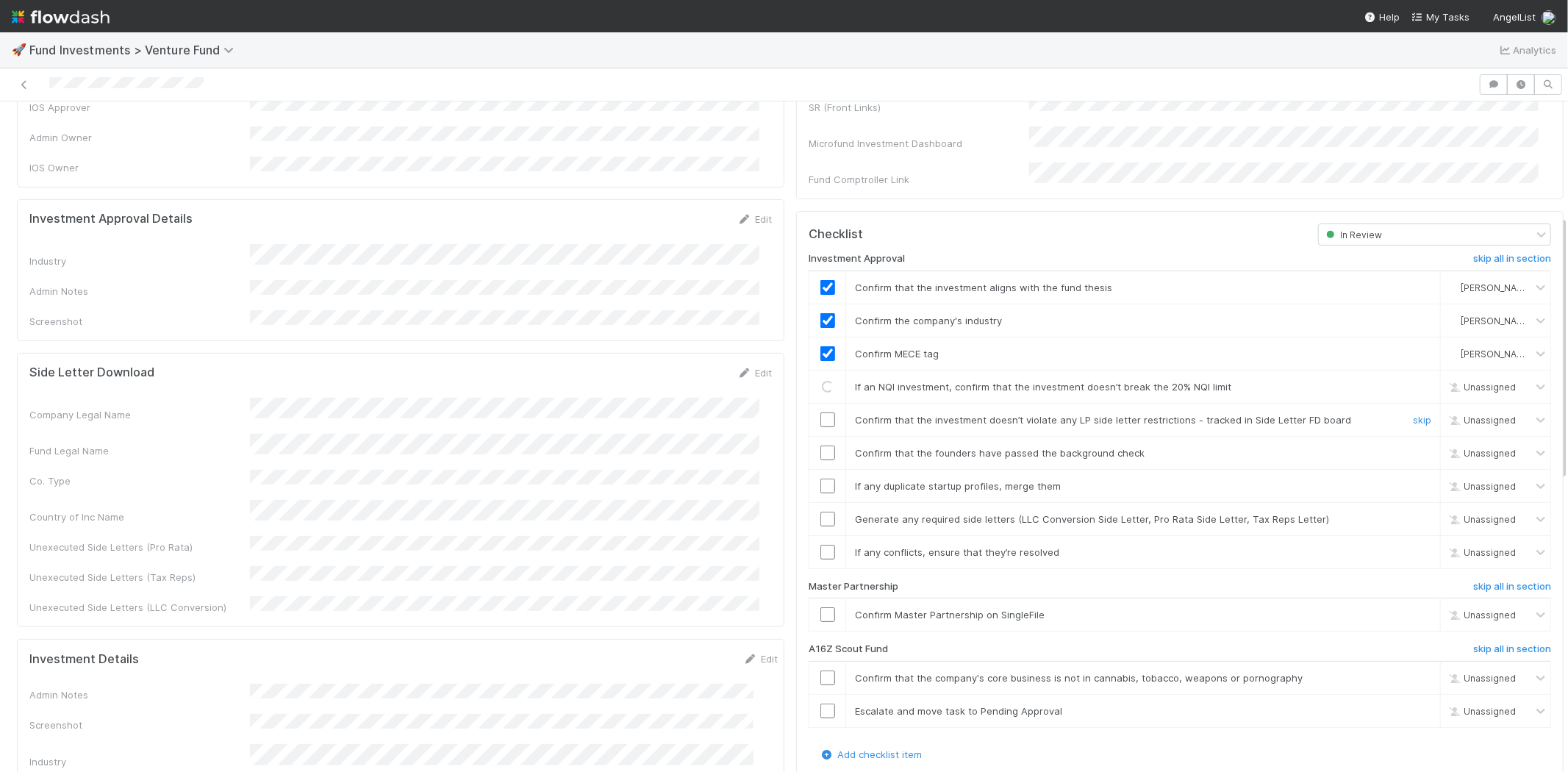
click at [820, 412] on input "checkbox" at bounding box center [828, 420] width 15 height 15
click at [820, 446] on input "checkbox" at bounding box center [828, 453] width 15 height 15
click at [820, 478] on input "checkbox" at bounding box center [828, 486] width 15 height 15
click at [820, 512] on input "checkbox" at bounding box center [828, 519] width 15 height 15
checkbox input "true"
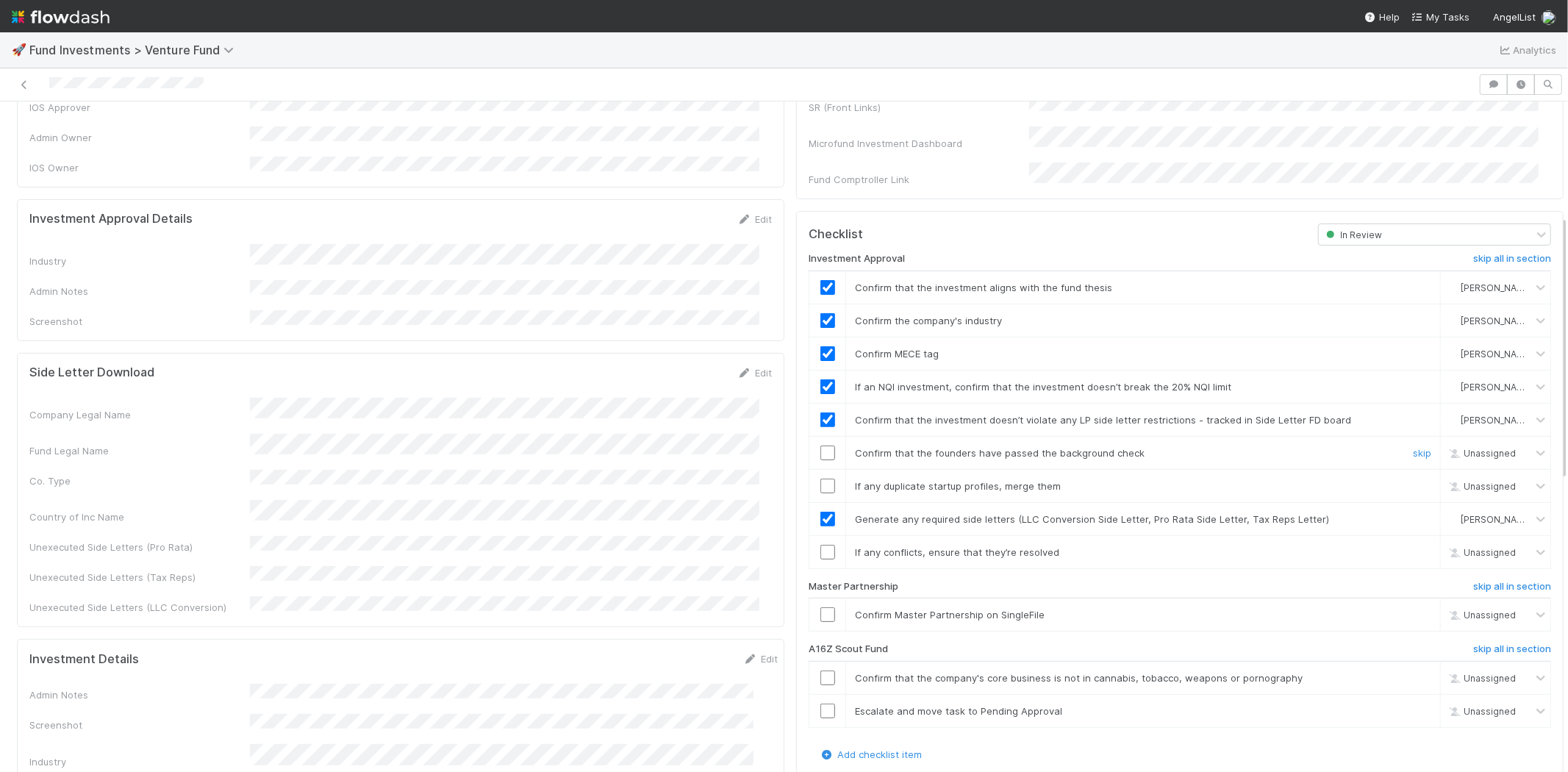
click at [820, 446] on input "checkbox" at bounding box center [828, 453] width 15 height 15
click at [820, 478] on input "checkbox" at bounding box center [828, 486] width 15 height 15
click at [820, 545] on input "checkbox" at bounding box center [828, 552] width 15 height 15
click at [820, 608] on input "checkbox" at bounding box center [828, 615] width 15 height 15
click at [240, 92] on div at bounding box center [739, 84] width 1466 height 21
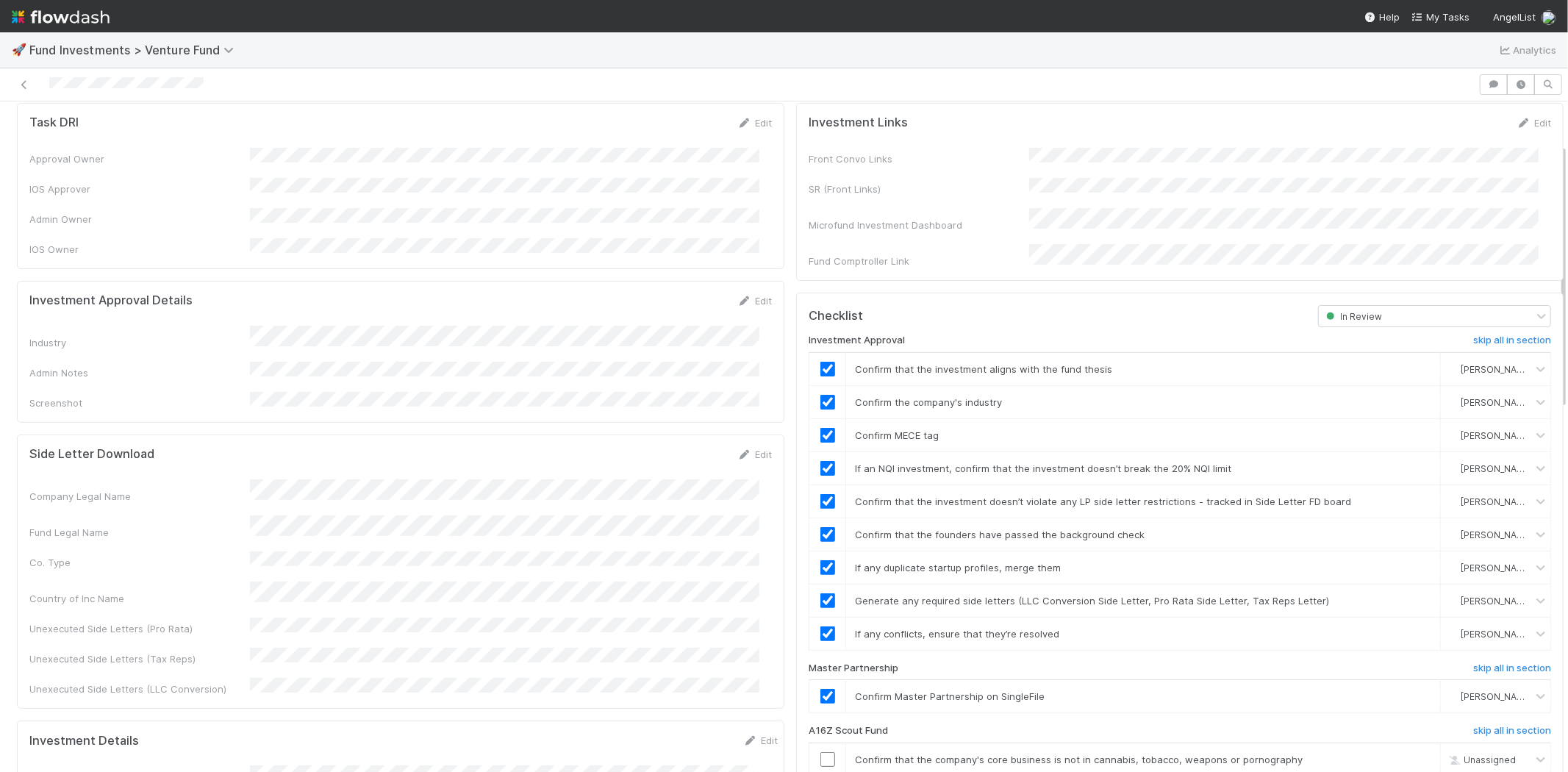
scroll to position [0, 0]
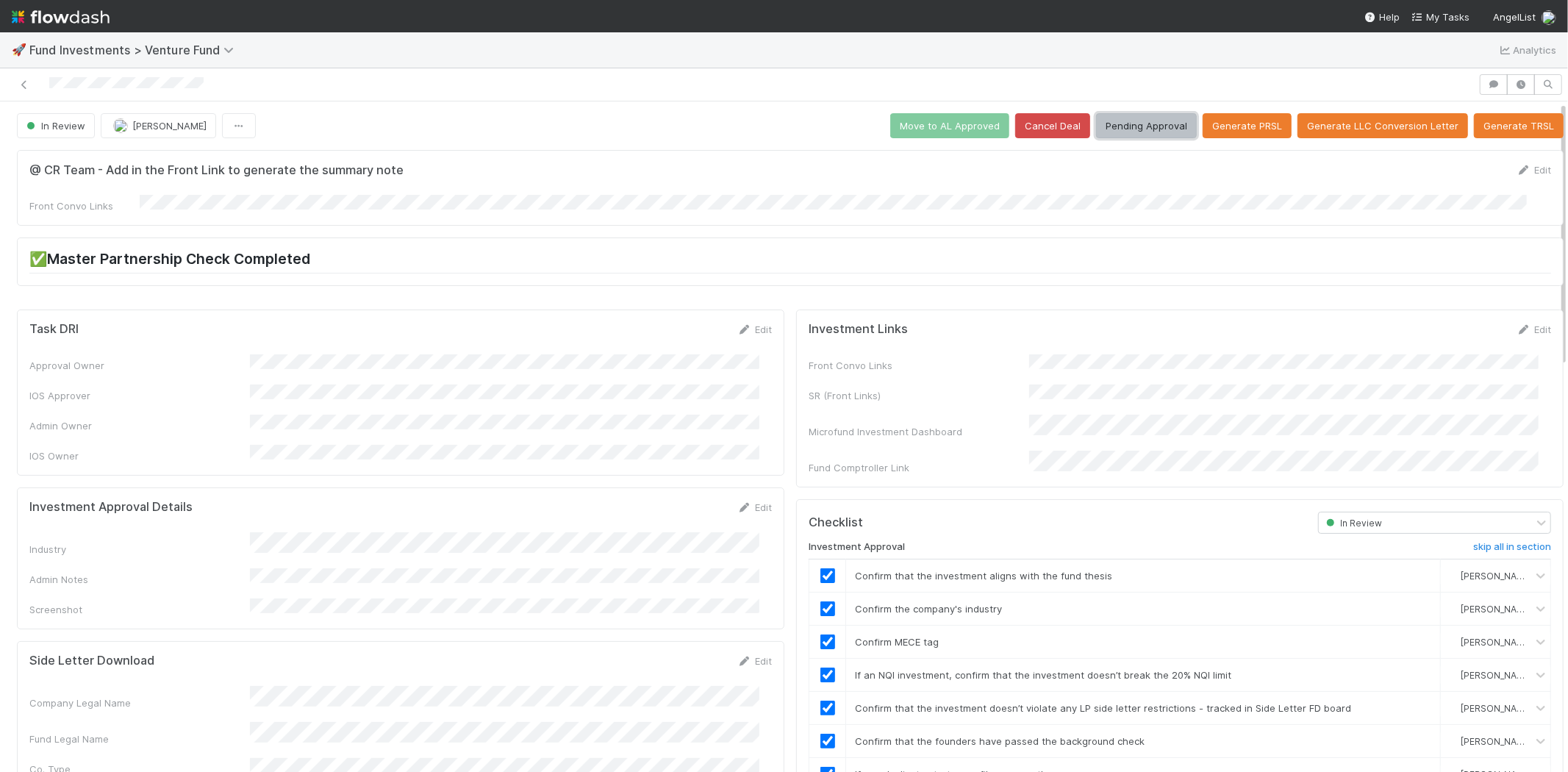
click at [1149, 126] on button "Pending Approval" at bounding box center [1146, 126] width 101 height 25
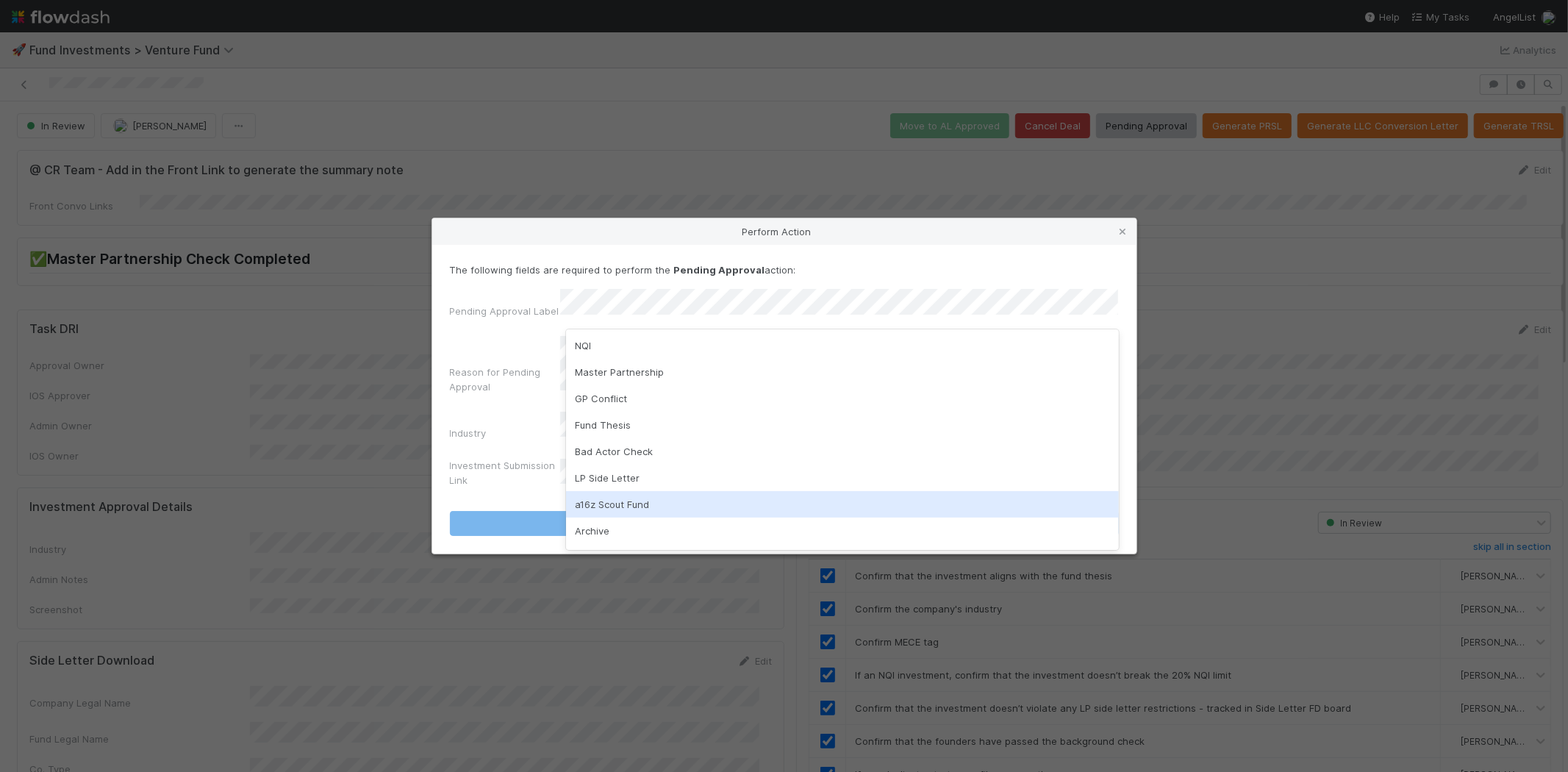
click at [590, 494] on div "a16z Scout Fund" at bounding box center [842, 504] width 553 height 27
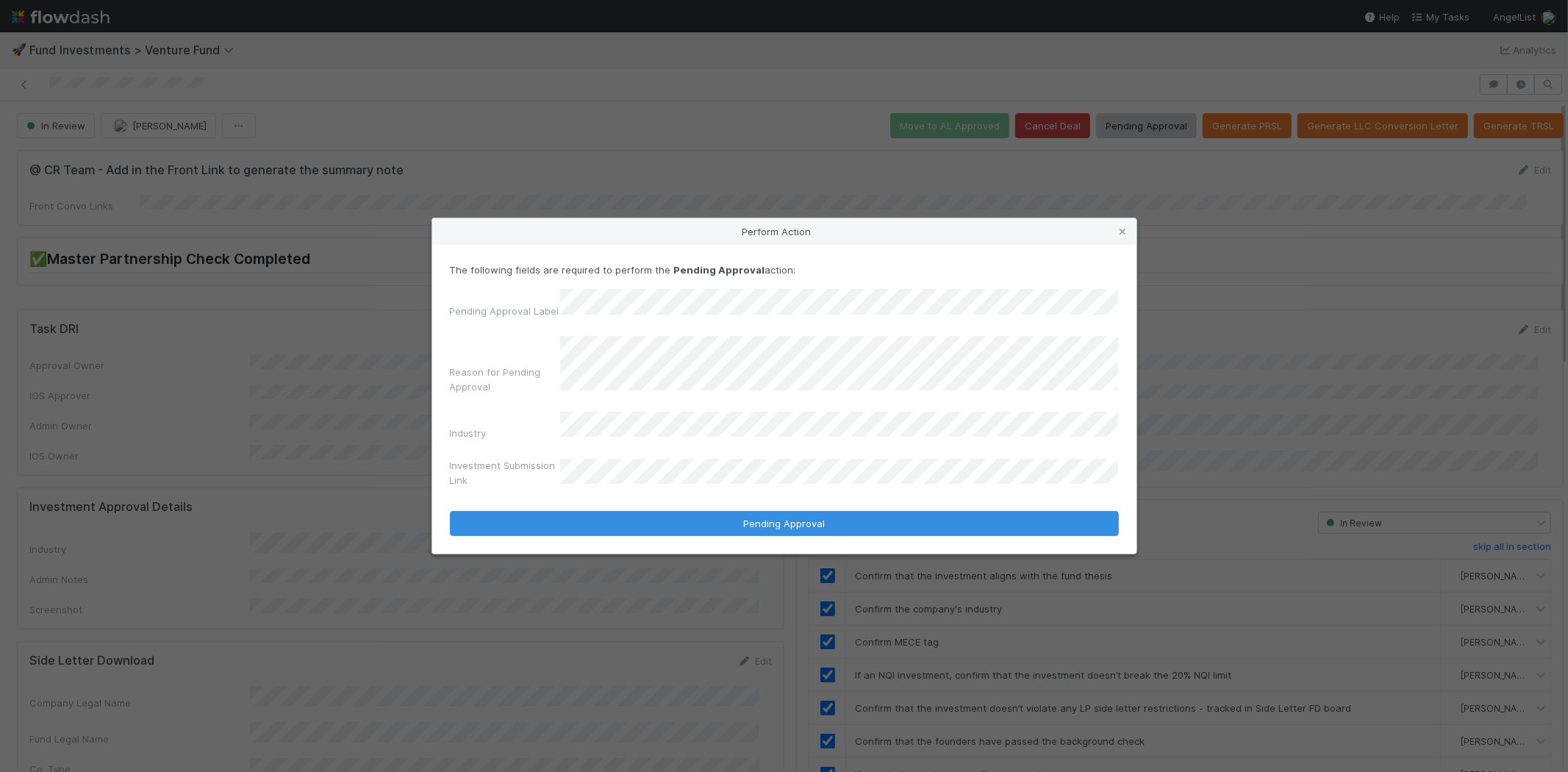
click at [450, 511] on button "Pending Approval" at bounding box center [784, 524] width 669 height 25
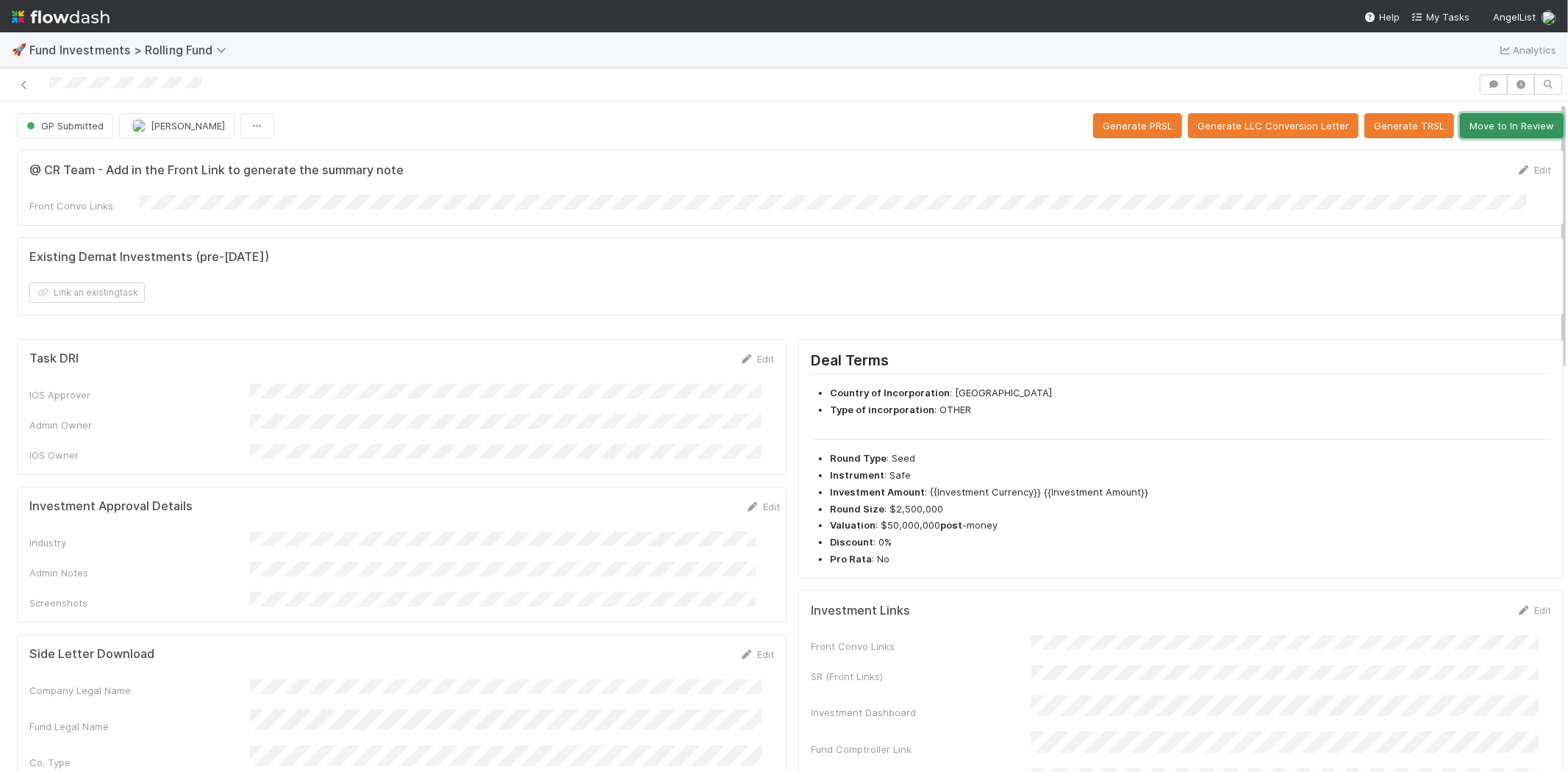
click at [1481, 126] on button "Move to In Review" at bounding box center [1512, 126] width 104 height 25
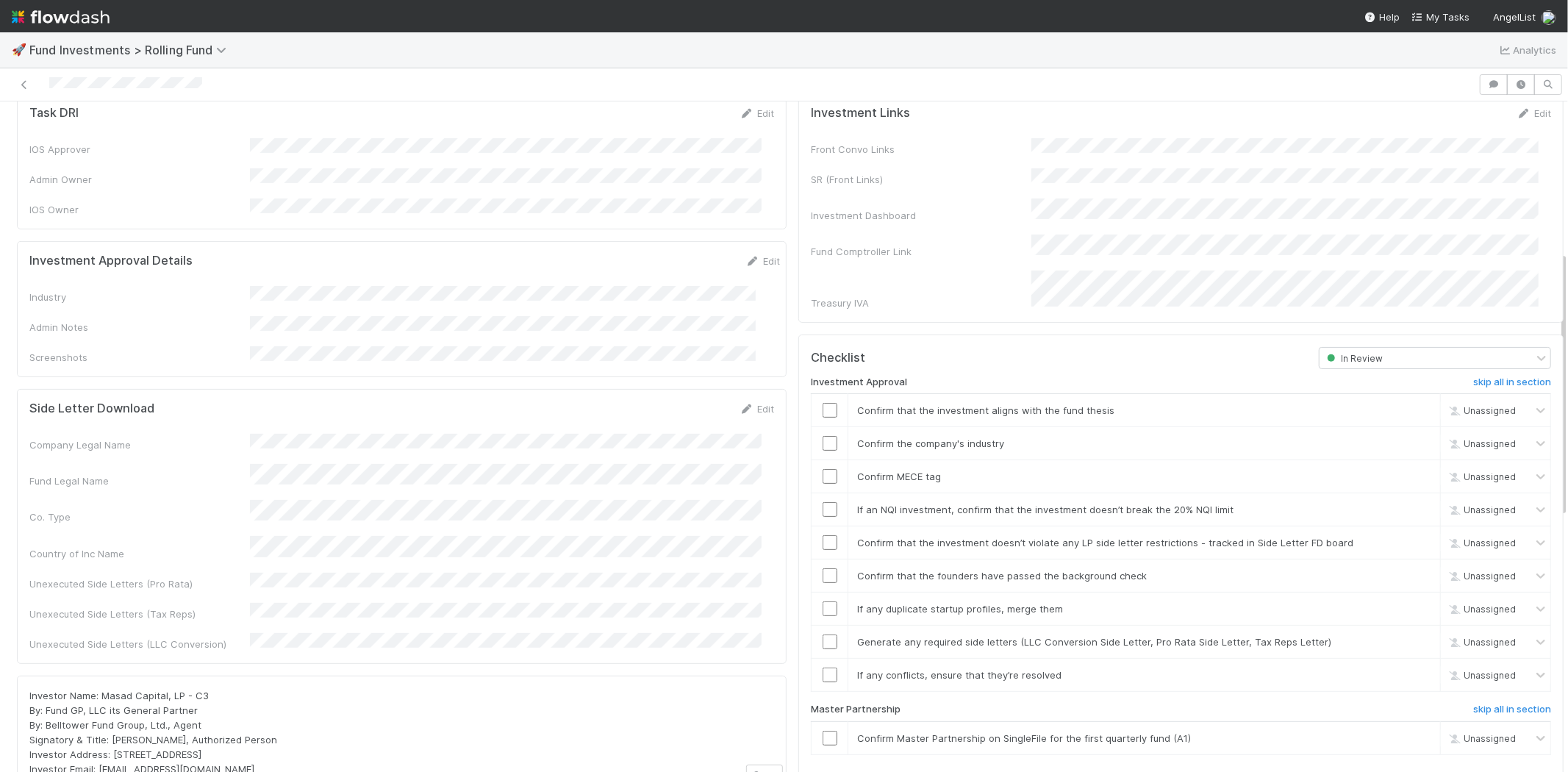
scroll to position [245, 0]
click at [745, 256] on link "Edit" at bounding box center [762, 262] width 34 height 12
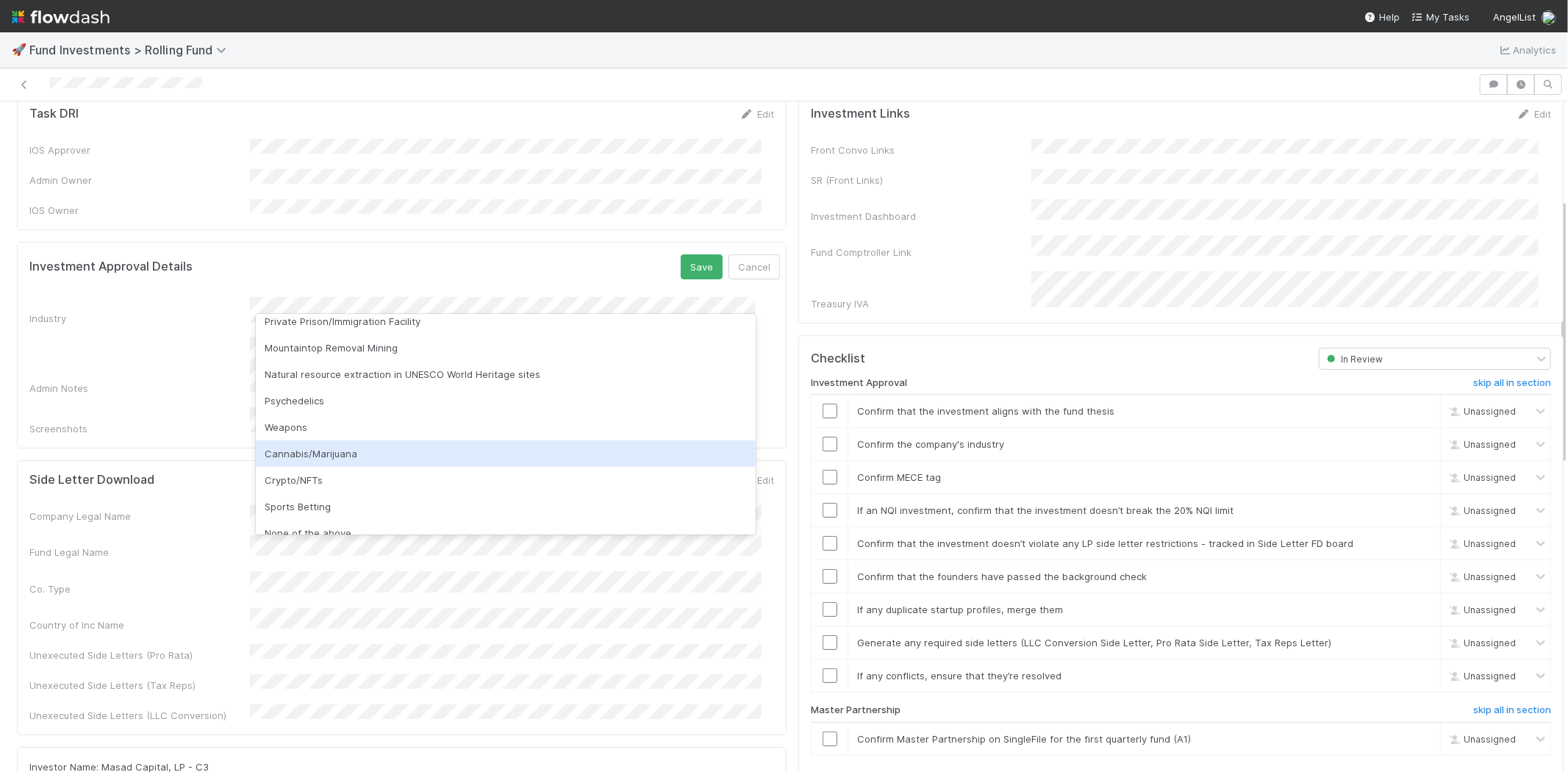
scroll to position [420, 0]
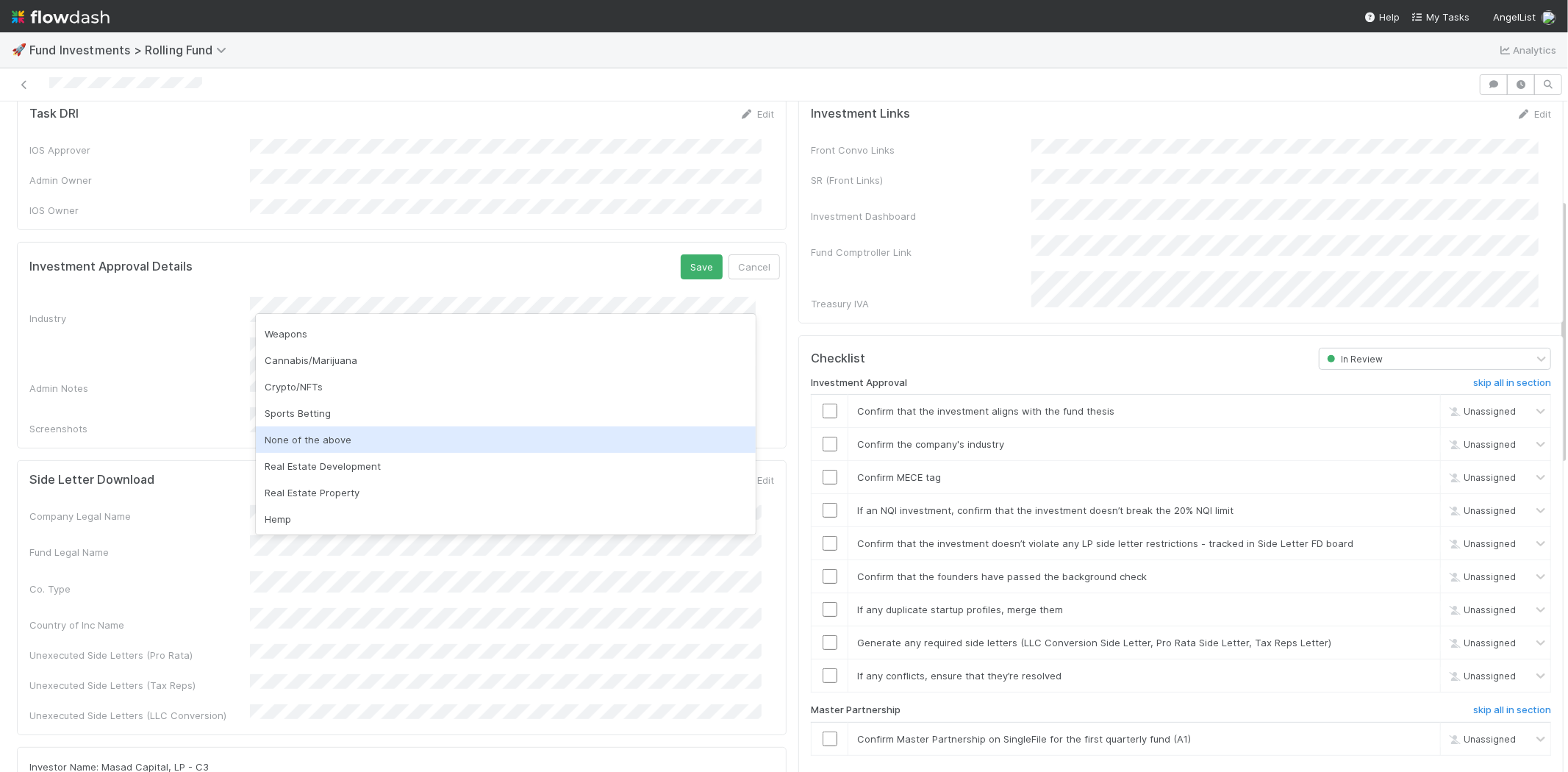
click at [311, 439] on div "None of the above" at bounding box center [506, 440] width 500 height 27
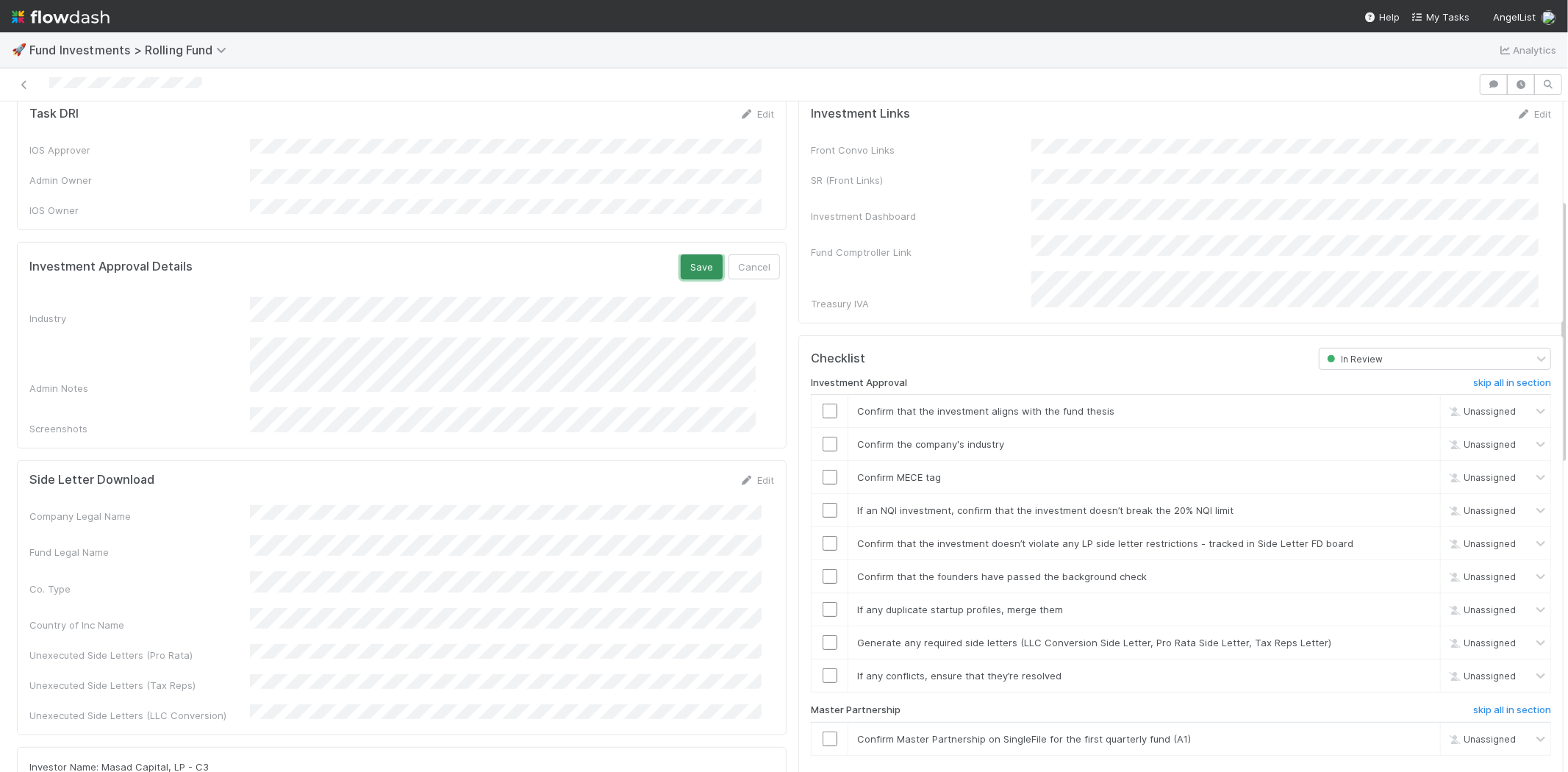
click at [680, 254] on button "Save" at bounding box center [701, 267] width 42 height 25
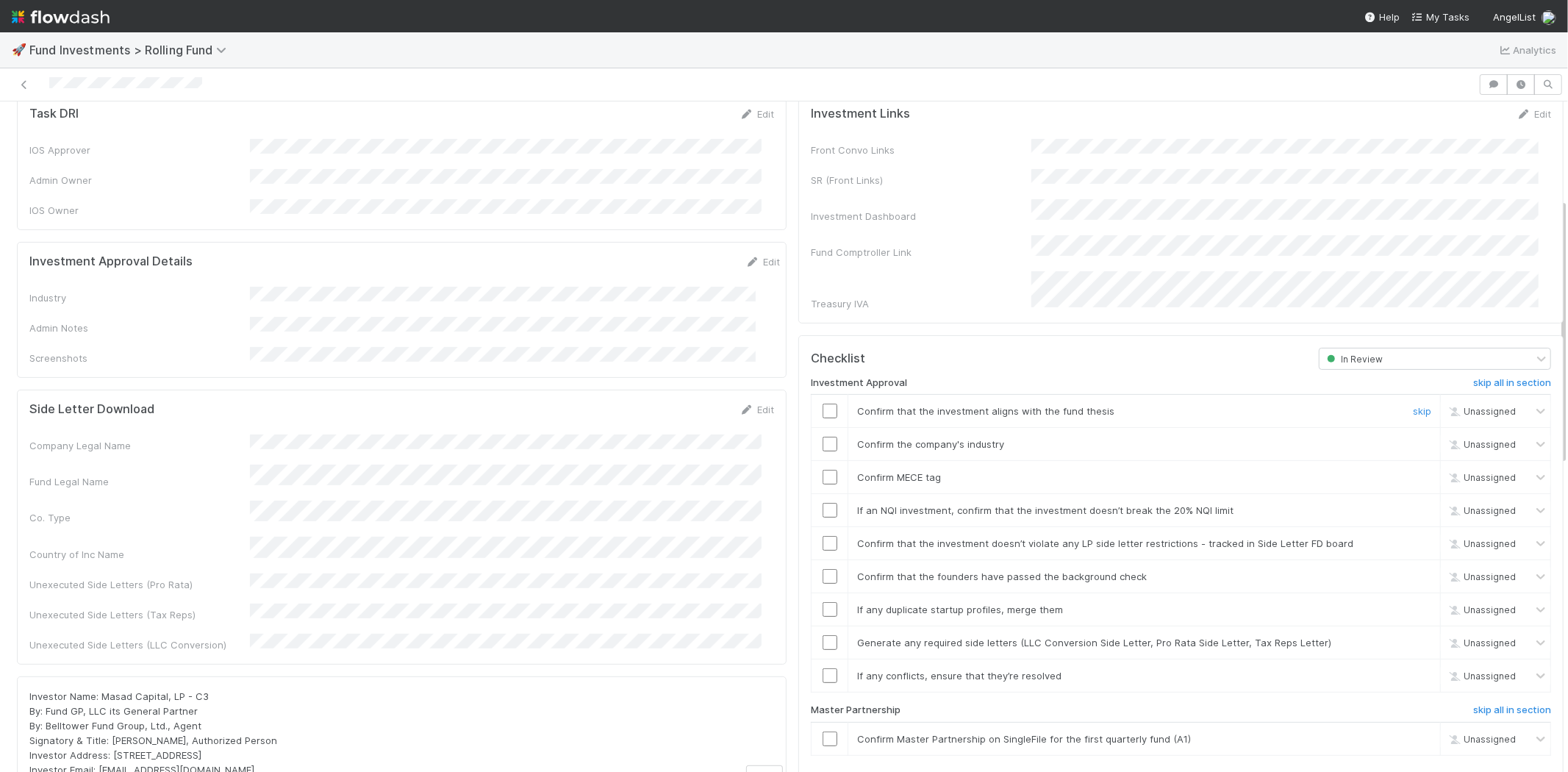
click at [822, 404] on input "checkbox" at bounding box center [830, 411] width 15 height 15
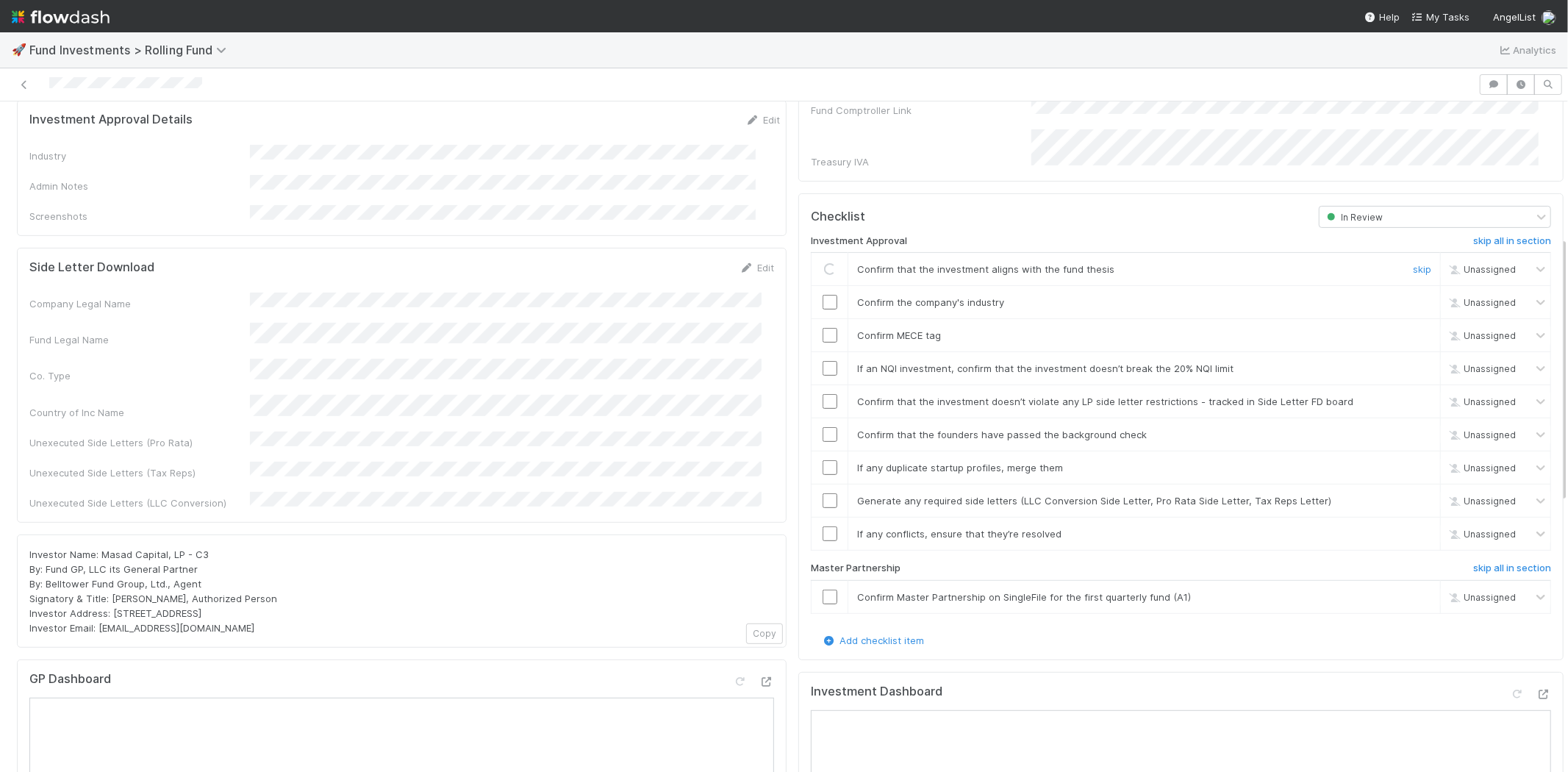
scroll to position [408, 0]
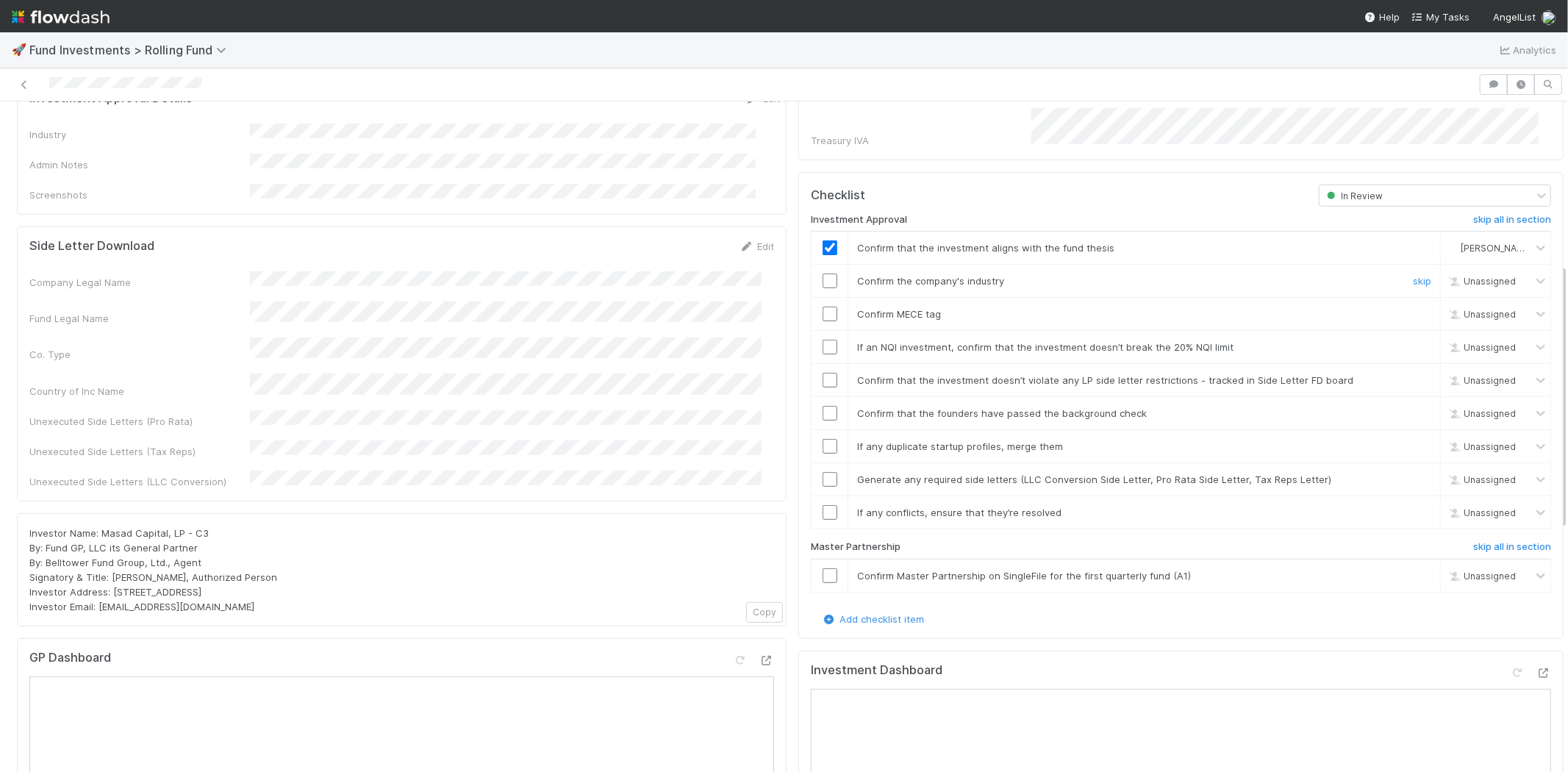
click at [822, 274] on input "checkbox" at bounding box center [830, 281] width 15 height 15
click at [811, 300] on td at bounding box center [830, 314] width 37 height 33
click at [822, 306] on input "checkbox" at bounding box center [830, 314] width 15 height 15
click at [822, 340] on input "checkbox" at bounding box center [830, 347] width 15 height 15
click at [822, 373] on input "checkbox" at bounding box center [830, 380] width 15 height 15
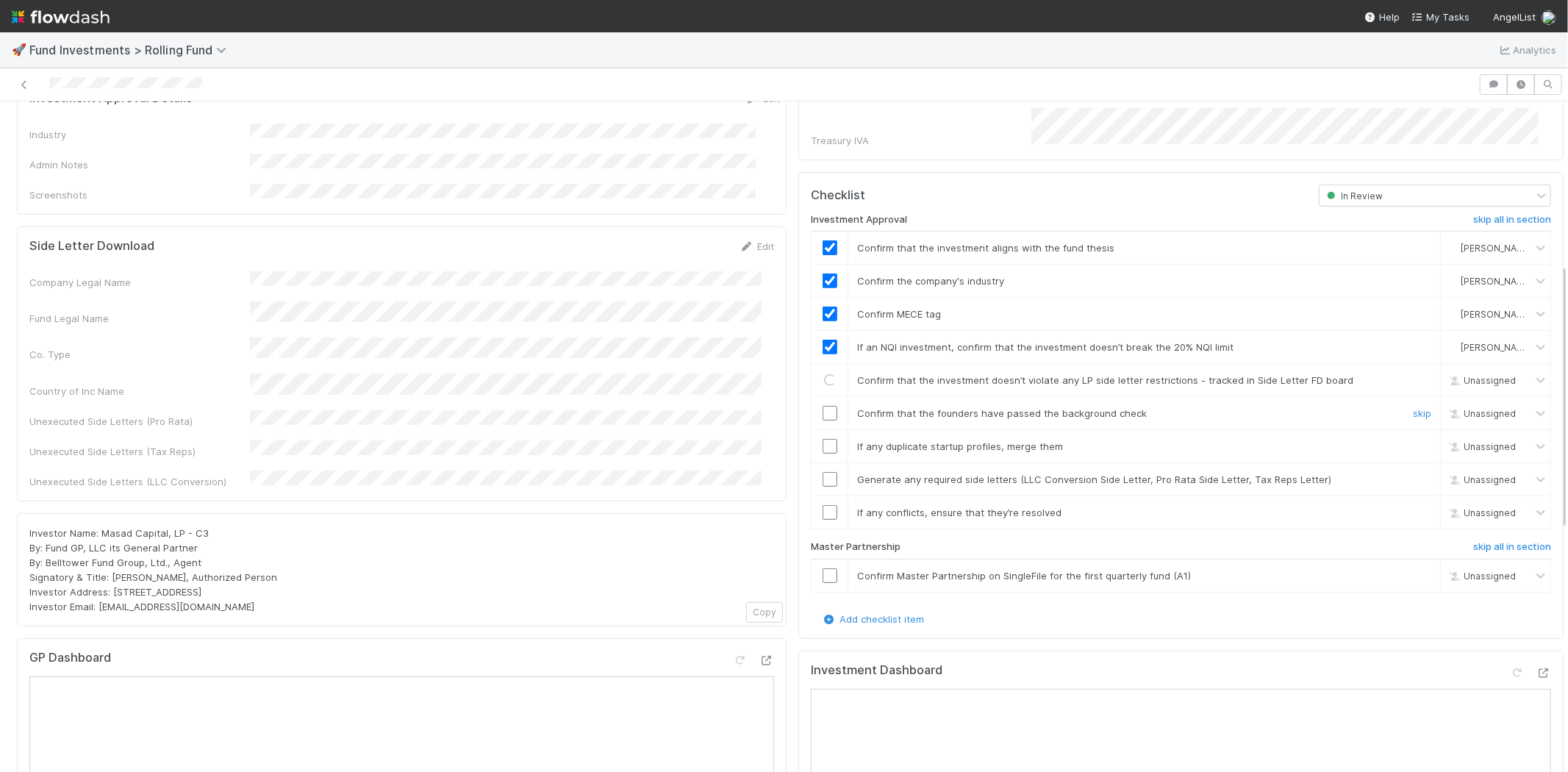
click at [822, 406] on input "checkbox" at bounding box center [830, 414] width 15 height 15
click at [822, 439] on input "checkbox" at bounding box center [830, 446] width 15 height 15
click at [822, 472] on input "checkbox" at bounding box center [830, 479] width 15 height 15
click at [822, 505] on input "checkbox" at bounding box center [830, 513] width 15 height 15
click at [822, 568] on input "checkbox" at bounding box center [830, 576] width 15 height 15
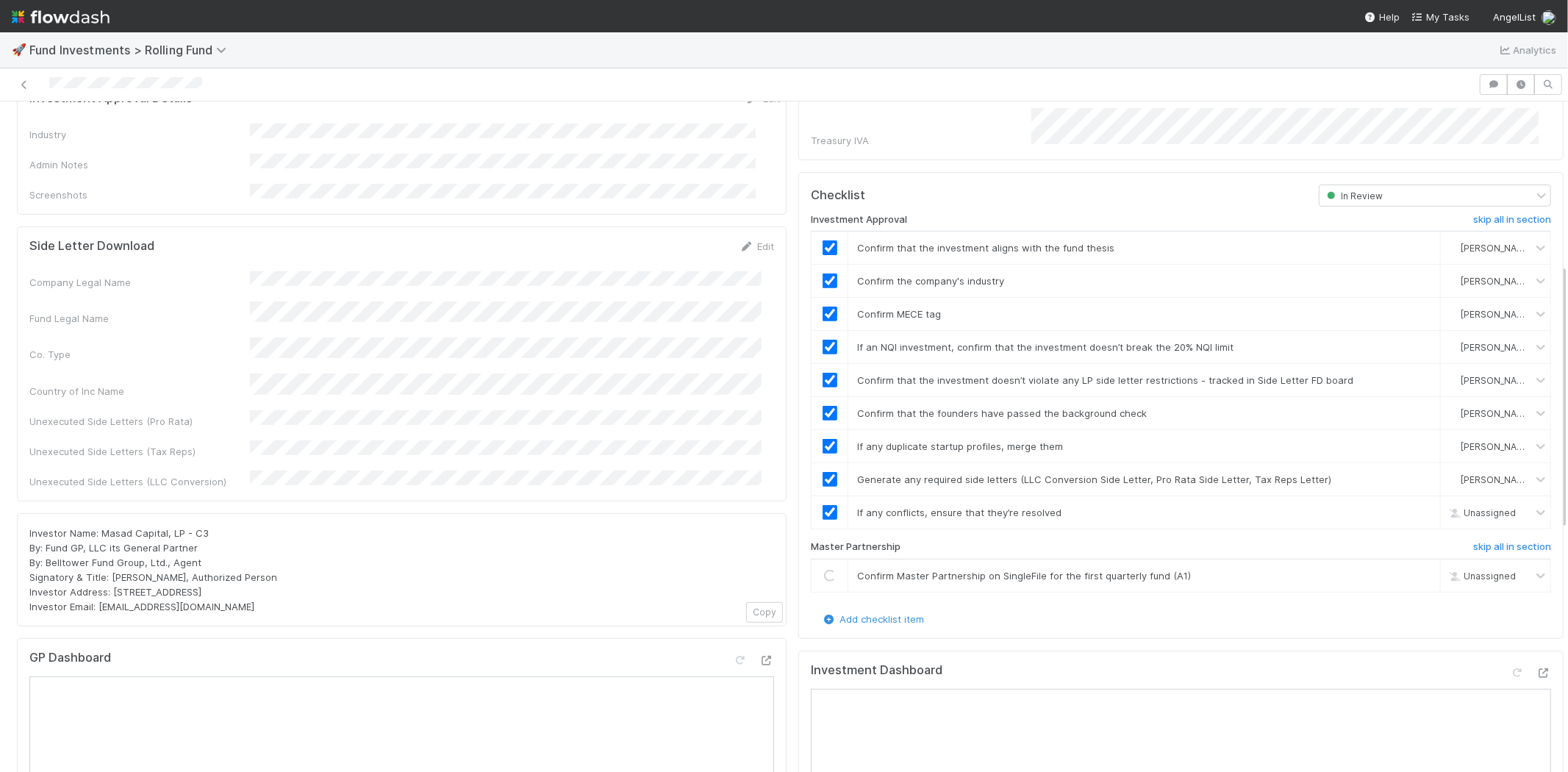
checkbox input "true"
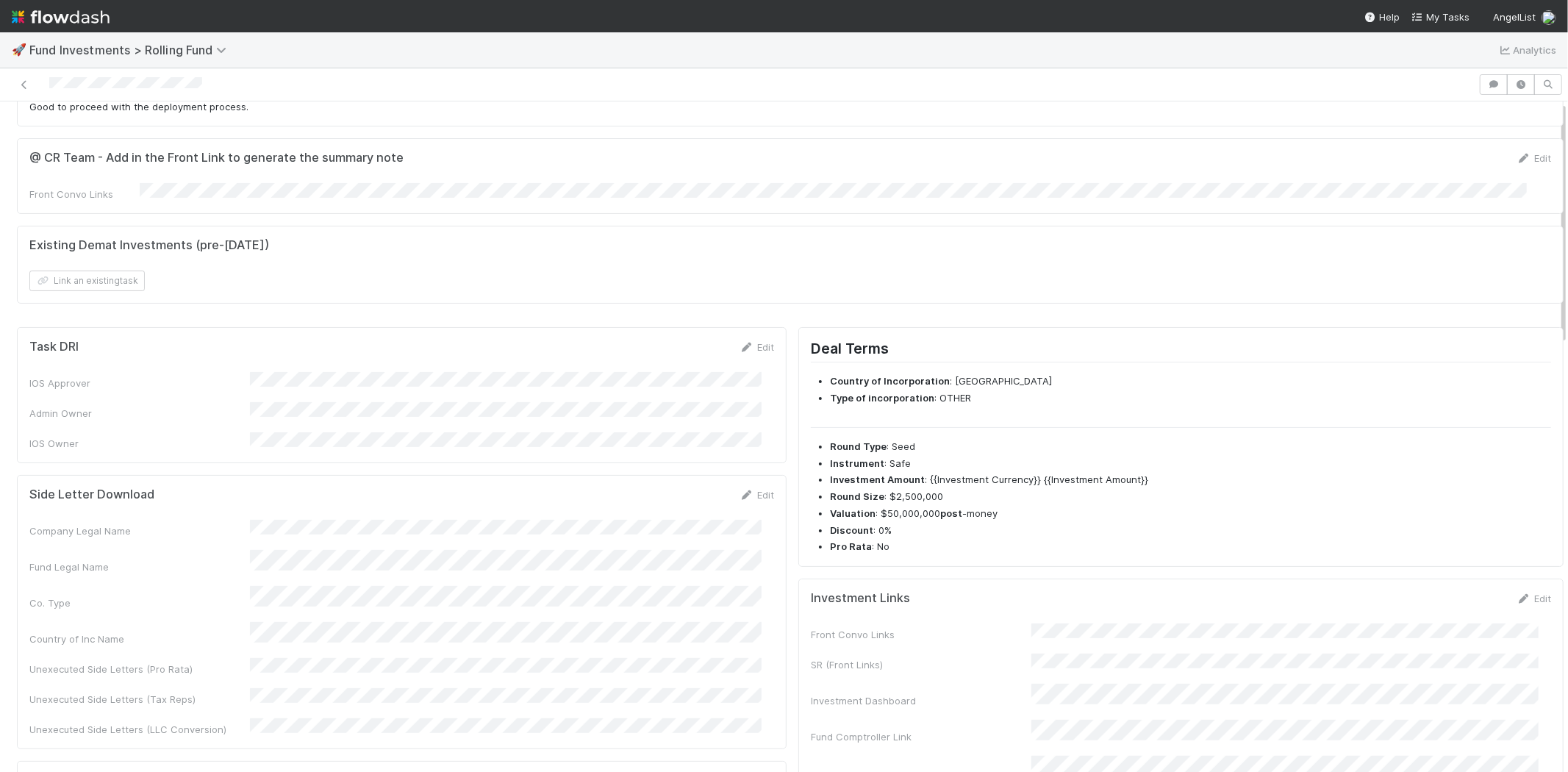
scroll to position [0, 0]
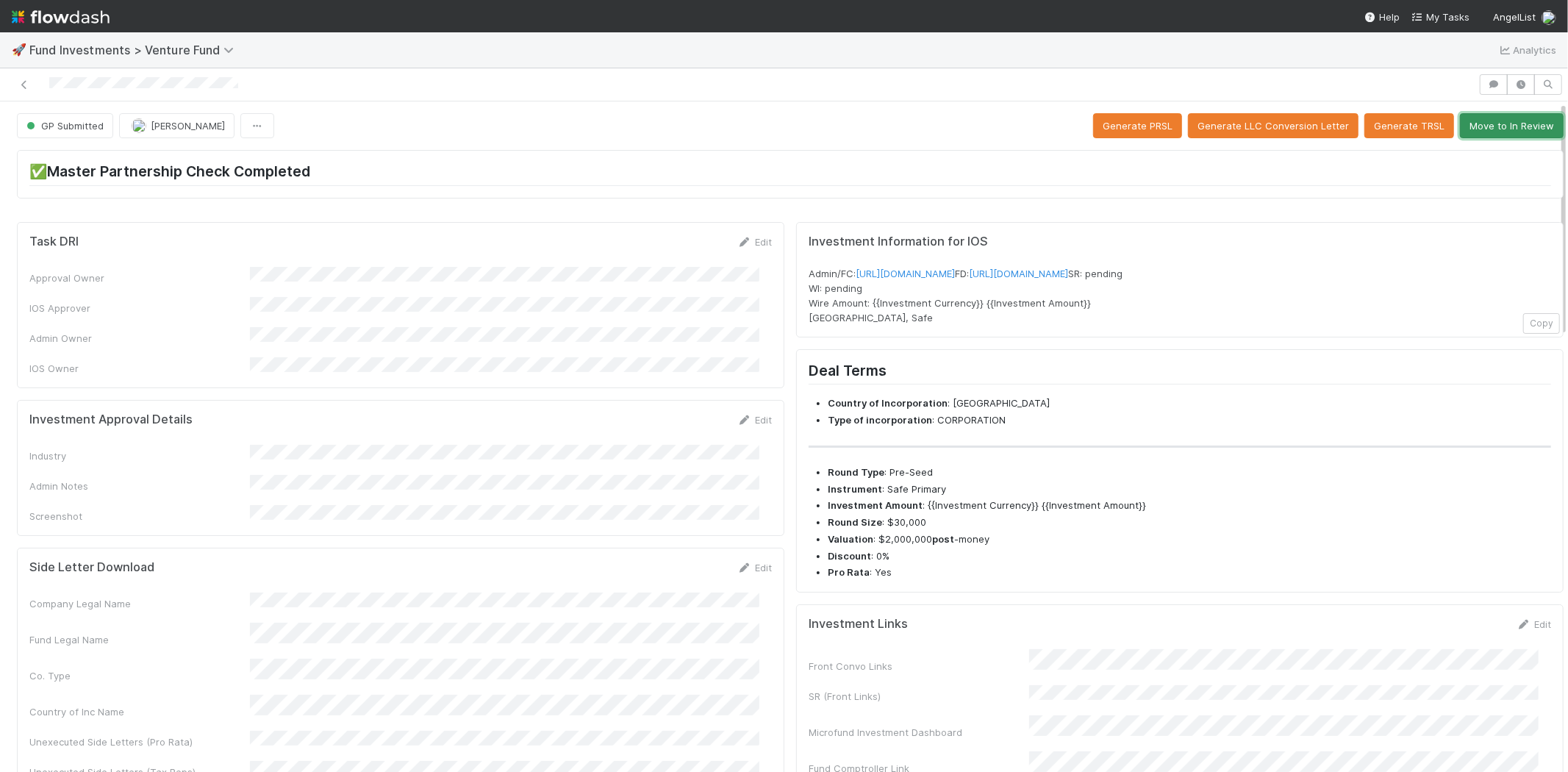
click at [1468, 134] on button "Move to In Review" at bounding box center [1512, 126] width 104 height 25
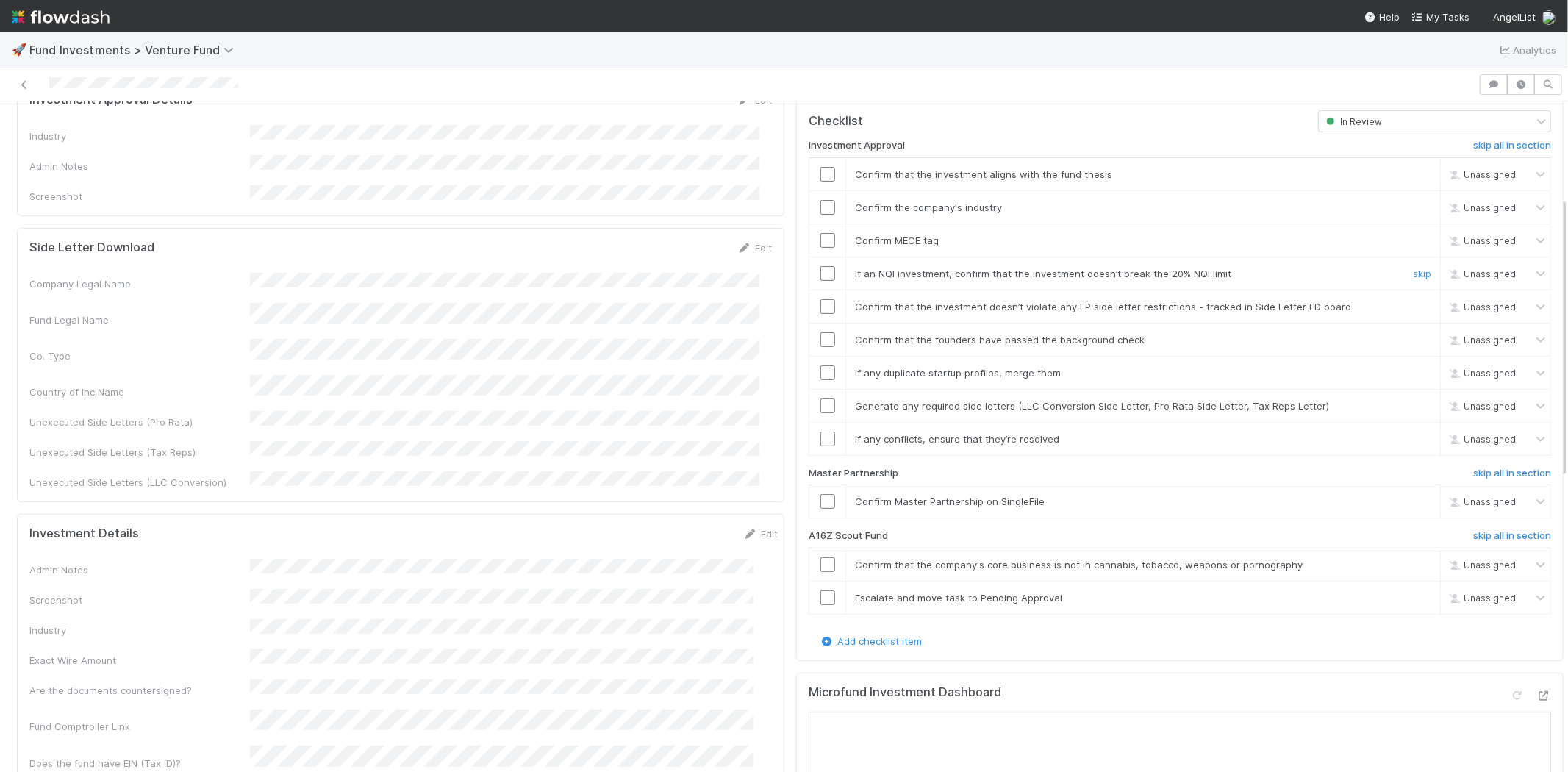
scroll to position [326, 0]
click at [1473, 524] on h6 "skip all in section" at bounding box center [1512, 529] width 78 height 12
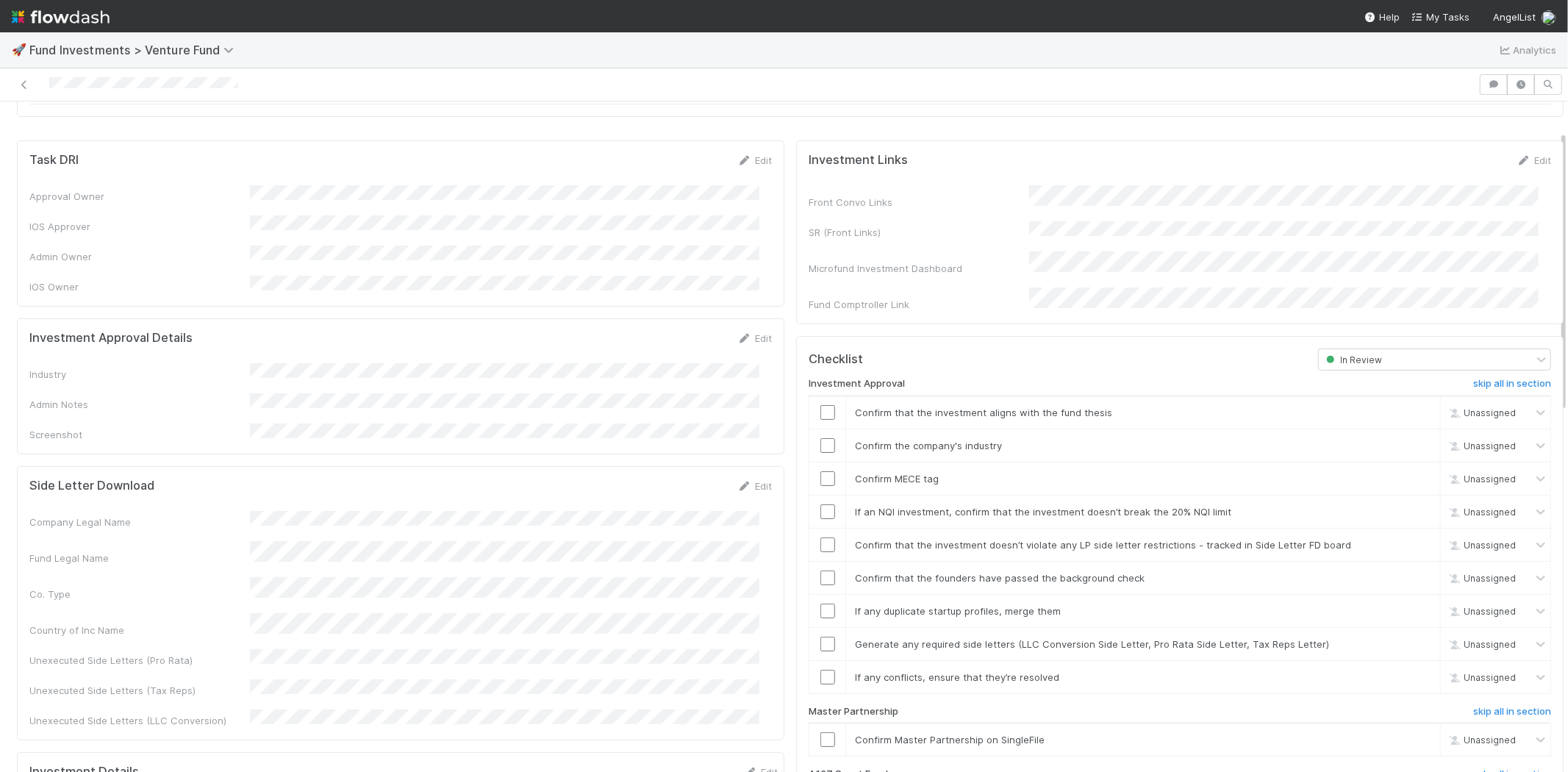
scroll to position [0, 0]
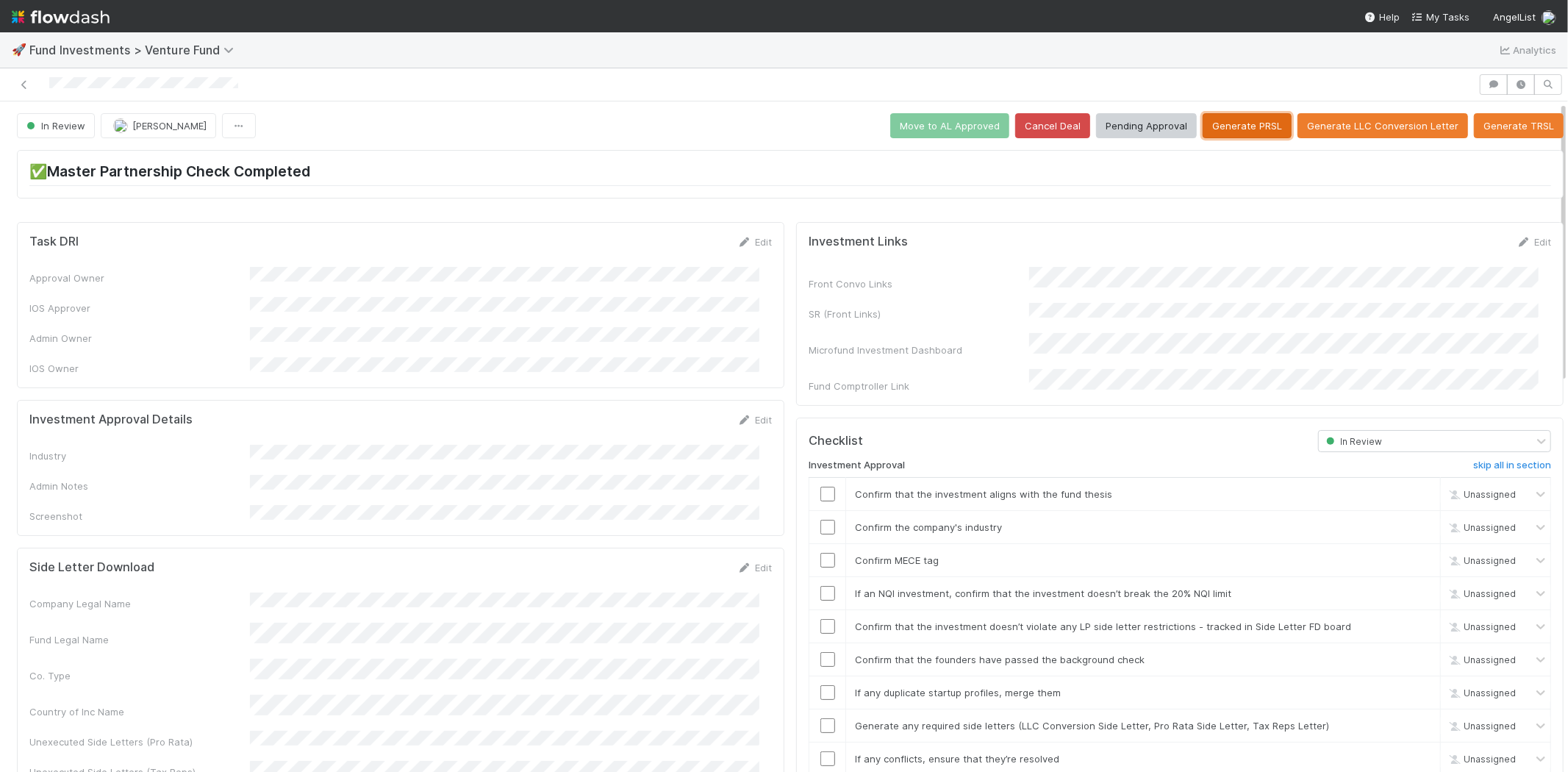
click at [1229, 129] on button "Generate PRSL" at bounding box center [1247, 126] width 89 height 25
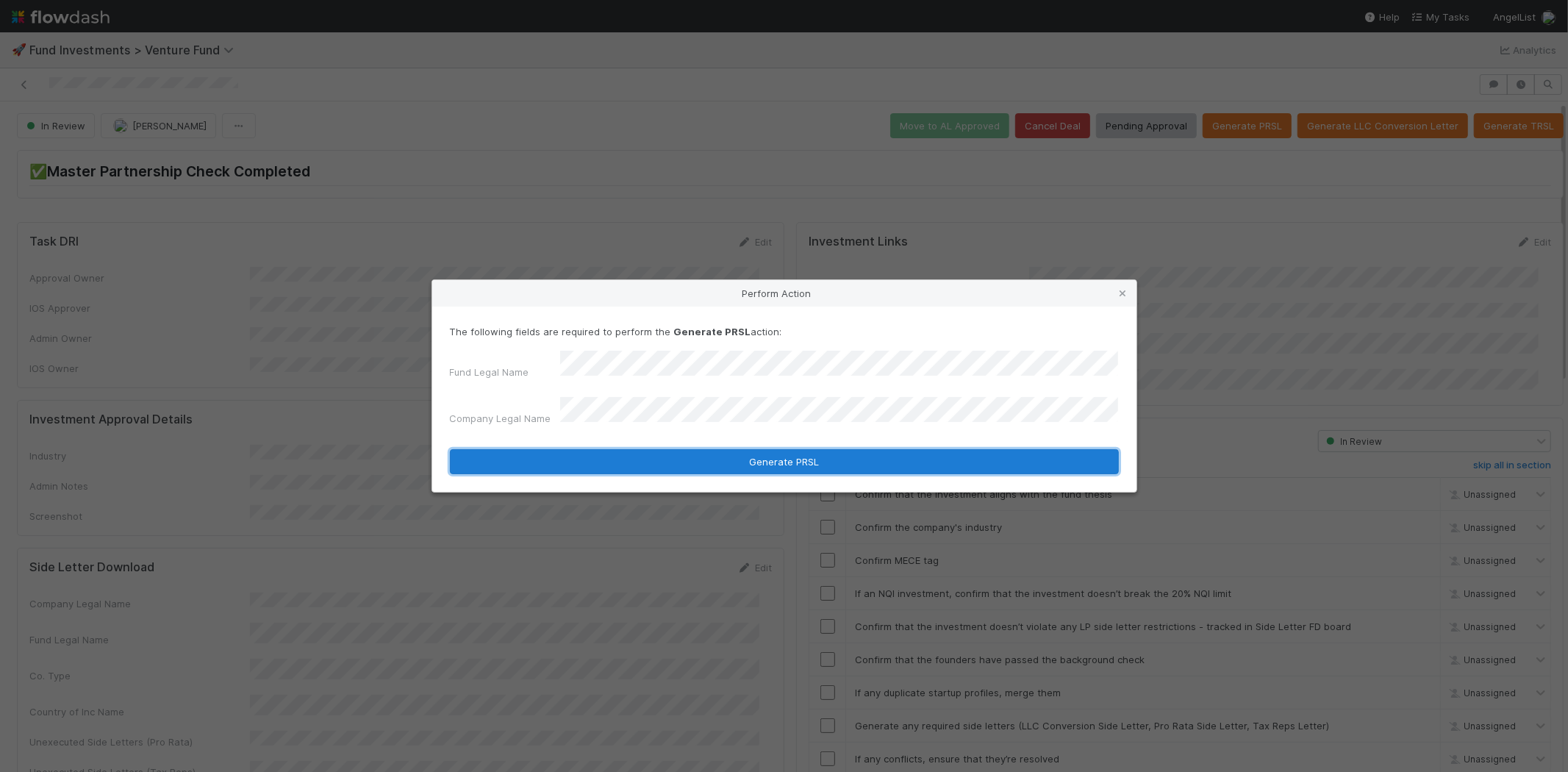
click at [740, 451] on button "Generate PRSL" at bounding box center [784, 462] width 669 height 25
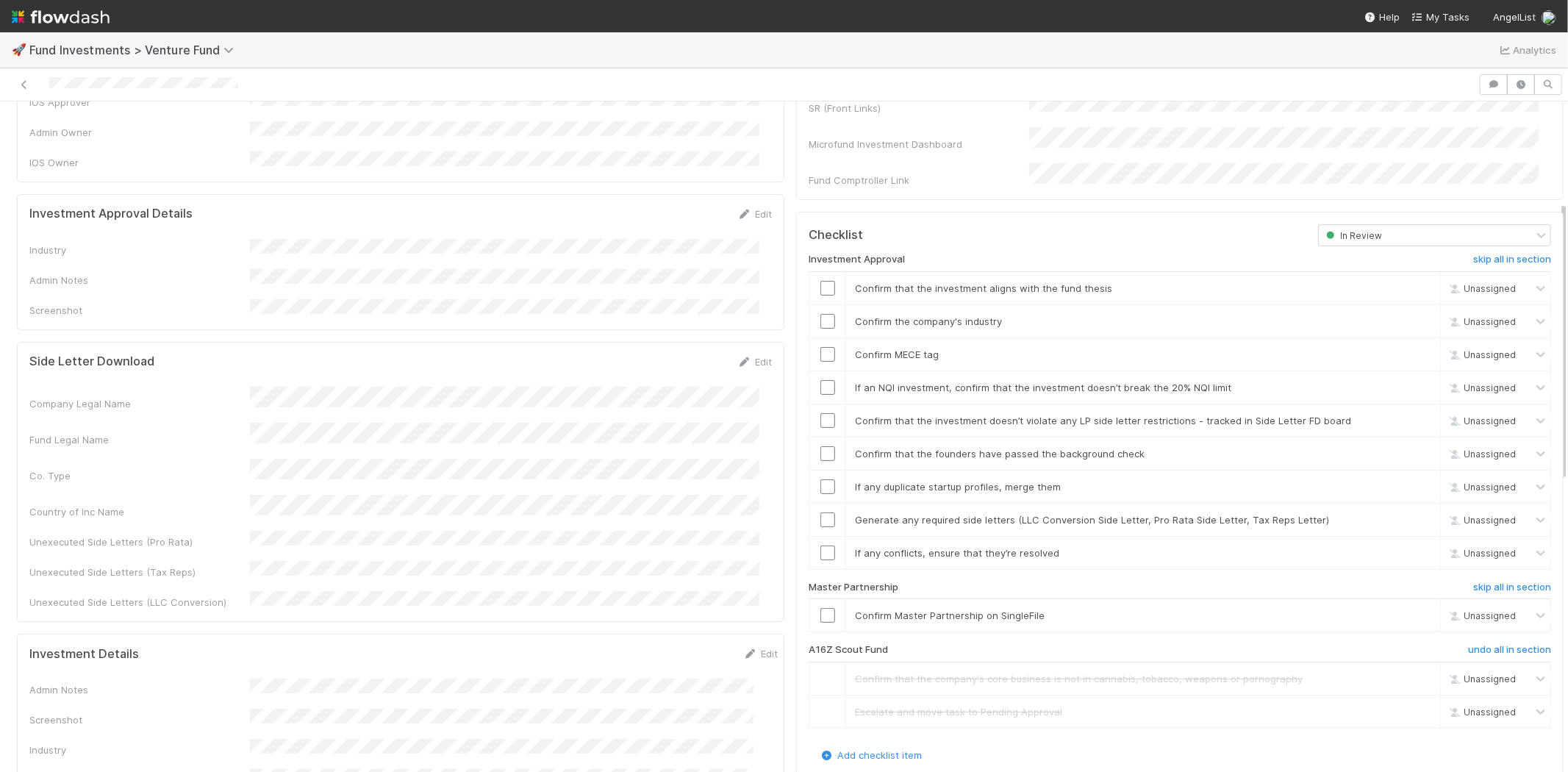
scroll to position [197, 0]
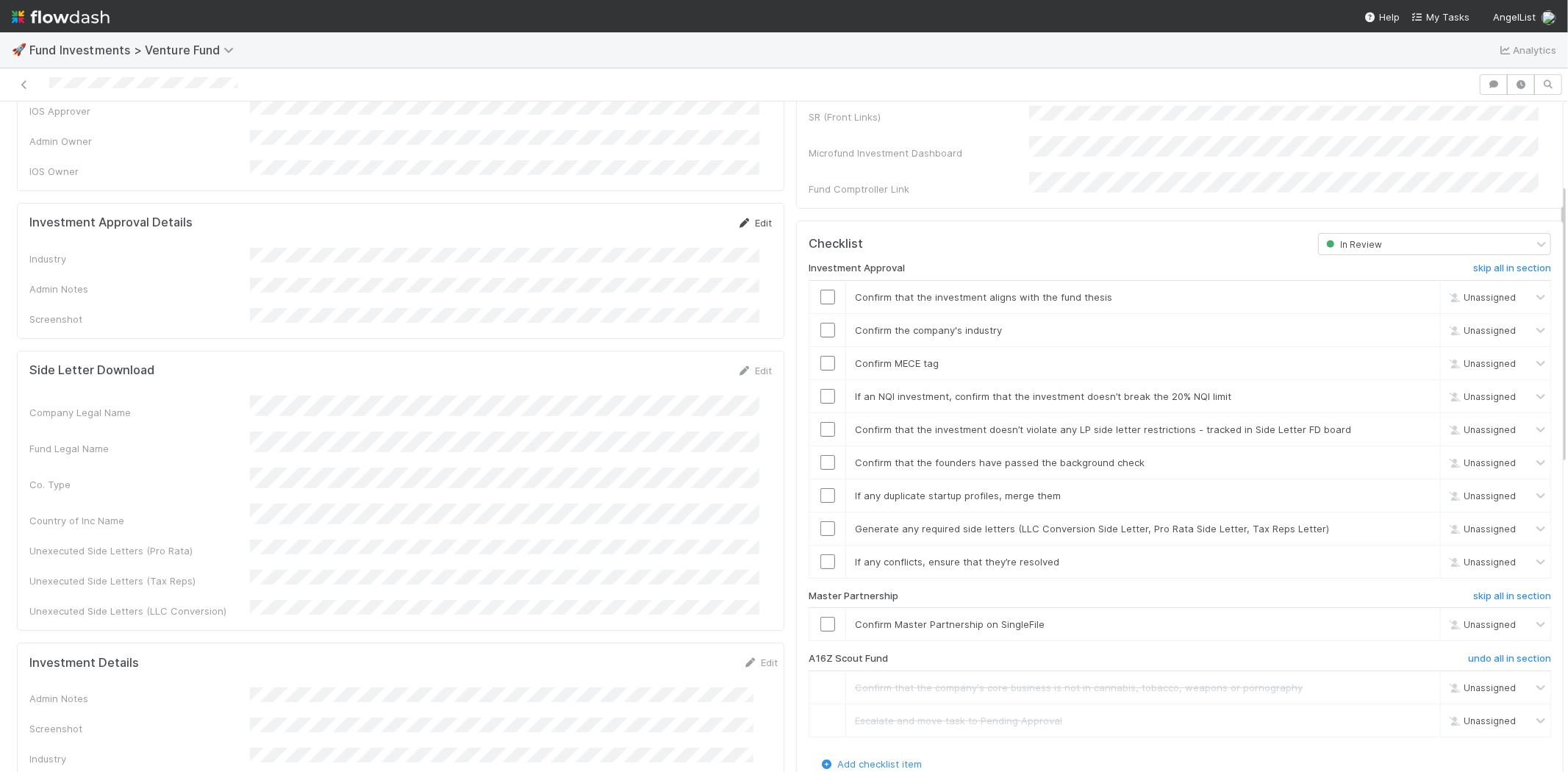
click at [746, 216] on link "Edit" at bounding box center [754, 222] width 34 height 12
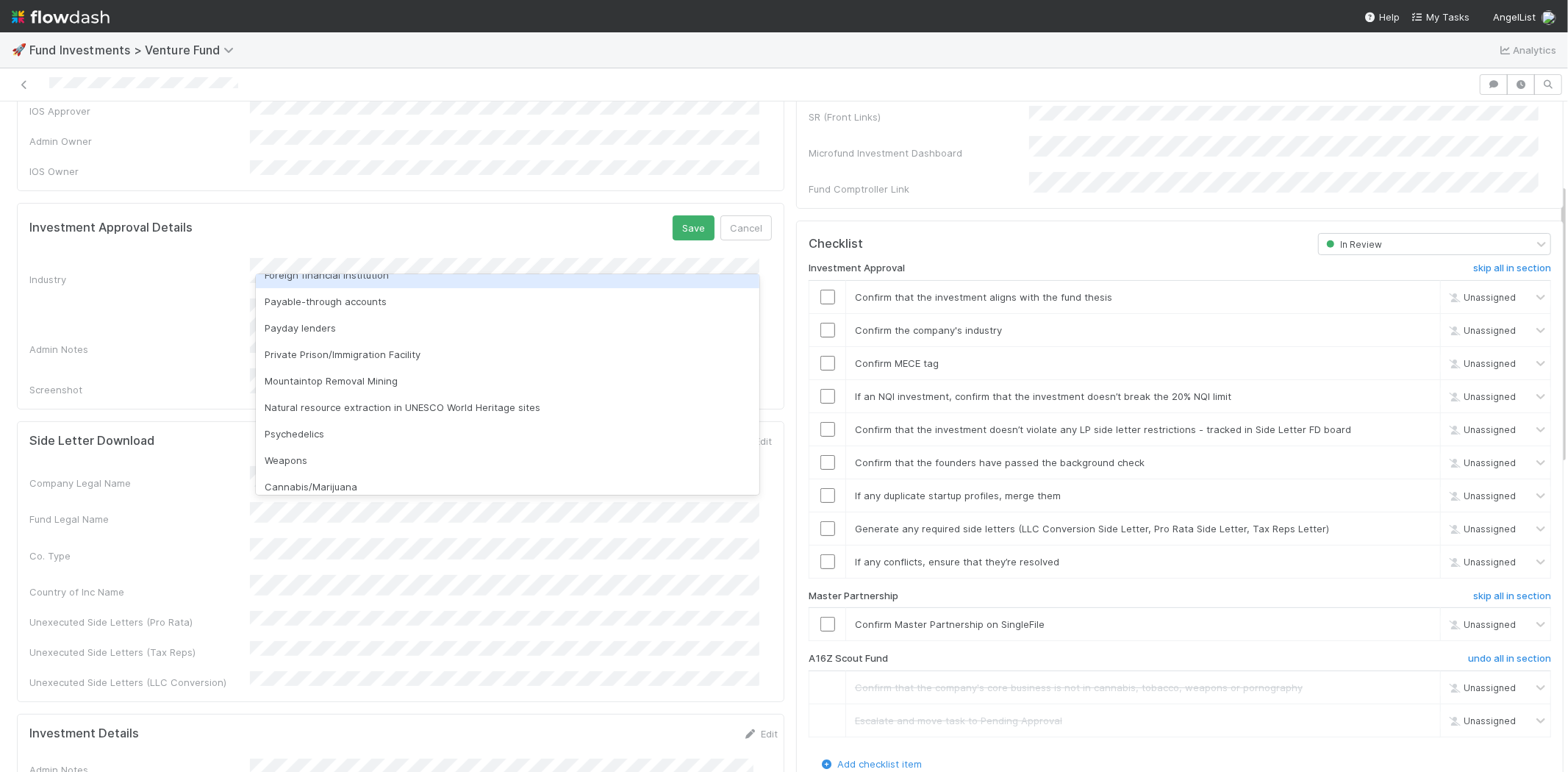
scroll to position [420, 0]
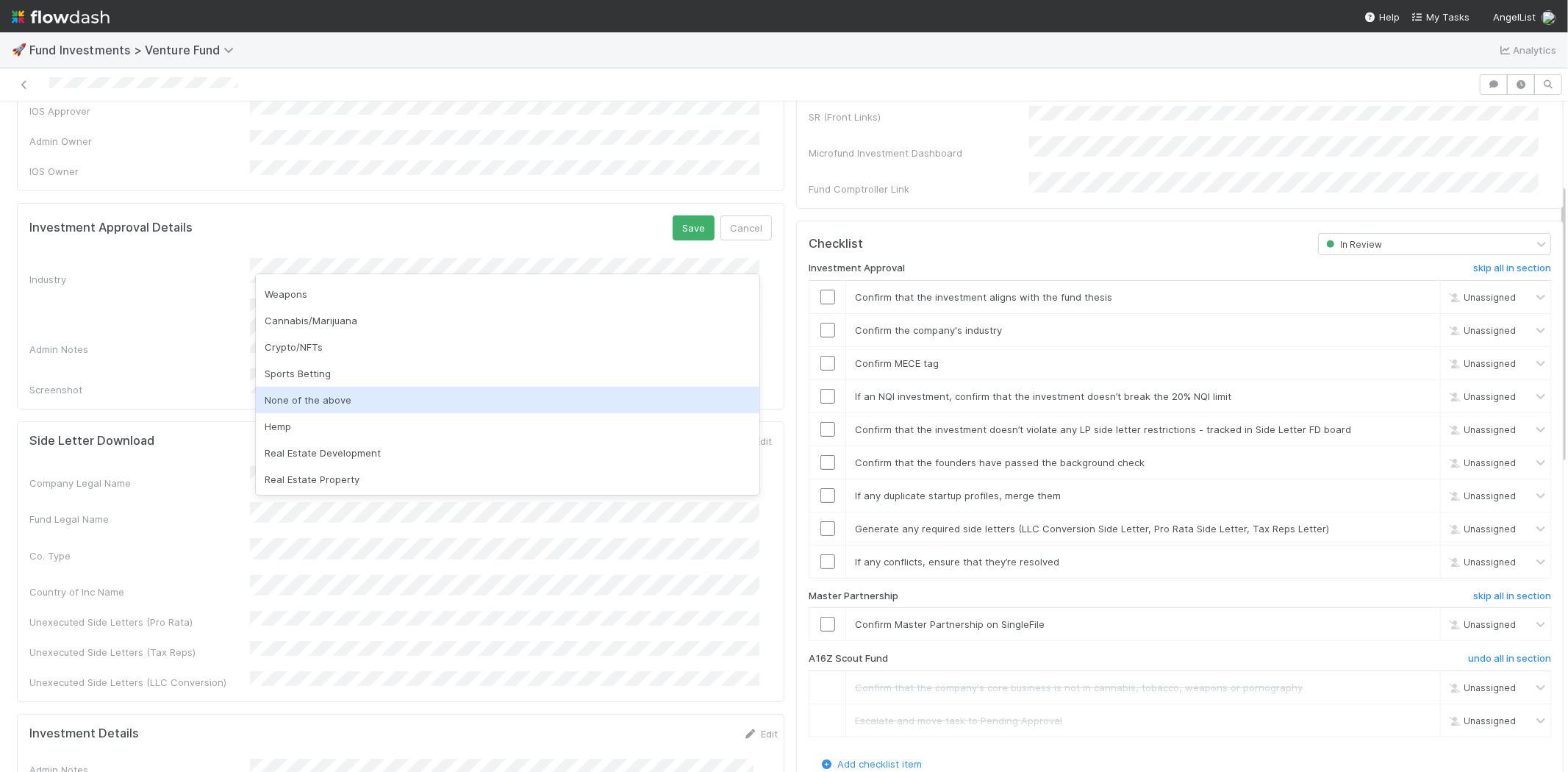
click at [332, 389] on div "None of the above" at bounding box center [508, 400] width 503 height 27
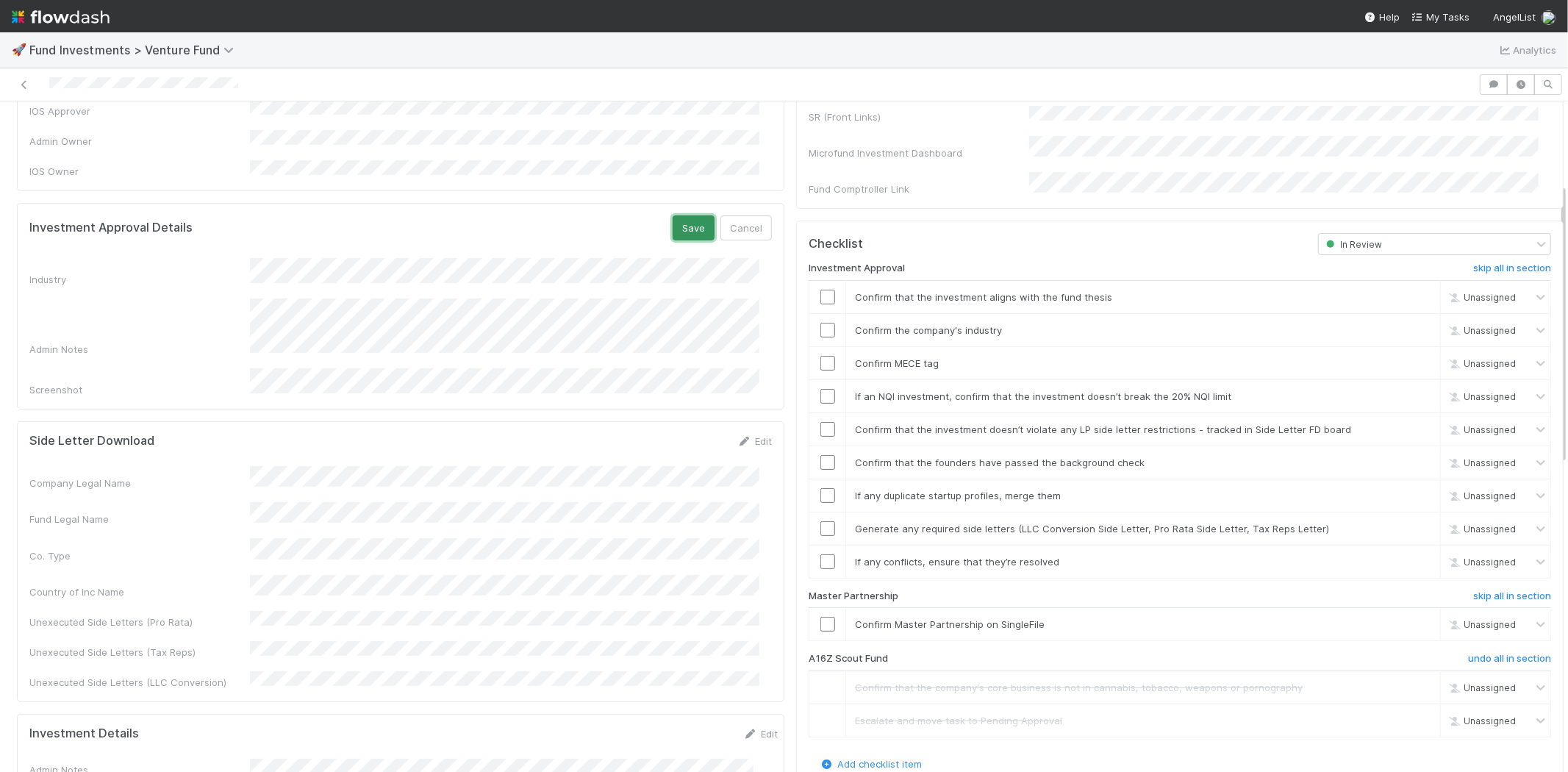
click at [674, 216] on button "Save" at bounding box center [694, 228] width 42 height 25
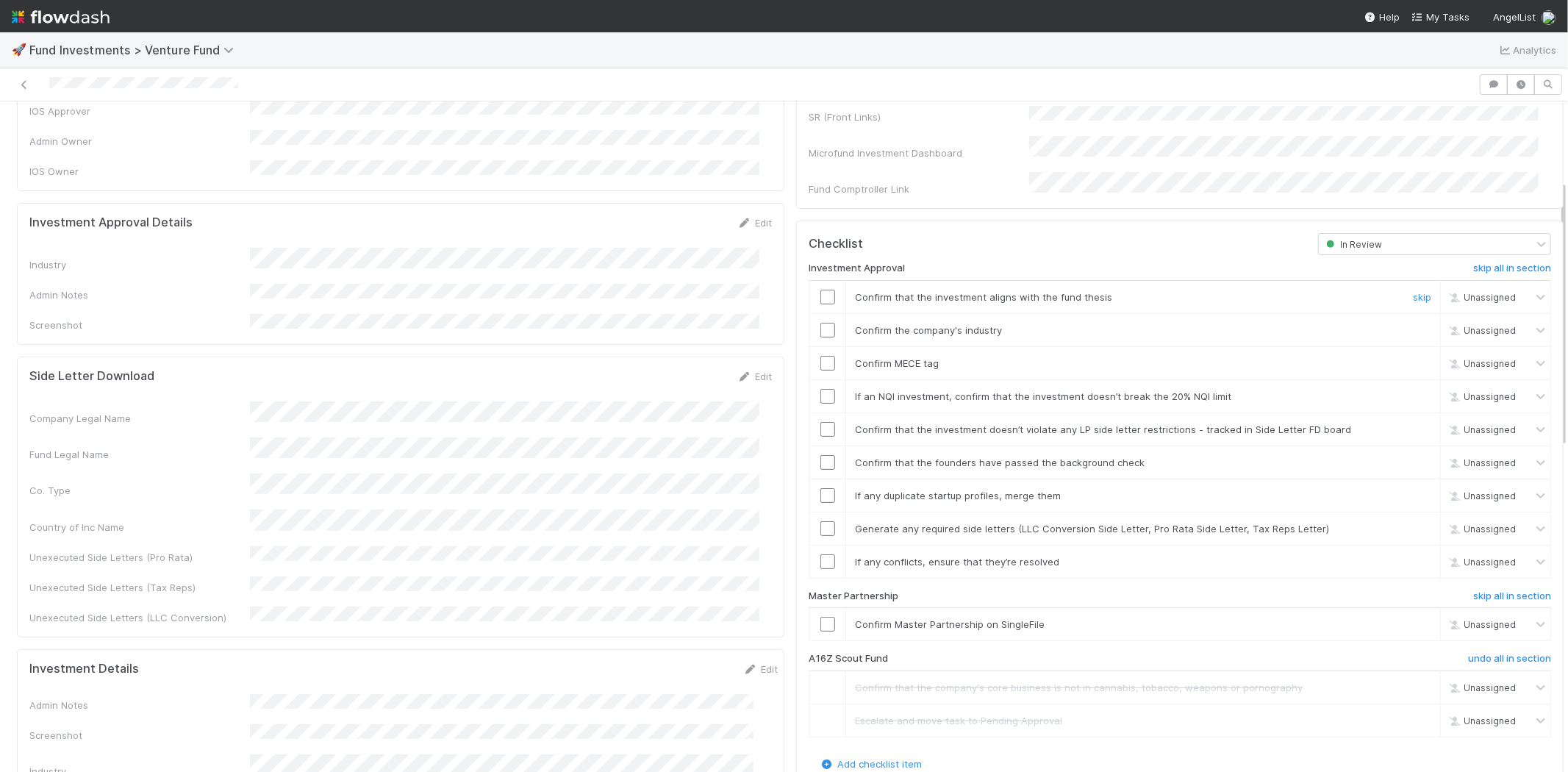
drag, startPoint x: 819, startPoint y: 280, endPoint x: 811, endPoint y: 317, distance: 37.9
click at [820, 290] on input "checkbox" at bounding box center [828, 297] width 15 height 15
click at [820, 323] on input "checkbox" at bounding box center [828, 331] width 15 height 15
click at [820, 356] on input "checkbox" at bounding box center [828, 363] width 15 height 15
click at [820, 389] on input "checkbox" at bounding box center [828, 396] width 15 height 15
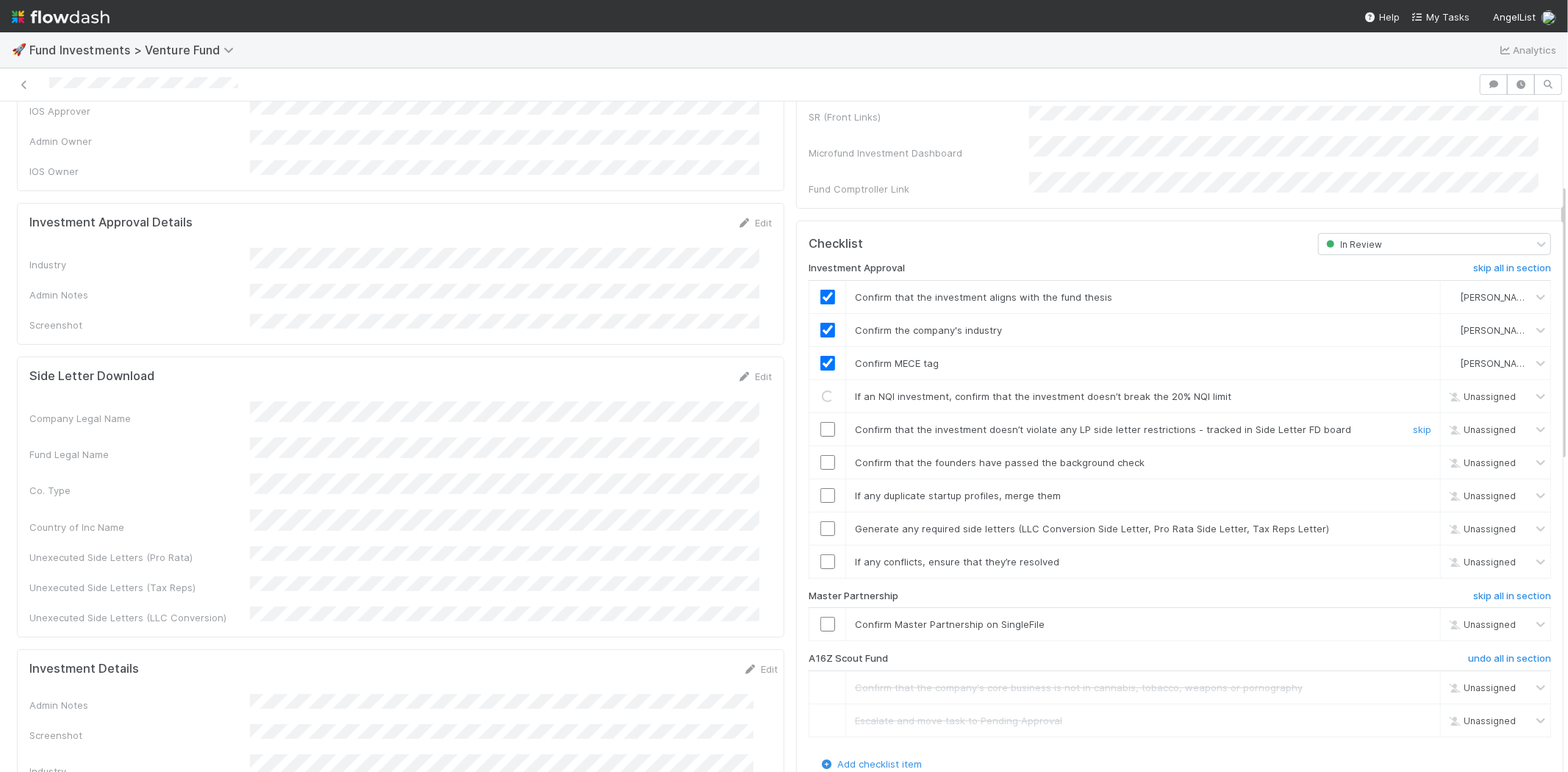
click at [820, 422] on input "checkbox" at bounding box center [828, 430] width 15 height 15
click at [820, 455] on input "checkbox" at bounding box center [828, 462] width 15 height 15
click at [820, 488] on input "checkbox" at bounding box center [828, 496] width 15 height 15
click at [814, 512] on td at bounding box center [828, 528] width 37 height 33
click at [820, 521] on input "checkbox" at bounding box center [828, 529] width 15 height 15
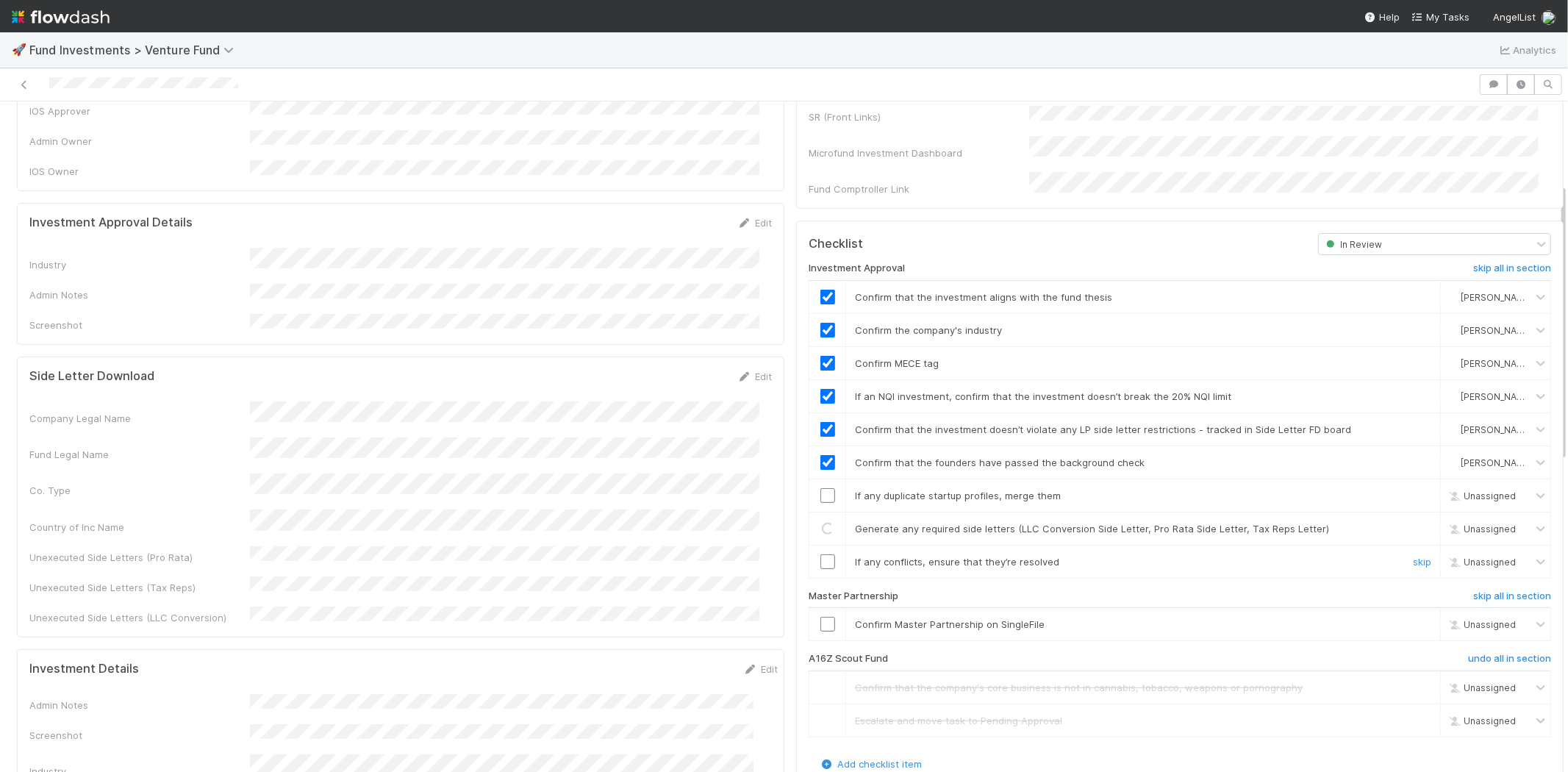
click at [820, 555] on input "checkbox" at bounding box center [828, 562] width 15 height 15
checkbox input "true"
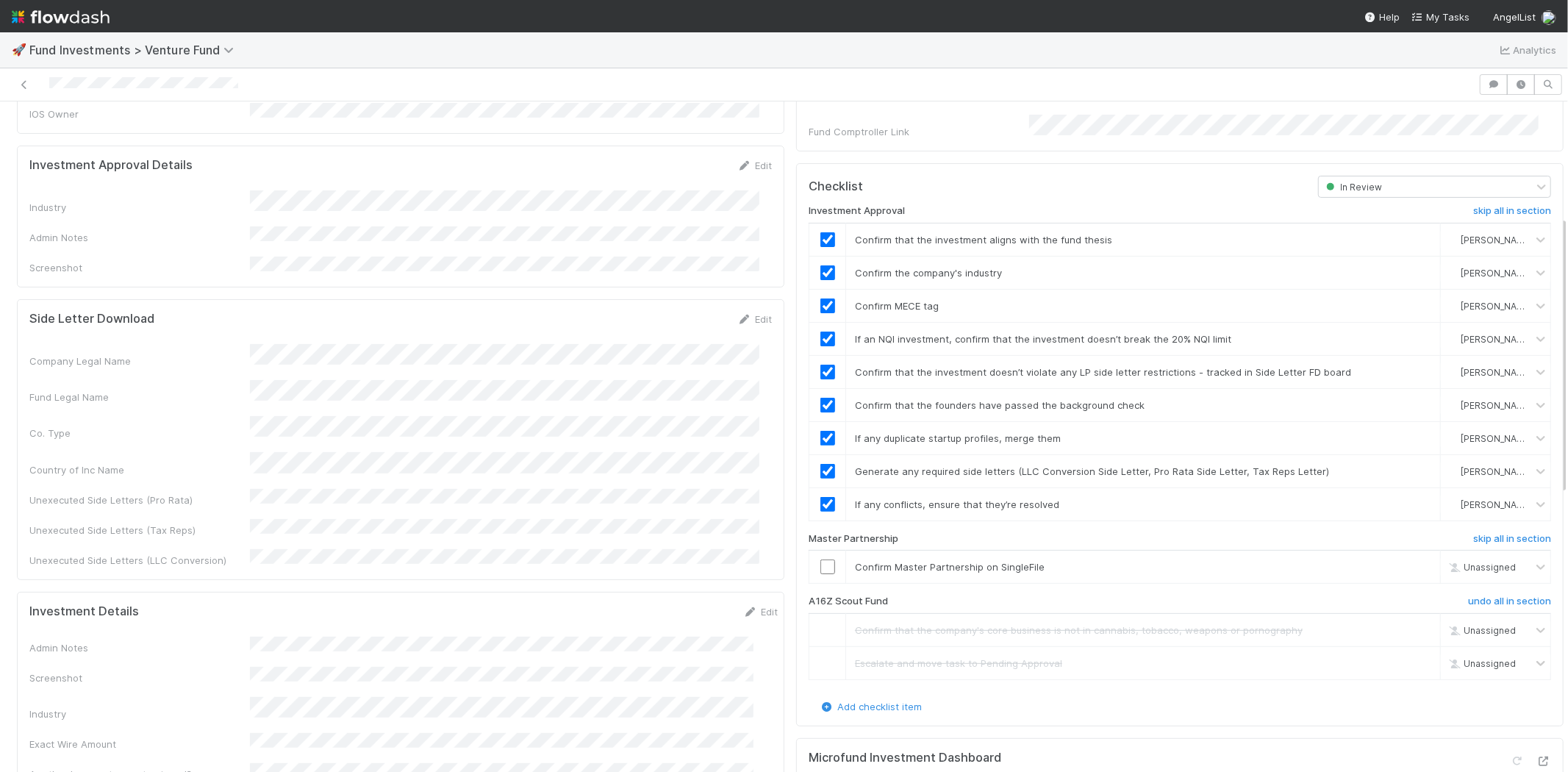
scroll to position [279, 0]
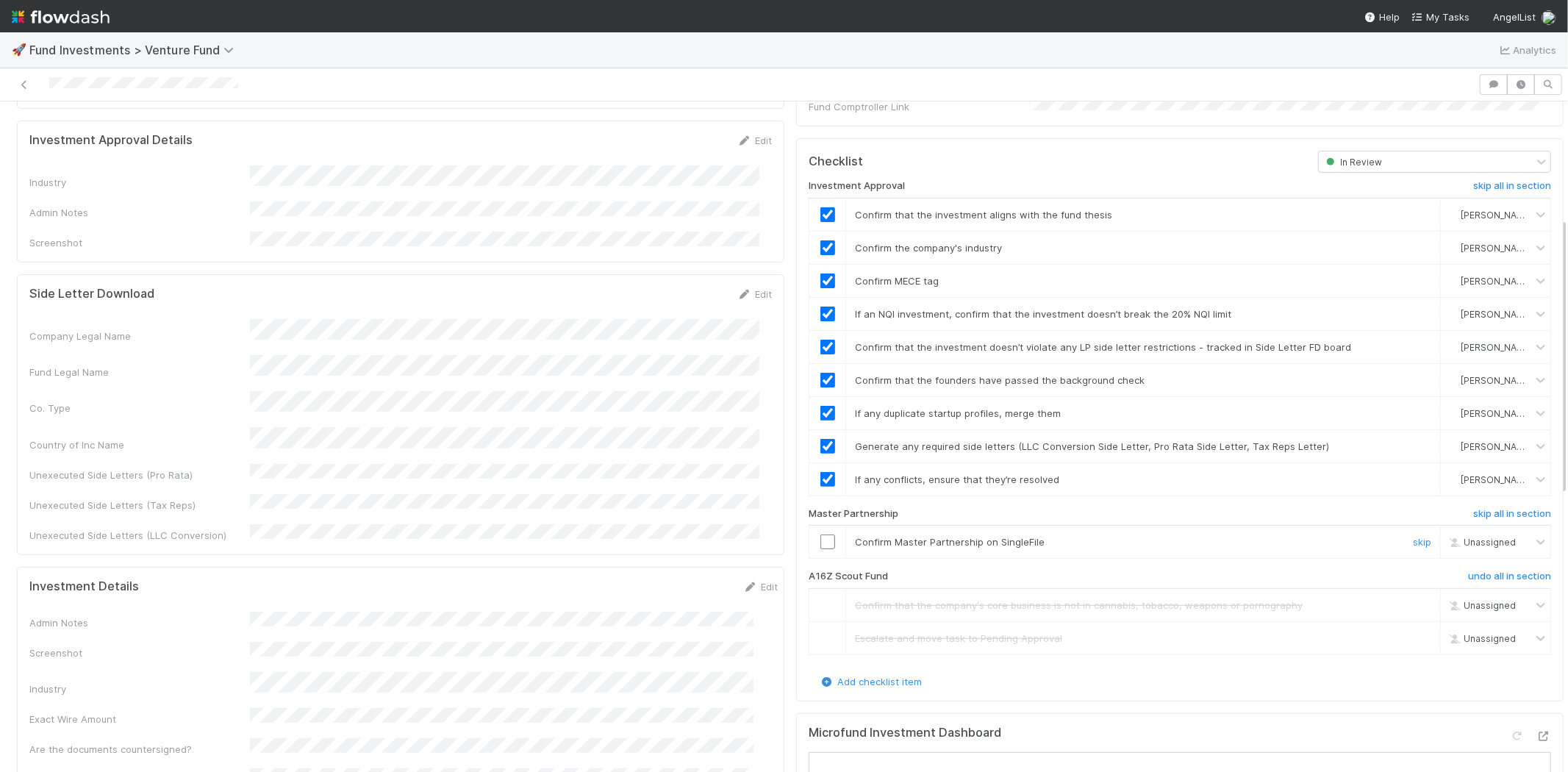
click at [820, 535] on input "checkbox" at bounding box center [828, 542] width 15 height 15
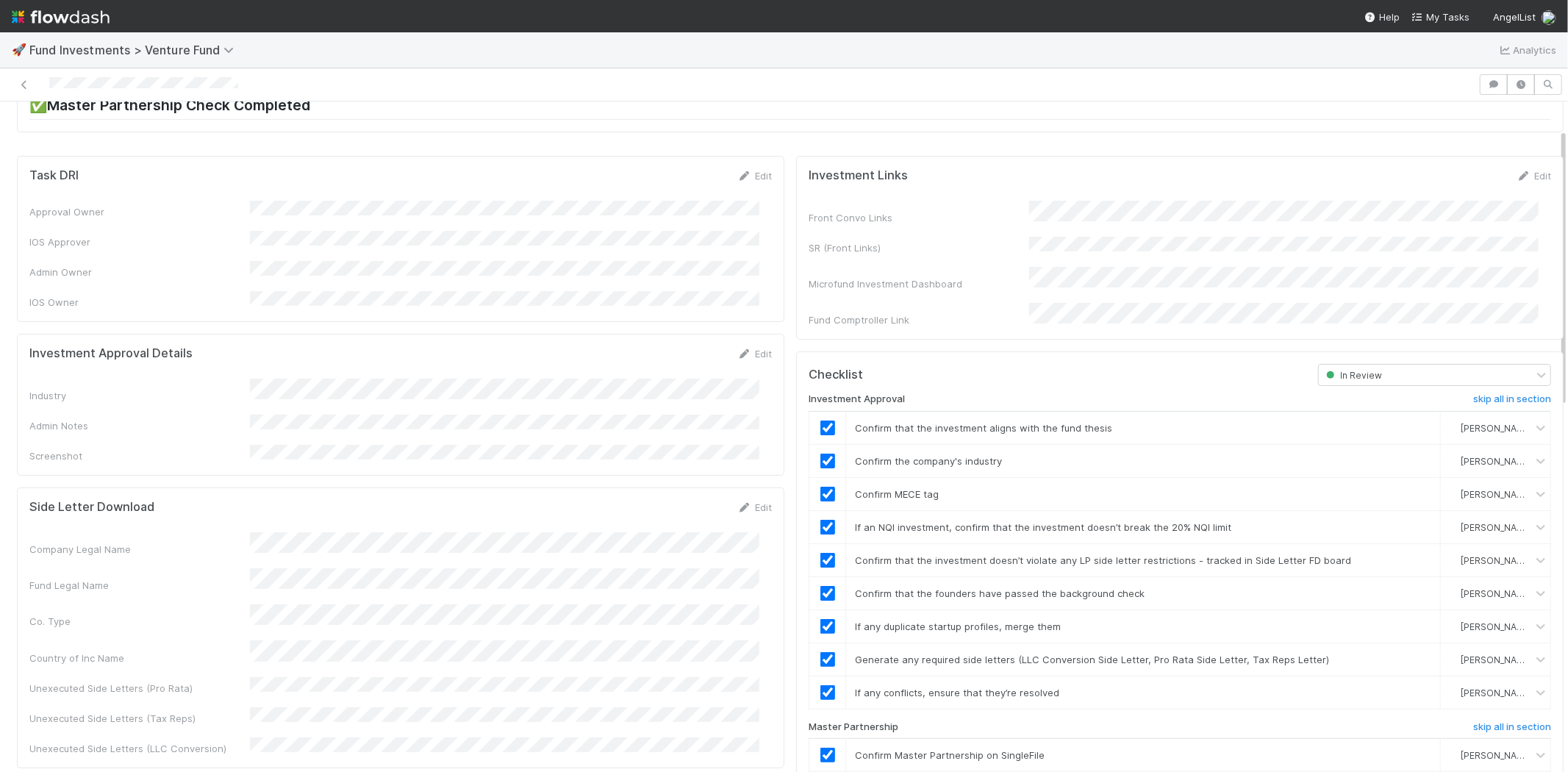
scroll to position [0, 0]
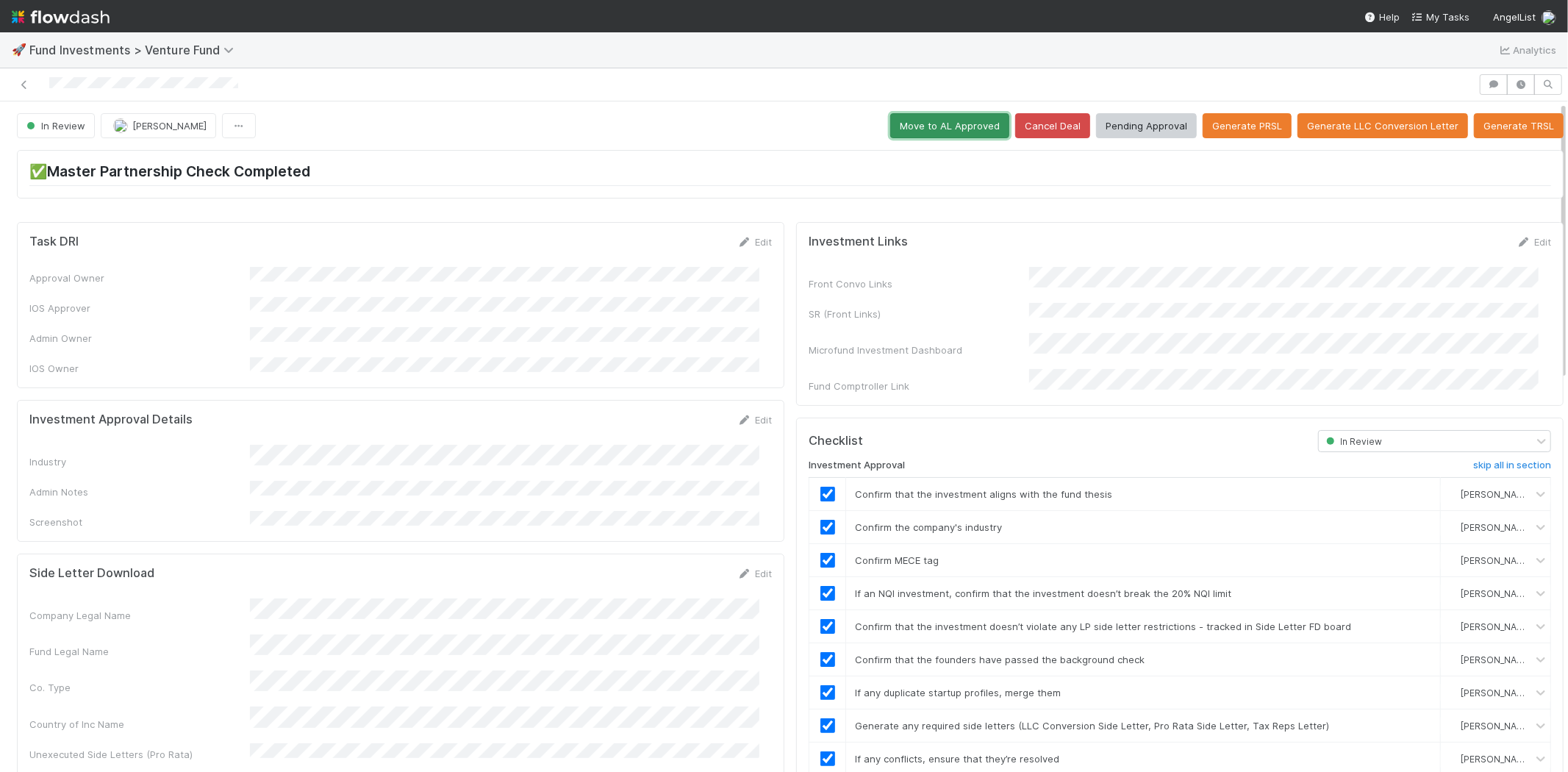
click at [937, 128] on button "Move to AL Approved" at bounding box center [950, 126] width 119 height 25
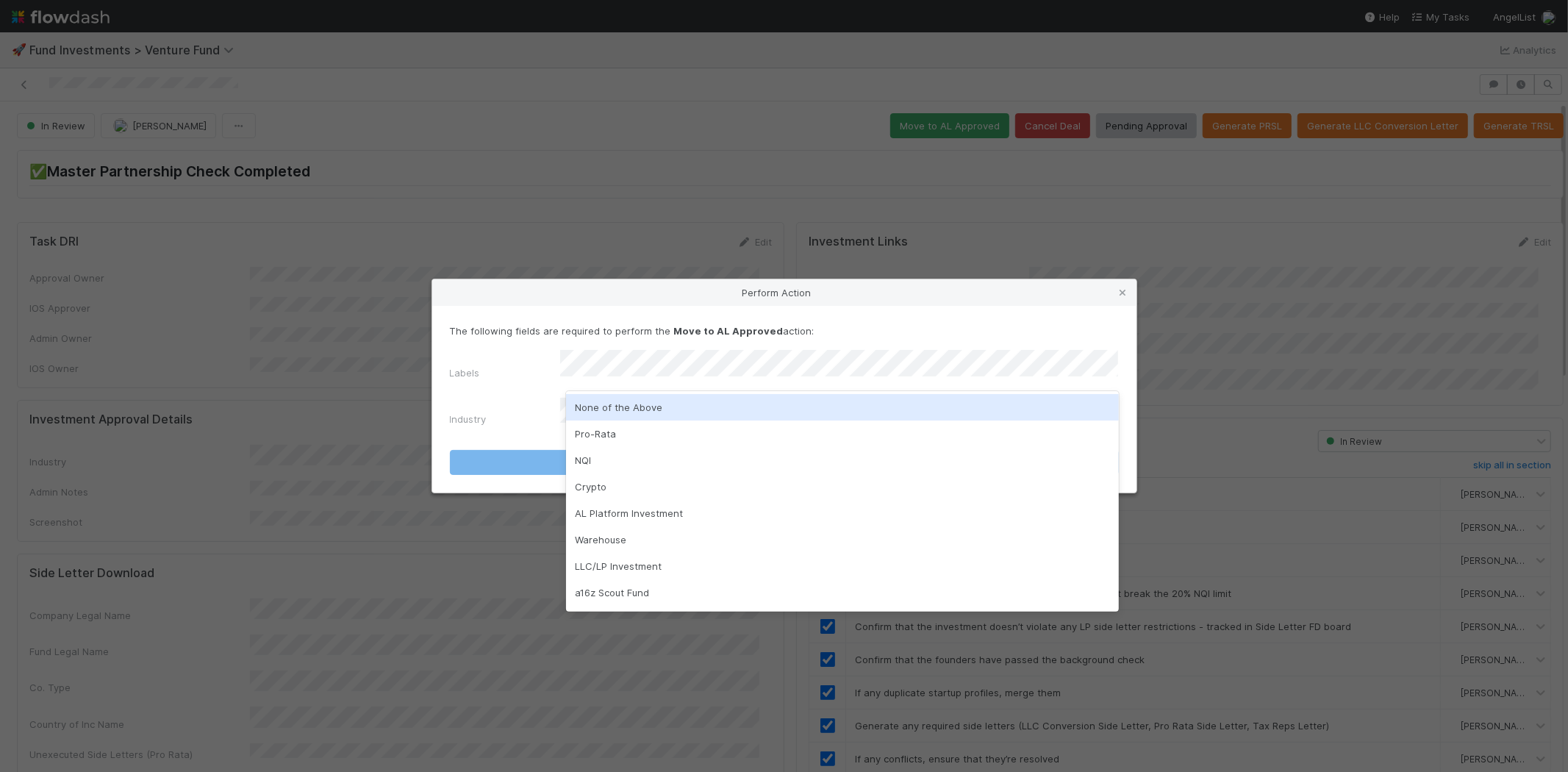
click at [620, 400] on div "None of the Above" at bounding box center [842, 408] width 553 height 27
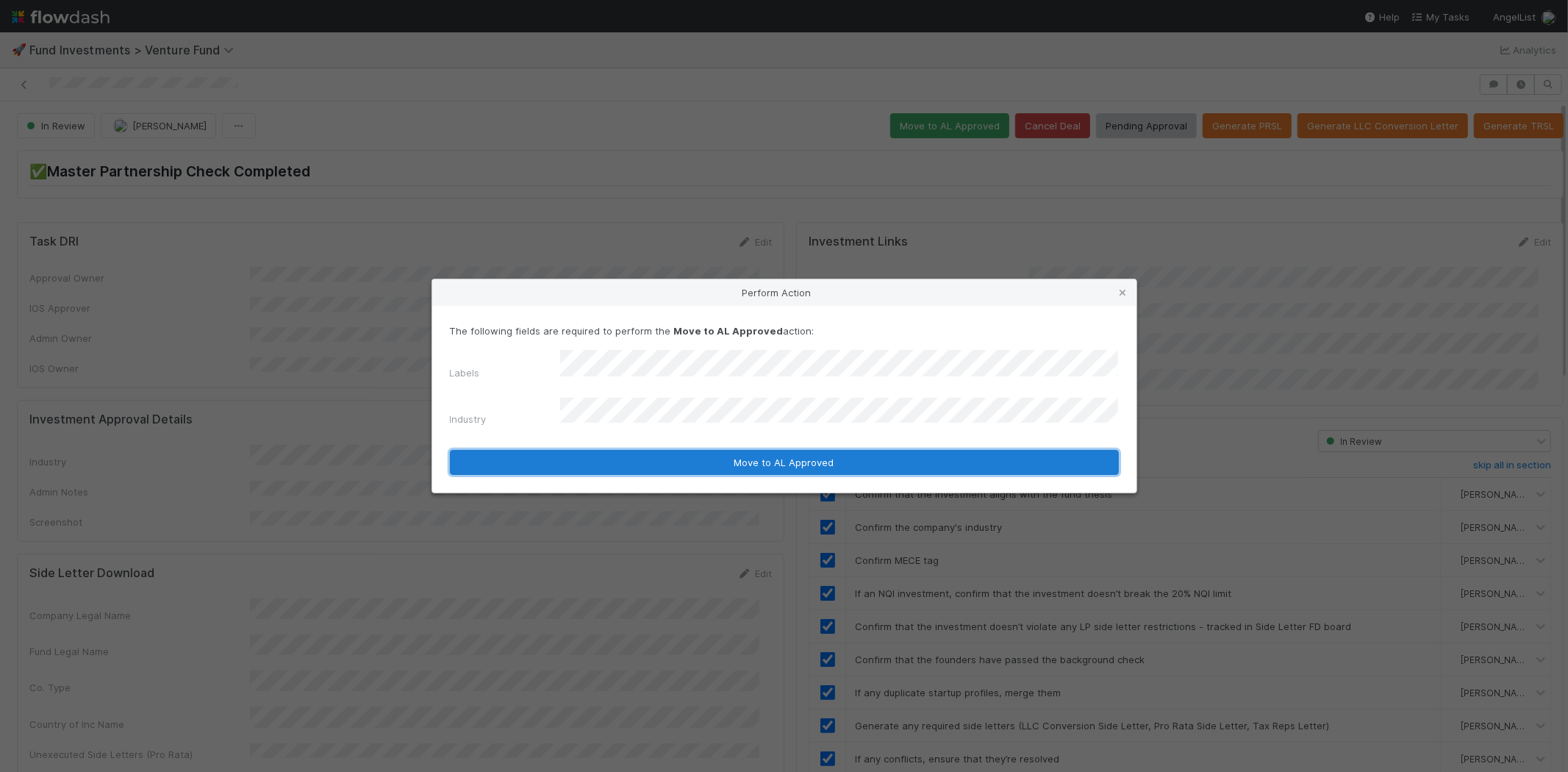
click at [626, 450] on button "Move to AL Approved" at bounding box center [784, 462] width 669 height 25
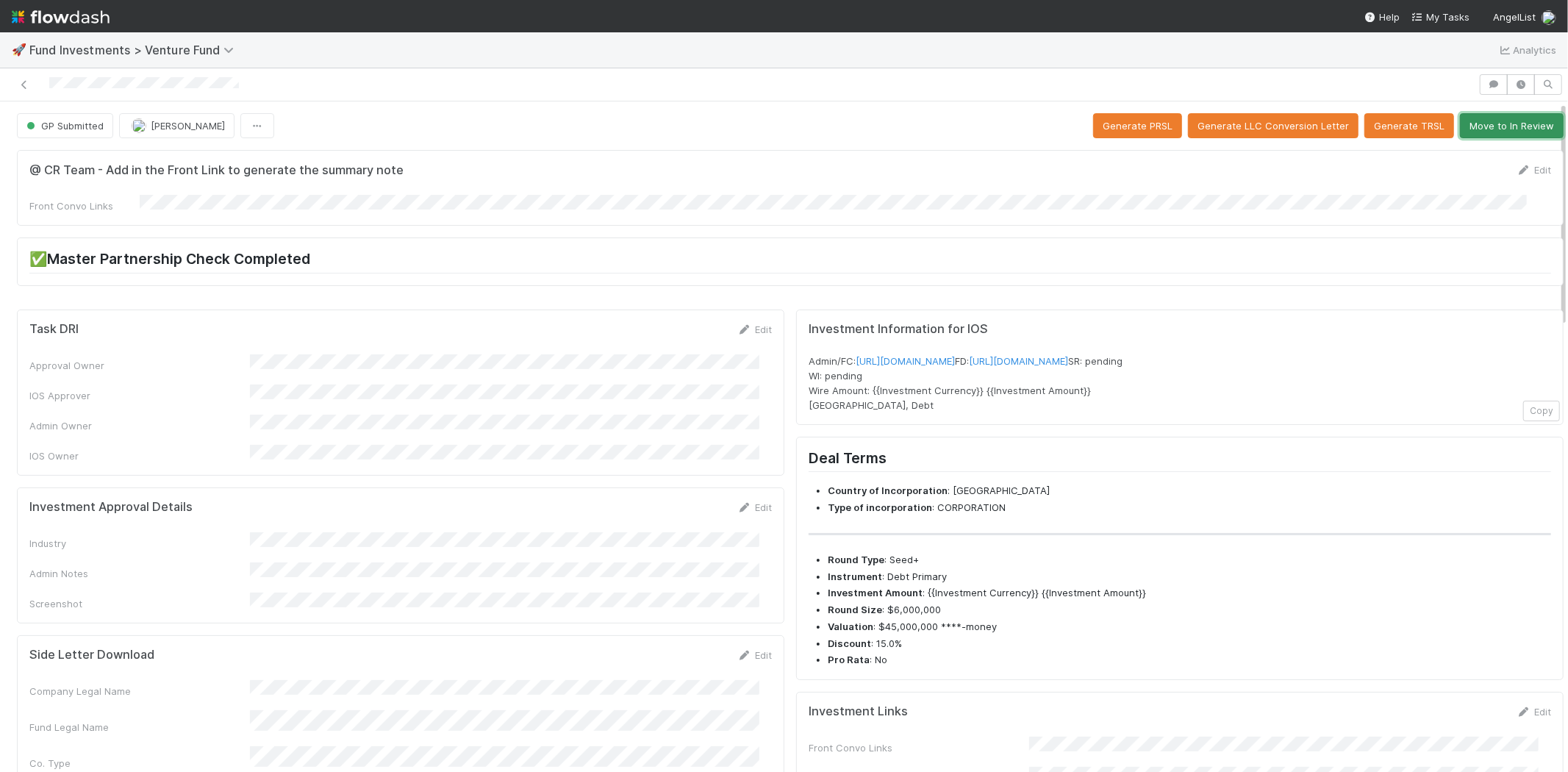
click at [1486, 120] on button "Move to In Review" at bounding box center [1512, 126] width 104 height 25
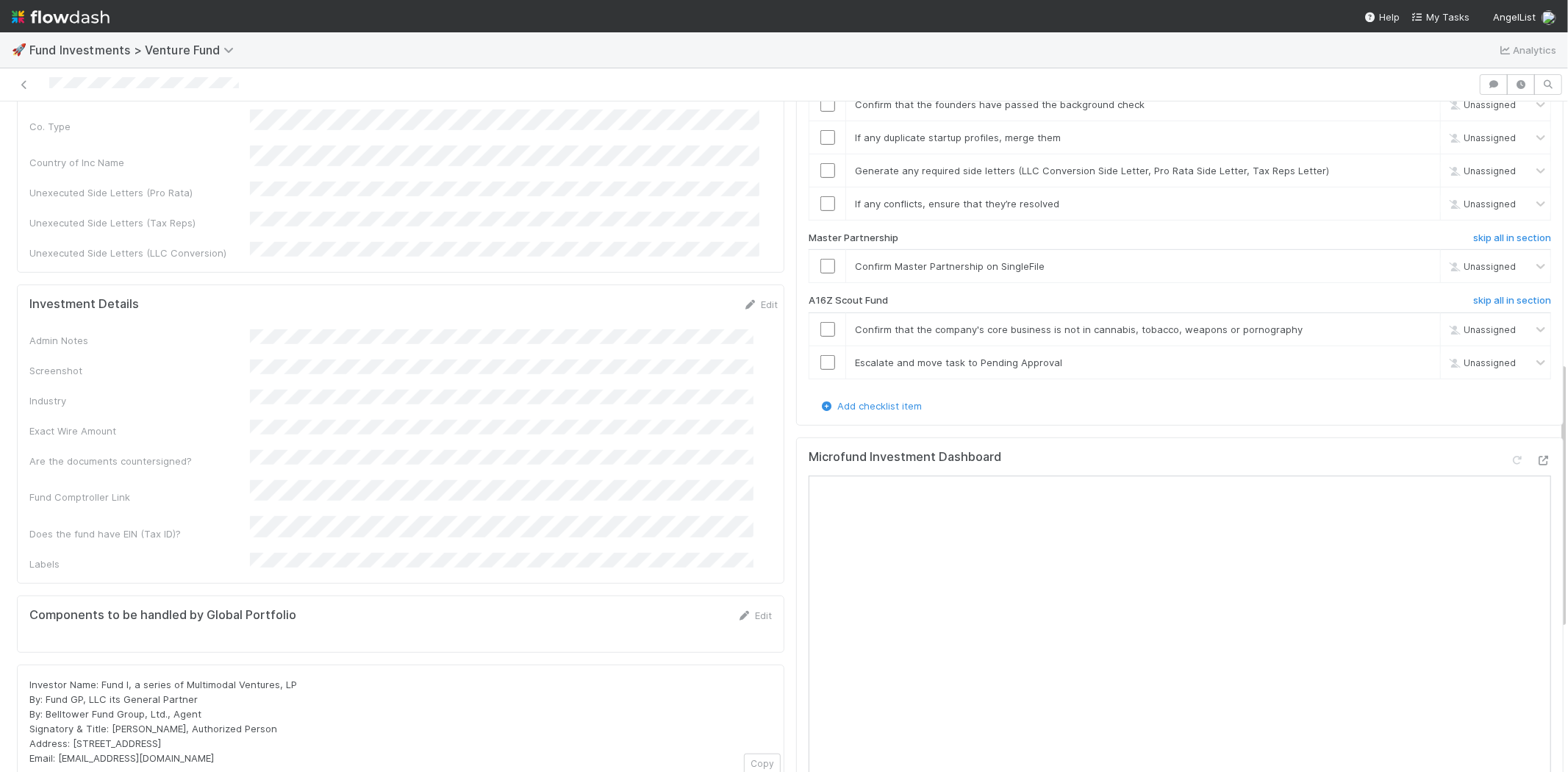
scroll to position [653, 0]
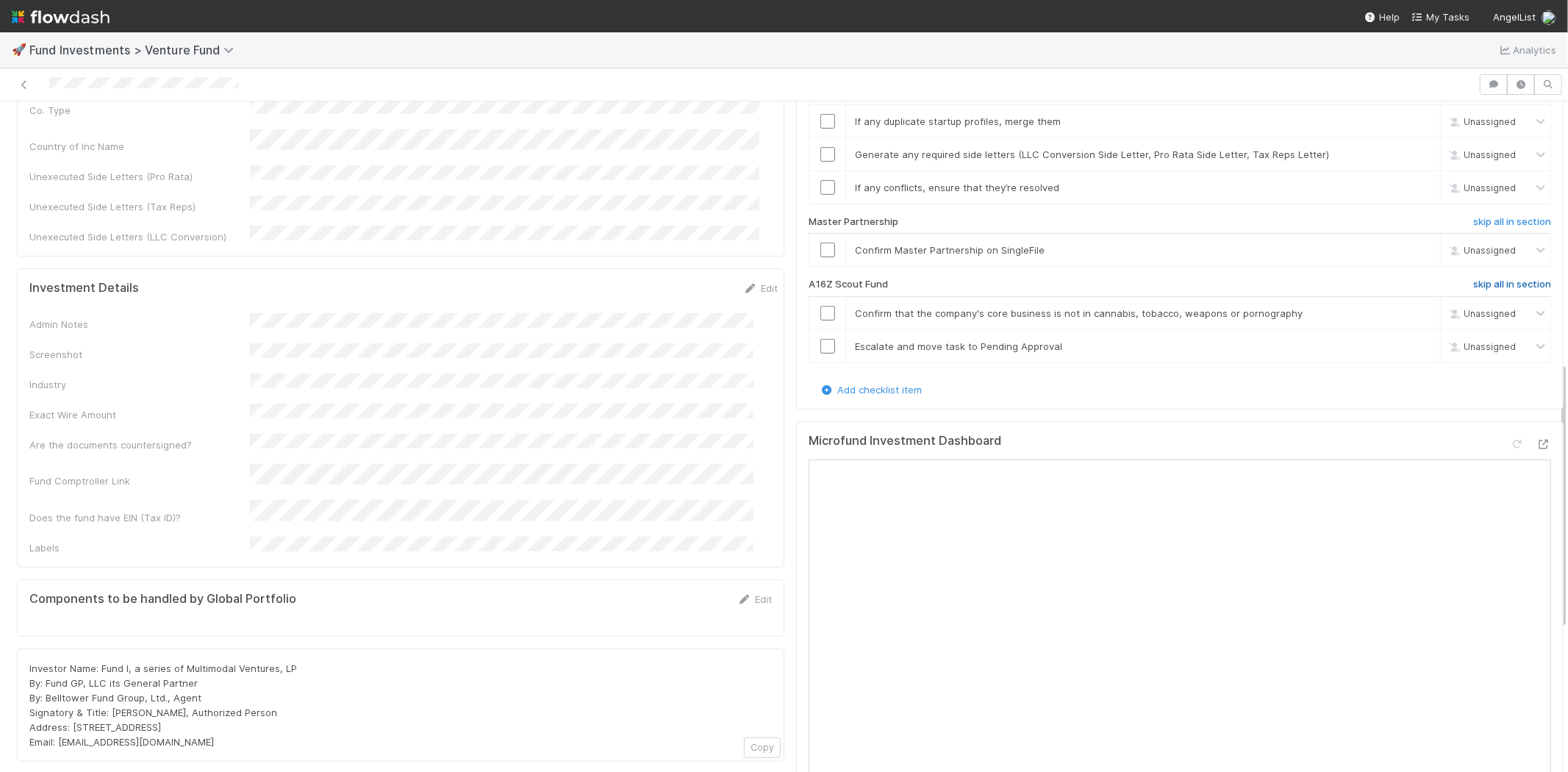
click at [1487, 279] on h6 "skip all in section" at bounding box center [1512, 284] width 78 height 12
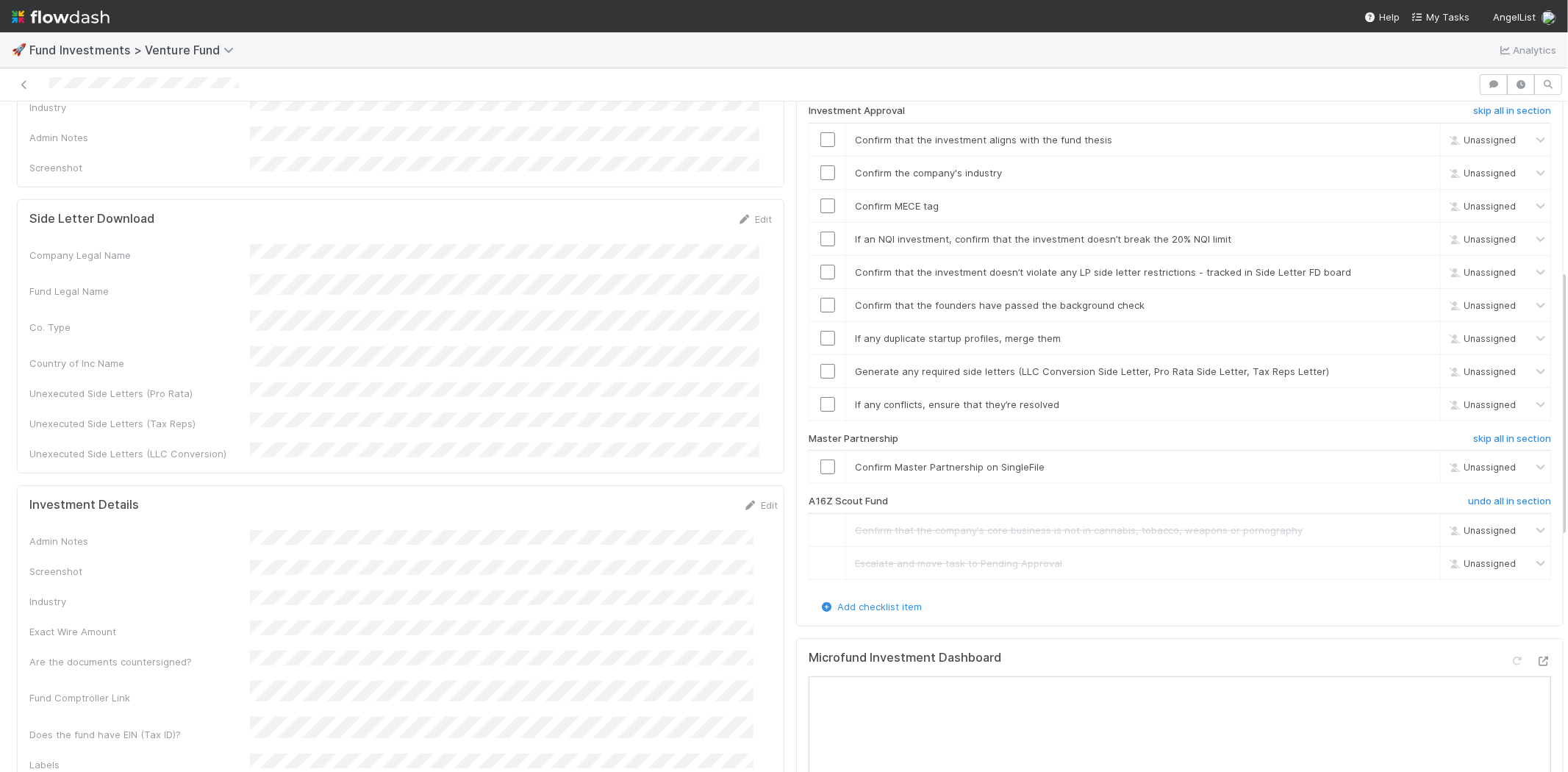
scroll to position [326, 0]
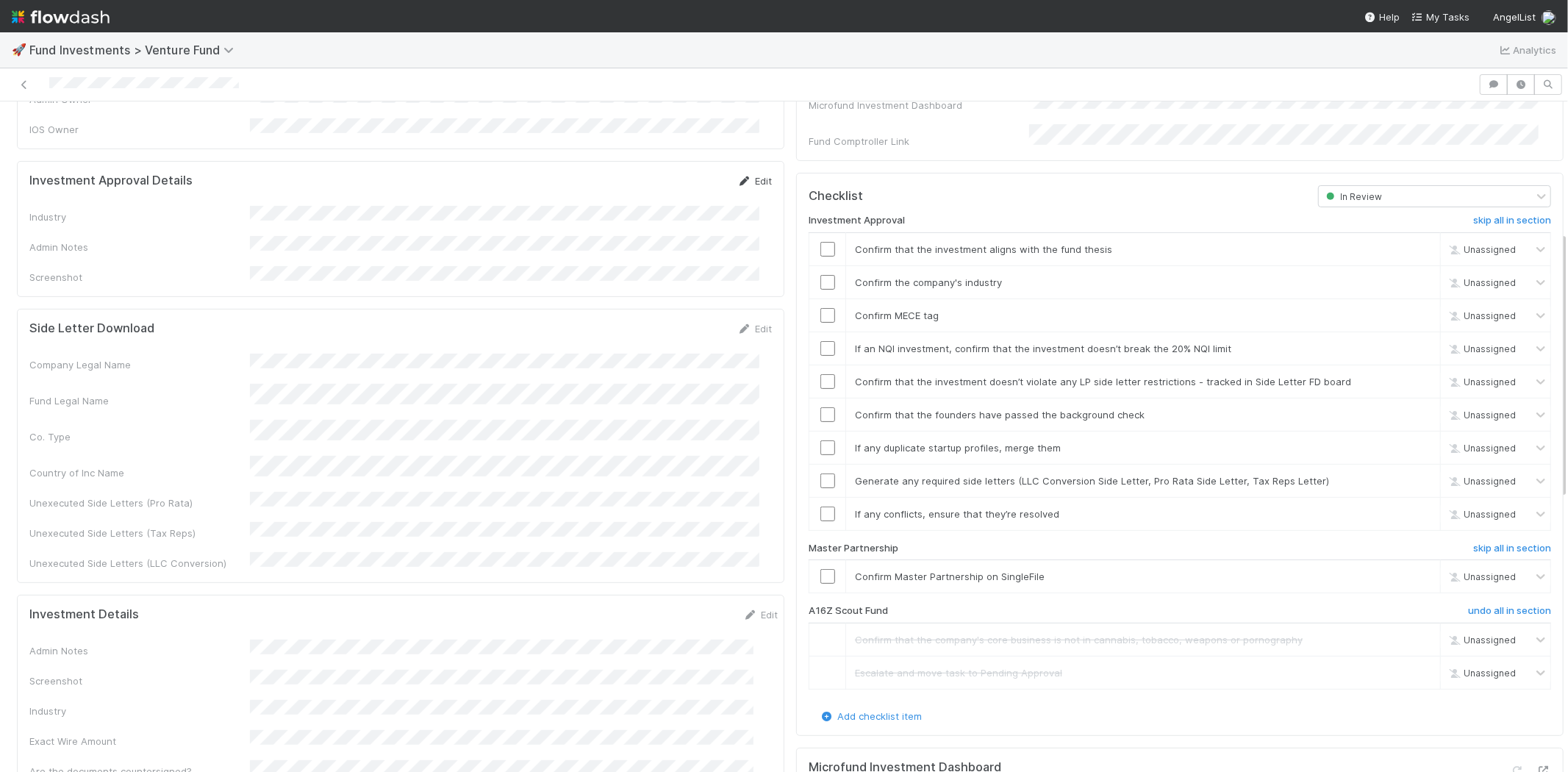
click at [739, 175] on link "Edit" at bounding box center [754, 181] width 34 height 12
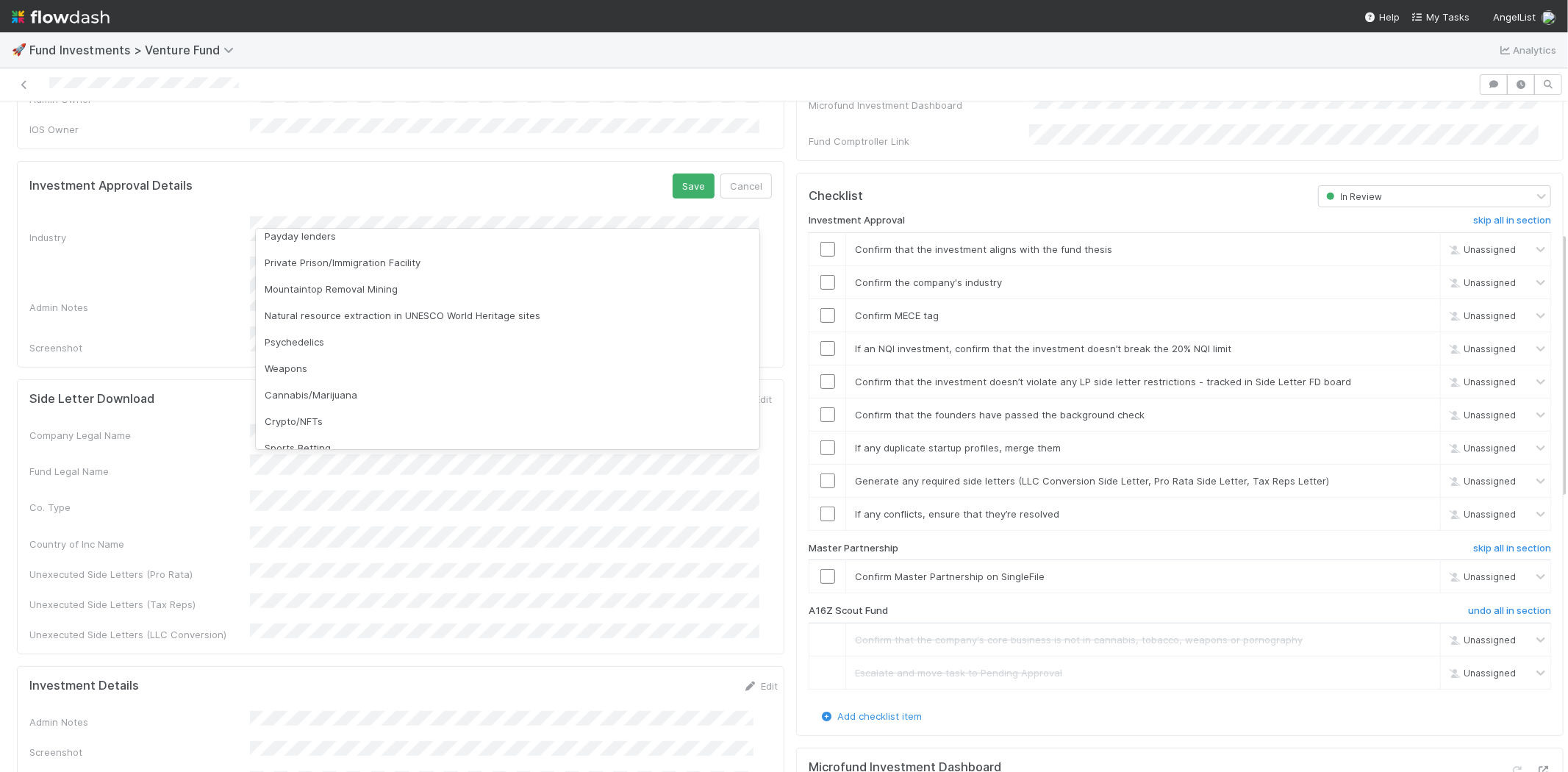
scroll to position [420, 0]
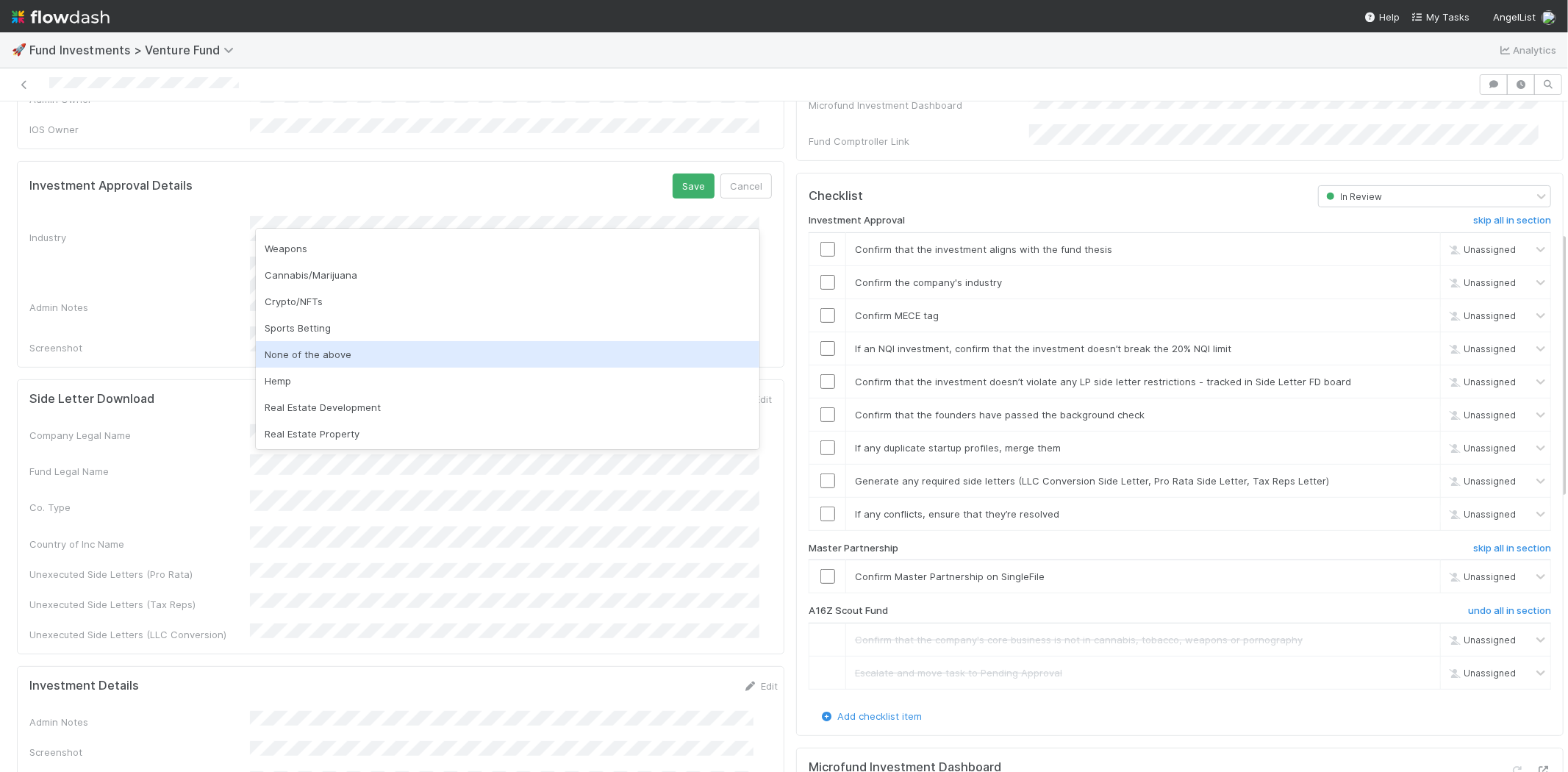
click at [364, 354] on div "None of the above" at bounding box center [508, 355] width 503 height 27
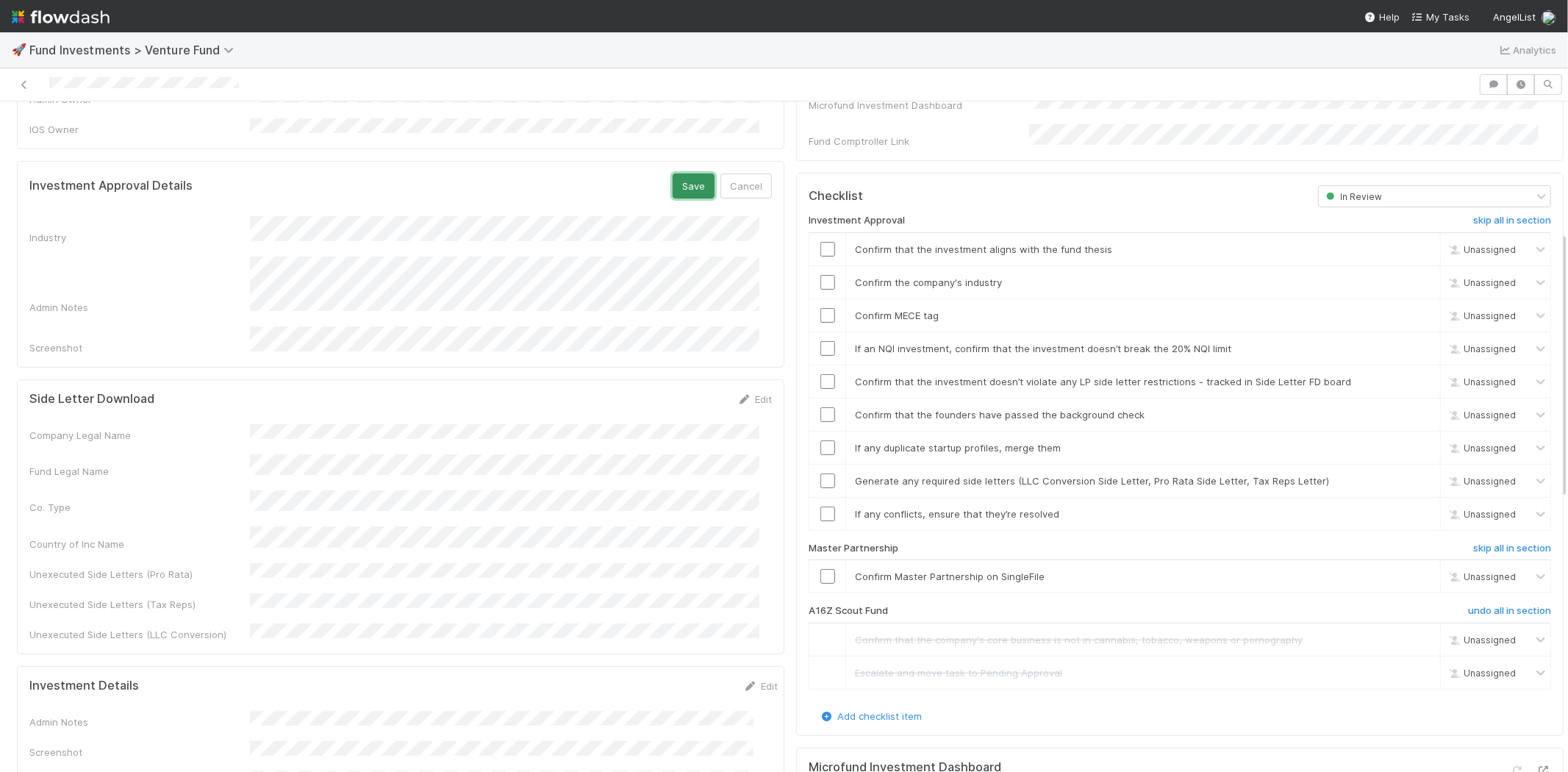
click at [679, 174] on button "Save" at bounding box center [694, 186] width 42 height 25
click at [820, 242] on input "checkbox" at bounding box center [828, 249] width 15 height 15
click at [820, 275] on input "checkbox" at bounding box center [828, 283] width 15 height 15
click at [820, 308] on input "checkbox" at bounding box center [828, 316] width 15 height 15
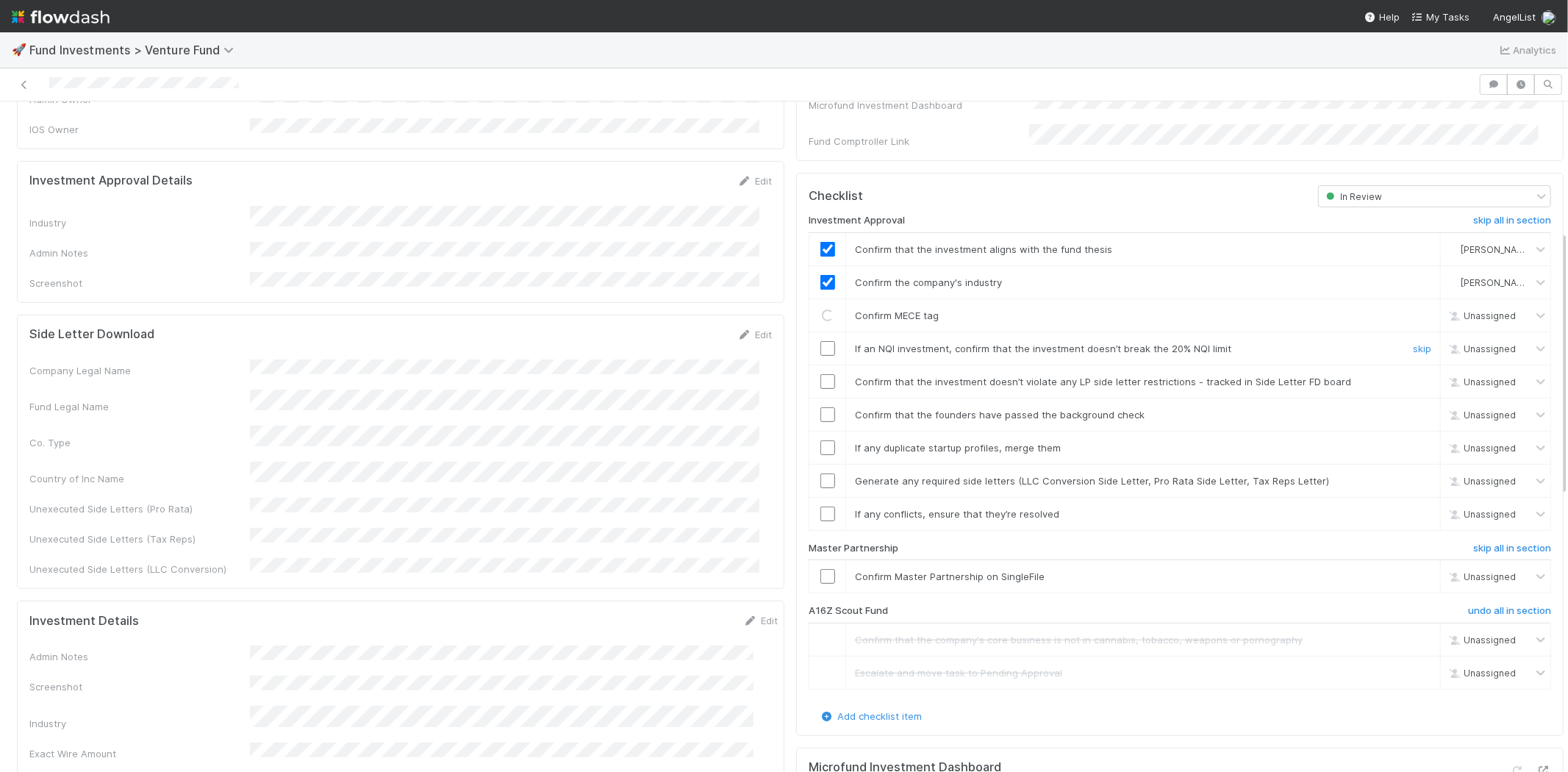
click at [820, 342] on input "checkbox" at bounding box center [828, 349] width 15 height 15
click at [820, 374] on input "checkbox" at bounding box center [828, 382] width 15 height 15
drag, startPoint x: 810, startPoint y: 400, endPoint x: 810, endPoint y: 420, distance: 20.0
click at [820, 407] on input "checkbox" at bounding box center [828, 415] width 15 height 15
click at [820, 441] on input "checkbox" at bounding box center [828, 448] width 15 height 15
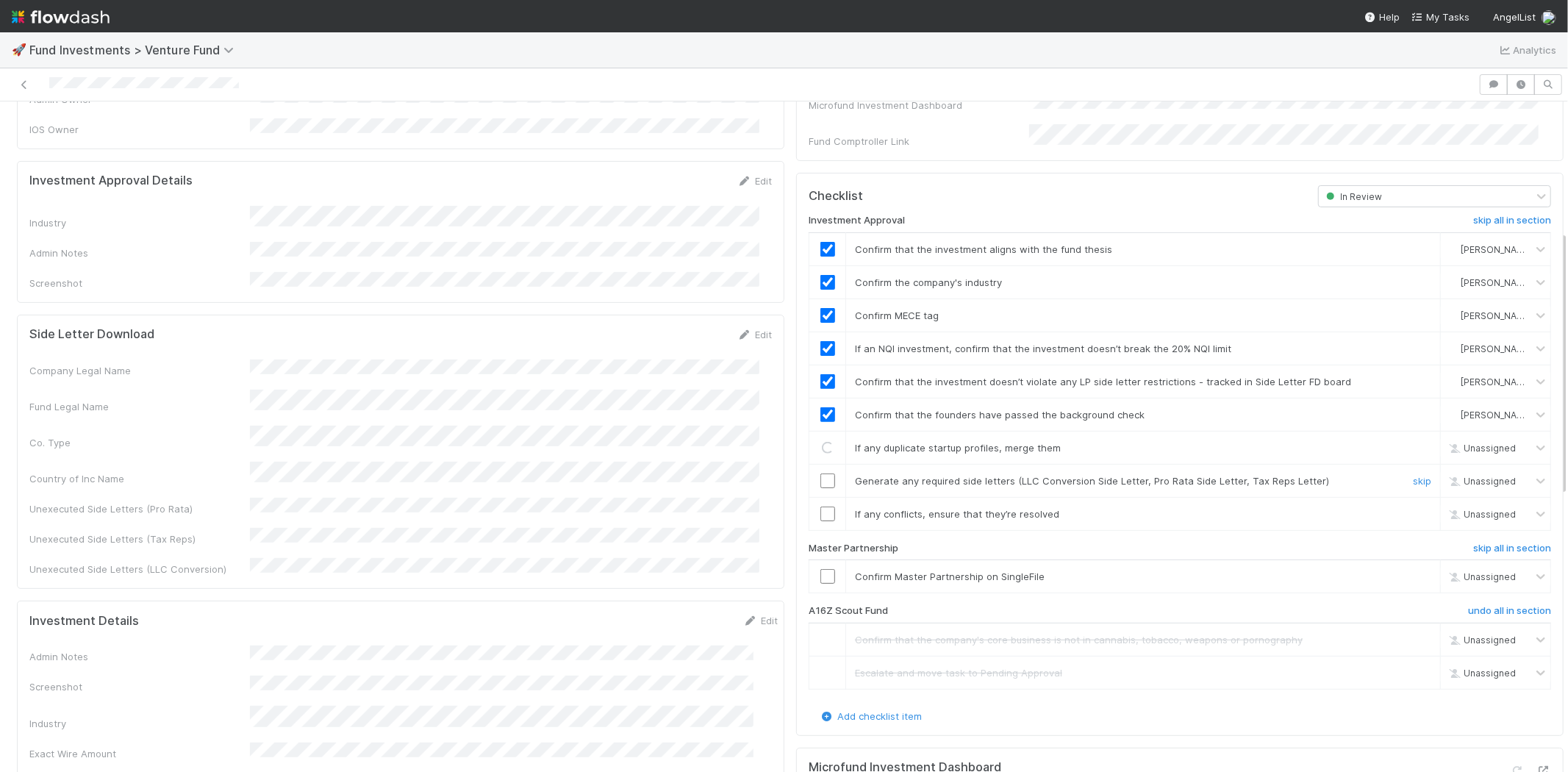
click at [820, 473] on input "checkbox" at bounding box center [828, 481] width 15 height 15
click at [820, 569] on input "checkbox" at bounding box center [828, 576] width 15 height 15
checkbox input "true"
click at [820, 473] on input "checkbox" at bounding box center [828, 481] width 15 height 15
click at [820, 569] on input "checkbox" at bounding box center [828, 576] width 15 height 15
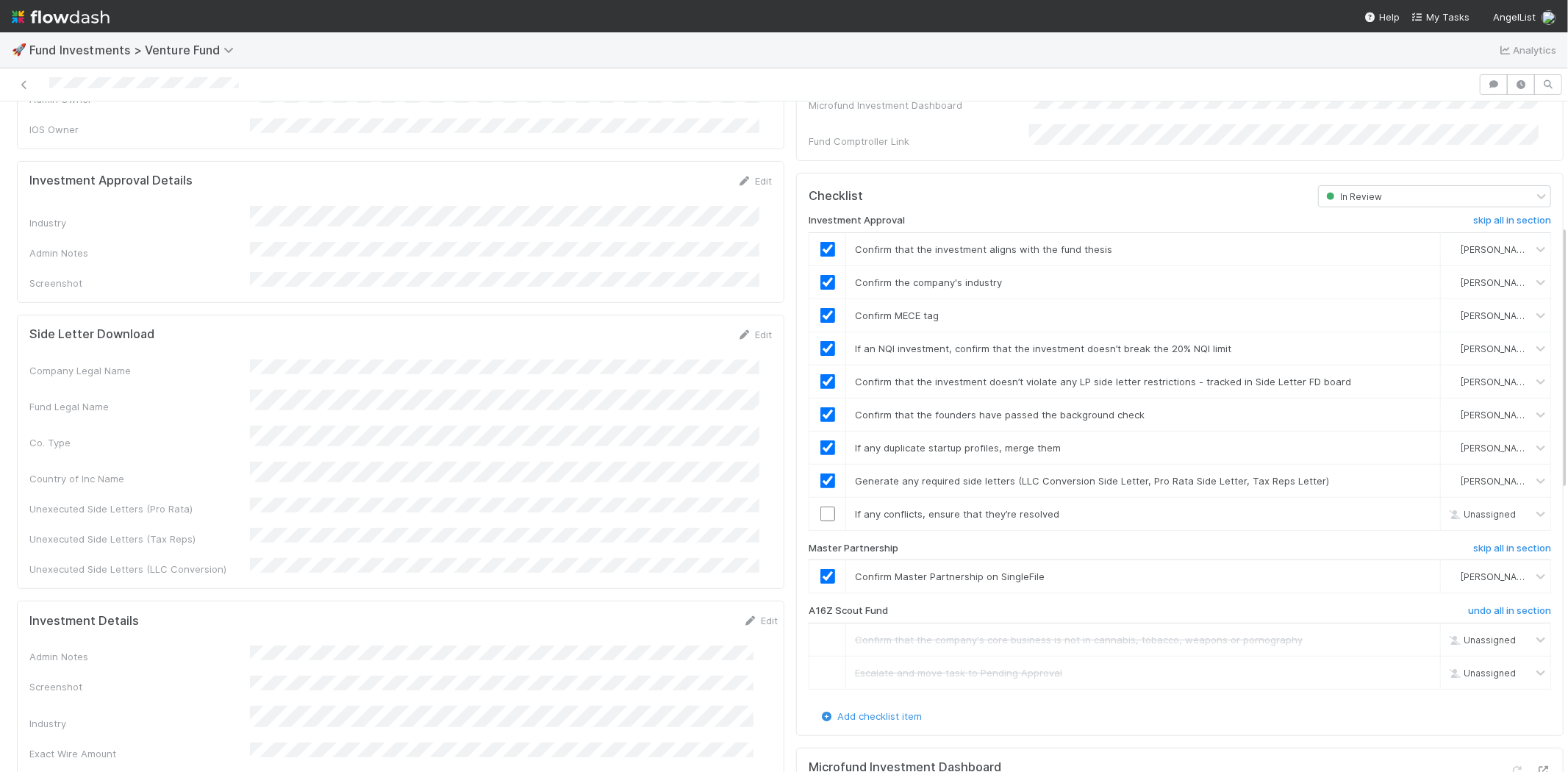
scroll to position [0, 0]
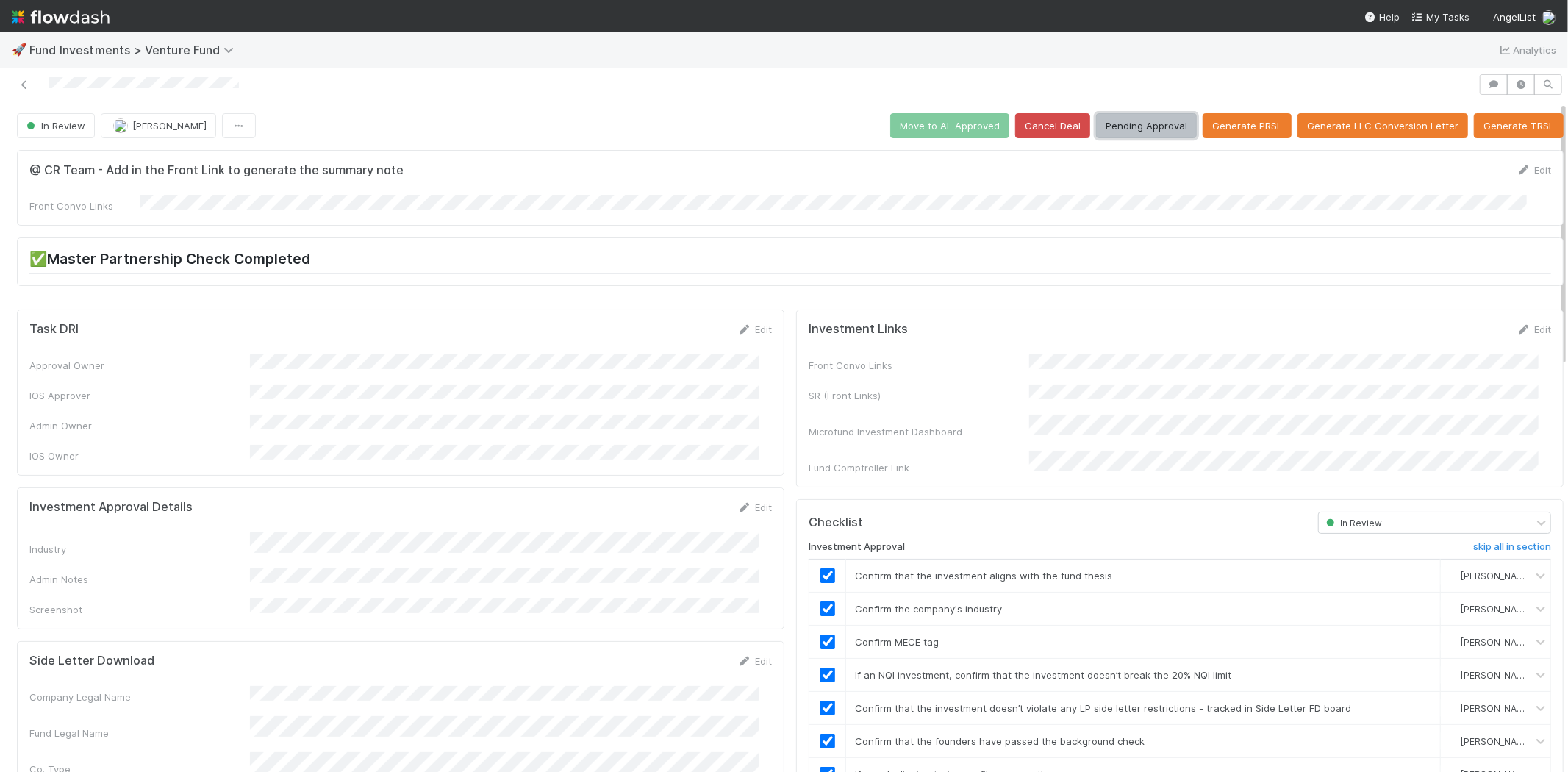
click at [1141, 131] on button "Pending Approval" at bounding box center [1146, 126] width 101 height 25
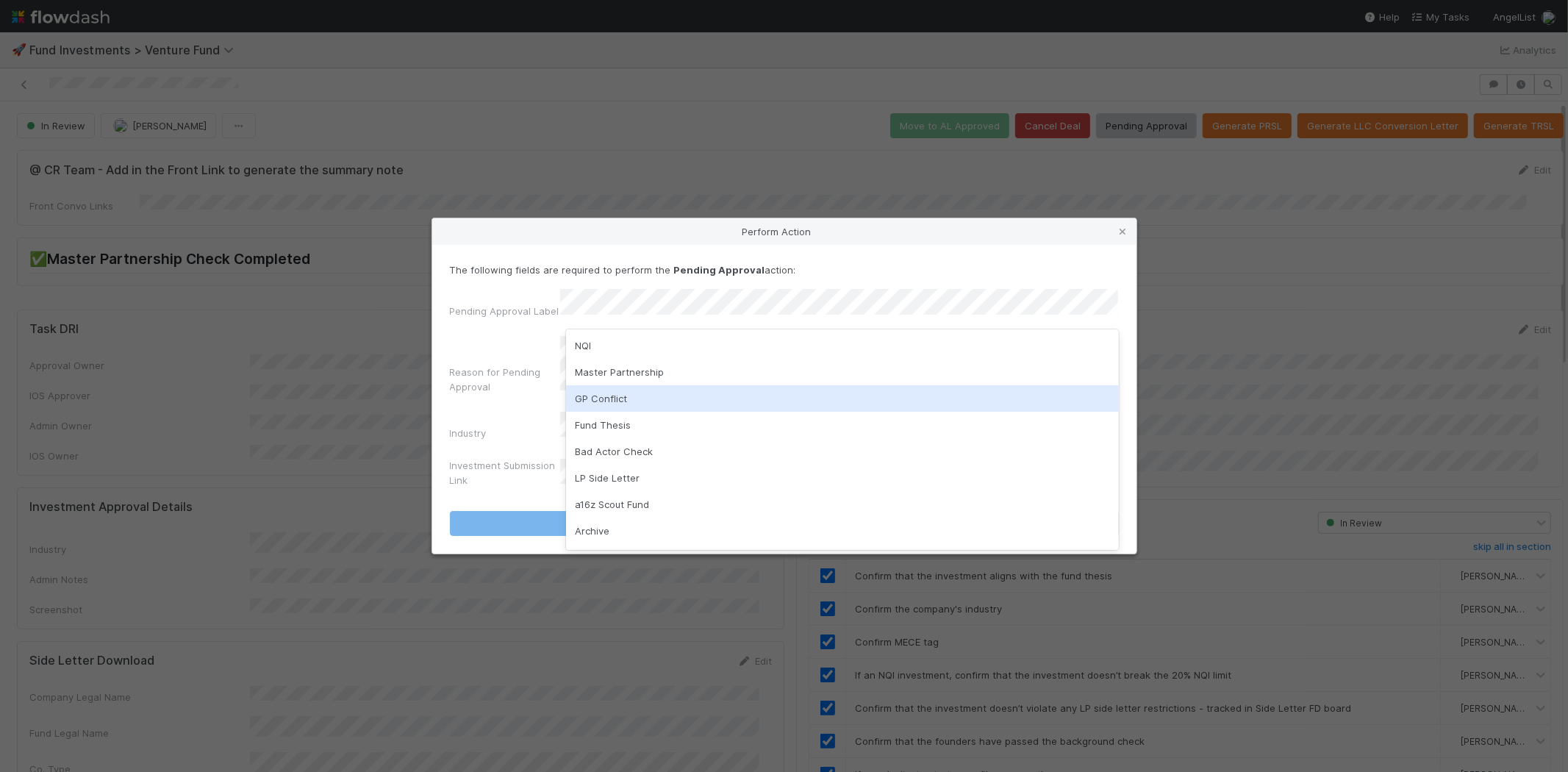
click at [621, 387] on div "GP Conflict" at bounding box center [842, 399] width 553 height 27
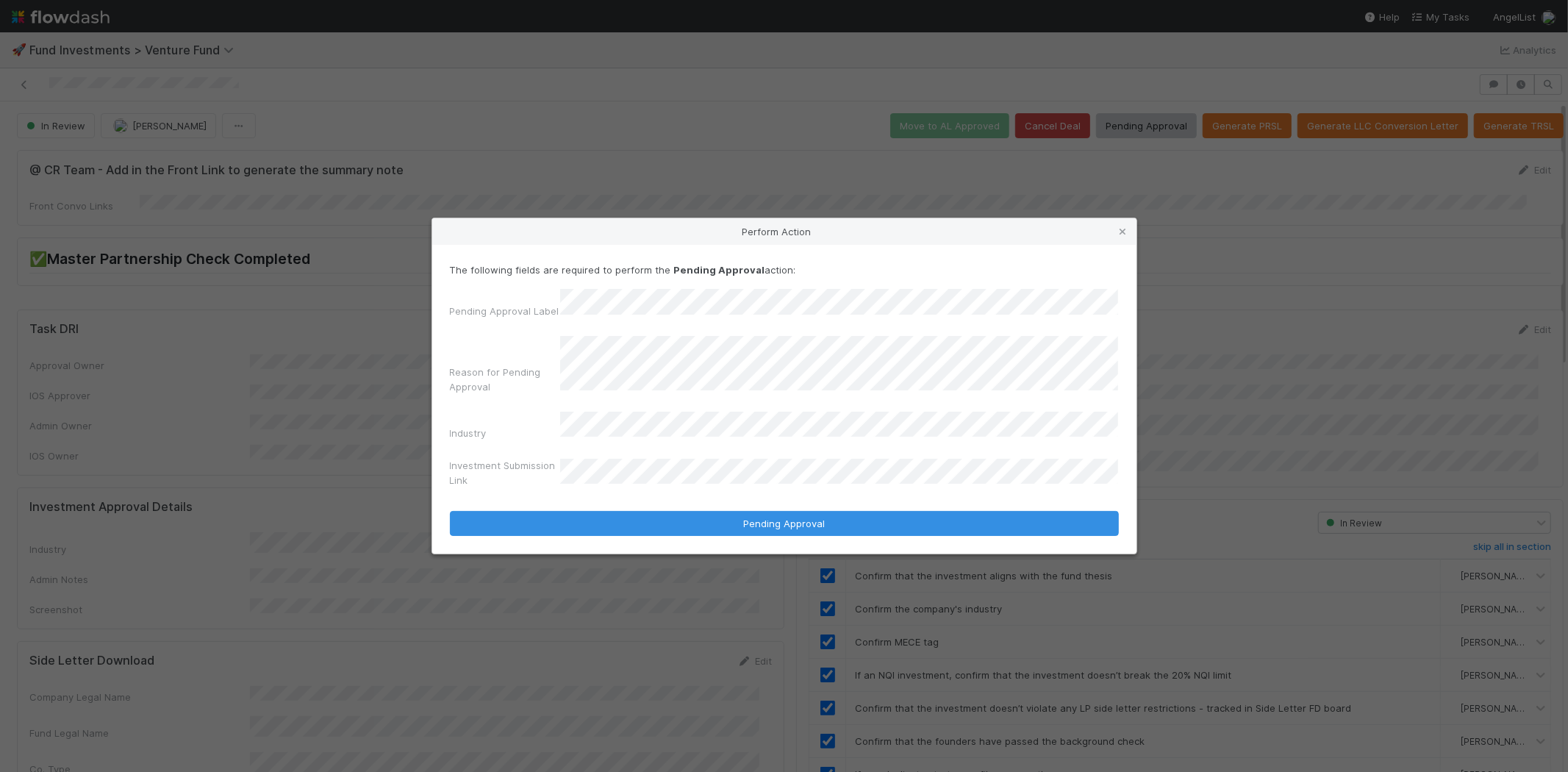
click at [450, 511] on button "Pending Approval" at bounding box center [784, 524] width 669 height 25
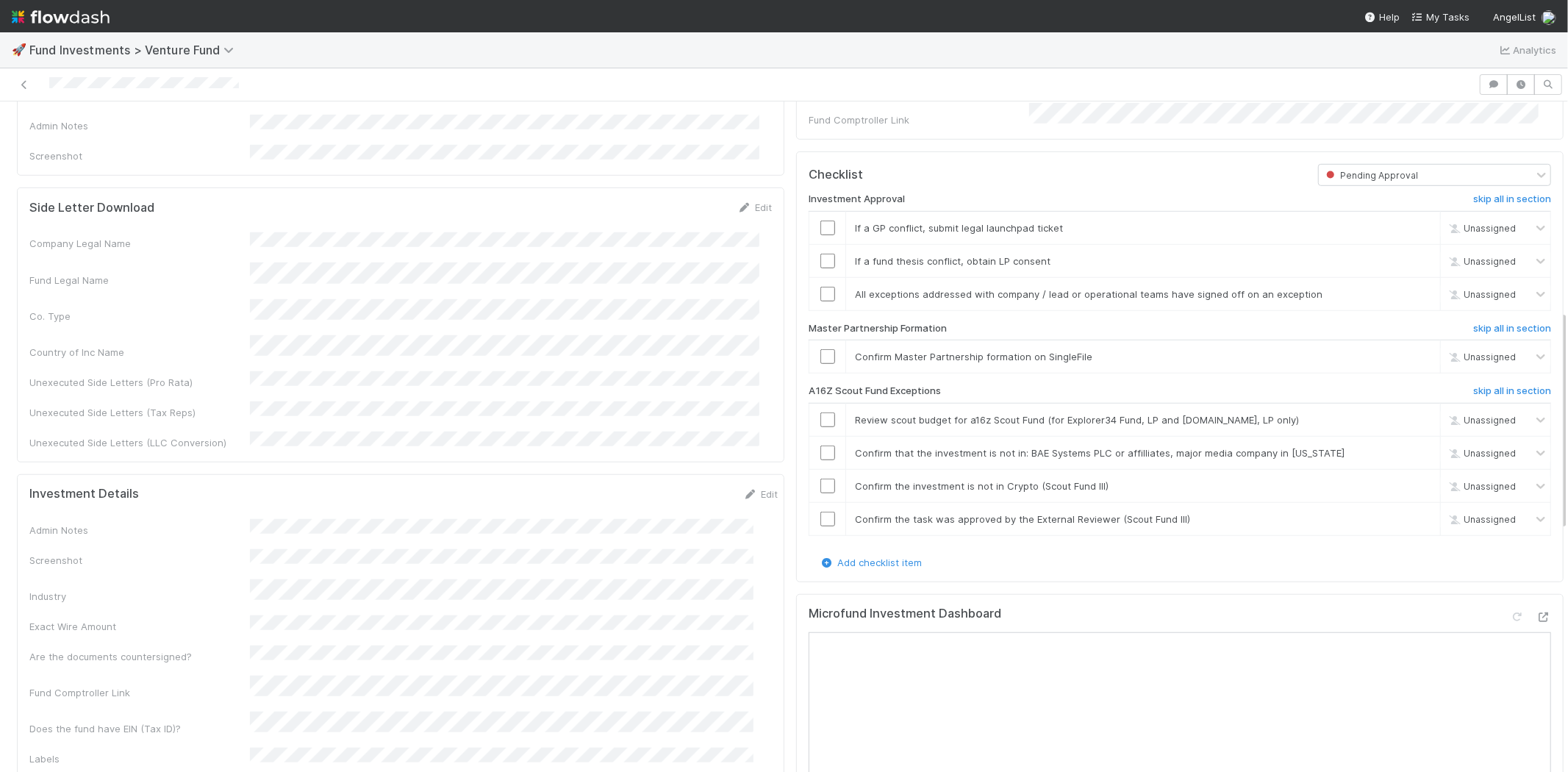
scroll to position [571, 0]
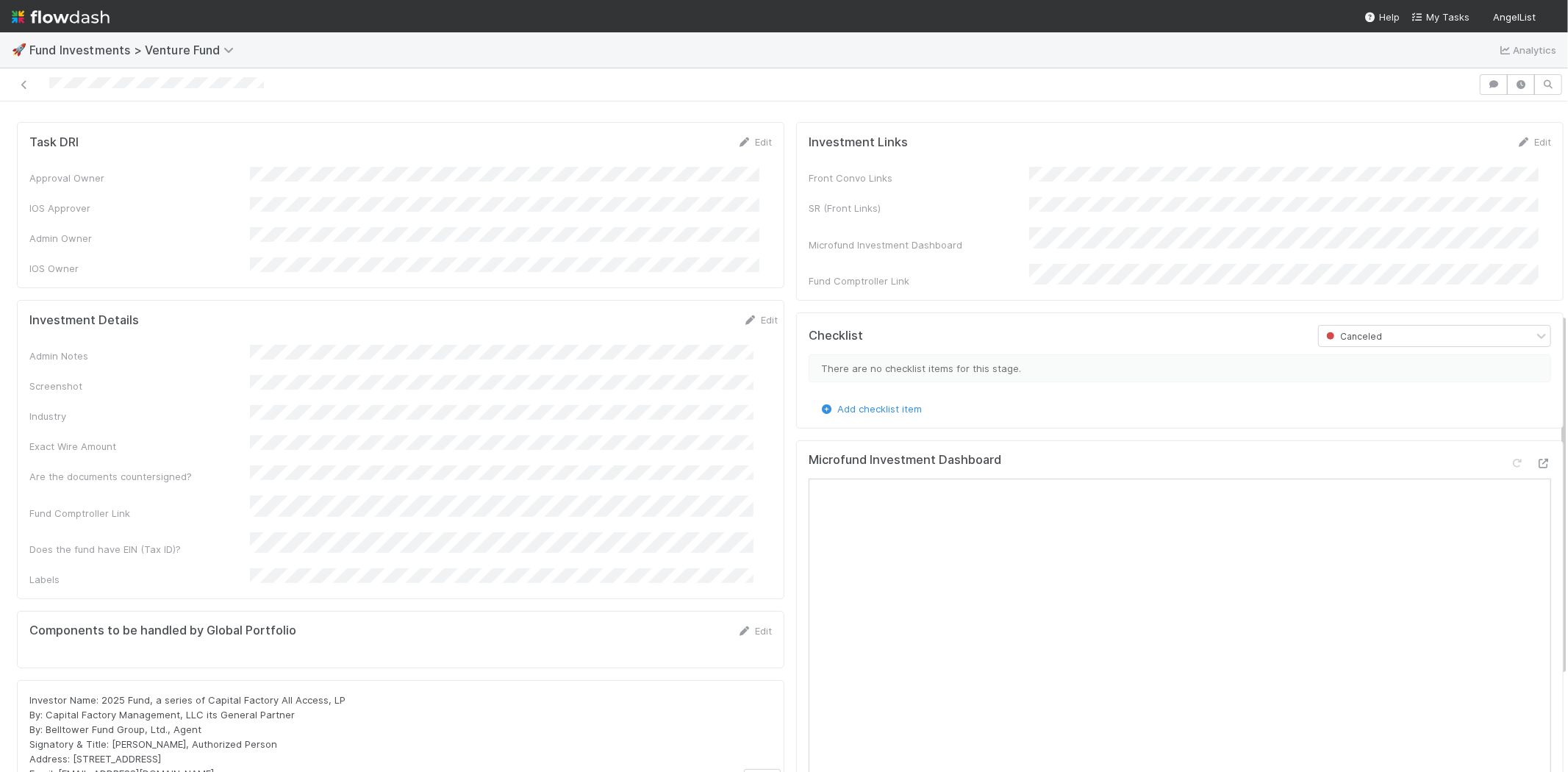
scroll to position [408, 0]
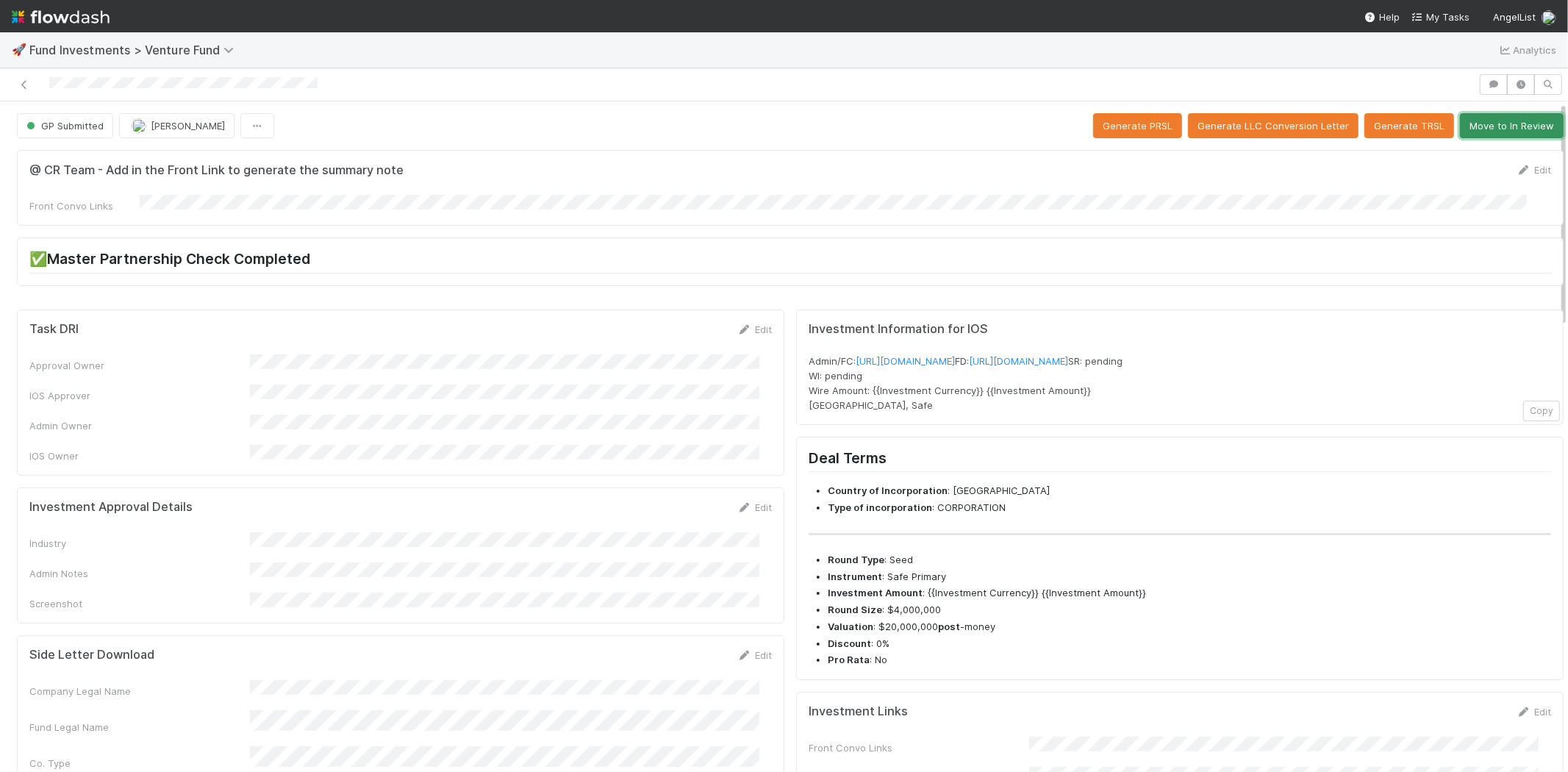
click at [1462, 127] on button "Move to In Review" at bounding box center [1512, 126] width 104 height 25
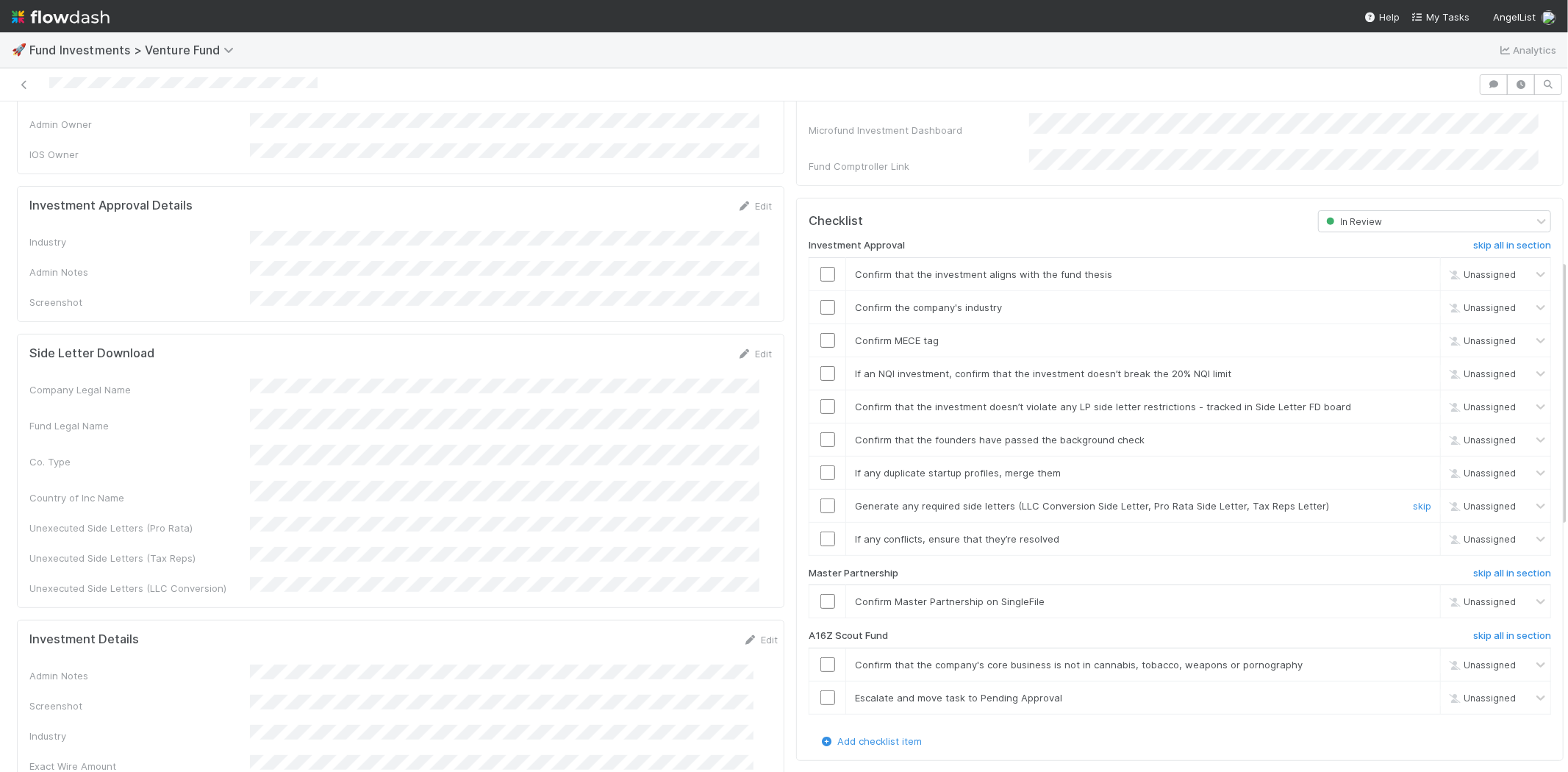
scroll to position [571, 0]
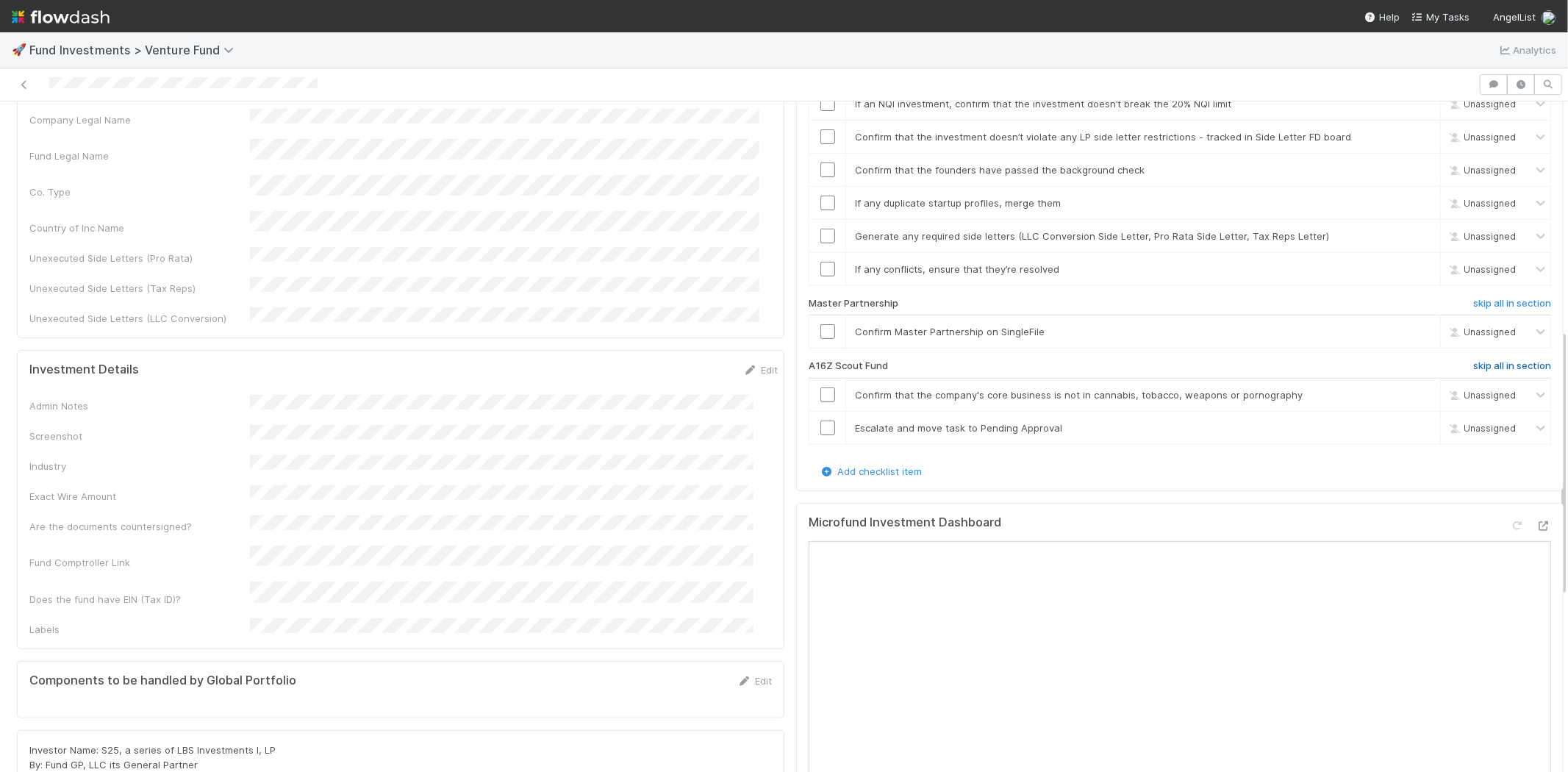
click at [1473, 360] on h6 "skip all in section" at bounding box center [1512, 366] width 78 height 12
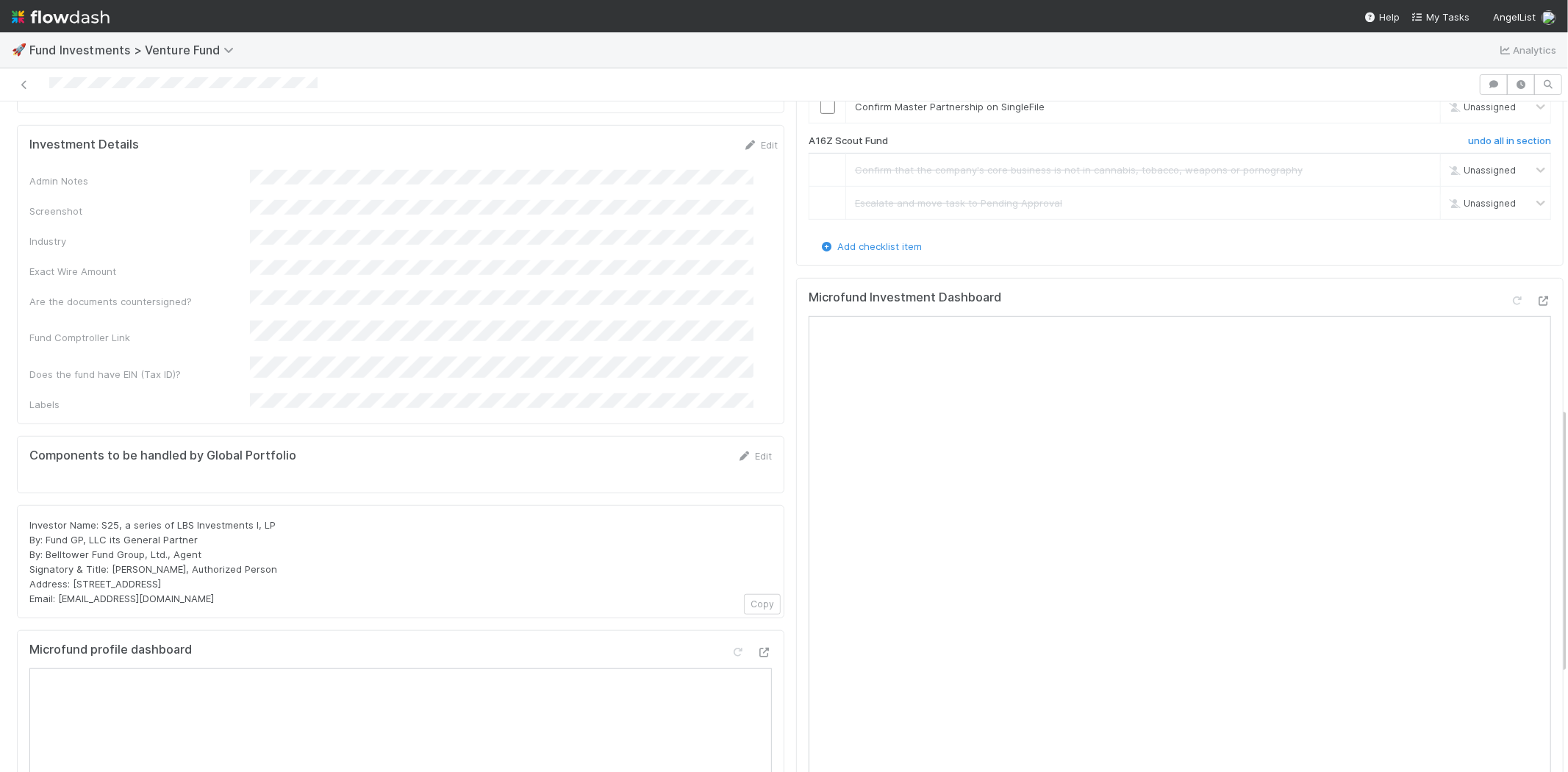
scroll to position [766, 0]
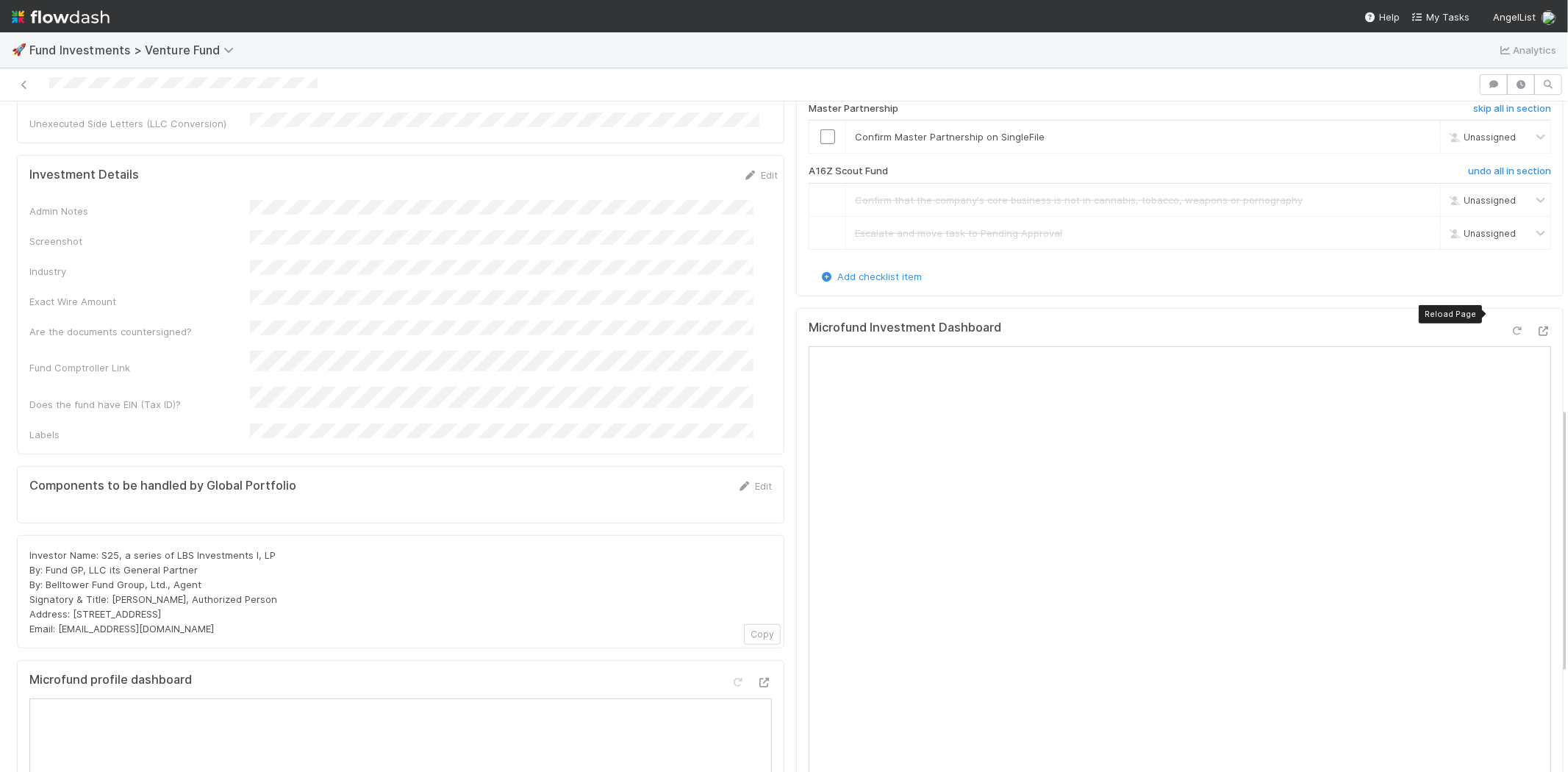
click at [1509, 326] on icon at bounding box center [1517, 331] width 15 height 9
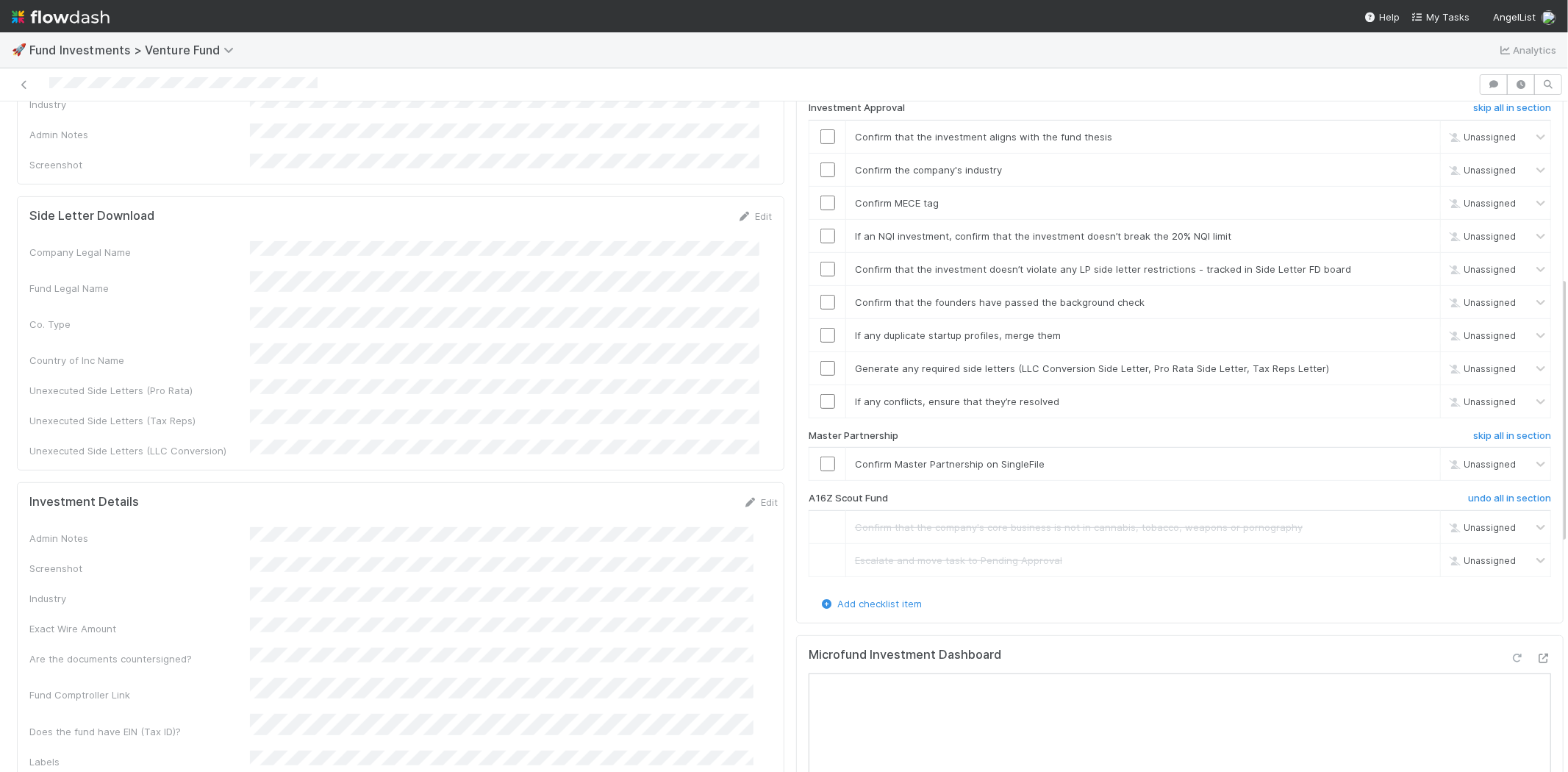
scroll to position [276, 0]
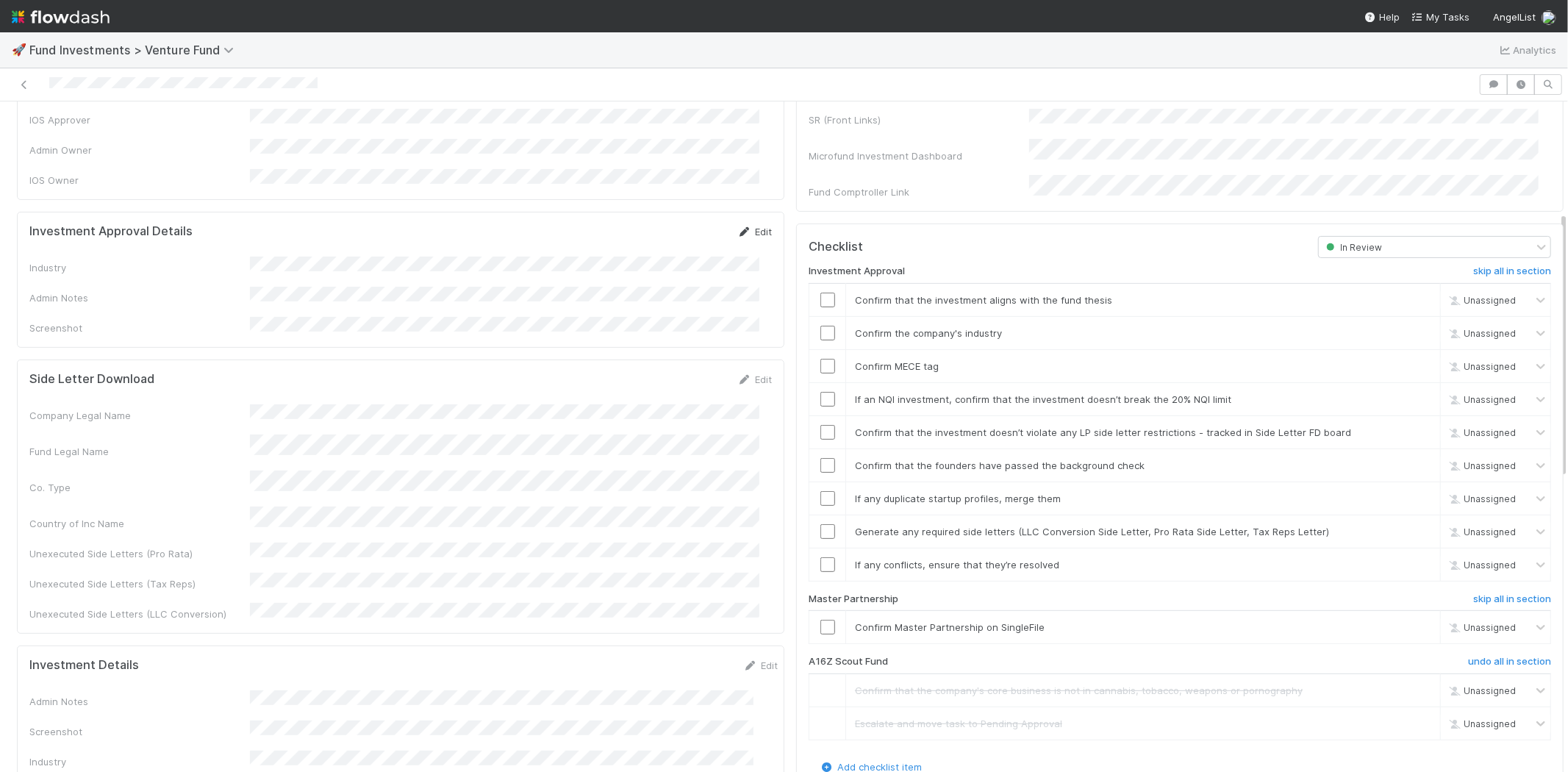
click at [737, 227] on icon at bounding box center [745, 232] width 15 height 9
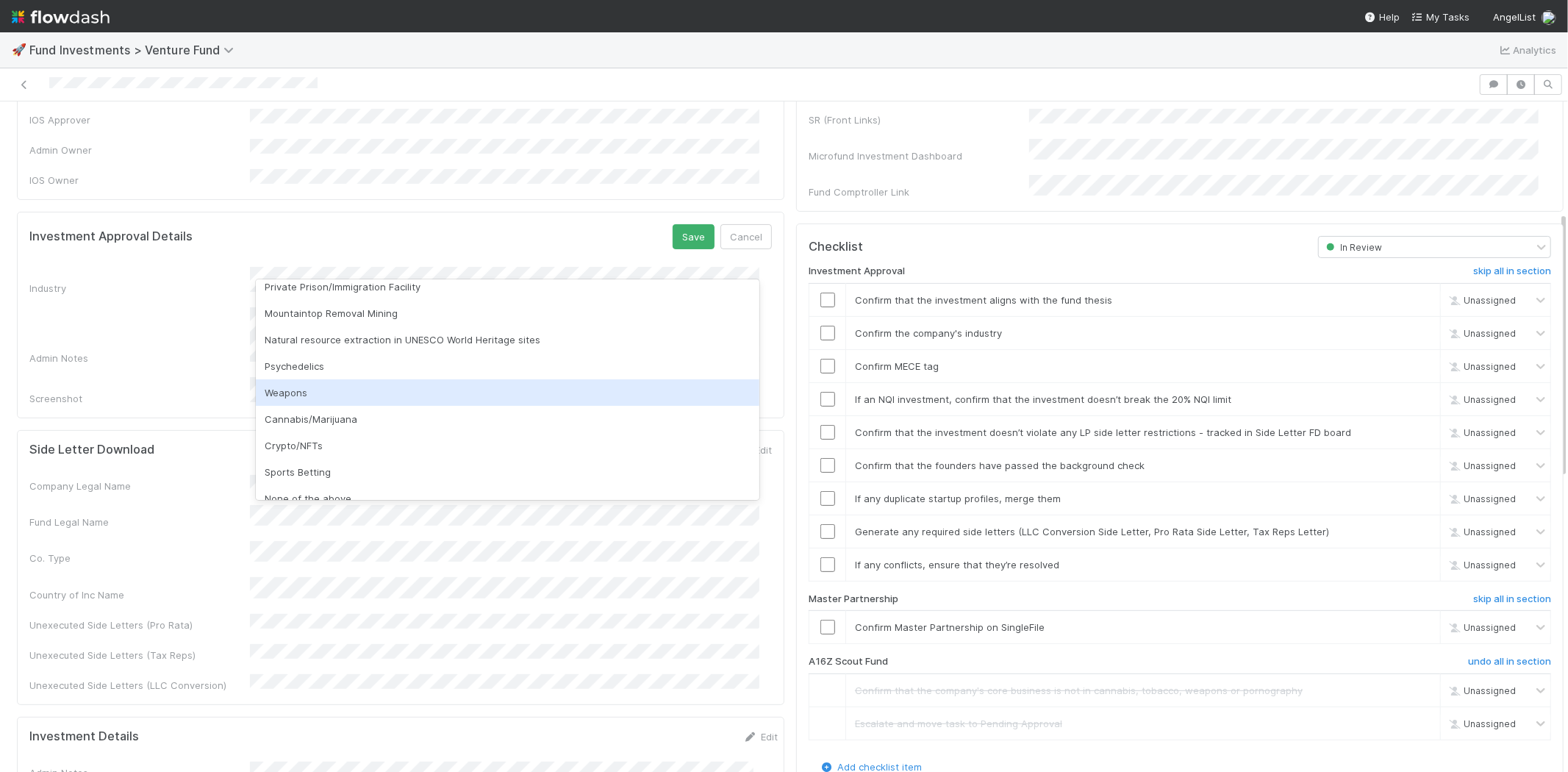
scroll to position [420, 0]
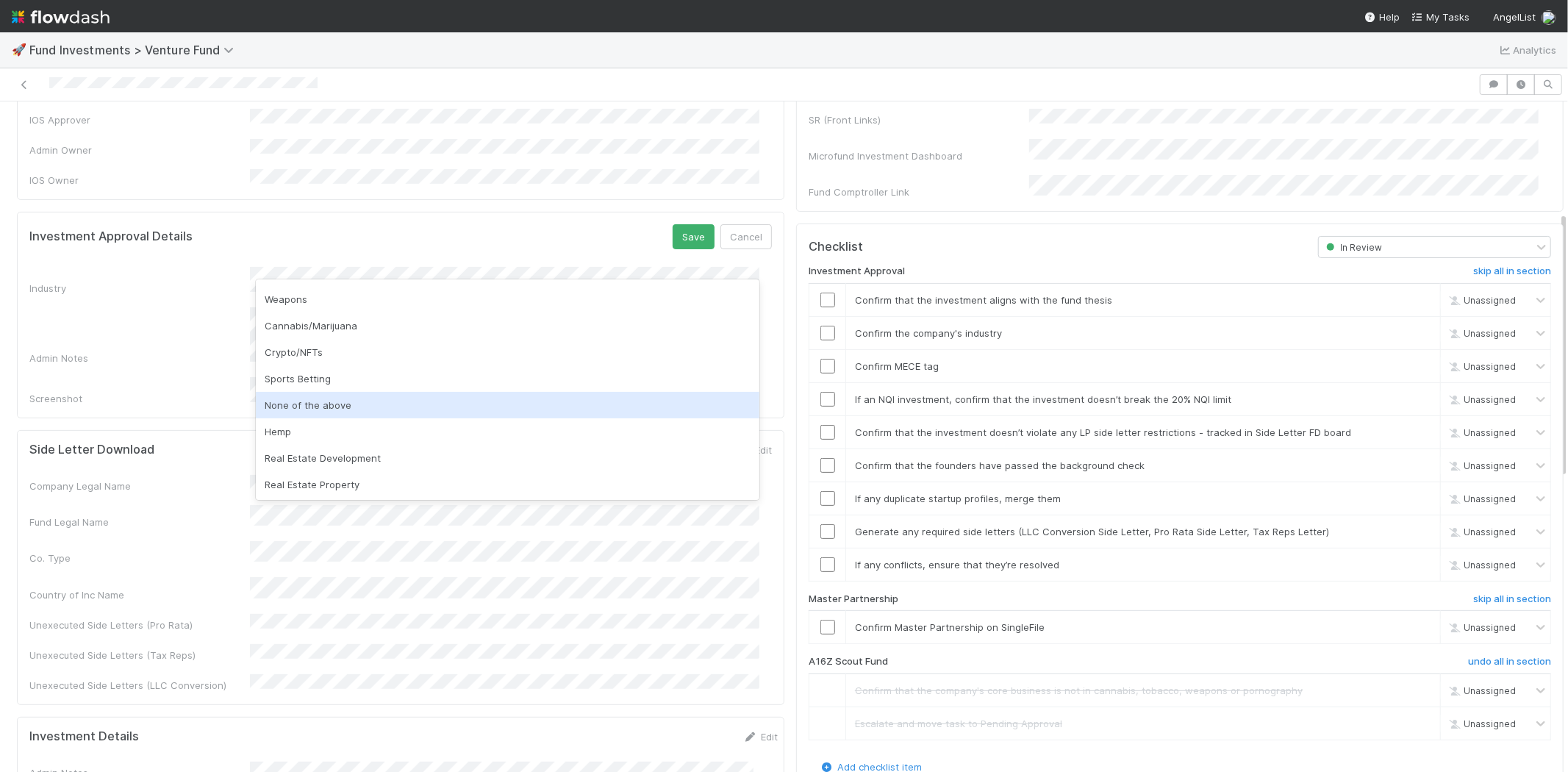
click at [340, 397] on div "None of the above" at bounding box center [508, 405] width 503 height 27
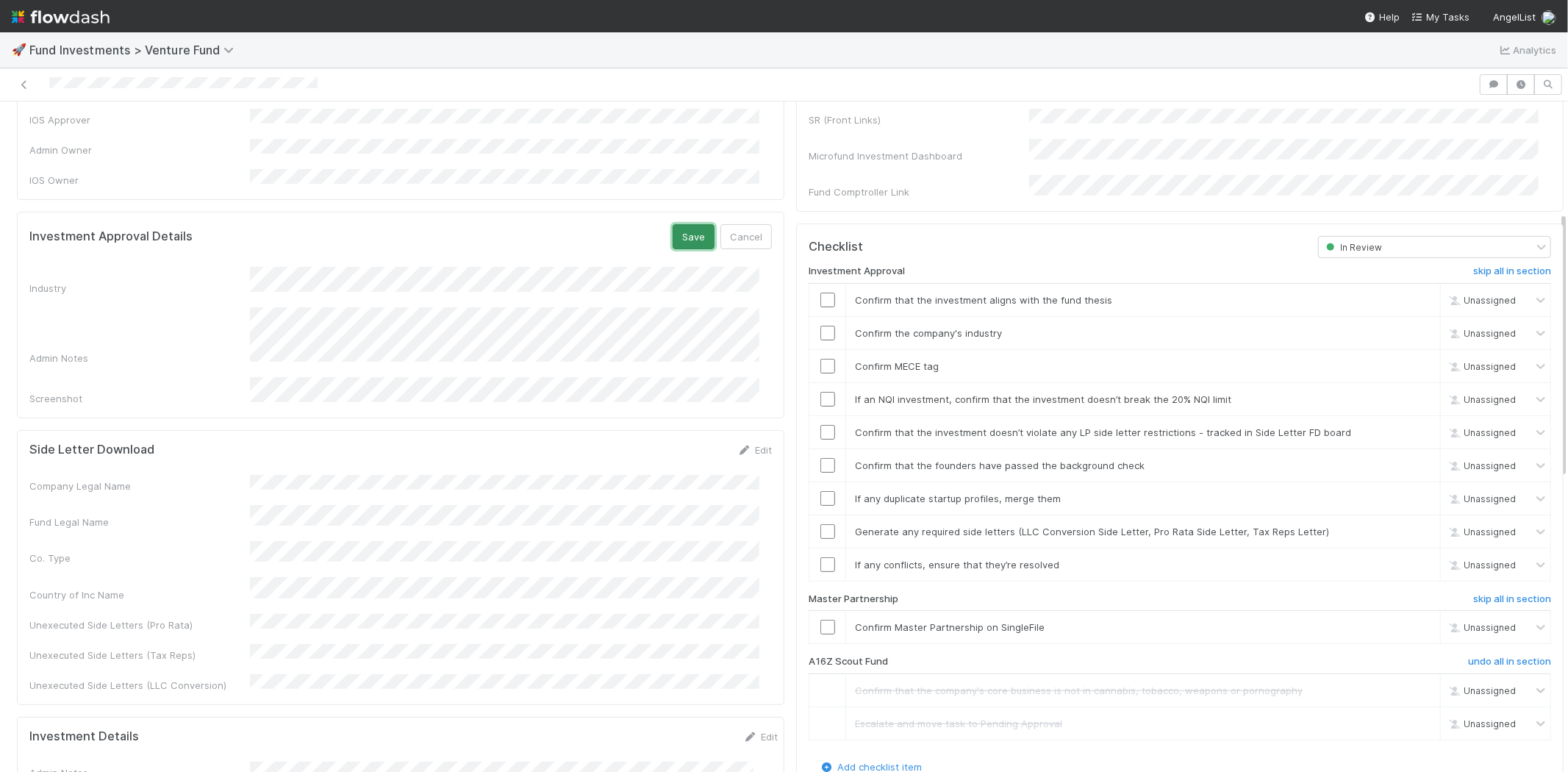
click at [673, 224] on button "Save" at bounding box center [694, 237] width 42 height 25
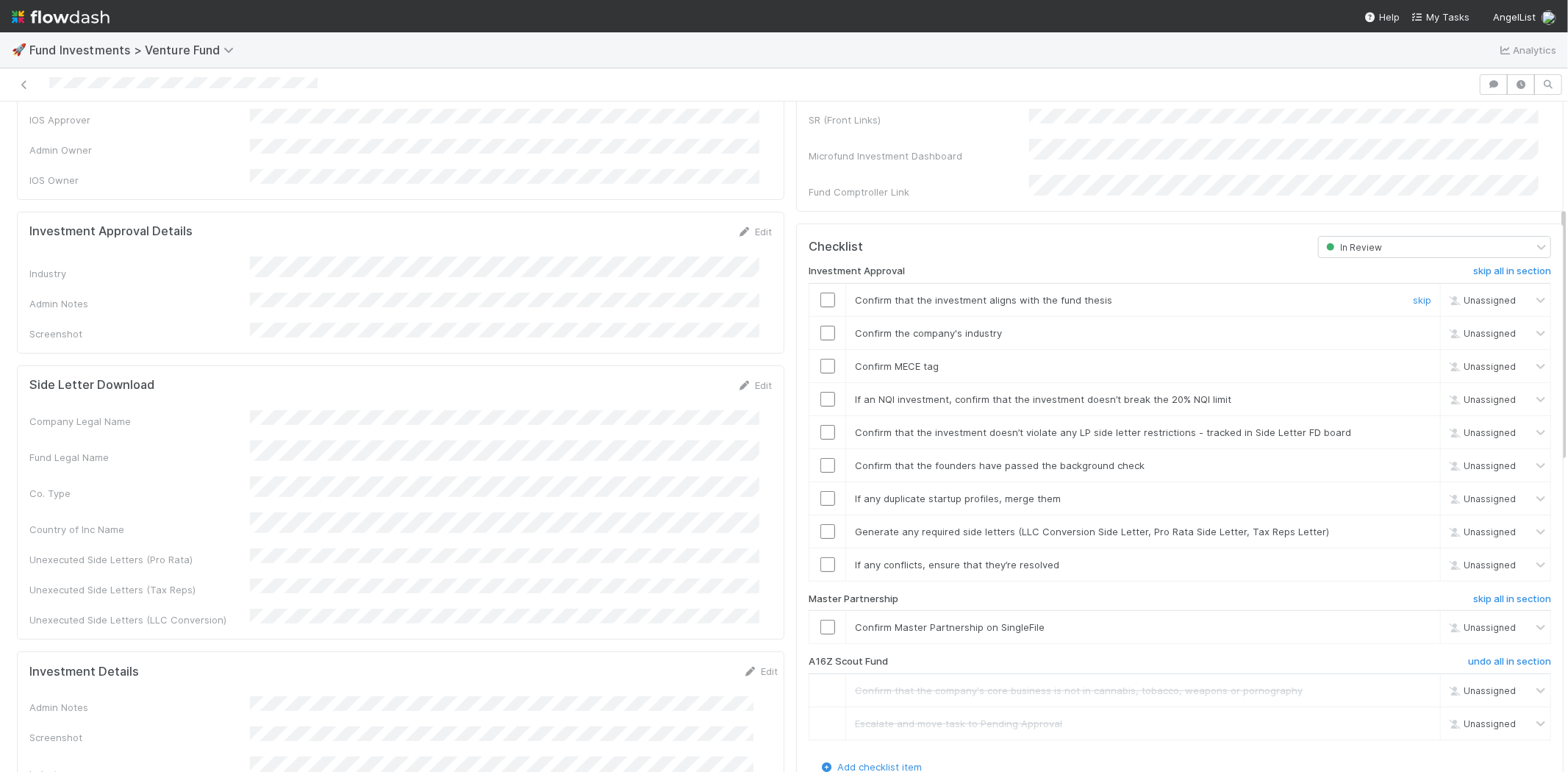
click at [820, 293] on input "checkbox" at bounding box center [828, 300] width 15 height 15
click at [820, 326] on input "checkbox" at bounding box center [828, 333] width 15 height 15
click at [820, 359] on input "checkbox" at bounding box center [828, 367] width 15 height 15
click at [820, 392] on input "checkbox" at bounding box center [828, 399] width 15 height 15
click at [821, 425] on input "checkbox" at bounding box center [828, 432] width 15 height 15
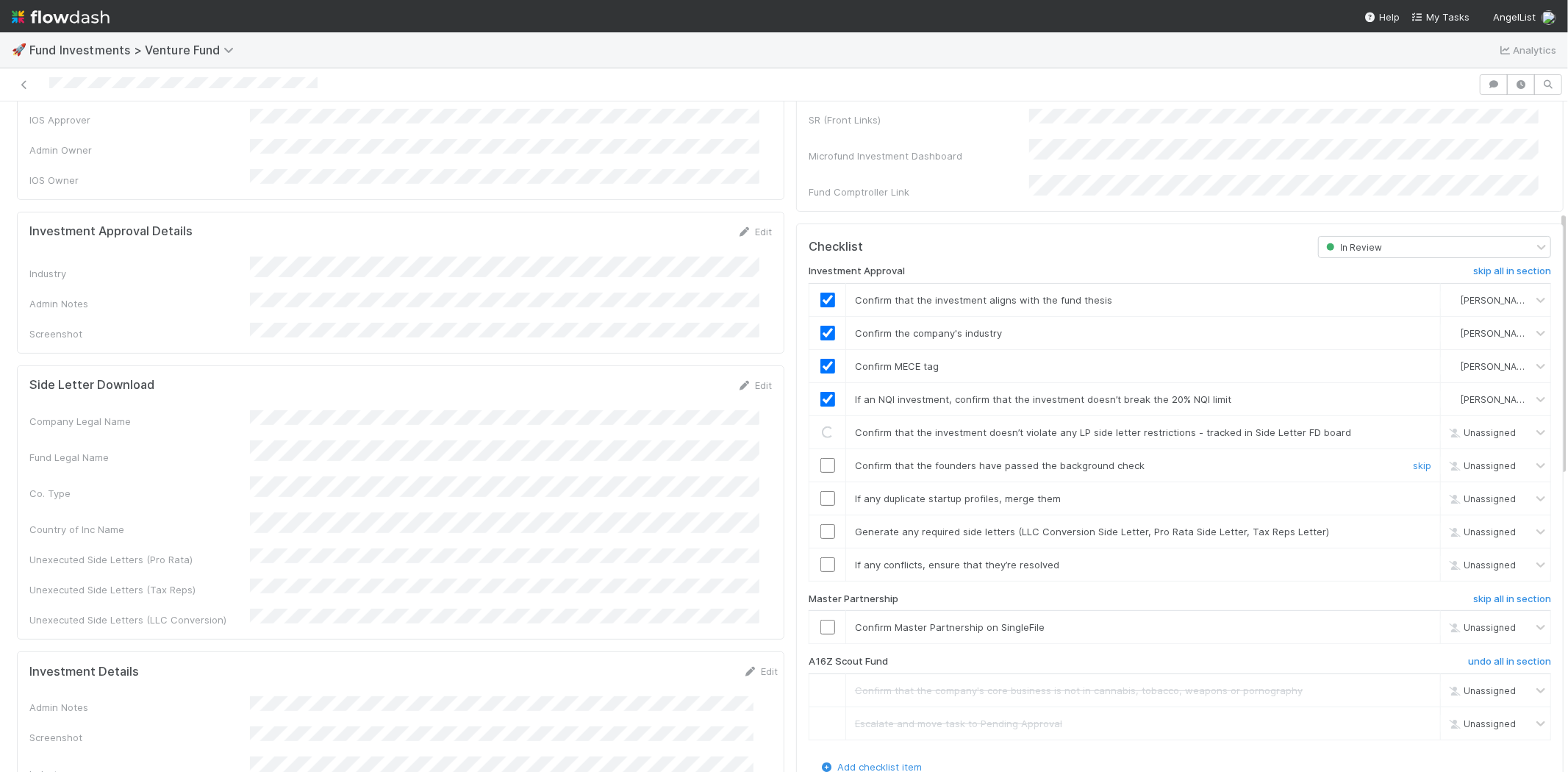
click at [820, 458] on input "checkbox" at bounding box center [828, 466] width 15 height 15
drag, startPoint x: 815, startPoint y: 474, endPoint x: 816, endPoint y: 493, distance: 19.0
click at [820, 491] on input "checkbox" at bounding box center [828, 498] width 15 height 15
click at [820, 524] on input "checkbox" at bounding box center [828, 532] width 15 height 15
click at [820, 557] on input "checkbox" at bounding box center [828, 565] width 15 height 15
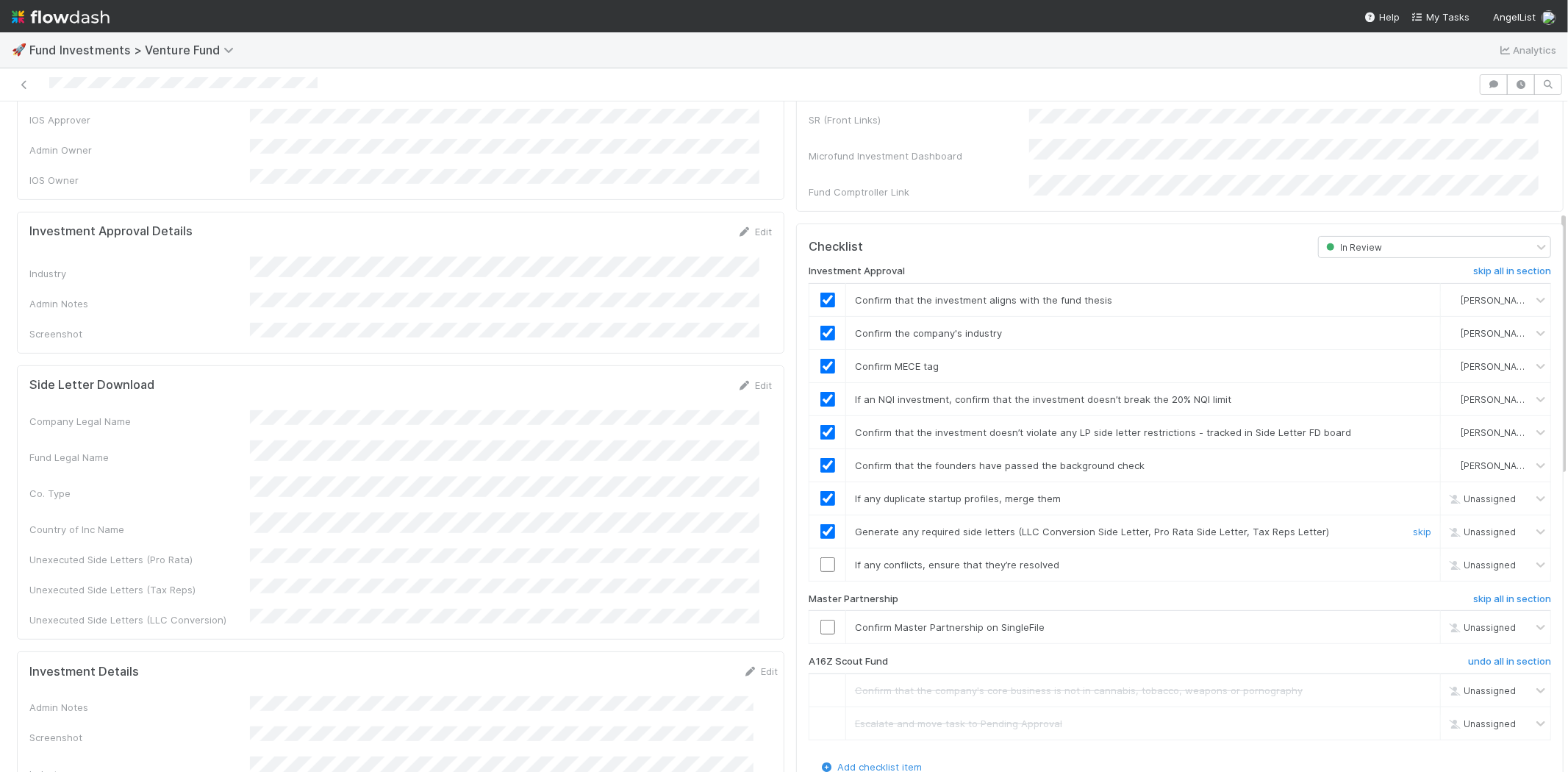
checkbox input "true"
click at [820, 557] on input "checkbox" at bounding box center [828, 565] width 15 height 15
click at [820, 620] on input "checkbox" at bounding box center [828, 628] width 15 height 15
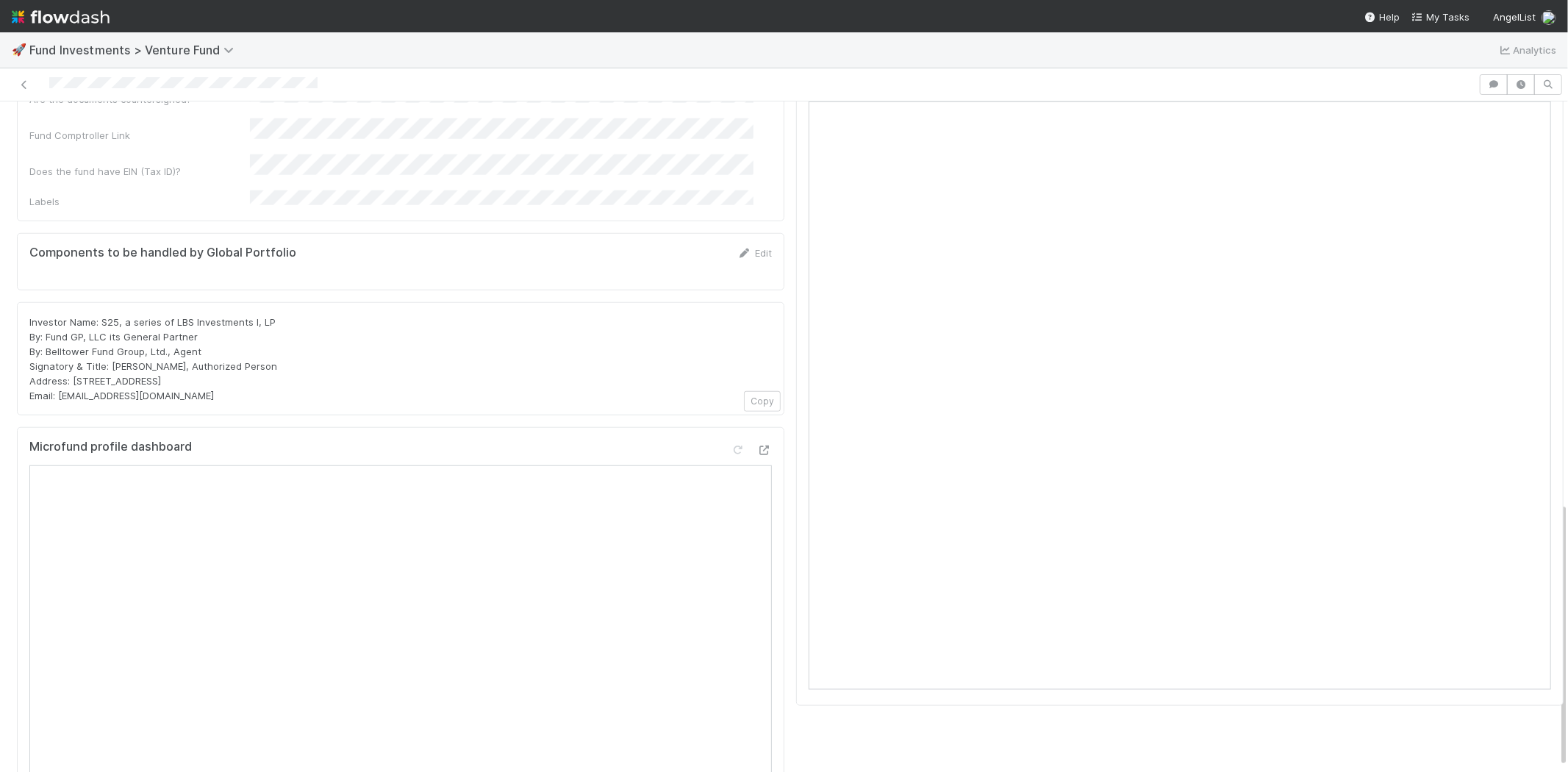
scroll to position [848, 0]
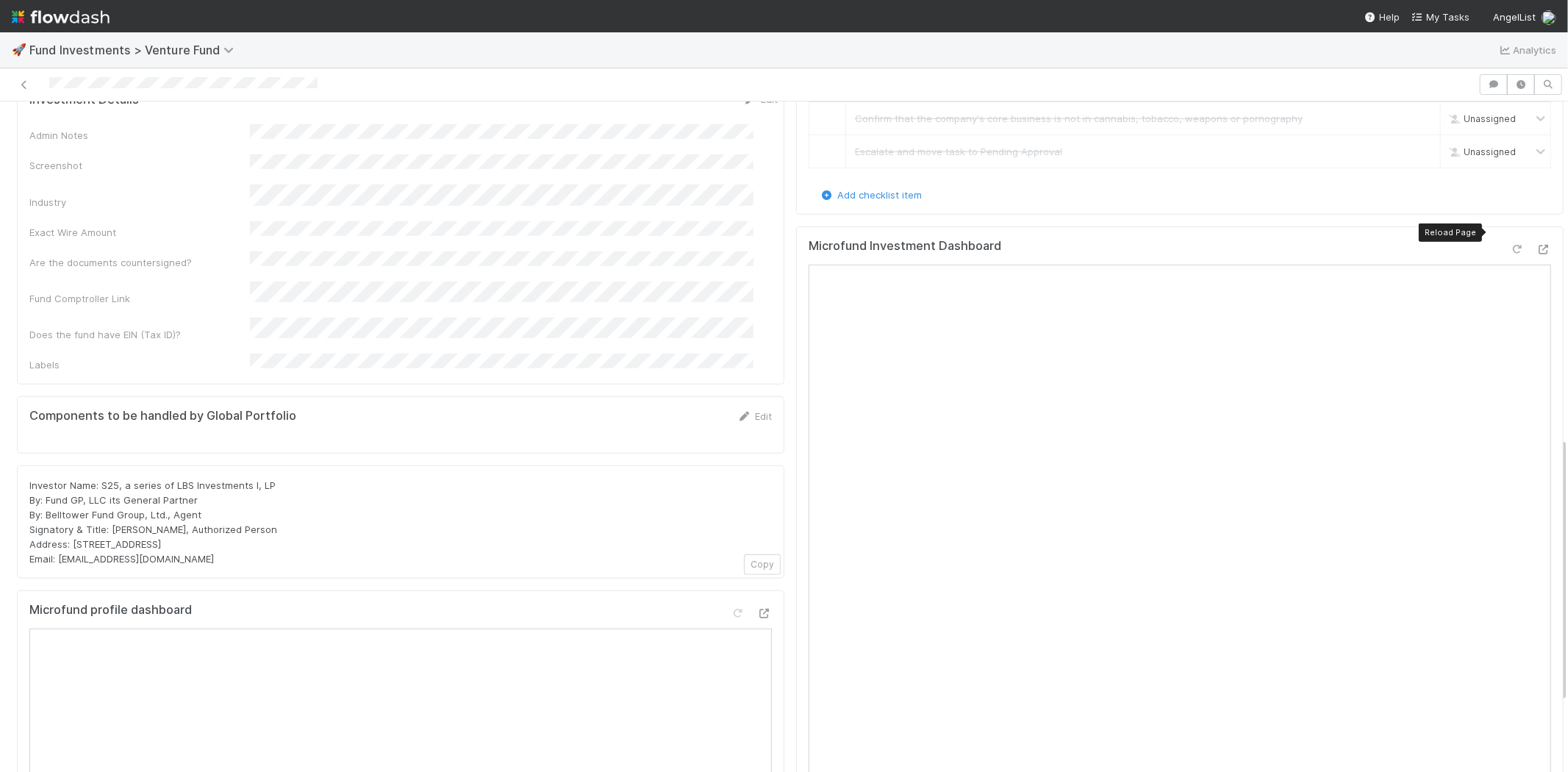
click at [1509, 245] on icon at bounding box center [1517, 249] width 15 height 9
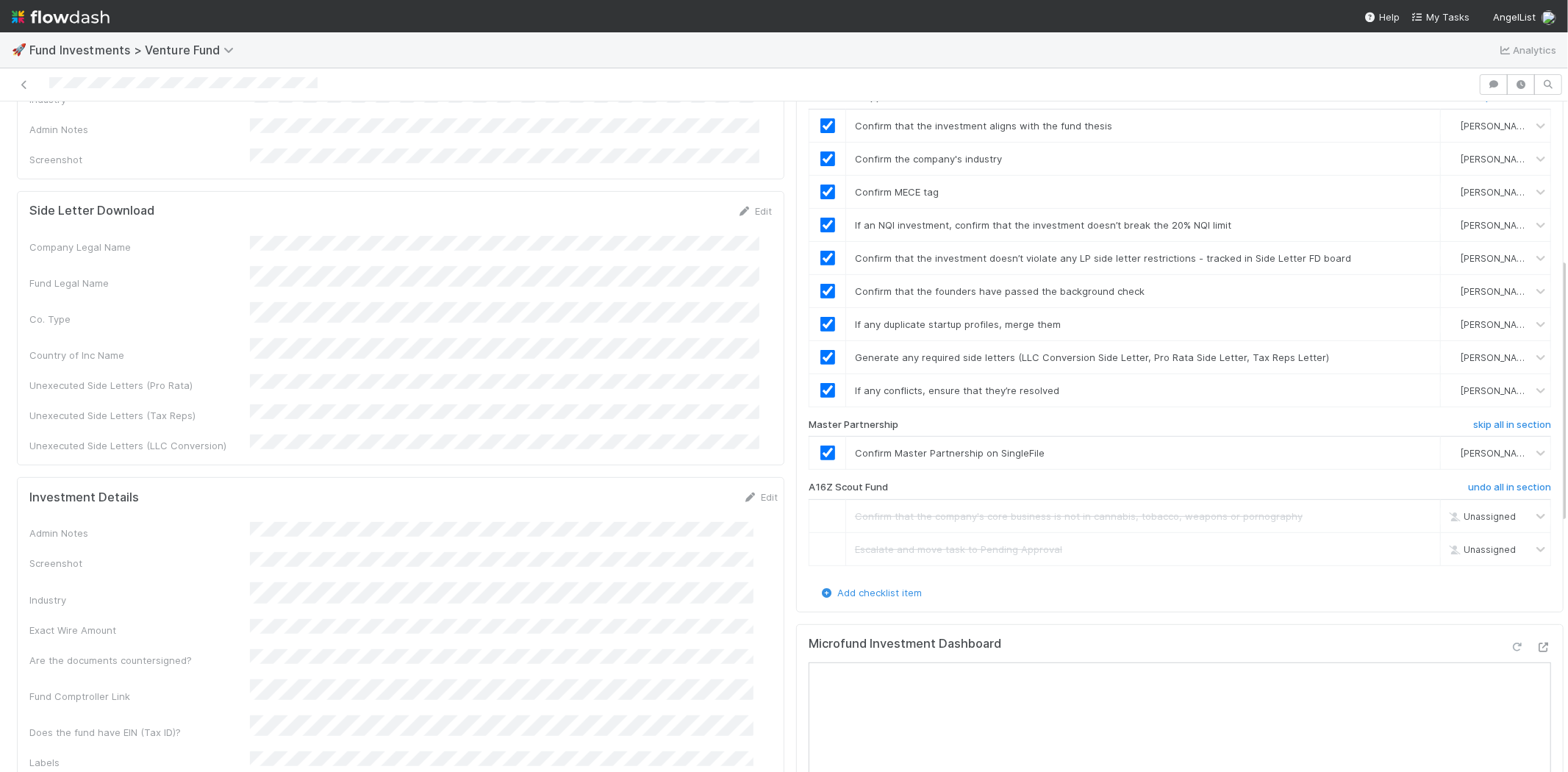
scroll to position [276, 0]
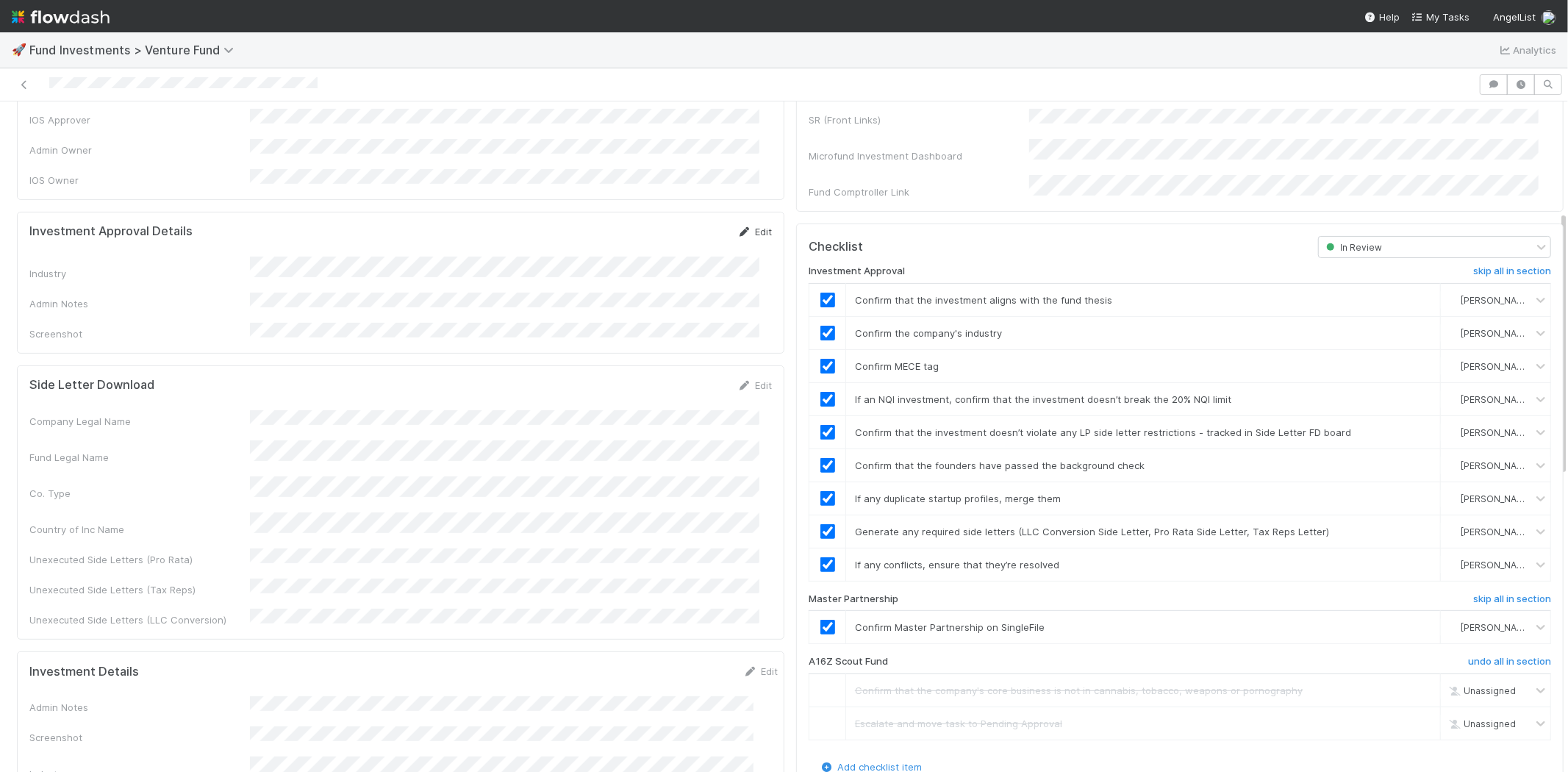
click at [748, 226] on link "Edit" at bounding box center [754, 232] width 34 height 12
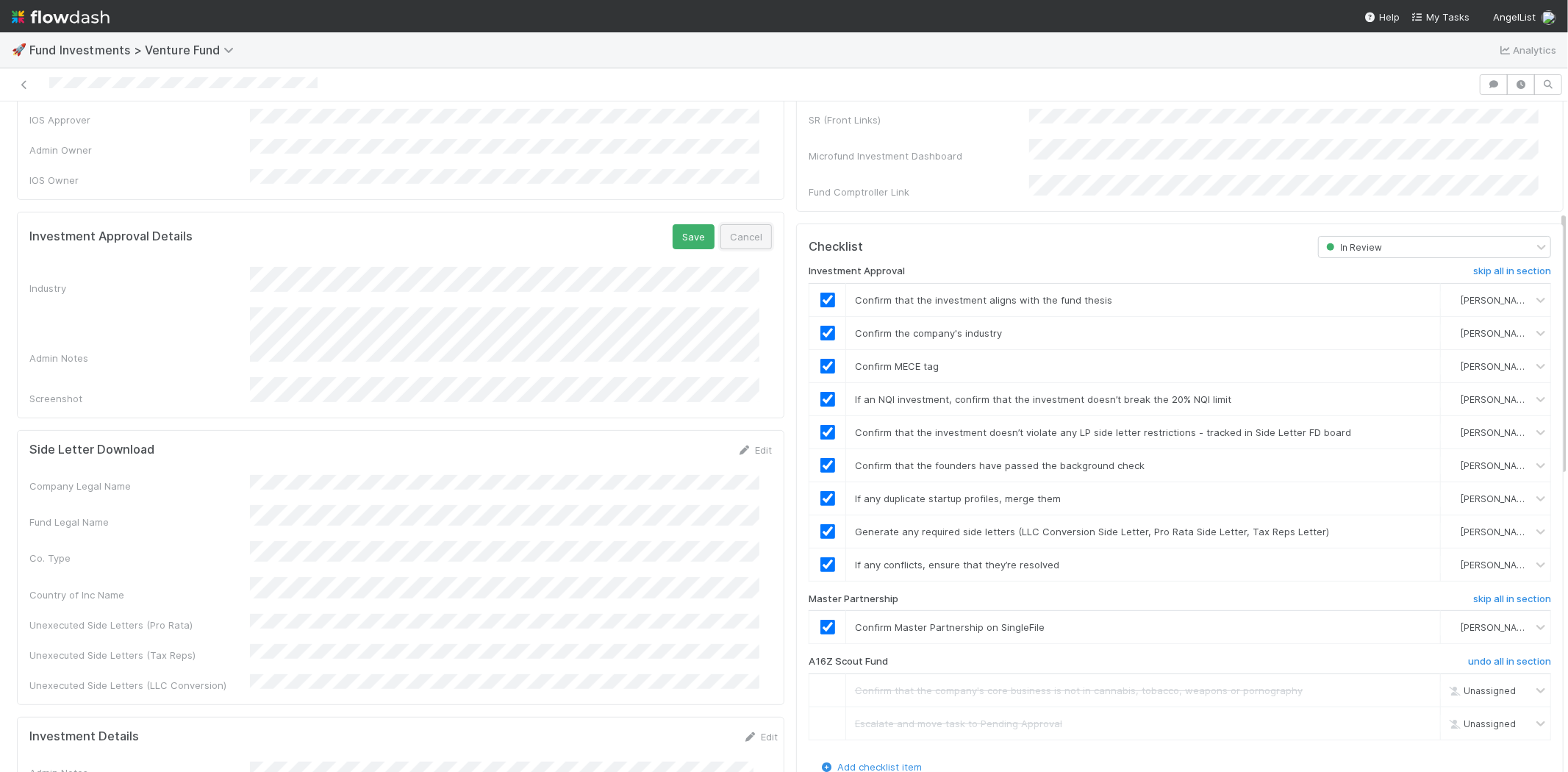
click at [744, 224] on button "Cancel" at bounding box center [746, 237] width 51 height 25
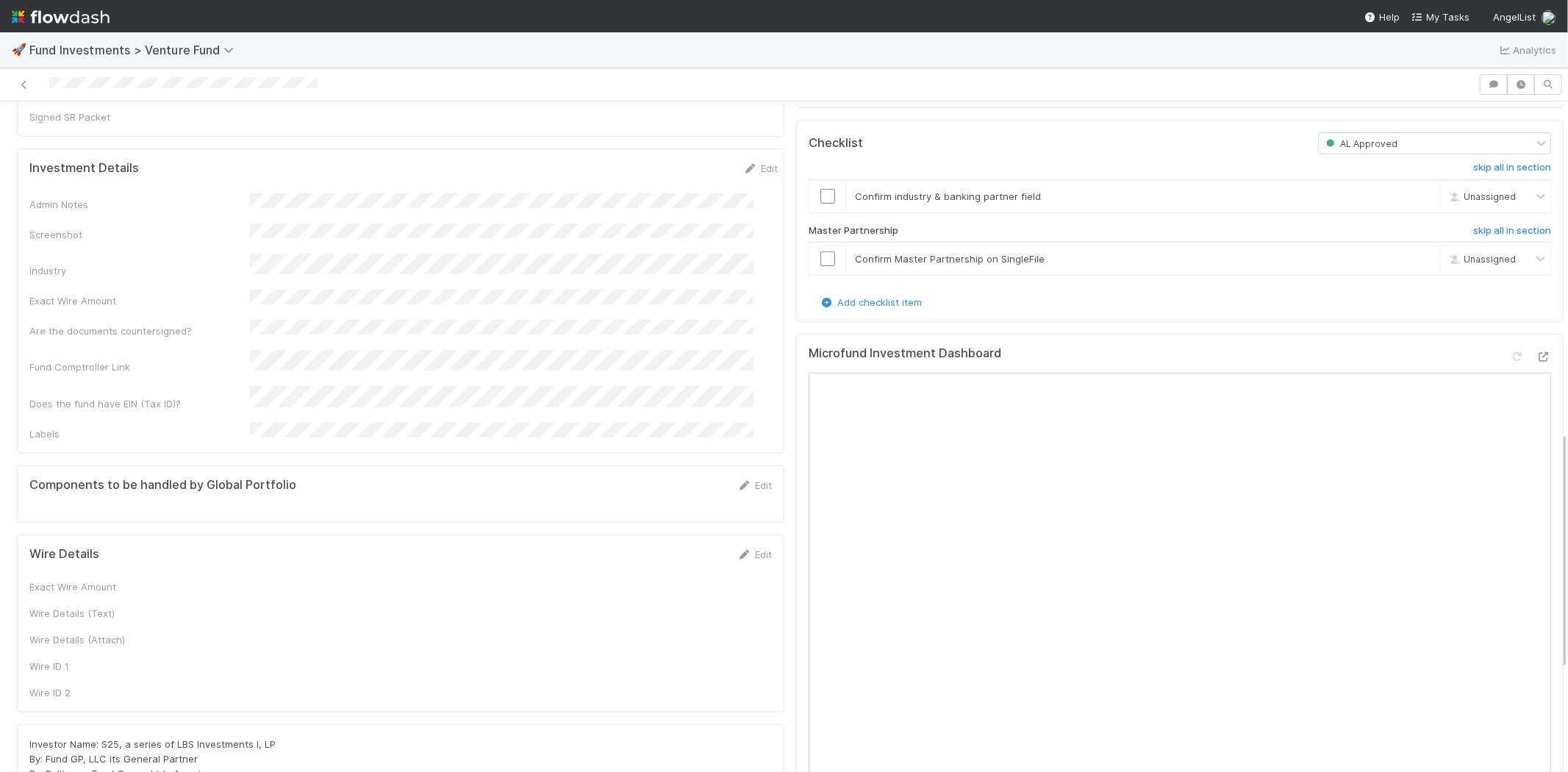
scroll to position [927, 0]
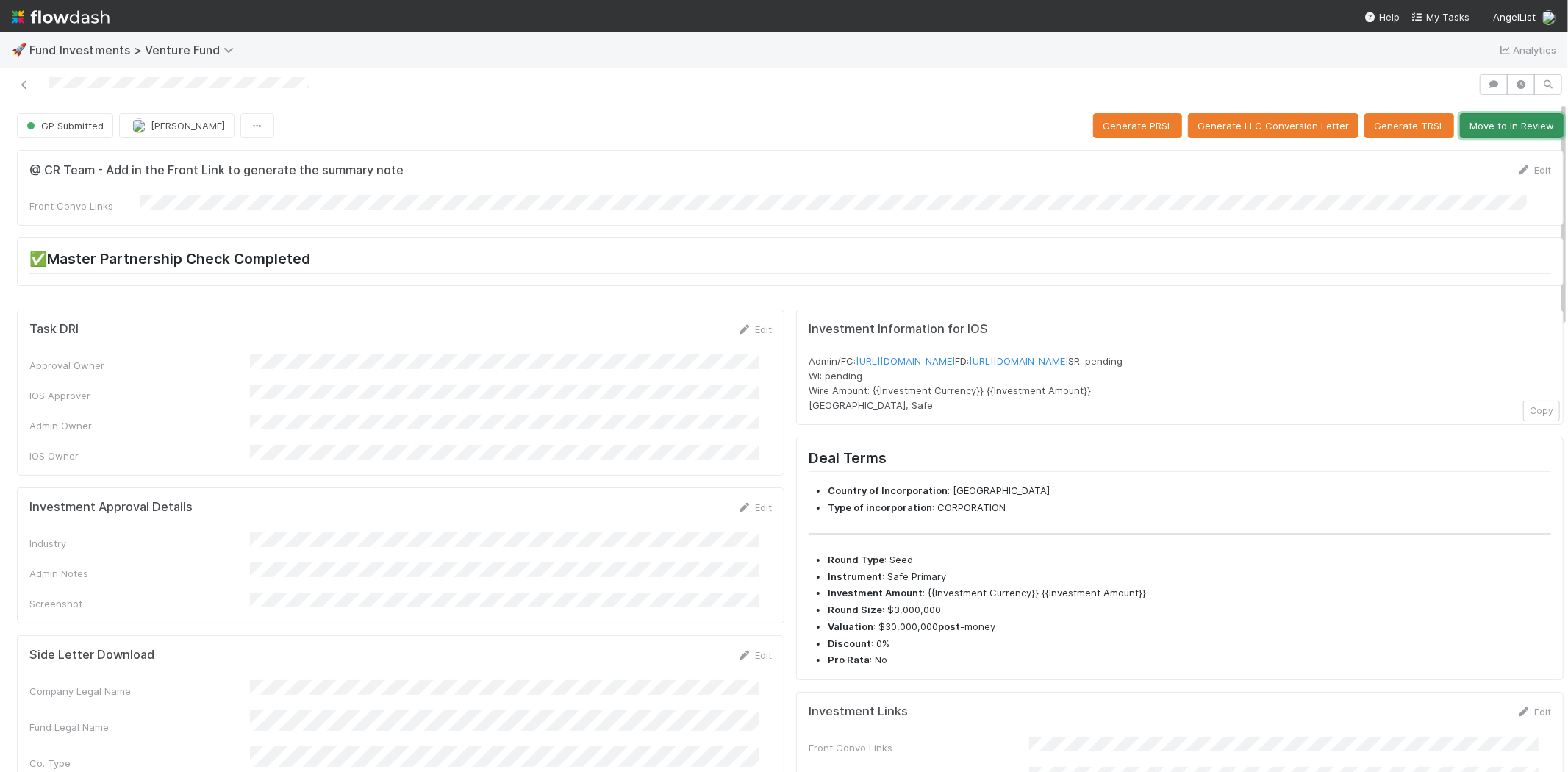
click at [1492, 122] on button "Move to In Review" at bounding box center [1512, 126] width 104 height 25
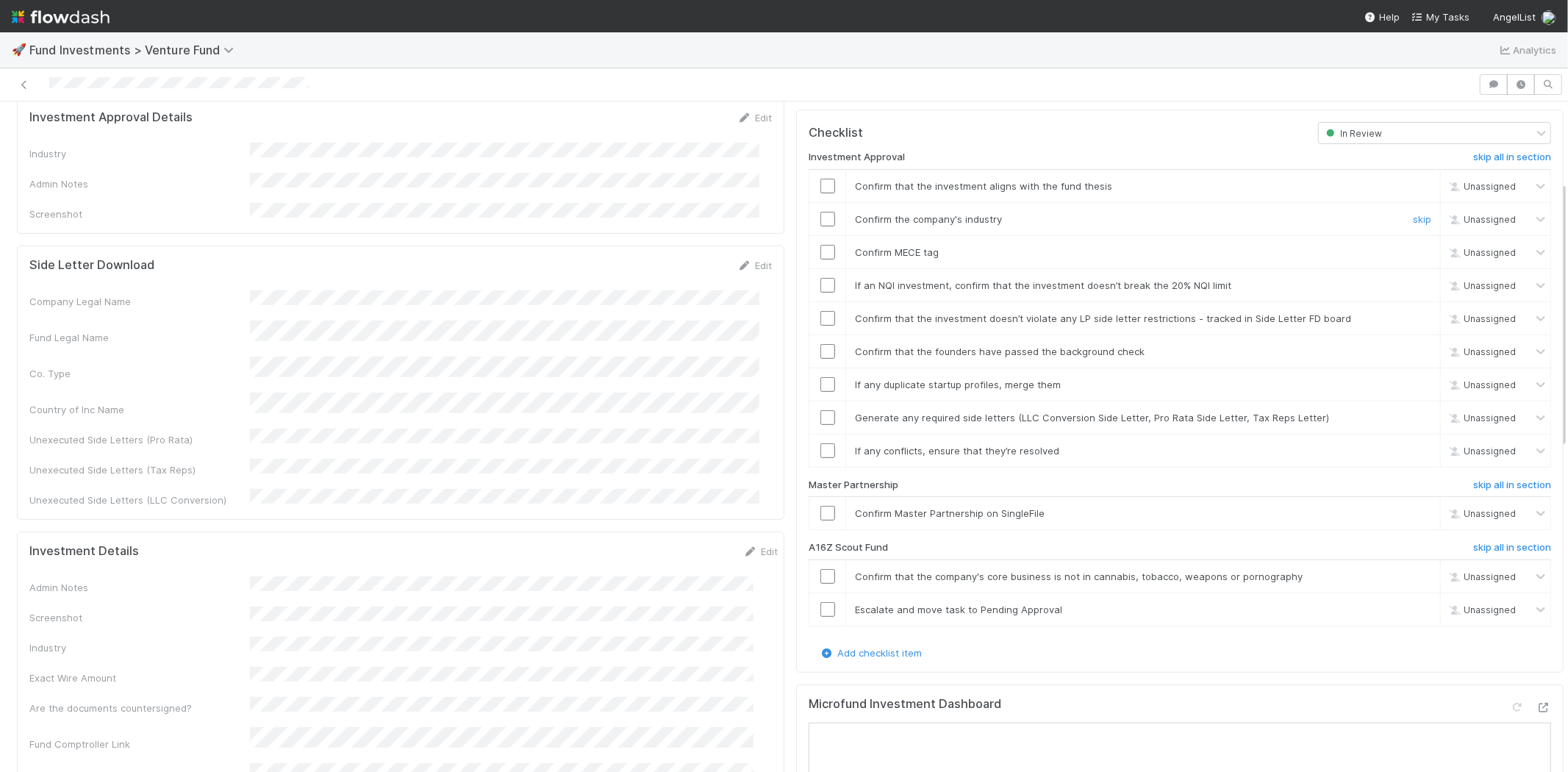
scroll to position [408, 0]
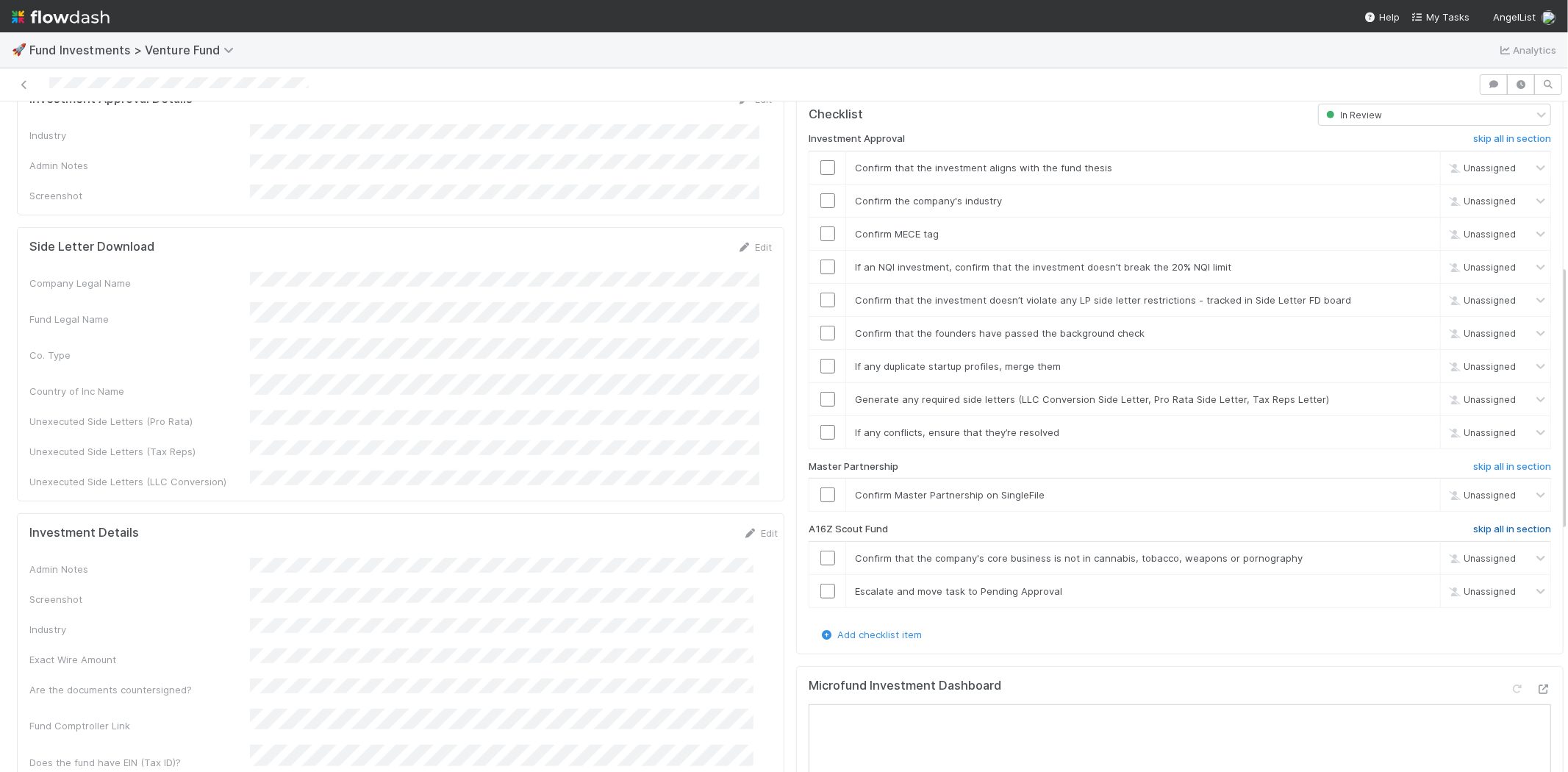
click at [1473, 524] on h6 "skip all in section" at bounding box center [1512, 529] width 78 height 12
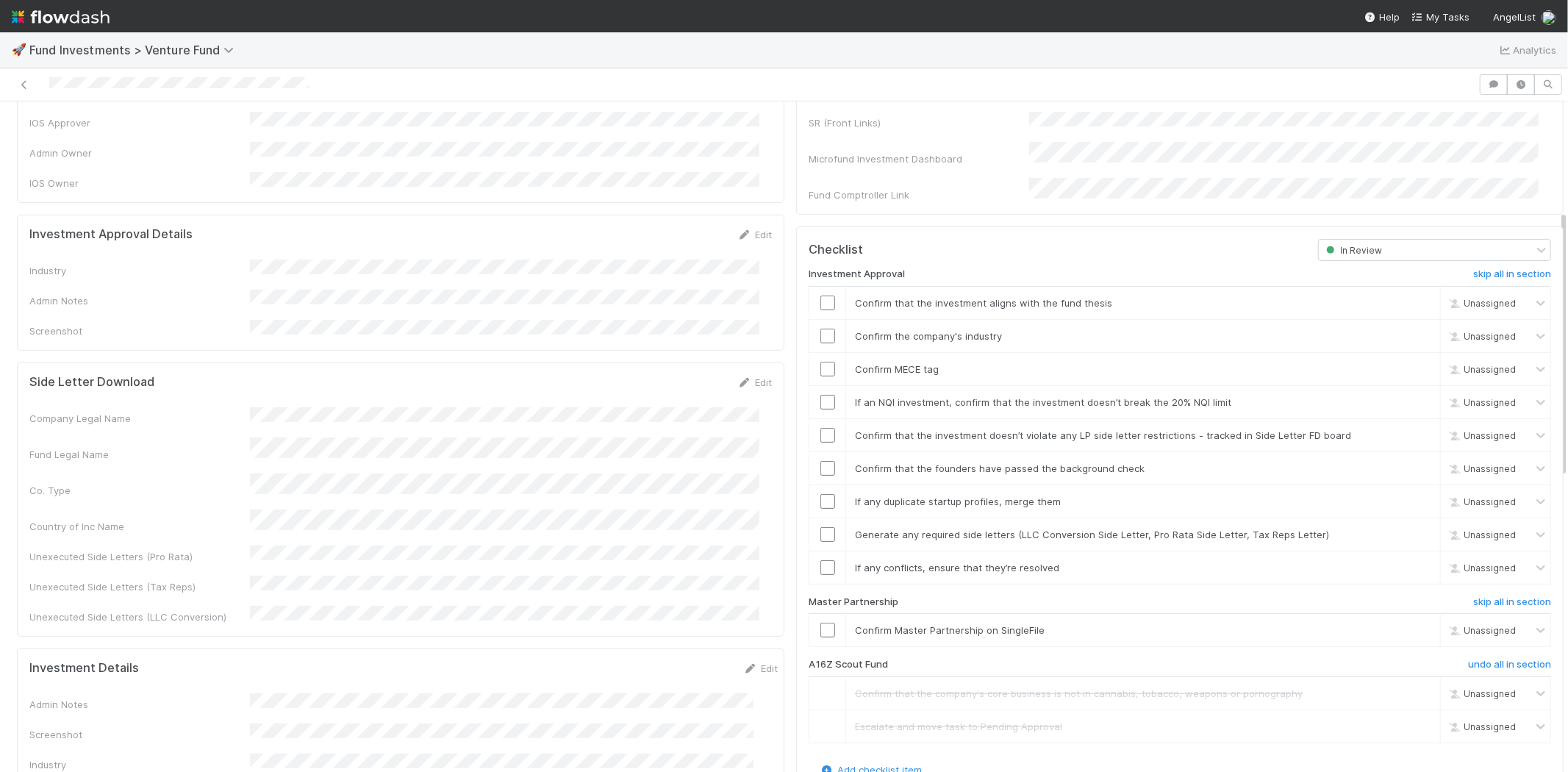
scroll to position [245, 0]
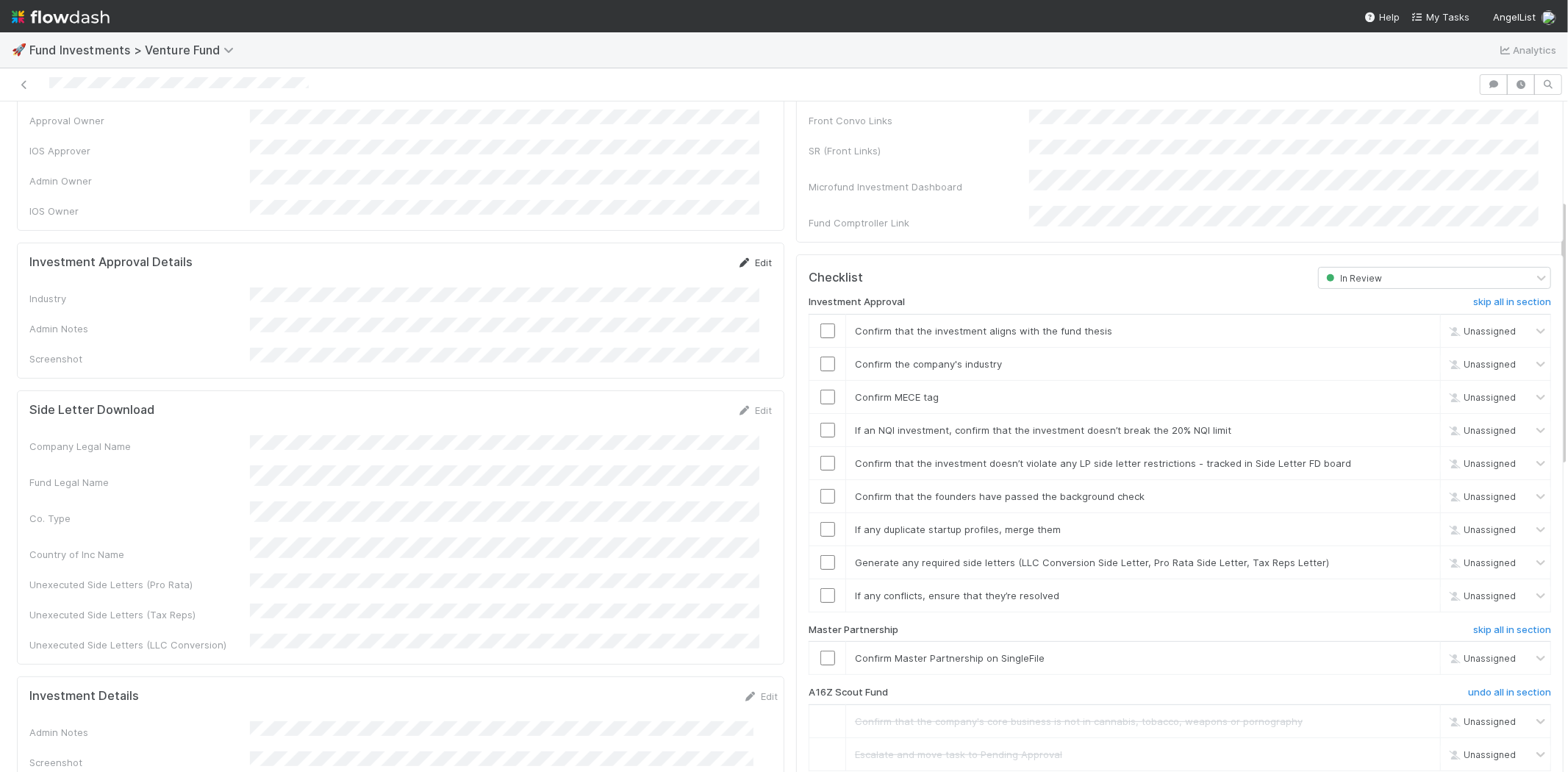
click at [737, 258] on icon at bounding box center [745, 263] width 15 height 9
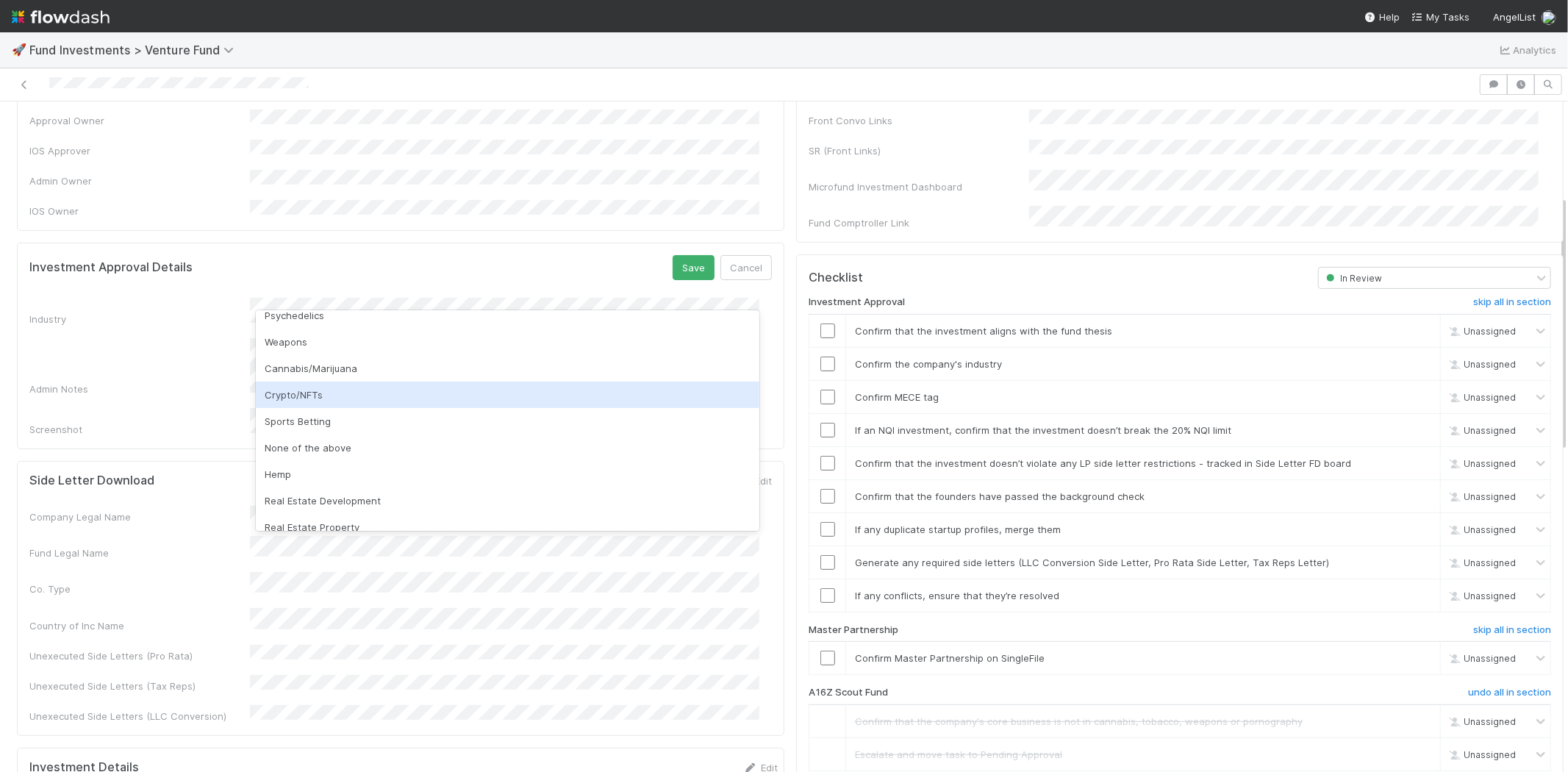
scroll to position [420, 0]
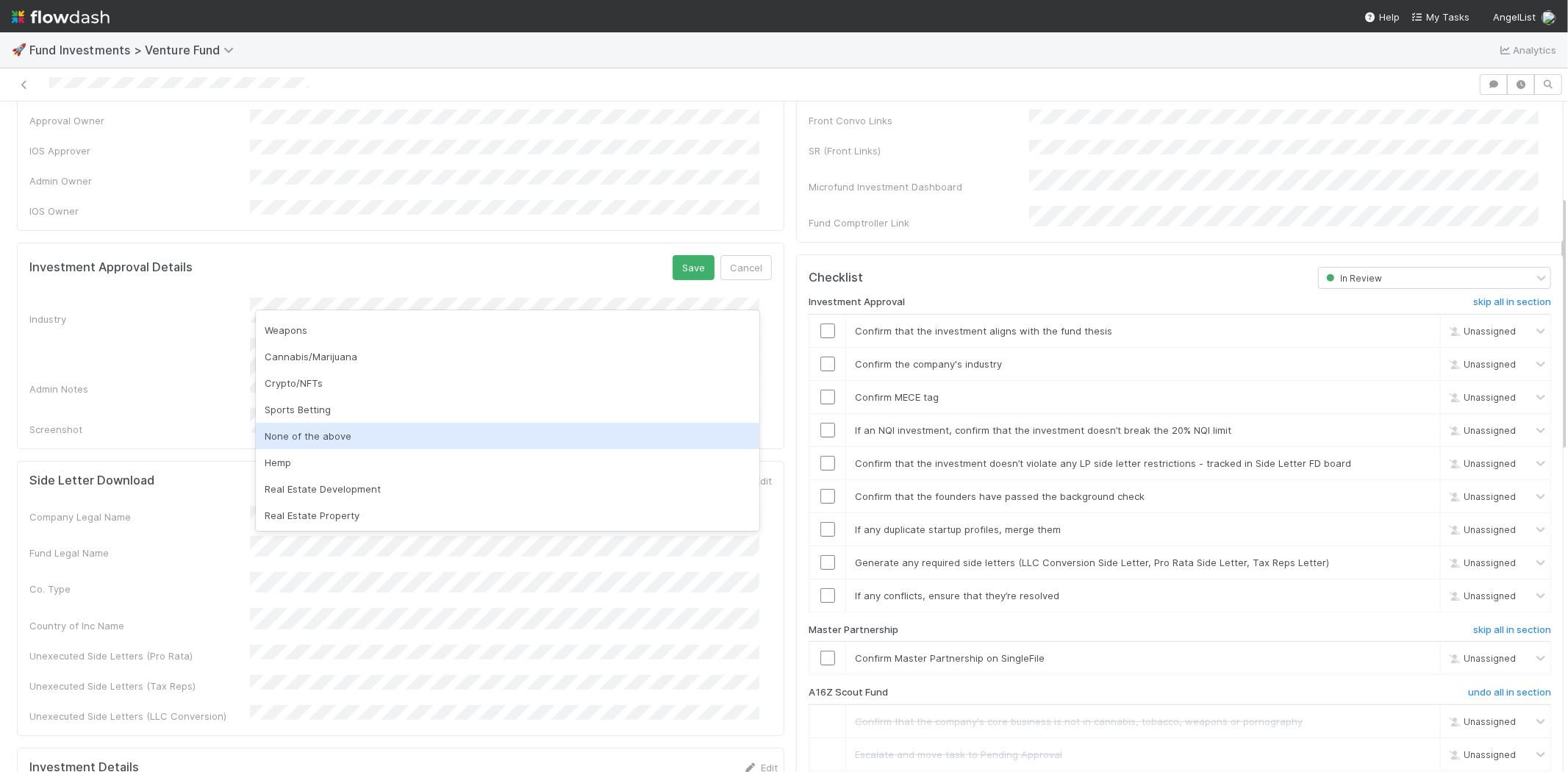
click at [317, 436] on div "None of the above" at bounding box center [508, 436] width 503 height 27
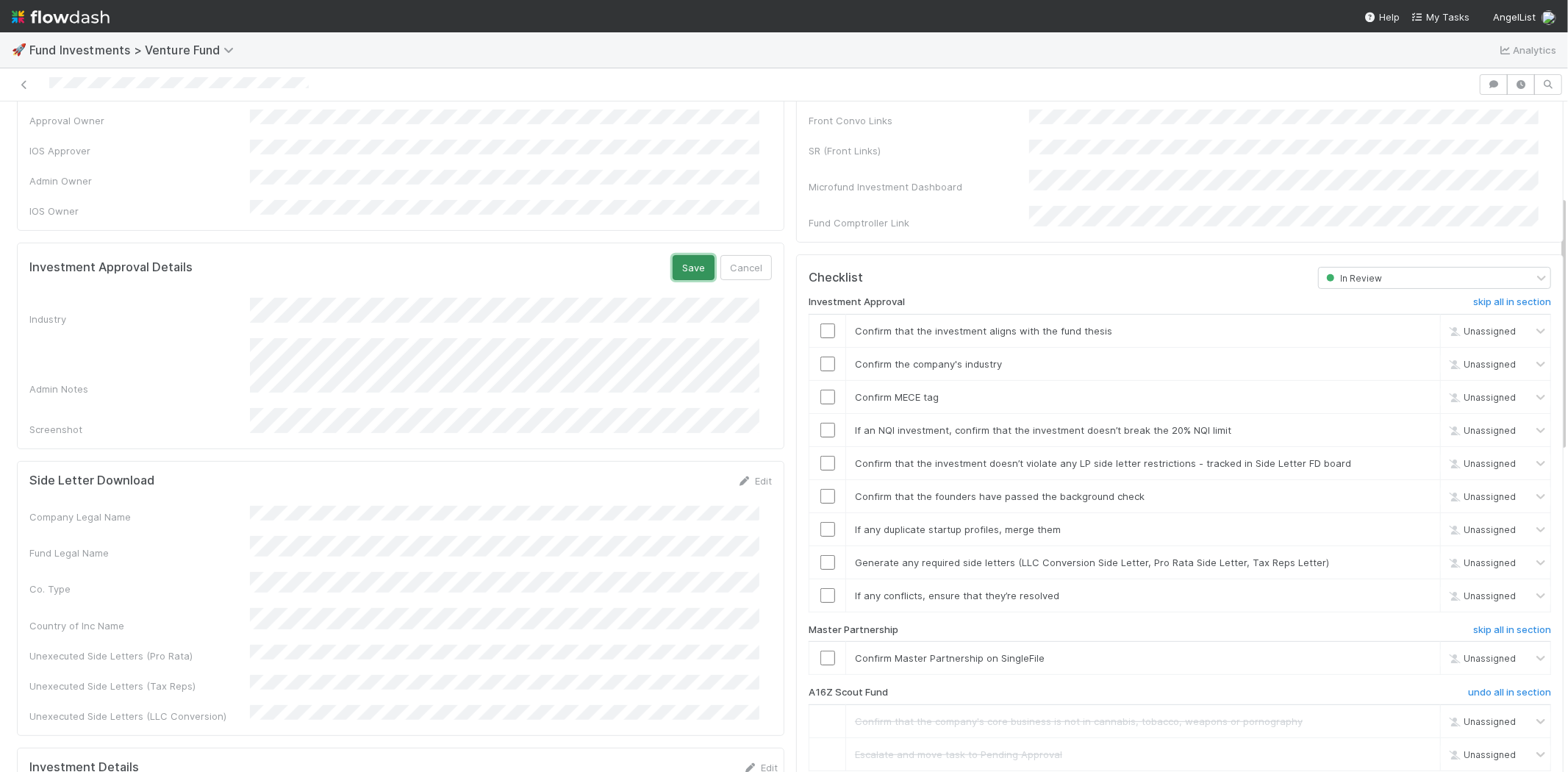
click at [673, 255] on button "Save" at bounding box center [694, 268] width 42 height 25
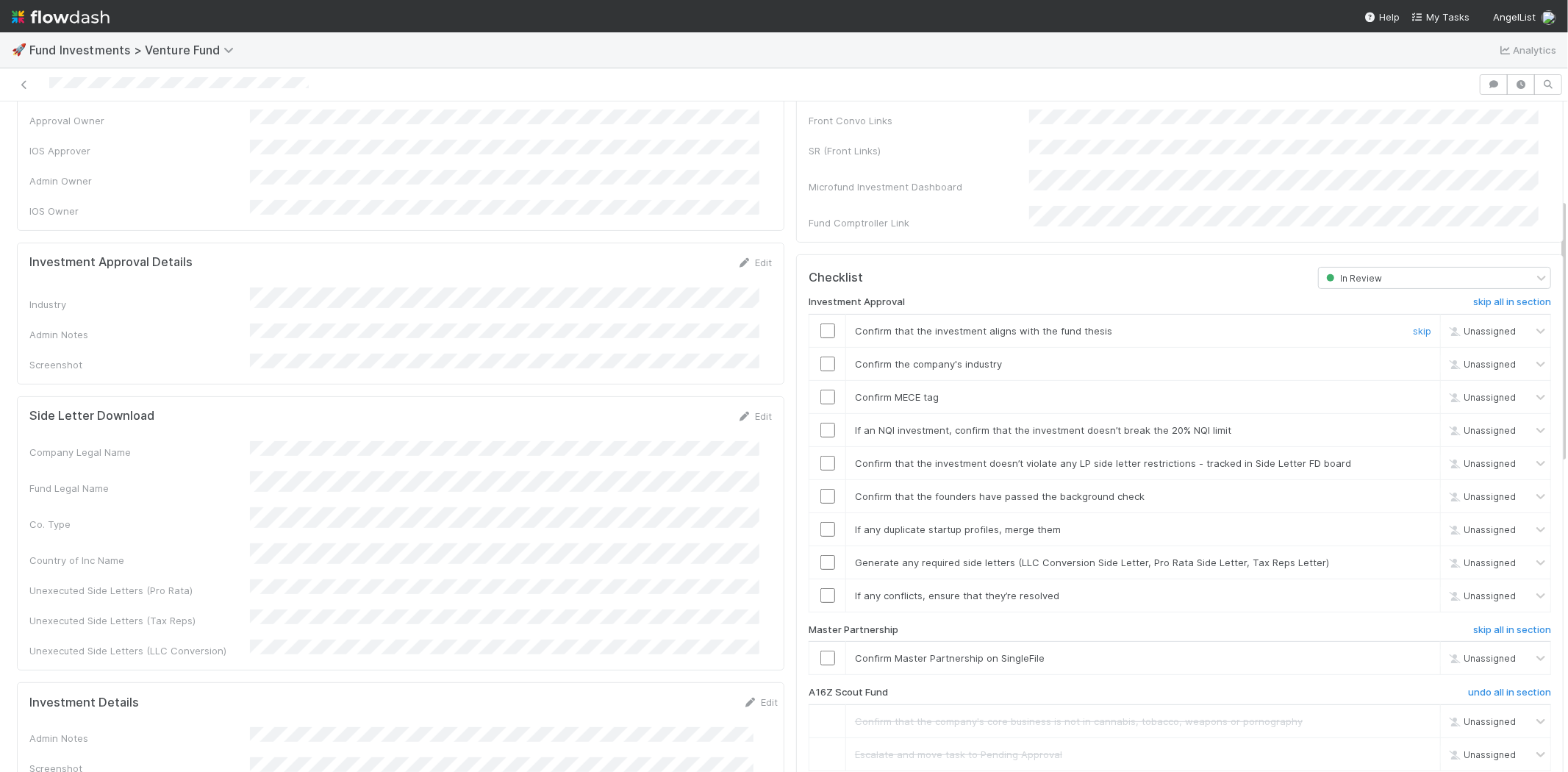
click at [820, 323] on input "checkbox" at bounding box center [828, 331] width 15 height 15
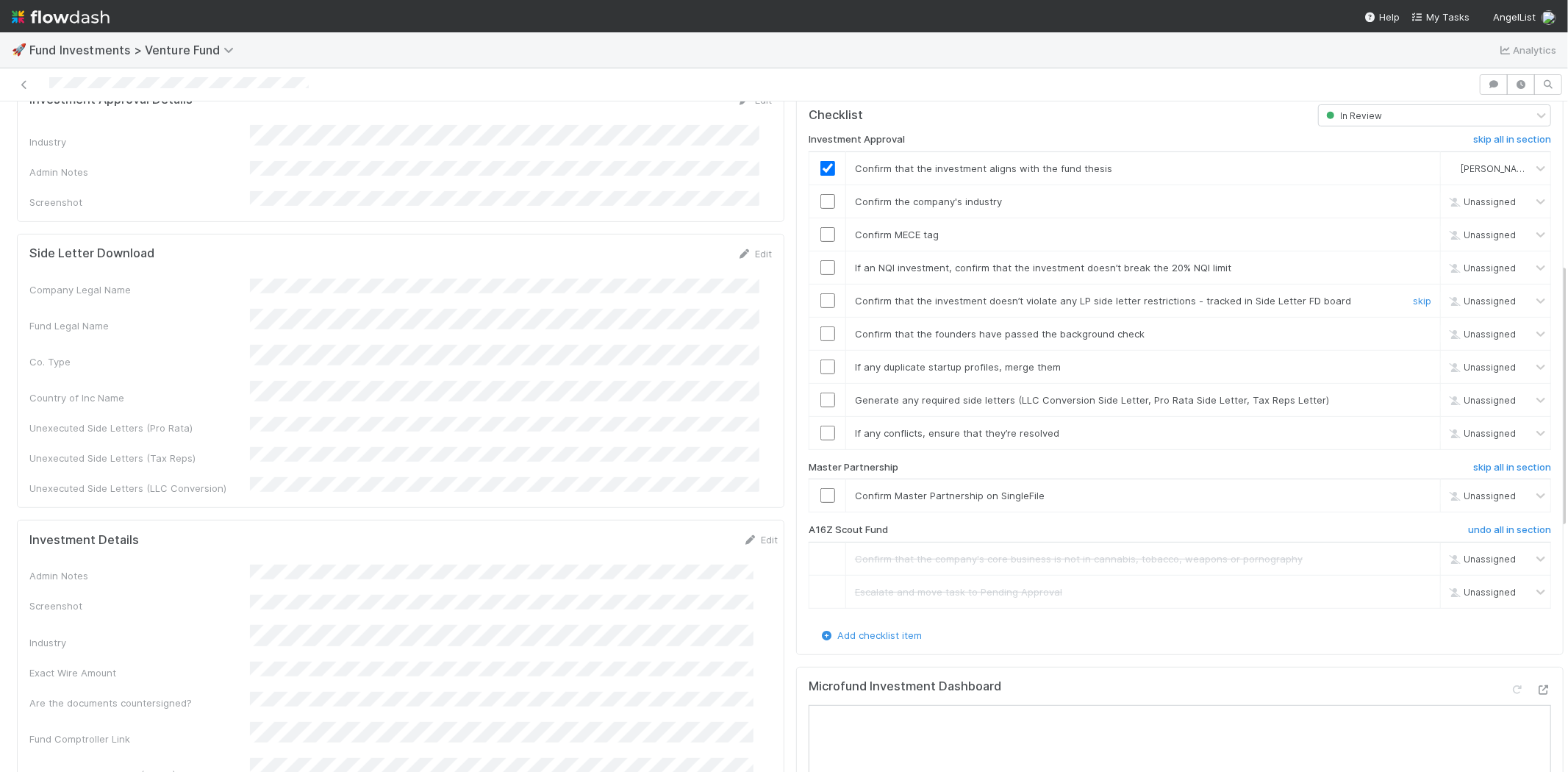
scroll to position [408, 0]
click at [820, 193] on input "checkbox" at bounding box center [828, 201] width 15 height 15
drag, startPoint x: 814, startPoint y: 210, endPoint x: 815, endPoint y: 238, distance: 28.0
click at [820, 227] on input "checkbox" at bounding box center [828, 234] width 15 height 15
click at [820, 259] on input "checkbox" at bounding box center [828, 267] width 15 height 15
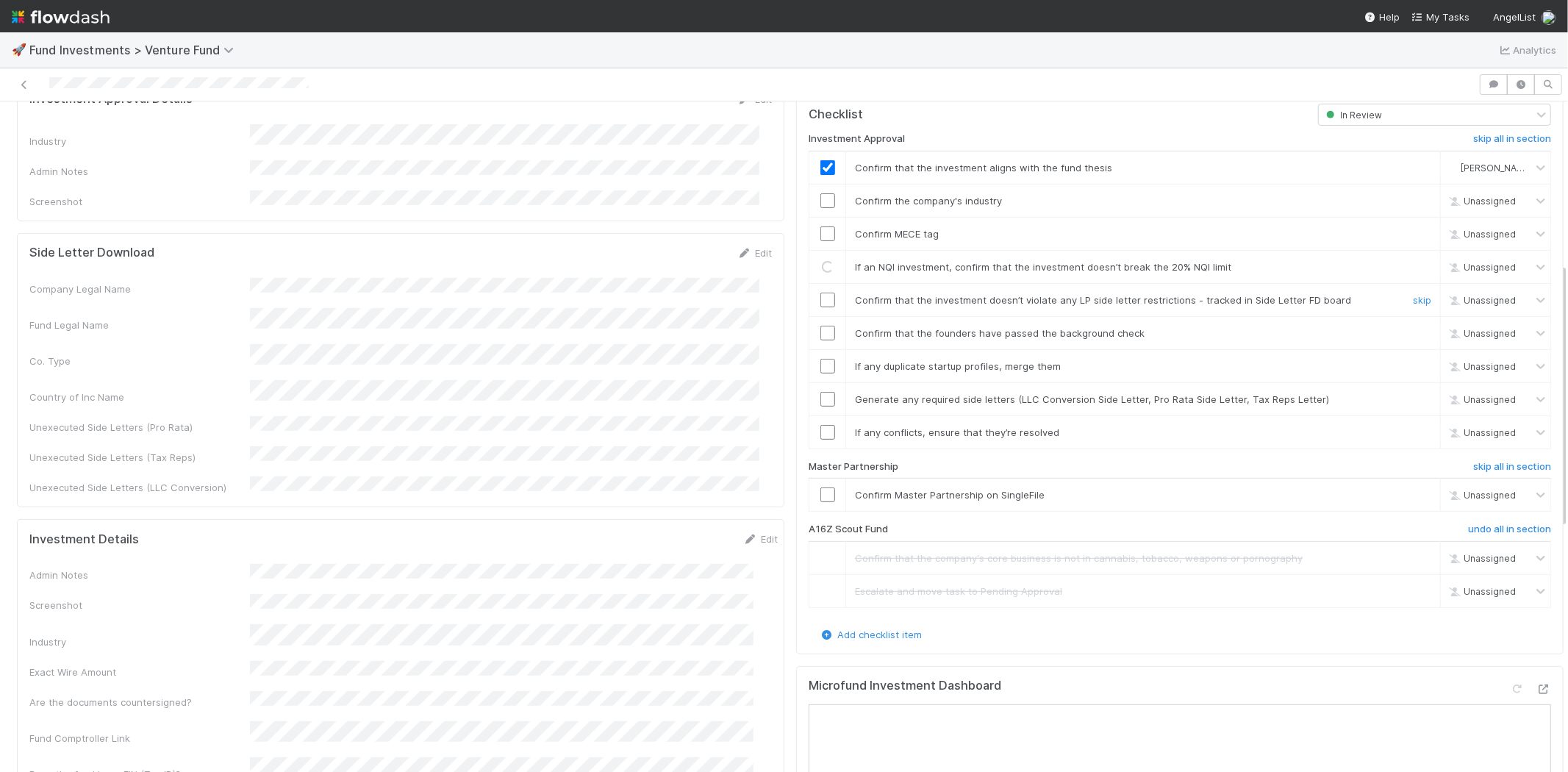
click at [820, 293] on input "checkbox" at bounding box center [828, 300] width 15 height 15
checkbox input "true"
click at [820, 259] on input "checkbox" at bounding box center [828, 267] width 15 height 15
click at [820, 293] on input "checkbox" at bounding box center [828, 300] width 15 height 15
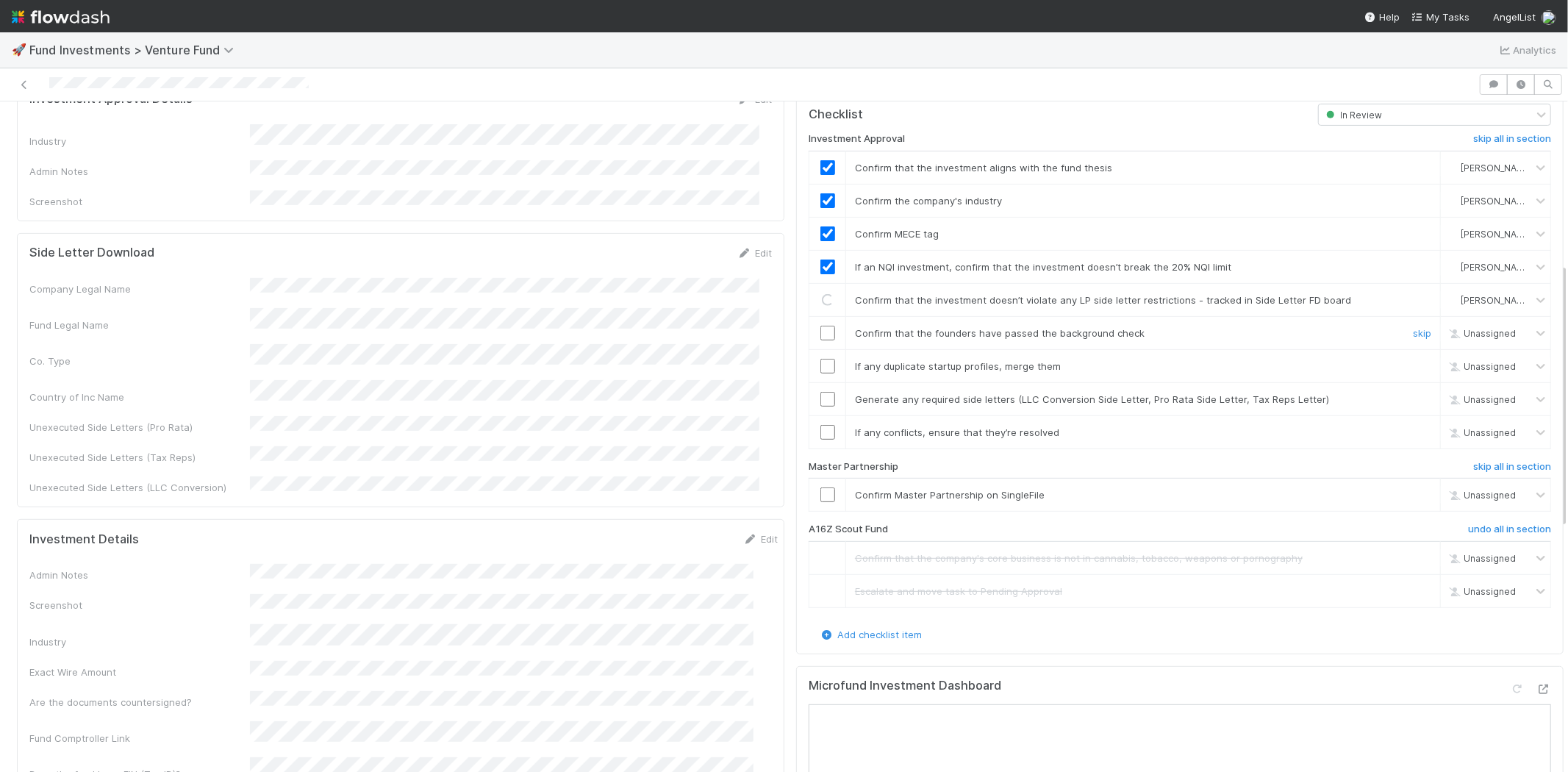
click at [820, 326] on input "checkbox" at bounding box center [828, 333] width 15 height 15
click at [820, 359] on input "checkbox" at bounding box center [828, 367] width 15 height 15
click at [820, 392] on input "checkbox" at bounding box center [828, 399] width 15 height 15
click at [820, 425] on input "checkbox" at bounding box center [828, 432] width 15 height 15
click at [820, 488] on input "checkbox" at bounding box center [828, 495] width 15 height 15
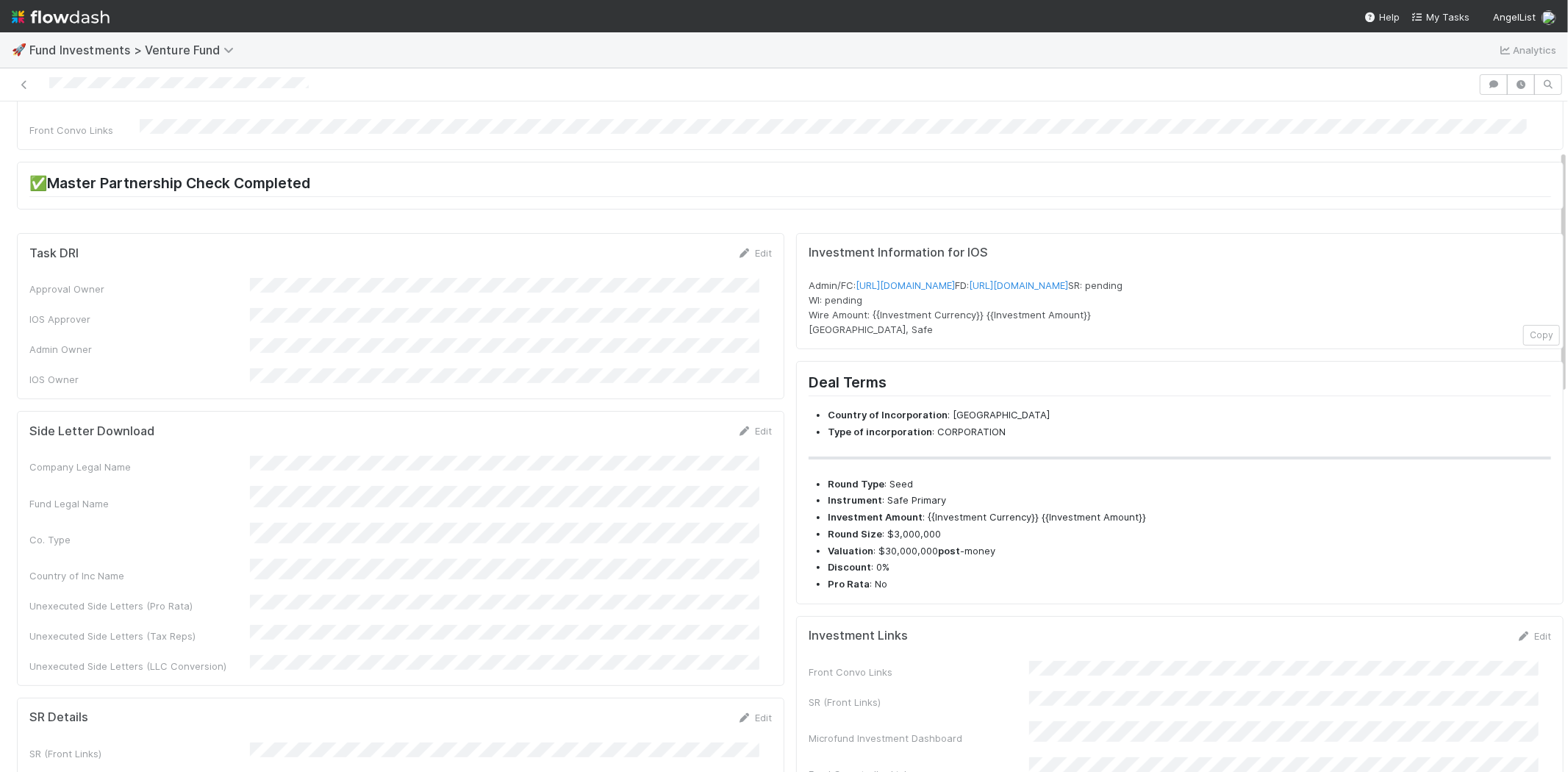
scroll to position [0, 0]
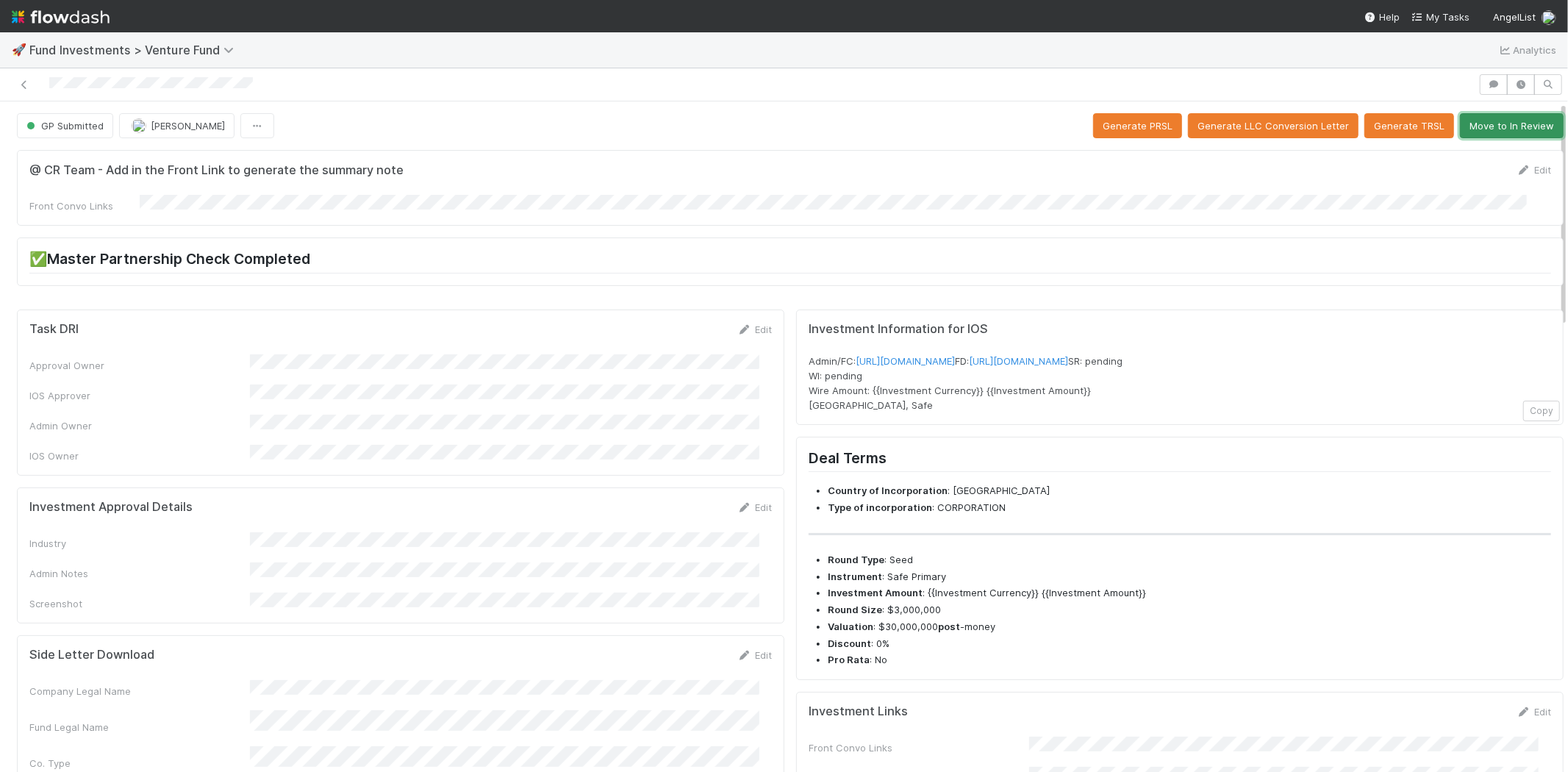
click at [1494, 123] on button "Move to In Review" at bounding box center [1512, 126] width 104 height 25
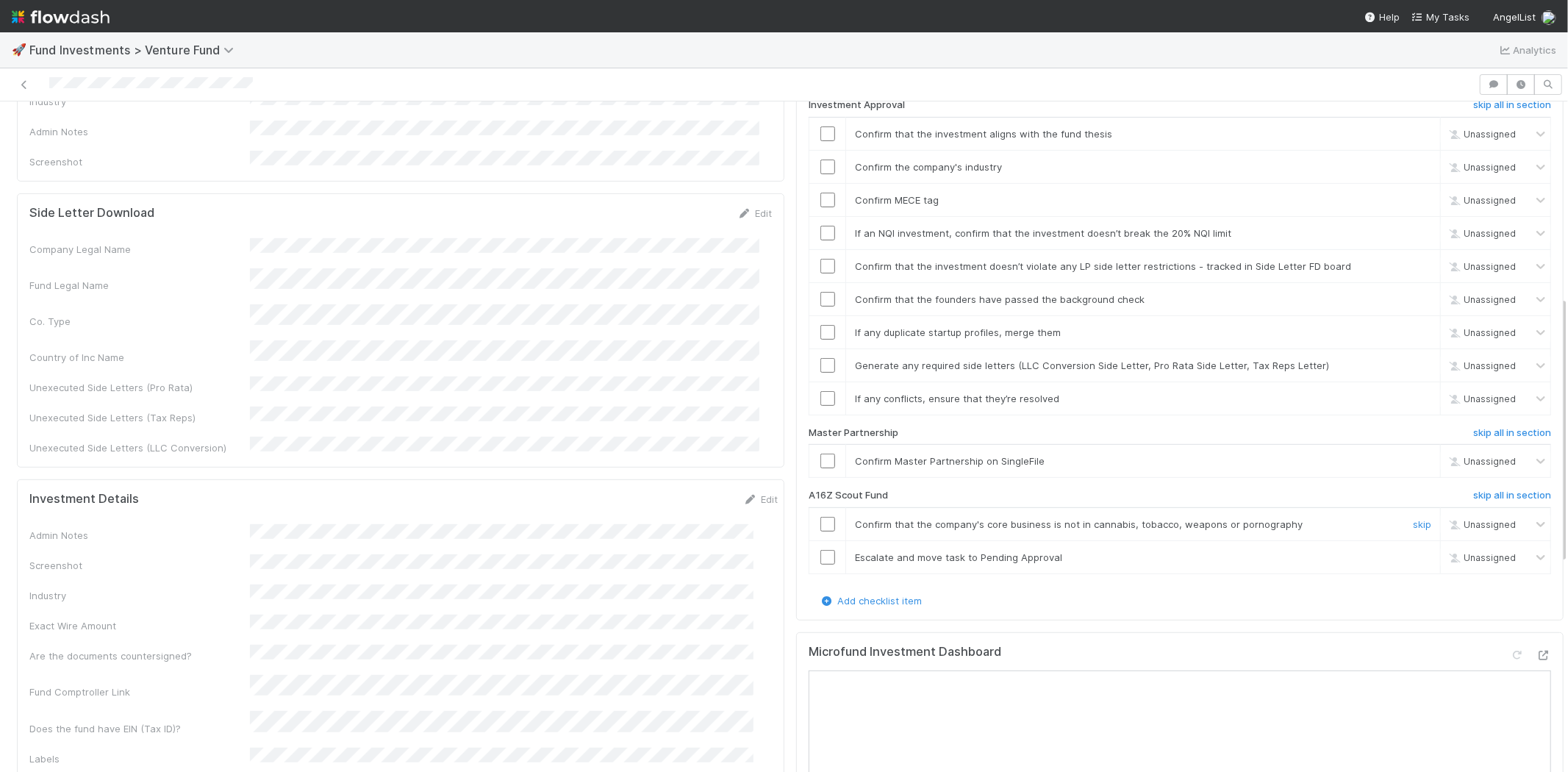
scroll to position [489, 0]
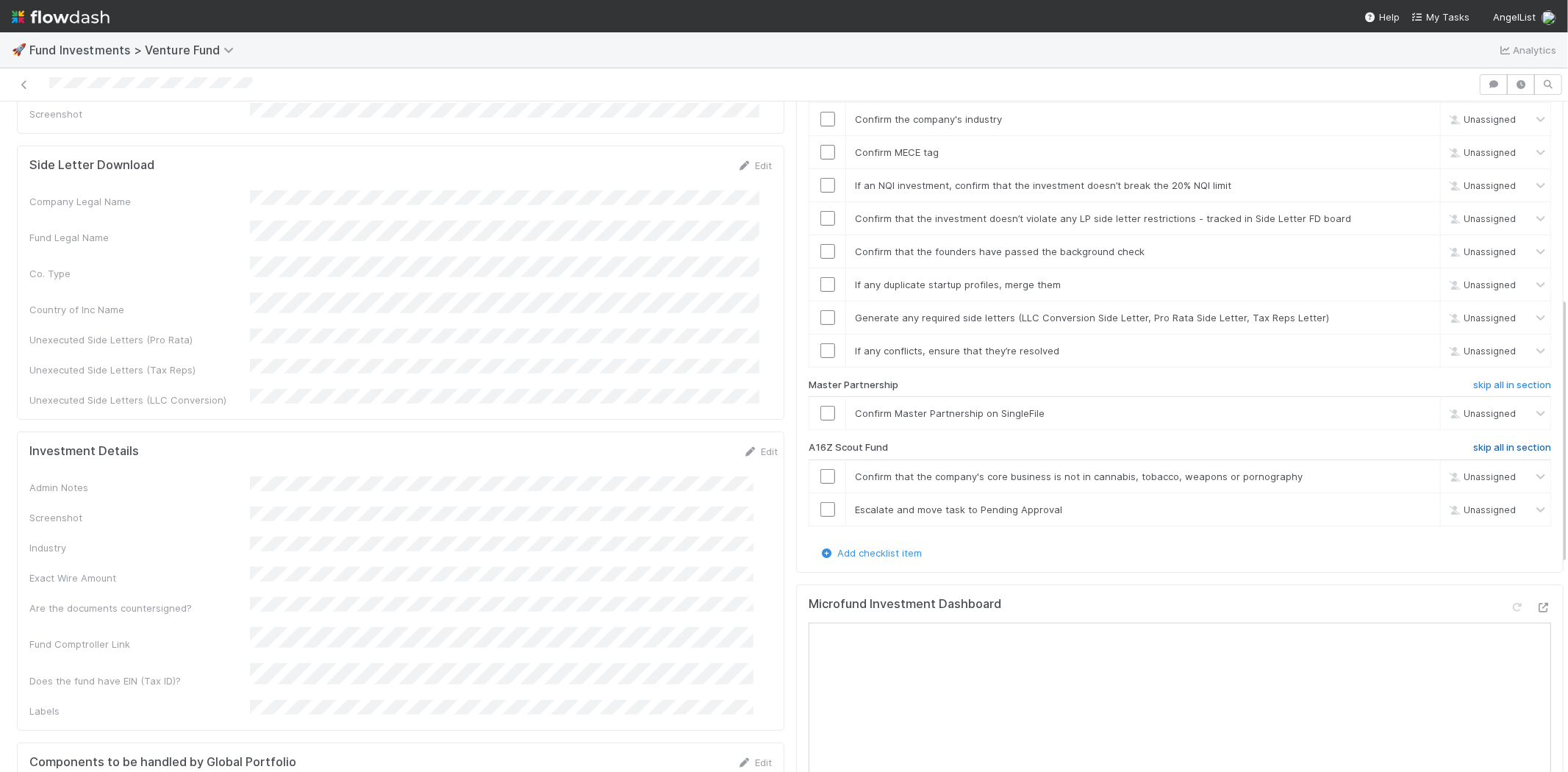
click at [1473, 442] on h6 "skip all in section" at bounding box center [1512, 448] width 78 height 12
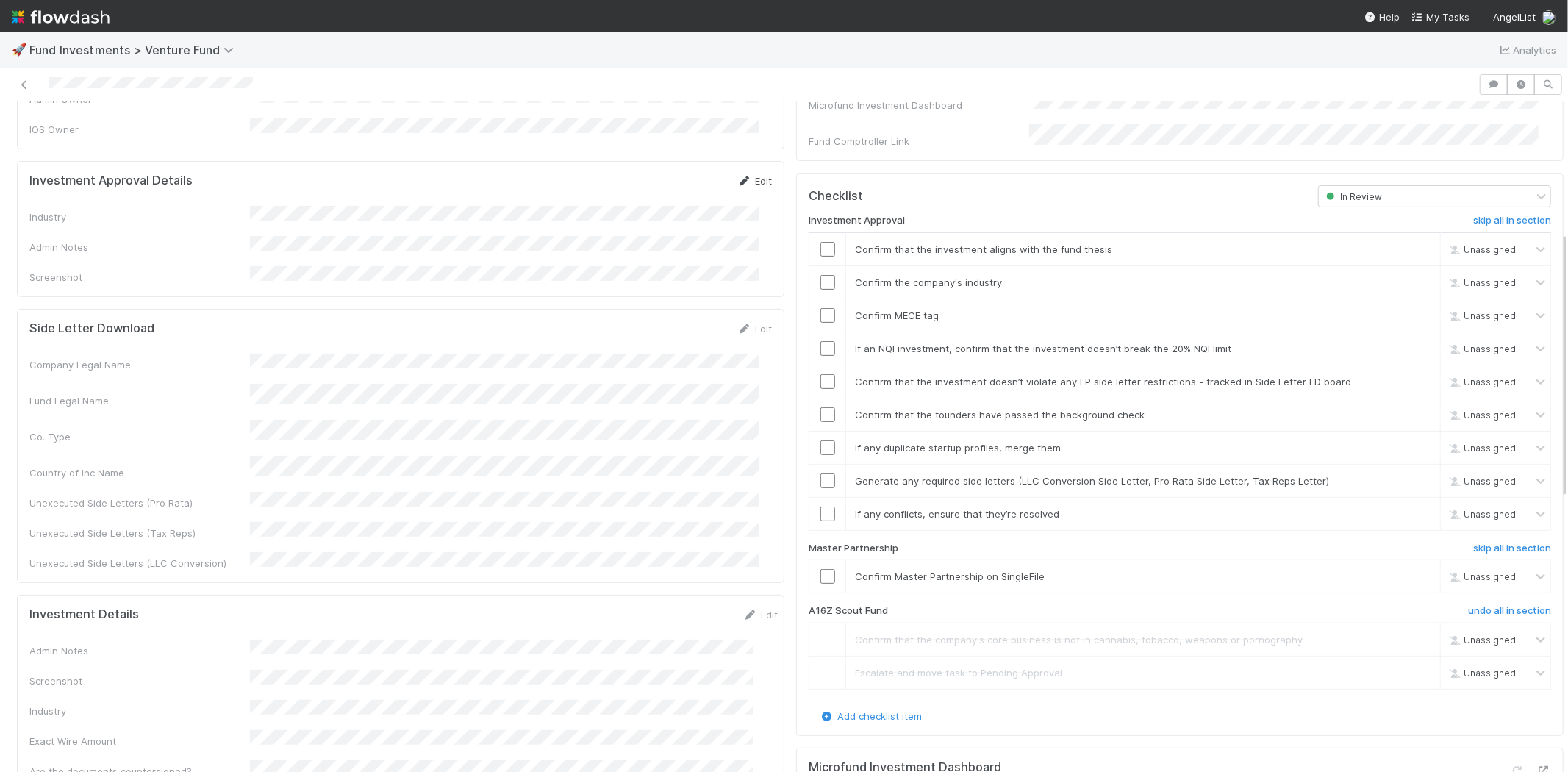
click at [747, 175] on link "Edit" at bounding box center [754, 181] width 34 height 12
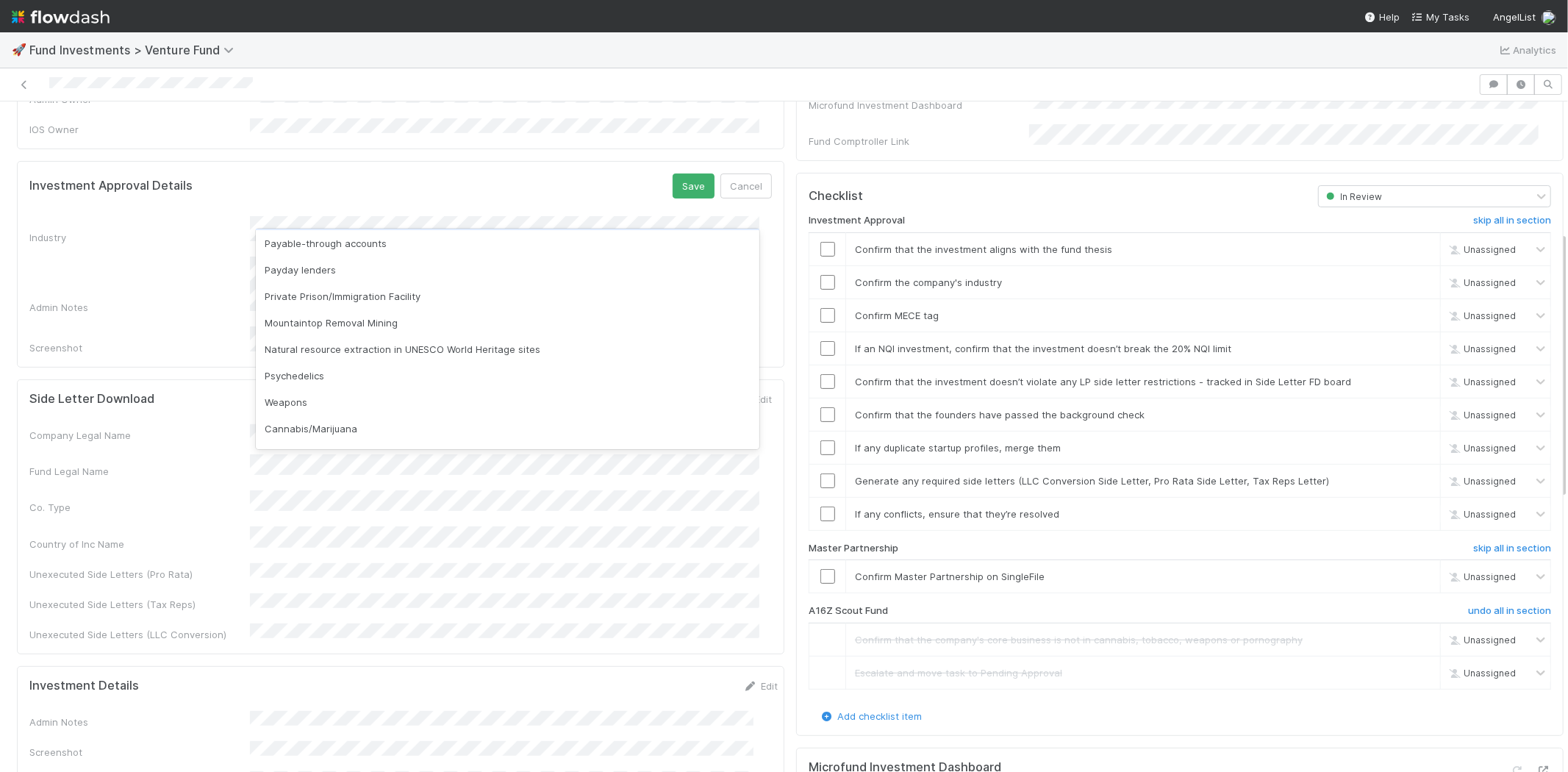
scroll to position [420, 0]
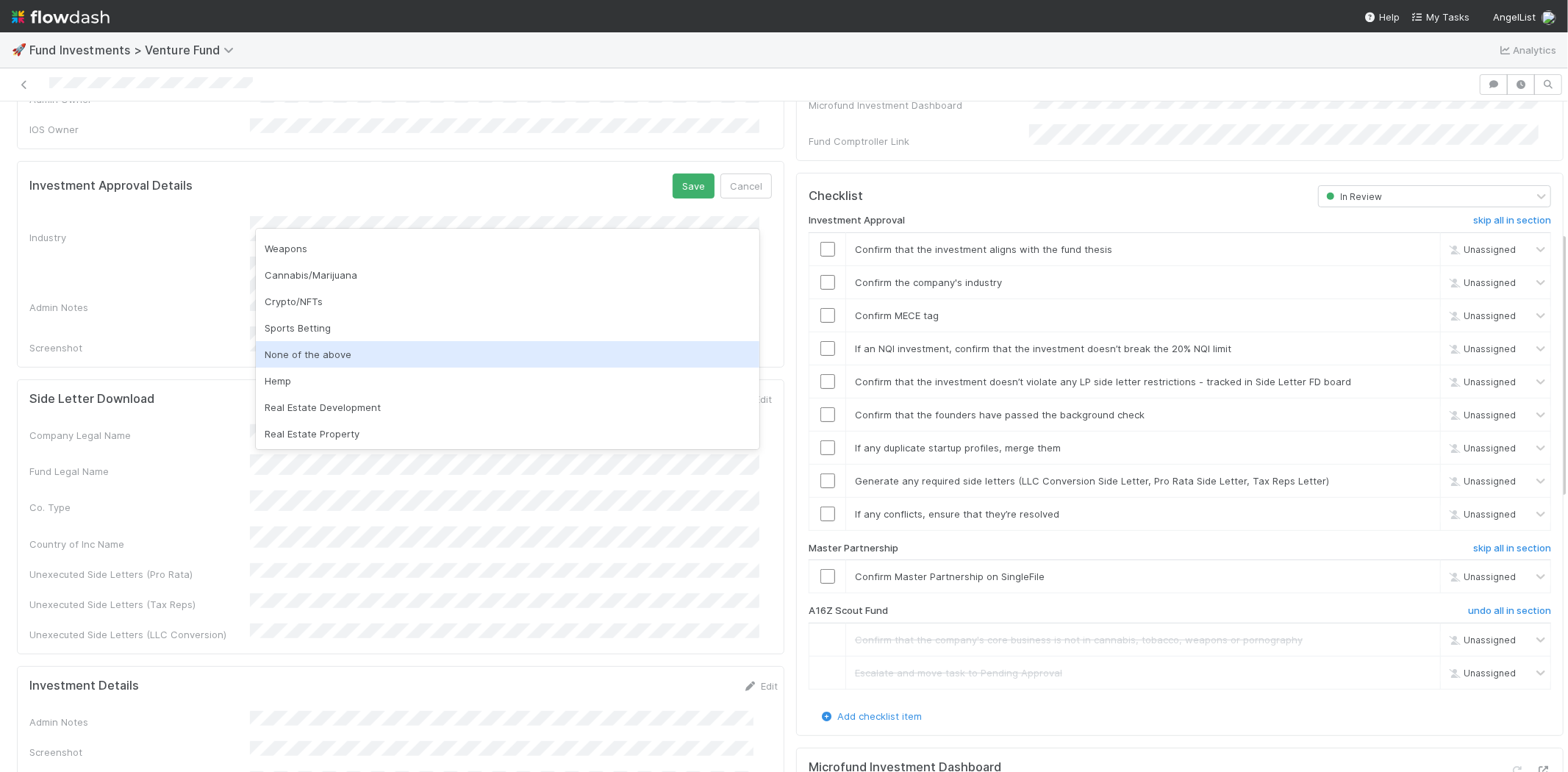
click at [392, 359] on div "None of the above" at bounding box center [508, 355] width 503 height 27
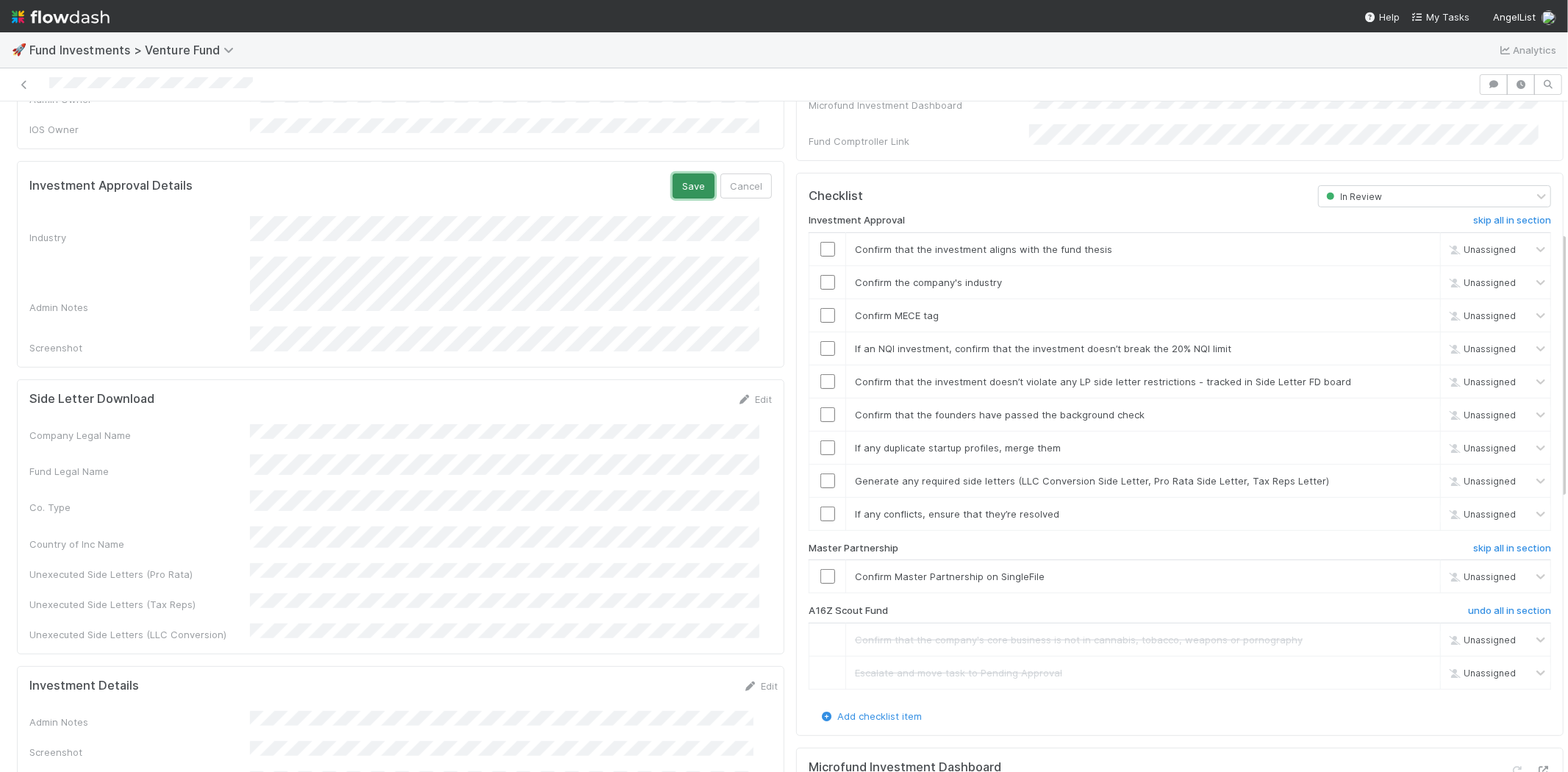
click at [673, 174] on button "Save" at bounding box center [694, 186] width 42 height 25
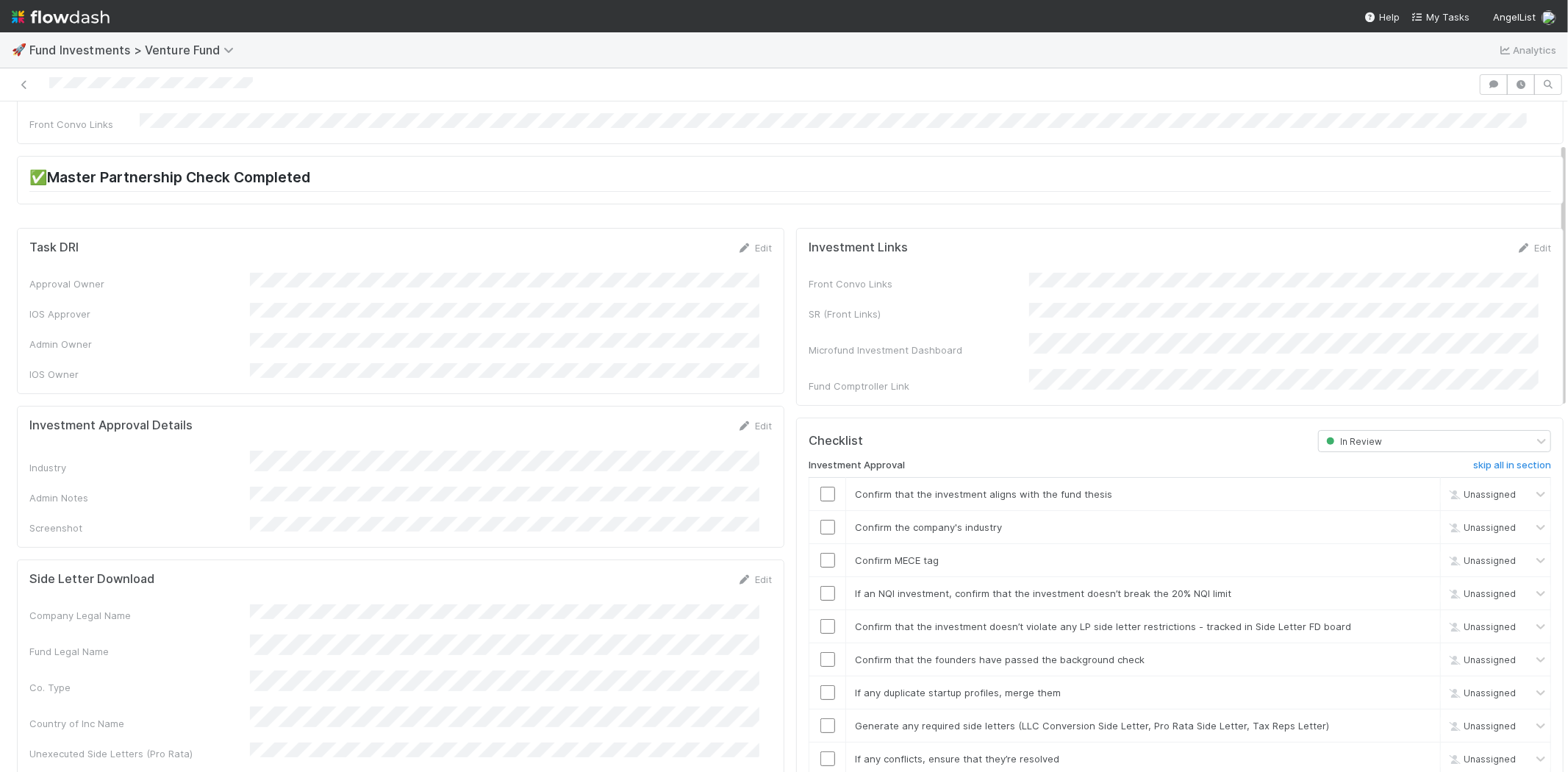
scroll to position [245, 0]
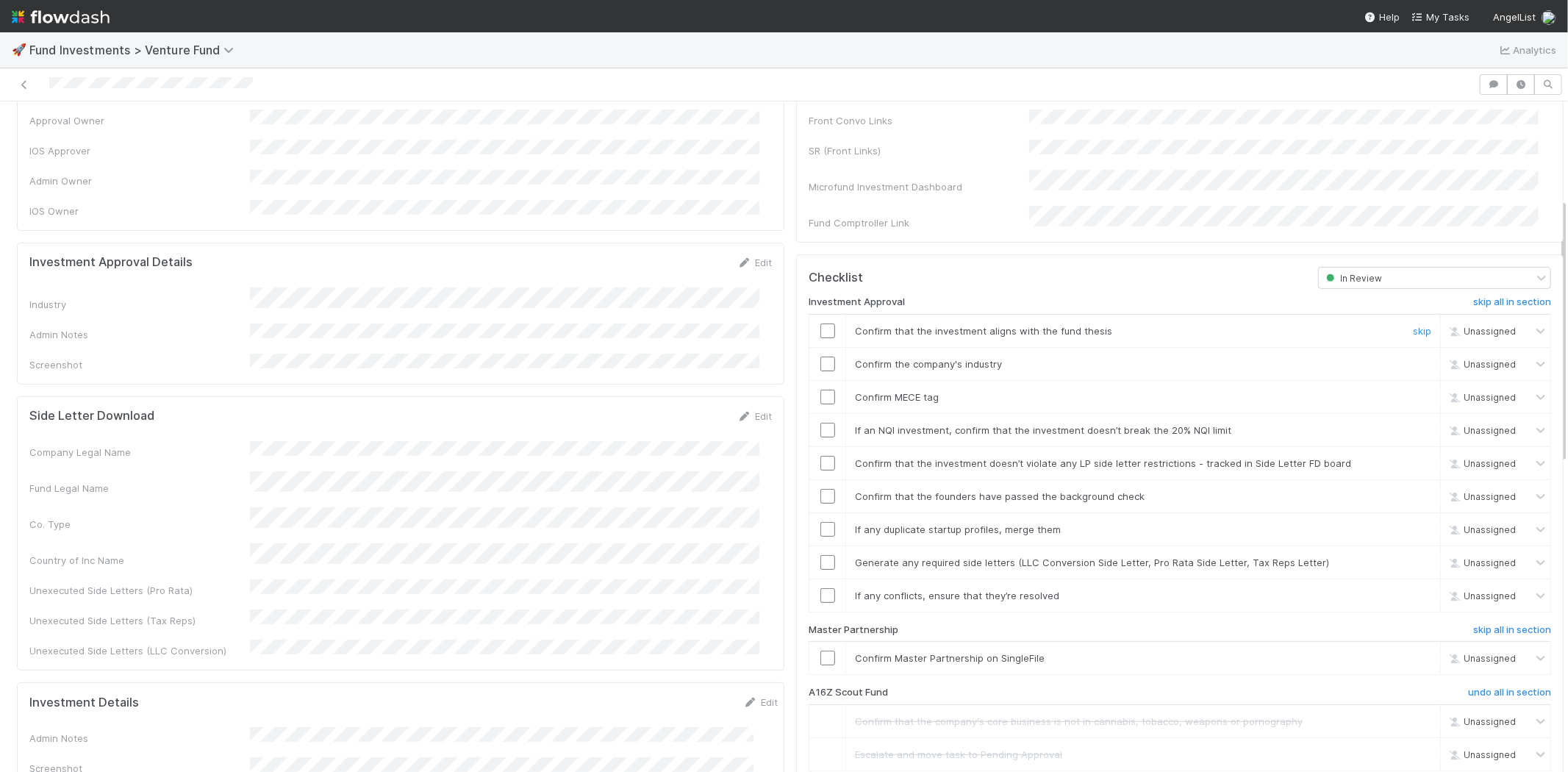
click at [820, 323] on input "checkbox" at bounding box center [828, 331] width 15 height 15
click at [820, 357] on input "checkbox" at bounding box center [828, 364] width 15 height 15
click at [820, 389] on input "checkbox" at bounding box center [828, 397] width 15 height 15
click at [821, 423] on input "checkbox" at bounding box center [828, 430] width 15 height 15
click at [817, 458] on td at bounding box center [828, 462] width 37 height 33
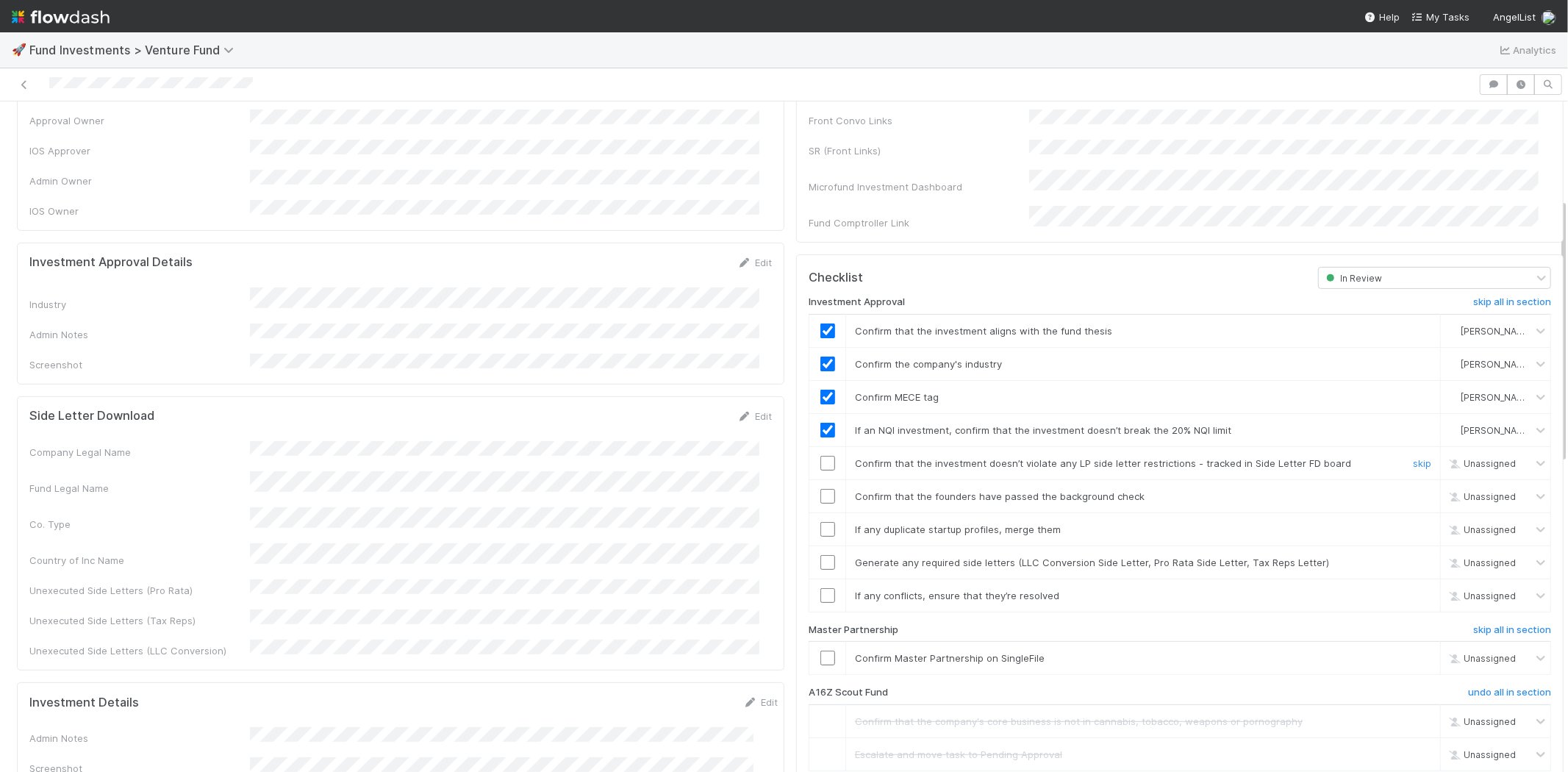
click at [820, 456] on input "checkbox" at bounding box center [828, 463] width 15 height 15
click at [817, 489] on td at bounding box center [828, 495] width 37 height 33
click at [820, 489] on input "checkbox" at bounding box center [828, 497] width 15 height 15
click at [820, 522] on input "checkbox" at bounding box center [828, 529] width 15 height 15
click at [820, 555] on input "checkbox" at bounding box center [828, 562] width 15 height 15
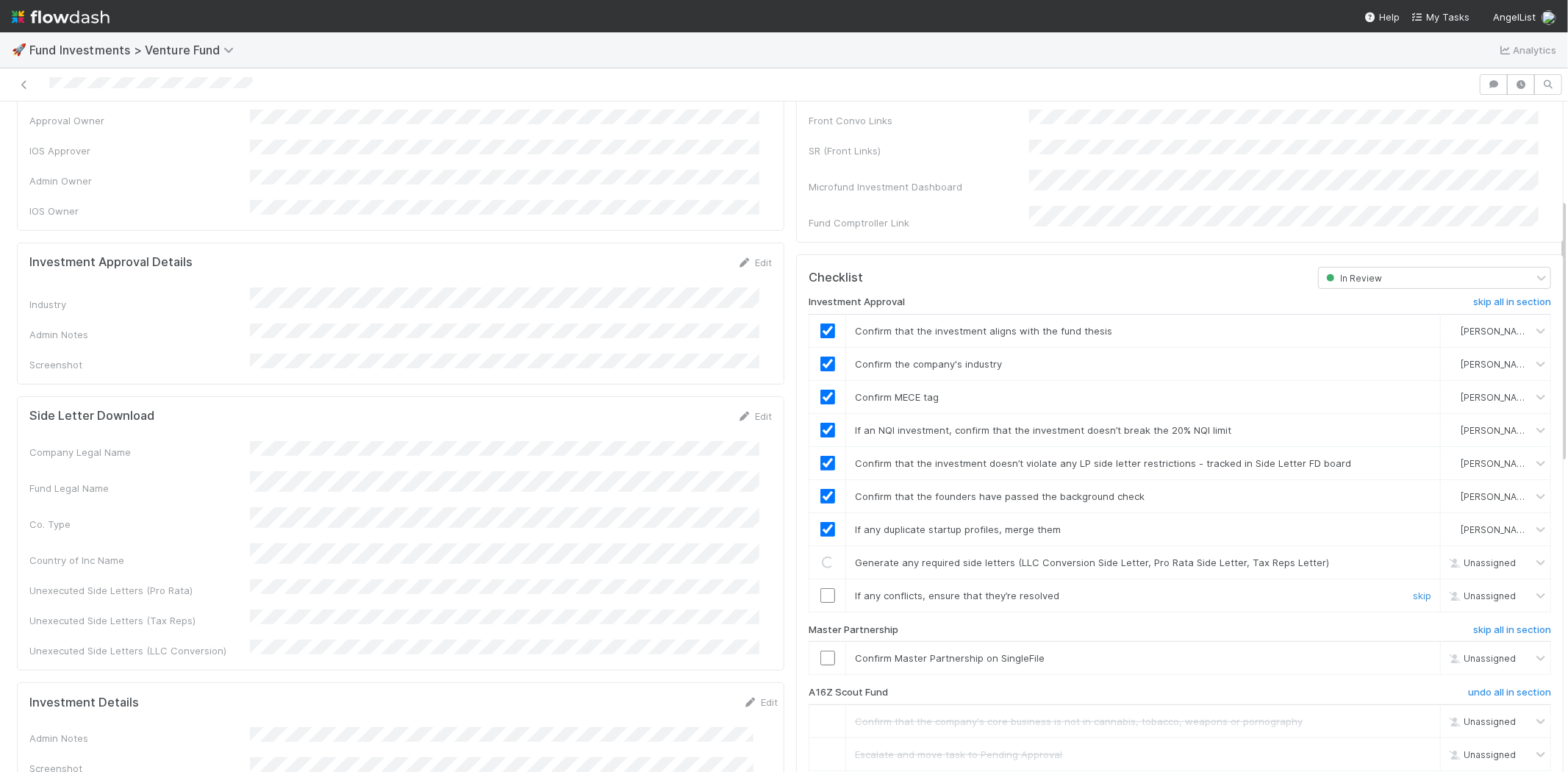
click at [820, 588] on input "checkbox" at bounding box center [828, 596] width 15 height 15
click at [815, 649] on td at bounding box center [828, 658] width 37 height 33
checkbox input "true"
click at [820, 650] on input "checkbox" at bounding box center [828, 658] width 15 height 15
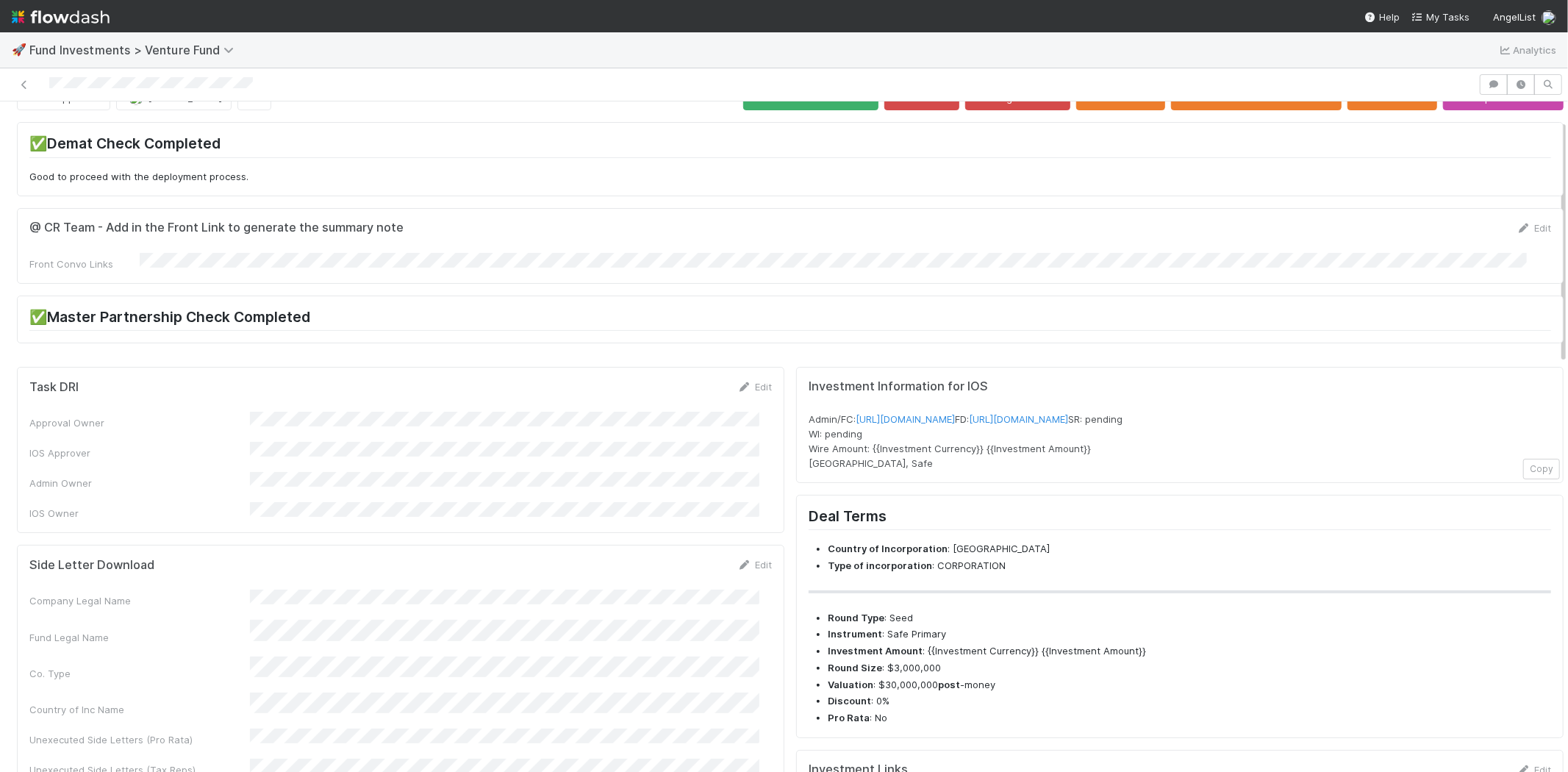
scroll to position [0, 0]
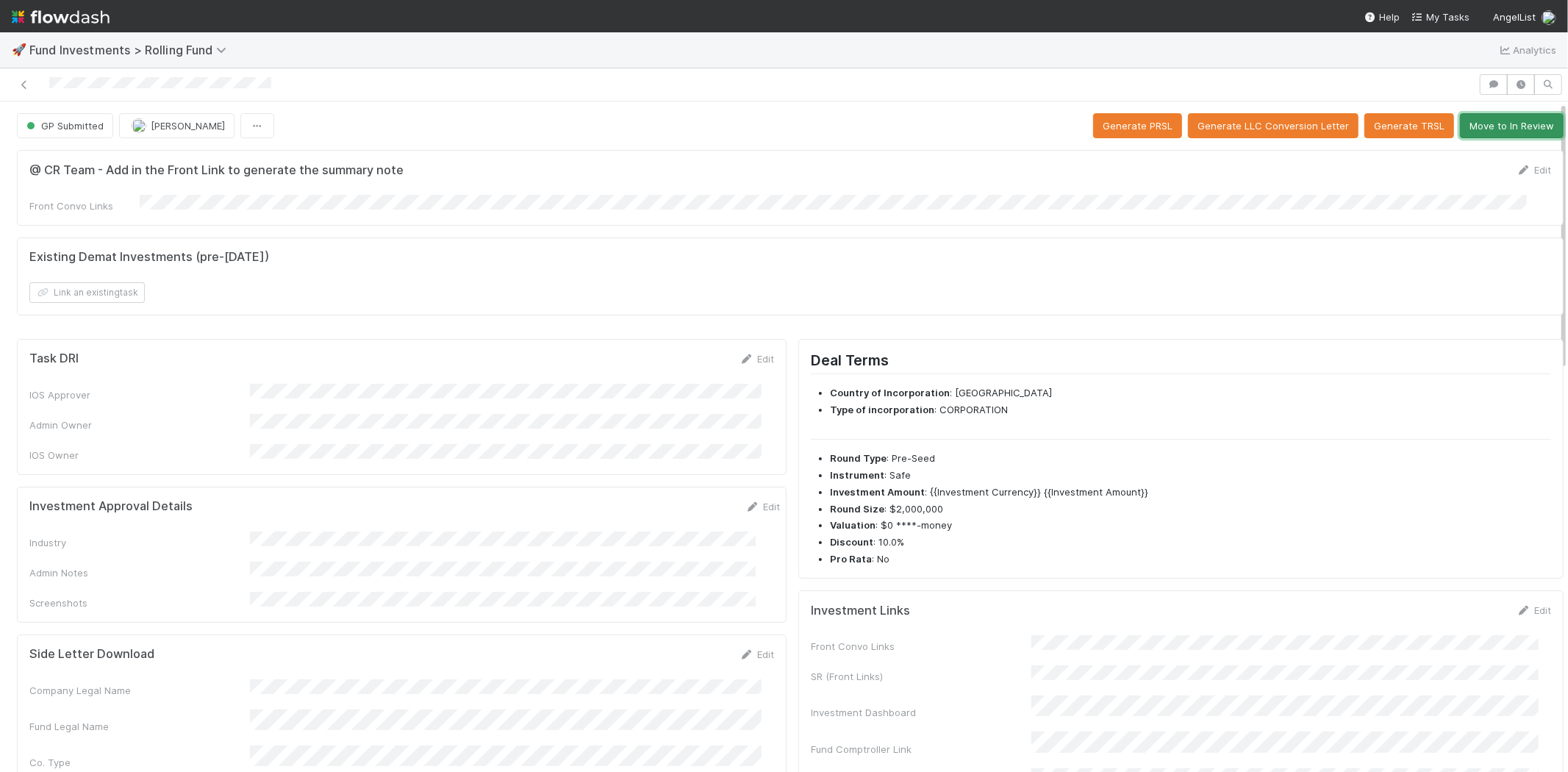
click at [1466, 120] on button "Move to In Review" at bounding box center [1512, 126] width 104 height 25
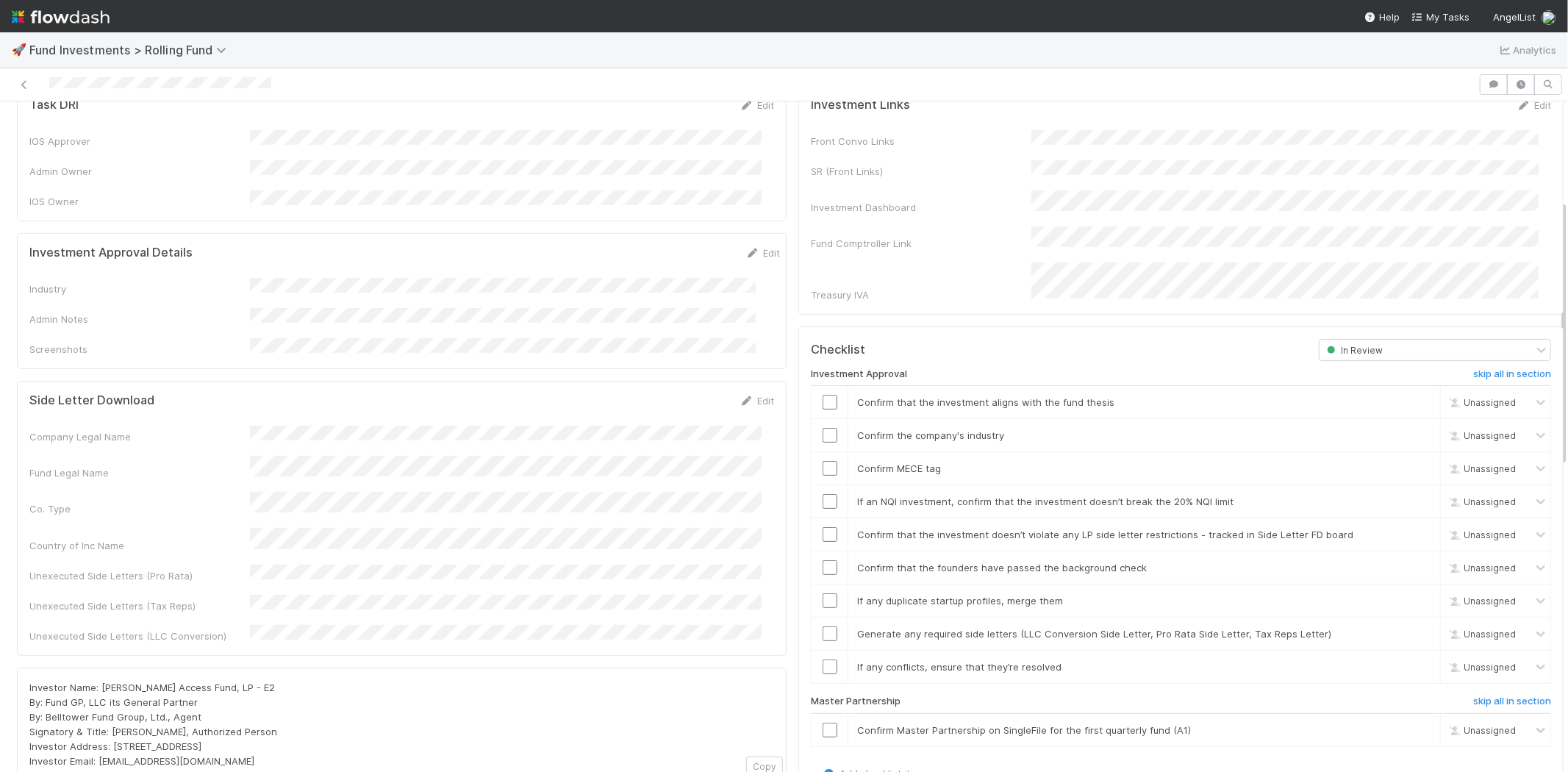
scroll to position [245, 0]
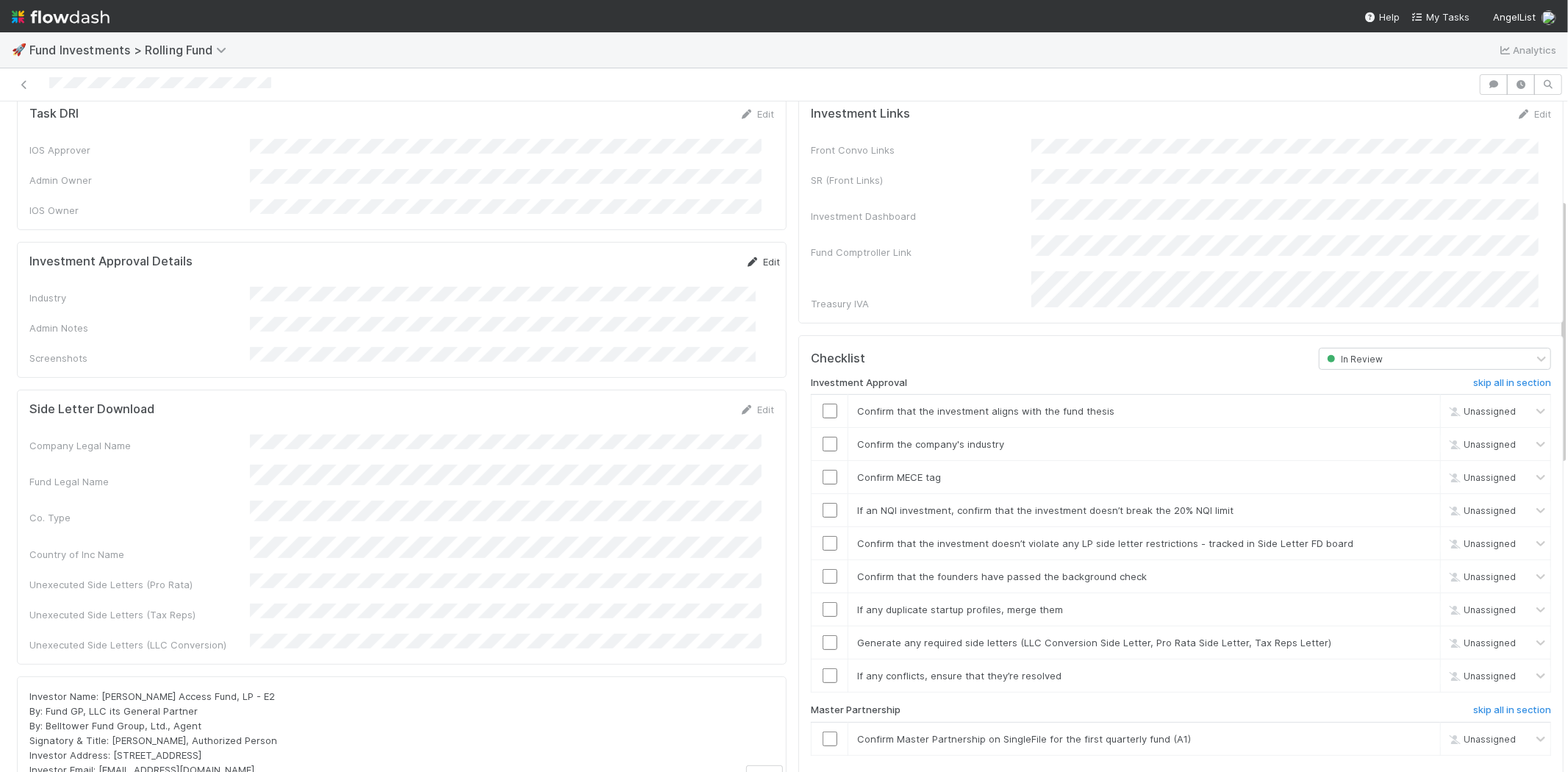
click at [752, 256] on link "Edit" at bounding box center [762, 262] width 34 height 12
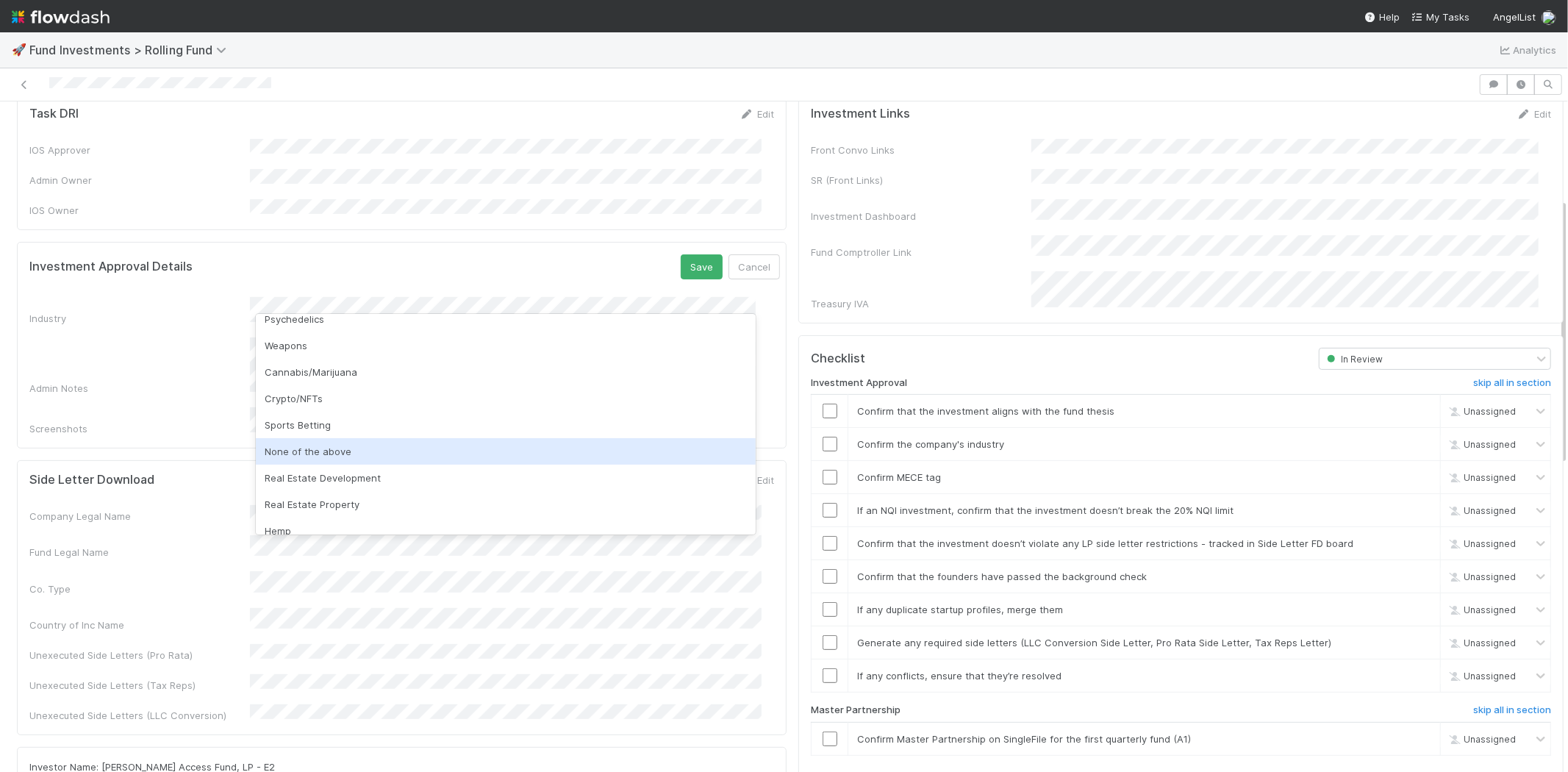
scroll to position [420, 0]
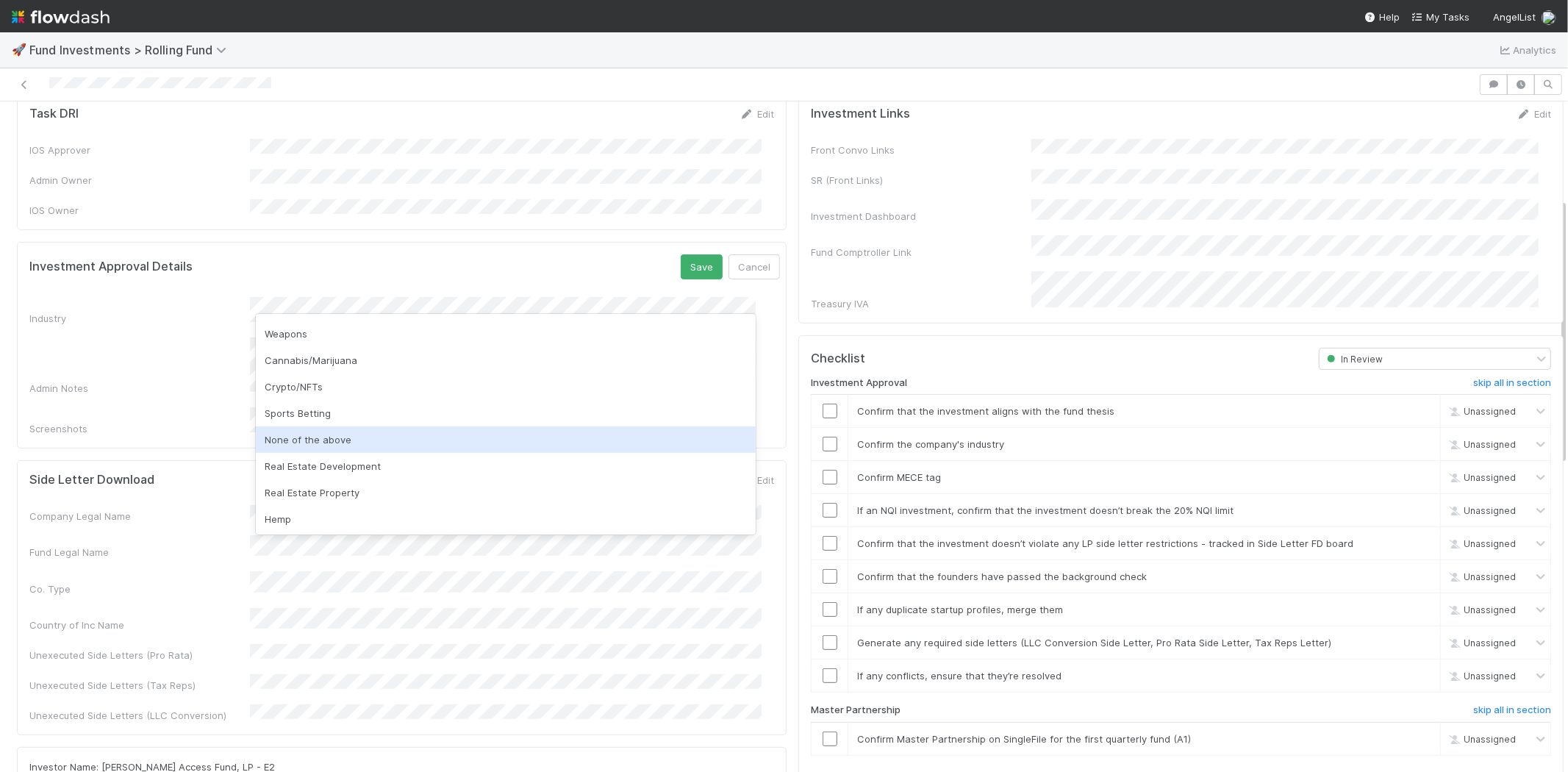
click at [348, 442] on div "None of the above" at bounding box center [506, 440] width 500 height 27
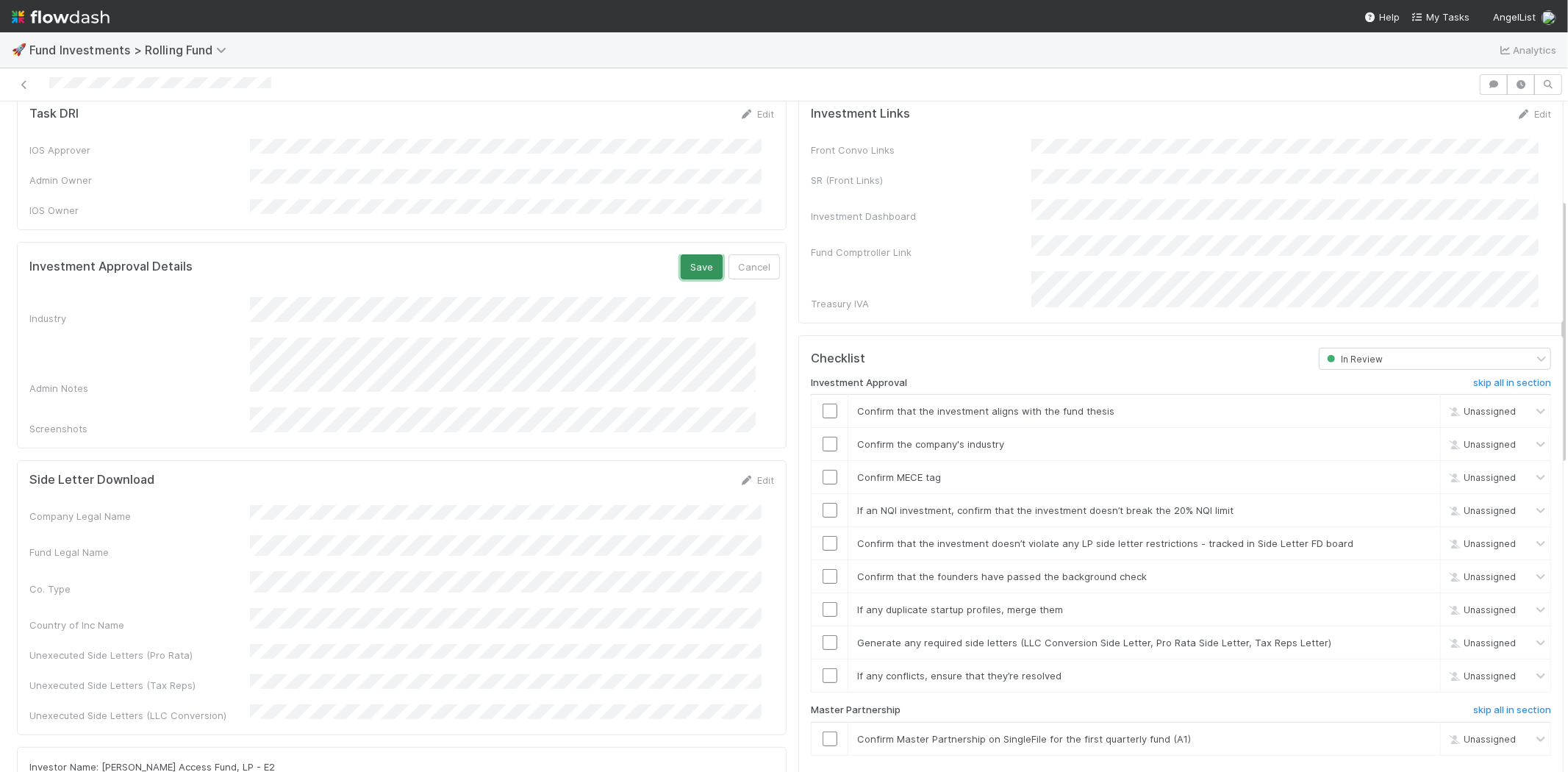
click at [680, 254] on button "Save" at bounding box center [701, 267] width 42 height 25
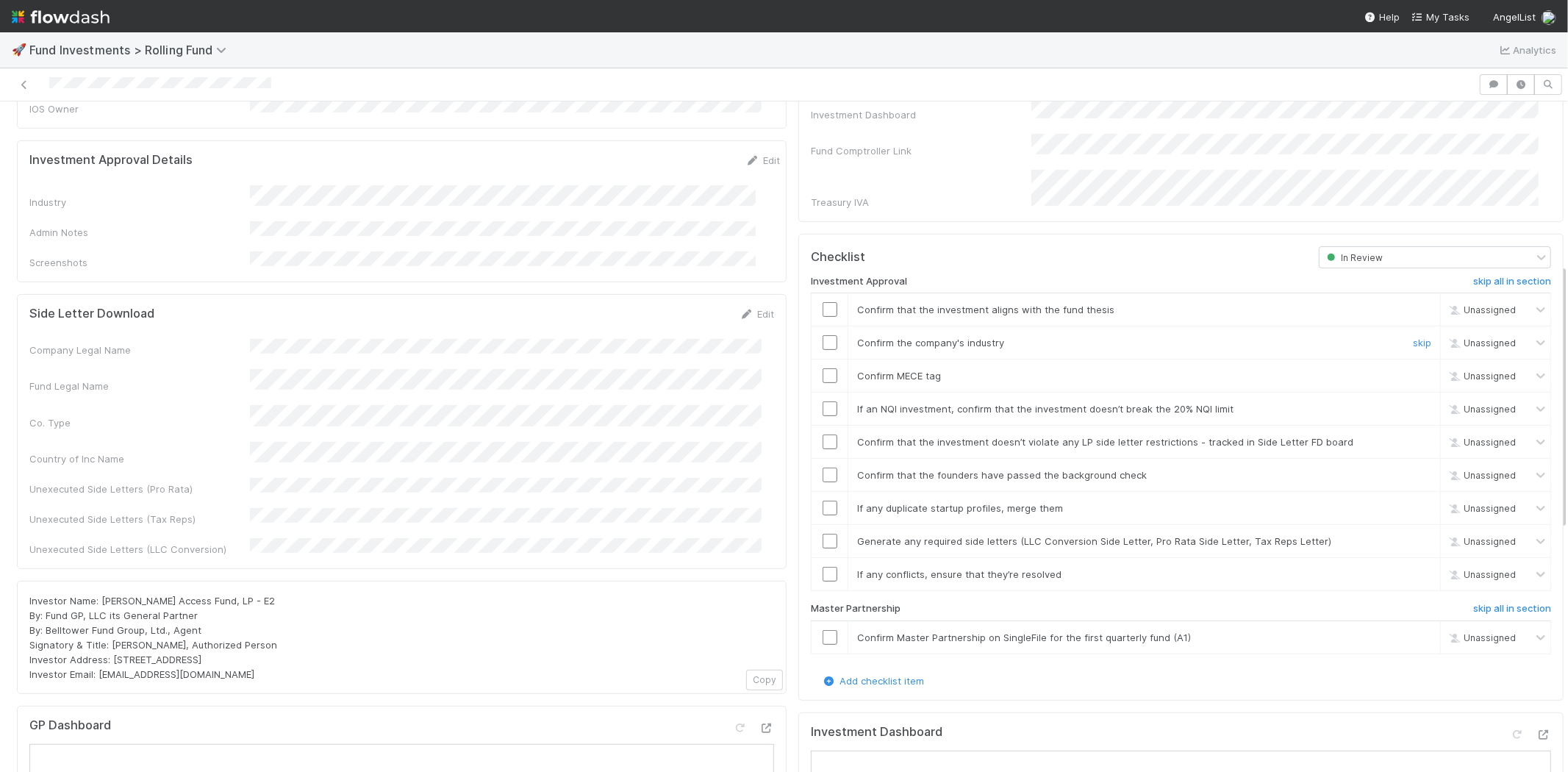
scroll to position [408, 0]
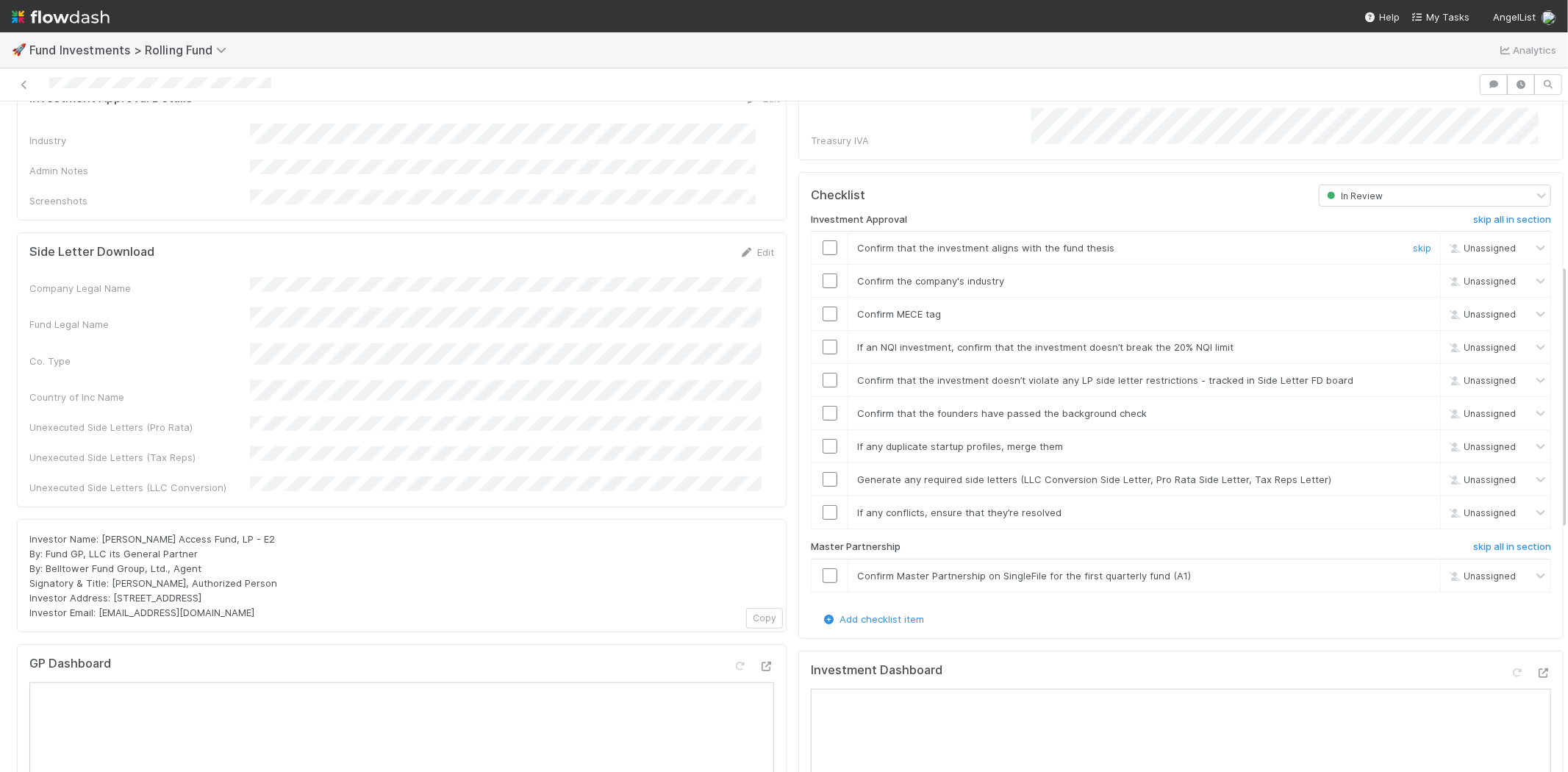
drag, startPoint x: 820, startPoint y: 224, endPoint x: 823, endPoint y: 254, distance: 30.1
click at [822, 240] on input "checkbox" at bounding box center [830, 248] width 15 height 15
click at [823, 274] on input "checkbox" at bounding box center [830, 281] width 15 height 15
click at [822, 306] on input "checkbox" at bounding box center [830, 314] width 15 height 15
click at [822, 340] on input "checkbox" at bounding box center [830, 347] width 15 height 15
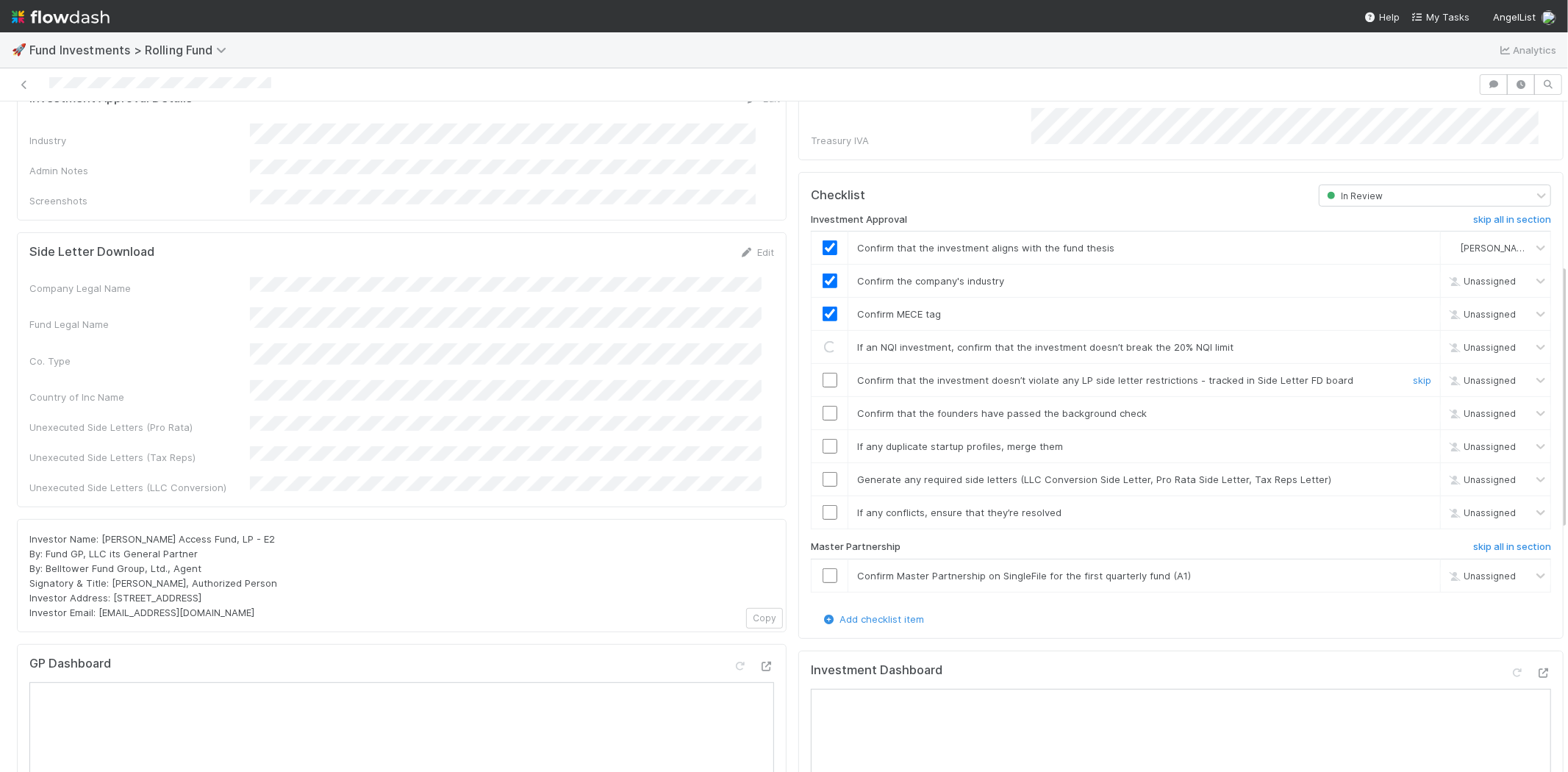
checkbox input "true"
click at [822, 373] on input "checkbox" at bounding box center [830, 380] width 15 height 15
click at [824, 406] on input "checkbox" at bounding box center [830, 414] width 15 height 15
click at [822, 439] on input "checkbox" at bounding box center [830, 446] width 15 height 15
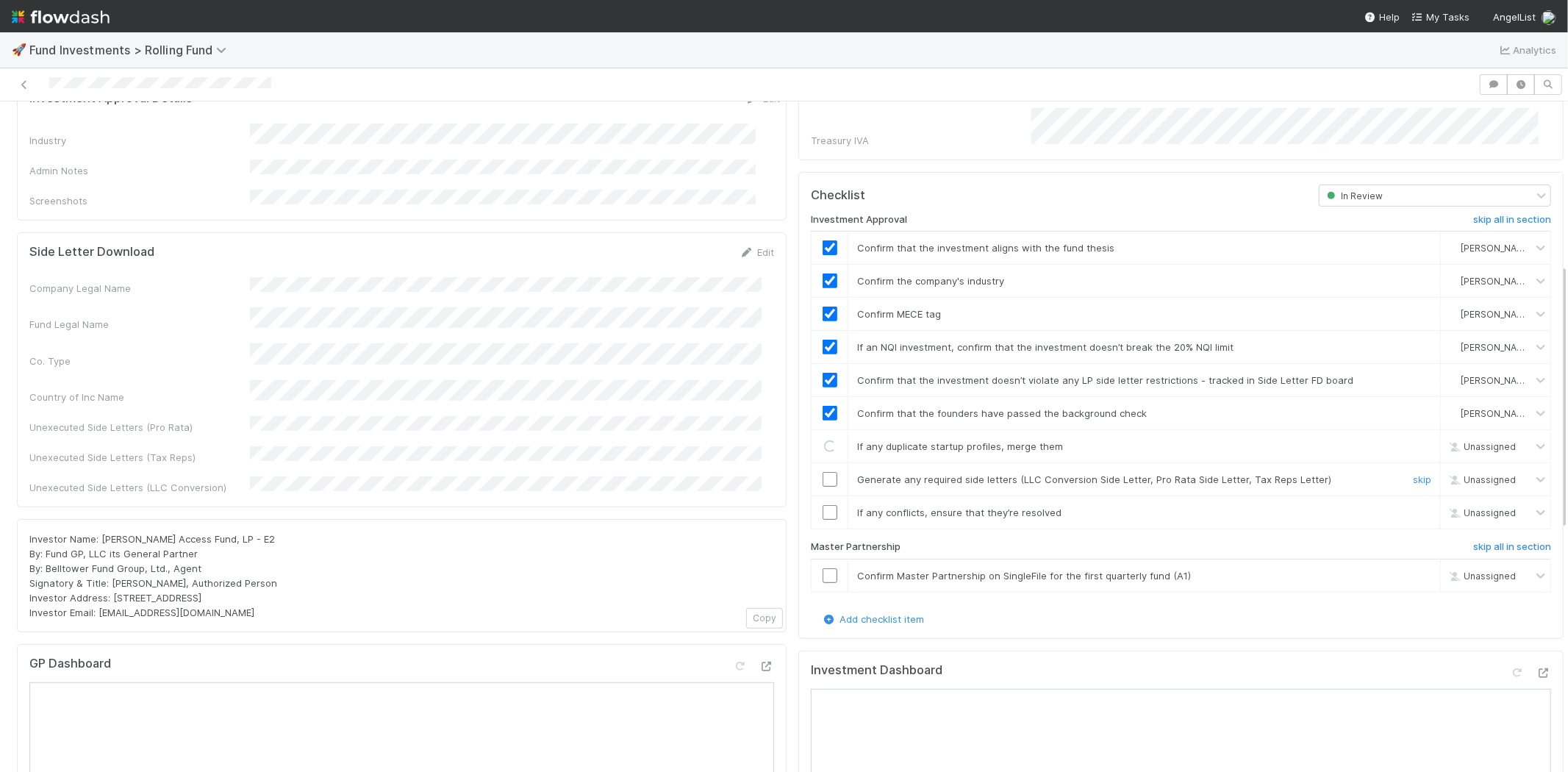
click at [822, 472] on input "checkbox" at bounding box center [830, 479] width 15 height 15
click at [822, 505] on input "checkbox" at bounding box center [830, 513] width 15 height 15
click at [822, 568] on input "checkbox" at bounding box center [830, 576] width 15 height 15
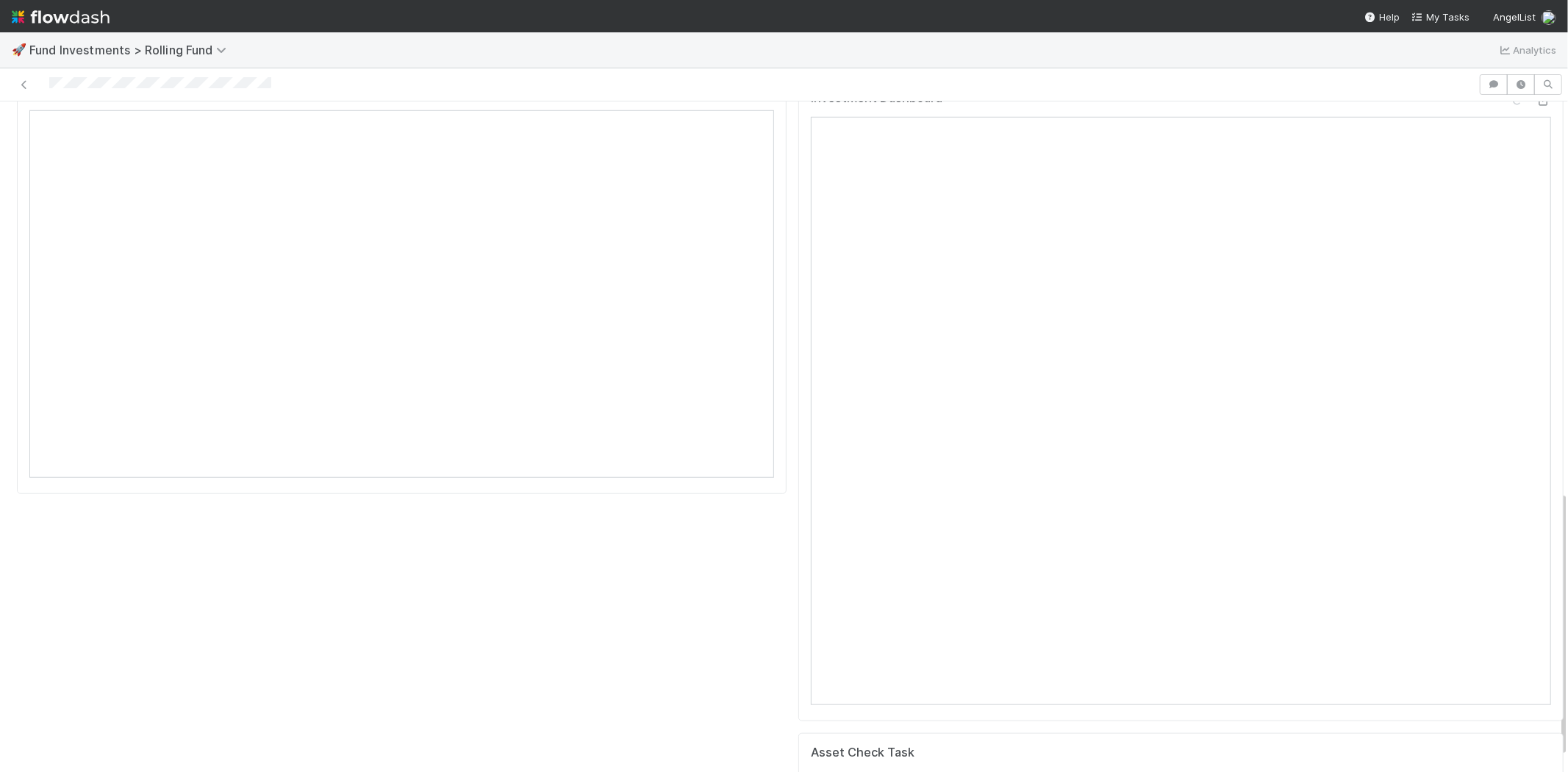
scroll to position [816, 0]
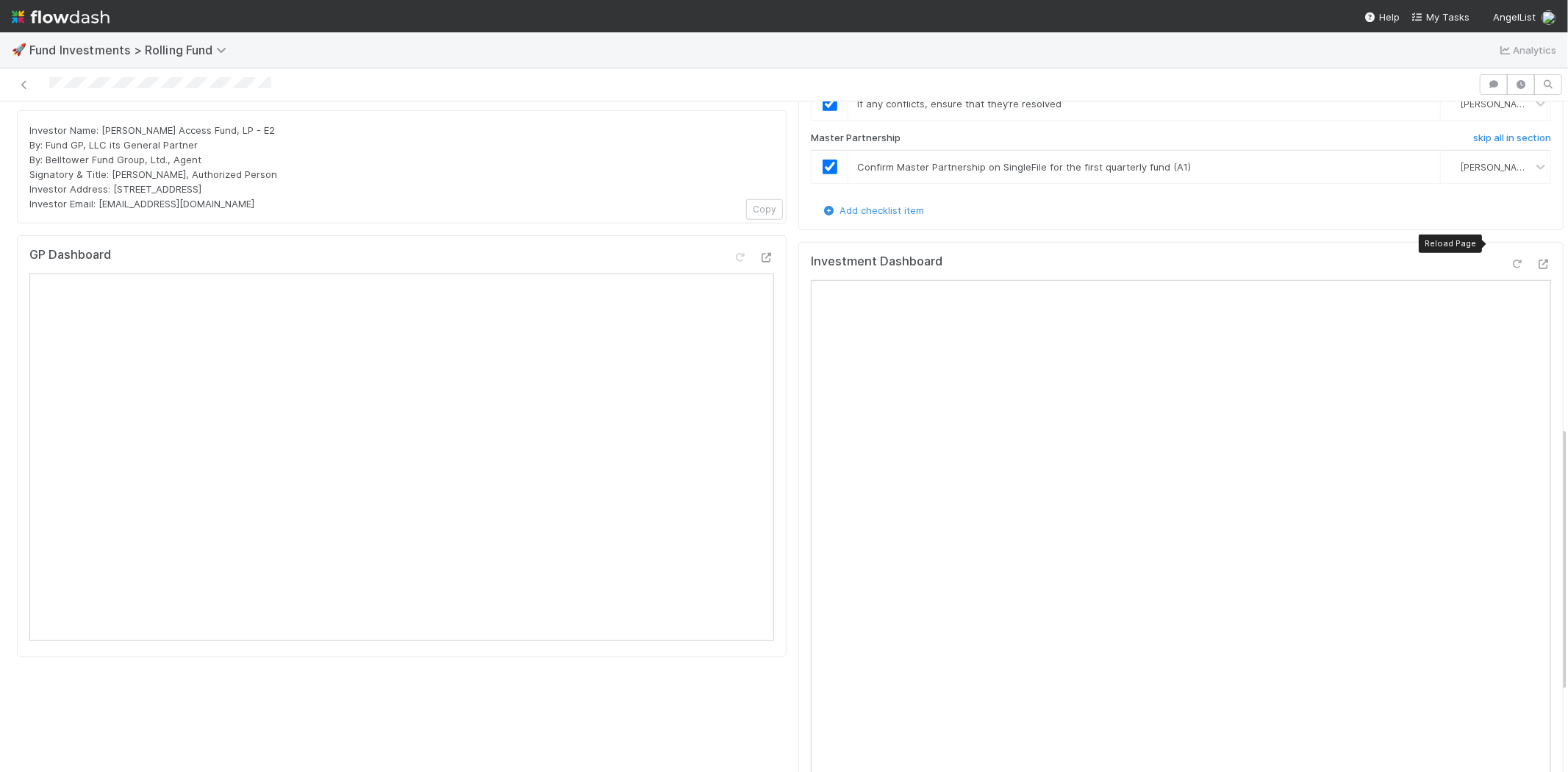
click at [1509, 259] on icon at bounding box center [1517, 263] width 15 height 9
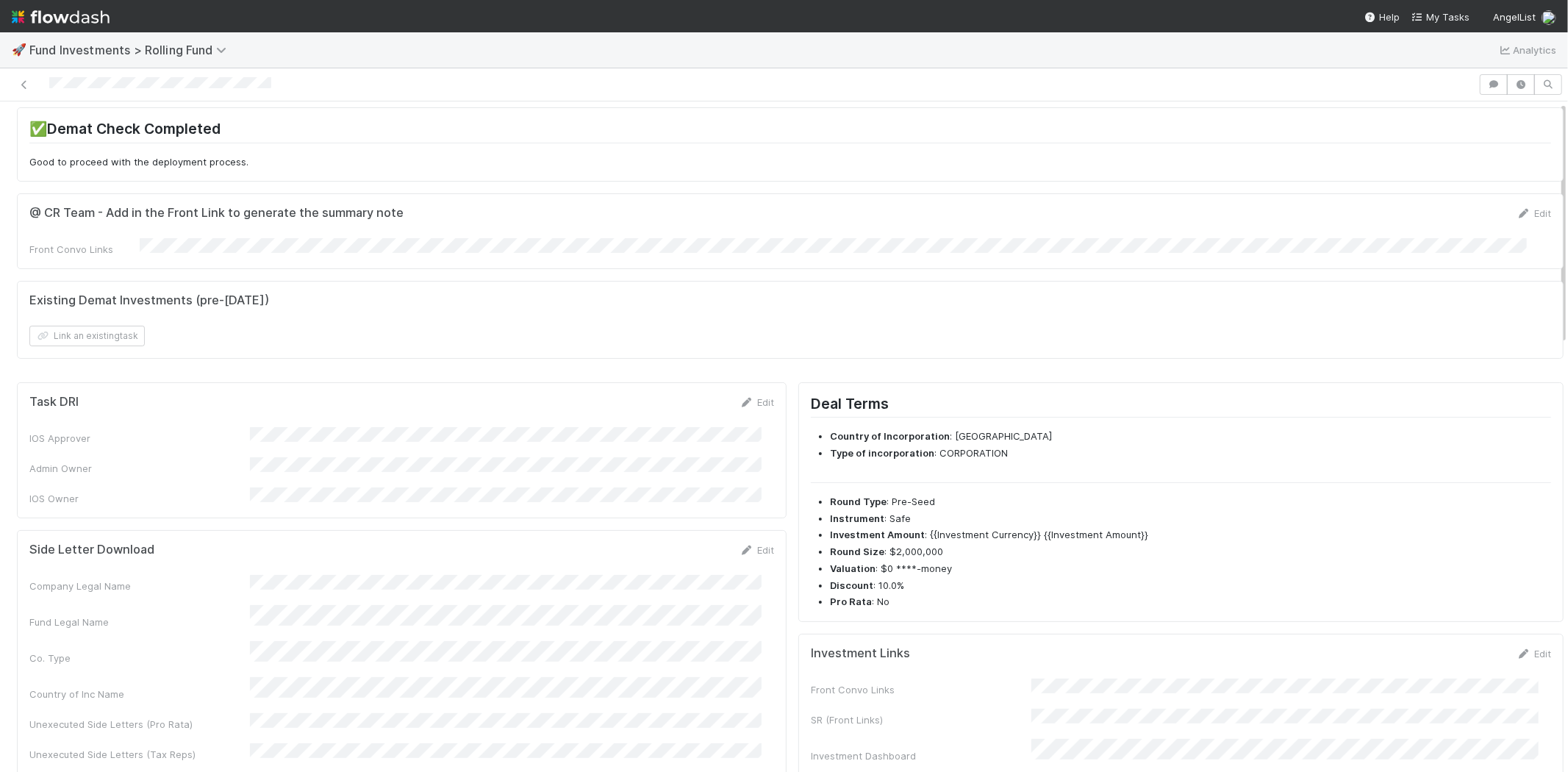
scroll to position [0, 0]
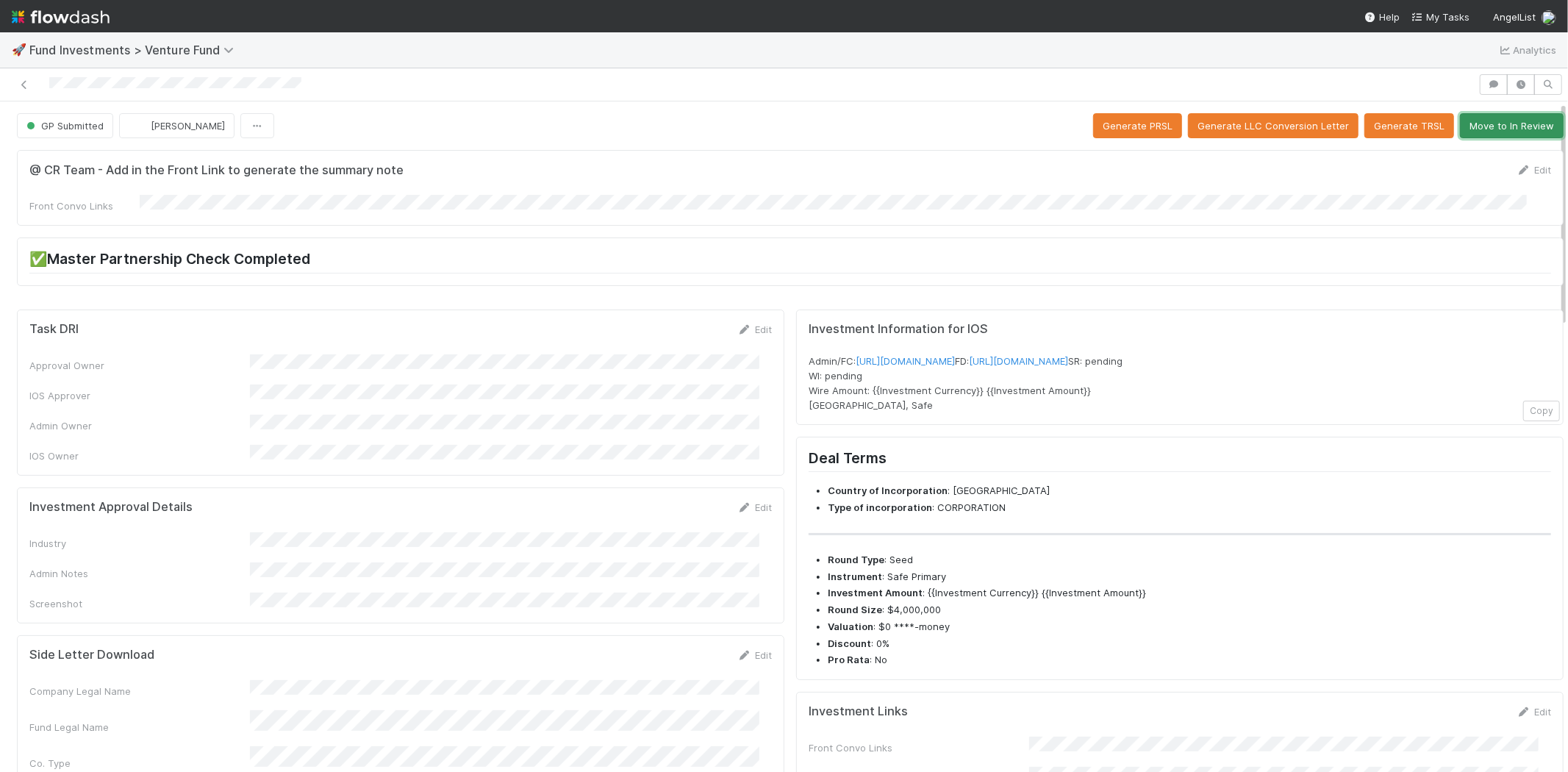
click at [1474, 128] on button "Move to In Review" at bounding box center [1512, 126] width 104 height 25
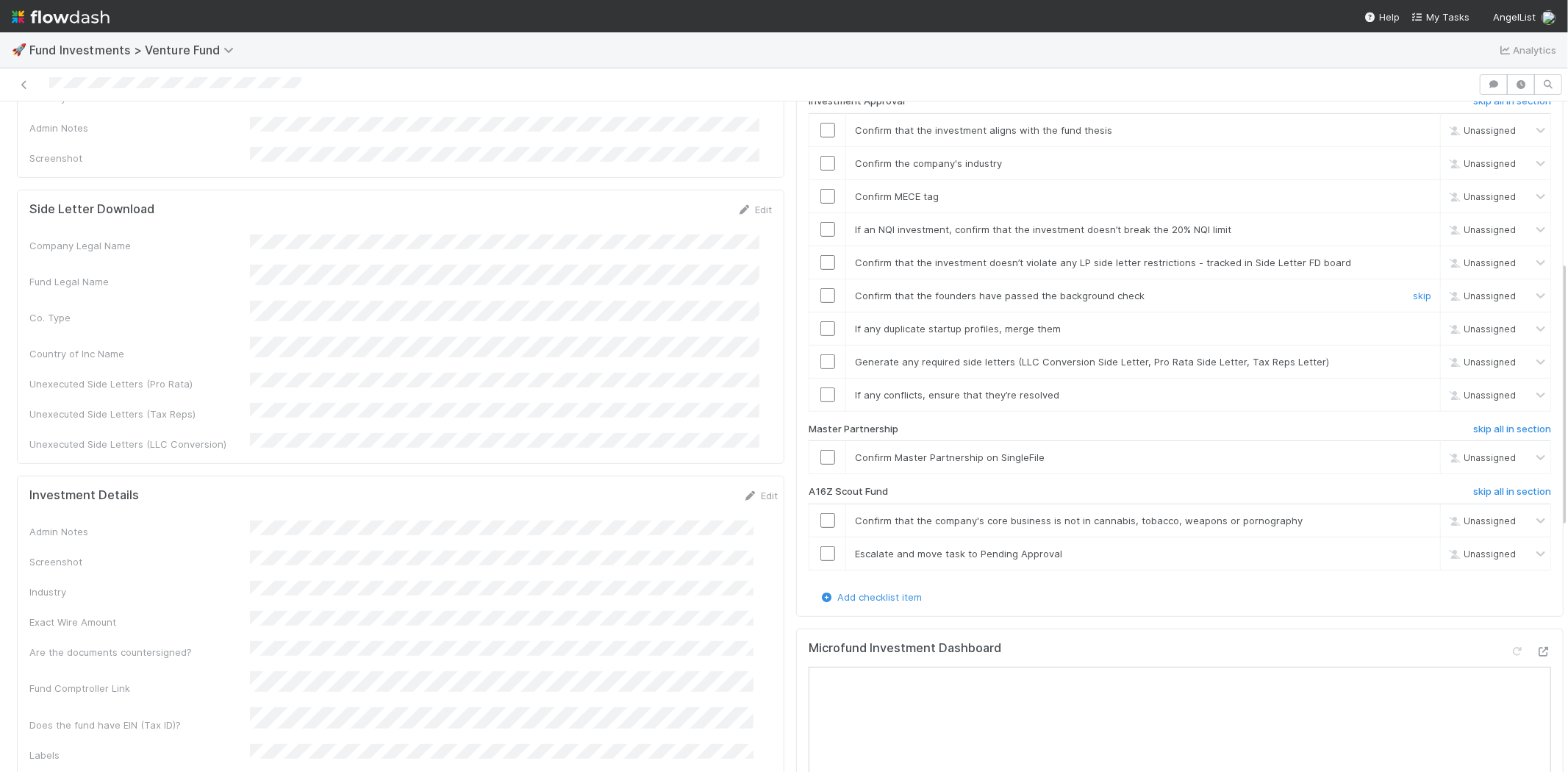
scroll to position [489, 0]
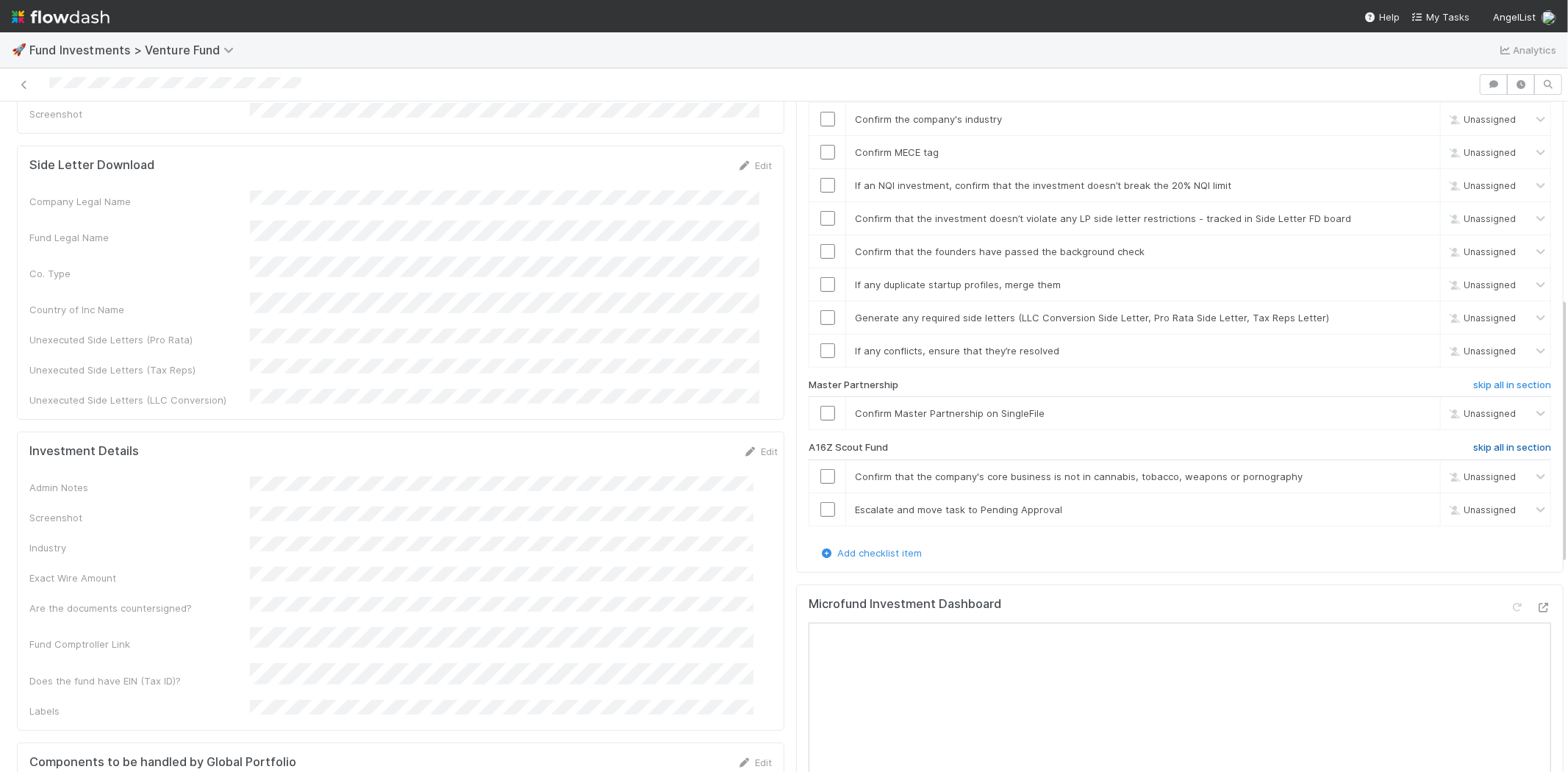
click at [1473, 442] on h6 "skip all in section" at bounding box center [1512, 448] width 78 height 12
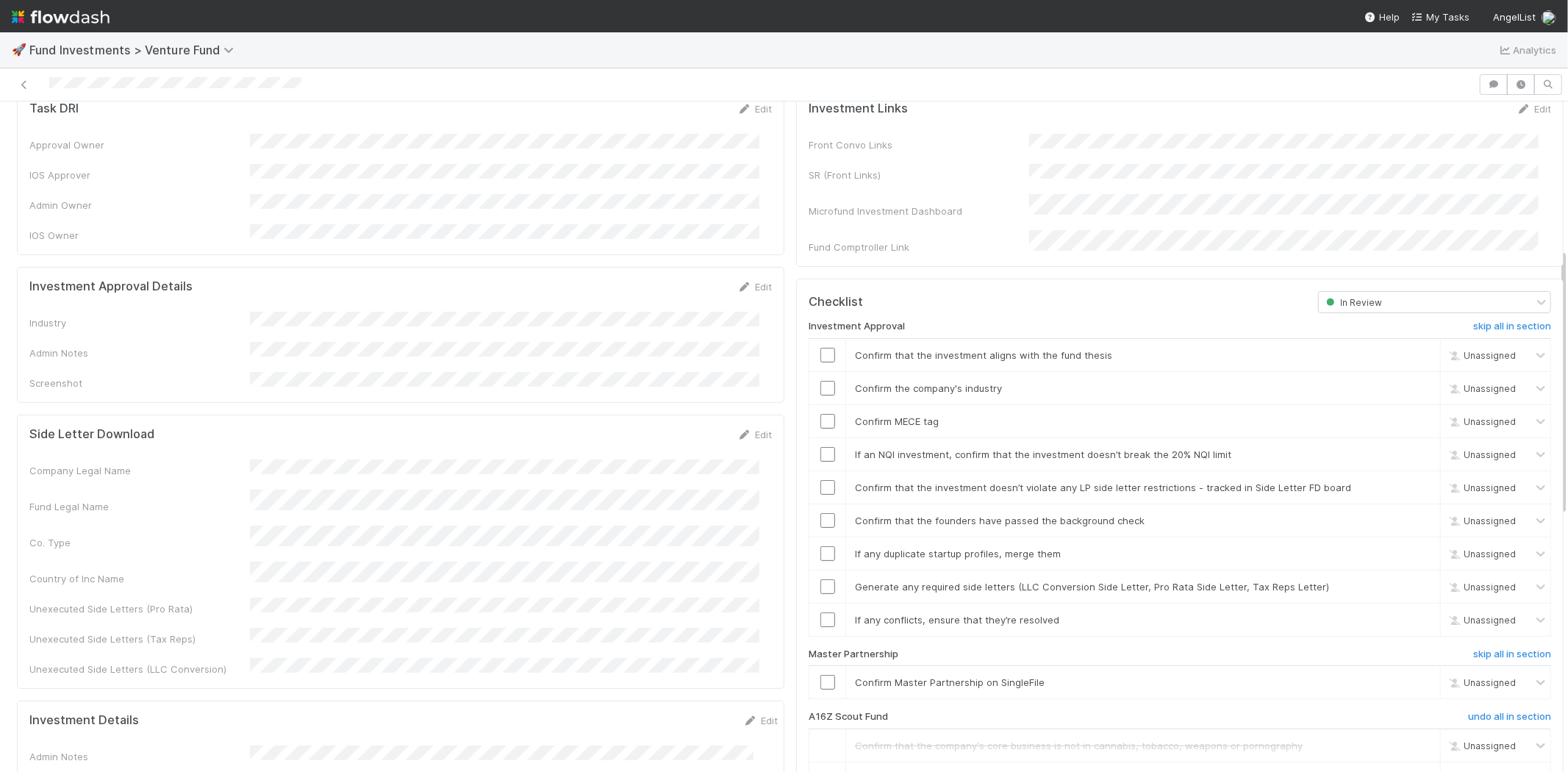
scroll to position [194, 0]
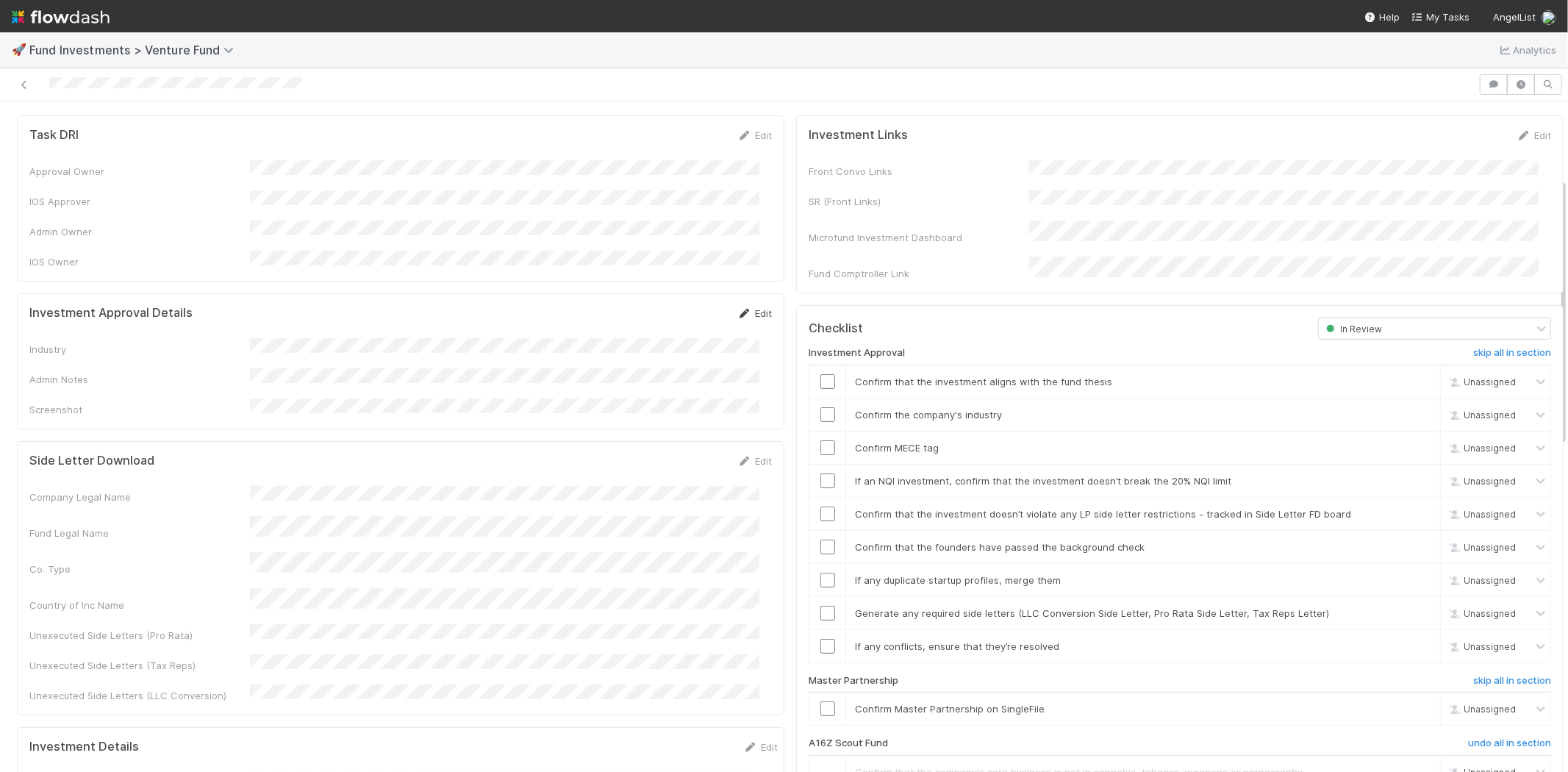
click at [742, 307] on link "Edit" at bounding box center [754, 313] width 34 height 12
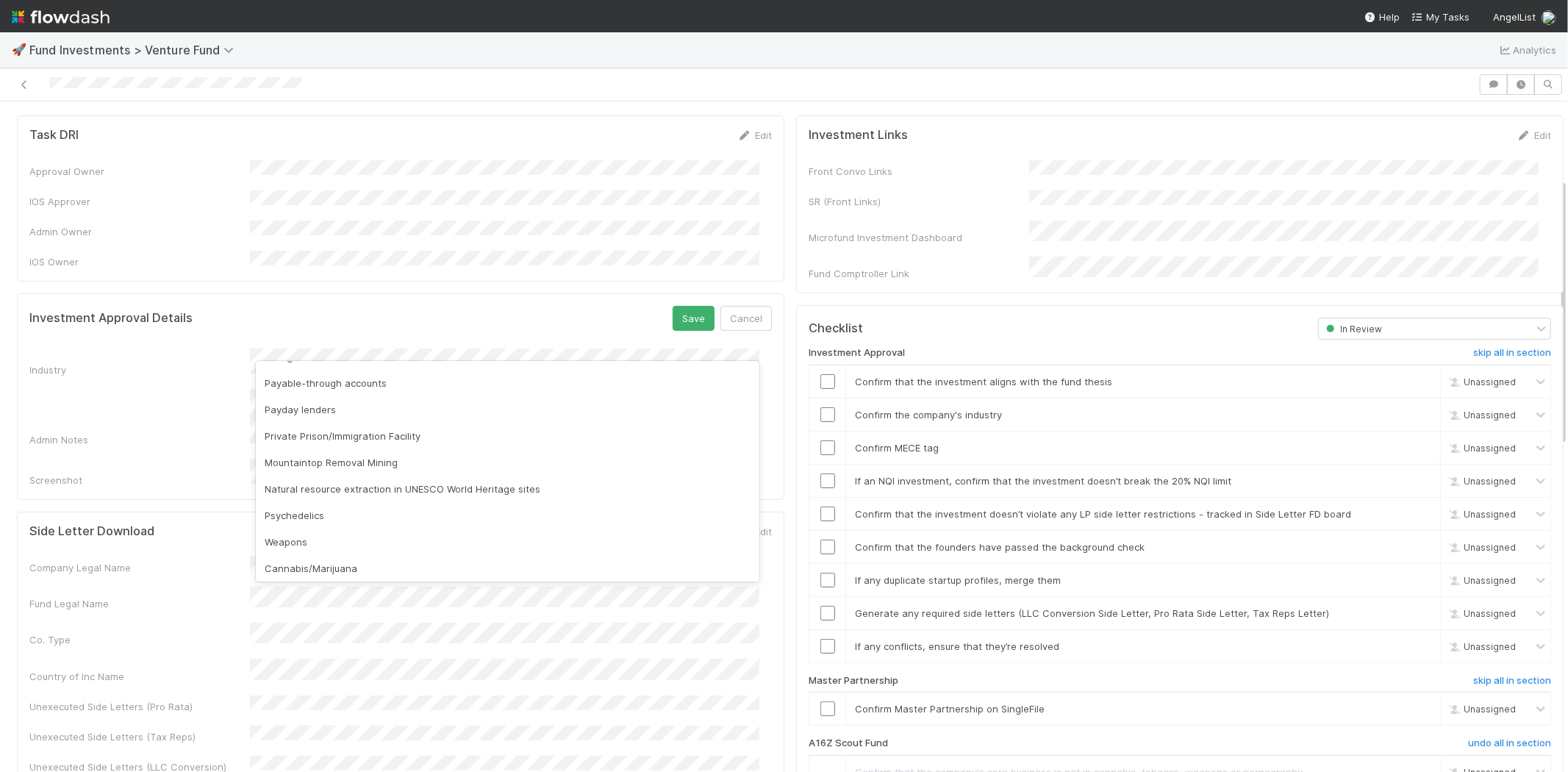
scroll to position [420, 0]
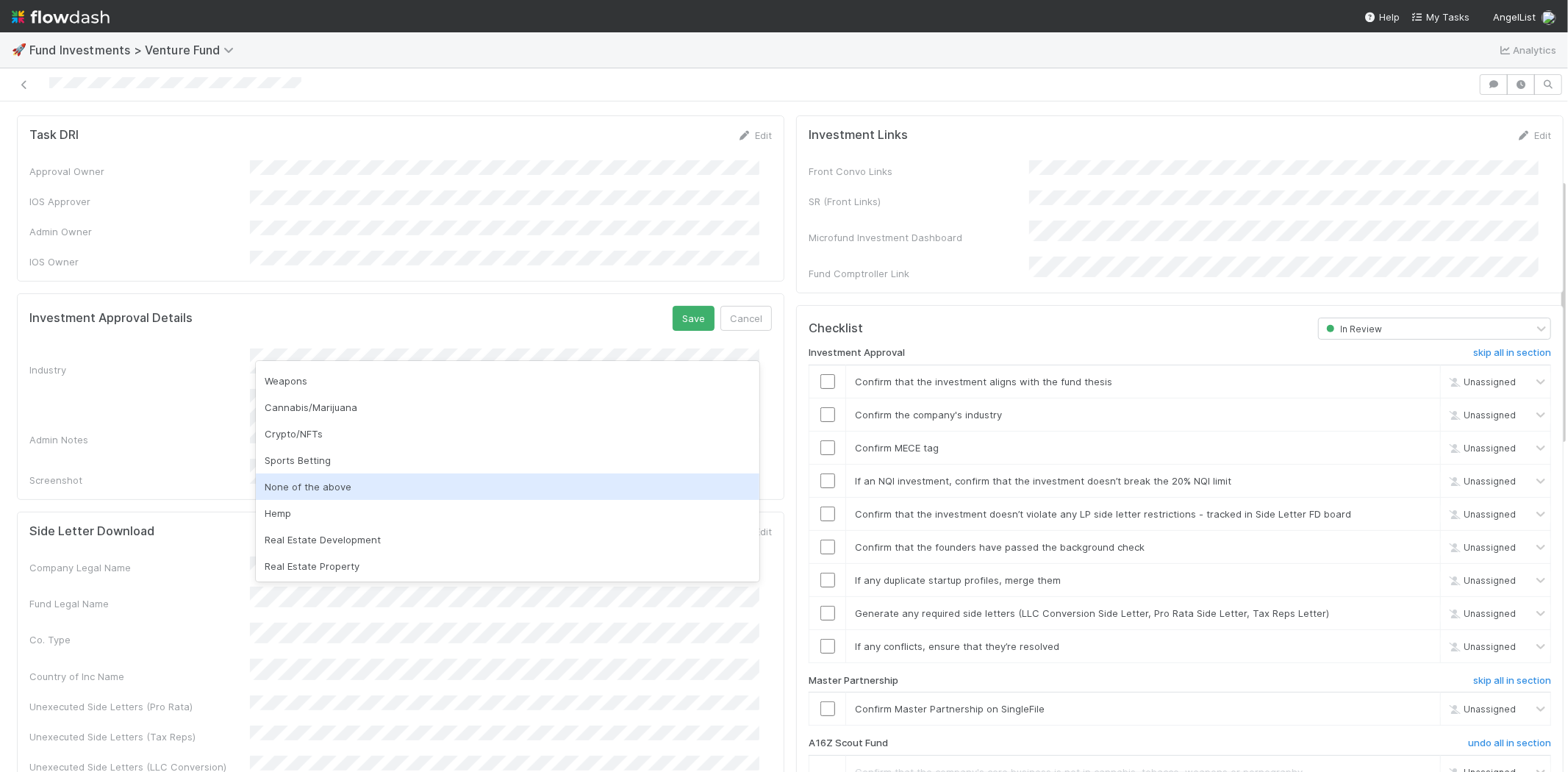
click at [341, 485] on div "None of the above" at bounding box center [508, 487] width 503 height 27
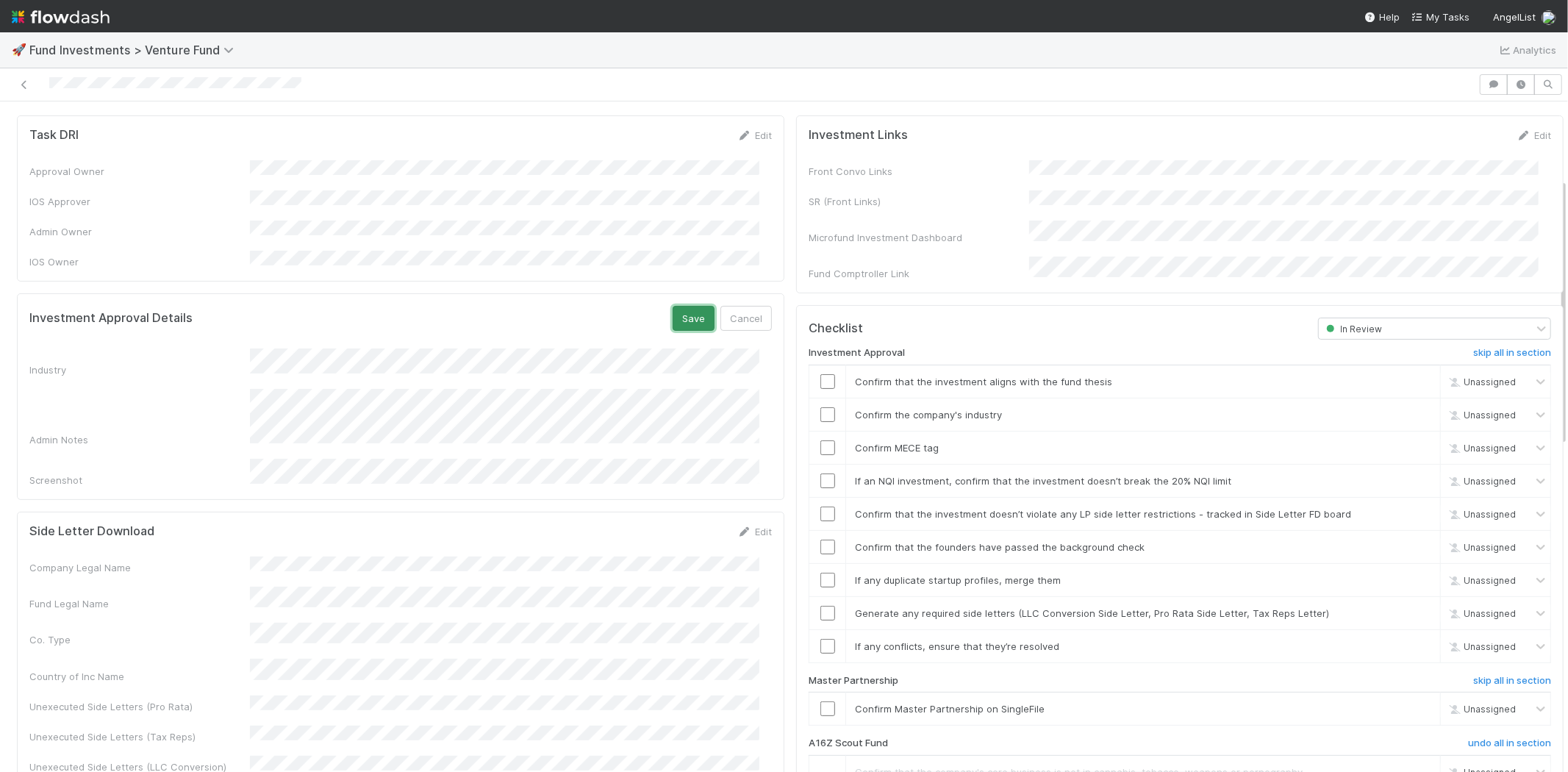
click at [690, 305] on button "Save" at bounding box center [694, 318] width 42 height 25
click at [820, 374] on input "checkbox" at bounding box center [828, 382] width 15 height 15
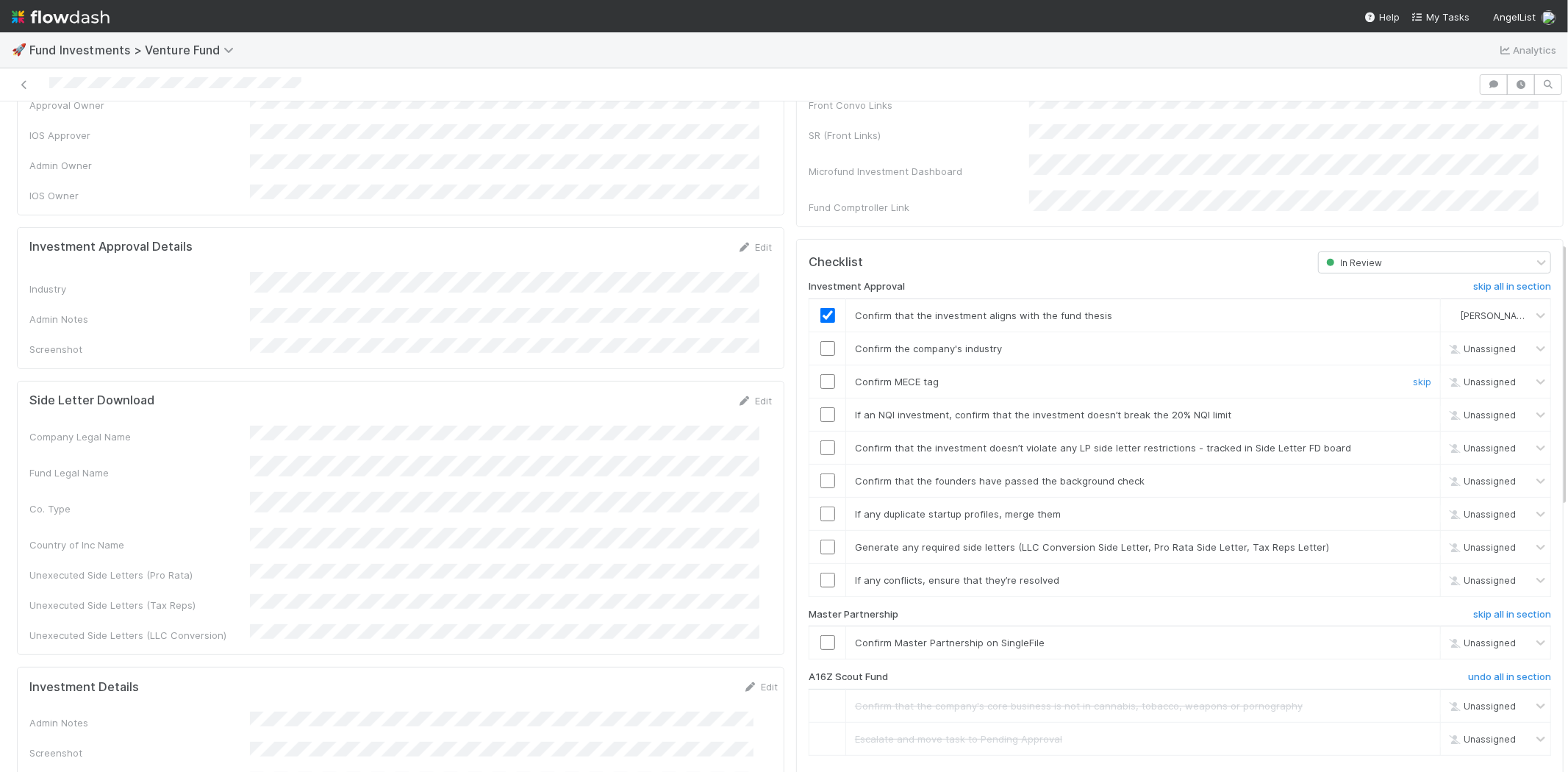
scroll to position [357, 0]
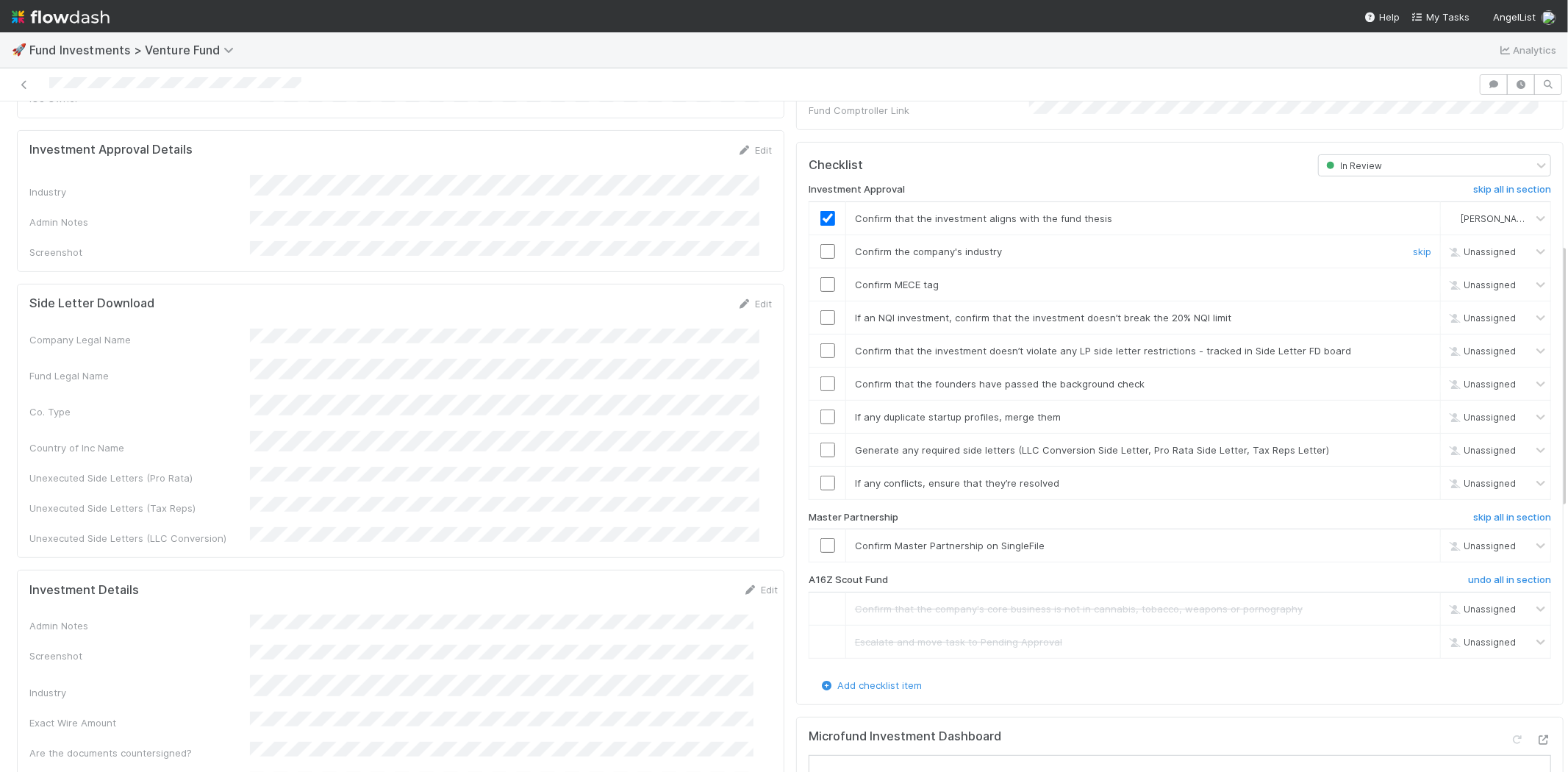
click at [820, 244] on input "checkbox" at bounding box center [828, 252] width 15 height 15
click at [820, 277] on input "checkbox" at bounding box center [828, 284] width 15 height 15
click at [820, 310] on input "checkbox" at bounding box center [828, 318] width 15 height 15
click at [820, 343] on input "checkbox" at bounding box center [828, 351] width 15 height 15
click at [820, 377] on input "checkbox" at bounding box center [828, 384] width 15 height 15
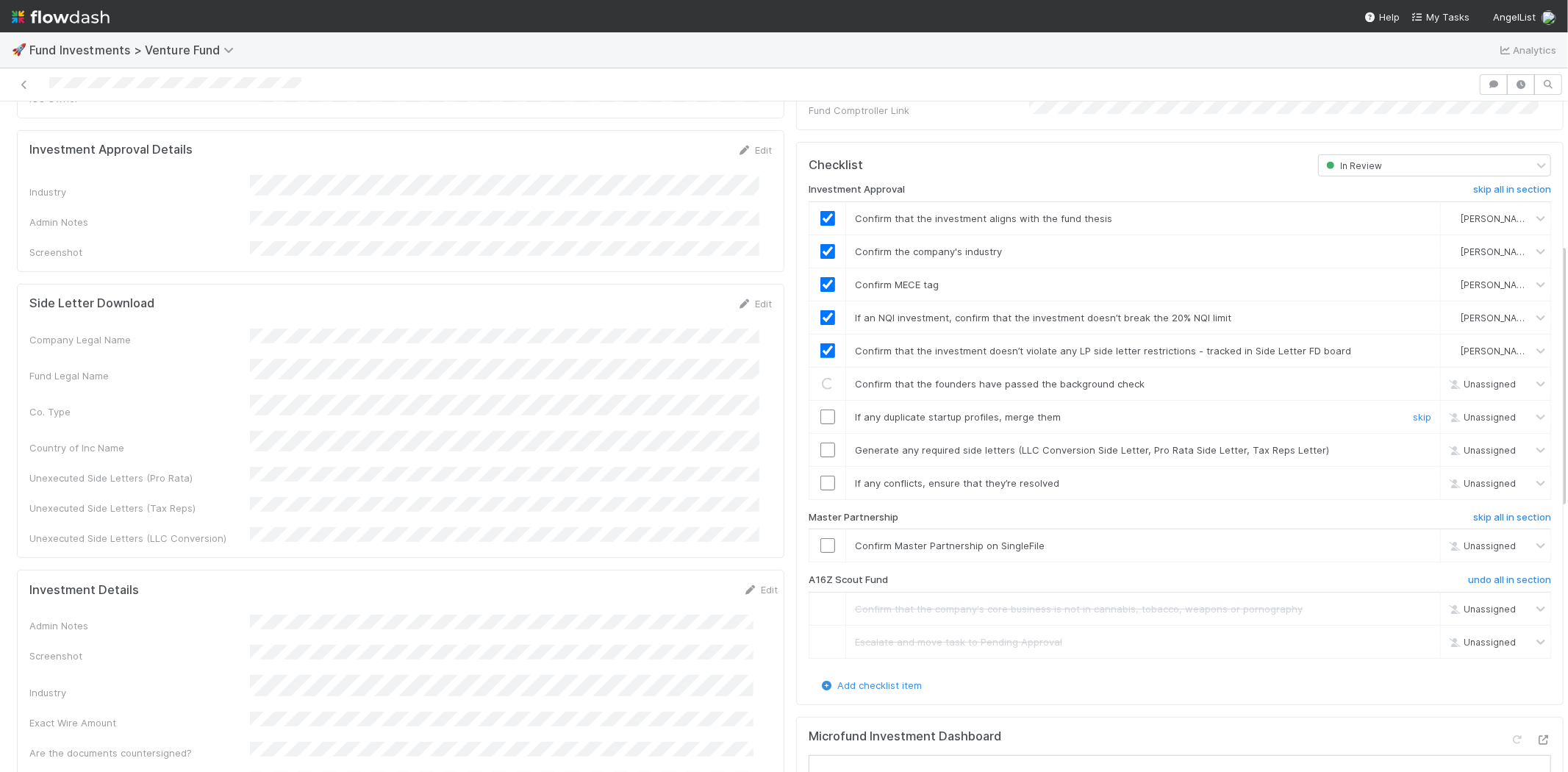
click at [820, 409] on input "checkbox" at bounding box center [828, 417] width 15 height 15
click at [820, 442] on input "checkbox" at bounding box center [828, 450] width 15 height 15
click at [820, 476] on input "checkbox" at bounding box center [828, 483] width 15 height 15
click at [820, 538] on input "checkbox" at bounding box center [828, 545] width 15 height 15
checkbox input "true"
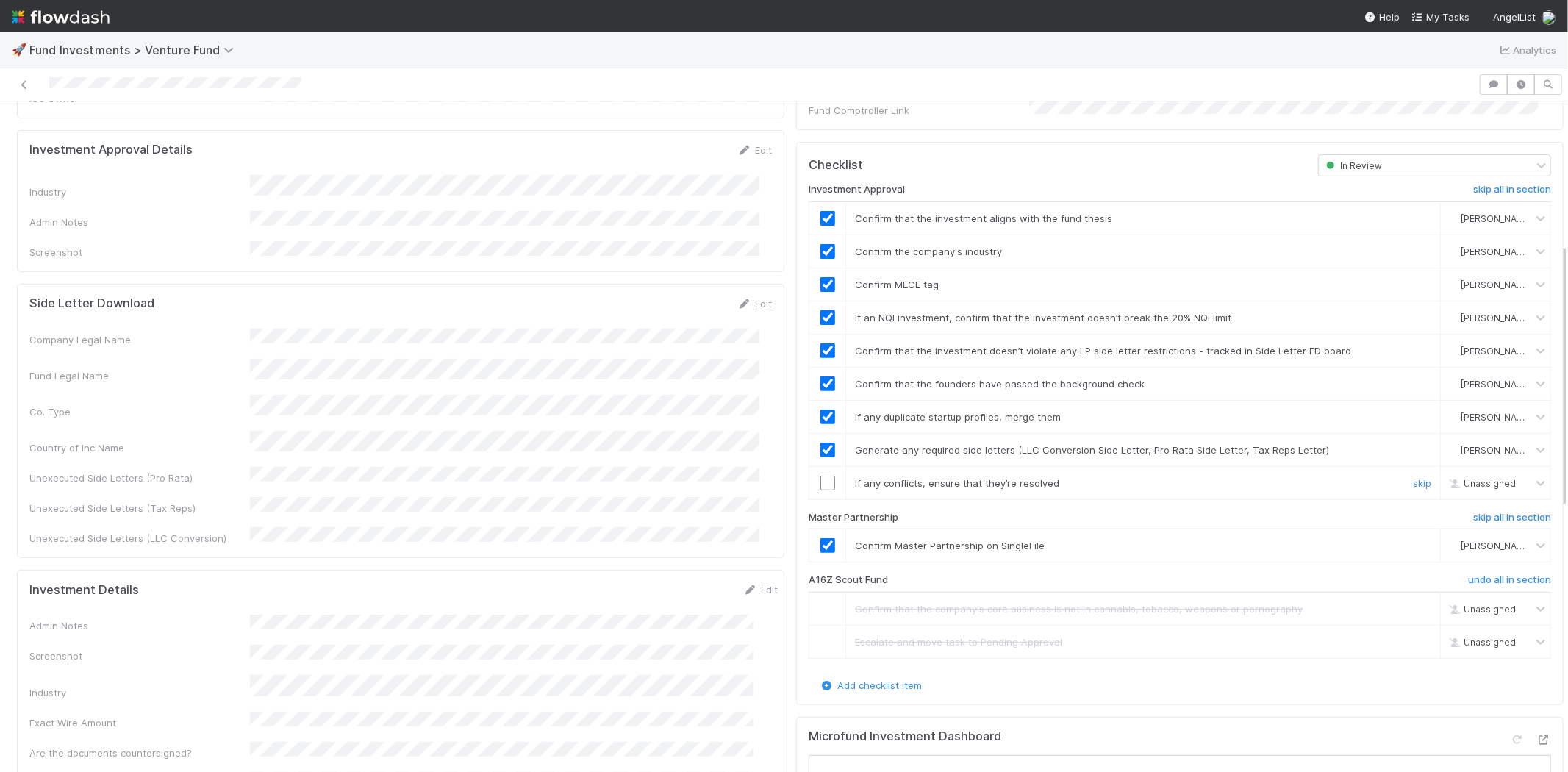
click at [820, 476] on input "checkbox" at bounding box center [828, 483] width 15 height 15
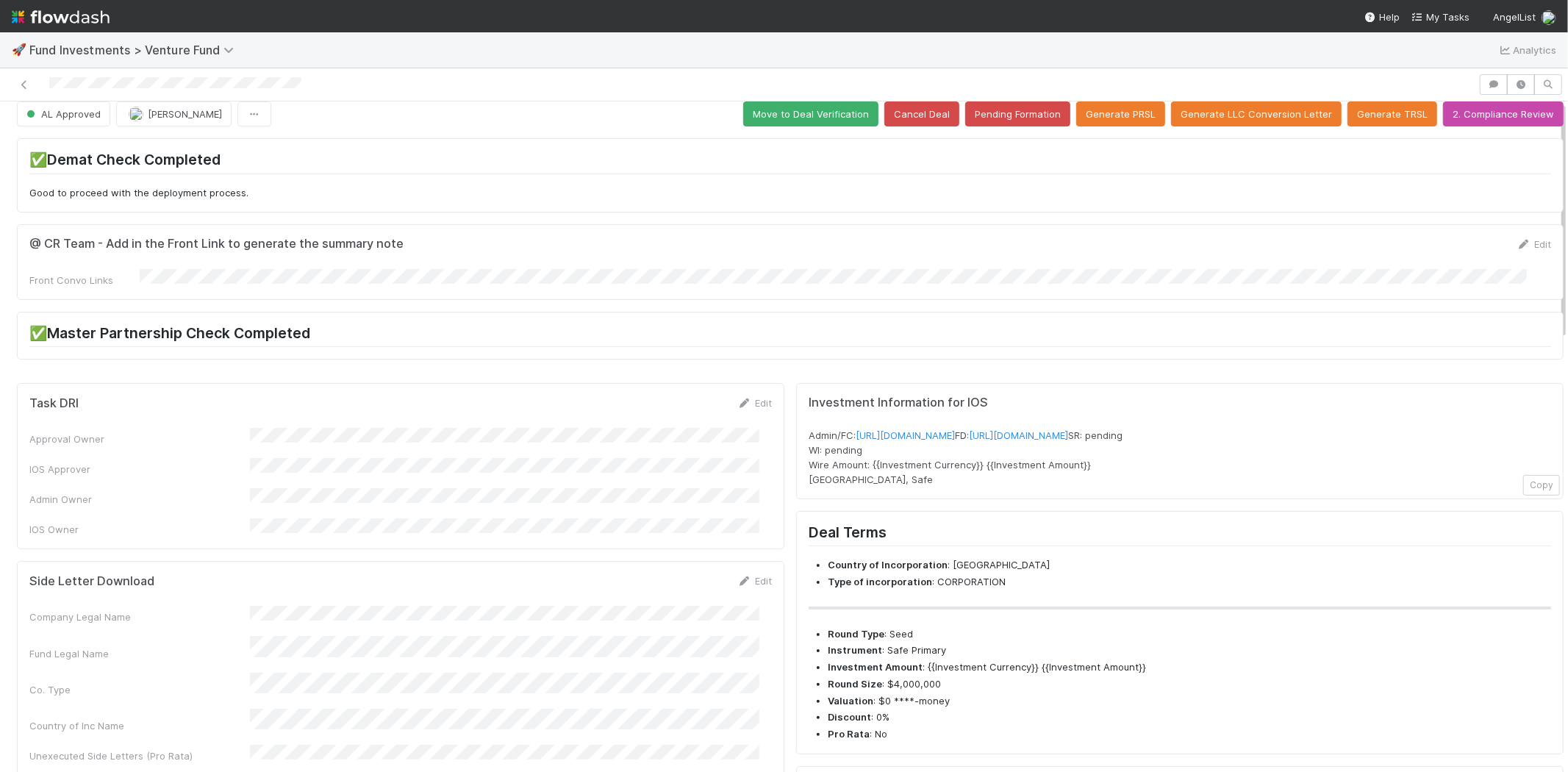
scroll to position [0, 0]
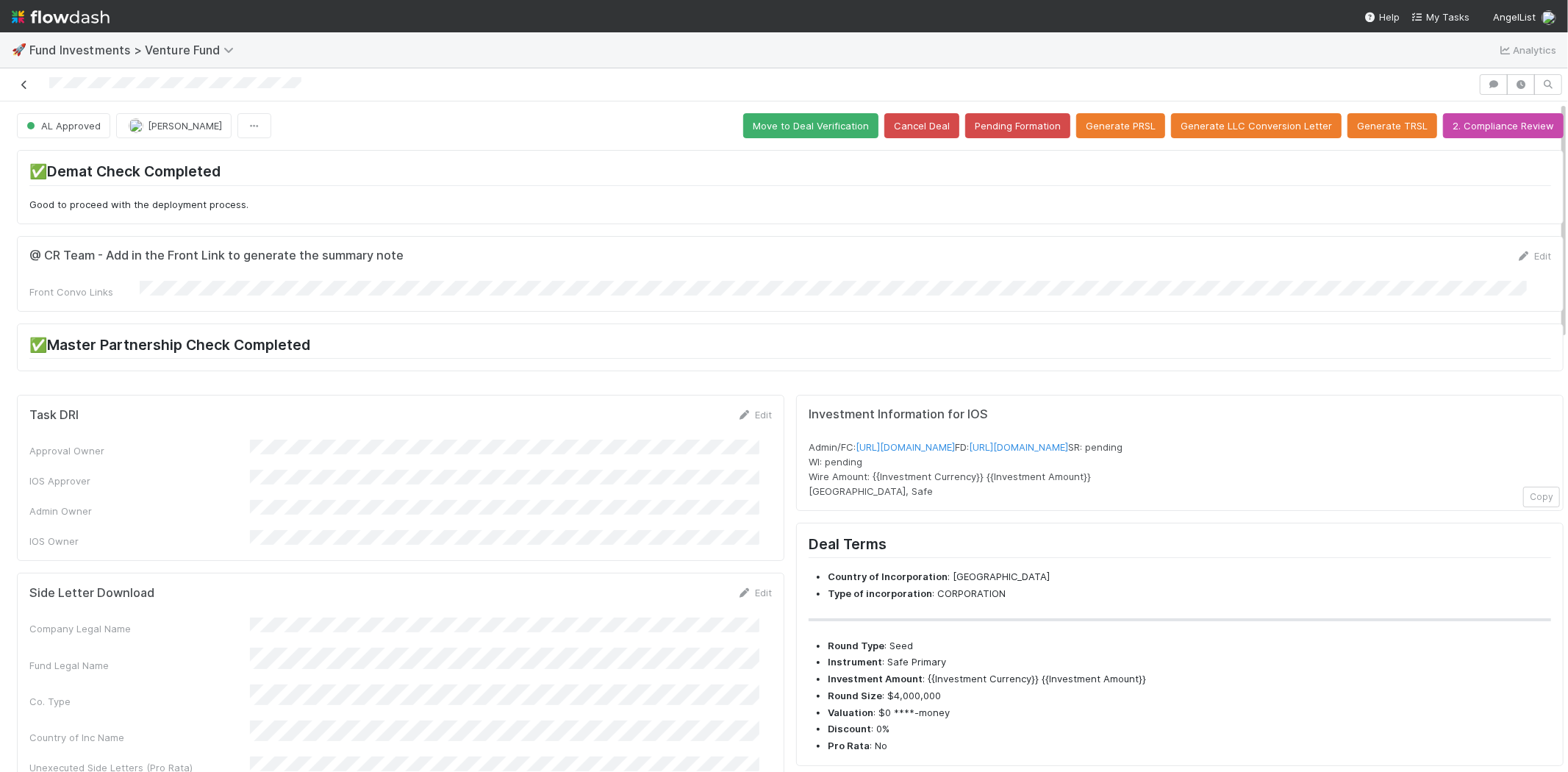
click at [25, 83] on icon at bounding box center [24, 84] width 15 height 9
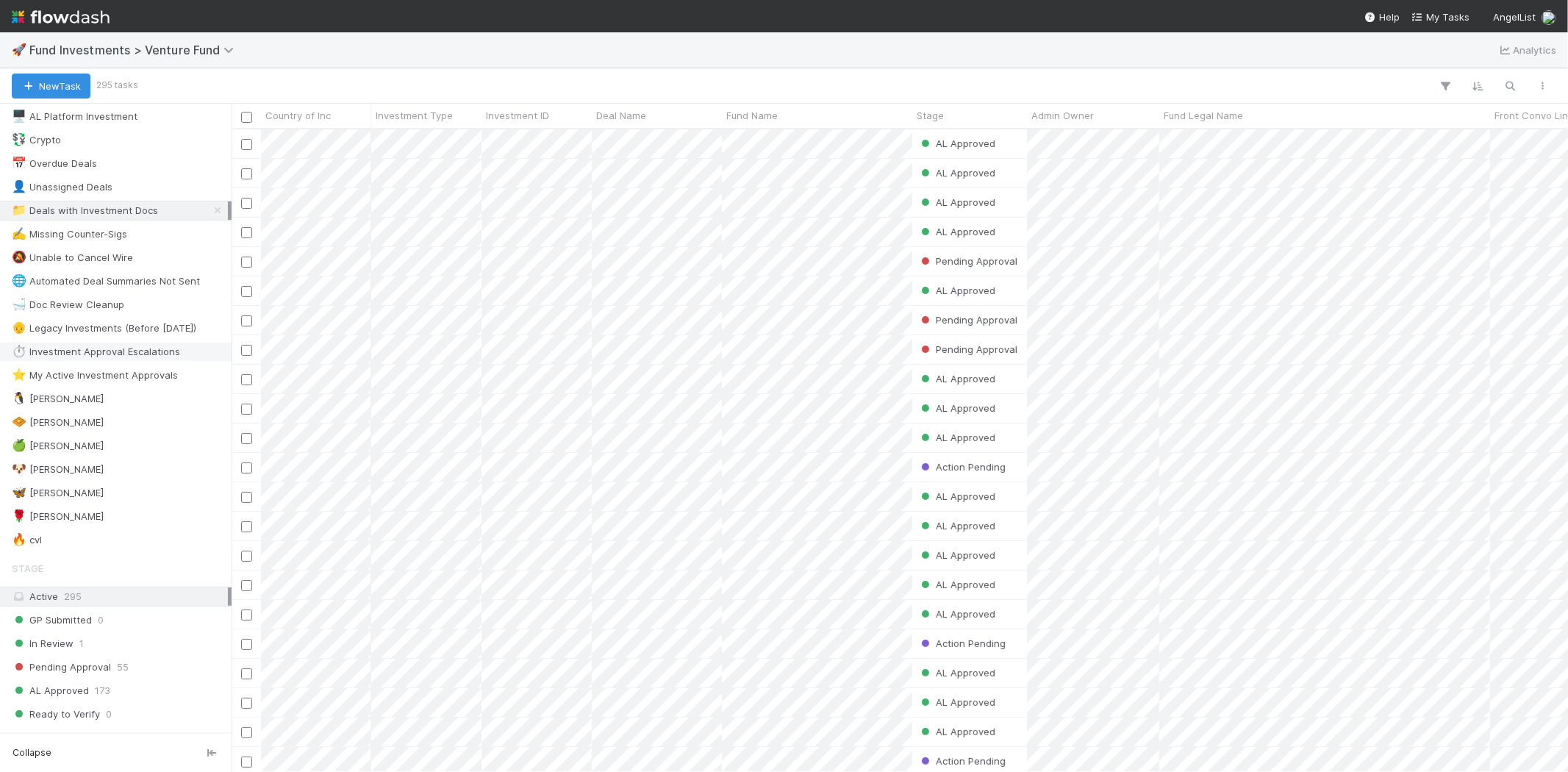
scroll to position [81, 0]
click at [38, 512] on div "🌹 Karen S" at bounding box center [58, 516] width 92 height 18
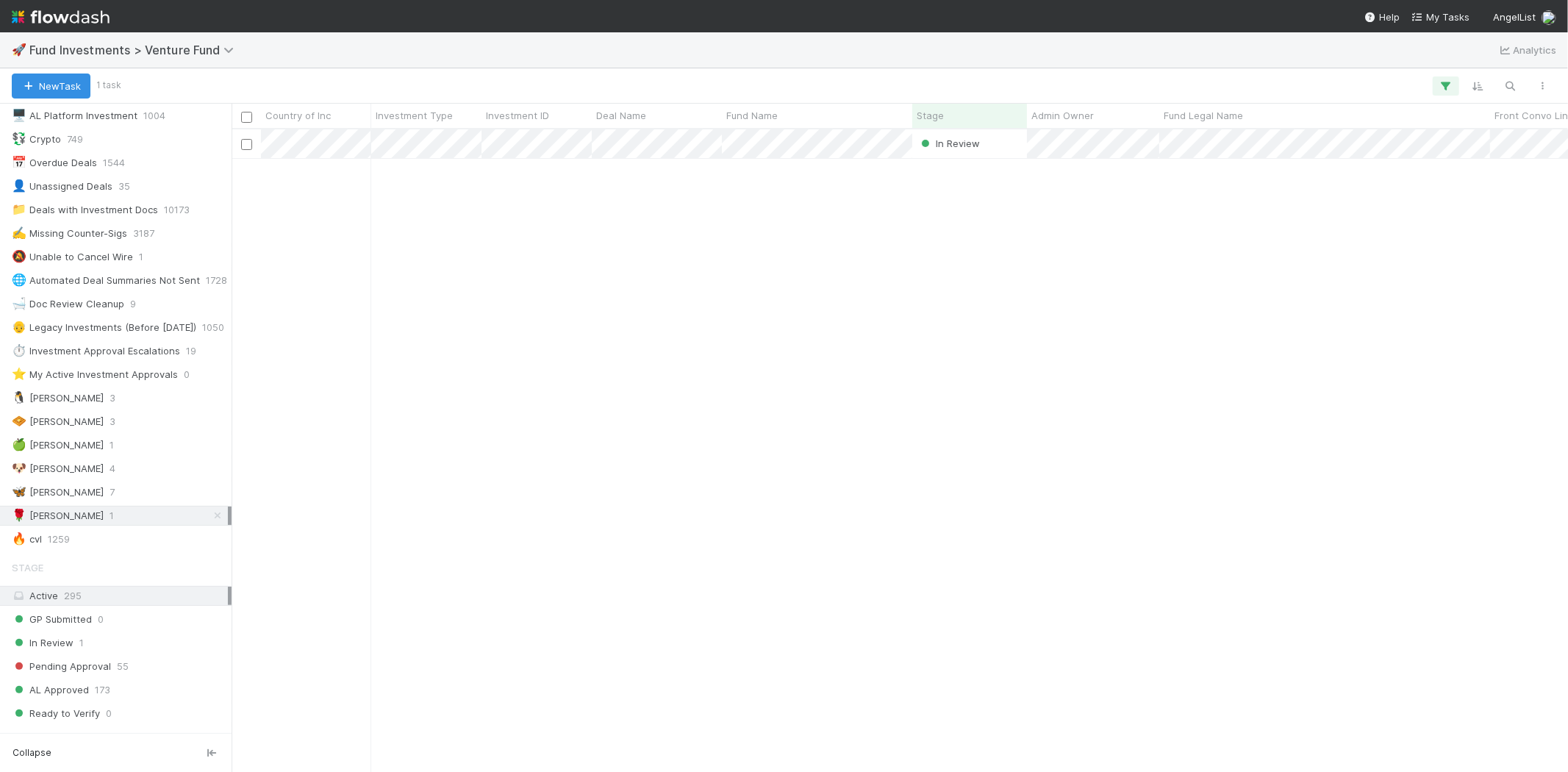
scroll to position [630, 1324]
click at [576, 293] on div "In Review Kevin Liang 4/17/25, 7:14:46 AM 8/19/25, 3:37:59 AM 0 0 0 0" at bounding box center [899, 450] width 1336 height 642
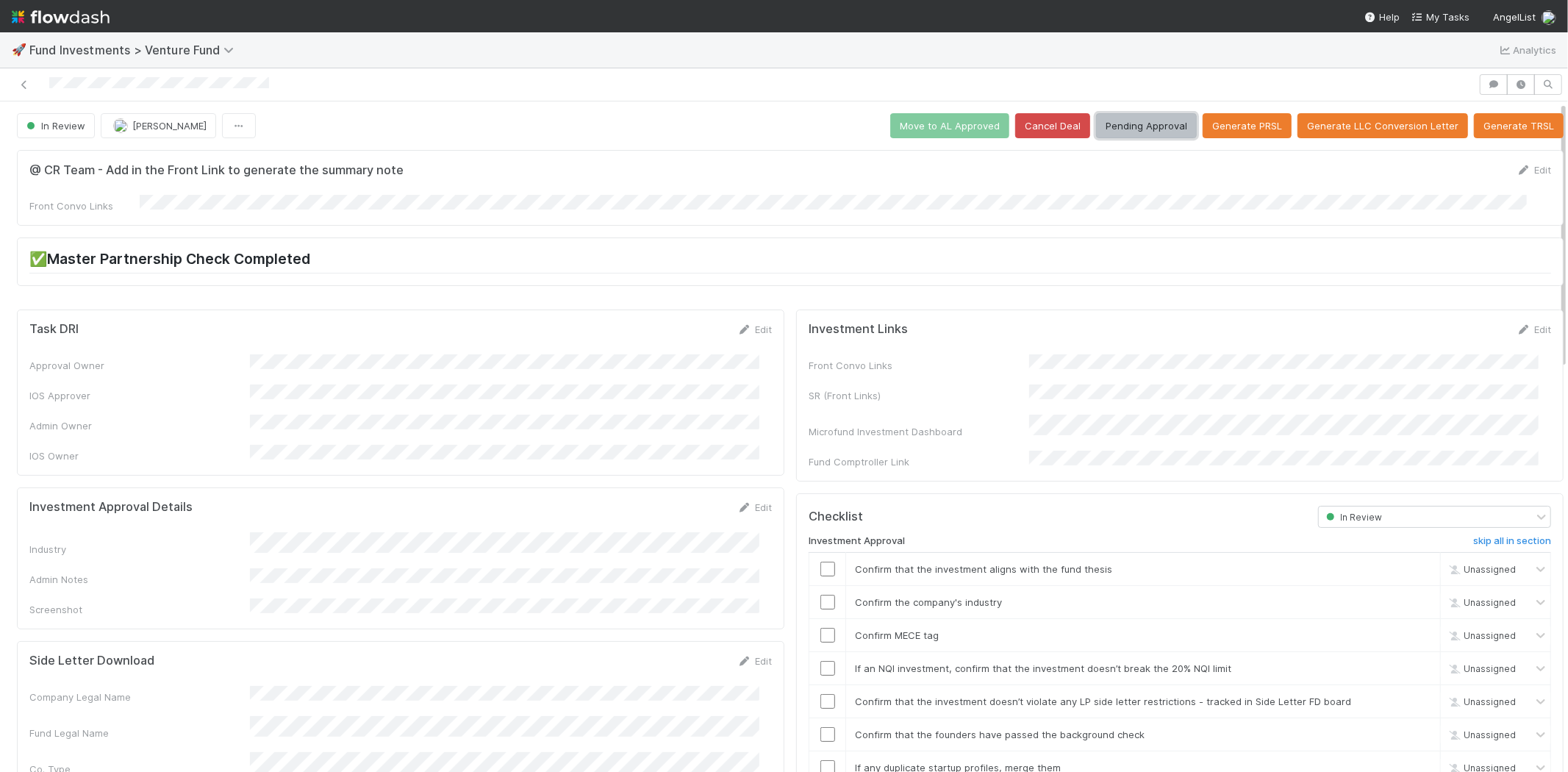
click at [1137, 127] on button "Pending Approval" at bounding box center [1146, 126] width 101 height 25
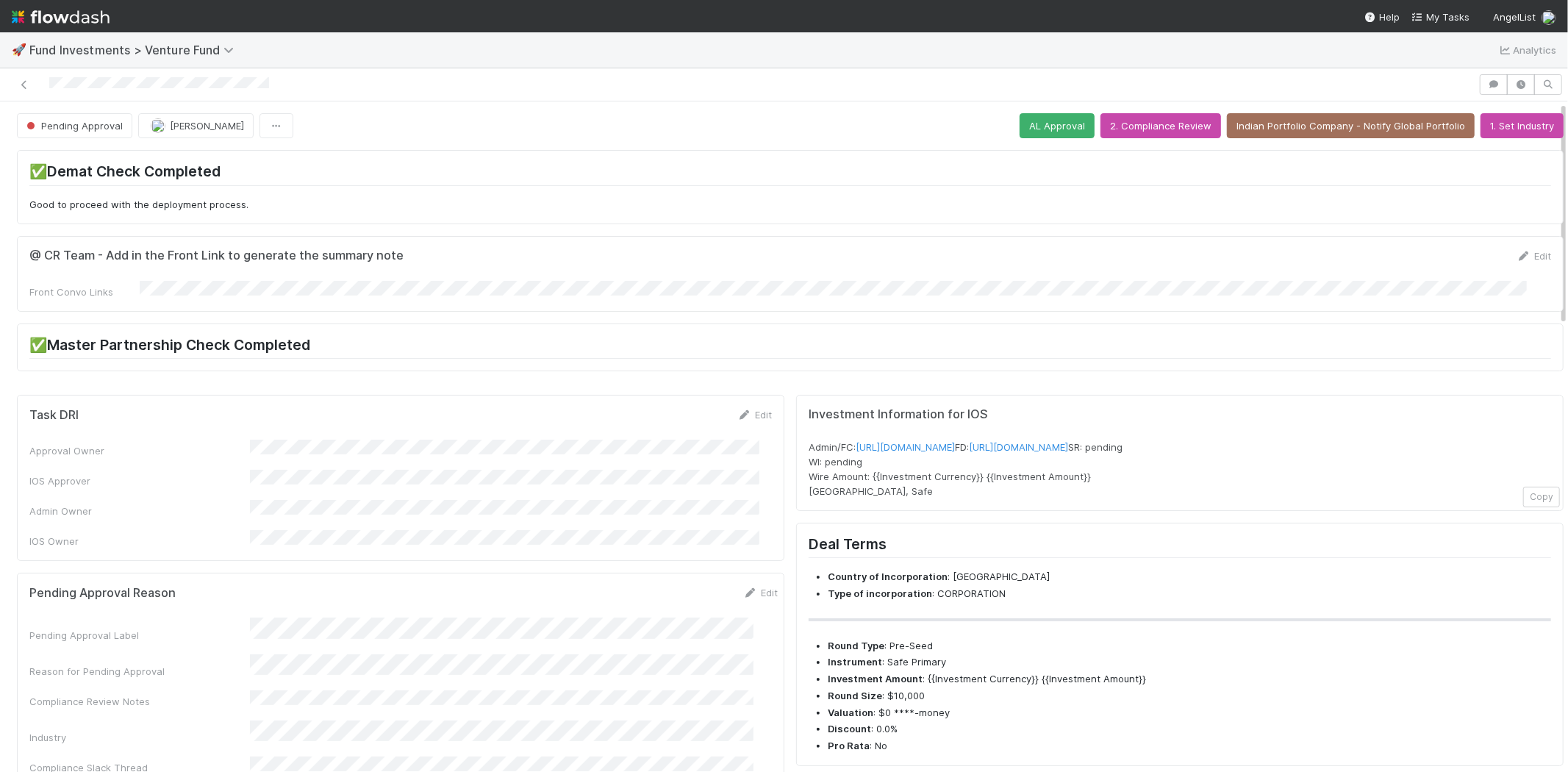
click at [1126, 123] on button "2. Compliance Review" at bounding box center [1160, 126] width 121 height 25
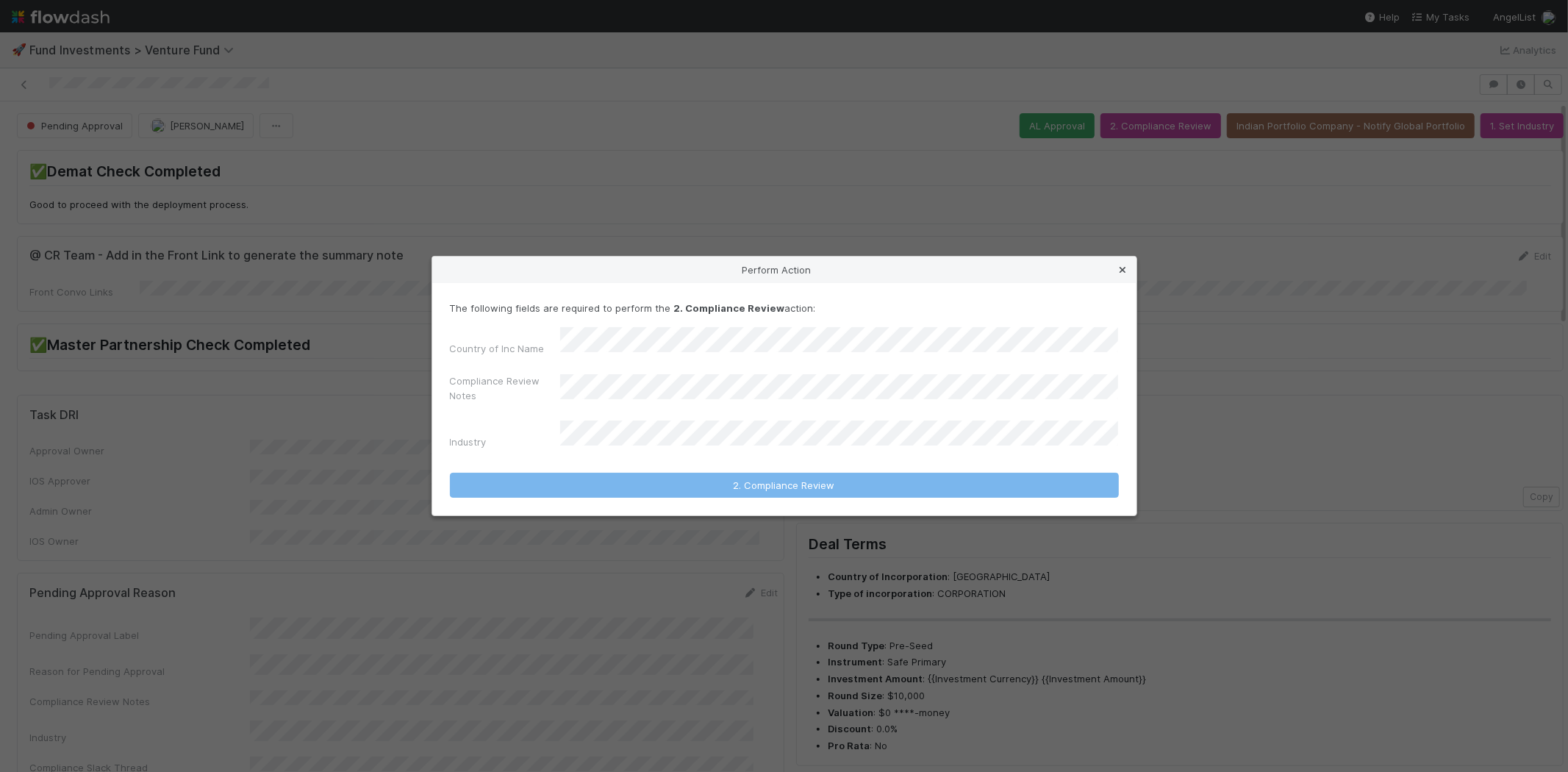
click at [1123, 275] on icon at bounding box center [1123, 269] width 15 height 9
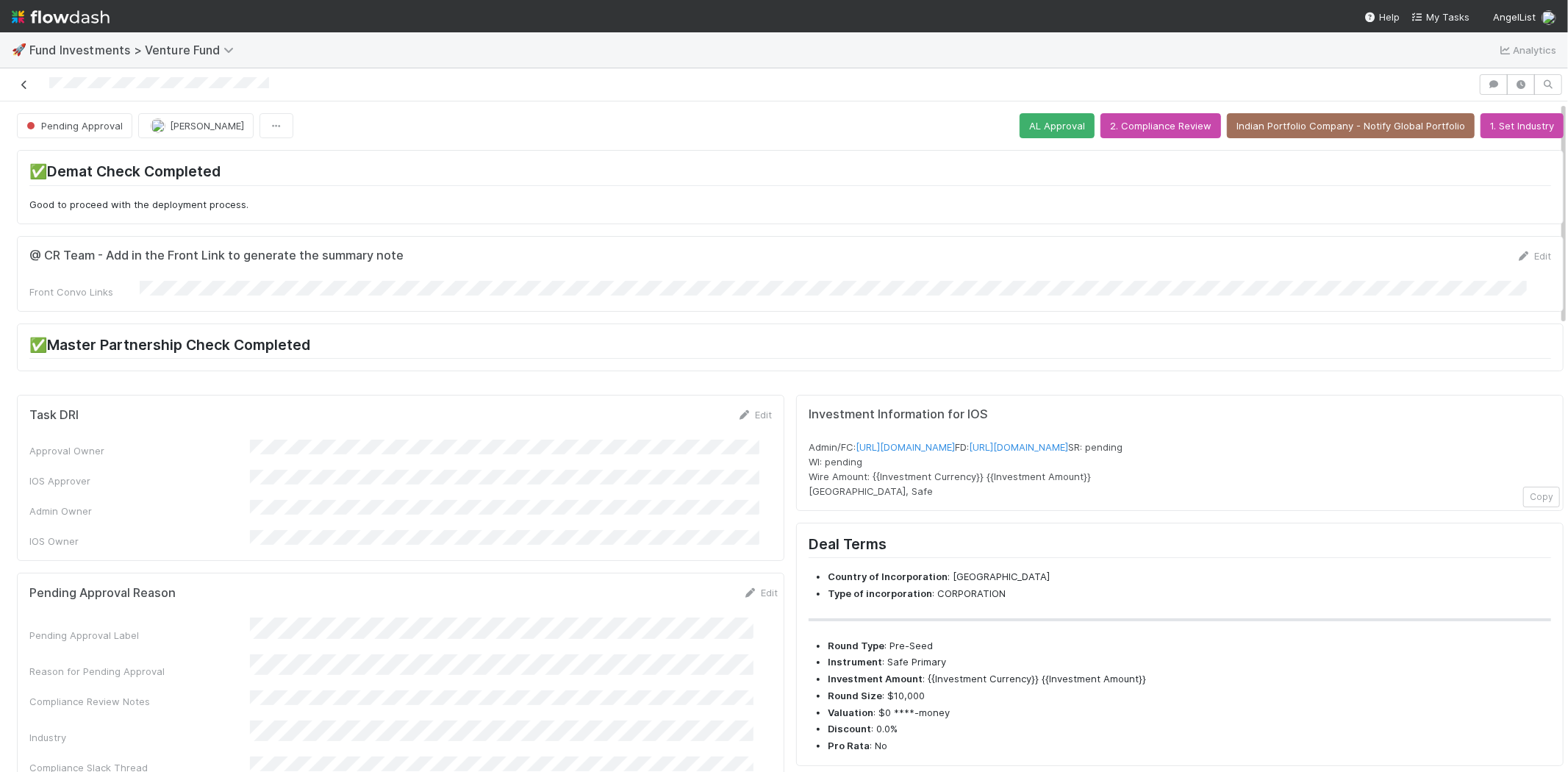
click at [22, 85] on icon at bounding box center [24, 84] width 15 height 9
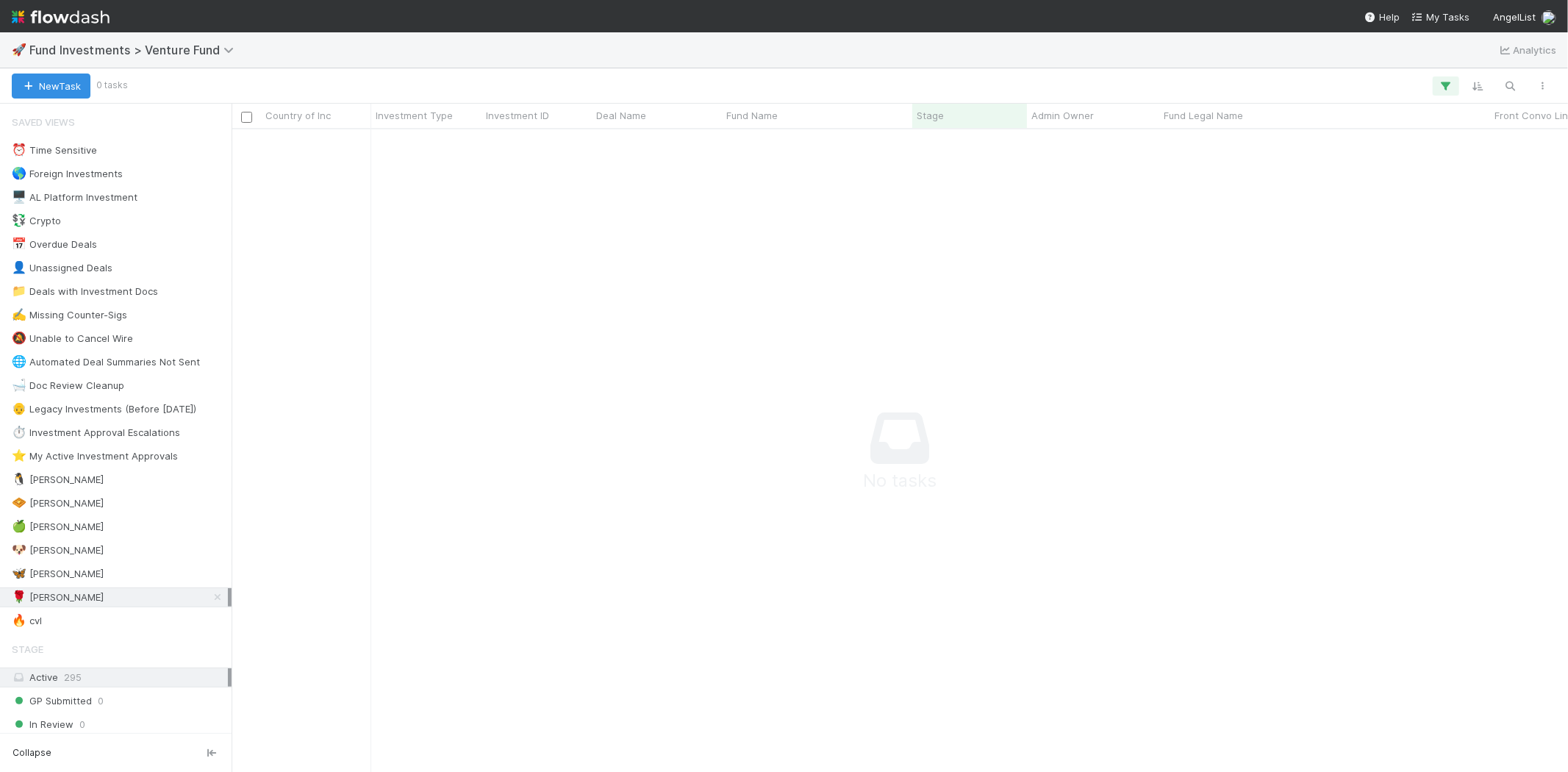
scroll to position [618, 1311]
click at [195, 51] on span "Fund Investments > Venture Fund" at bounding box center [135, 50] width 211 height 15
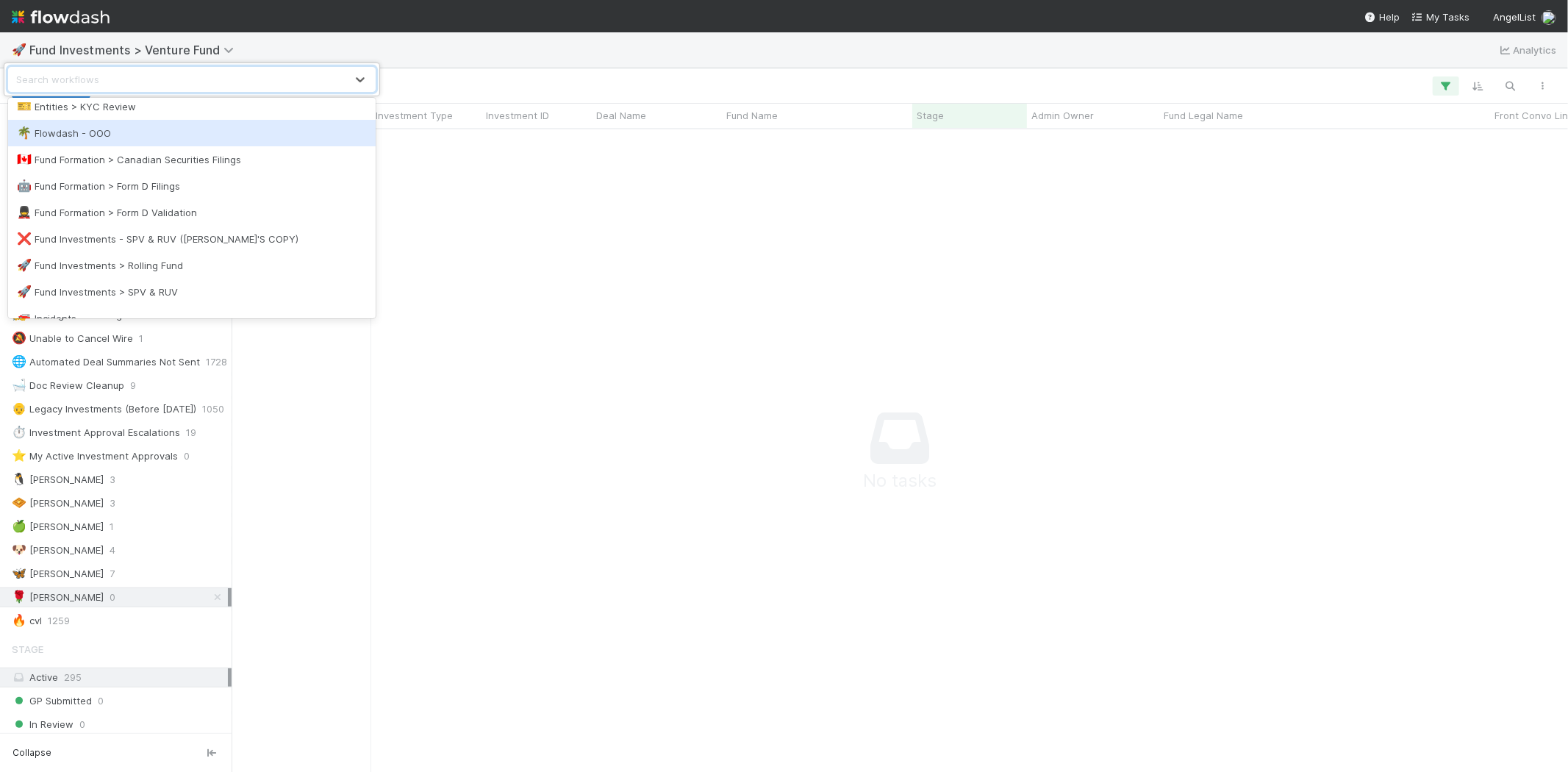
scroll to position [408, 0]
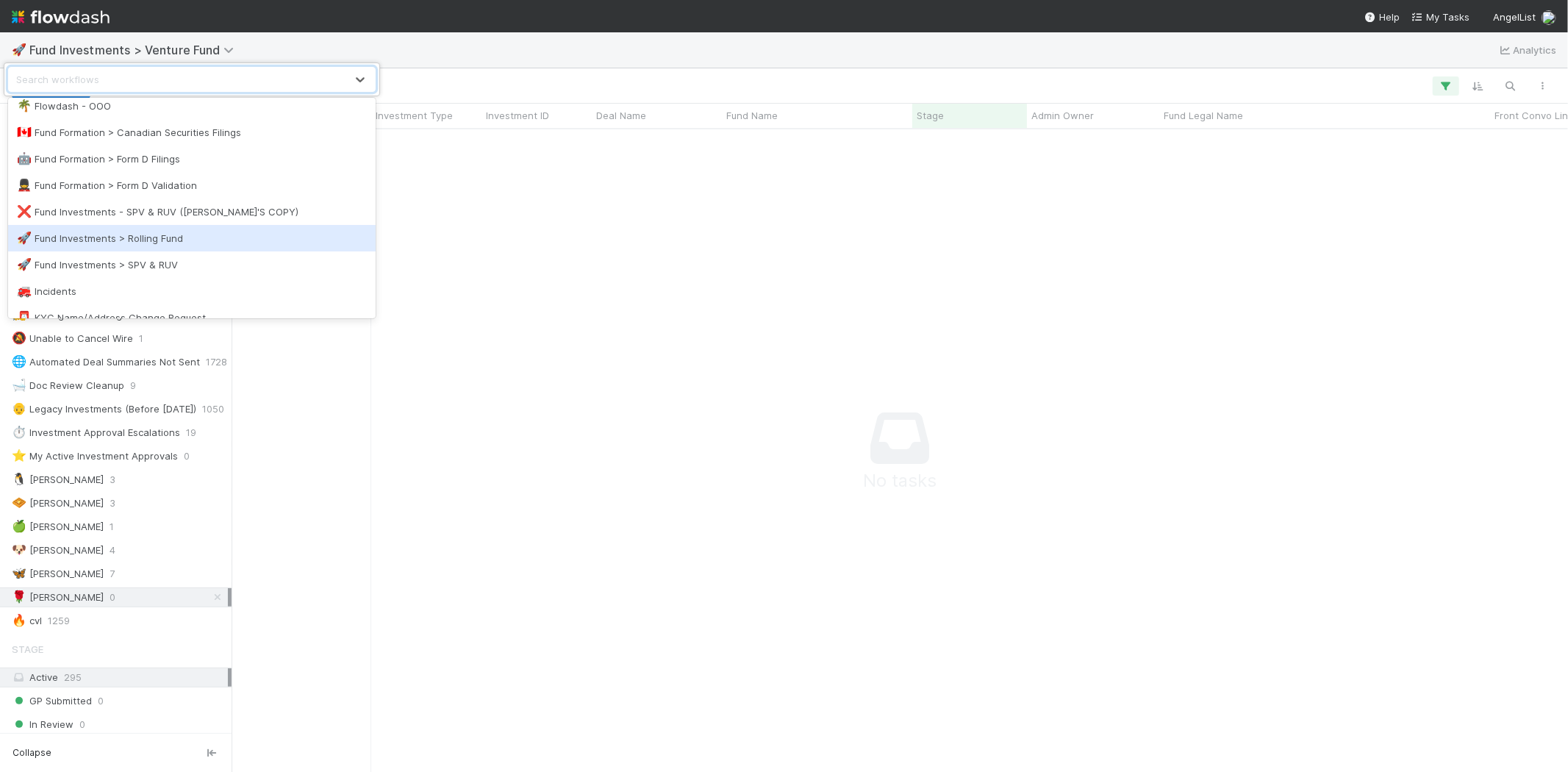
click at [216, 226] on div "🚀 Fund Investments > Rolling Fund" at bounding box center [192, 238] width 367 height 27
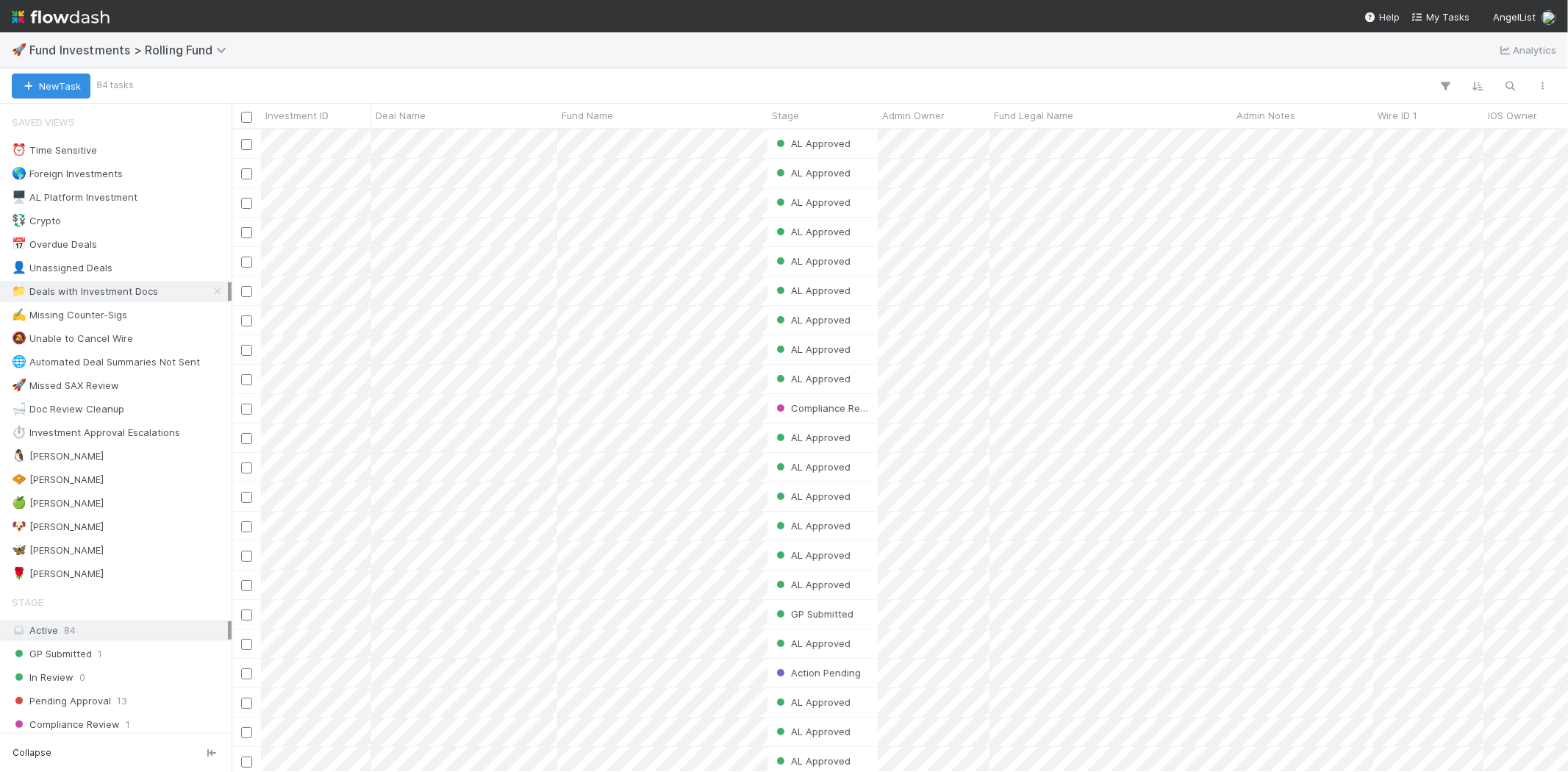
scroll to position [630, 1324]
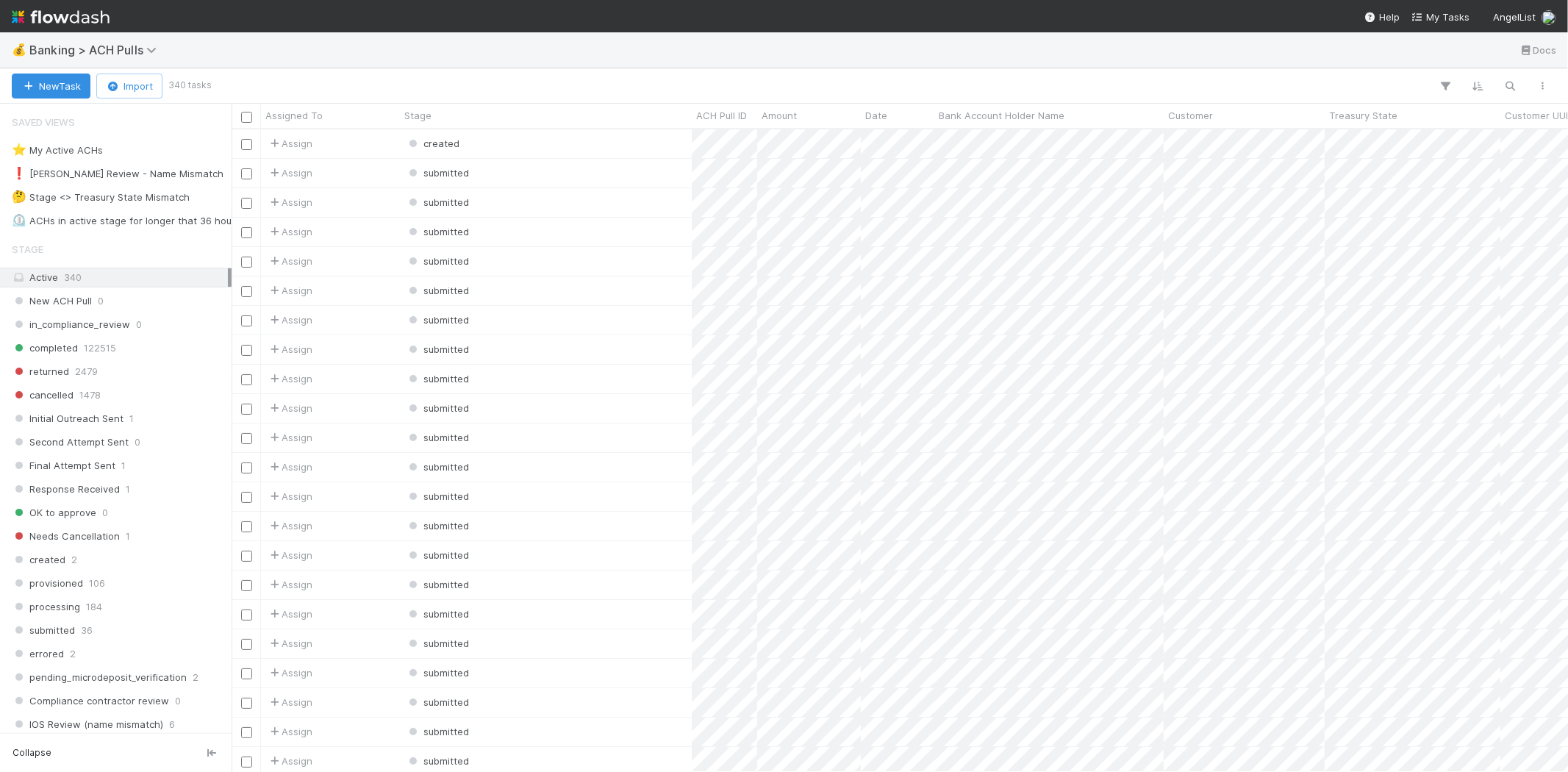
scroll to position [630, 1324]
click at [137, 174] on div "❗ [PERSON_NAME] Review - Name Mismatch" at bounding box center [117, 174] width 211 height 18
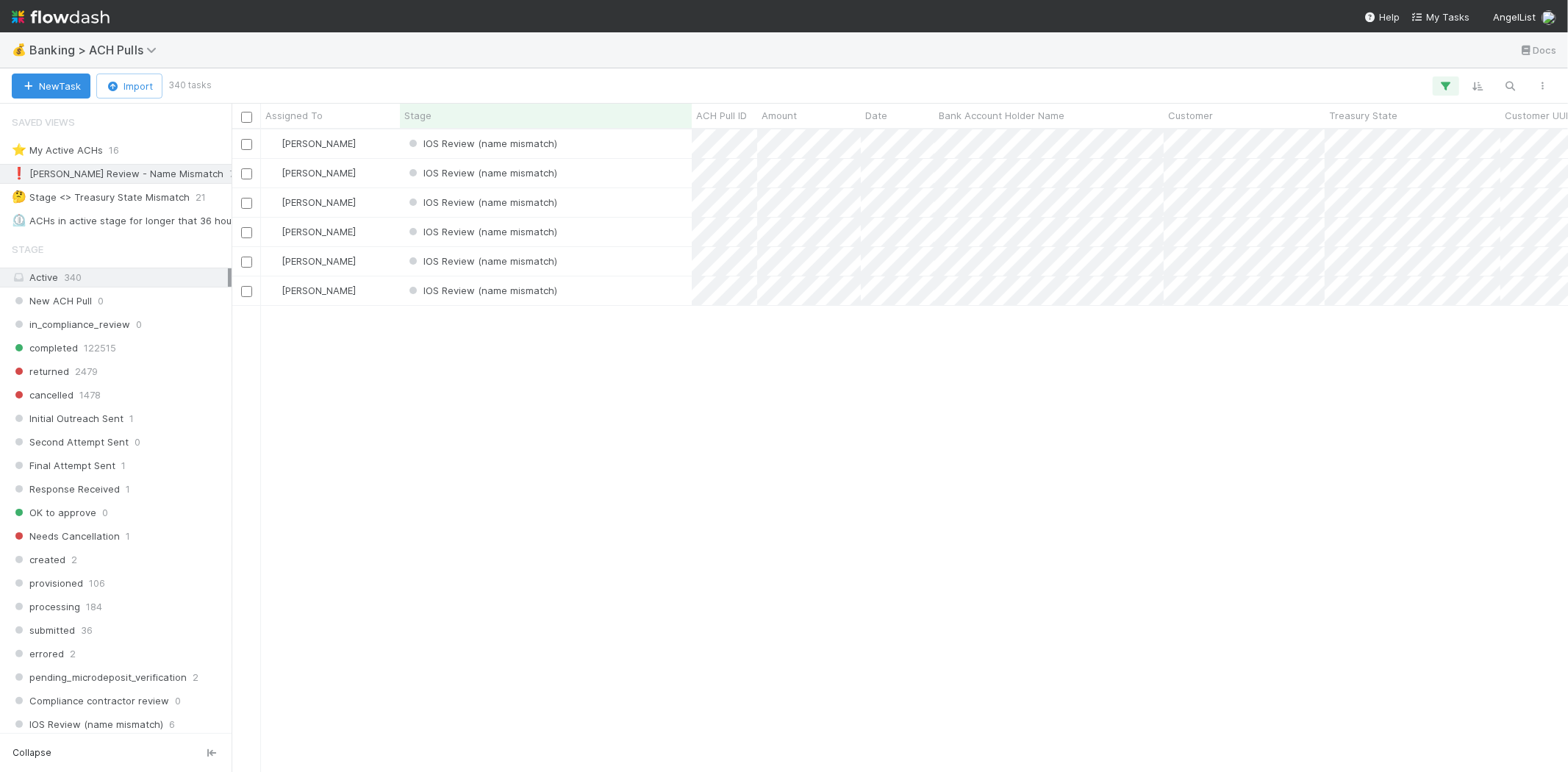
scroll to position [630, 1324]
click at [598, 142] on div "IOS Review (name mismatch)" at bounding box center [546, 143] width 292 height 29
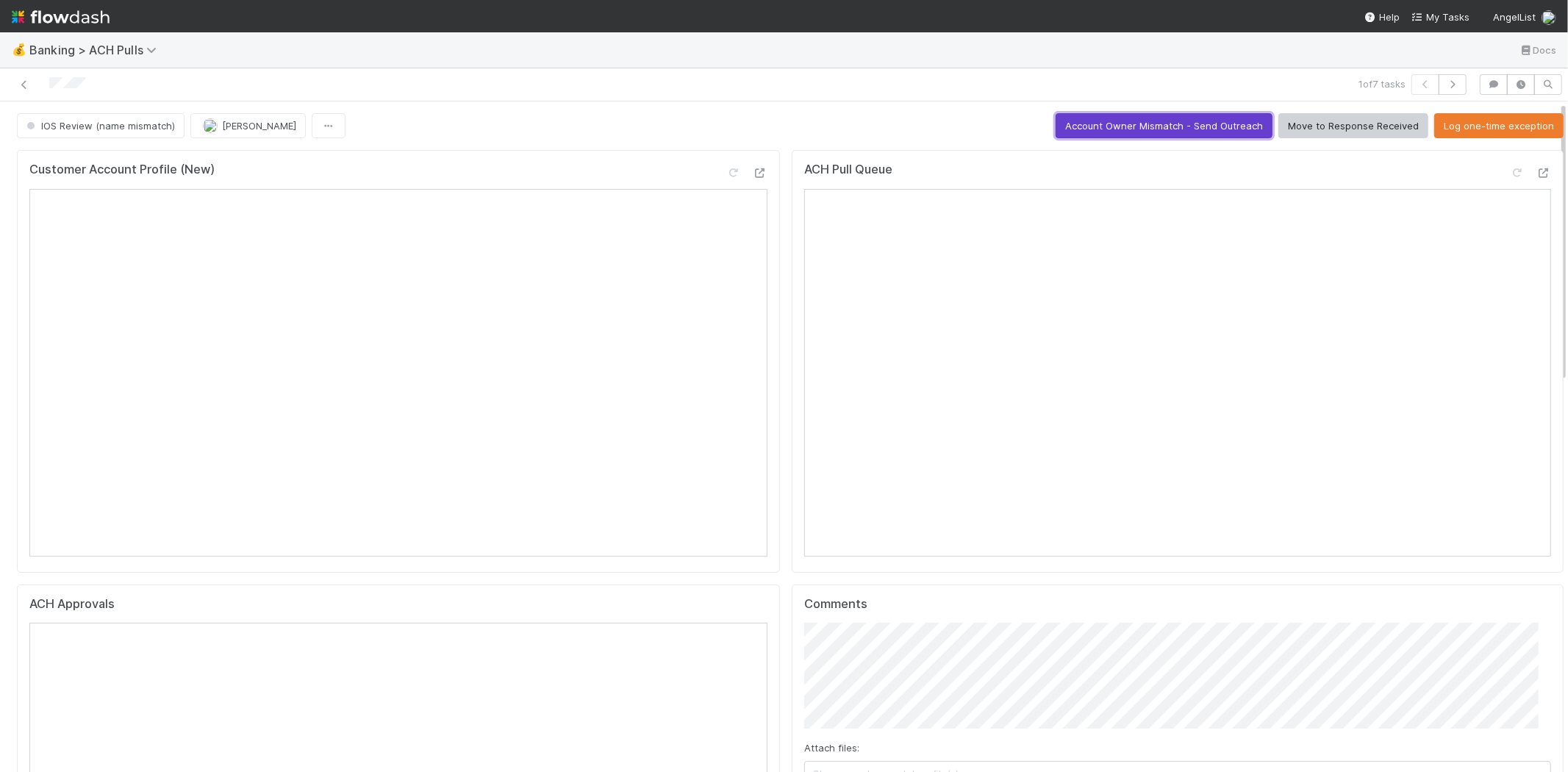
click at [1136, 119] on button "Account Owner Mismatch - Send Outreach" at bounding box center [1164, 126] width 216 height 25
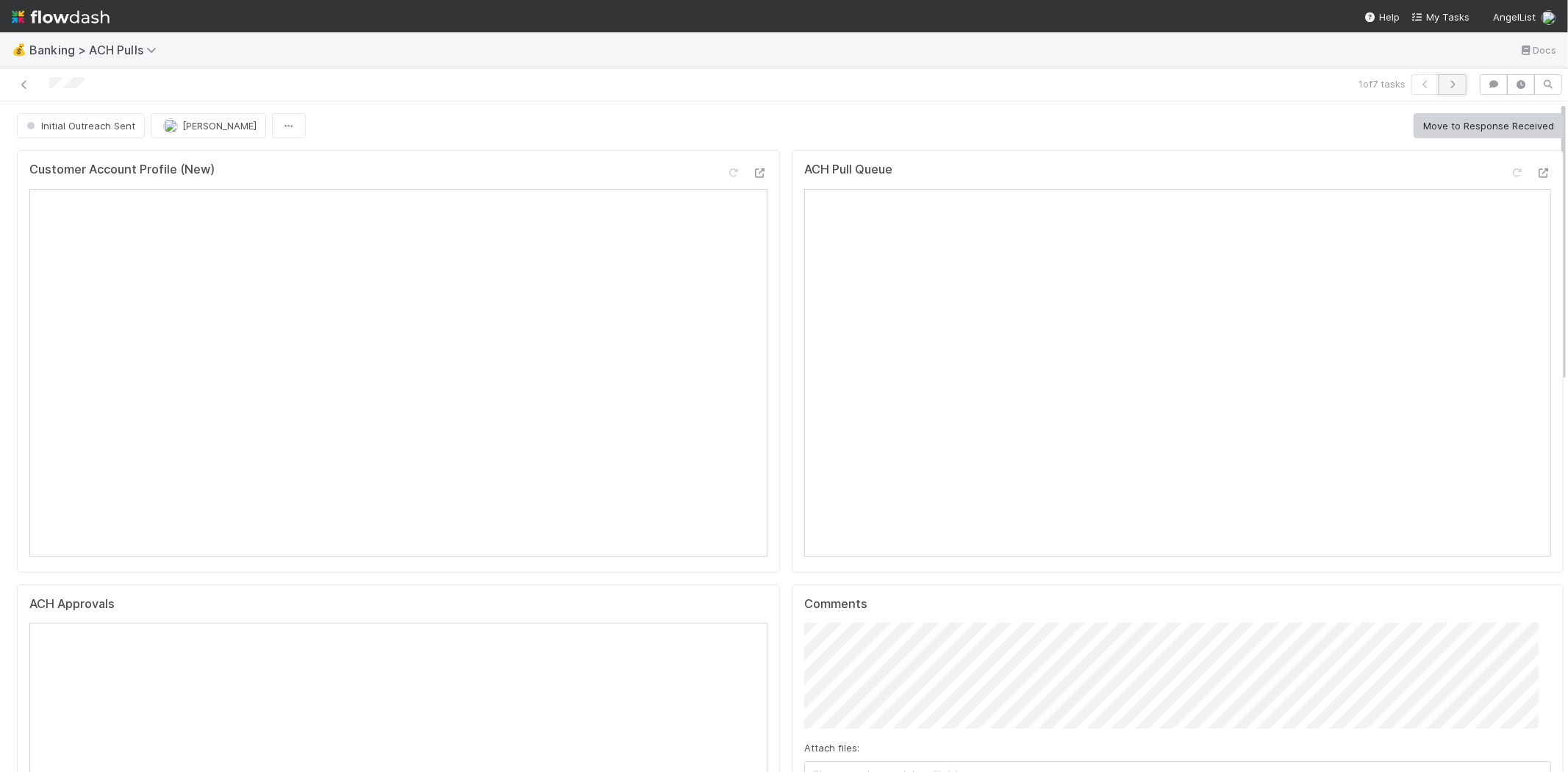
click at [1445, 80] on icon "button" at bounding box center [1452, 84] width 15 height 9
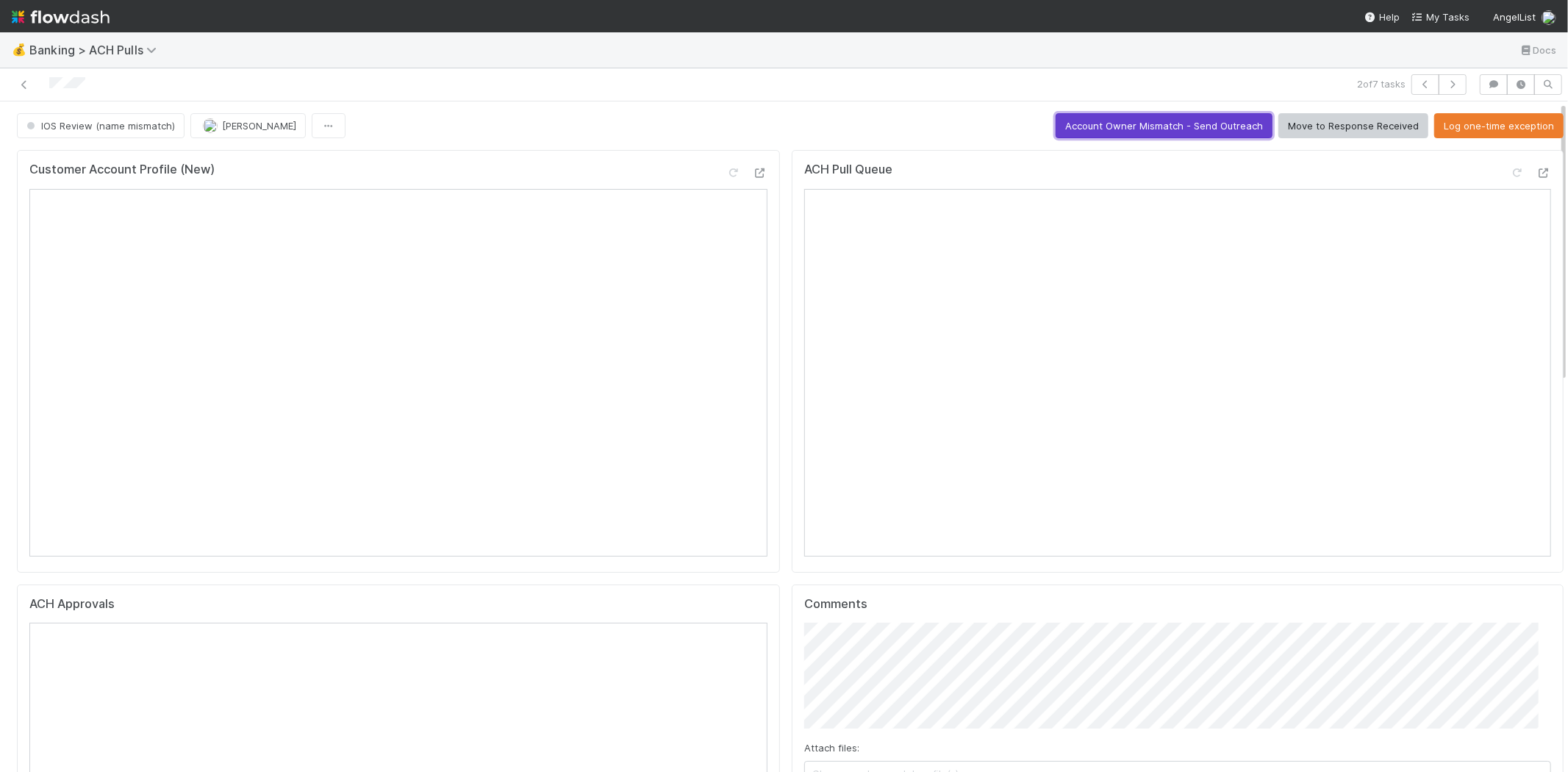
click at [1129, 119] on button "Account Owner Mismatch - Send Outreach" at bounding box center [1164, 126] width 216 height 25
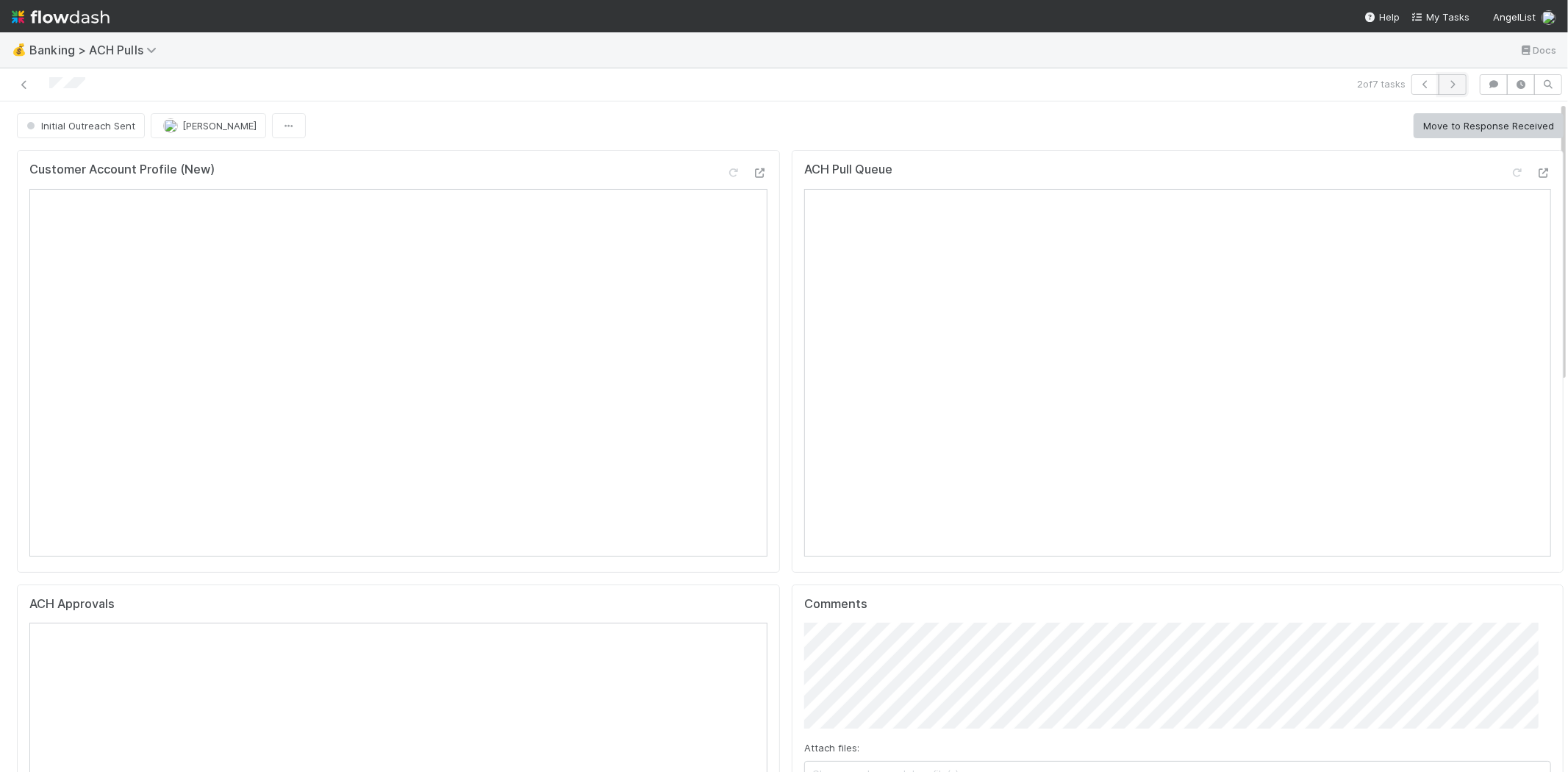
click at [1445, 86] on icon "button" at bounding box center [1452, 84] width 15 height 9
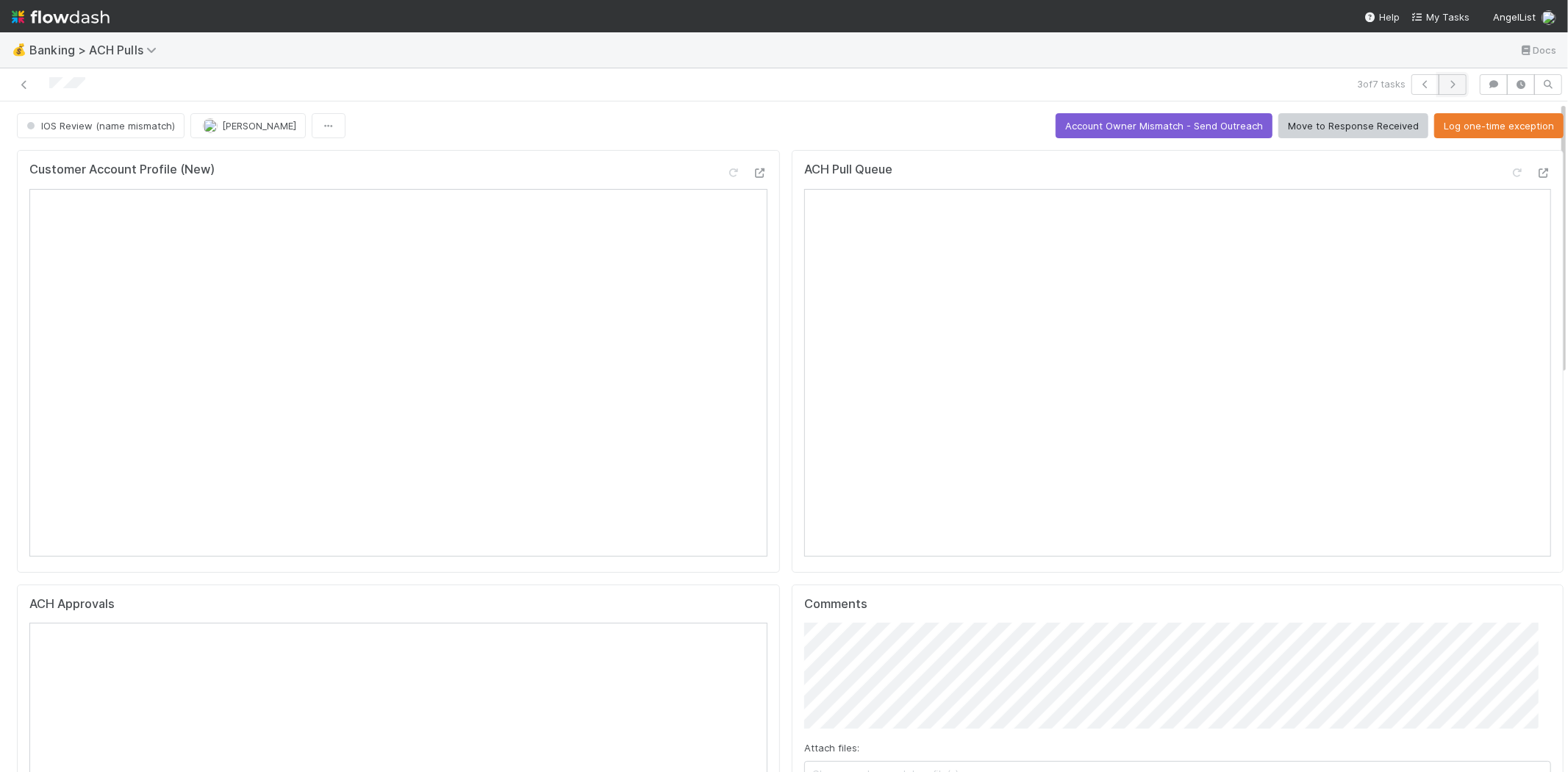
click at [1446, 81] on icon "button" at bounding box center [1452, 84] width 15 height 9
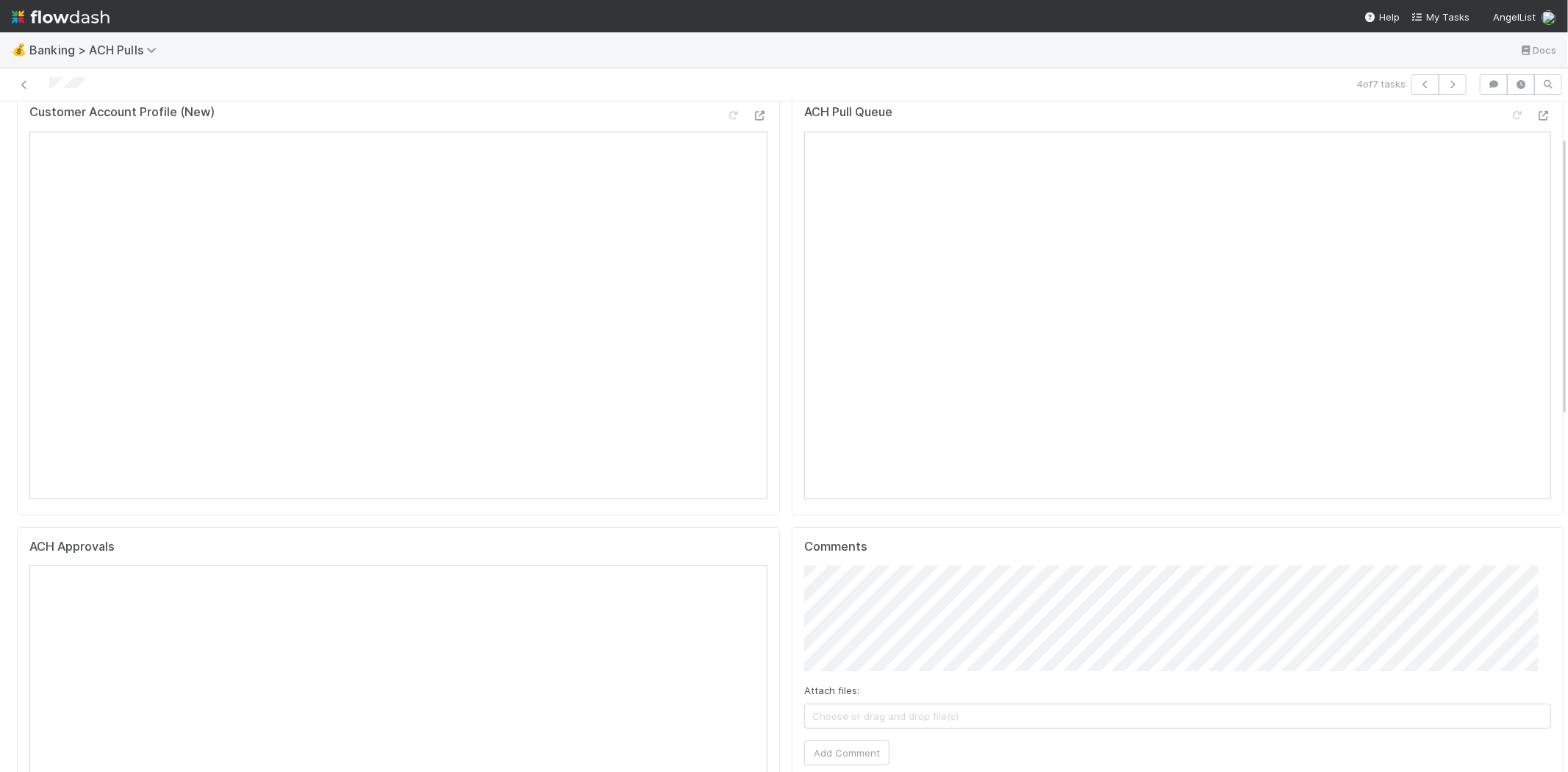
scroll to position [81, 0]
click at [916, 684] on span "Choose or drag and drop file(s)" at bounding box center [1177, 691] width 745 height 23
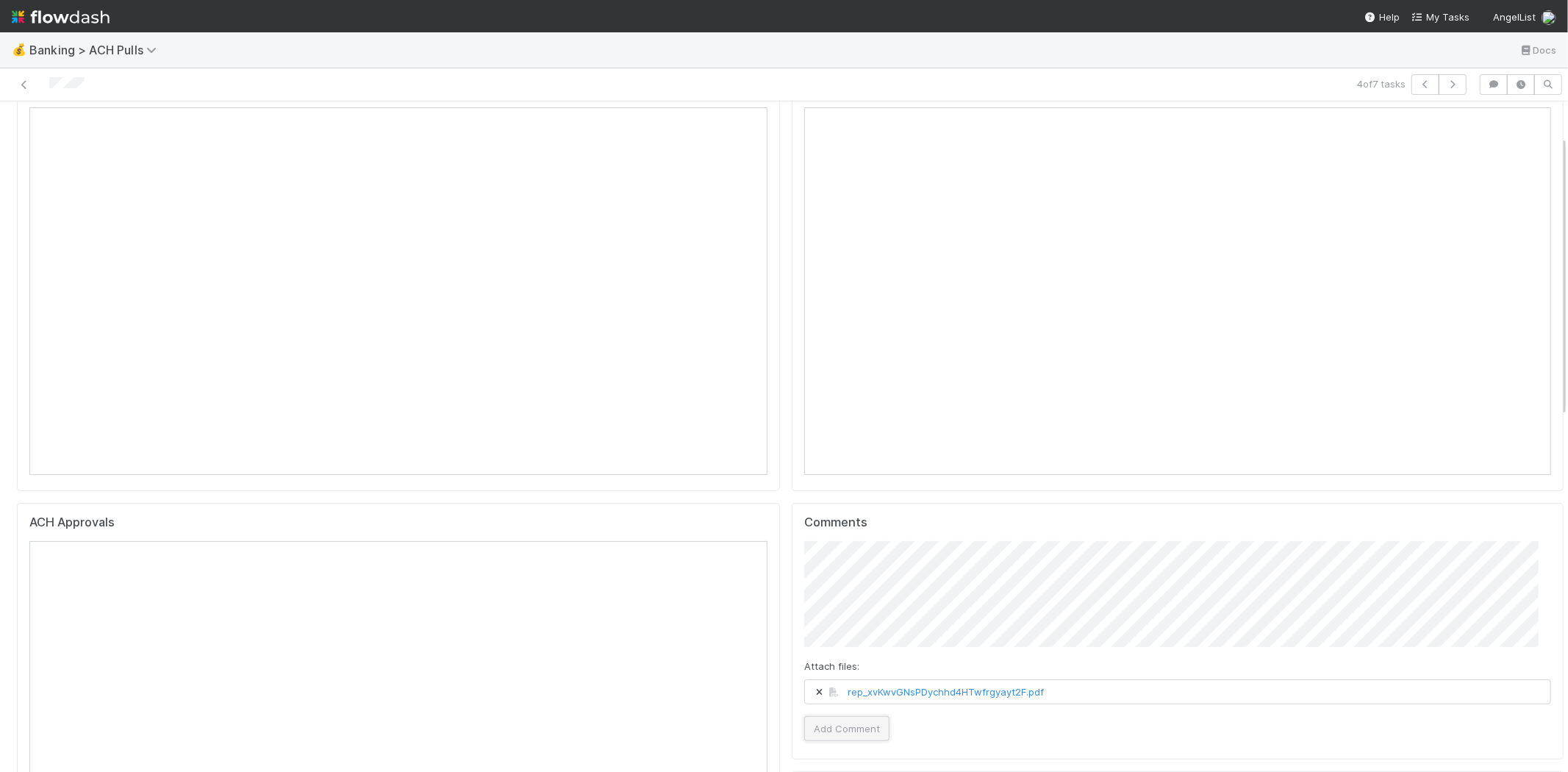
click at [823, 716] on button "Add Comment" at bounding box center [847, 728] width 86 height 25
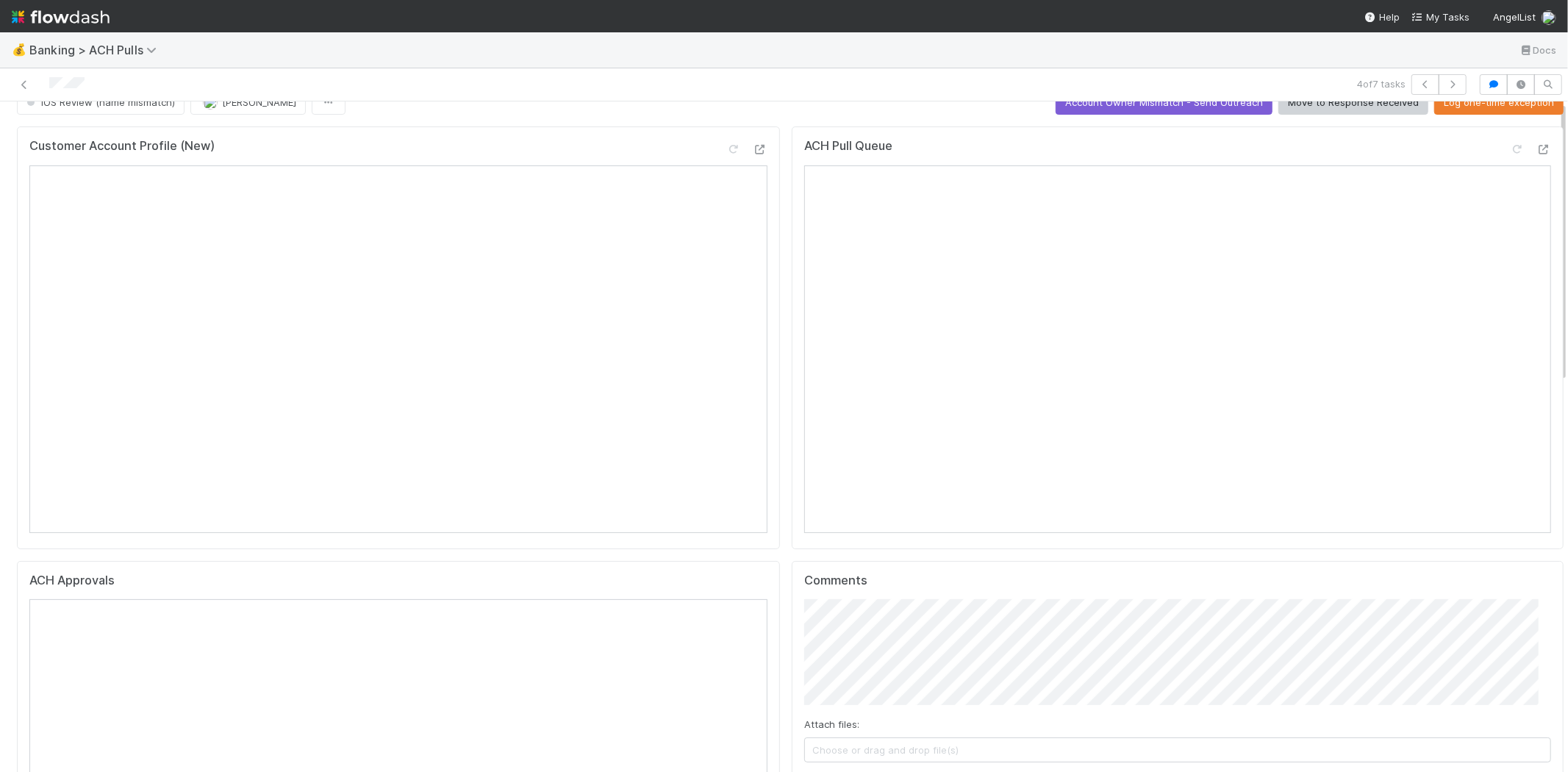
scroll to position [0, 0]
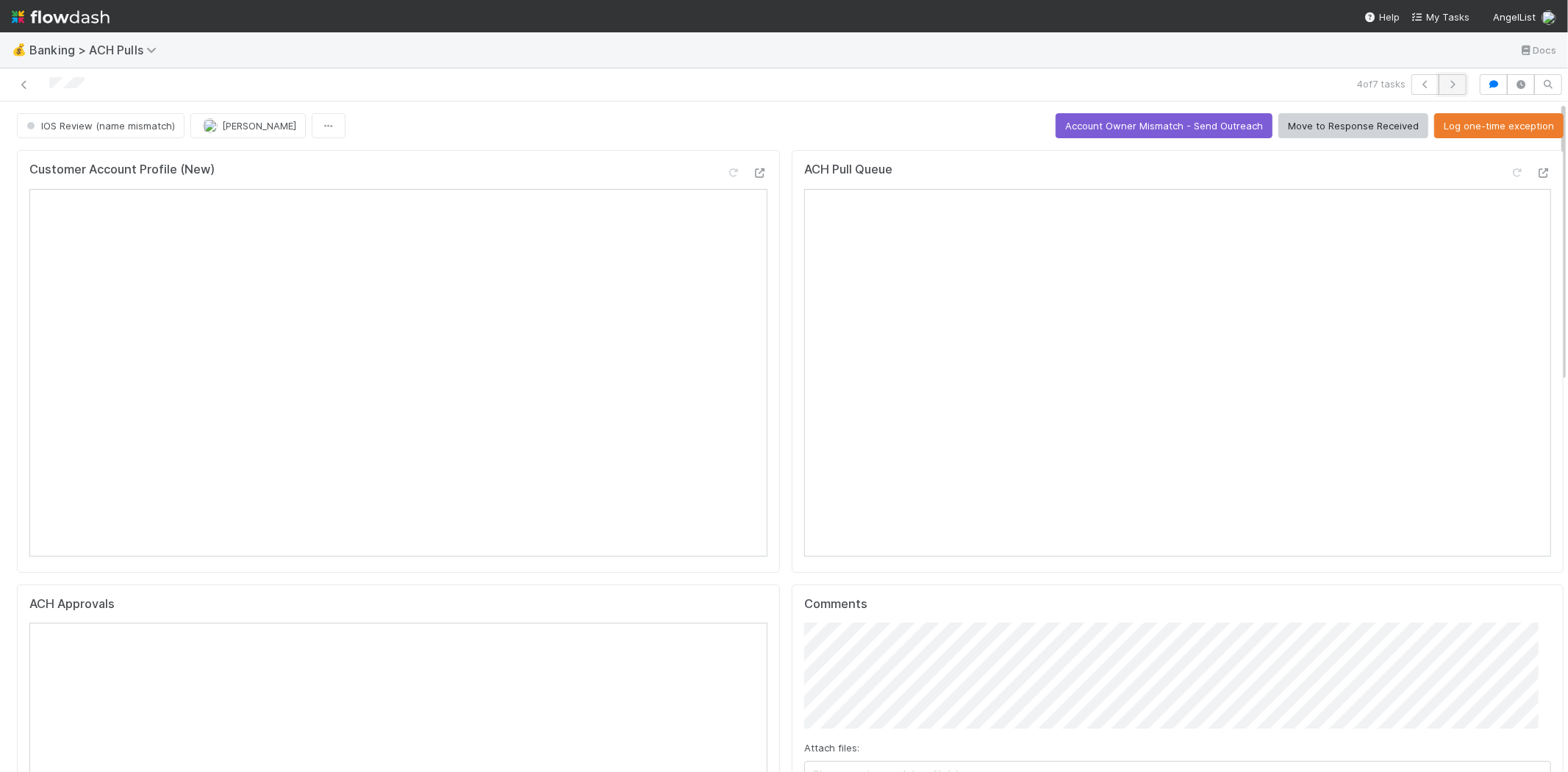
click at [1445, 80] on icon "button" at bounding box center [1452, 84] width 15 height 9
click at [1164, 120] on button "Account Owner Mismatch - Send Outreach" at bounding box center [1164, 126] width 216 height 25
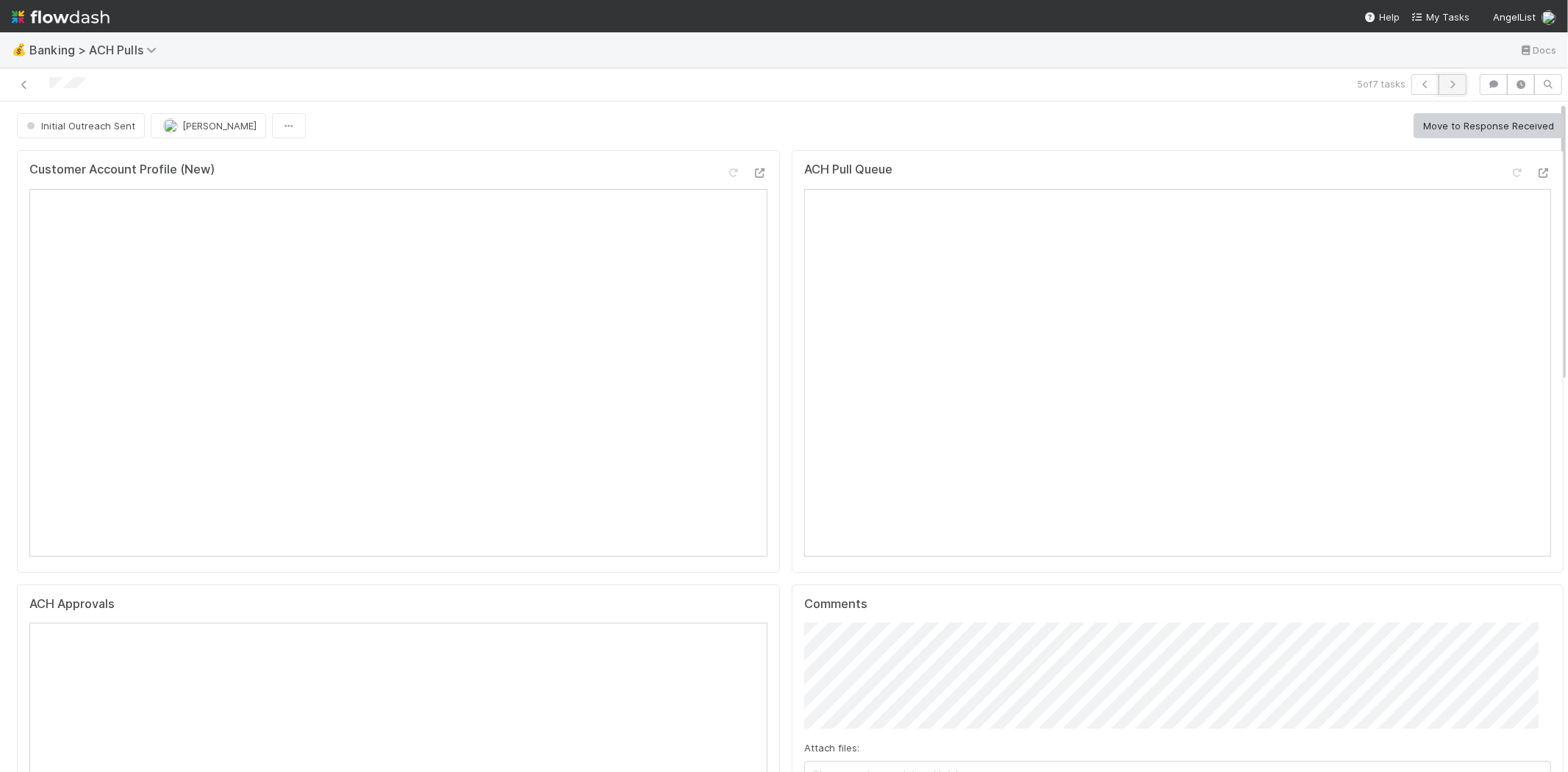
click at [1448, 83] on button "button" at bounding box center [1451, 84] width 28 height 21
click at [1445, 80] on icon "button" at bounding box center [1452, 84] width 15 height 9
click at [20, 81] on icon at bounding box center [24, 84] width 15 height 9
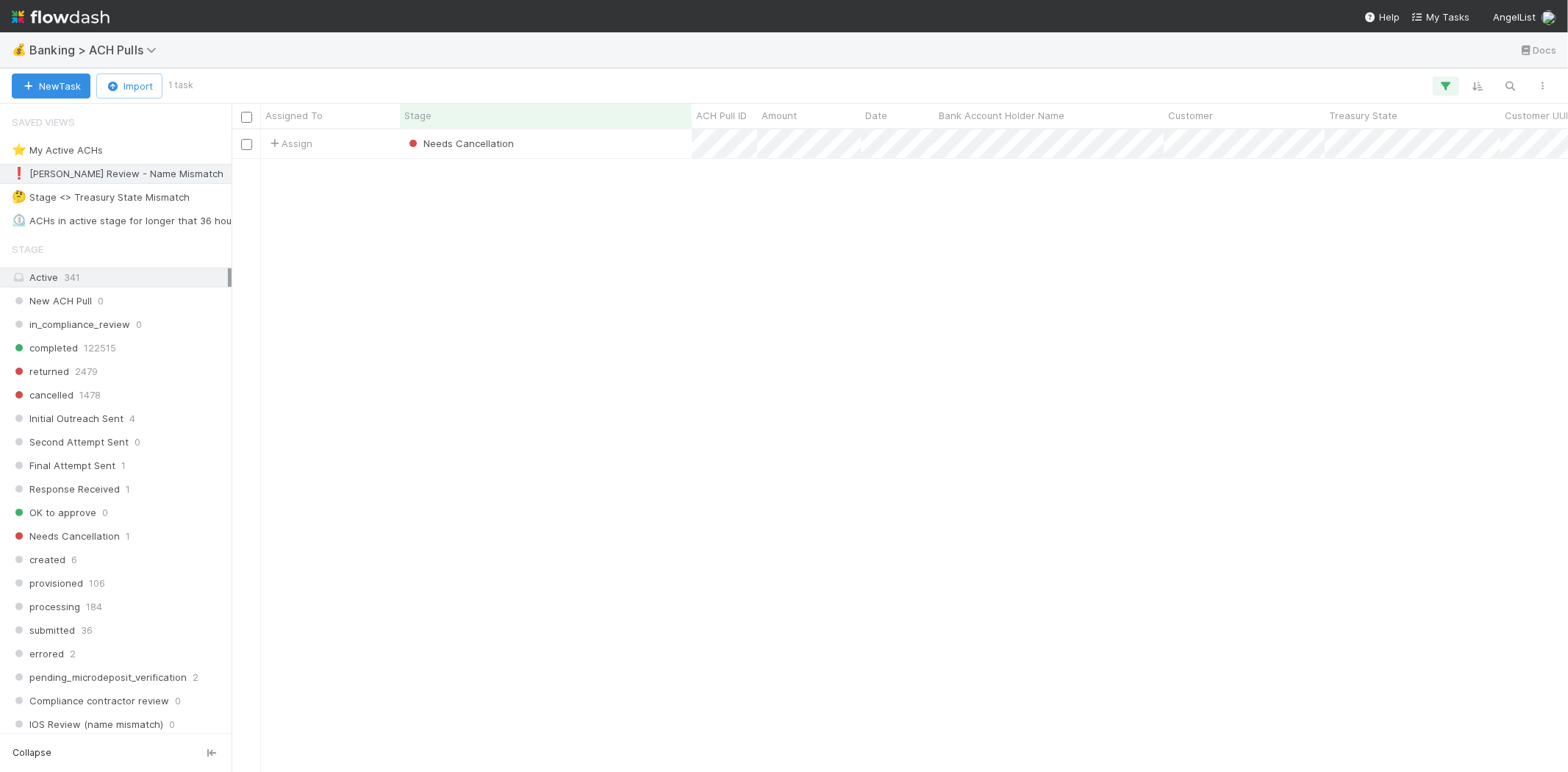
scroll to position [630, 1324]
click at [466, 295] on div "Assign Needs Cancellation 8/18/25, 5:02:36 PM 8/8/25, 5:44:00 AM 1" at bounding box center [899, 450] width 1336 height 642
click at [143, 52] on span "Banking > ACH Pulls" at bounding box center [96, 50] width 134 height 15
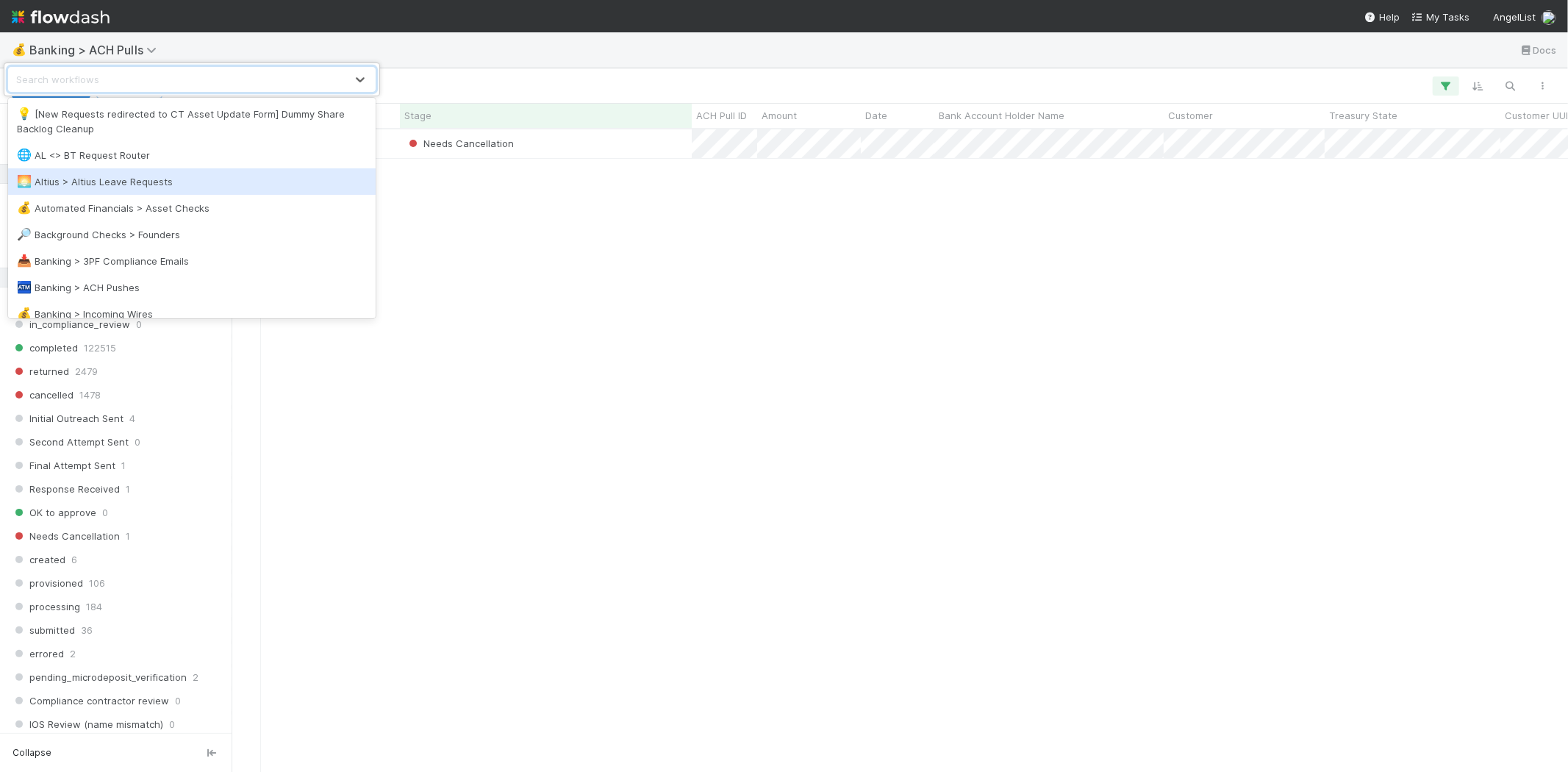
scroll to position [81, 0]
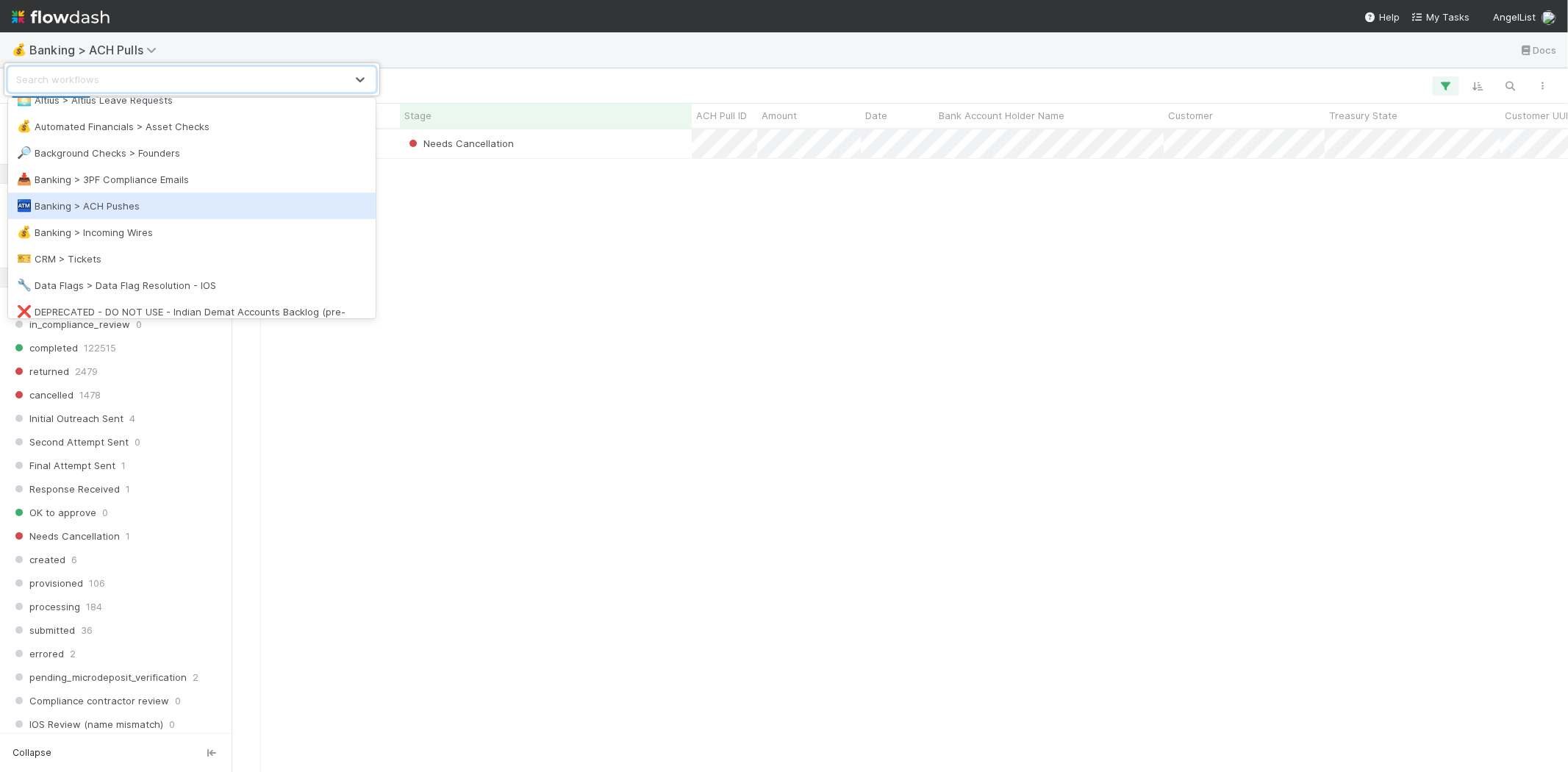
click at [148, 196] on div "🏧 Banking > ACH Pushes" at bounding box center [192, 206] width 367 height 27
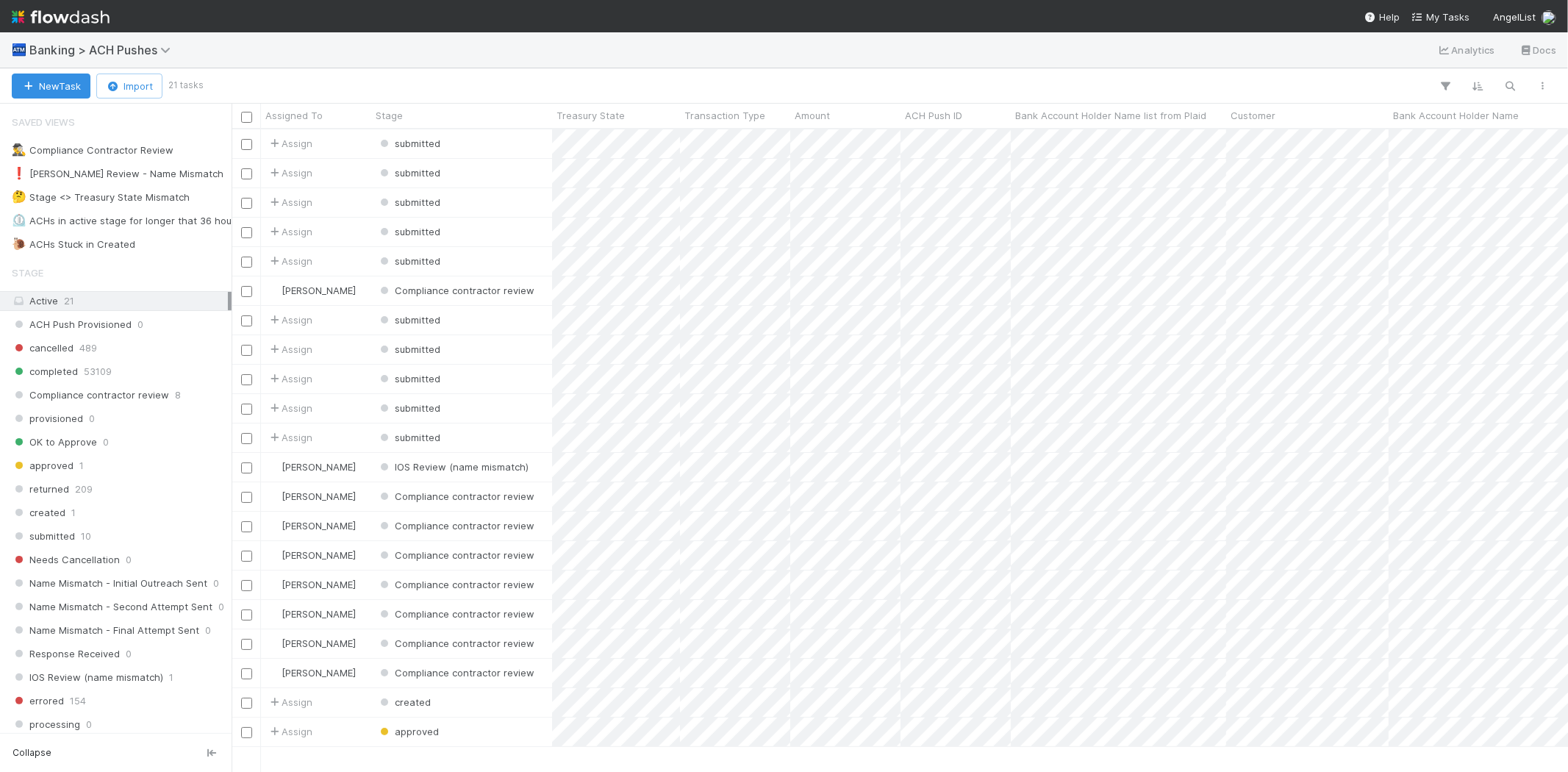
scroll to position [630, 1324]
click at [121, 177] on div "❗ Karen Review - Name Mismatch" at bounding box center [117, 174] width 211 height 18
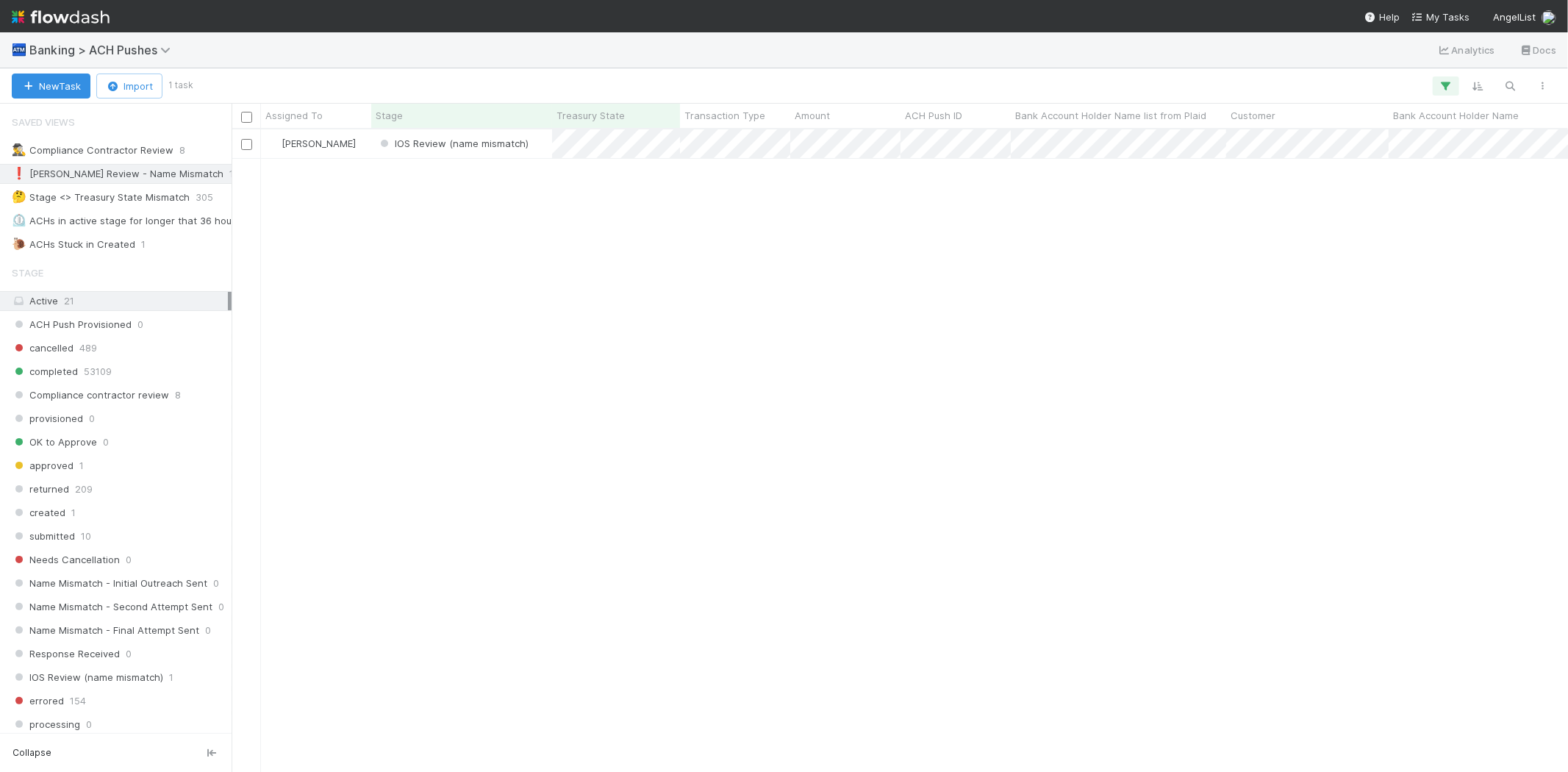
scroll to position [630, 1324]
drag, startPoint x: 525, startPoint y: 335, endPoint x: 535, endPoint y: 259, distance: 76.7
click at [524, 329] on div "Karen Jane Salcedo IOS Review (name mismatch) 8/20/25, 2:37:28 AM 8/20/25, 2:37…" at bounding box center [899, 450] width 1336 height 642
click at [540, 150] on div "IOS Review (name mismatch)" at bounding box center [461, 143] width 181 height 29
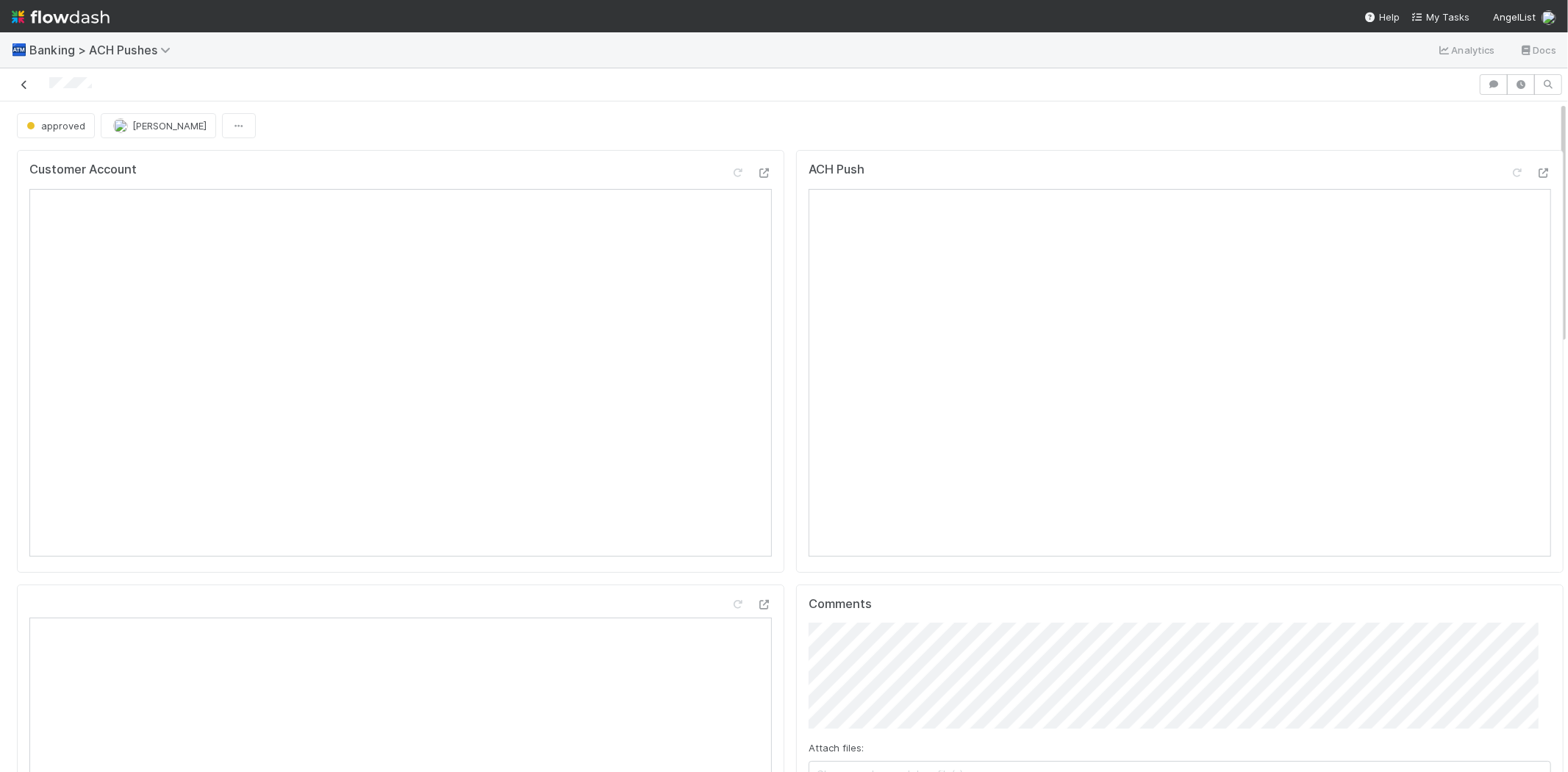
click at [27, 80] on icon at bounding box center [24, 84] width 15 height 9
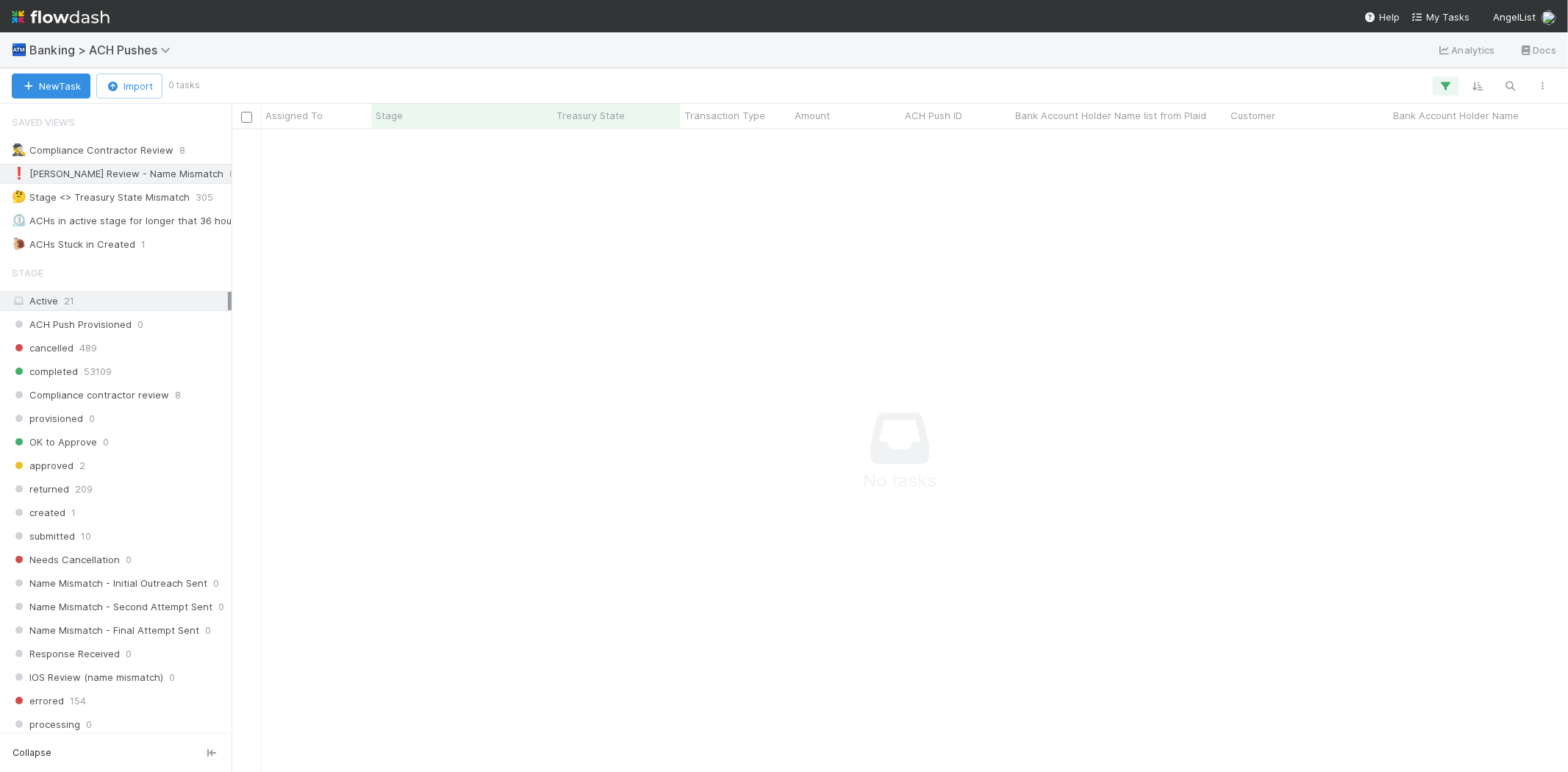
scroll to position [13, 13]
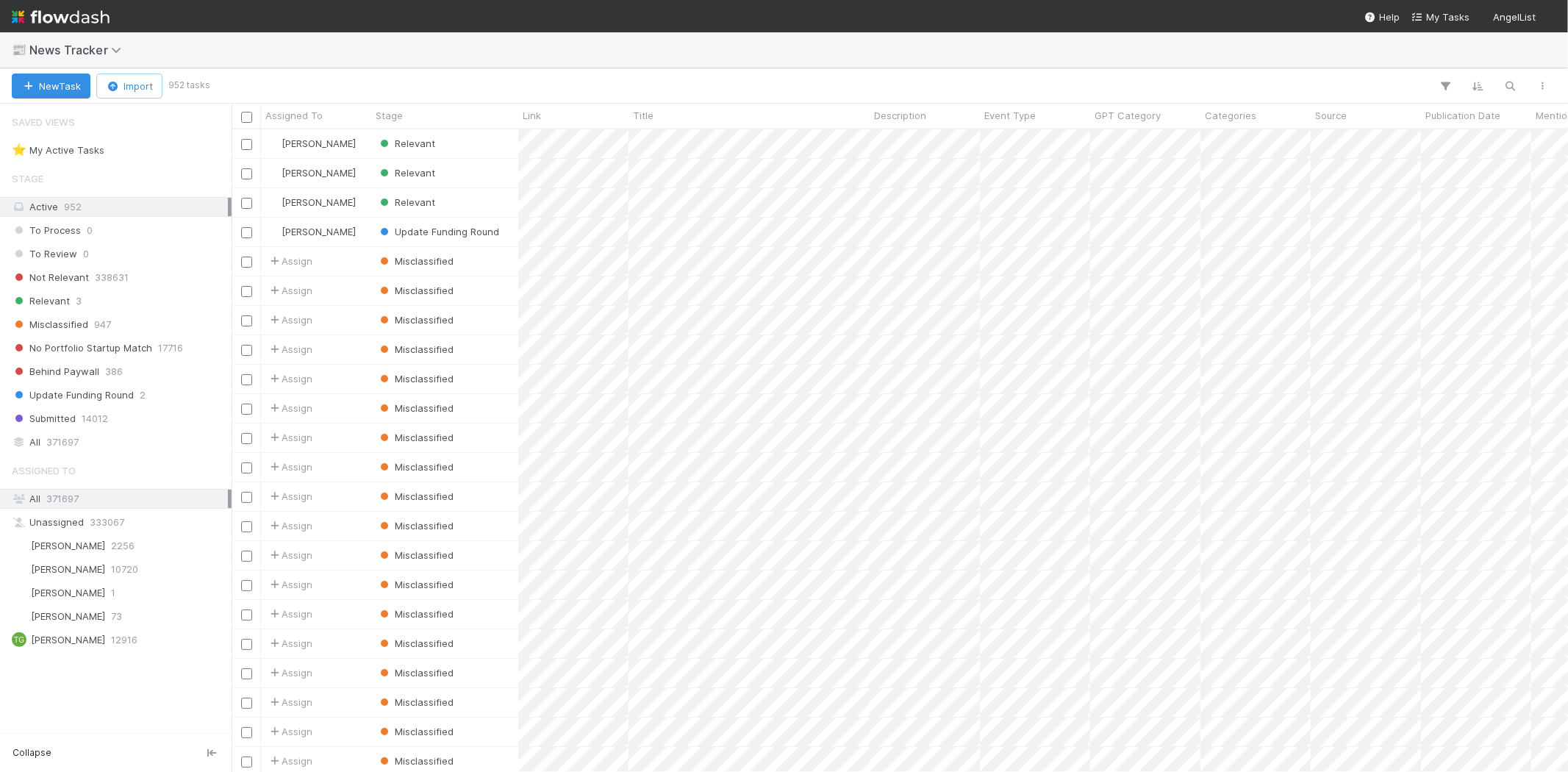
scroll to position [630, 1324]
click at [80, 300] on div "Relevant 3" at bounding box center [120, 301] width 216 height 18
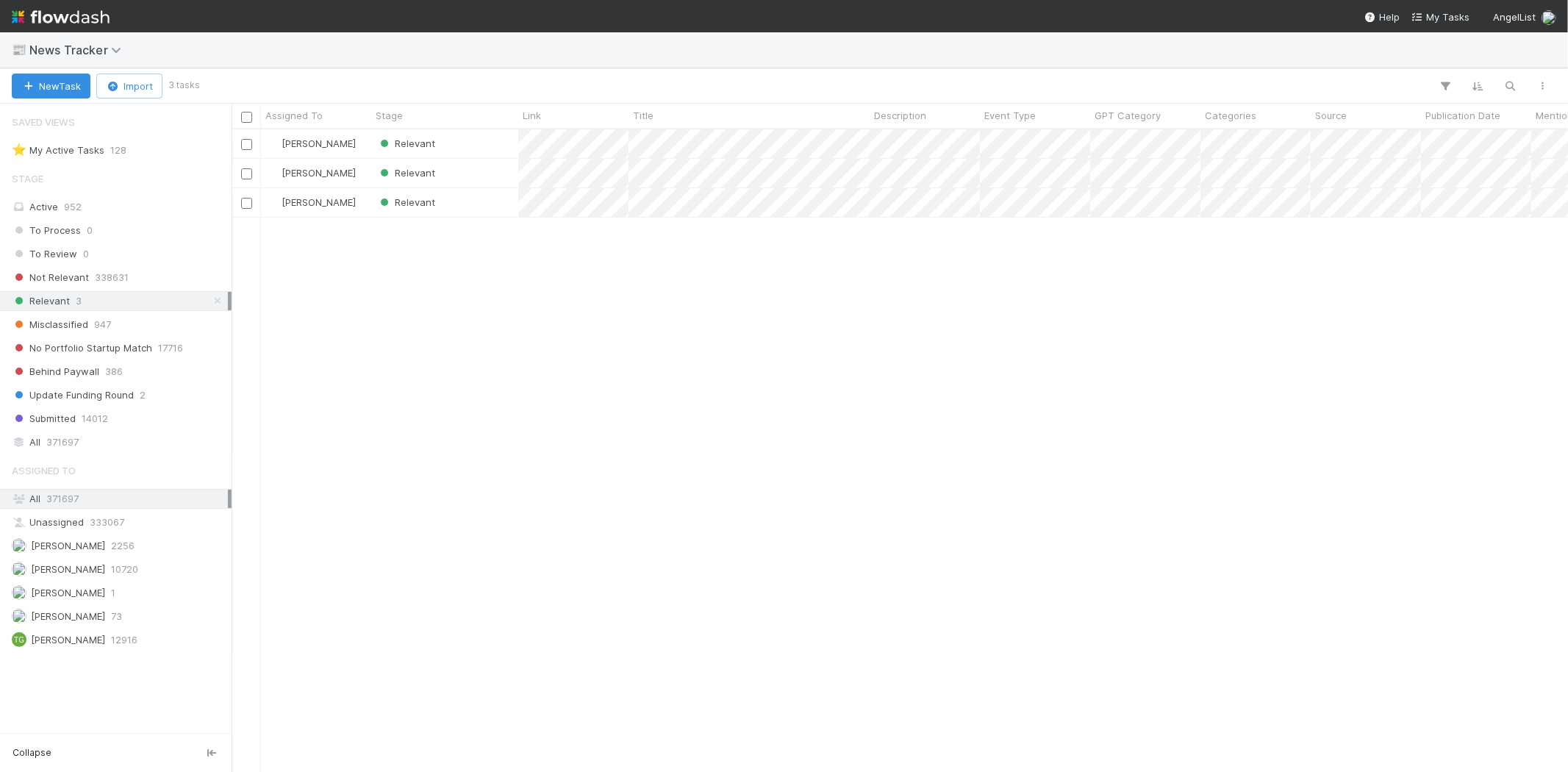
scroll to position [630, 1324]
click at [604, 400] on div "[PERSON_NAME] Relevant [PERSON_NAME] Relevant [PERSON_NAME] Relevant" at bounding box center [899, 450] width 1336 height 642
click at [451, 142] on div "Relevant" at bounding box center [444, 143] width 147 height 29
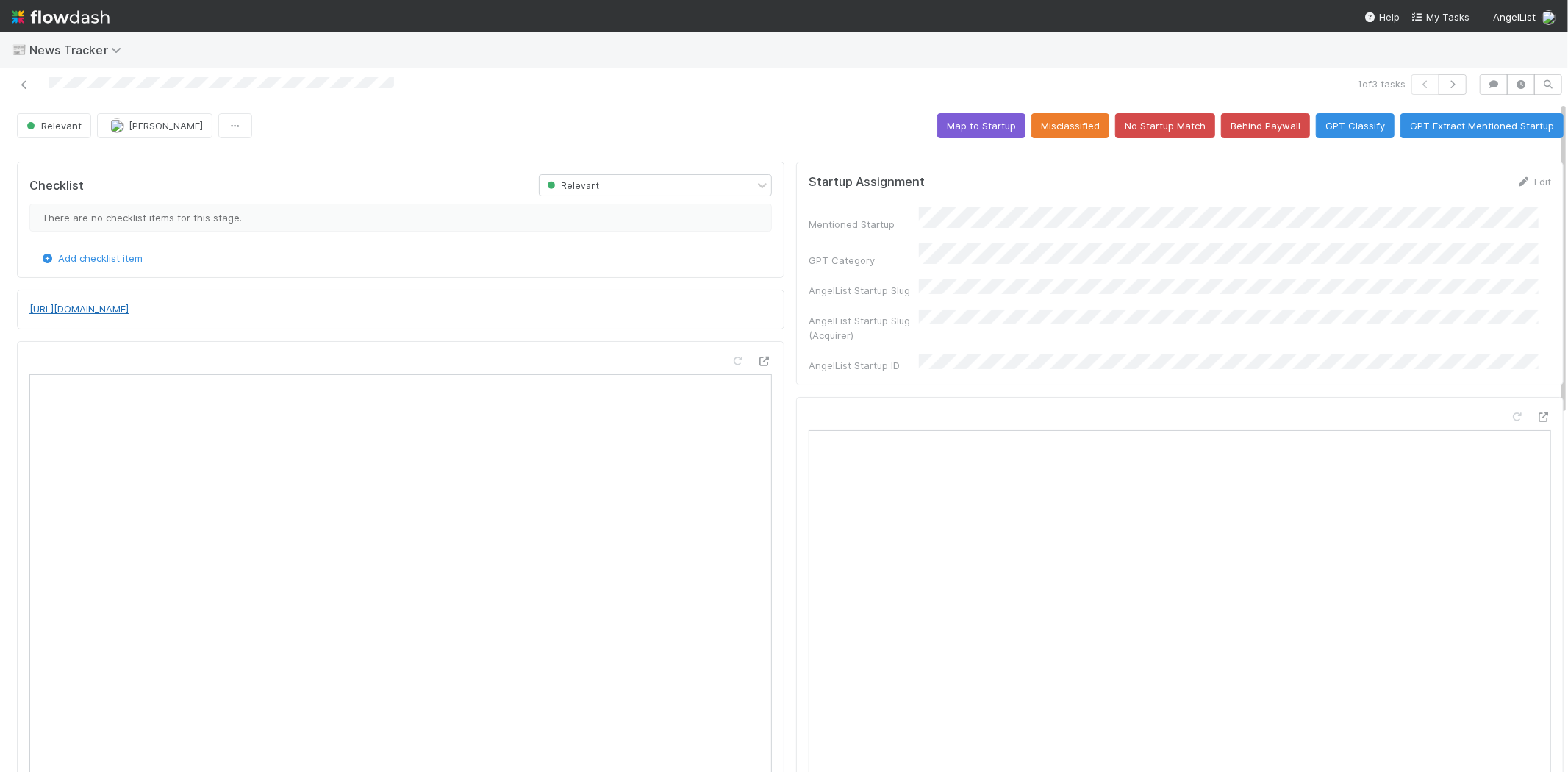
click at [128, 313] on link "[URL][DOMAIN_NAME]" at bounding box center [79, 309] width 99 height 12
click at [970, 216] on div "Mentioned Startup" at bounding box center [1180, 218] width 742 height 24
copy div
click at [1516, 177] on link "Edit" at bounding box center [1533, 181] width 34 height 12
click at [1451, 188] on button "Save" at bounding box center [1472, 187] width 42 height 25
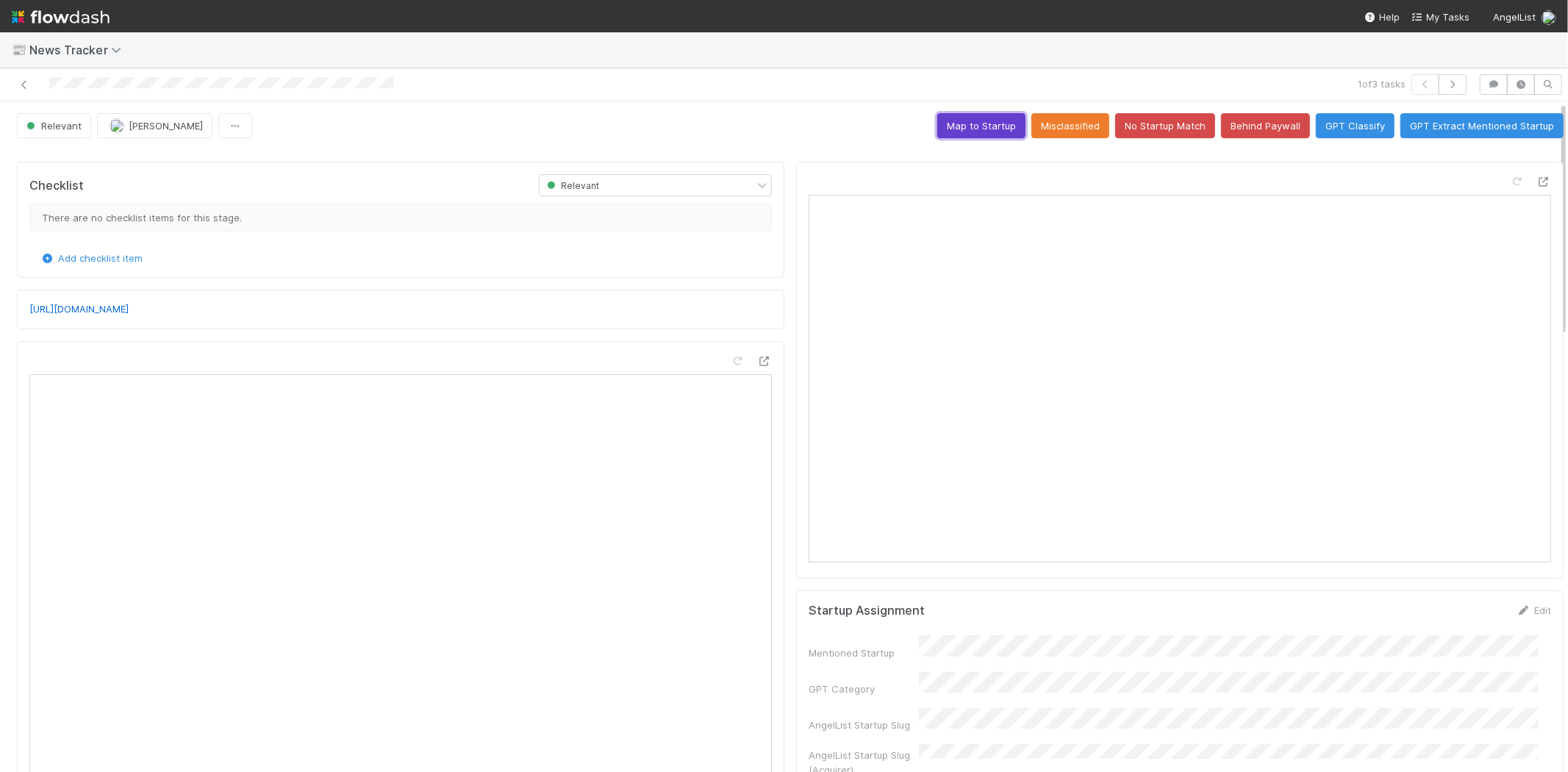
click at [945, 125] on button "Map to Startup" at bounding box center [981, 126] width 88 height 25
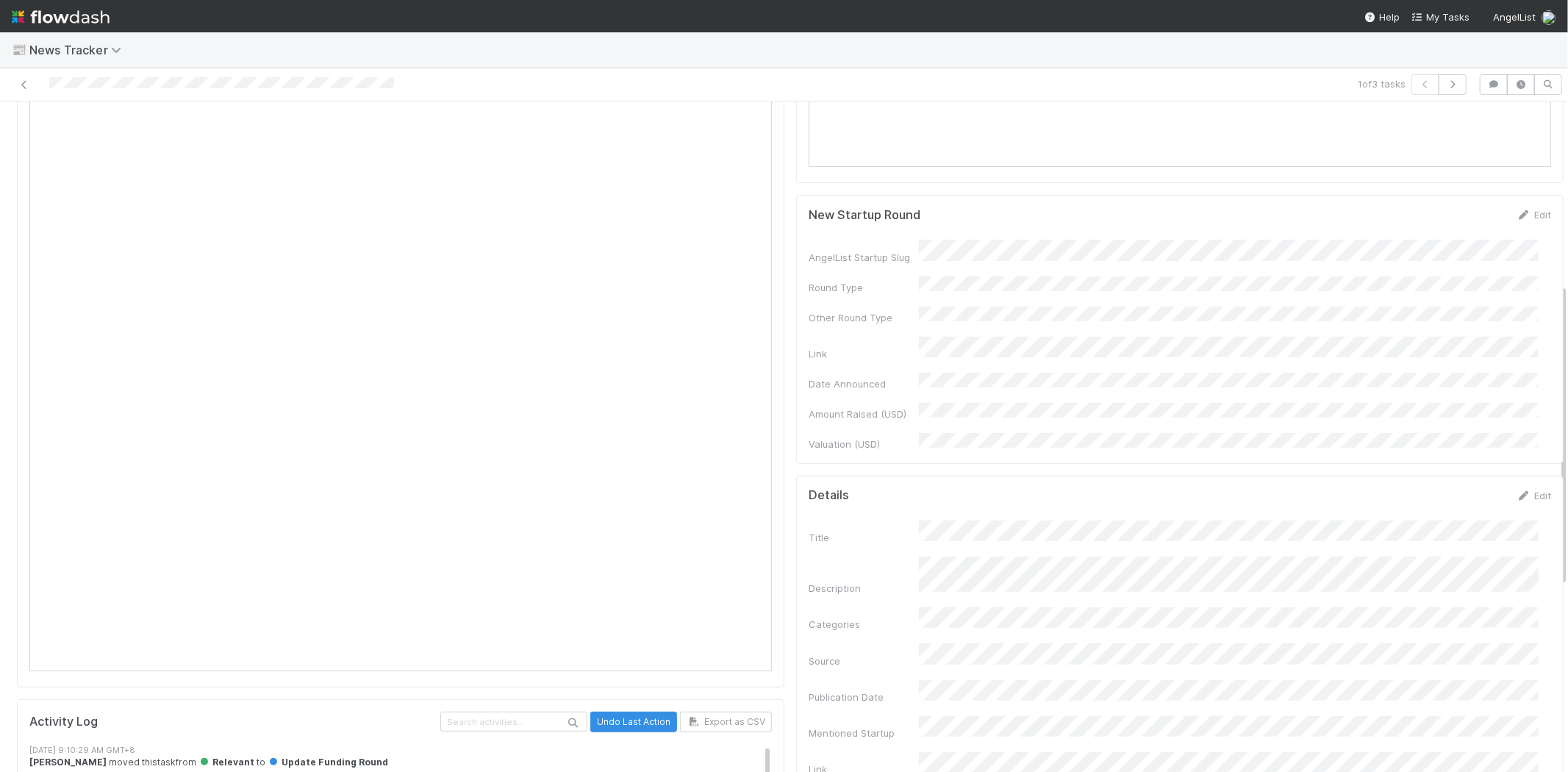
scroll to position [408, 0]
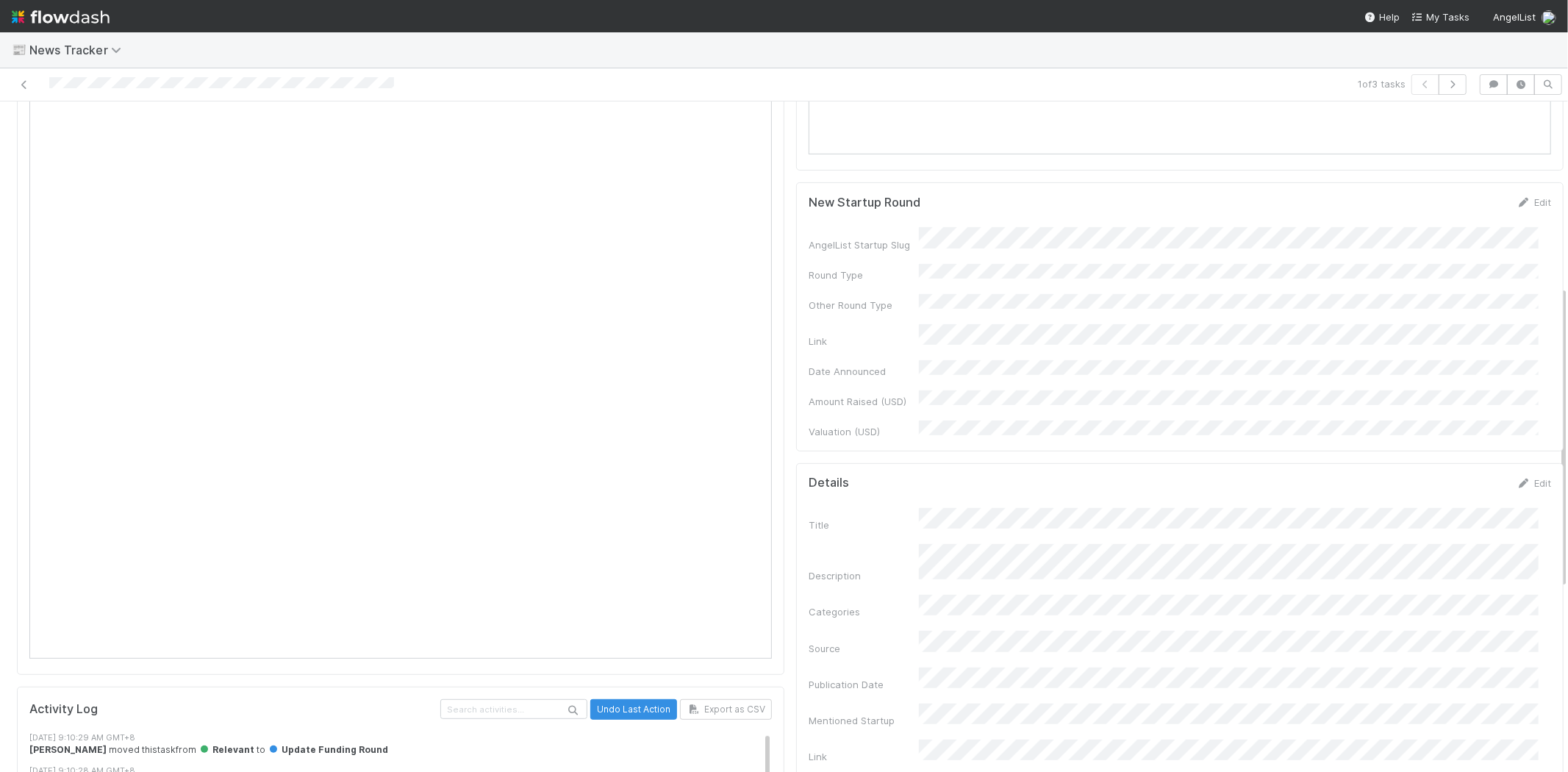
click at [1513, 193] on div "New Startup Round Edit AngelList Startup Slug Round Type Other Round Type Link …" at bounding box center [1180, 316] width 768 height 269
click at [1516, 203] on link "Edit" at bounding box center [1533, 202] width 34 height 12
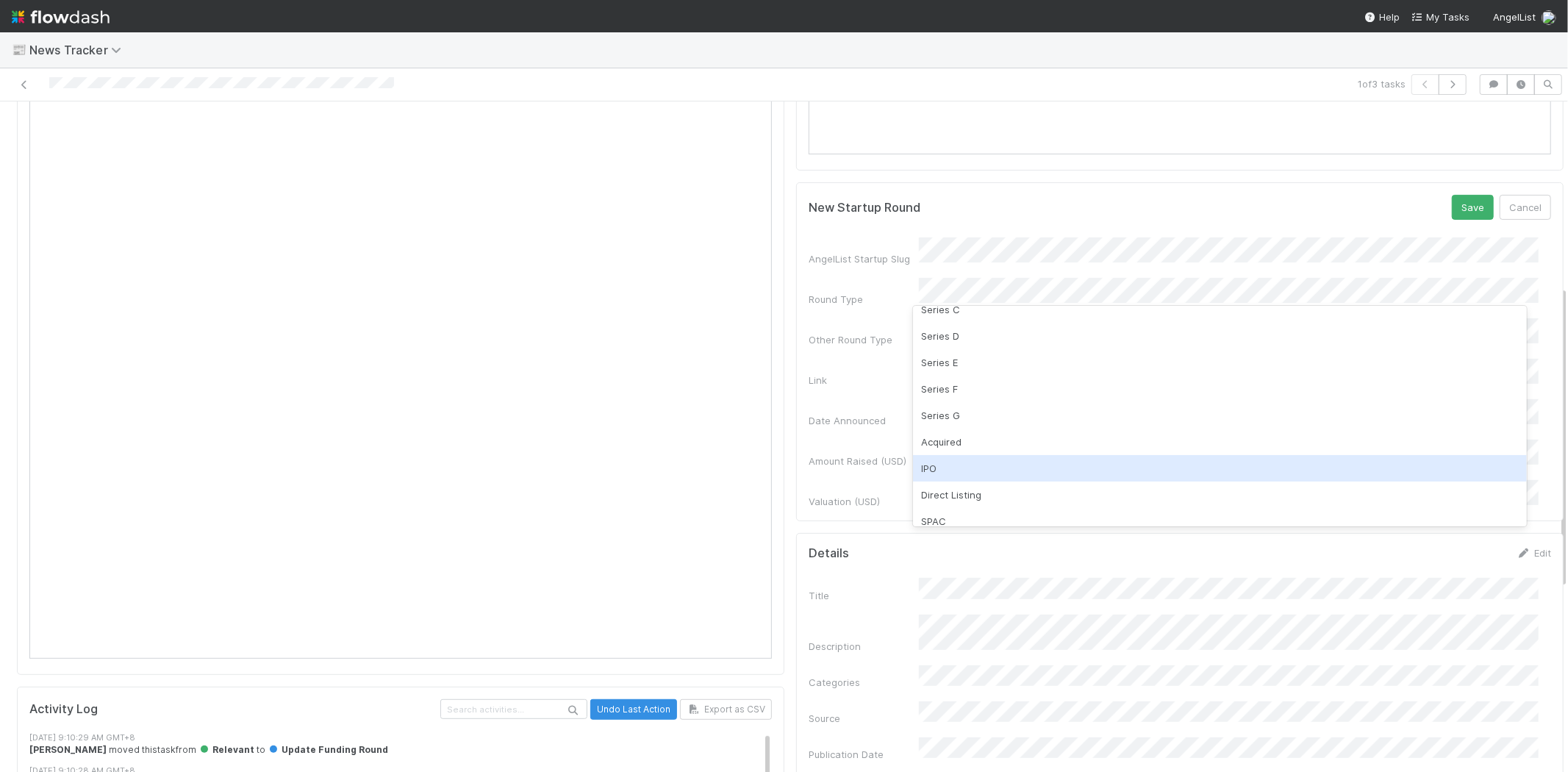
scroll to position [181, 0]
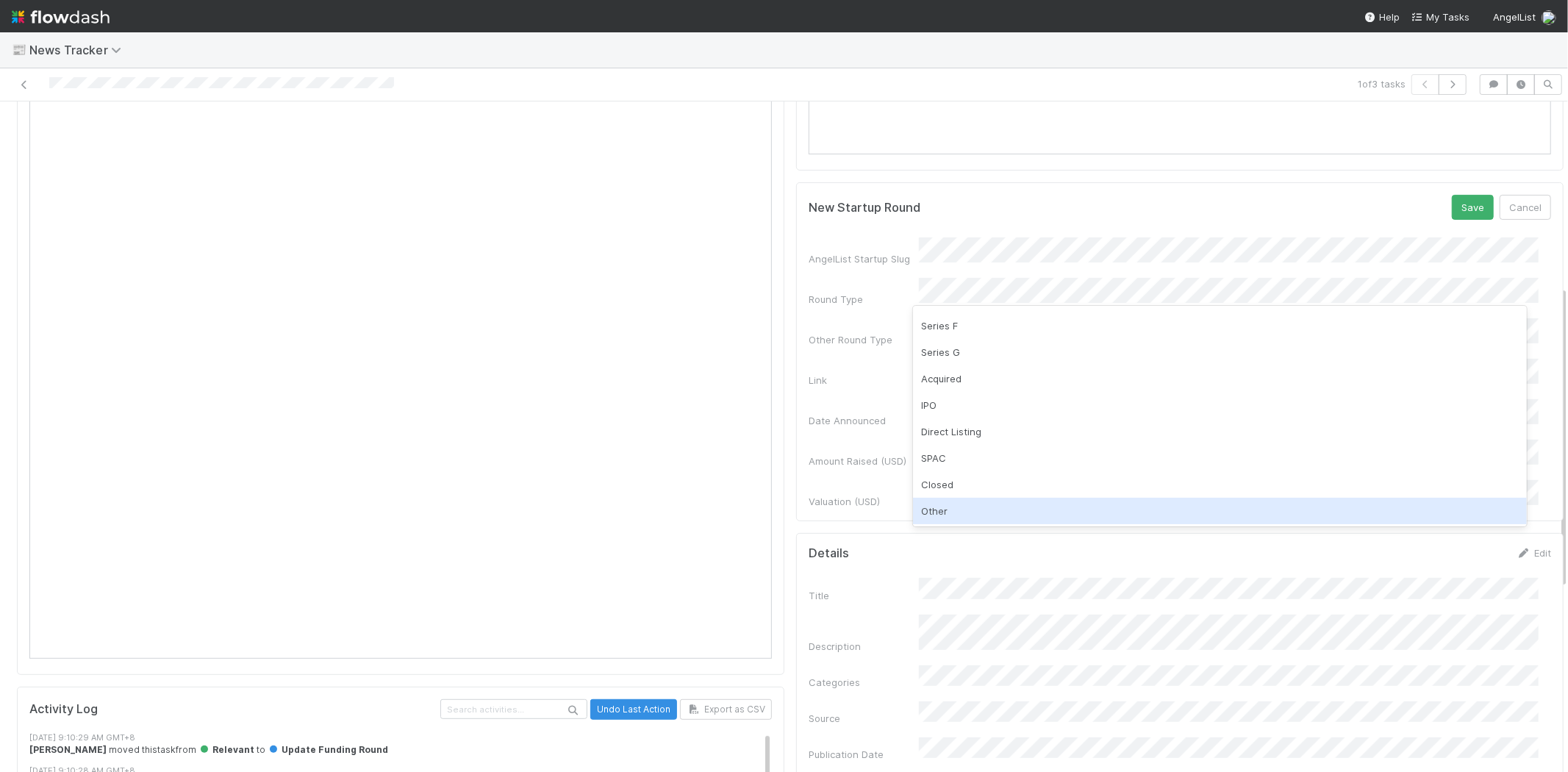
click at [948, 508] on div "Other" at bounding box center [1220, 511] width 614 height 27
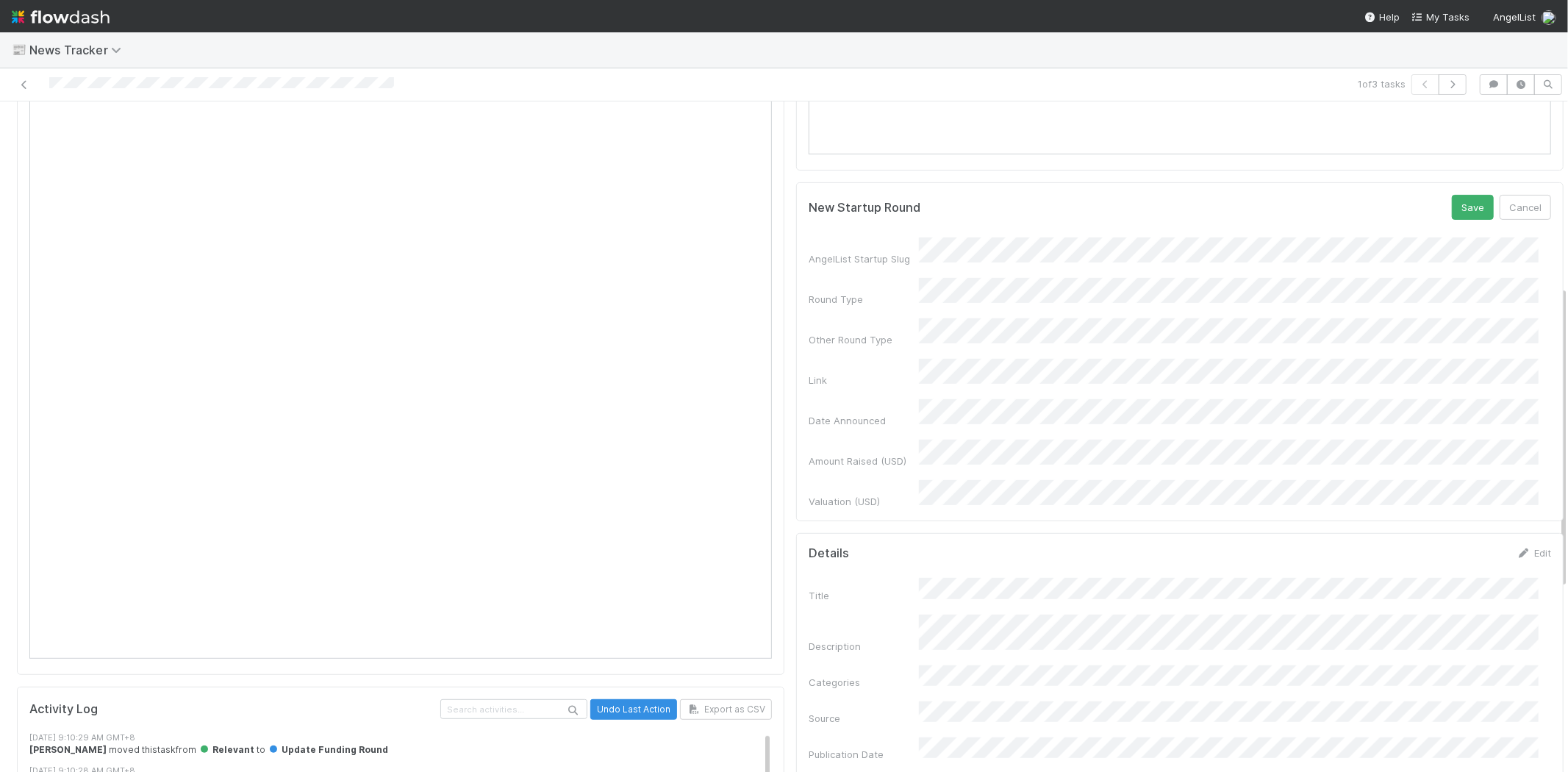
click at [882, 373] on div "Link" at bounding box center [863, 380] width 110 height 15
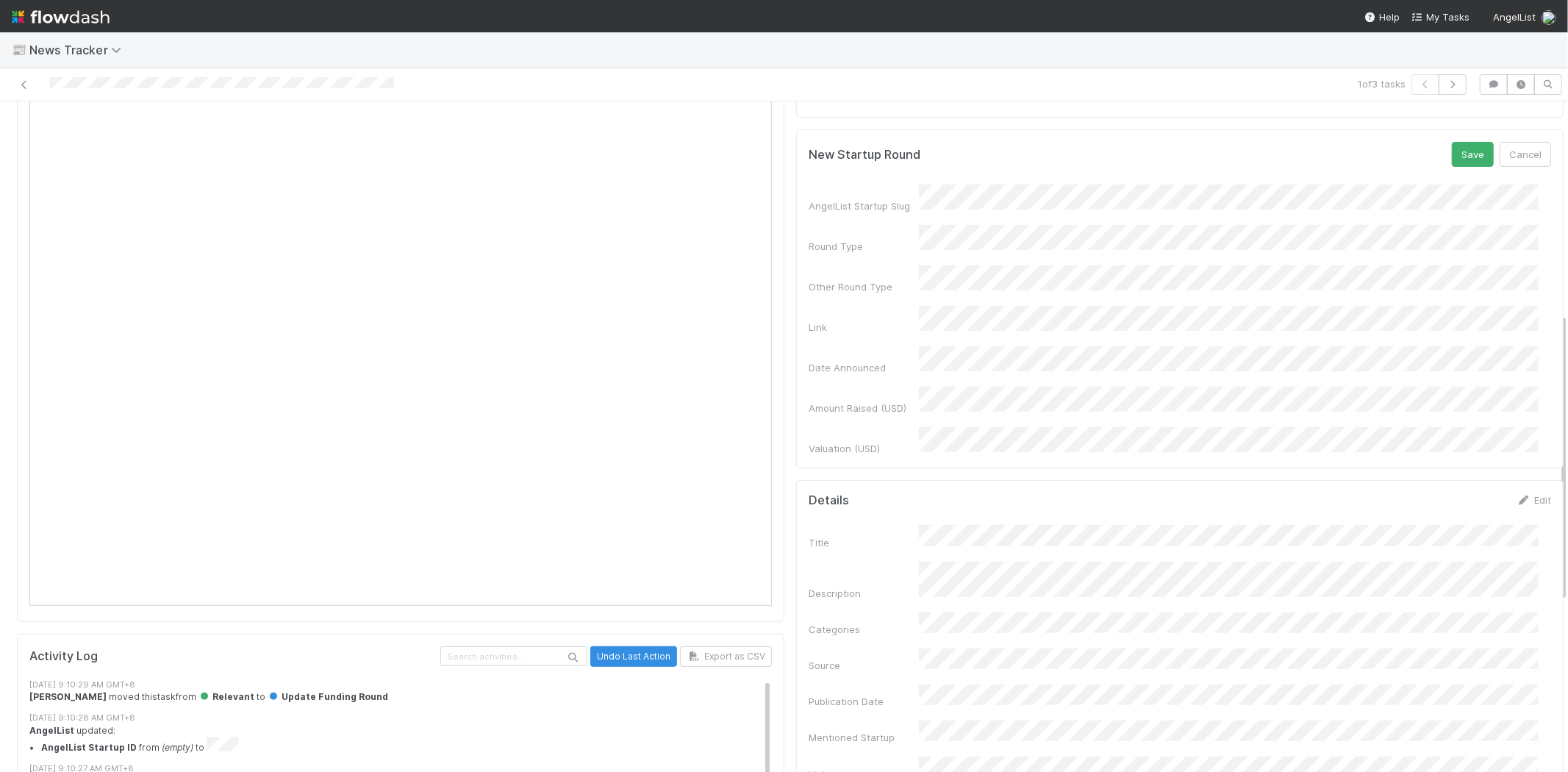
scroll to position [489, 0]
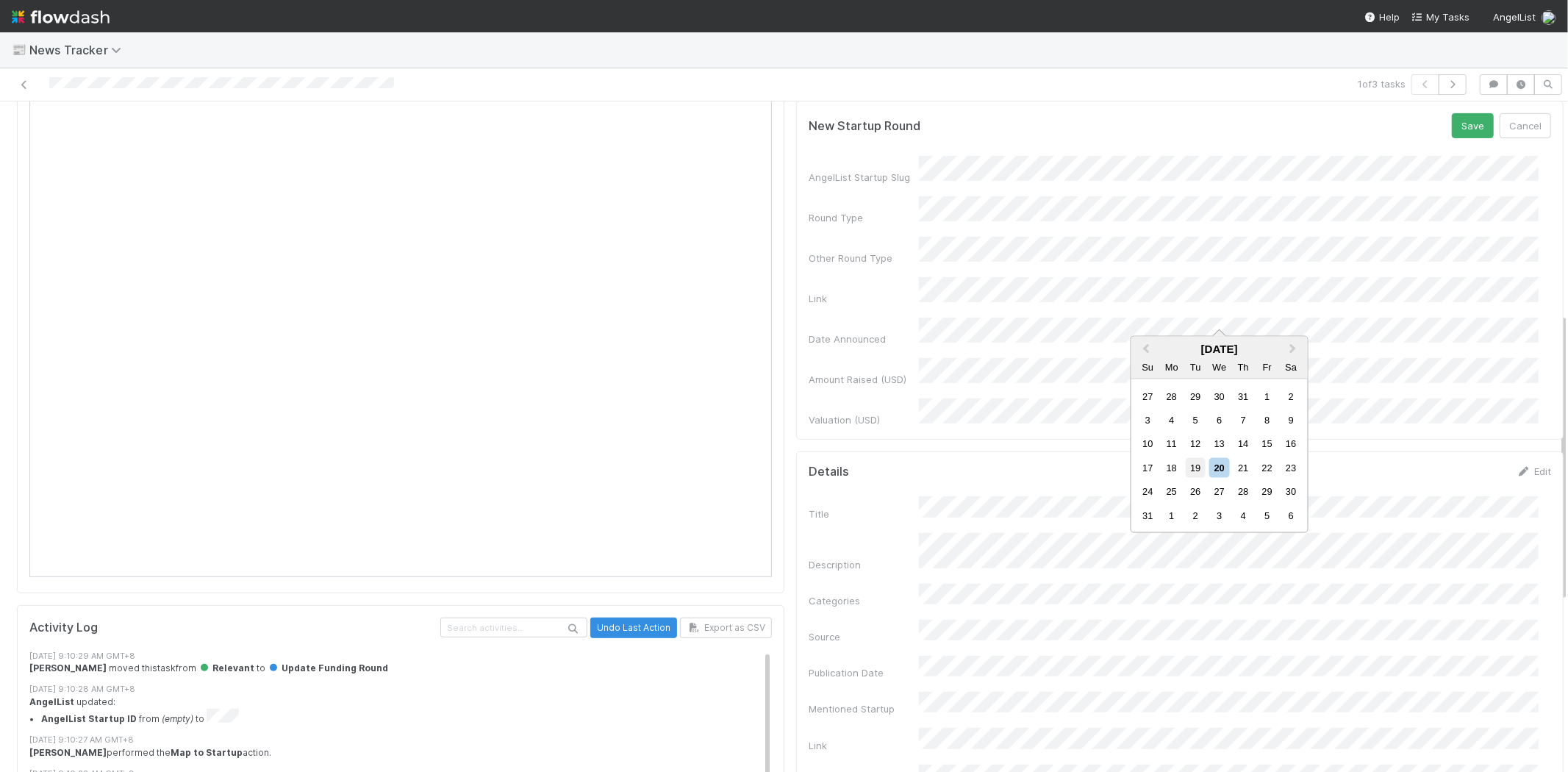
click at [1195, 469] on div "19" at bounding box center [1196, 468] width 20 height 20
click at [1451, 113] on button "Save" at bounding box center [1472, 126] width 42 height 25
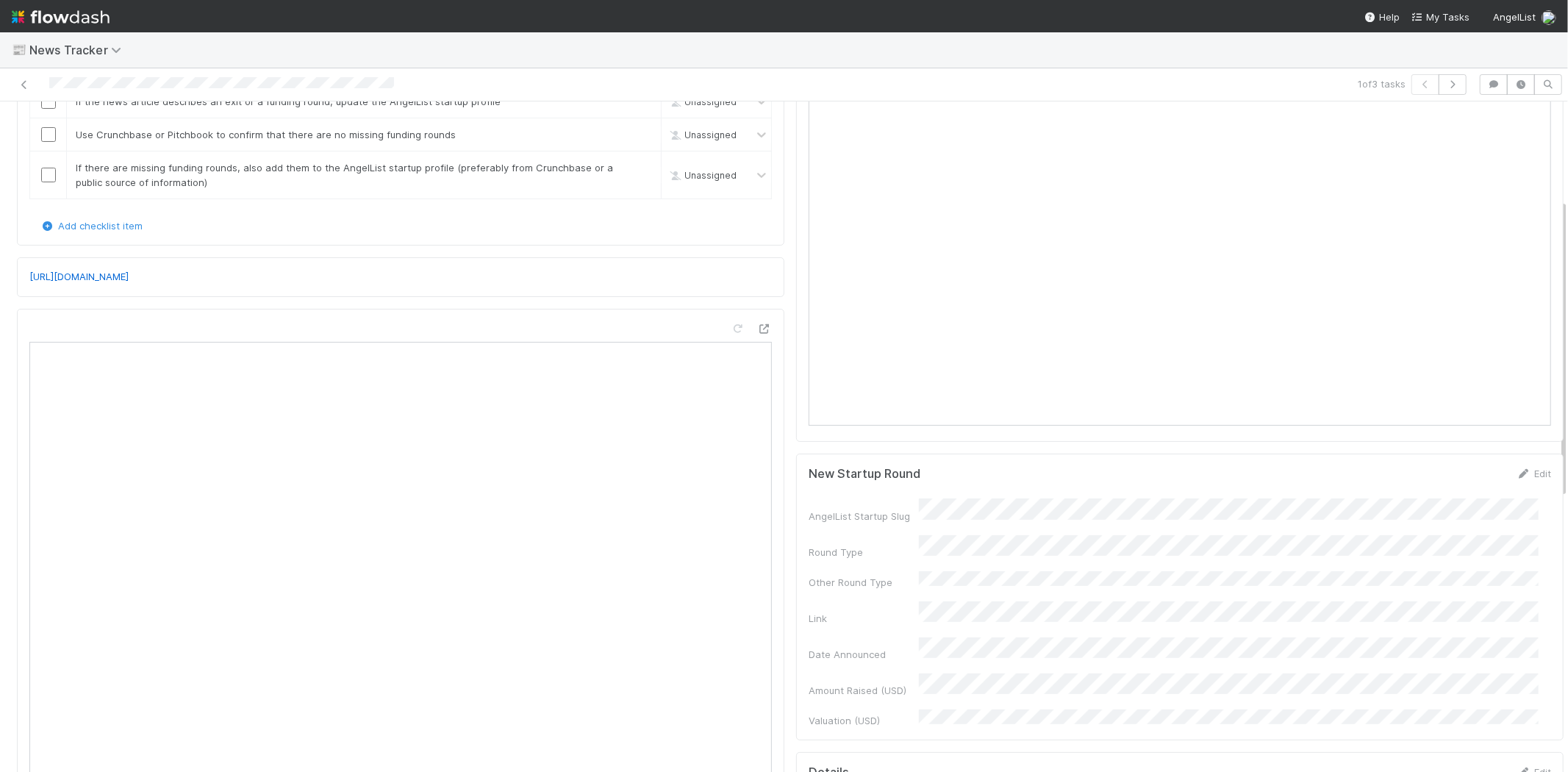
scroll to position [0, 0]
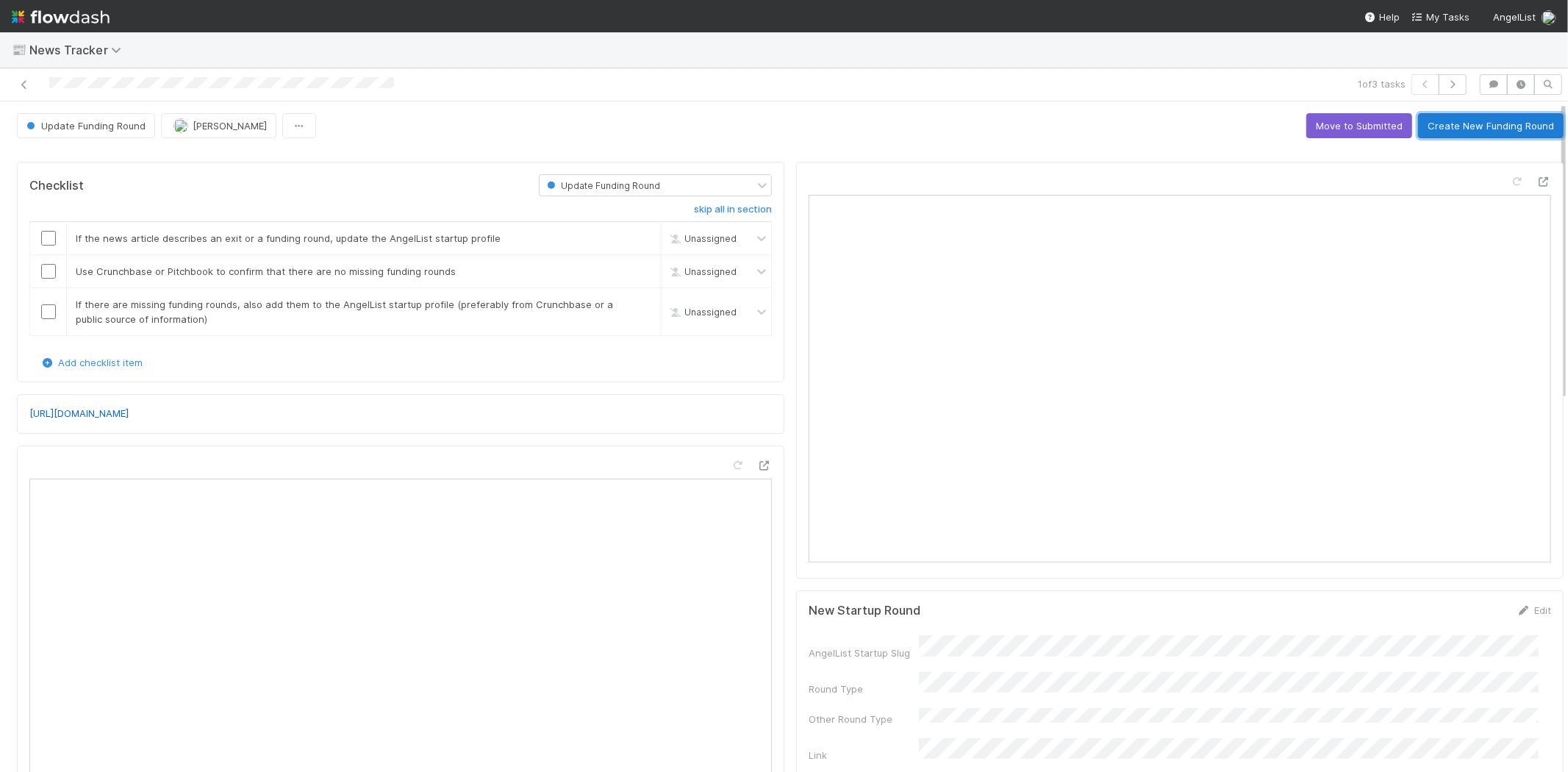
click at [1454, 127] on button "Create New Funding Round" at bounding box center [1490, 126] width 145 height 25
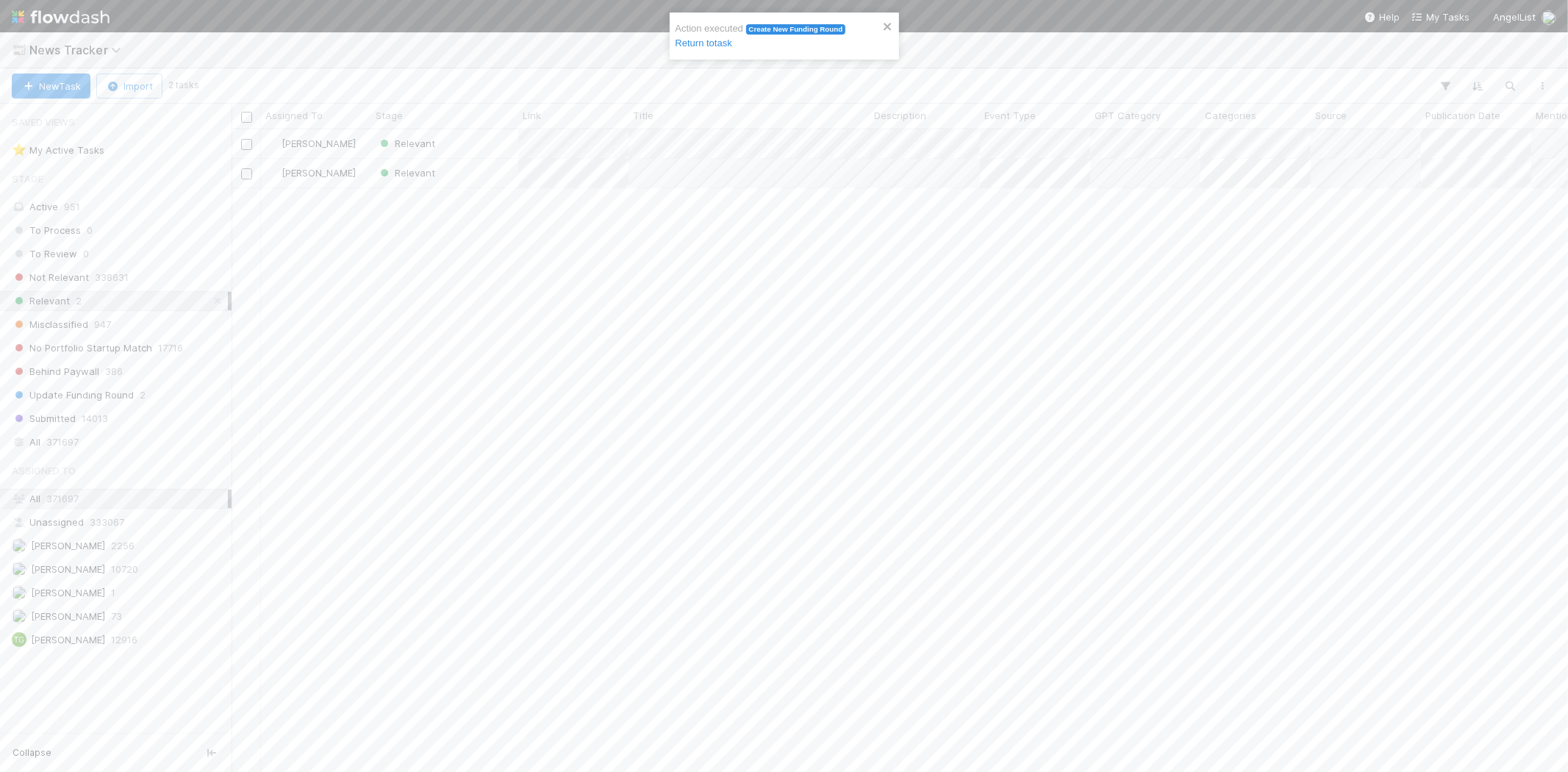
scroll to position [630, 1324]
click at [456, 139] on div "Relevant" at bounding box center [444, 143] width 147 height 29
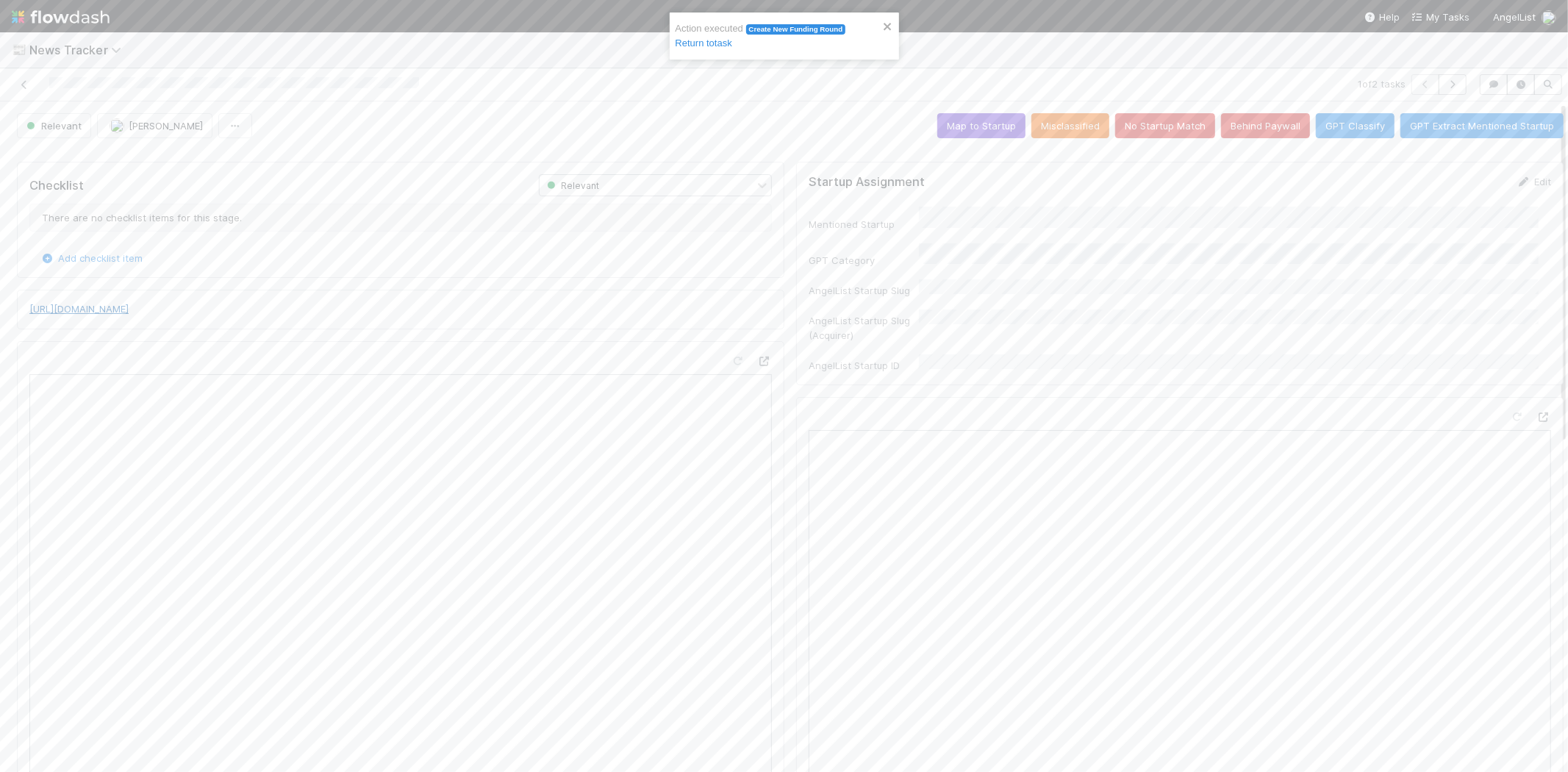
click at [128, 307] on link "[URL][DOMAIN_NAME]" at bounding box center [79, 309] width 99 height 12
click at [1139, 121] on button "No Startup Match" at bounding box center [1164, 126] width 100 height 25
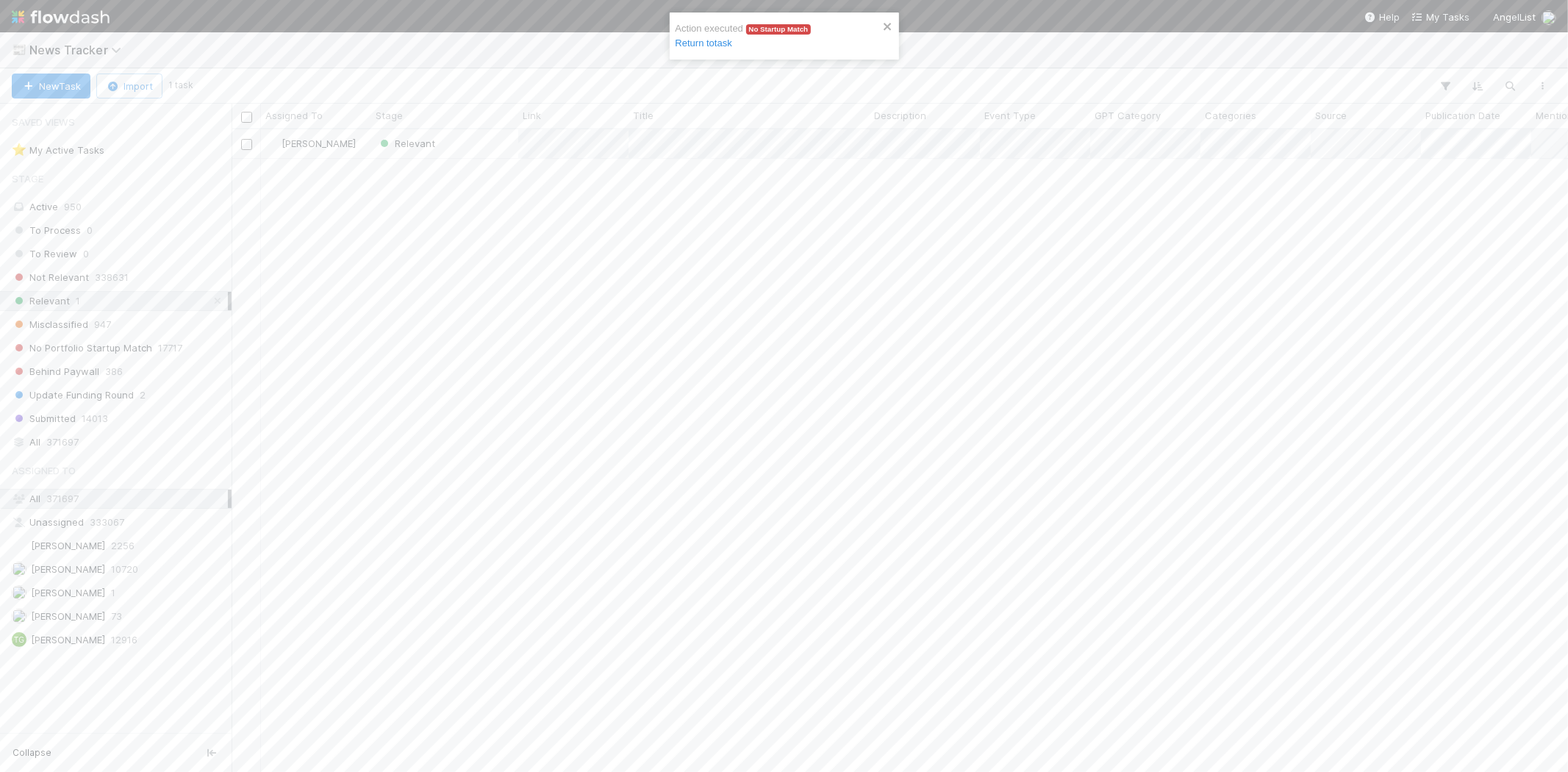
scroll to position [630, 1324]
click at [476, 143] on div "Relevant" at bounding box center [444, 143] width 147 height 29
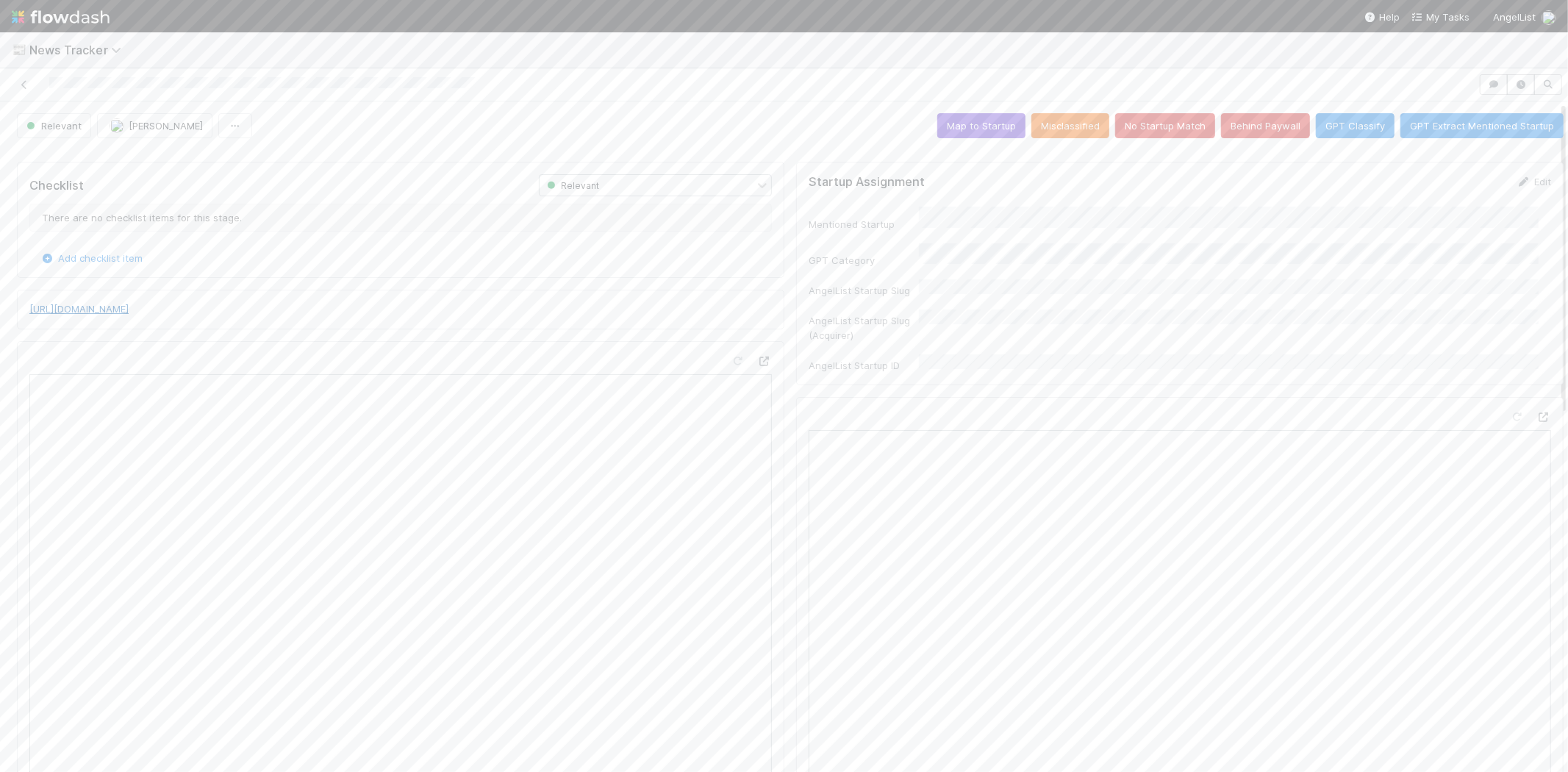
click at [128, 313] on link "[URL][DOMAIN_NAME]" at bounding box center [79, 309] width 99 height 12
click at [1145, 123] on button "No Startup Match" at bounding box center [1164, 126] width 100 height 25
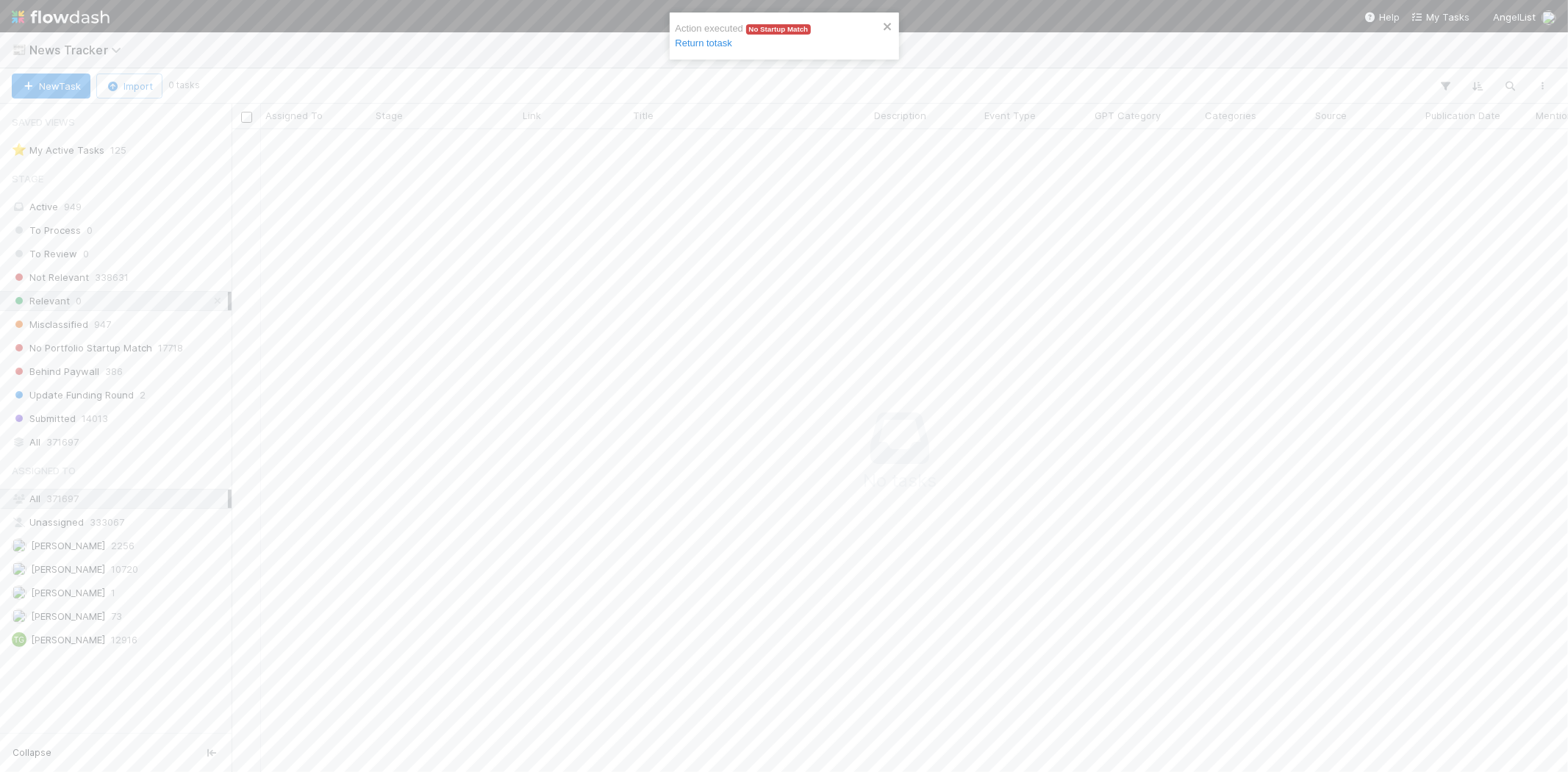
scroll to position [13, 13]
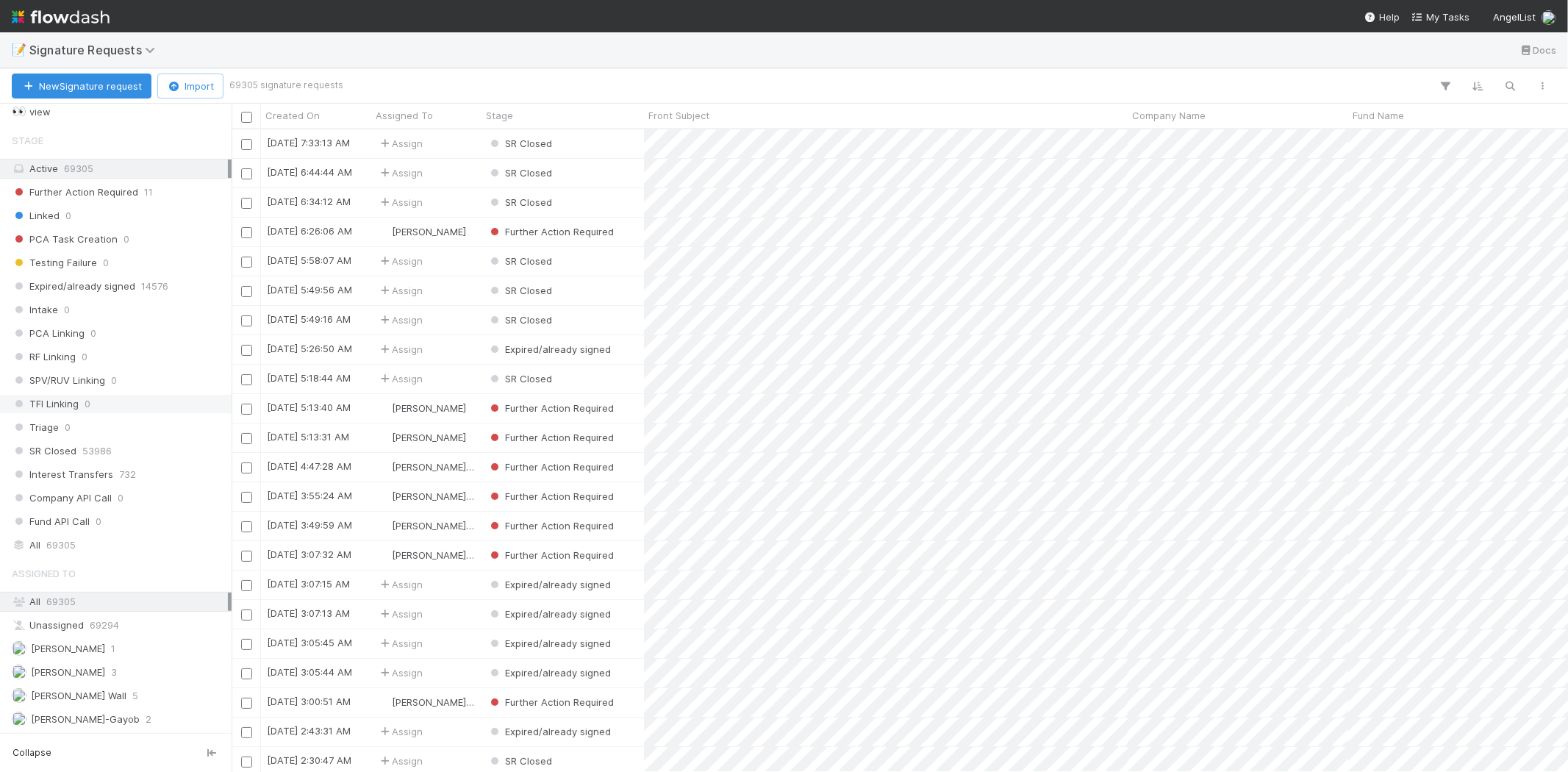
scroll to position [90, 0]
click at [105, 673] on span "[PERSON_NAME]" at bounding box center [68, 672] width 74 height 12
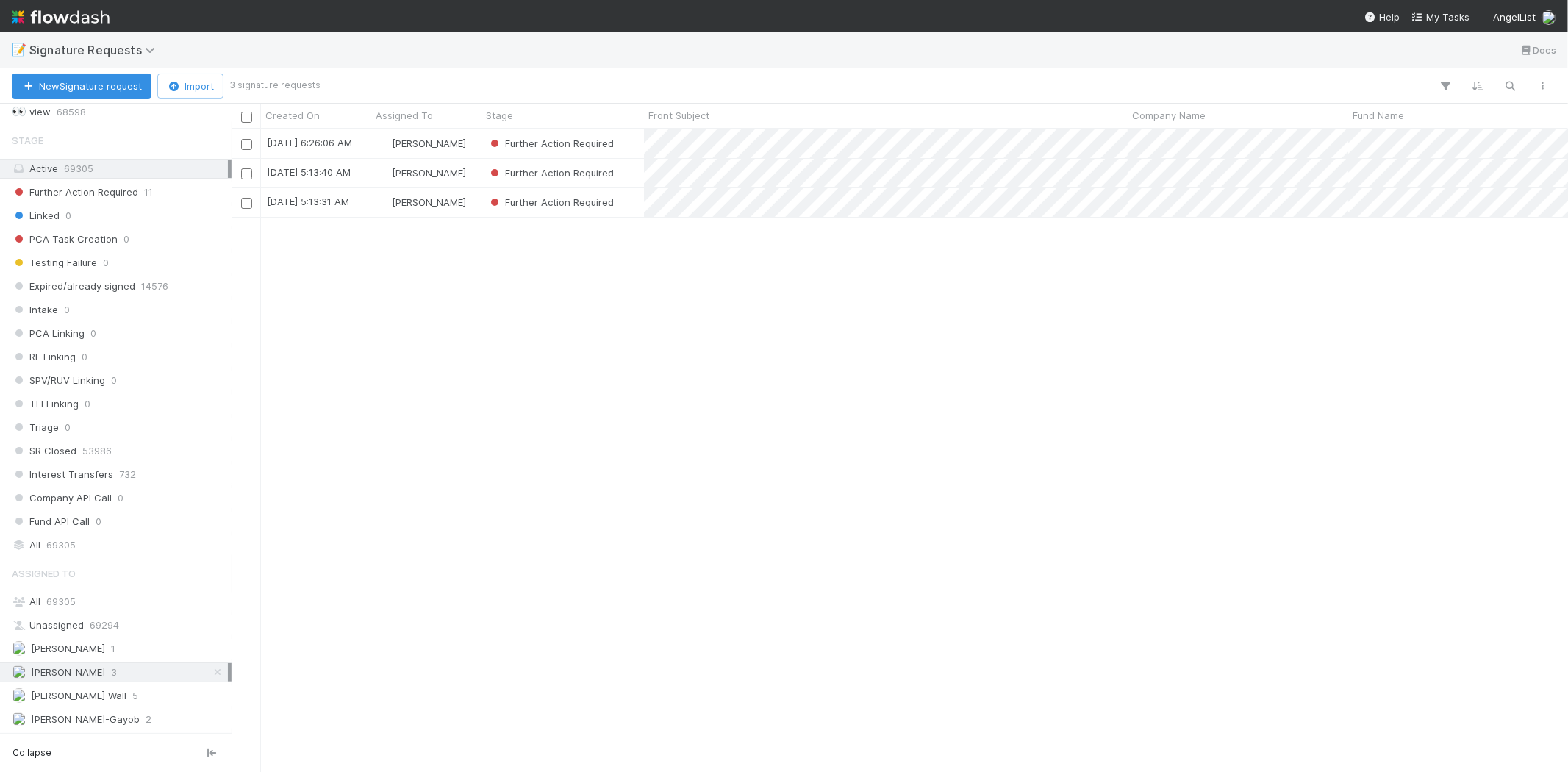
scroll to position [630, 1324]
click at [626, 140] on div "Further Action Required" at bounding box center [563, 143] width 163 height 29
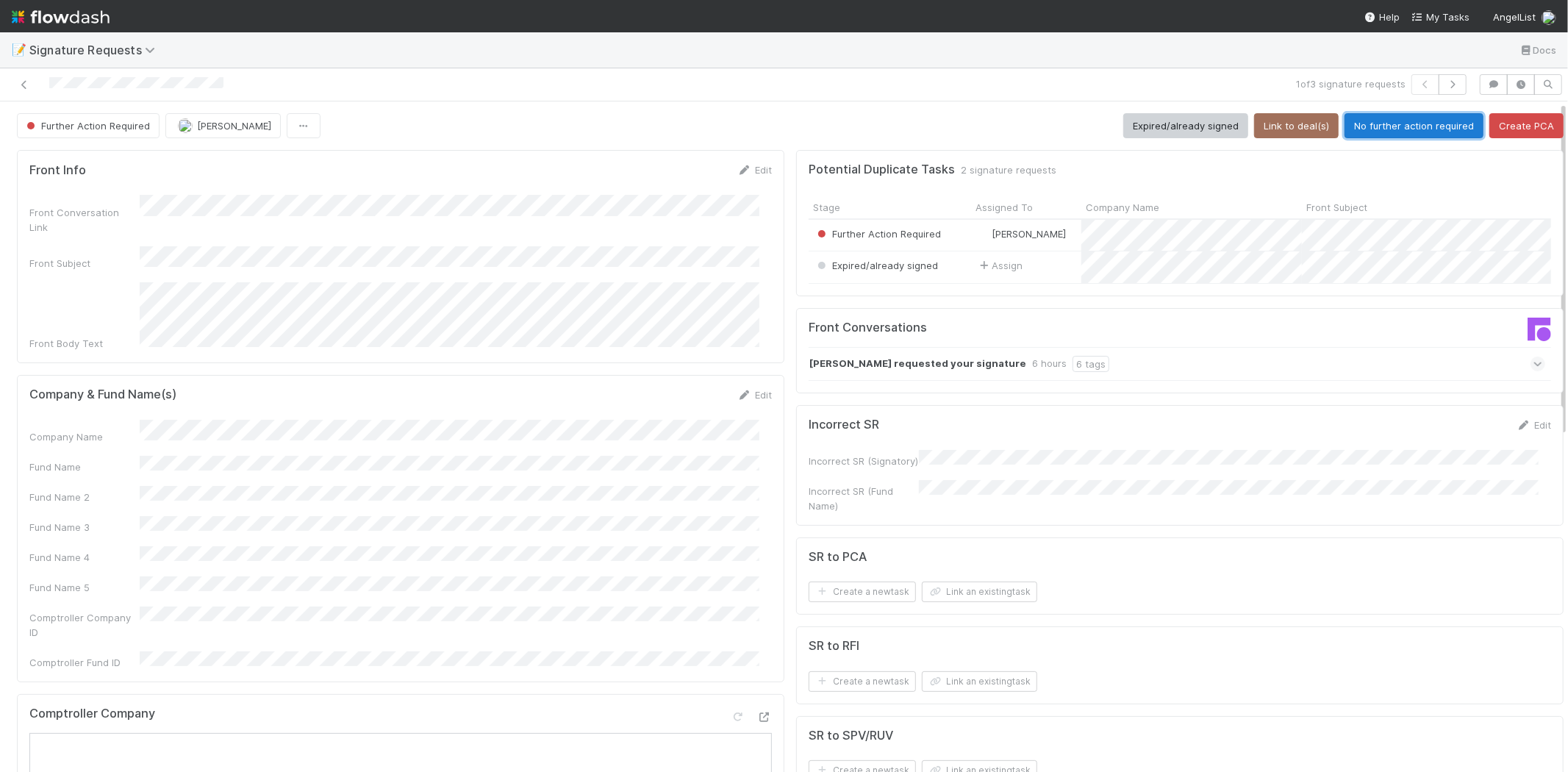
click at [1354, 128] on button "No further action required" at bounding box center [1414, 126] width 139 height 25
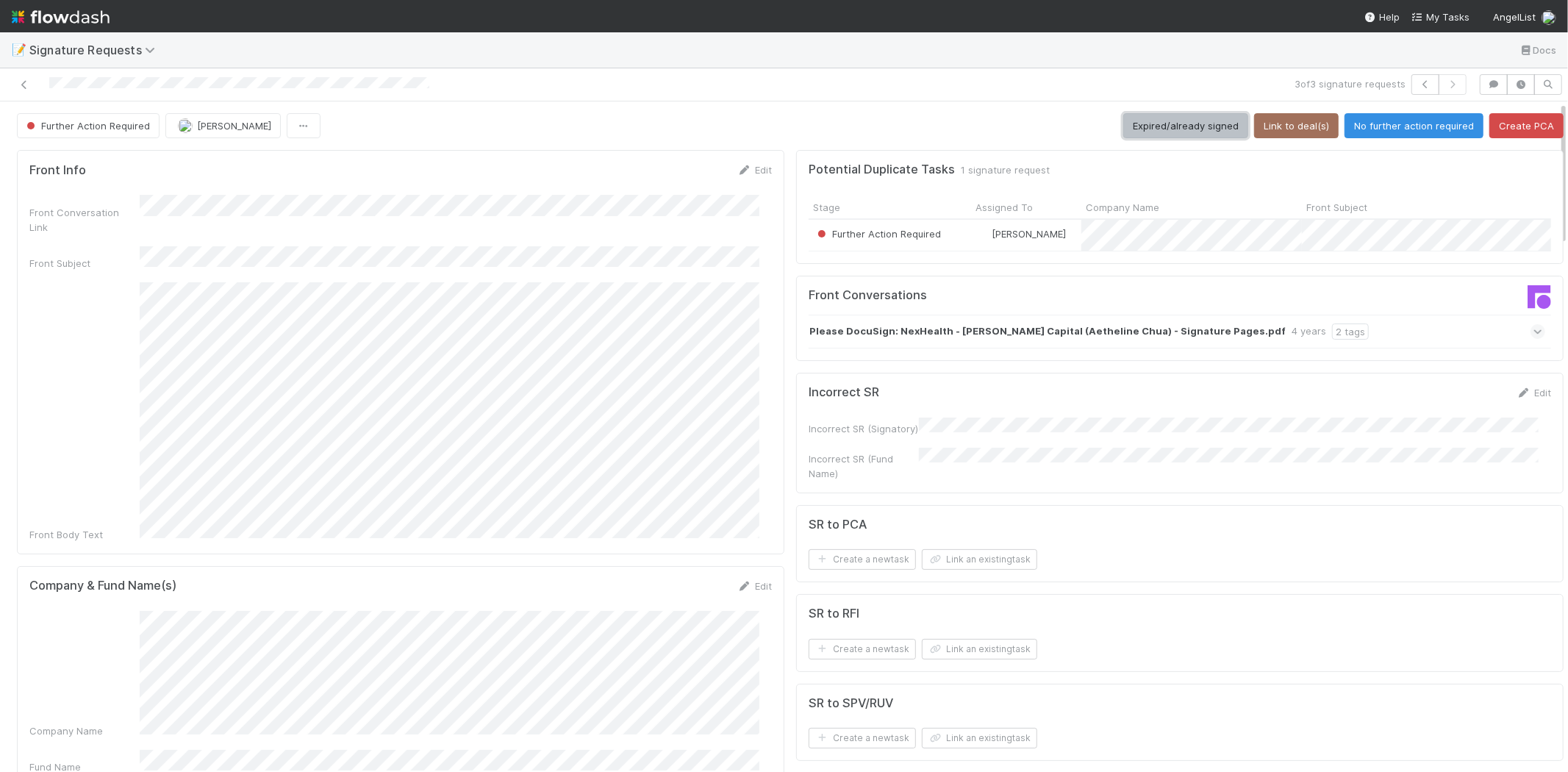
click at [1132, 133] on button "Expired/already signed" at bounding box center [1185, 126] width 125 height 25
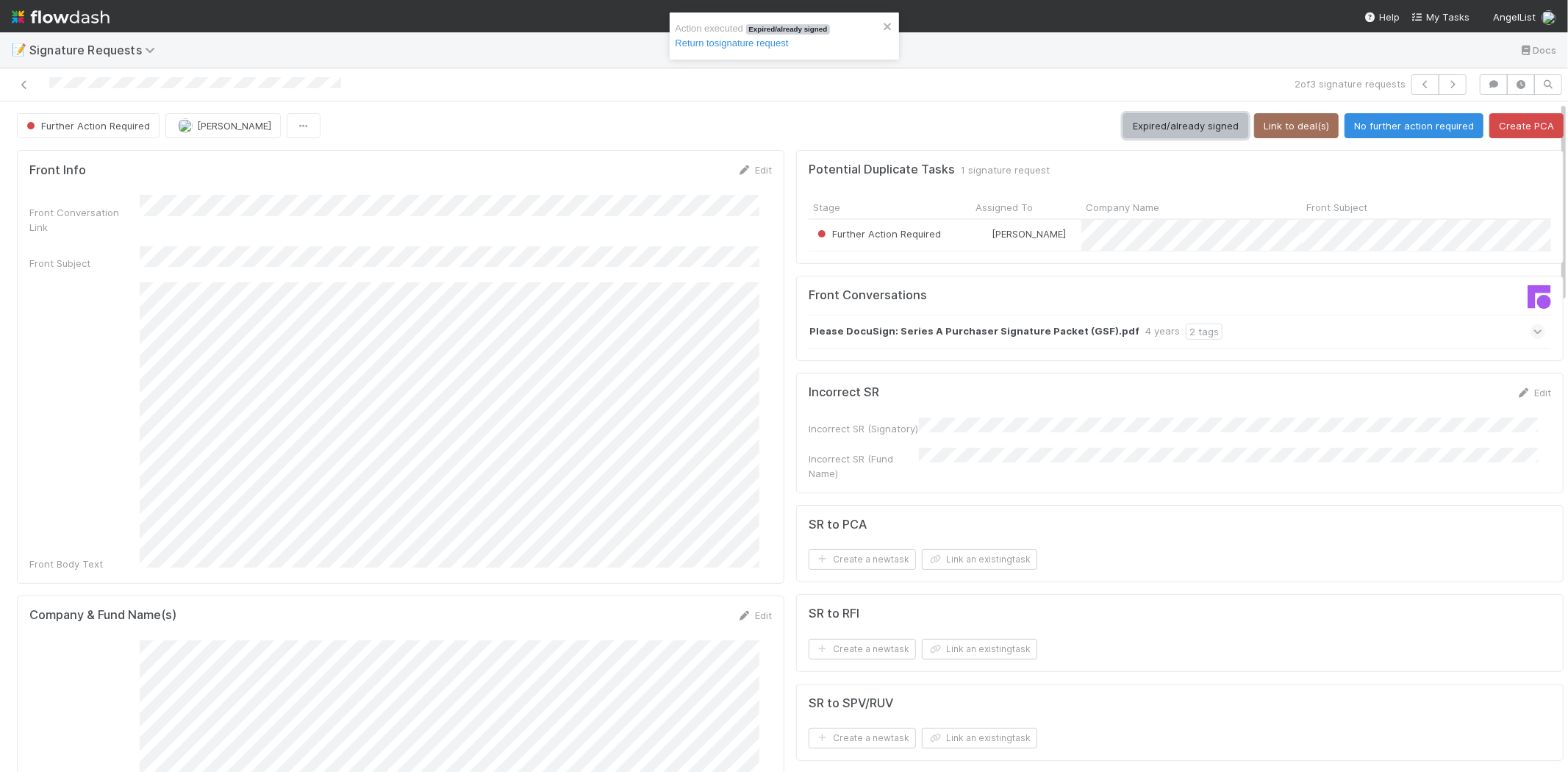
click at [1139, 127] on button "Expired/already signed" at bounding box center [1185, 126] width 125 height 25
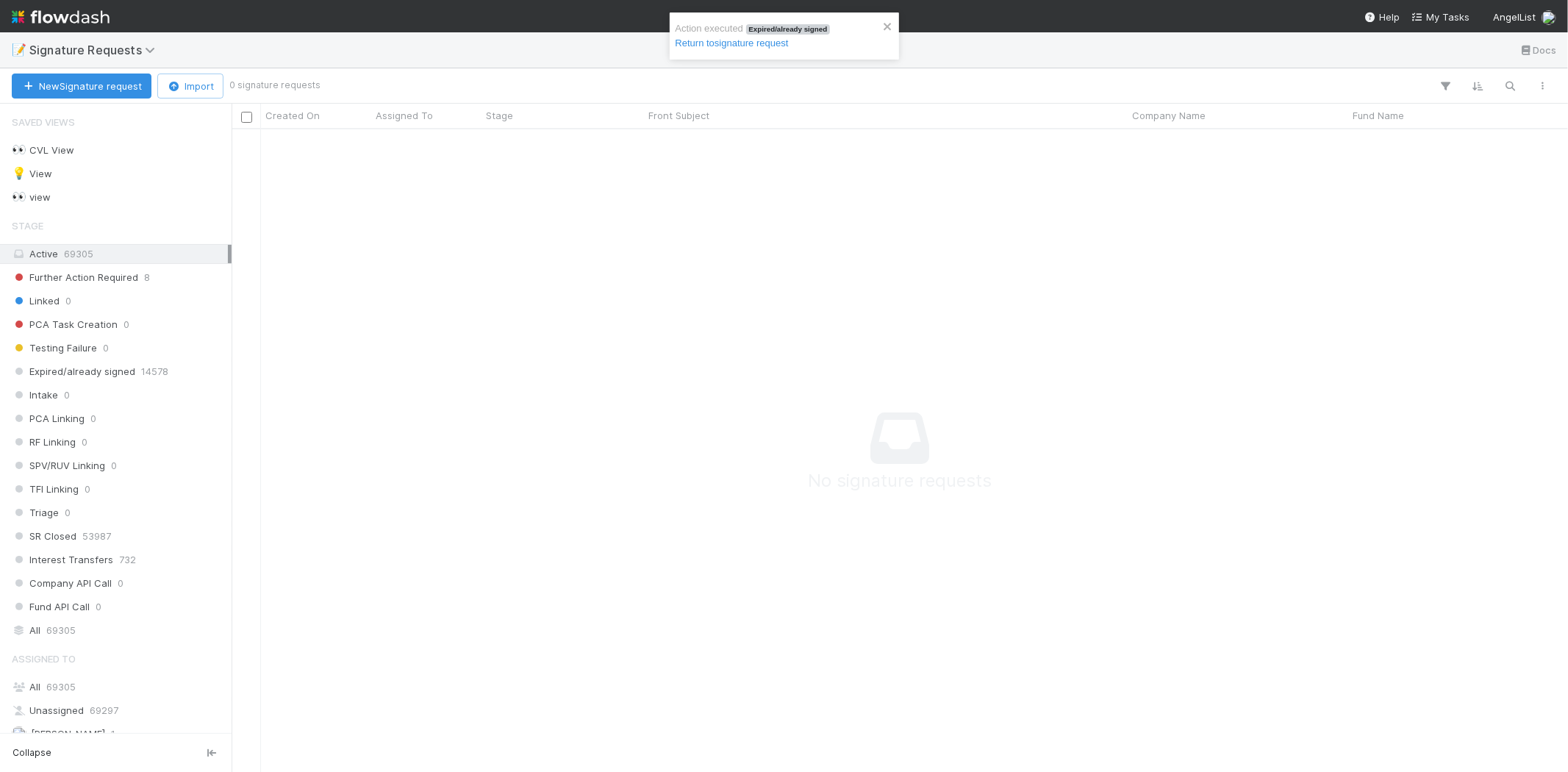
scroll to position [13, 13]
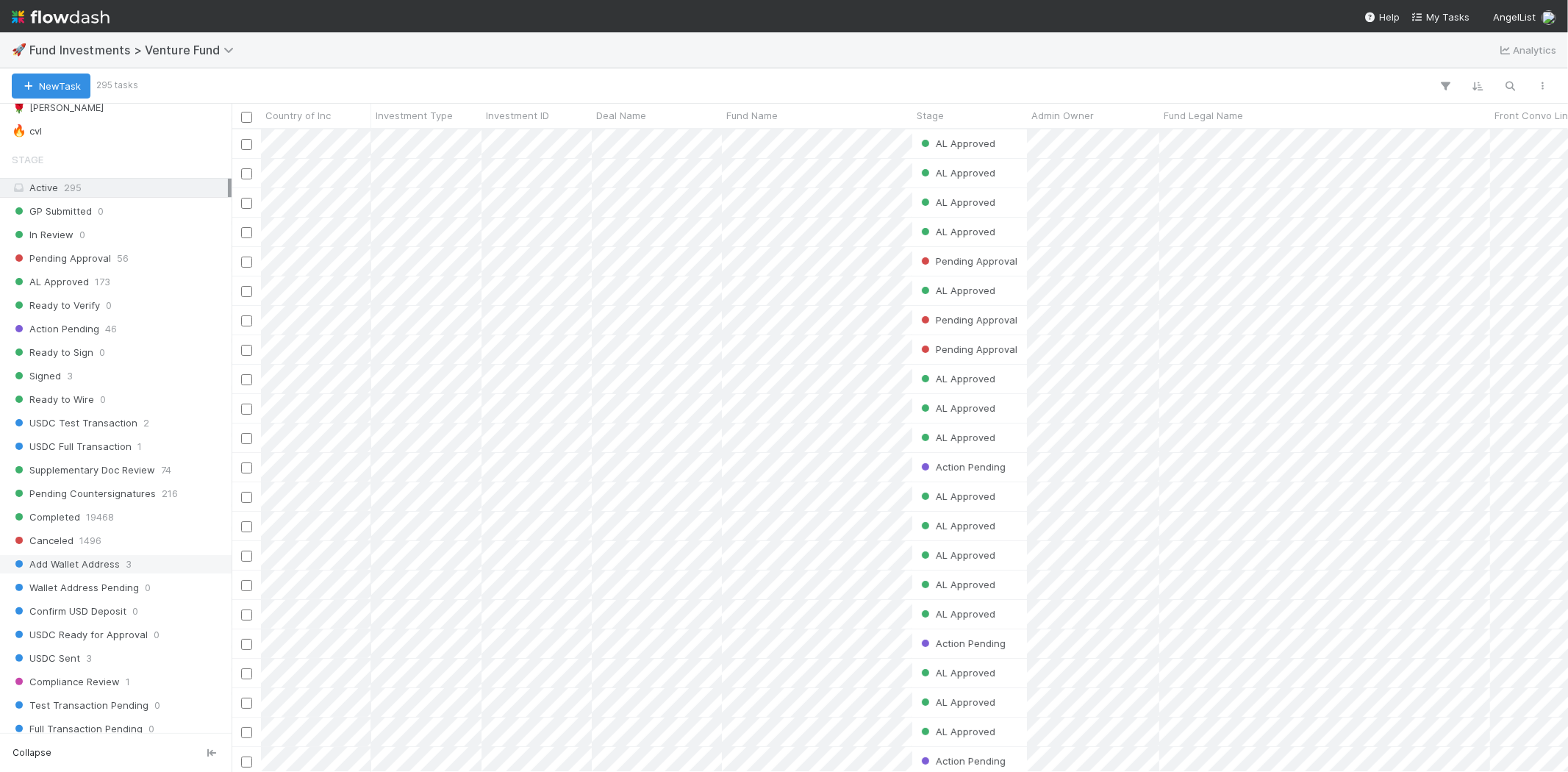
scroll to position [653, 0]
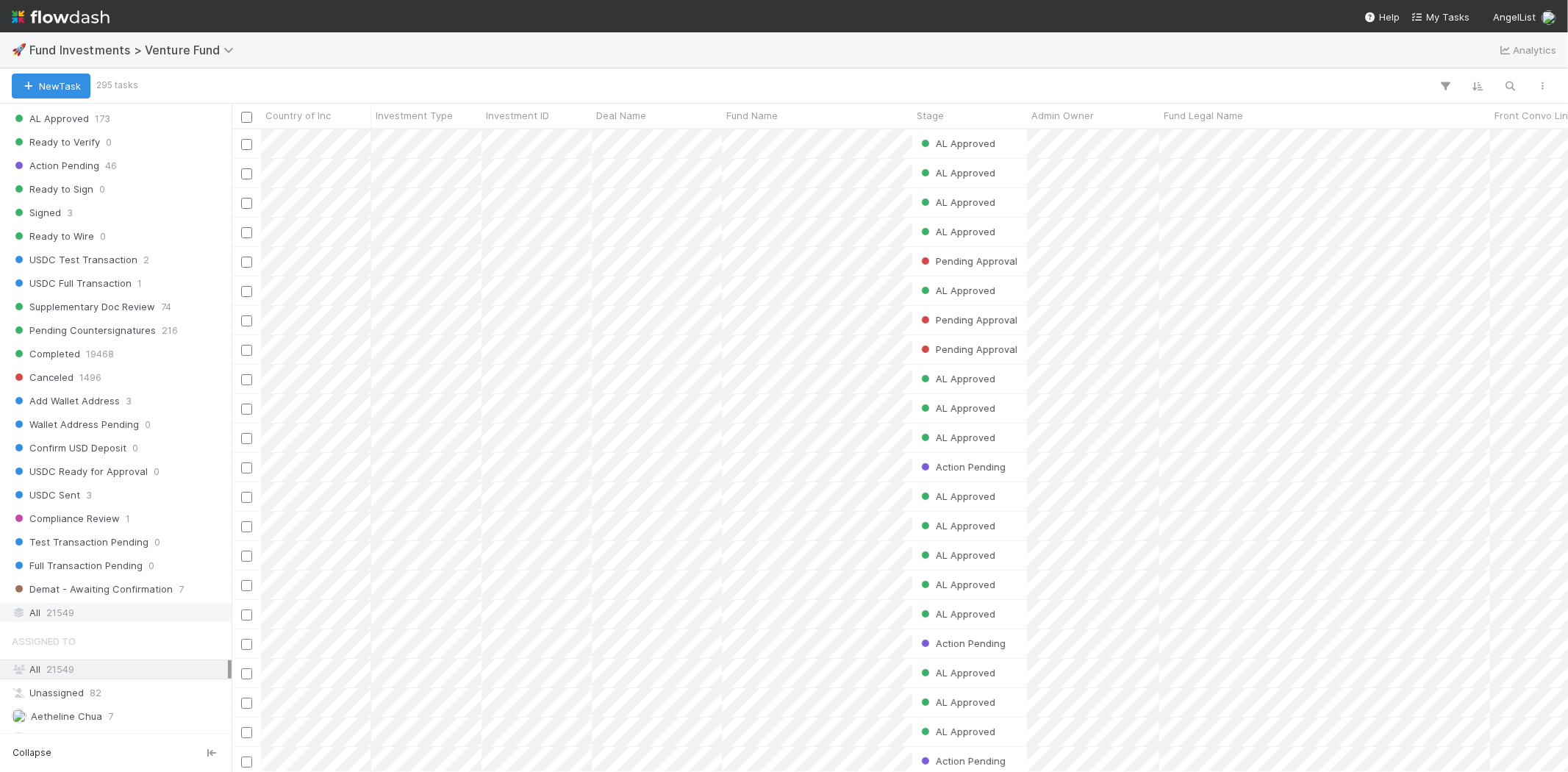
click at [80, 618] on div "All 21549" at bounding box center [120, 613] width 216 height 18
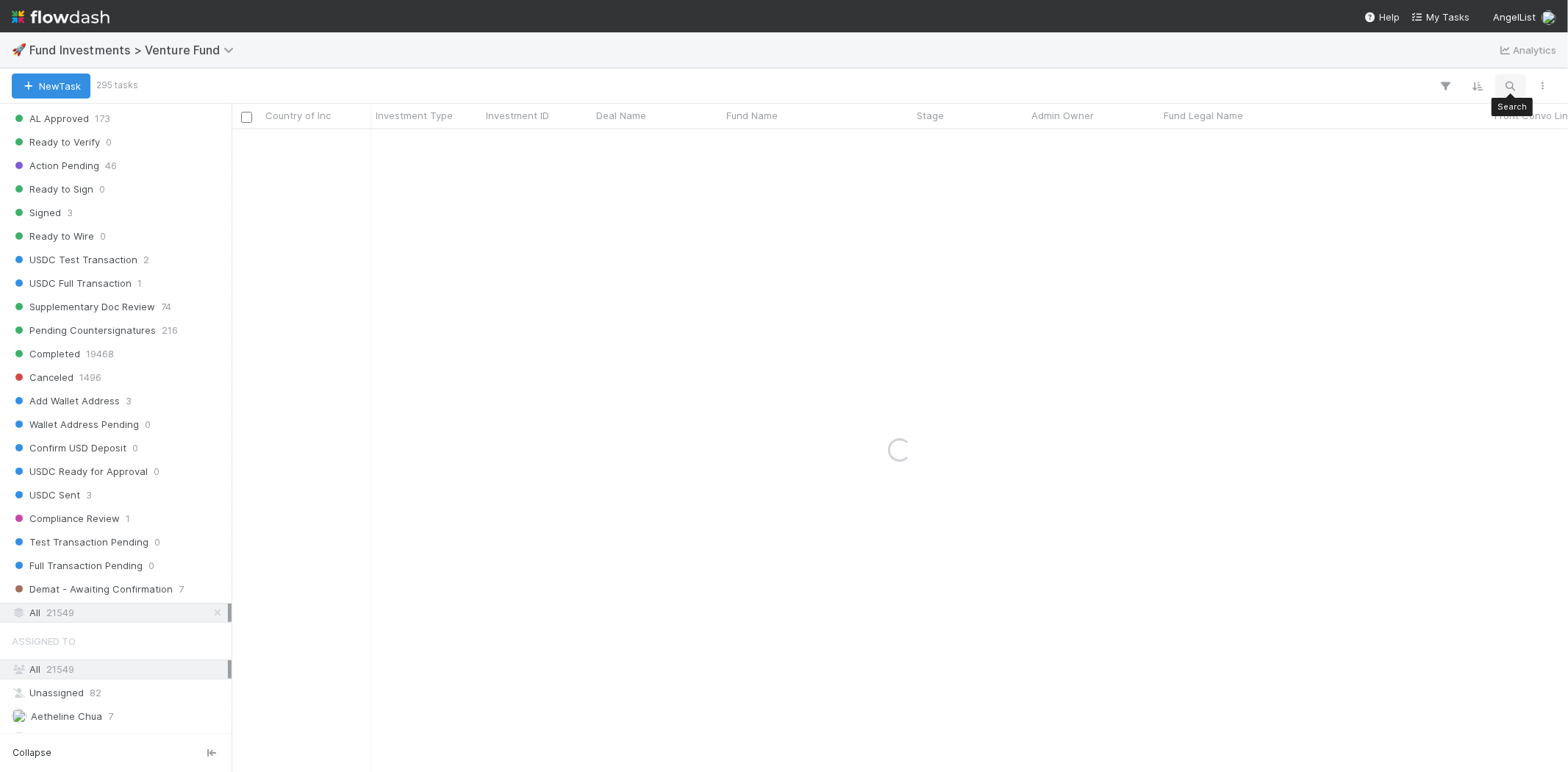
click at [1410, 80] on icon "button" at bounding box center [1511, 86] width 15 height 13
type input "[GEOGRAPHIC_DATA]"
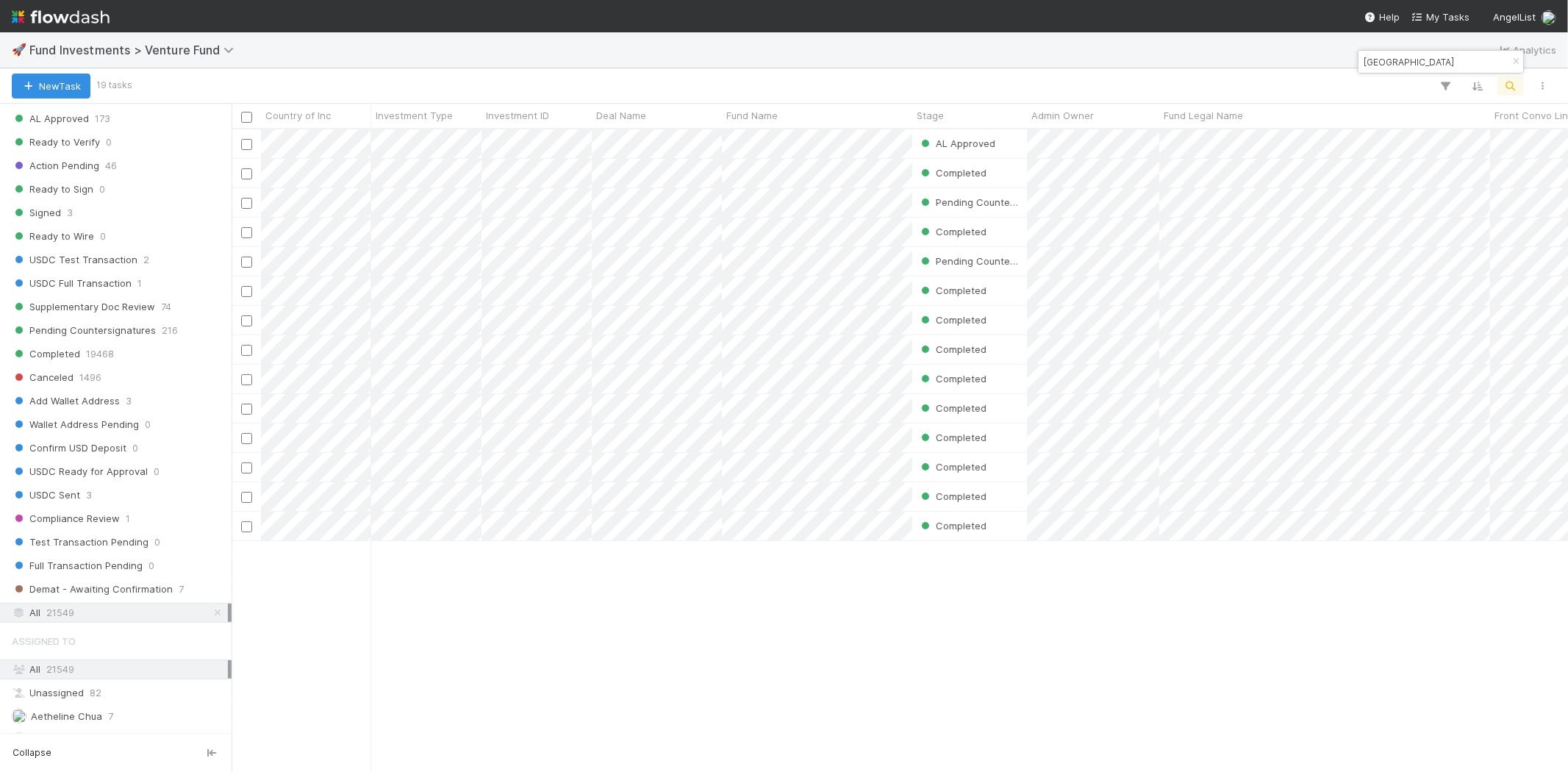
scroll to position [630, 1324]
click at [1404, 61] on input "[GEOGRAPHIC_DATA]" at bounding box center [1434, 61] width 147 height 18
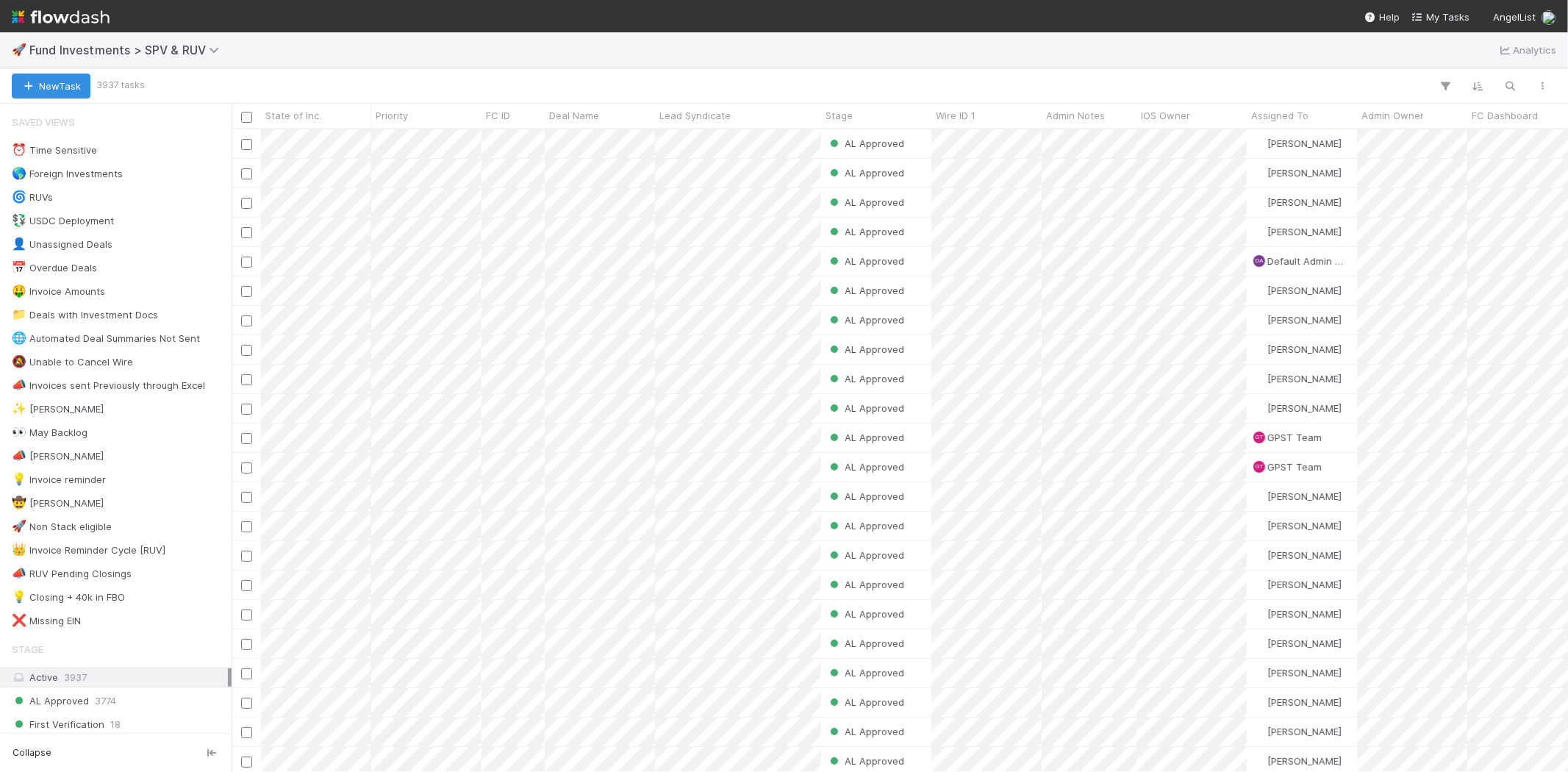
scroll to position [630, 1324]
click at [1410, 86] on icon "button" at bounding box center [1511, 86] width 15 height 13
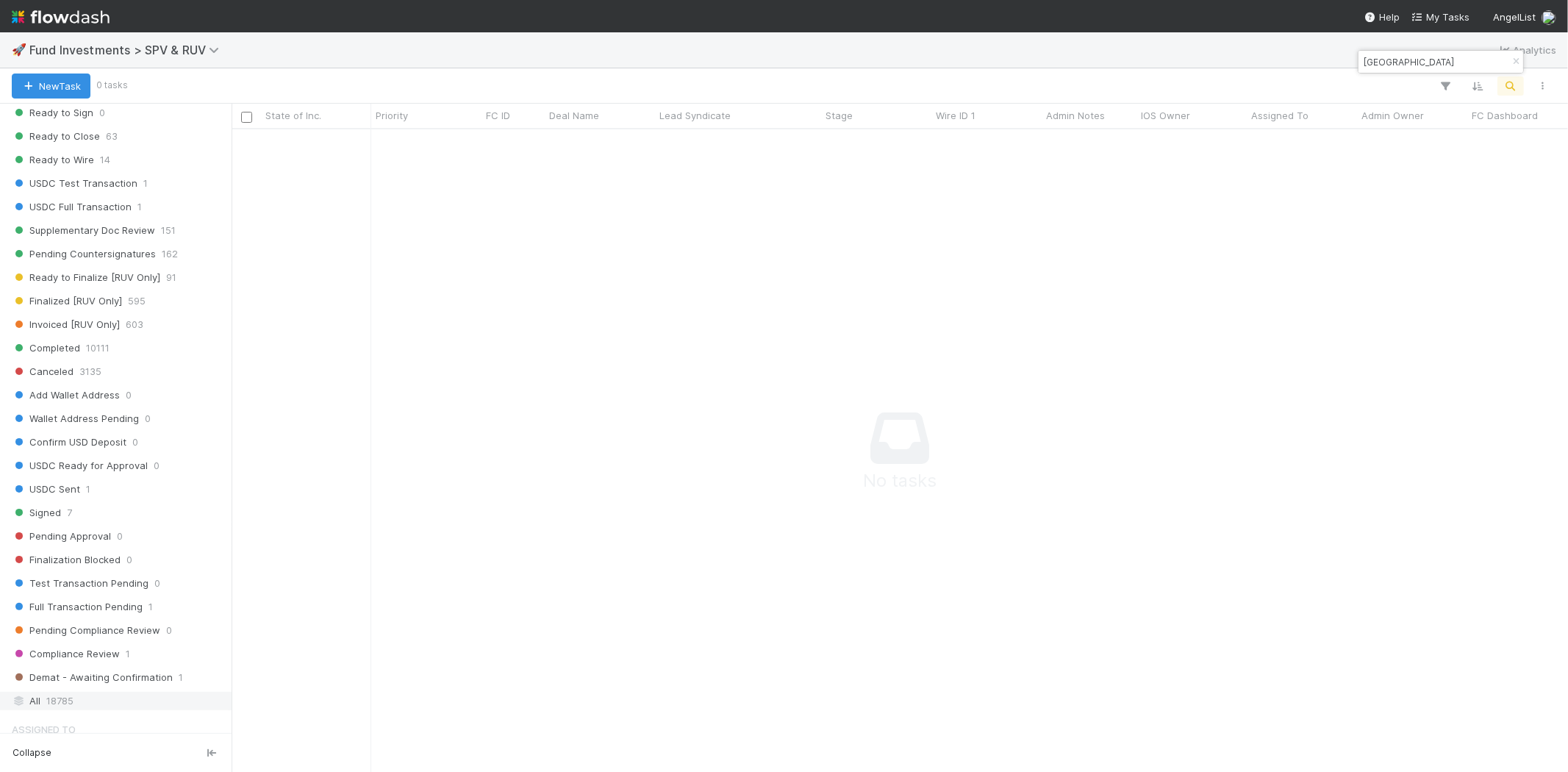
scroll to position [735, 0]
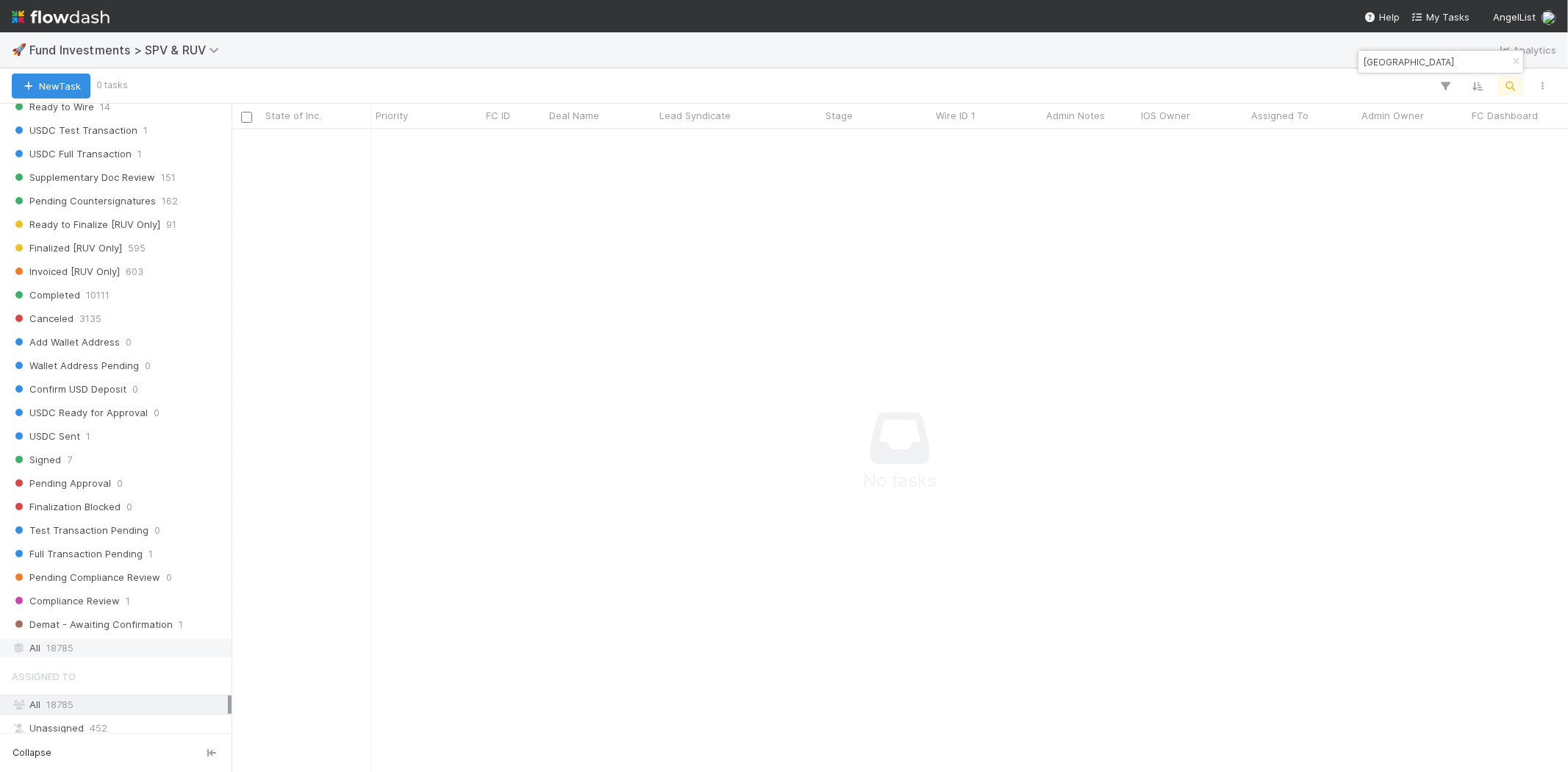
type input "[GEOGRAPHIC_DATA]"
click at [76, 652] on div "All 18785" at bounding box center [120, 648] width 216 height 18
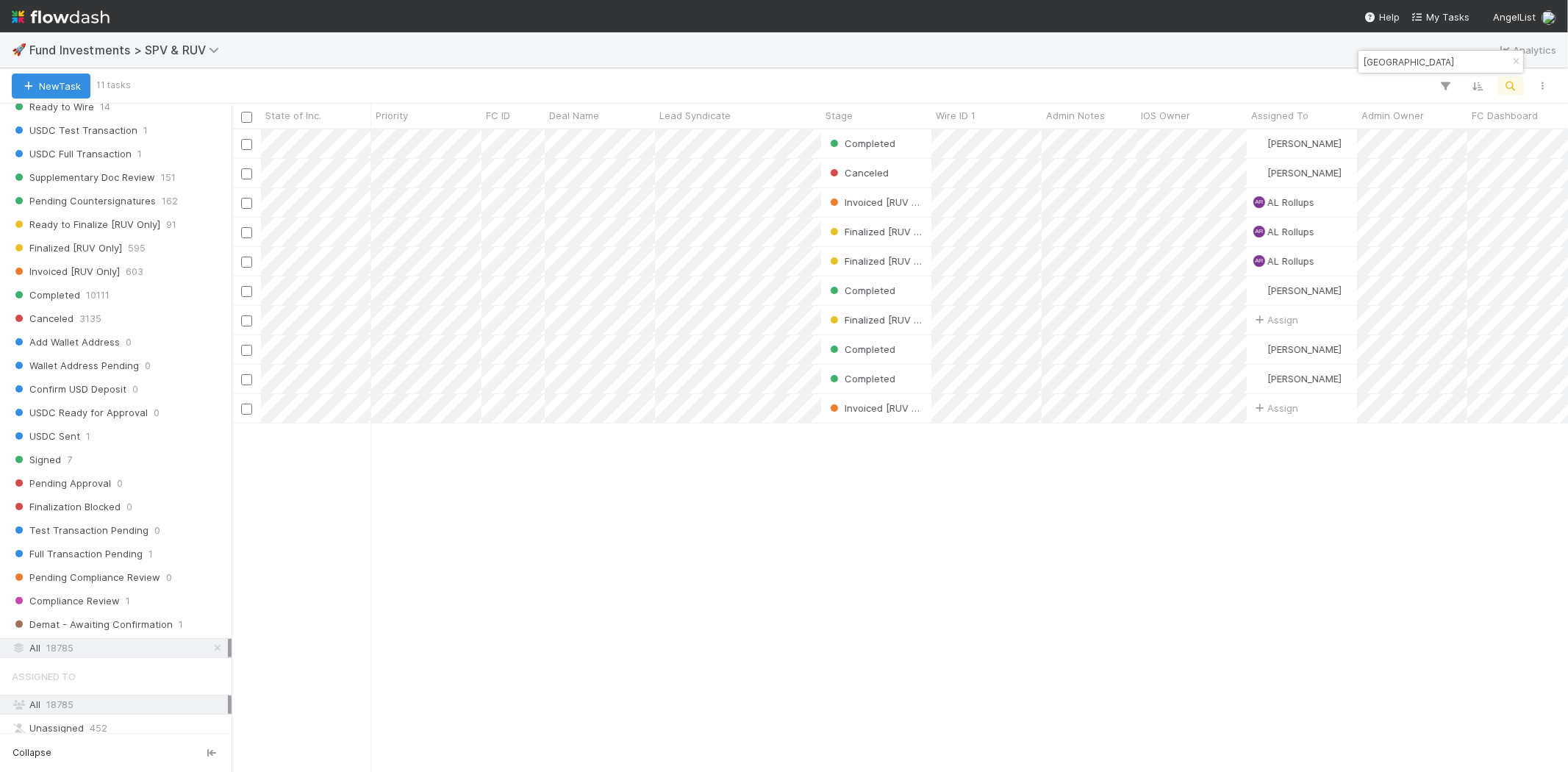
scroll to position [630, 1324]
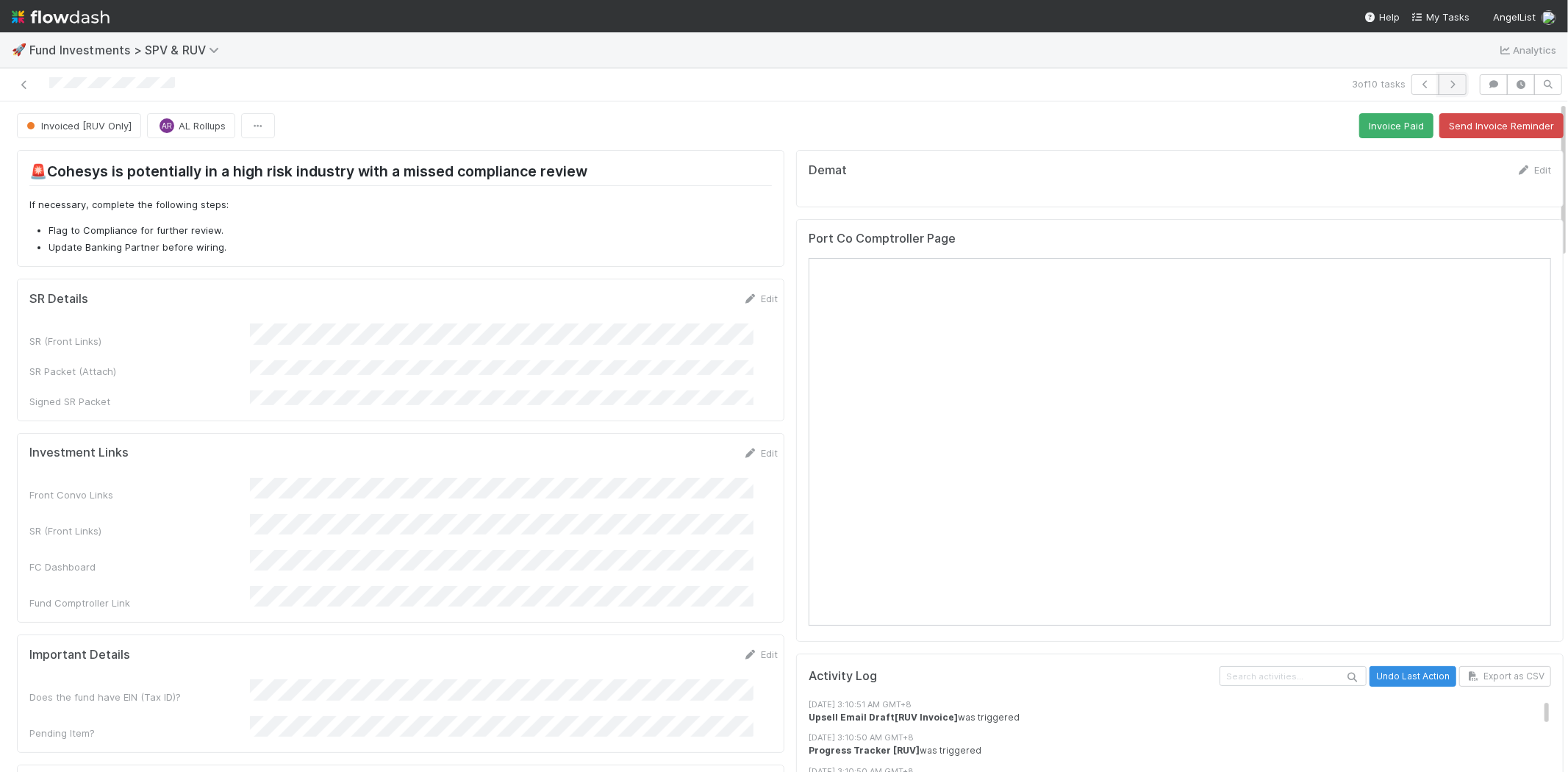
click at [1410, 78] on button "button" at bounding box center [1451, 84] width 28 height 21
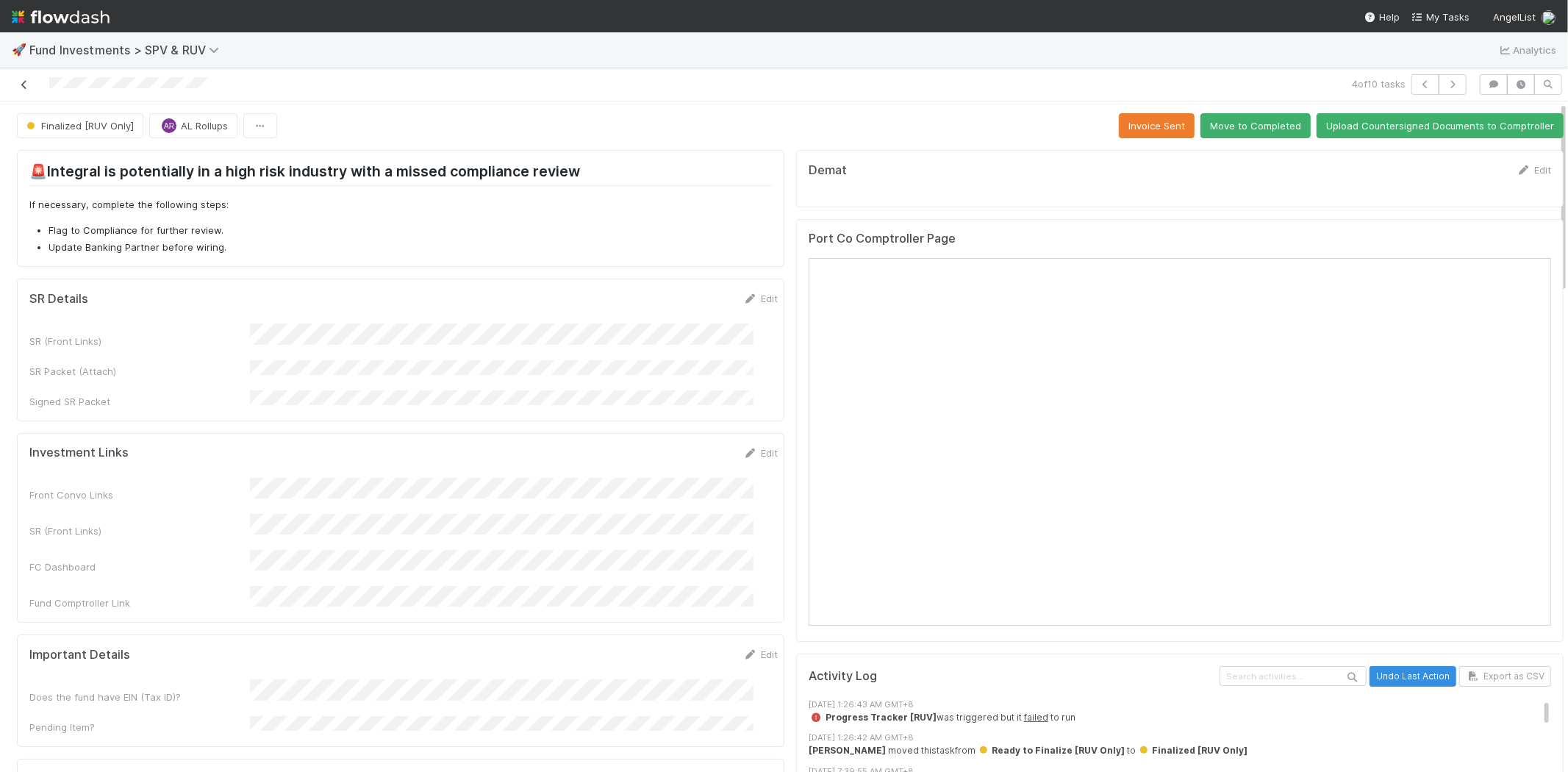
click at [18, 80] on icon at bounding box center [24, 84] width 15 height 9
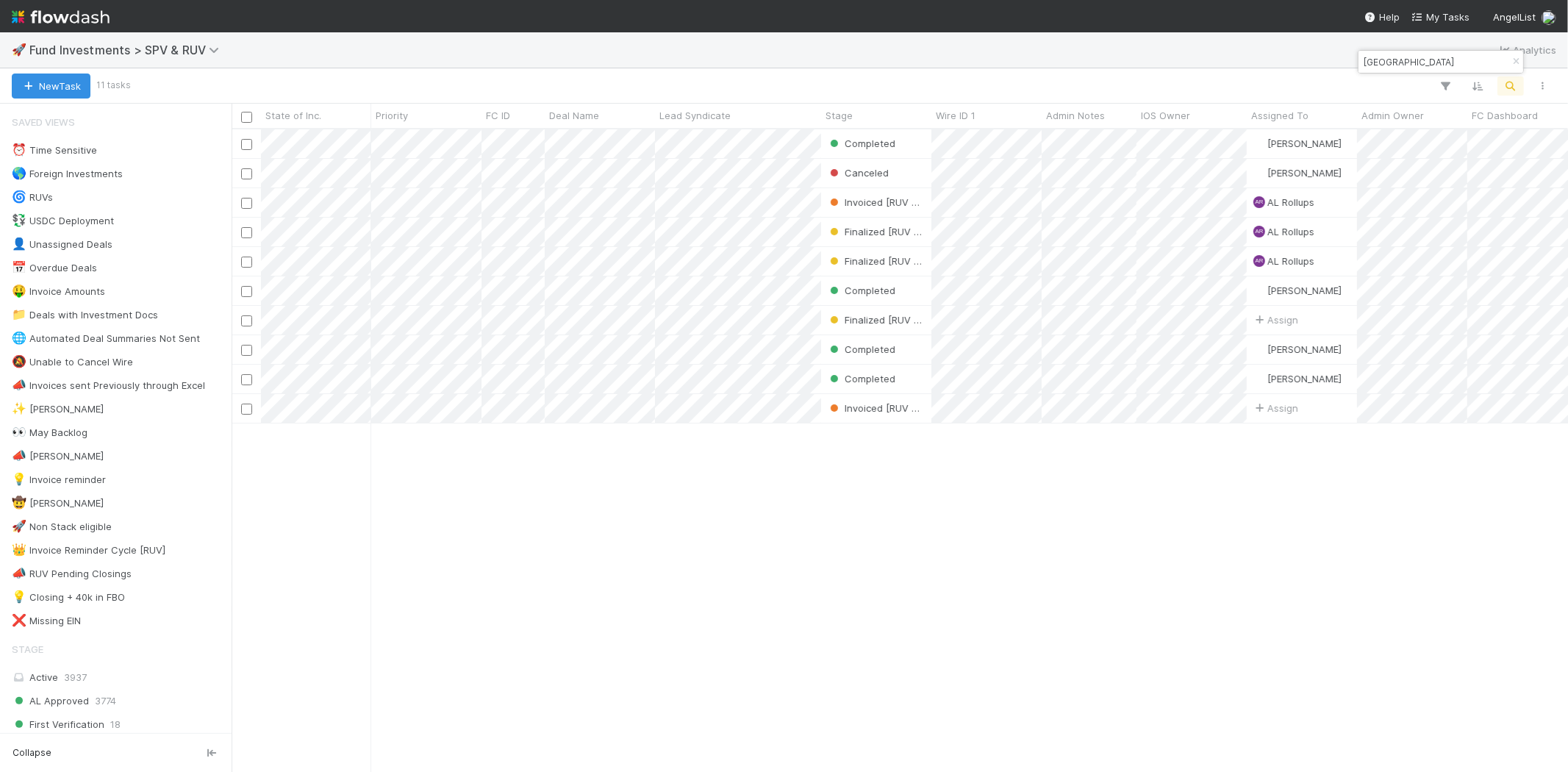
scroll to position [13, 12]
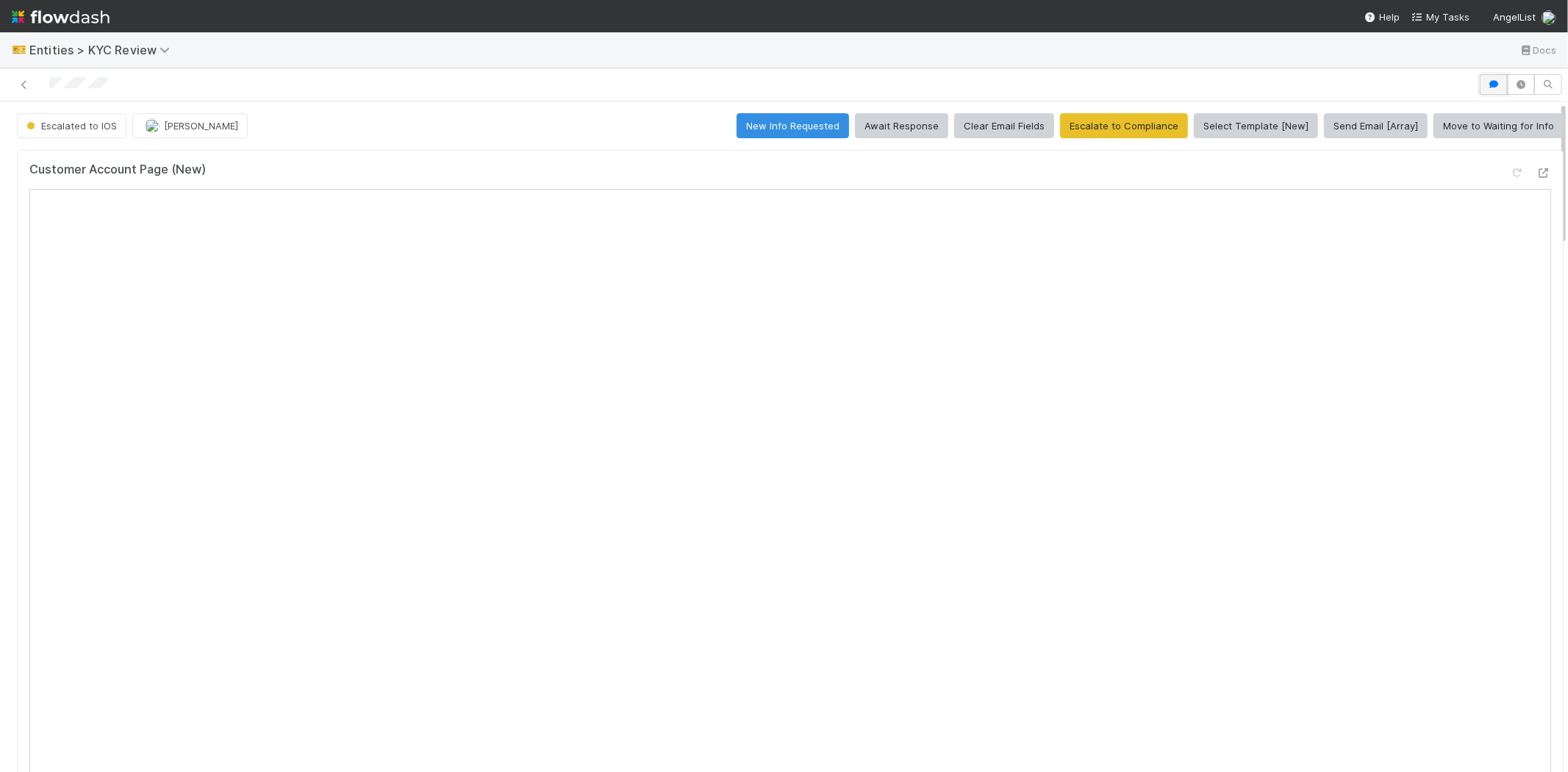
click at [1486, 86] on icon "button" at bounding box center [1493, 84] width 15 height 9
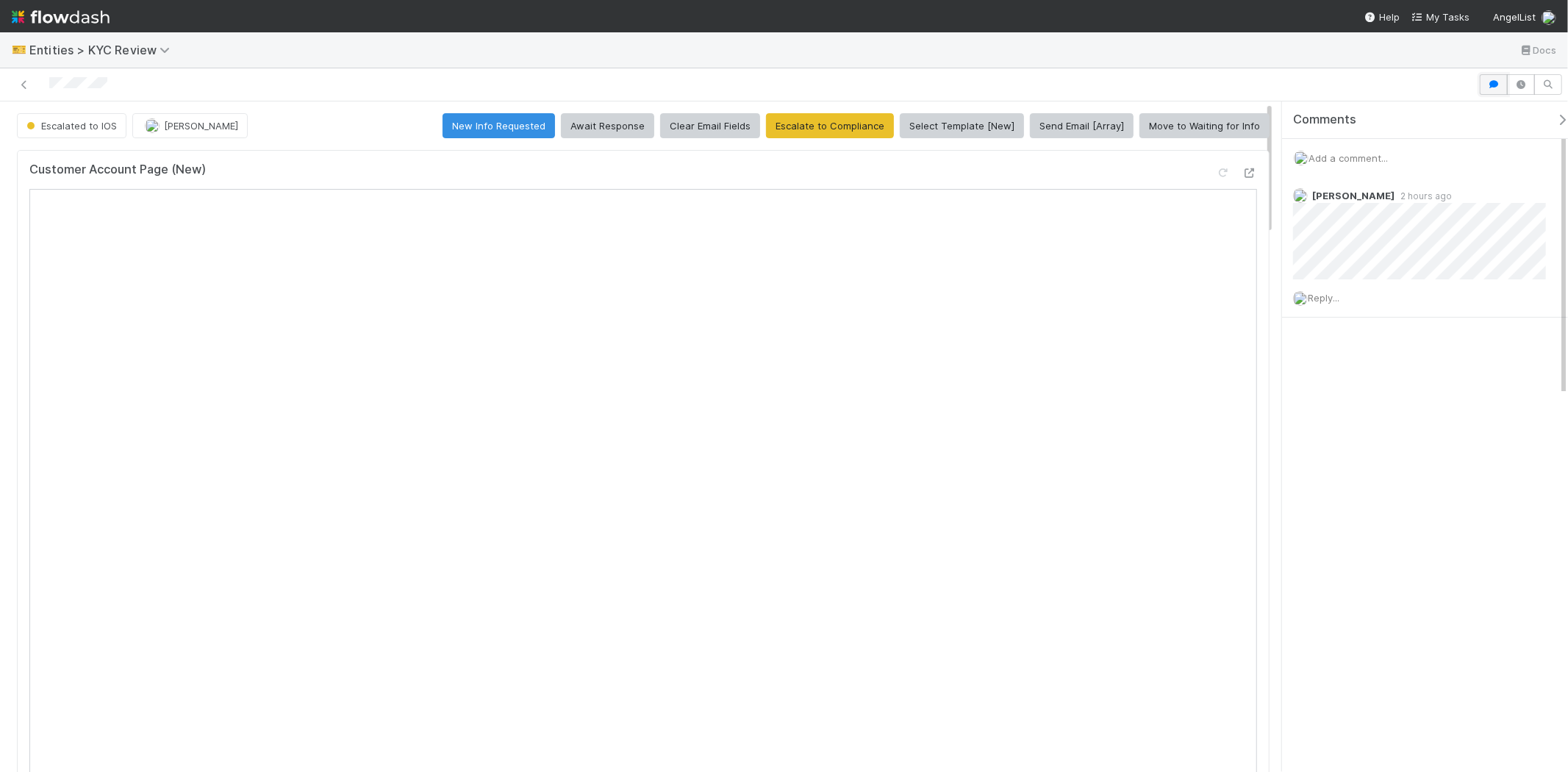
click at [1483, 86] on button "button" at bounding box center [1493, 84] width 28 height 21
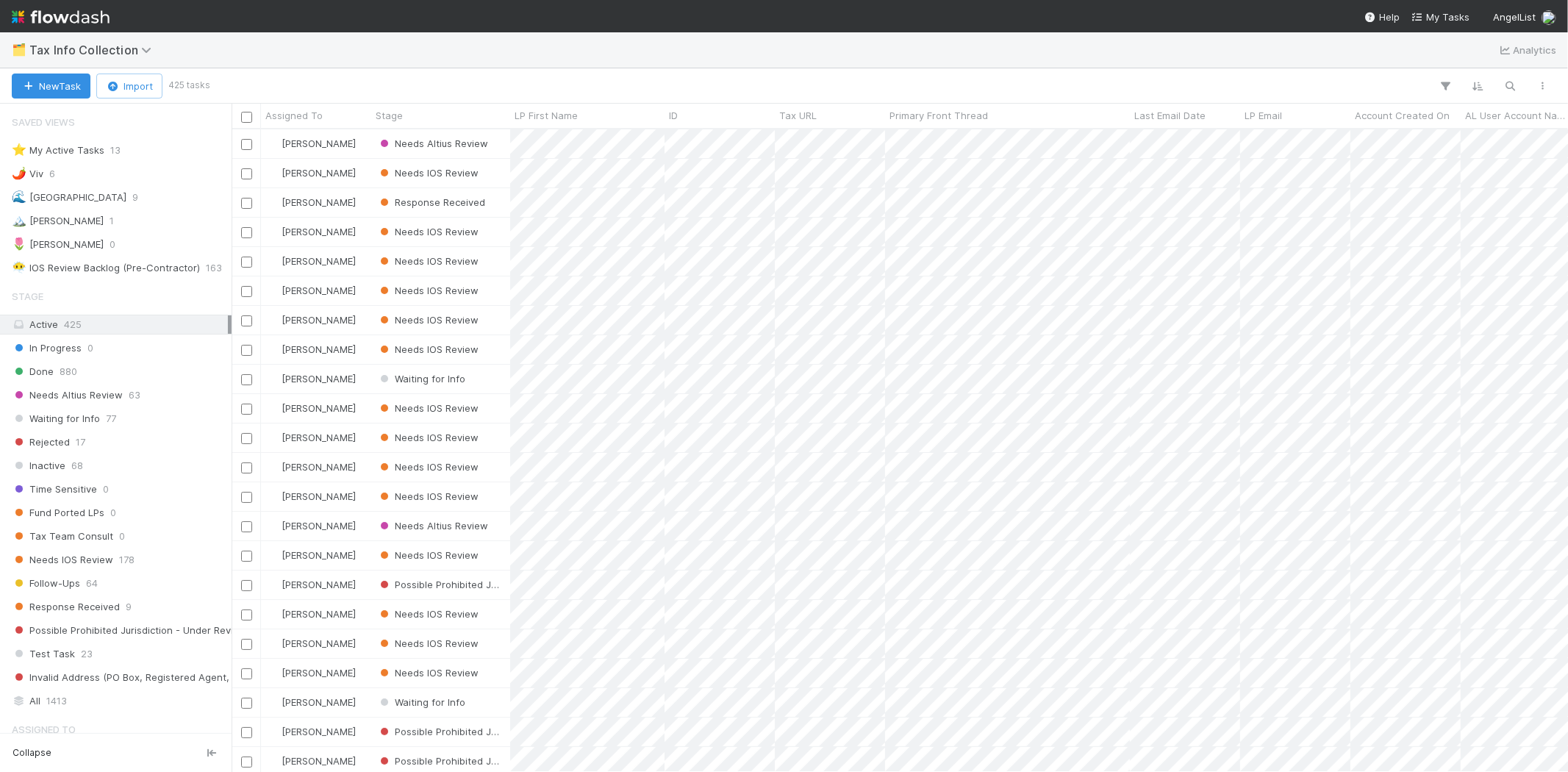
scroll to position [630, 1324]
click at [67, 222] on div "🏔️ [PERSON_NAME] 1" at bounding box center [120, 221] width 216 height 18
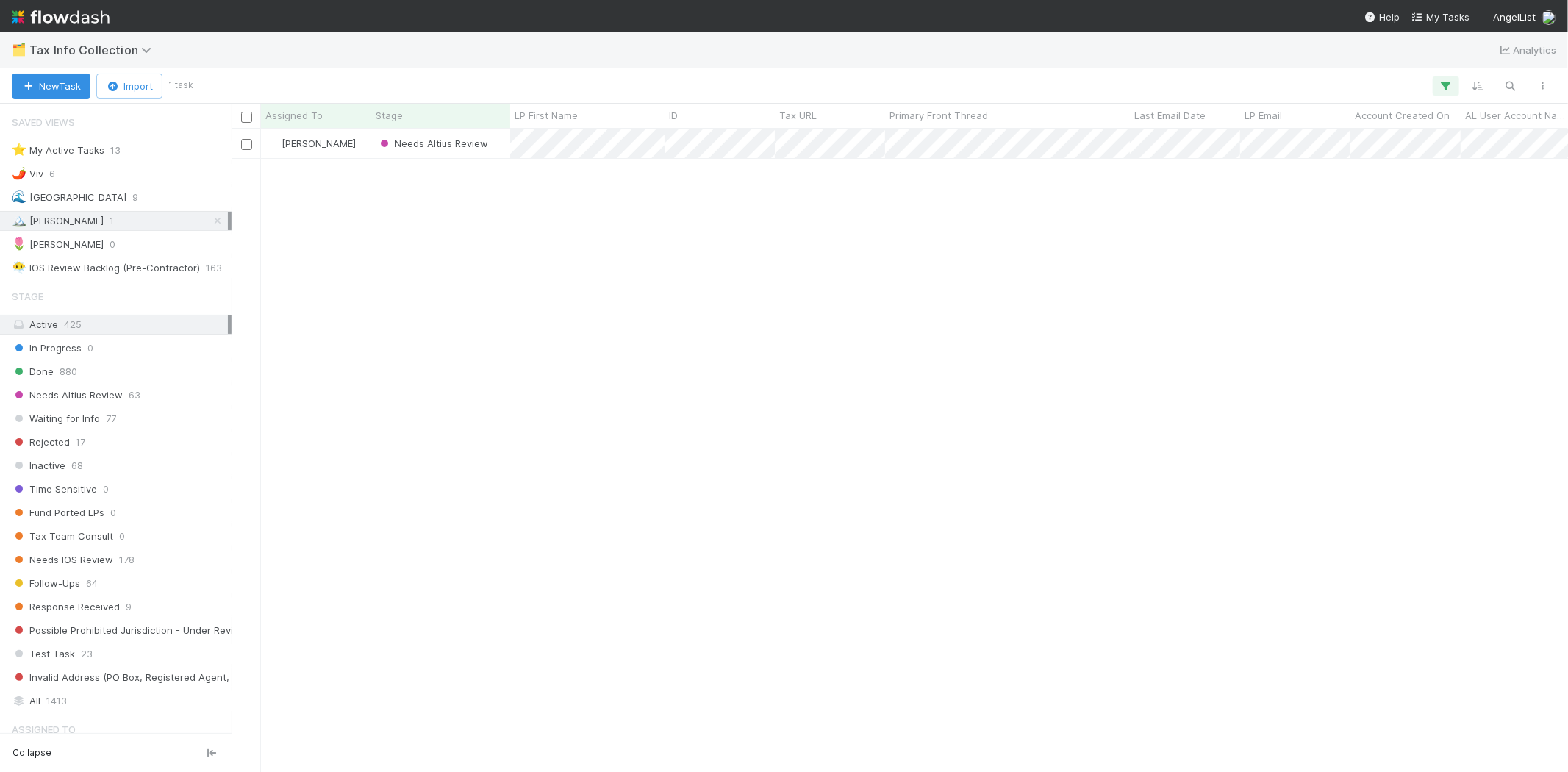
scroll to position [630, 1324]
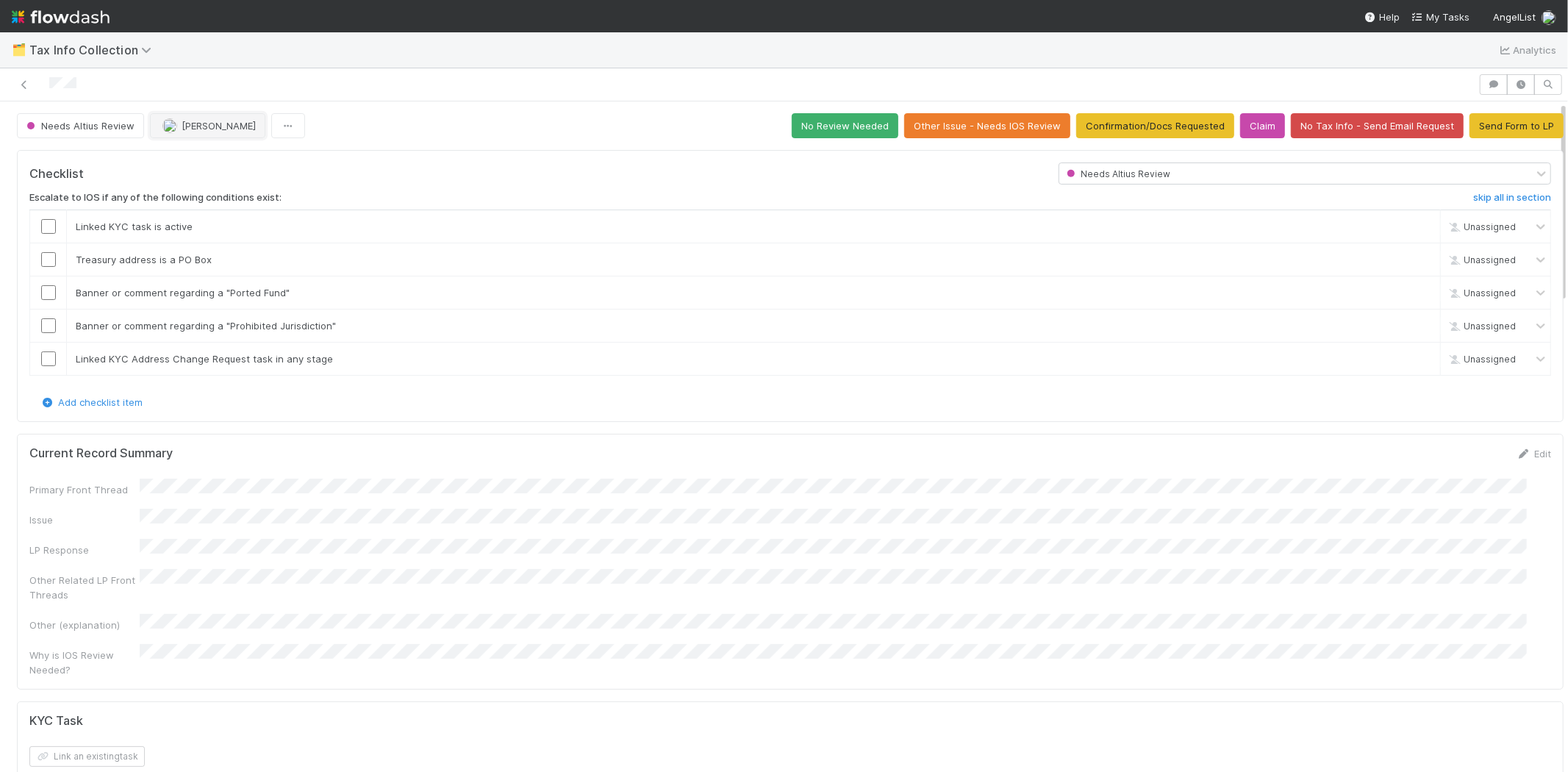
click at [224, 131] on button "[PERSON_NAME]" at bounding box center [208, 126] width 116 height 25
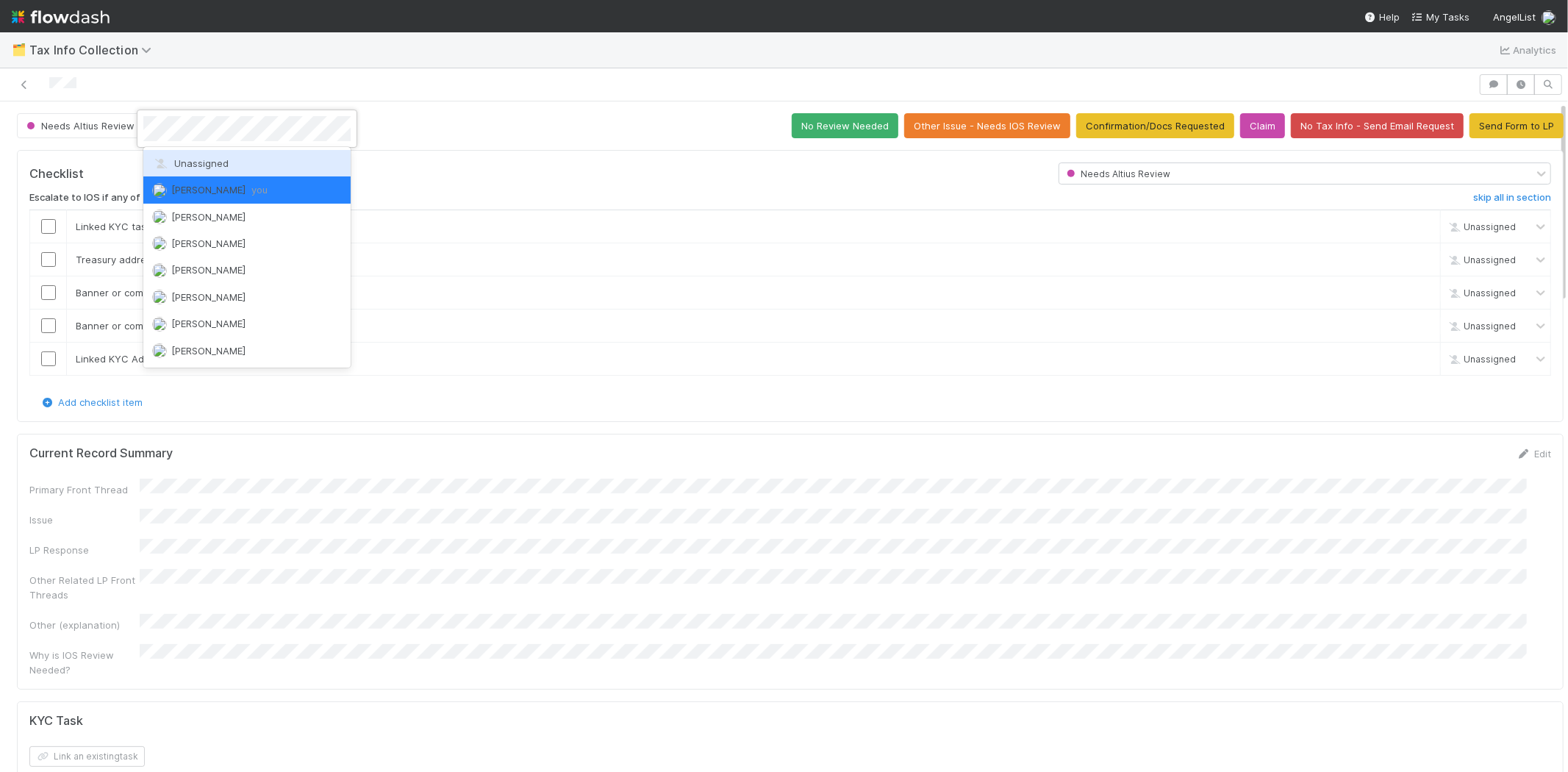
click at [228, 158] on div "Unassigned" at bounding box center [247, 164] width 207 height 27
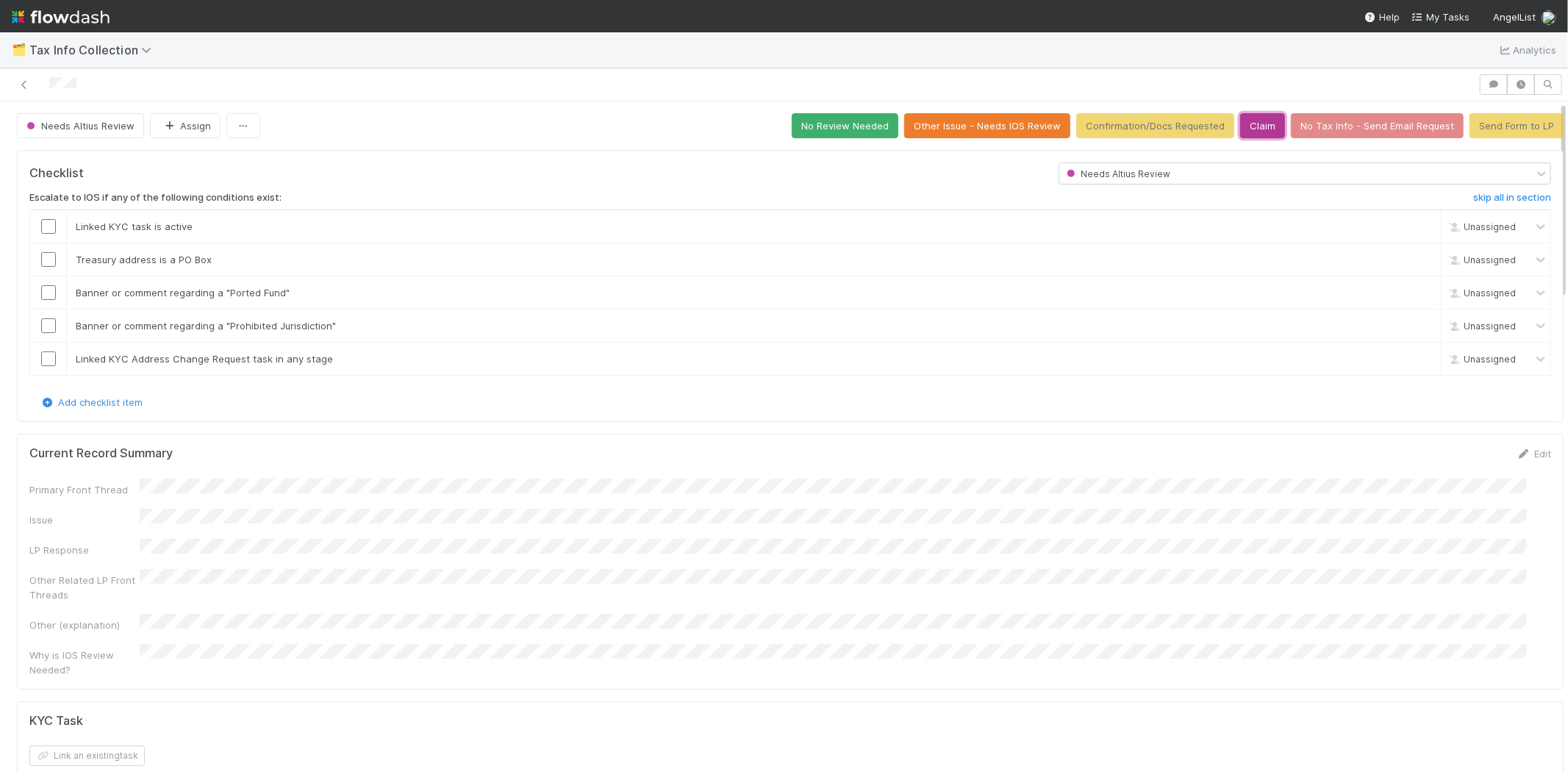
click at [1245, 126] on button "Claim" at bounding box center [1262, 126] width 44 height 25
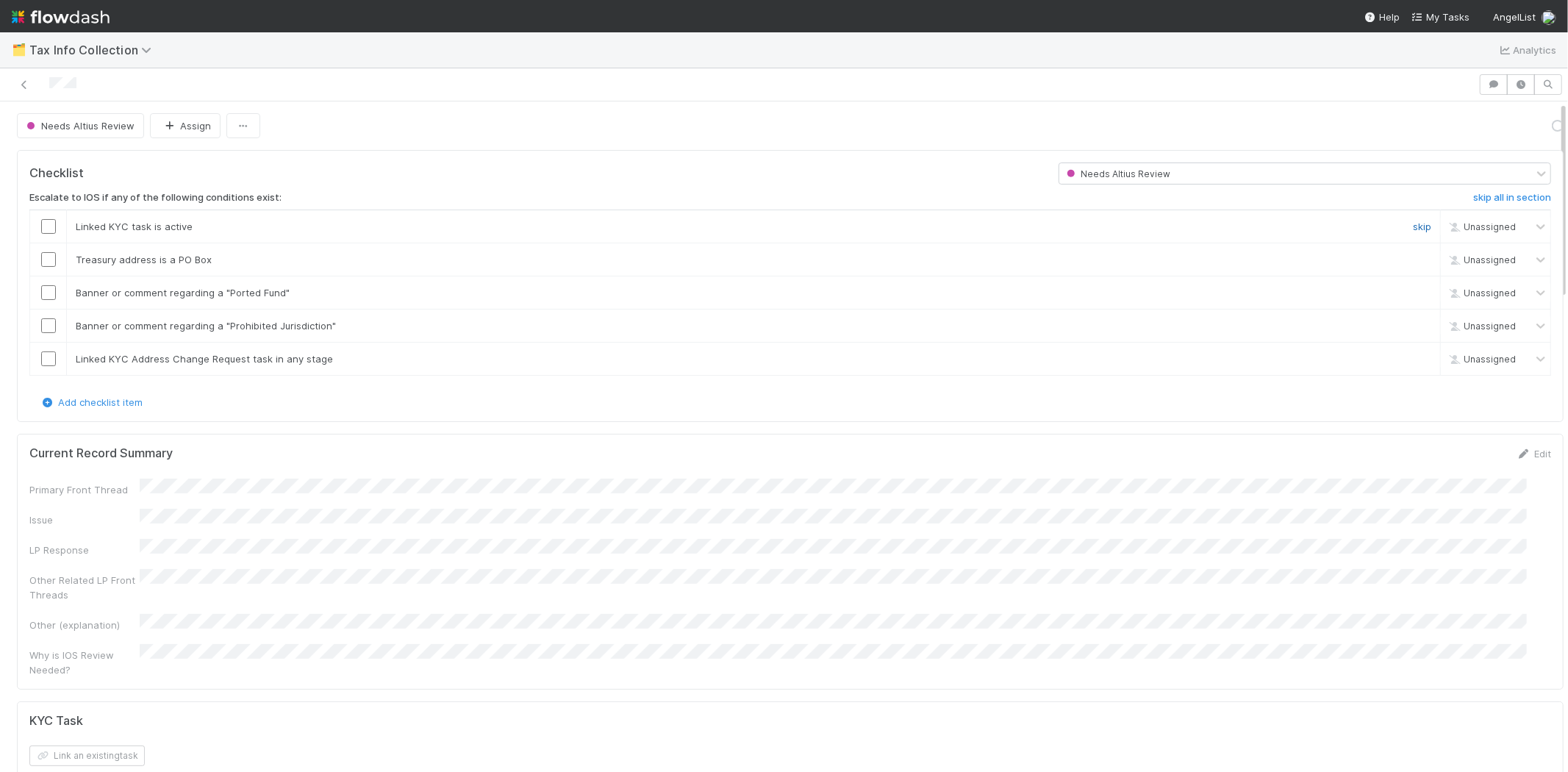
click at [1413, 224] on link "skip" at bounding box center [1422, 227] width 18 height 12
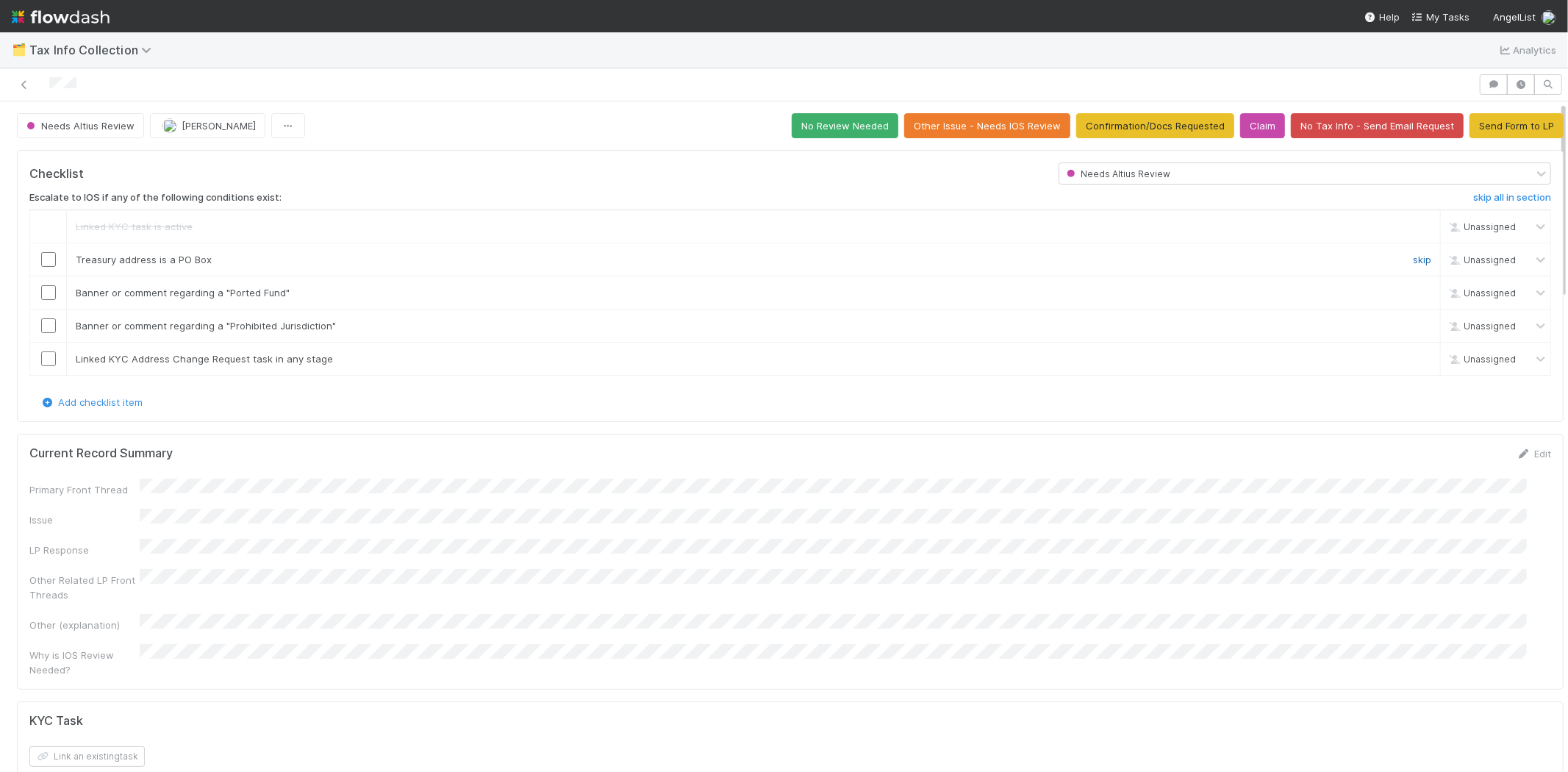
click at [1413, 260] on link "skip" at bounding box center [1422, 259] width 18 height 12
click at [1413, 290] on link "skip" at bounding box center [1422, 293] width 18 height 12
click at [1413, 321] on link "skip" at bounding box center [1422, 326] width 18 height 12
click at [1413, 353] on link "skip" at bounding box center [1422, 359] width 18 height 12
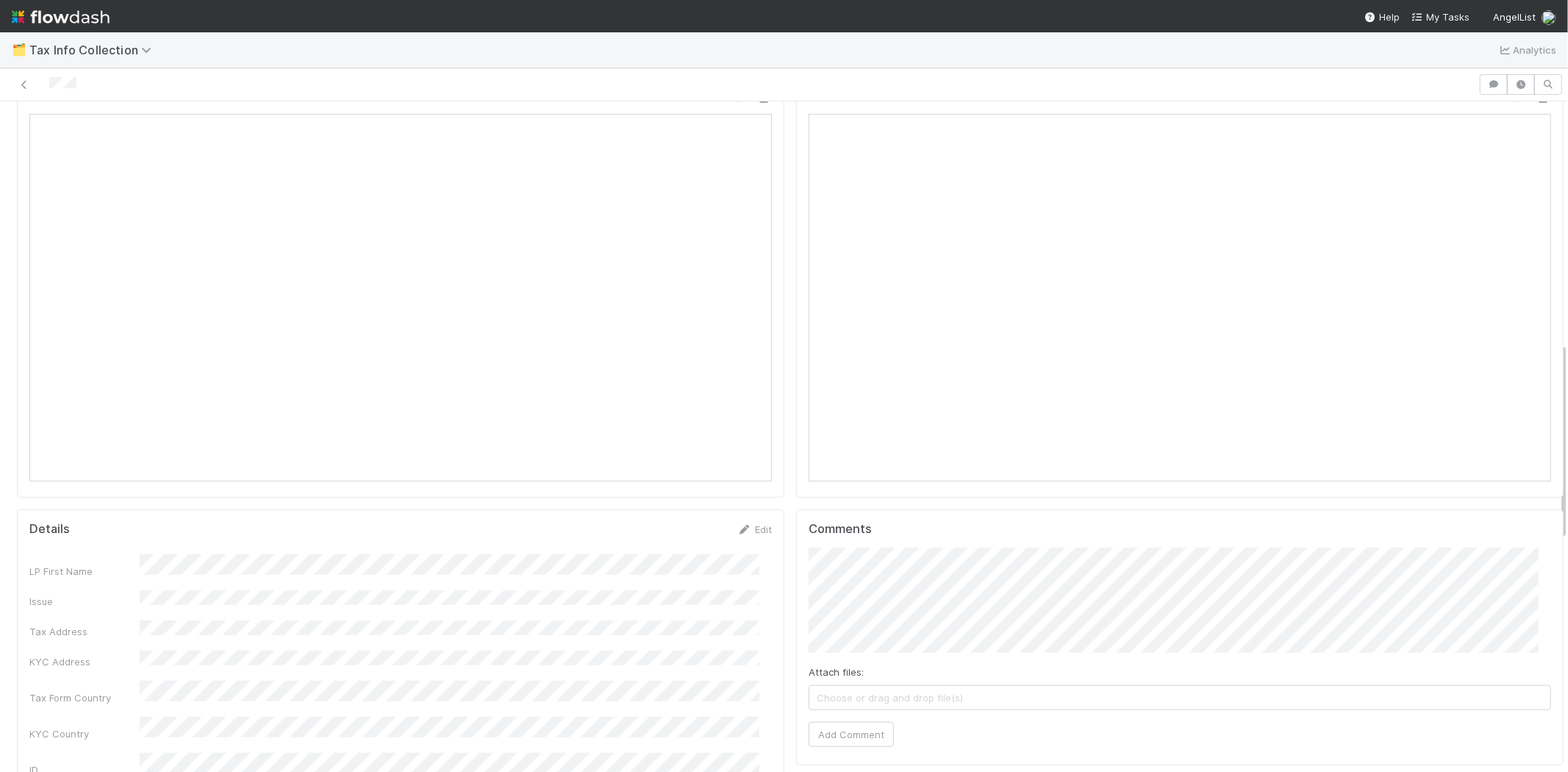
scroll to position [12, 0]
click at [740, 531] on link "Edit" at bounding box center [754, 537] width 34 height 12
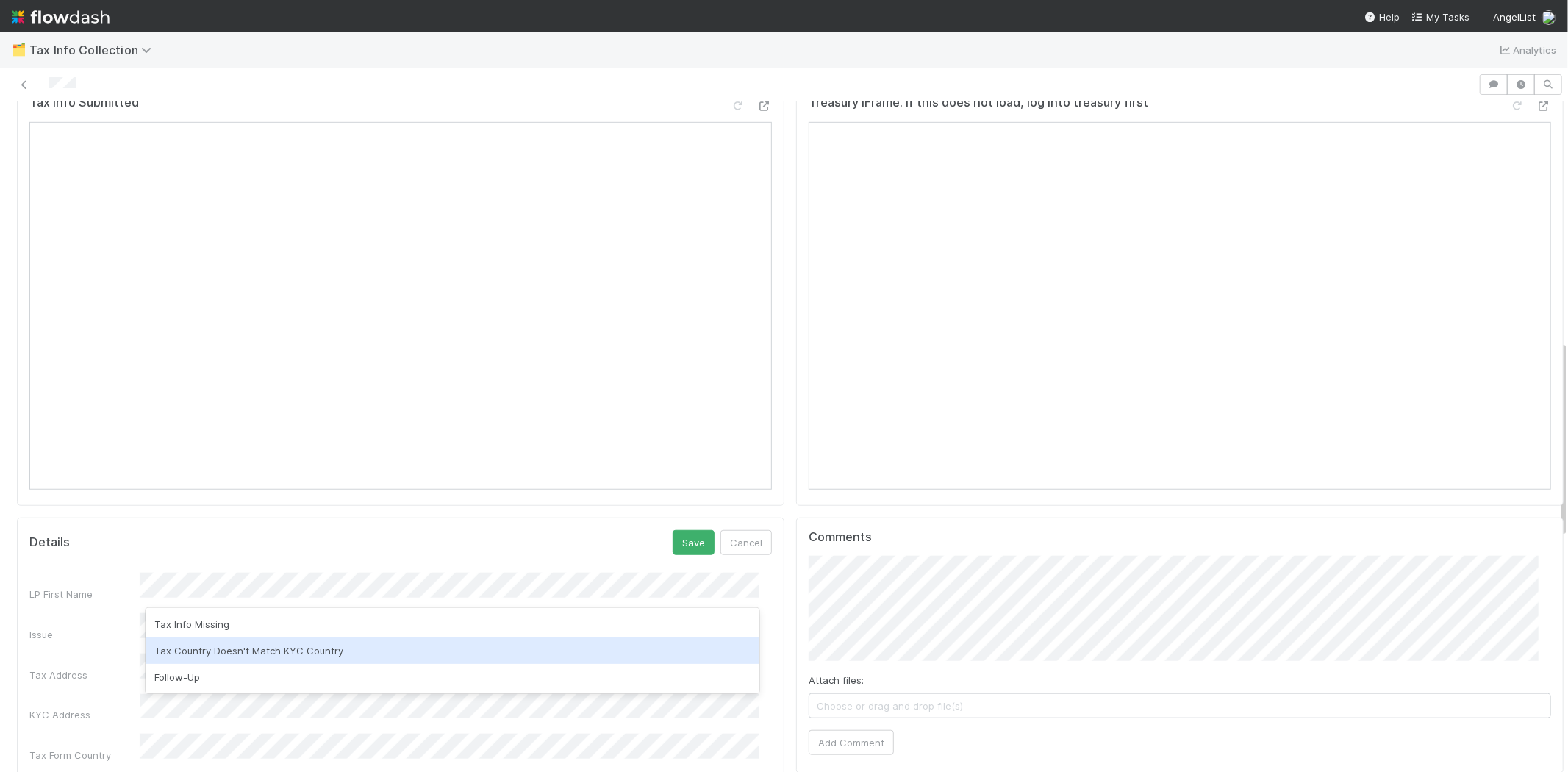
click at [240, 647] on div "Tax Country Doesn't Match KYC Country" at bounding box center [452, 651] width 614 height 27
click at [673, 530] on button "Save" at bounding box center [694, 543] width 42 height 25
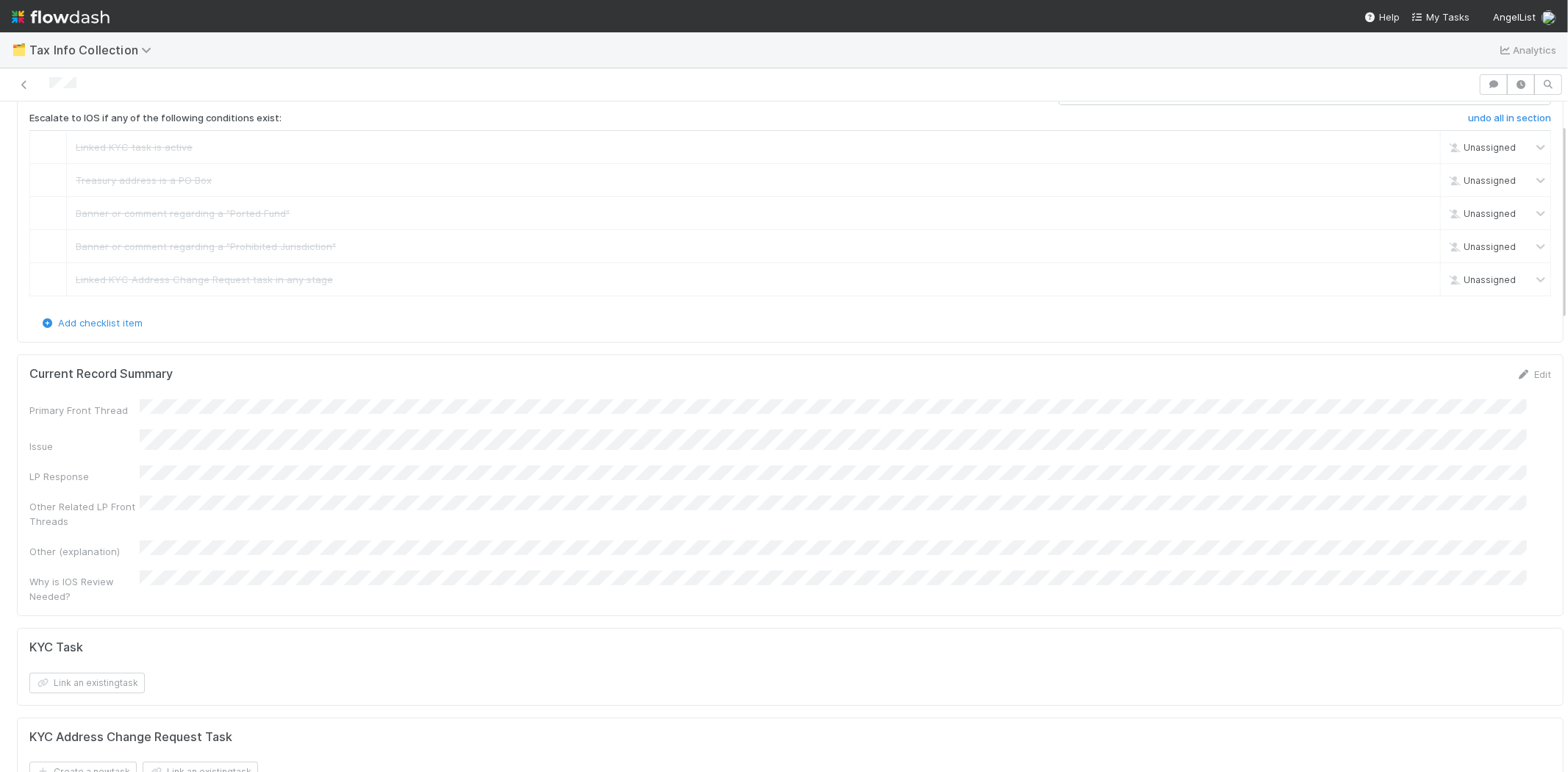
scroll to position [0, 0]
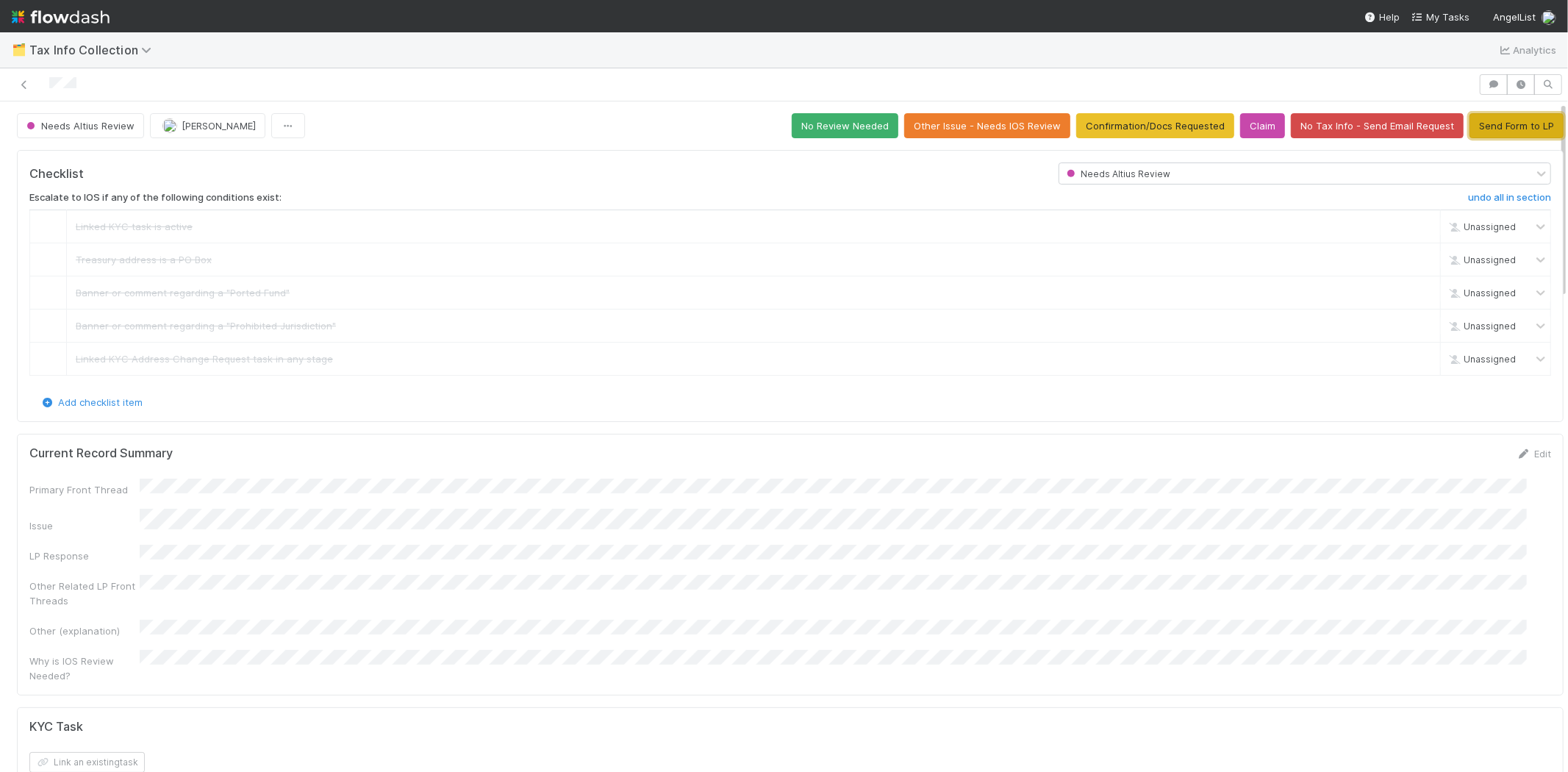
click at [1514, 113] on button "Send Form to LP" at bounding box center [1516, 126] width 94 height 25
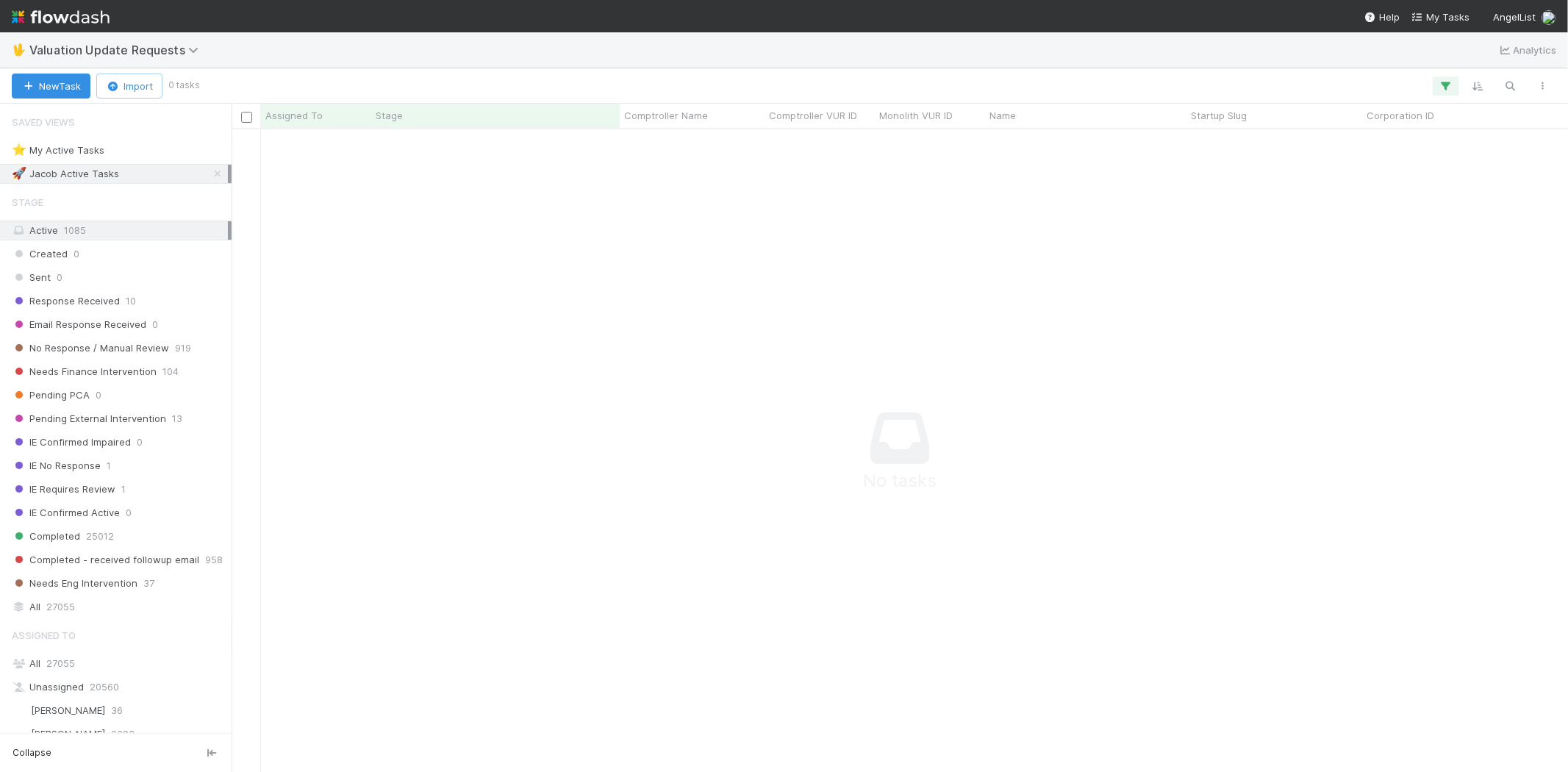
scroll to position [618, 1311]
click at [1410, 86] on icon "button" at bounding box center [1446, 86] width 15 height 13
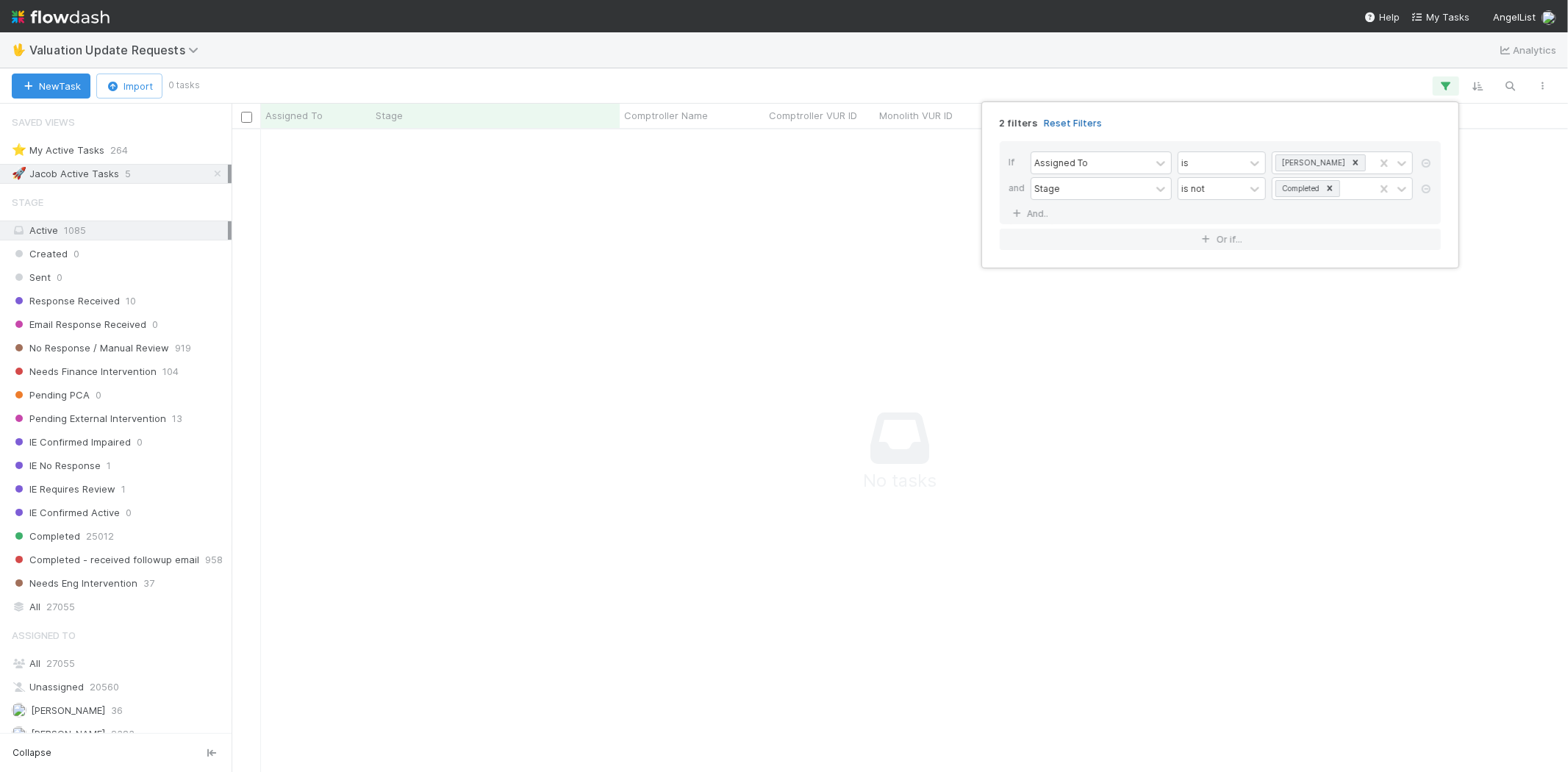
click at [1059, 121] on link "Reset Filters" at bounding box center [1072, 123] width 58 height 13
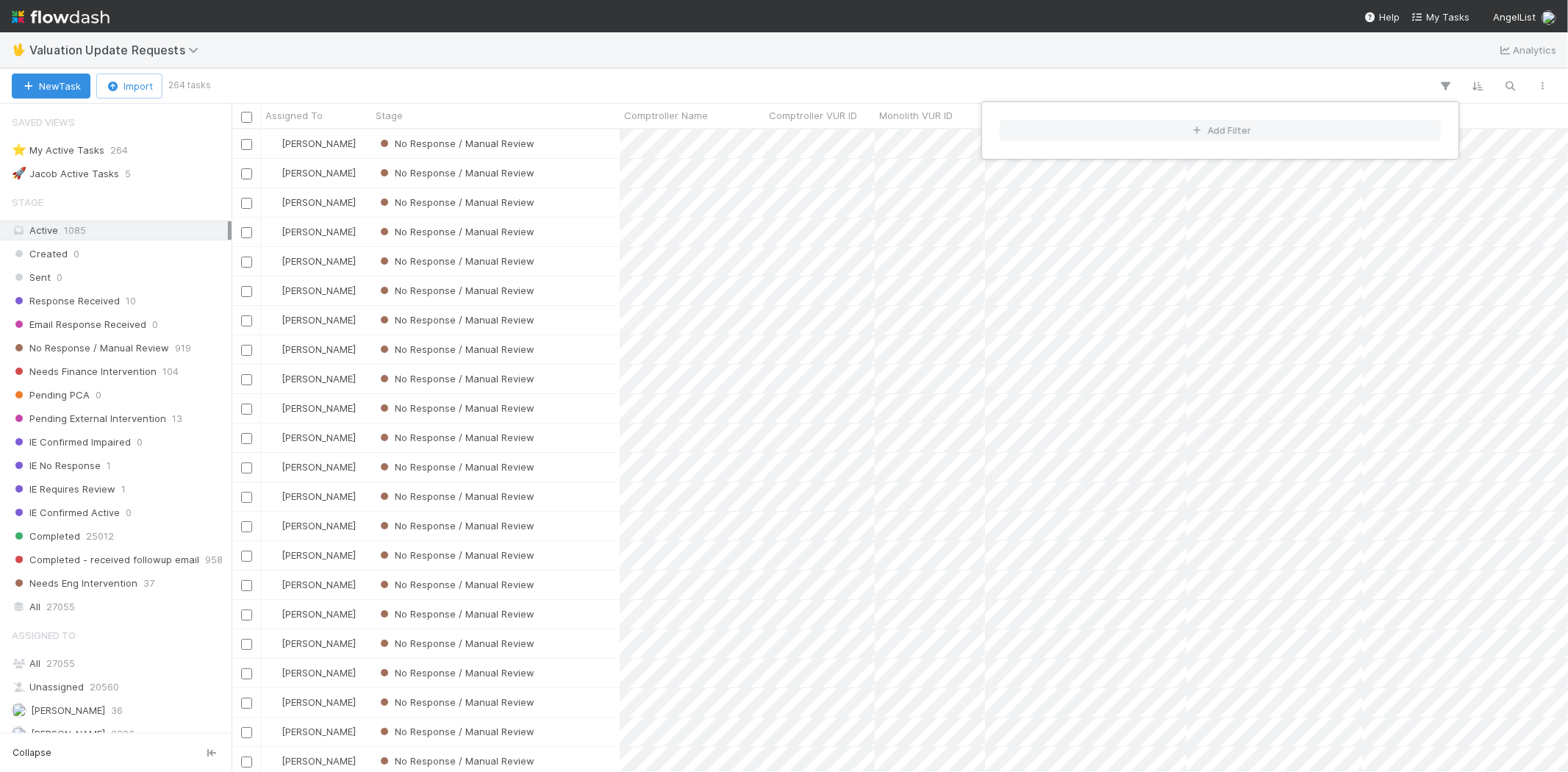
scroll to position [630, 1324]
click at [894, 82] on div "Add Filter" at bounding box center [784, 386] width 1568 height 772
click at [833, 76] on div "Add Filter" at bounding box center [784, 386] width 1568 height 772
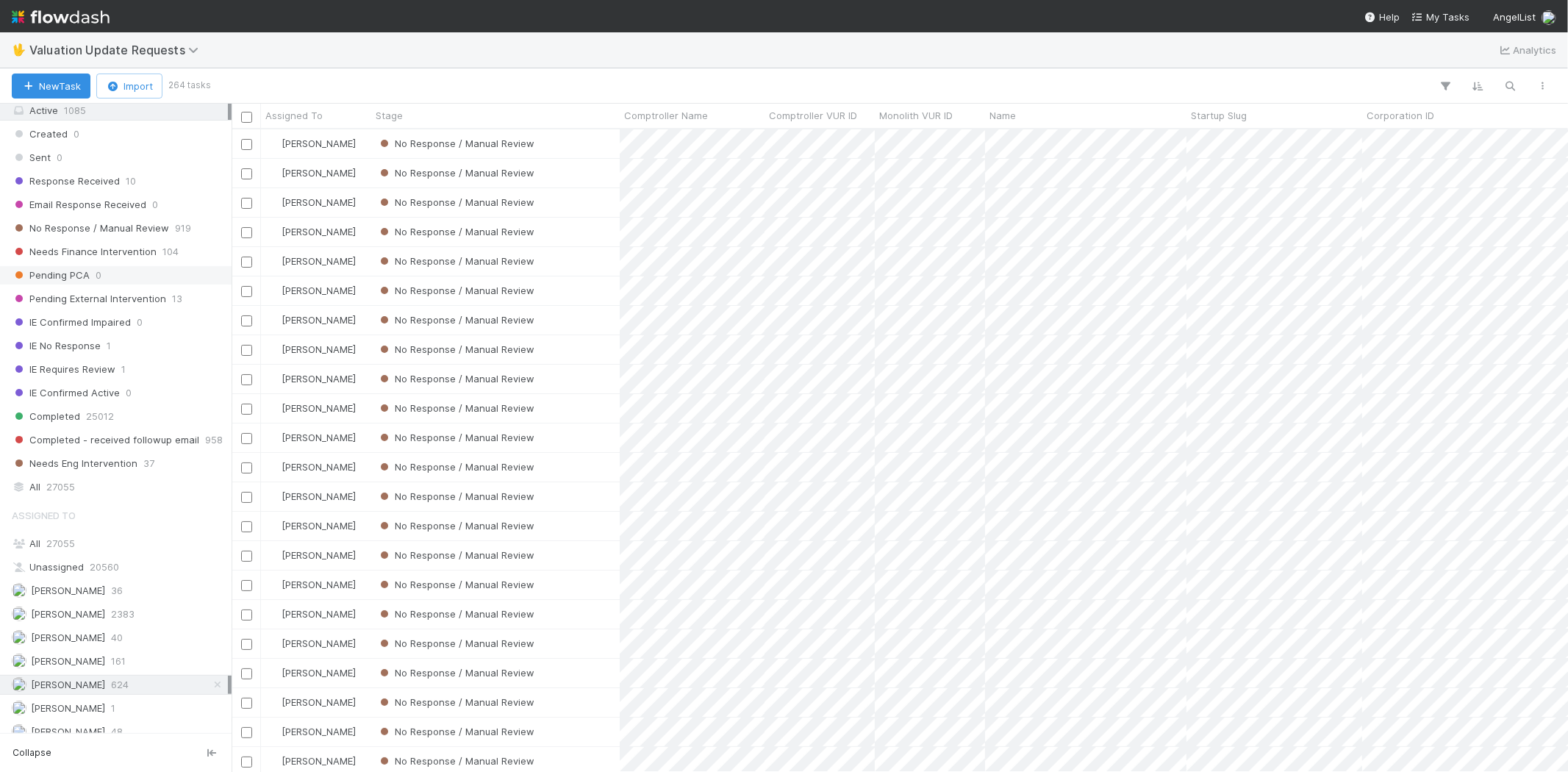
scroll to position [81, 0]
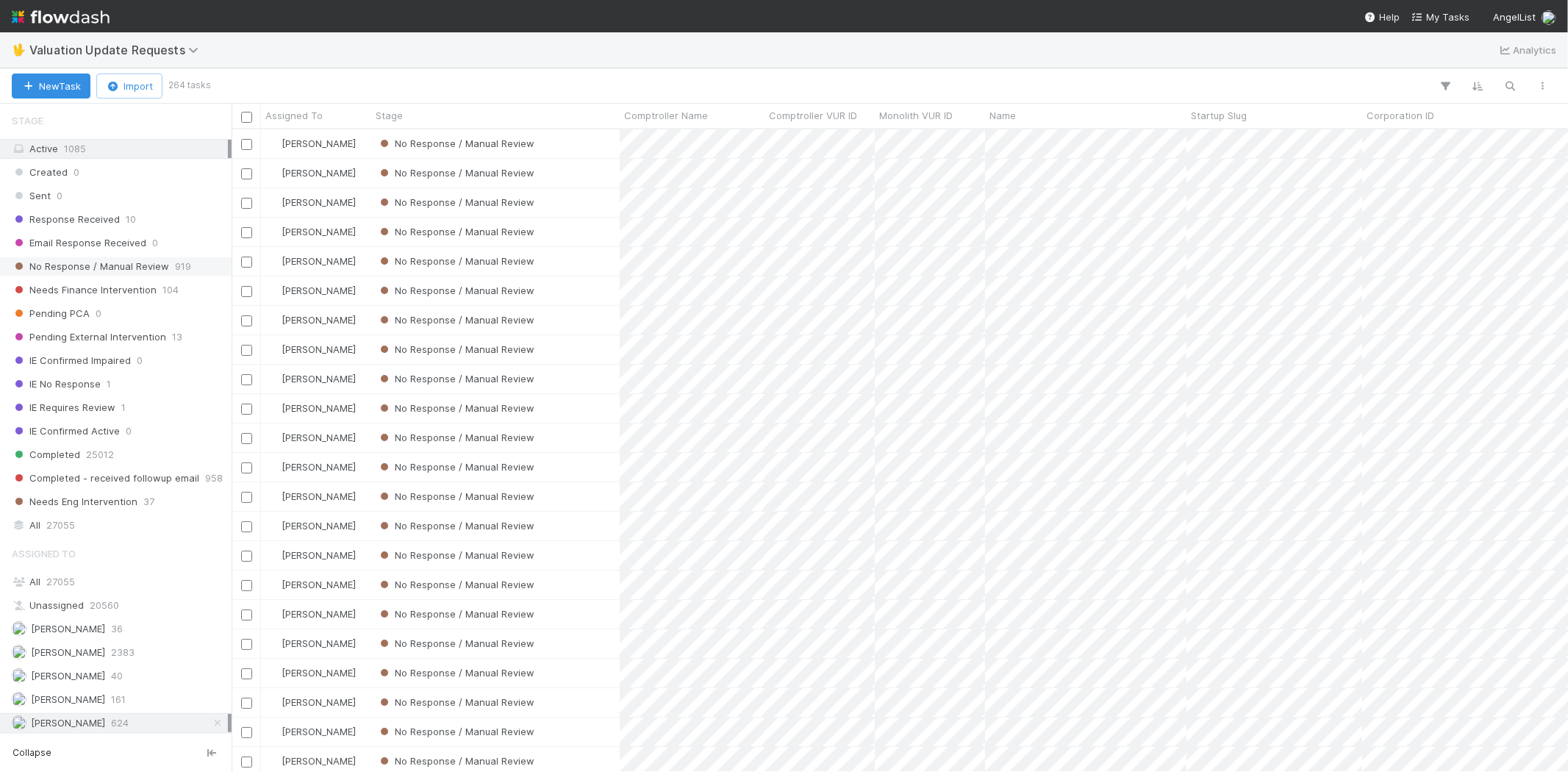
click at [120, 263] on span "No Response / Manual Review" at bounding box center [90, 267] width 157 height 18
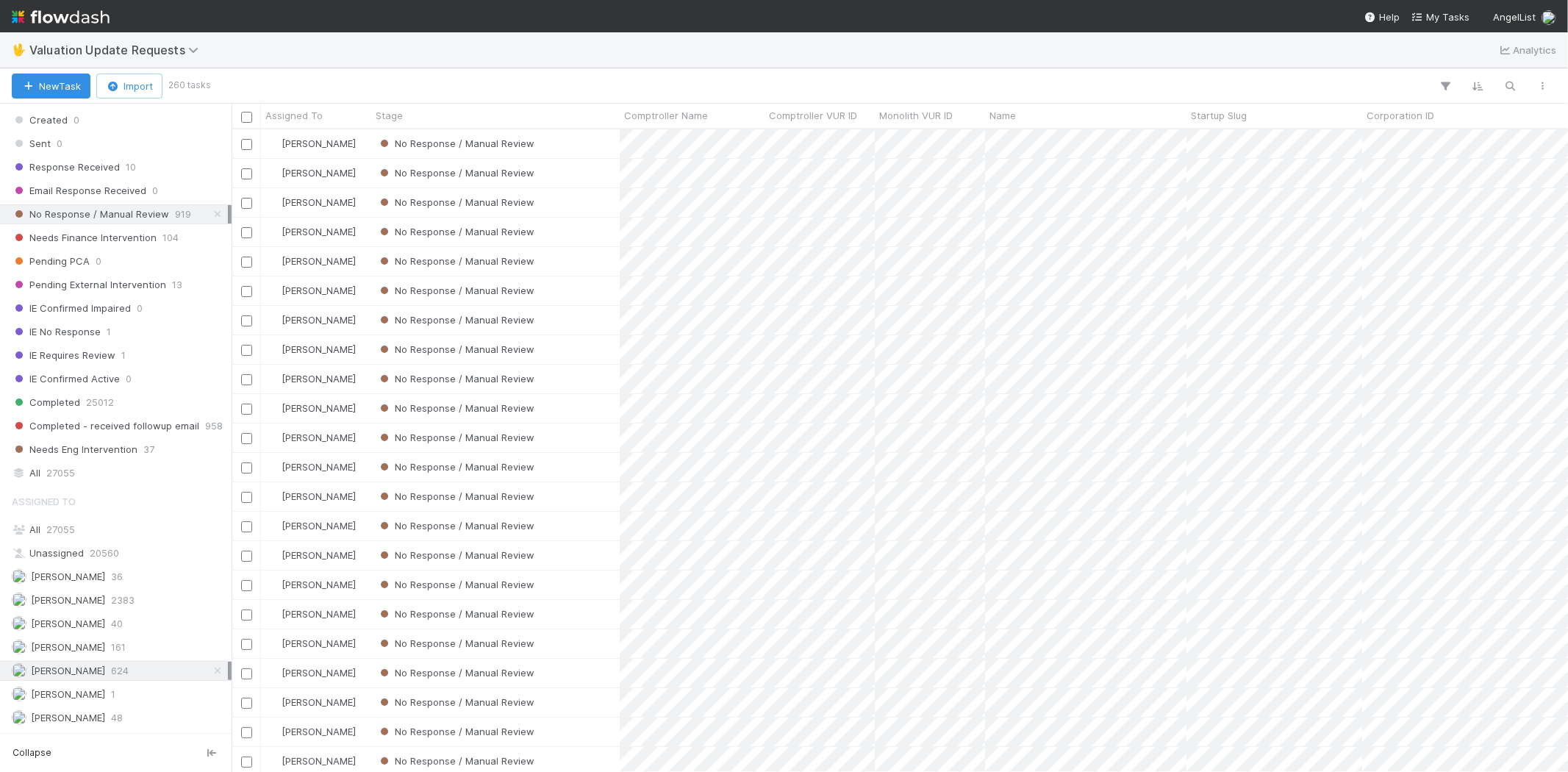
scroll to position [163, 0]
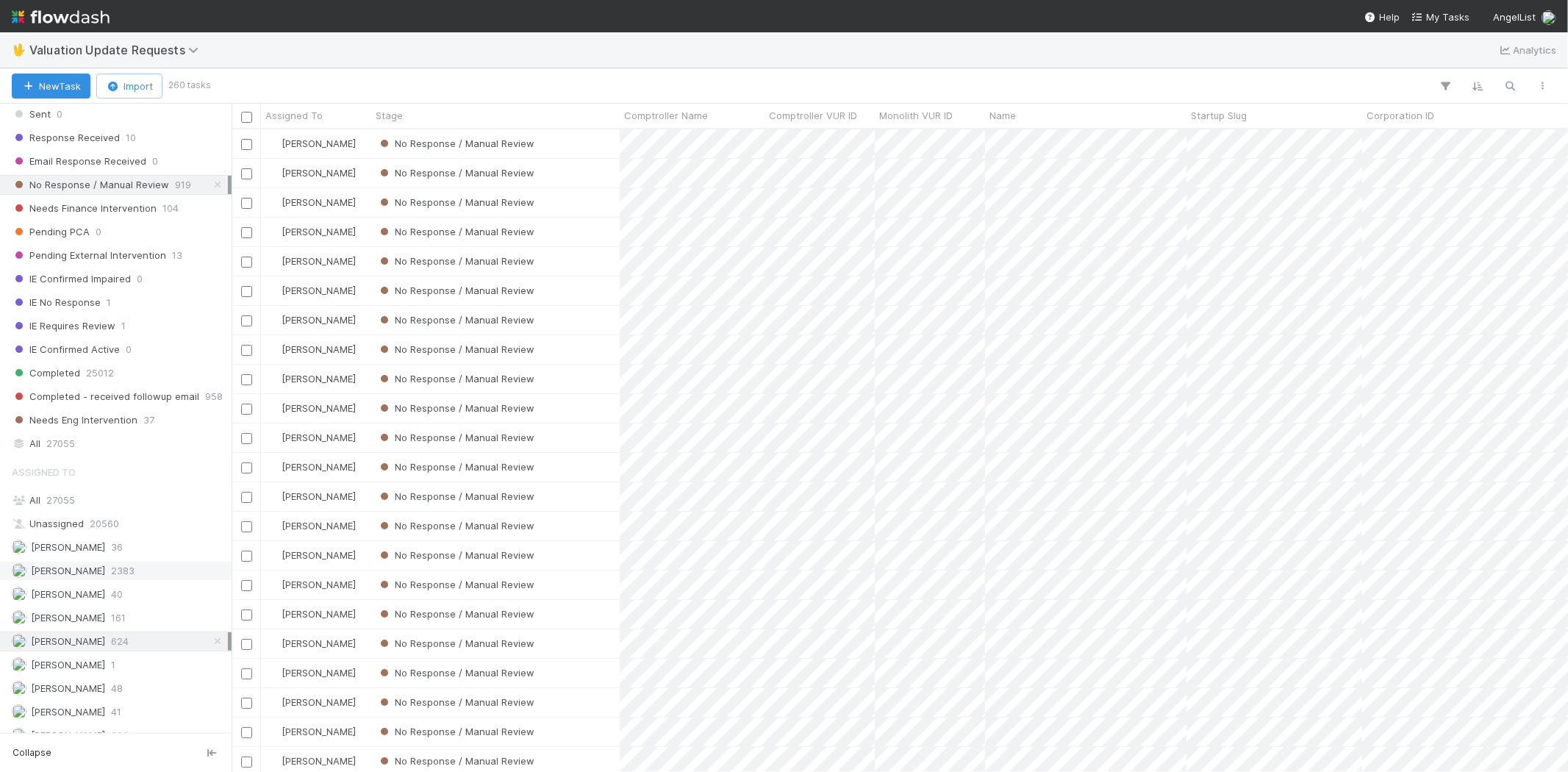
click at [104, 573] on span "[PERSON_NAME]" at bounding box center [68, 571] width 74 height 12
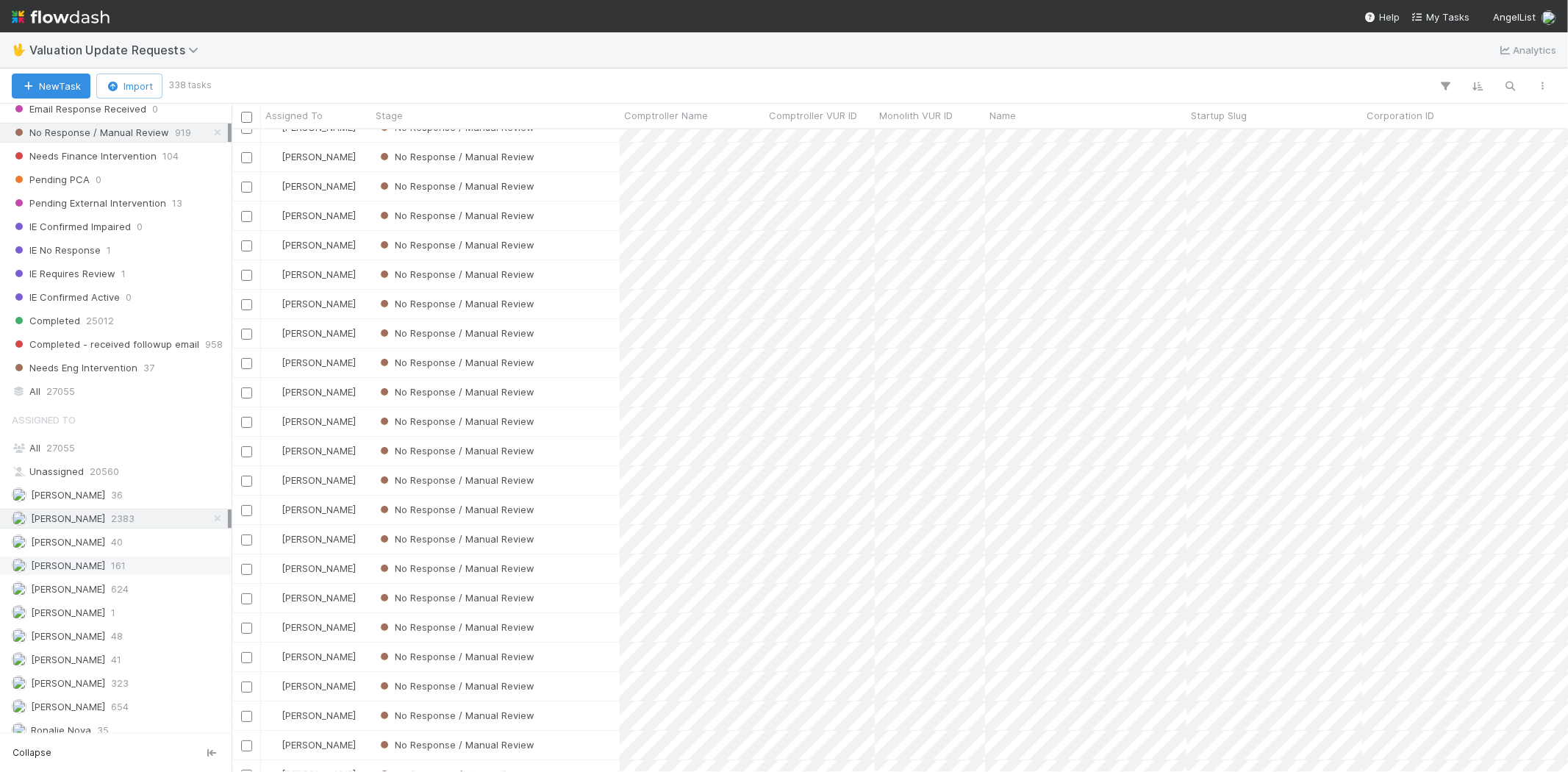
scroll to position [245, 0]
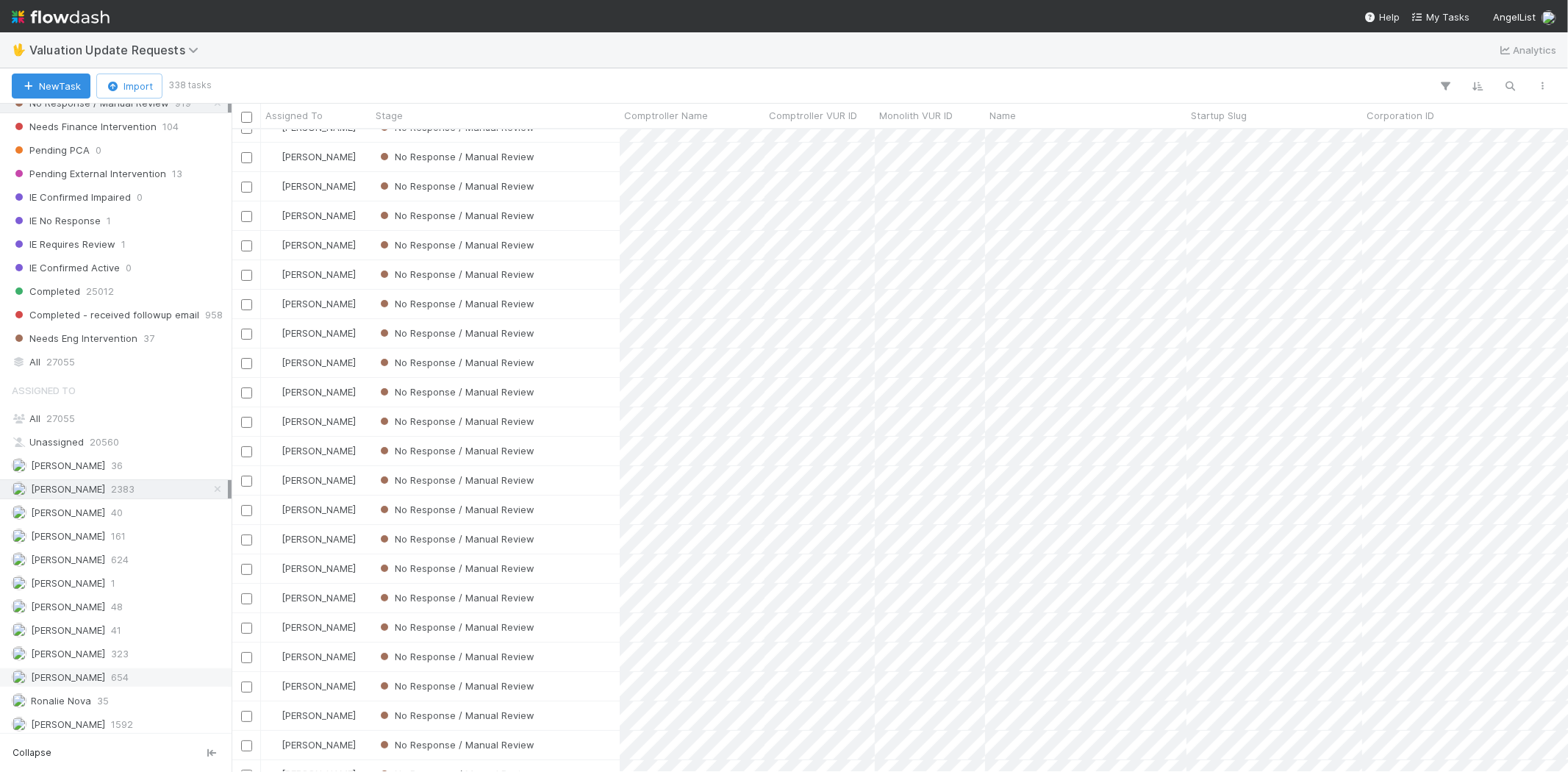
click at [128, 669] on span "654" at bounding box center [119, 677] width 18 height 18
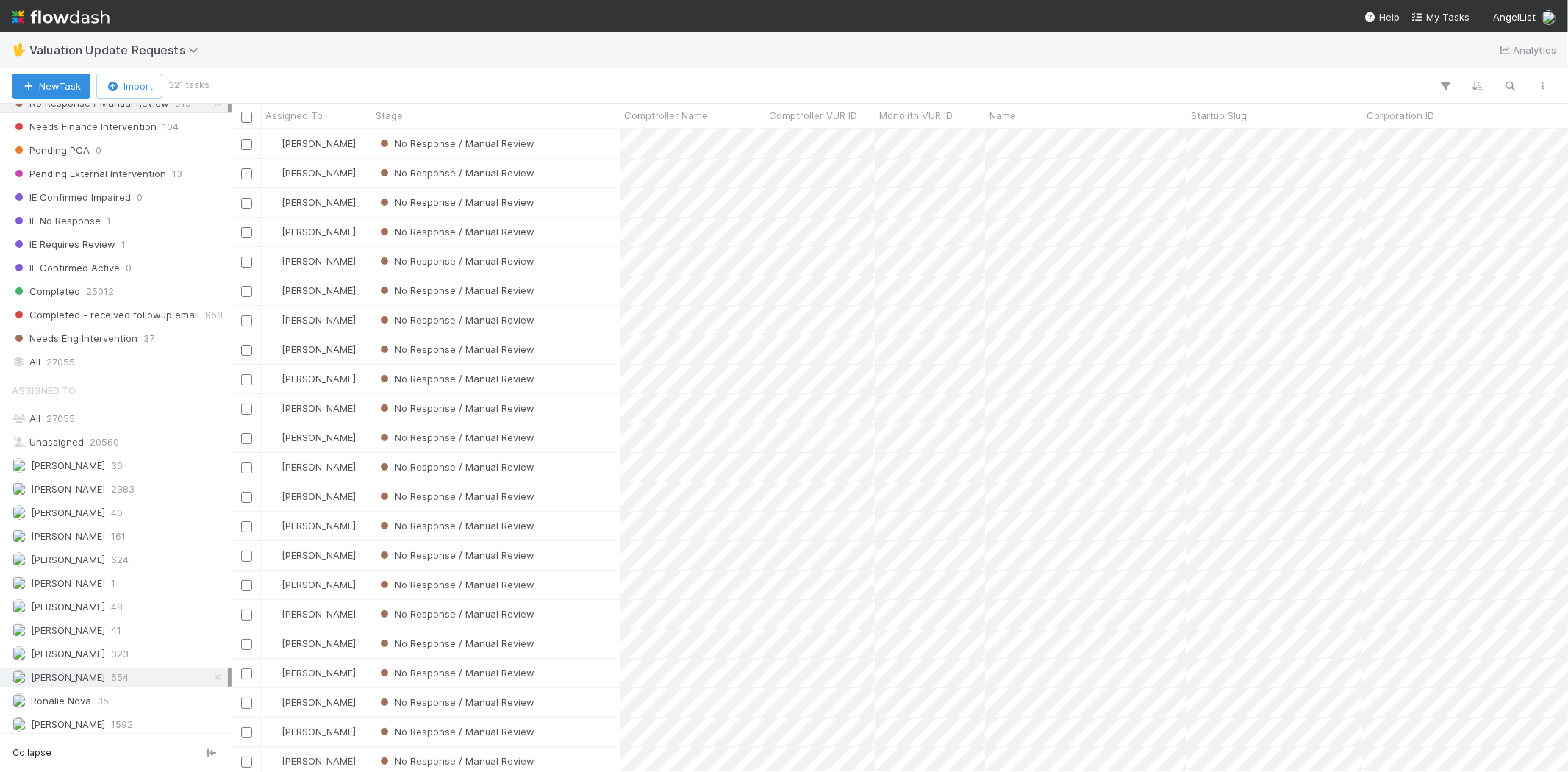
scroll to position [630, 1324]
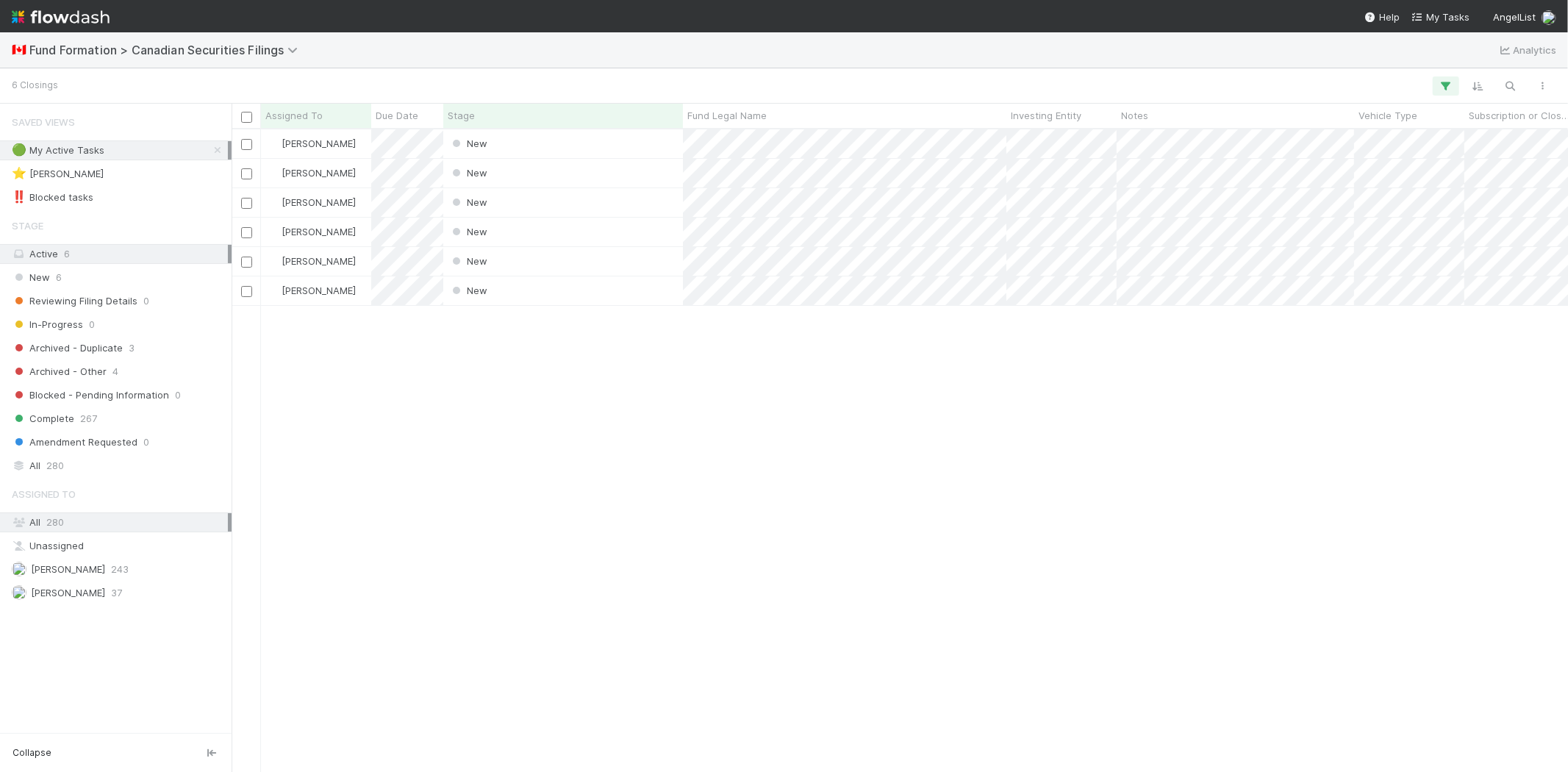
scroll to position [630, 1324]
click at [659, 460] on div "[PERSON_NAME] New [DATE] 7:30:07 PM [DATE] 7:30:17 PM [PERSON_NAME] New [DATE] …" at bounding box center [899, 450] width 1336 height 642
click at [684, 430] on div "[PERSON_NAME] New [DATE] 7:30:07 PM [DATE] 7:30:17 PM [PERSON_NAME] New [DATE] …" at bounding box center [899, 450] width 1336 height 642
drag, startPoint x: 703, startPoint y: 495, endPoint x: 721, endPoint y: 485, distance: 20.6
click at [703, 495] on div "[PERSON_NAME] New [DATE] 7:30:07 PM [DATE] 7:30:17 PM [PERSON_NAME] New [DATE] …" at bounding box center [899, 450] width 1336 height 642
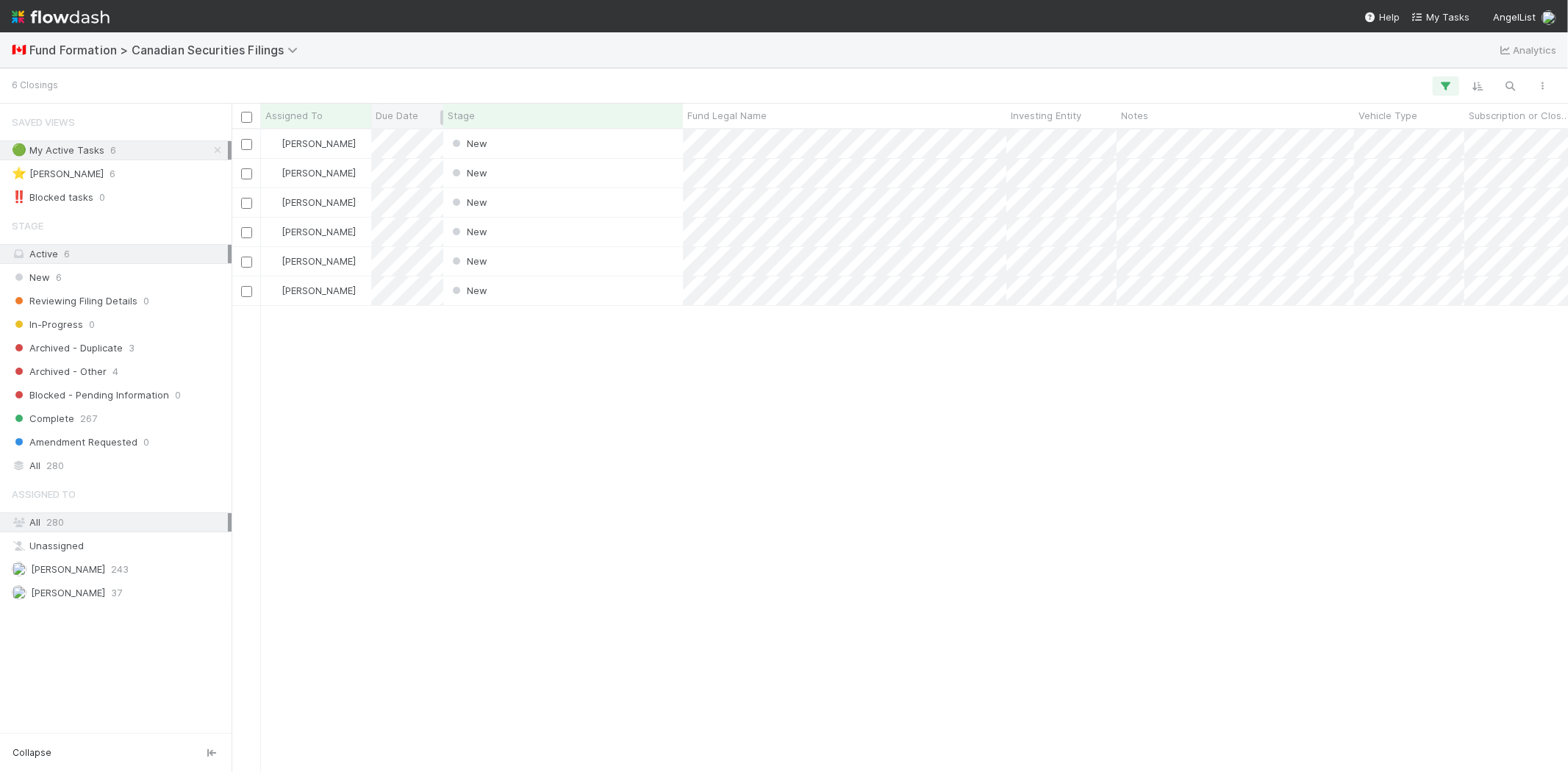
click at [403, 114] on span "Due Date" at bounding box center [397, 116] width 43 height 15
click at [407, 139] on div "Sort Oldest → Newest" at bounding box center [461, 143] width 168 height 22
click at [555, 507] on div "[PERSON_NAME] New [DATE] 7:30:07 PM [DATE] 7:30:17 PM [PERSON_NAME] New [DATE] …" at bounding box center [899, 450] width 1336 height 642
click at [664, 451] on div "[PERSON_NAME] New [DATE] 7:30:07 PM [DATE] 7:30:17 PM [PERSON_NAME] New [DATE] …" at bounding box center [899, 450] width 1336 height 642
